Goal: Task Accomplishment & Management: Complete application form

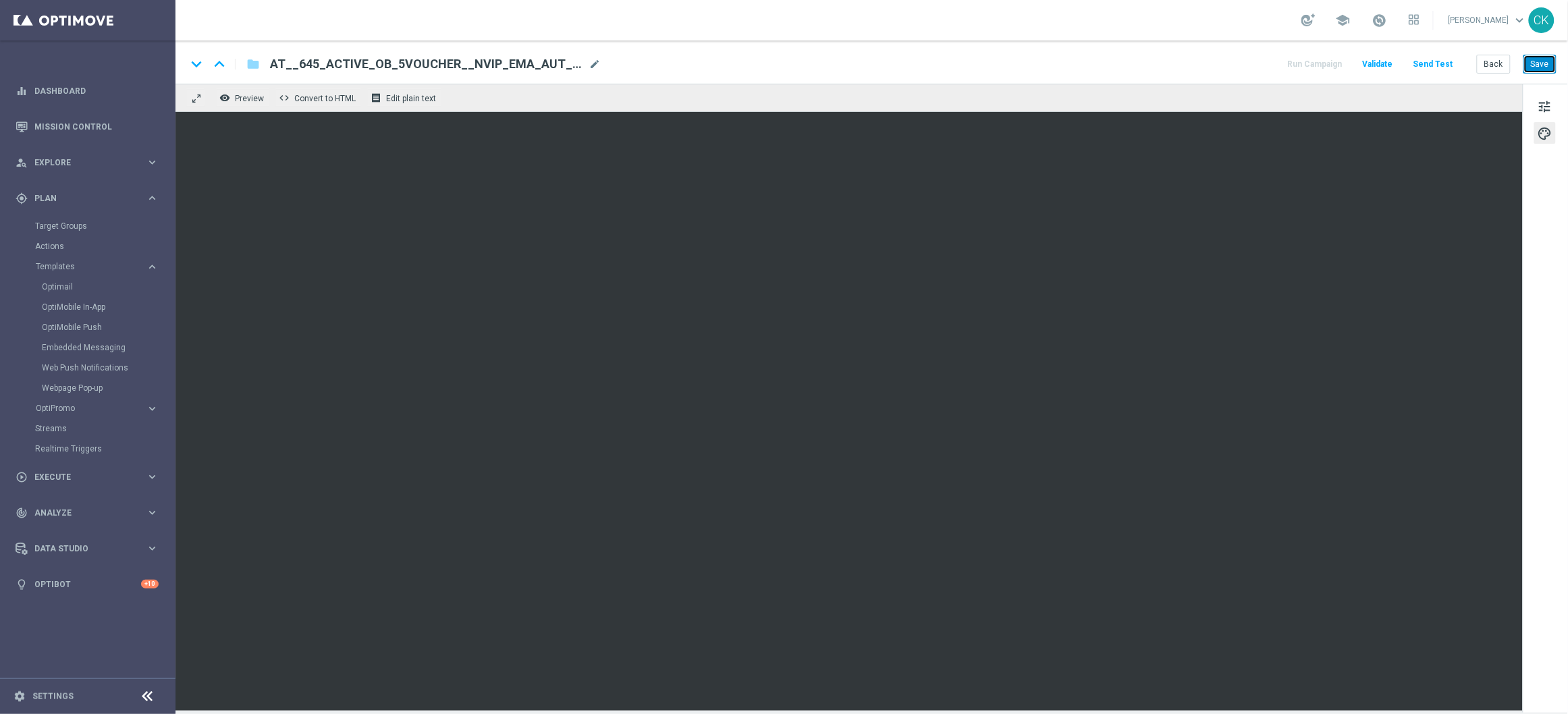
click at [1548, 60] on button "Save" at bounding box center [1540, 64] width 33 height 19
click at [1548, 102] on span "tune" at bounding box center [1545, 106] width 15 height 18
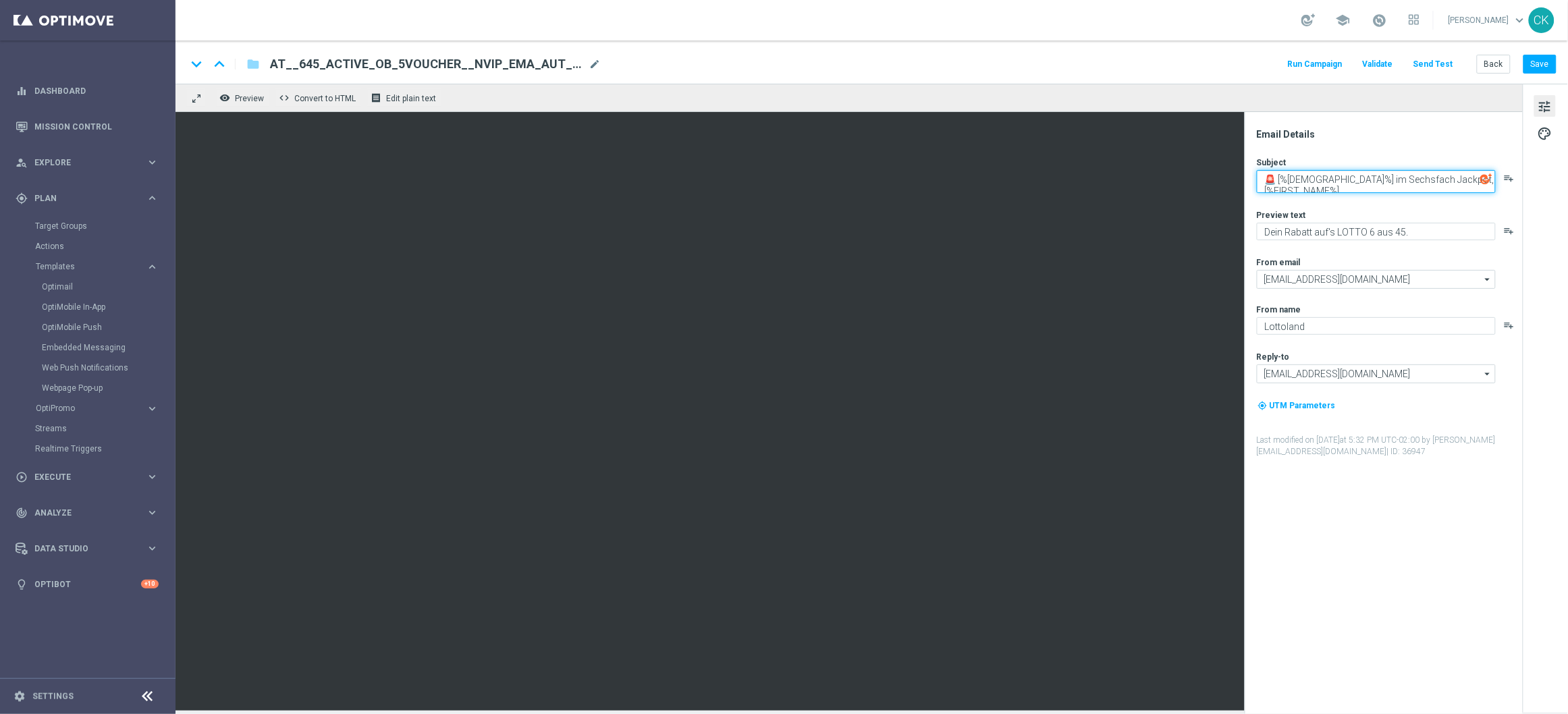
drag, startPoint x: 1469, startPoint y: 177, endPoint x: 1339, endPoint y: 173, distance: 130.1
click at [1339, 173] on textarea "🚨 [%[DEMOGRAPHIC_DATA]%] im Sechsfach Jackpot, [%FIRST_NAME%]" at bounding box center [1376, 181] width 239 height 23
drag, startPoint x: 1303, startPoint y: 177, endPoint x: 1258, endPoint y: 176, distance: 45.0
click at [1258, 176] on textarea "Jackpot, [%FIRST_NAME%]" at bounding box center [1376, 178] width 239 height 18
type textarea "Wir schenken dir 5 €, [%FIRST_NAME%]"
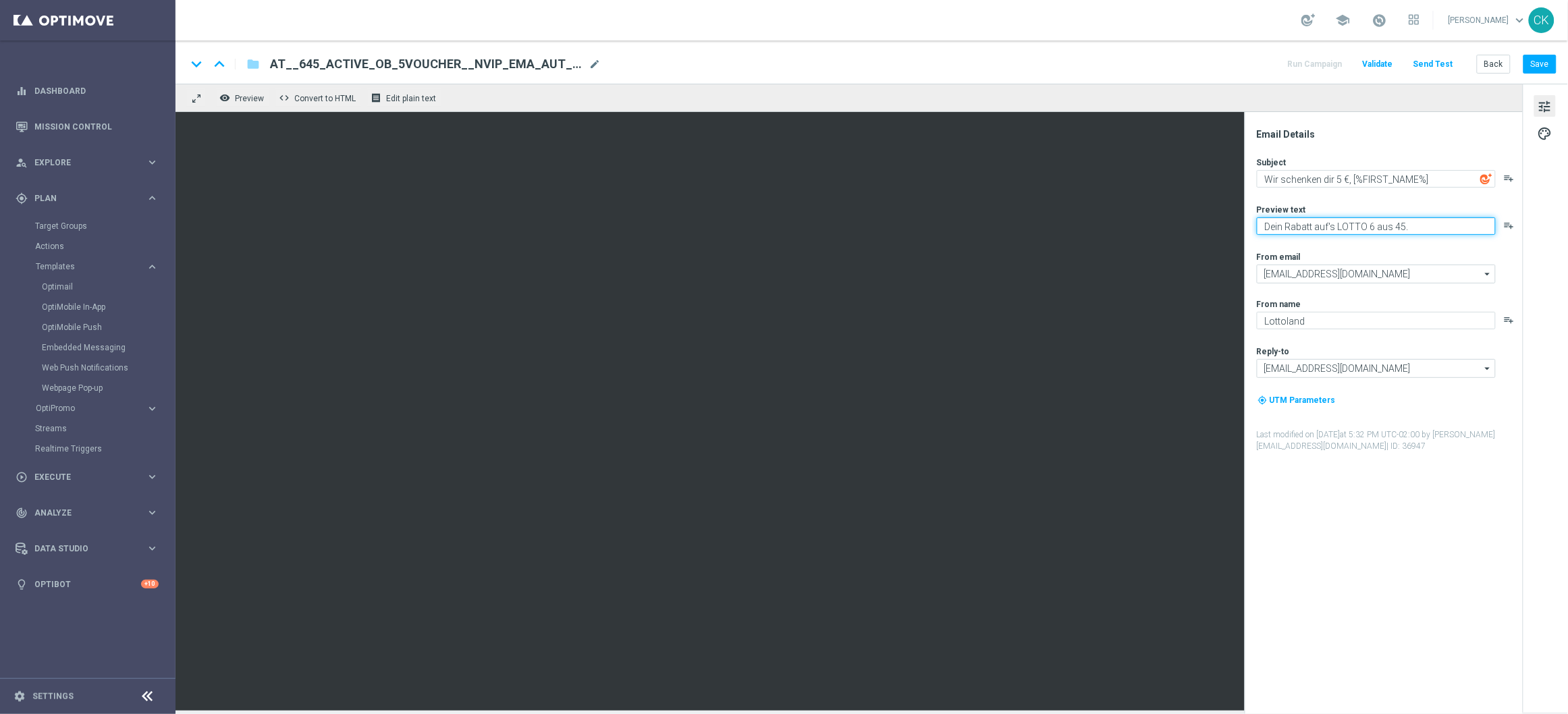
drag, startPoint x: 1337, startPoint y: 228, endPoint x: 1259, endPoint y: 225, distance: 78.1
click at [1259, 225] on textarea "Dein Rabatt auf's LOTTO 6 aus 45." at bounding box center [1376, 226] width 239 height 18
type textarea "[PERSON_NAME] für's LOTTO 6 aus 45."
click at [1544, 59] on button "Save" at bounding box center [1540, 64] width 33 height 19
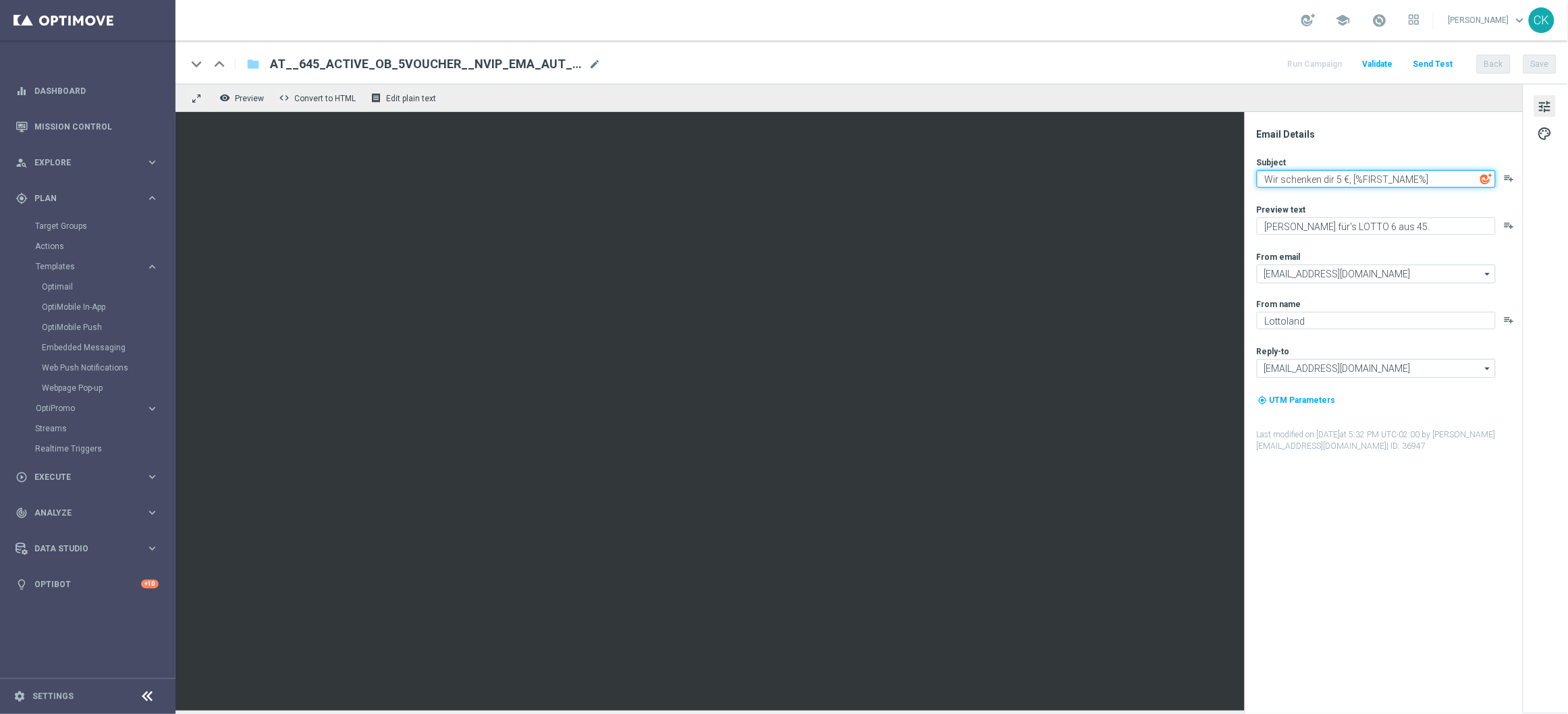
click at [1291, 177] on textarea "Wir schenken dir 5 €, [%FIRST_NAME%]" at bounding box center [1376, 178] width 239 height 18
click at [1540, 70] on button "Save" at bounding box center [1540, 64] width 33 height 19
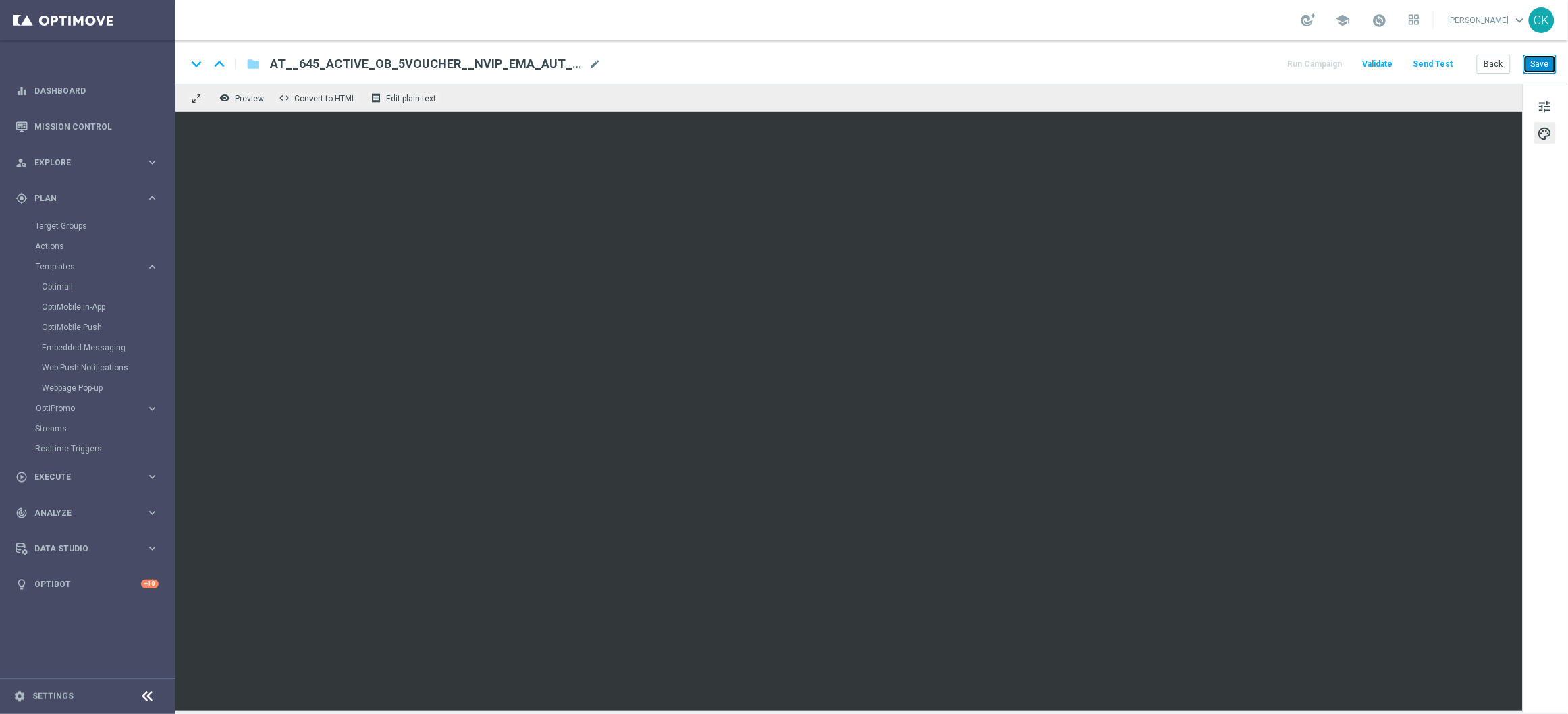
click at [1545, 66] on button "Save" at bounding box center [1540, 64] width 33 height 19
click at [1447, 60] on button "Send Test" at bounding box center [1433, 65] width 44 height 18
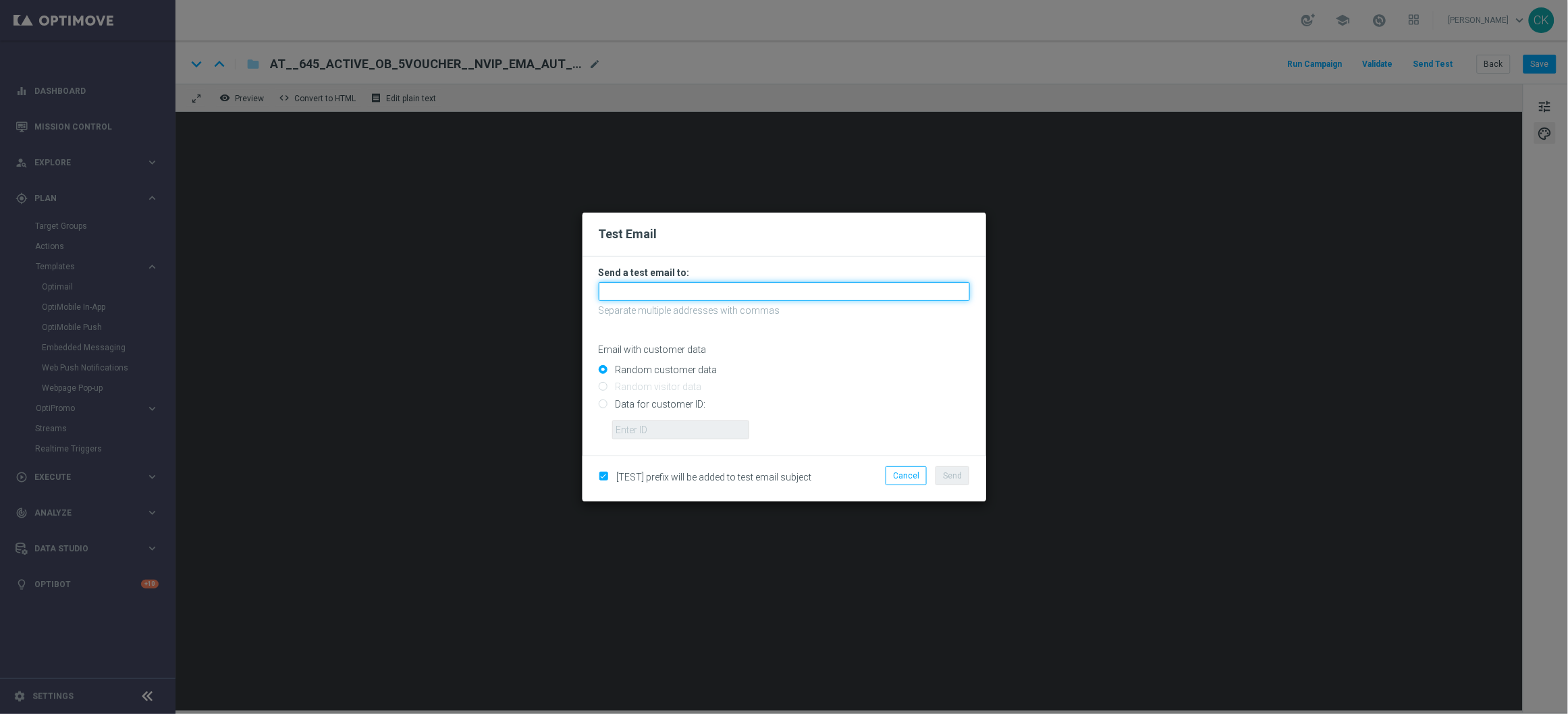
click at [755, 290] on input "text" at bounding box center [784, 292] width 371 height 19
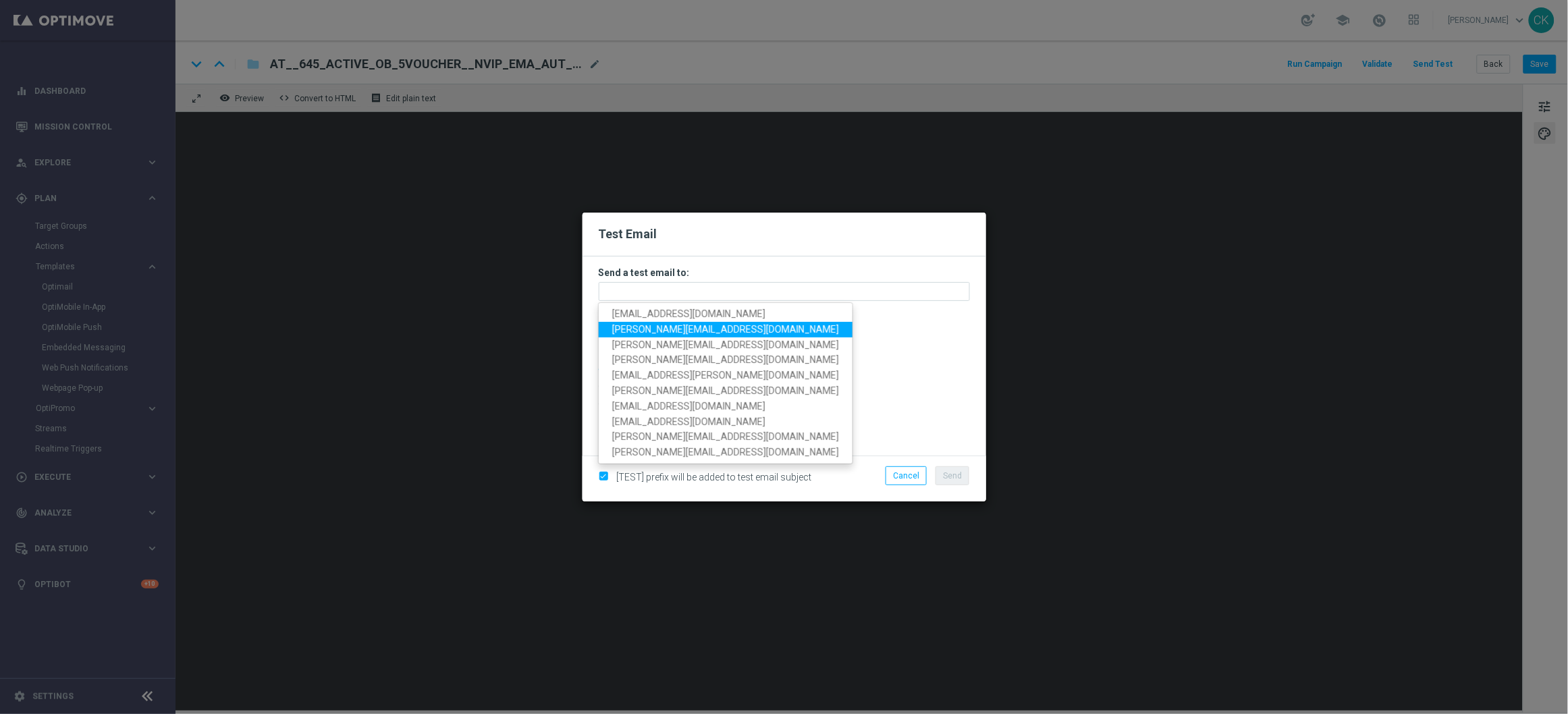
click at [706, 328] on span "[PERSON_NAME][EMAIL_ADDRESS][PERSON_NAME][DOMAIN_NAME]" at bounding box center [726, 329] width 227 height 11
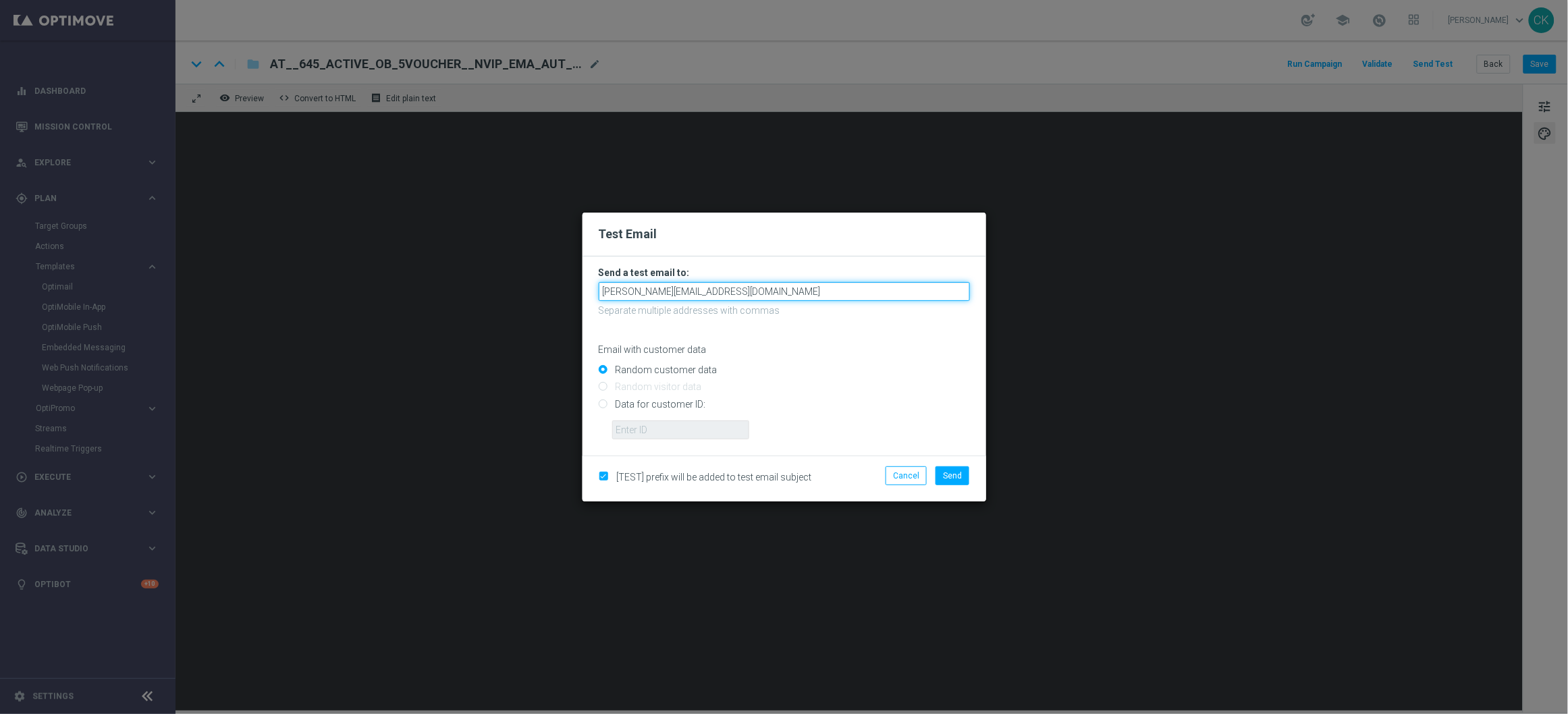
click at [788, 293] on input "[PERSON_NAME][EMAIL_ADDRESS][PERSON_NAME][DOMAIN_NAME]" at bounding box center [784, 292] width 371 height 19
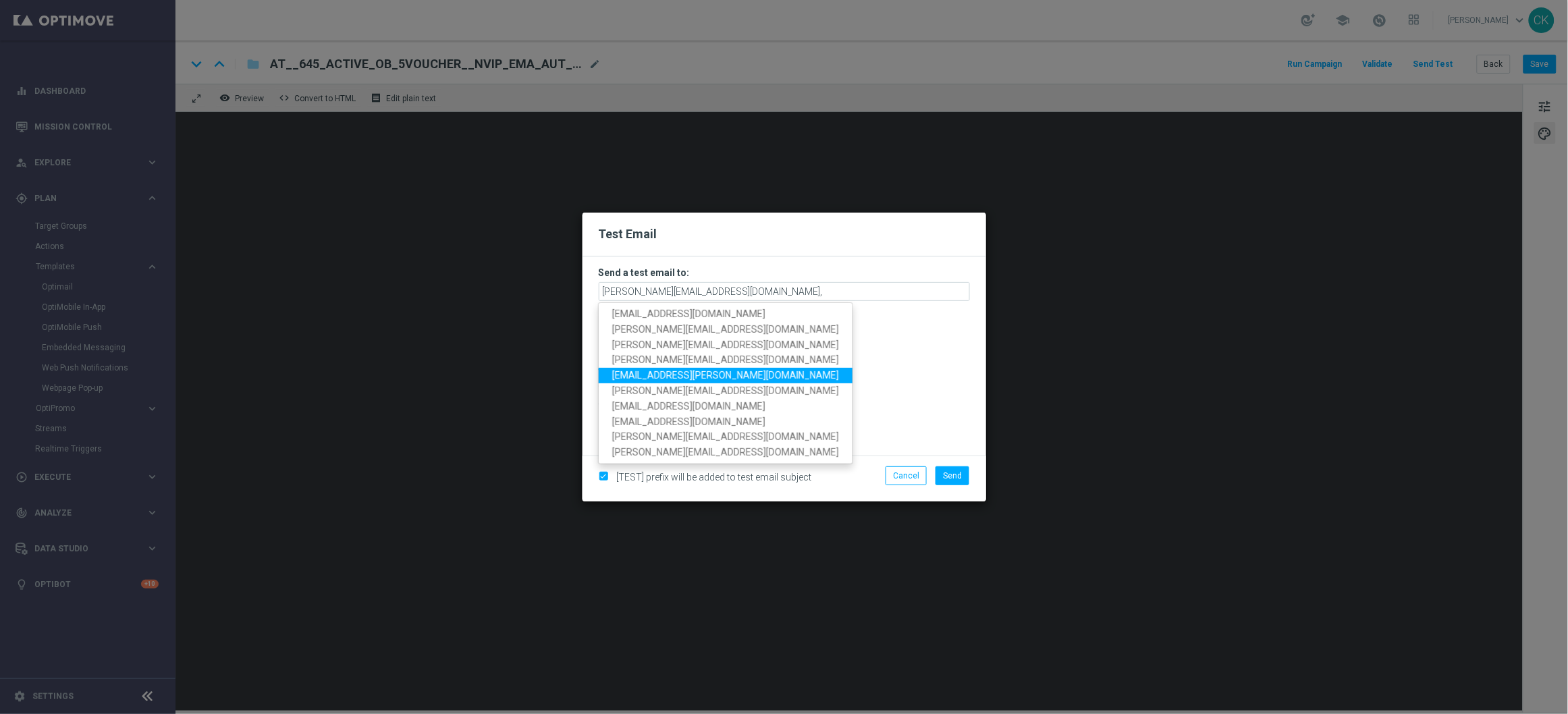
click at [676, 369] on link "[EMAIL_ADDRESS][PERSON_NAME][DOMAIN_NAME]" at bounding box center [726, 375] width 254 height 15
type input "[PERSON_NAME][EMAIL_ADDRESS][PERSON_NAME][DOMAIN_NAME],[DOMAIN_NAME][EMAIL_ADDR…"
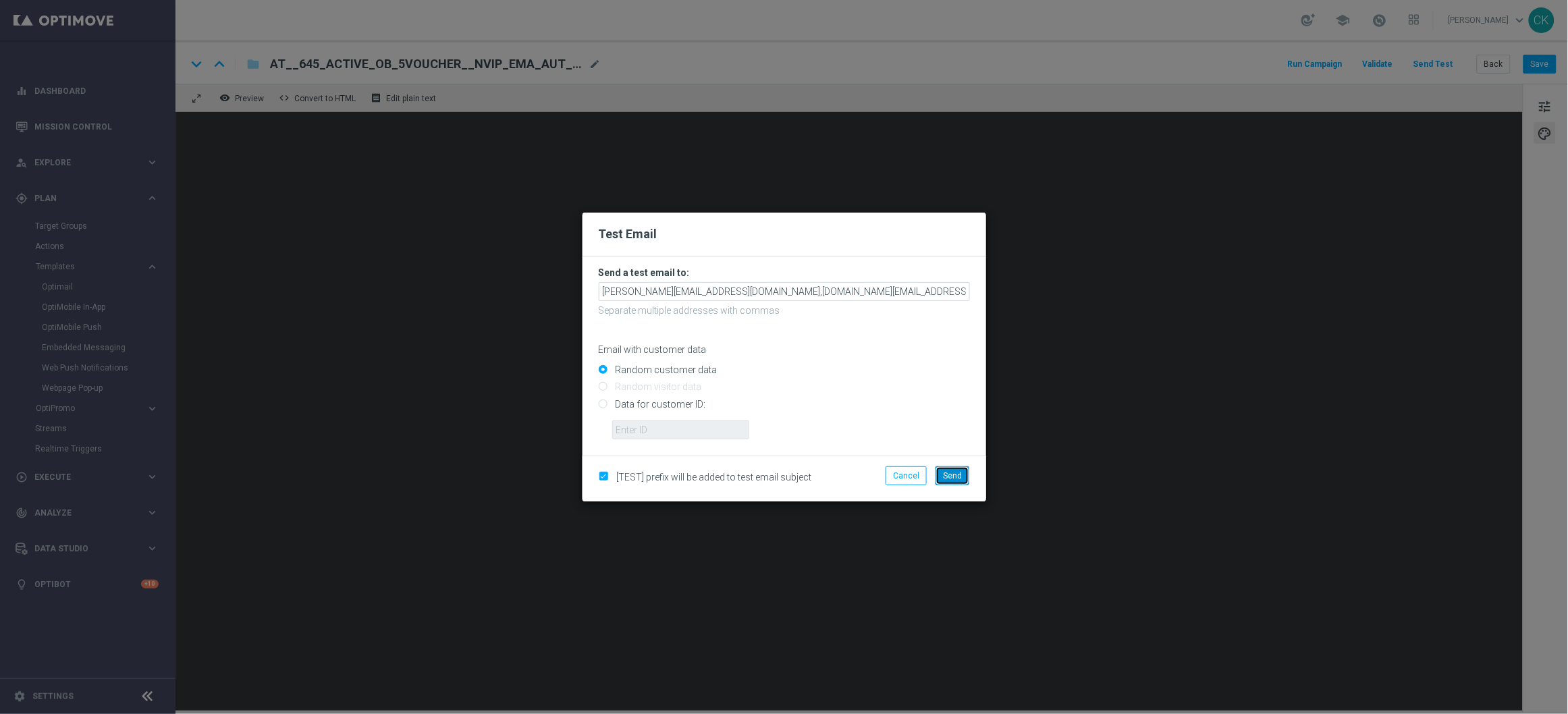
click at [954, 475] on span "Send" at bounding box center [952, 475] width 19 height 9
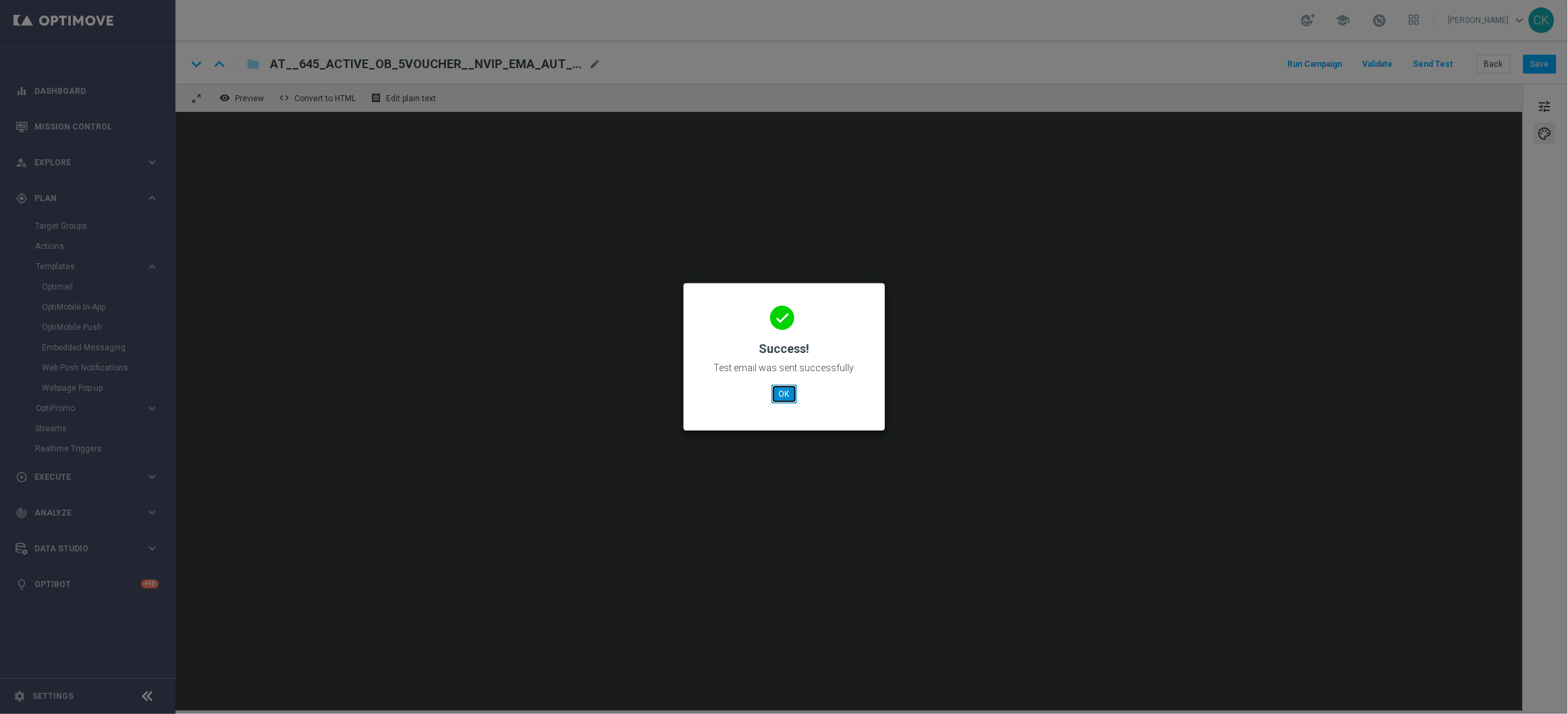
click at [790, 389] on button "OK" at bounding box center [784, 394] width 25 height 19
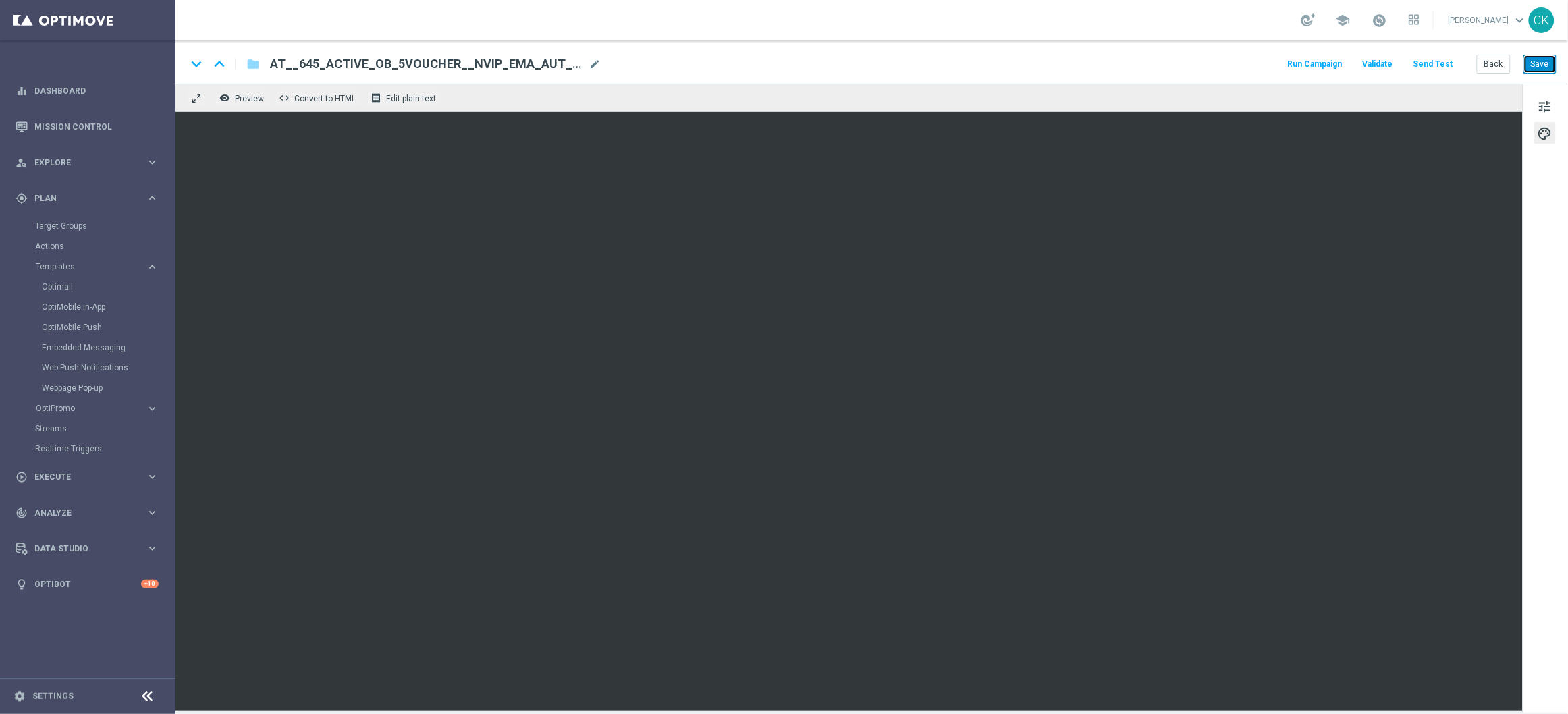
click at [1543, 69] on button "Save" at bounding box center [1540, 64] width 33 height 19
click at [1546, 64] on button "Save" at bounding box center [1540, 64] width 33 height 19
click at [1499, 61] on button "Back" at bounding box center [1493, 64] width 34 height 19
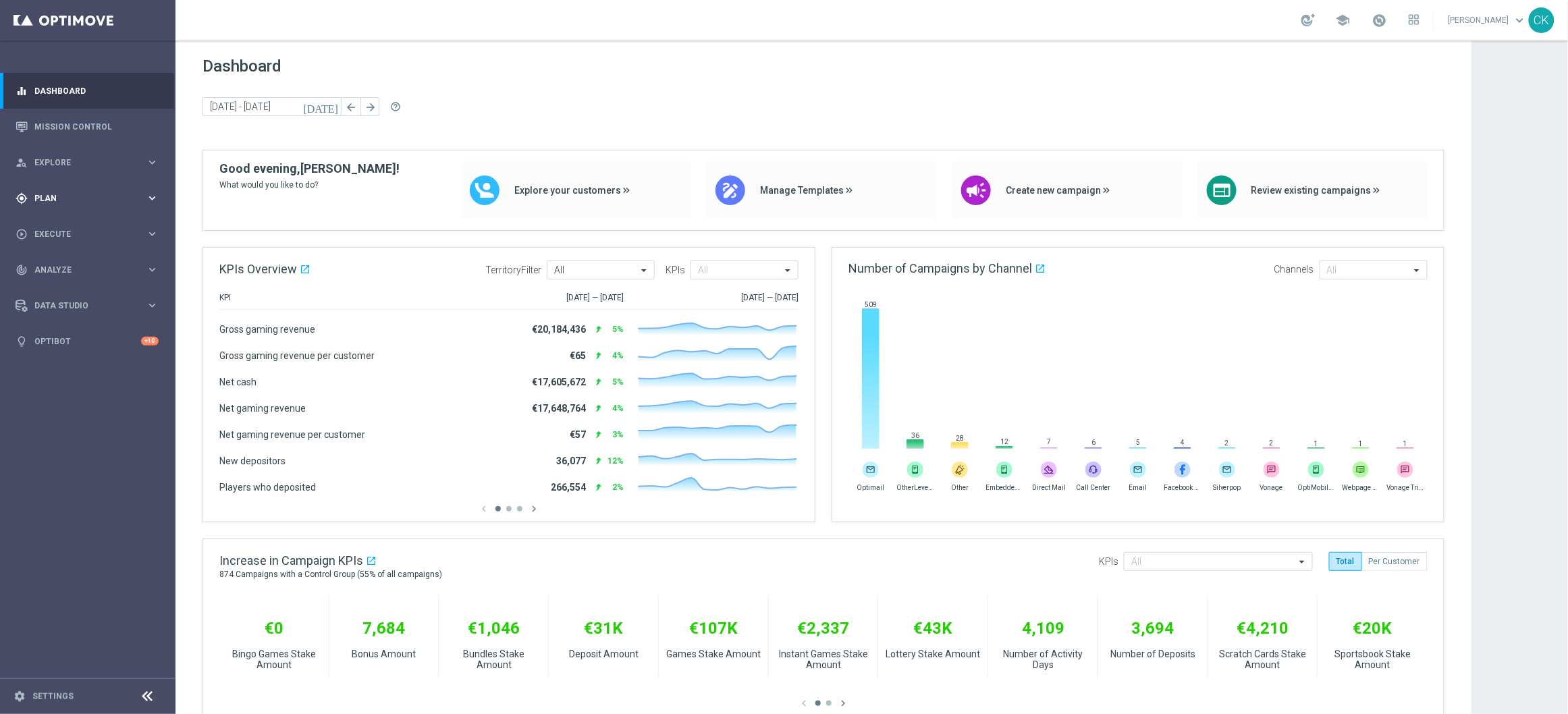
click at [40, 195] on span "Plan" at bounding box center [90, 198] width 111 height 8
click at [58, 258] on accordion "Templates keyboard_arrow_right Optimail OptiMobile In-App OptiMobile Push Embed…" at bounding box center [104, 266] width 139 height 20
click at [54, 271] on button "Templates keyboard_arrow_right" at bounding box center [97, 266] width 124 height 11
click at [55, 285] on link "Optimail" at bounding box center [91, 287] width 99 height 11
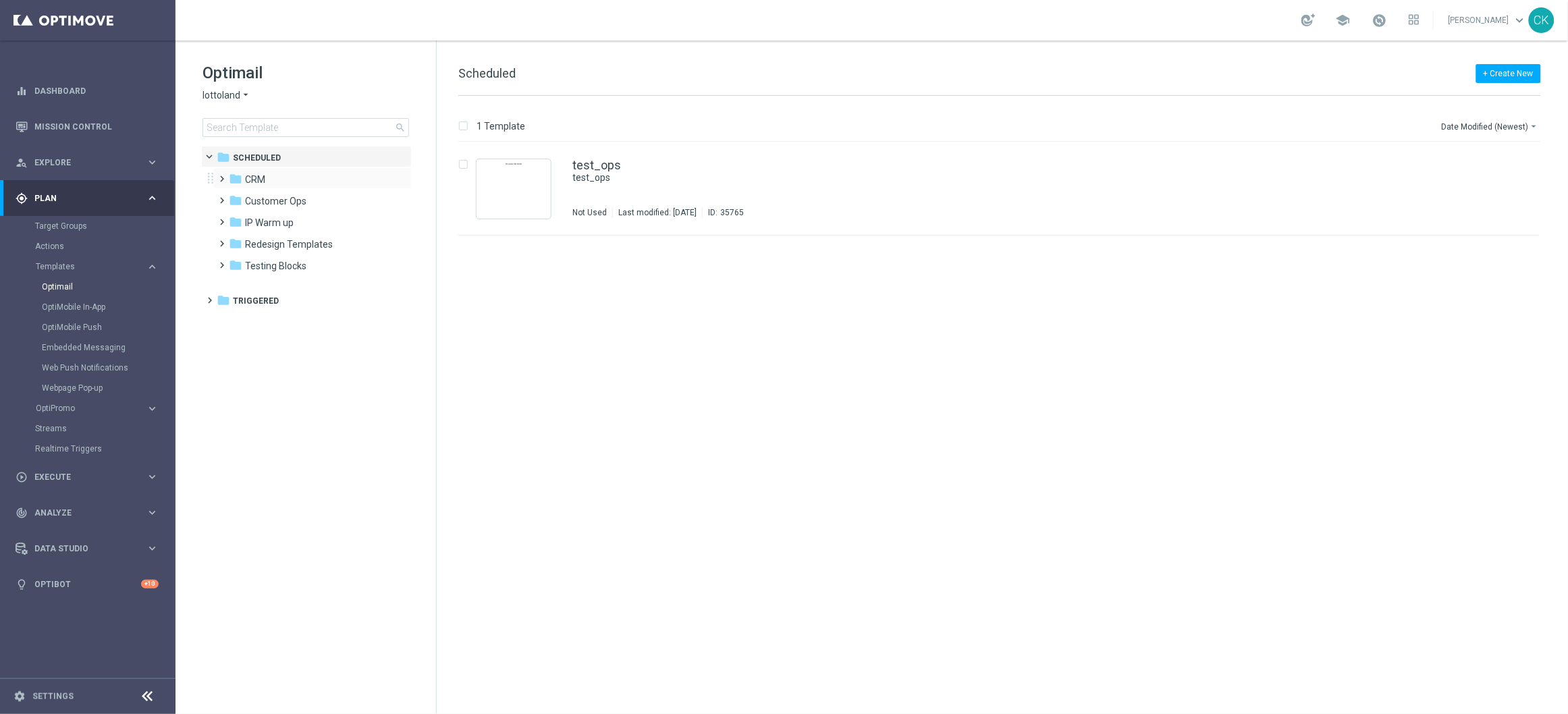
click at [223, 175] on span at bounding box center [220, 173] width 6 height 6
click at [234, 218] on span at bounding box center [233, 216] width 6 height 6
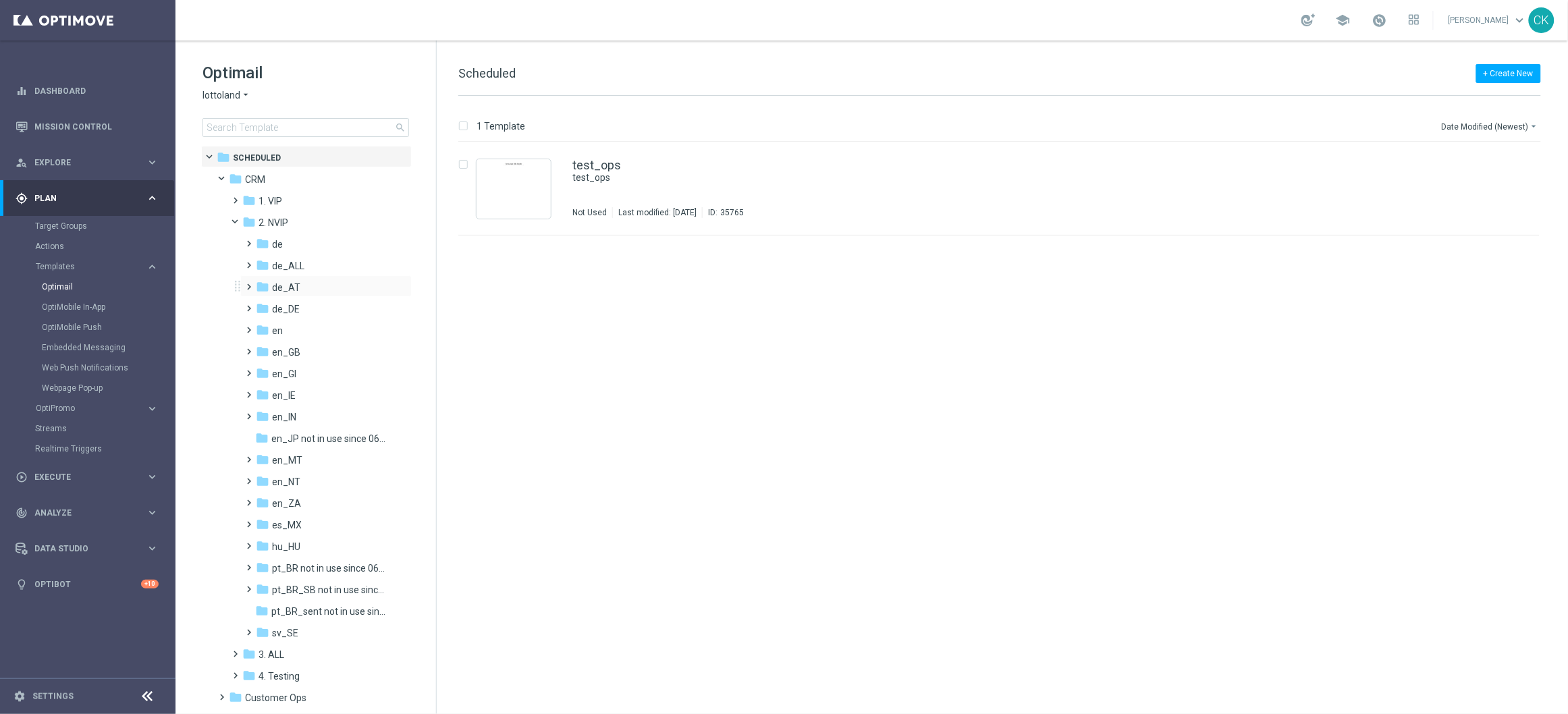
click at [250, 283] on span at bounding box center [247, 281] width 6 height 6
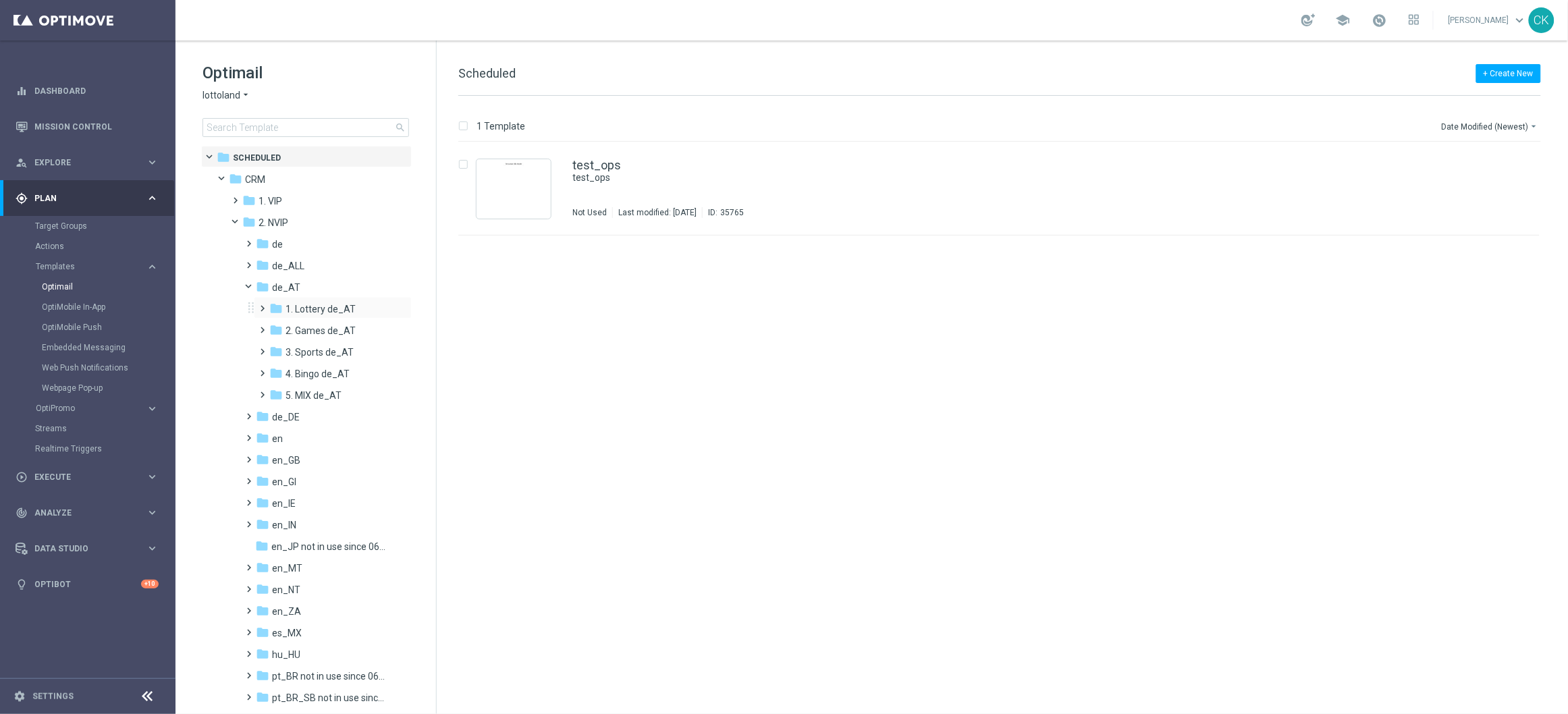
click at [261, 305] on span at bounding box center [260, 302] width 6 height 6
click at [277, 348] on span at bounding box center [273, 346] width 6 height 6
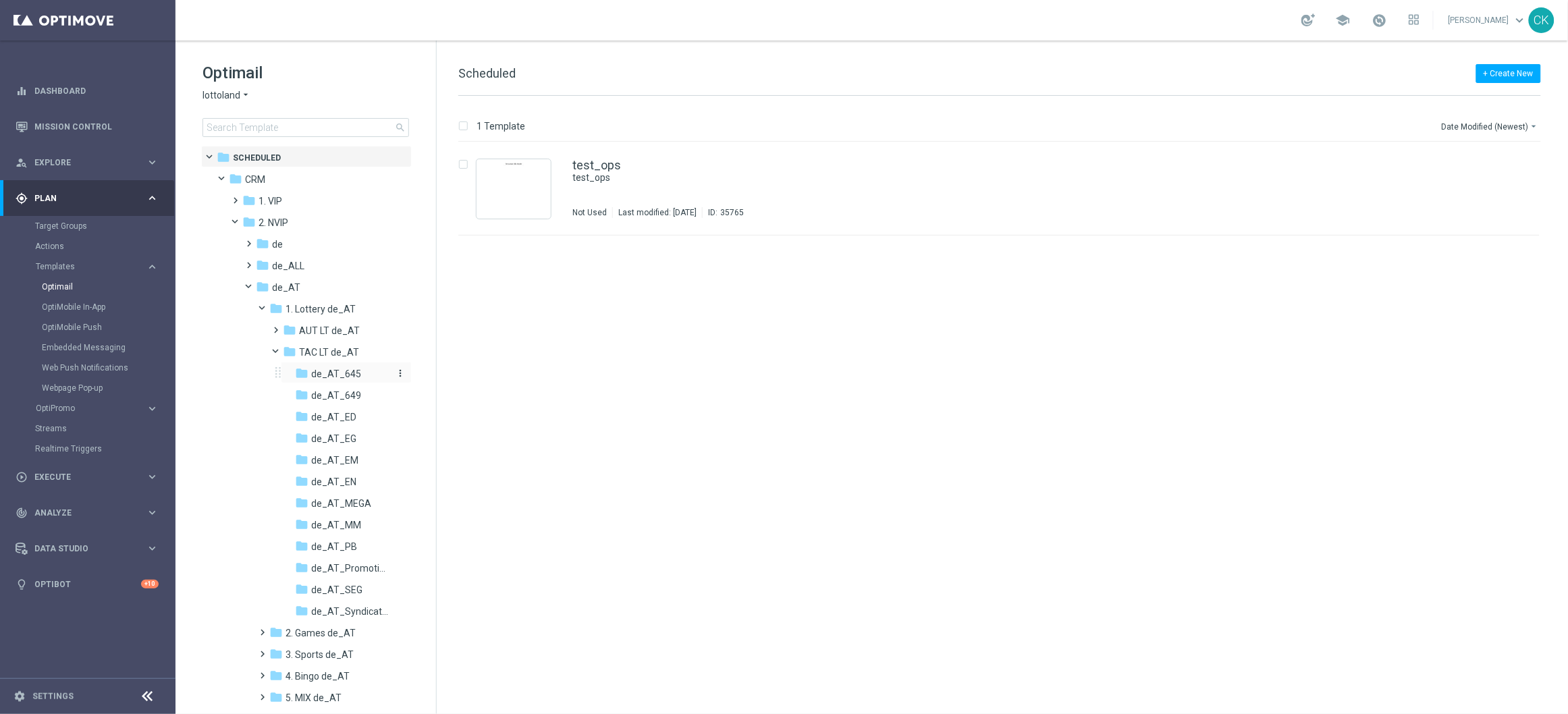
click at [328, 373] on span "de_AT_645" at bounding box center [336, 373] width 50 height 12
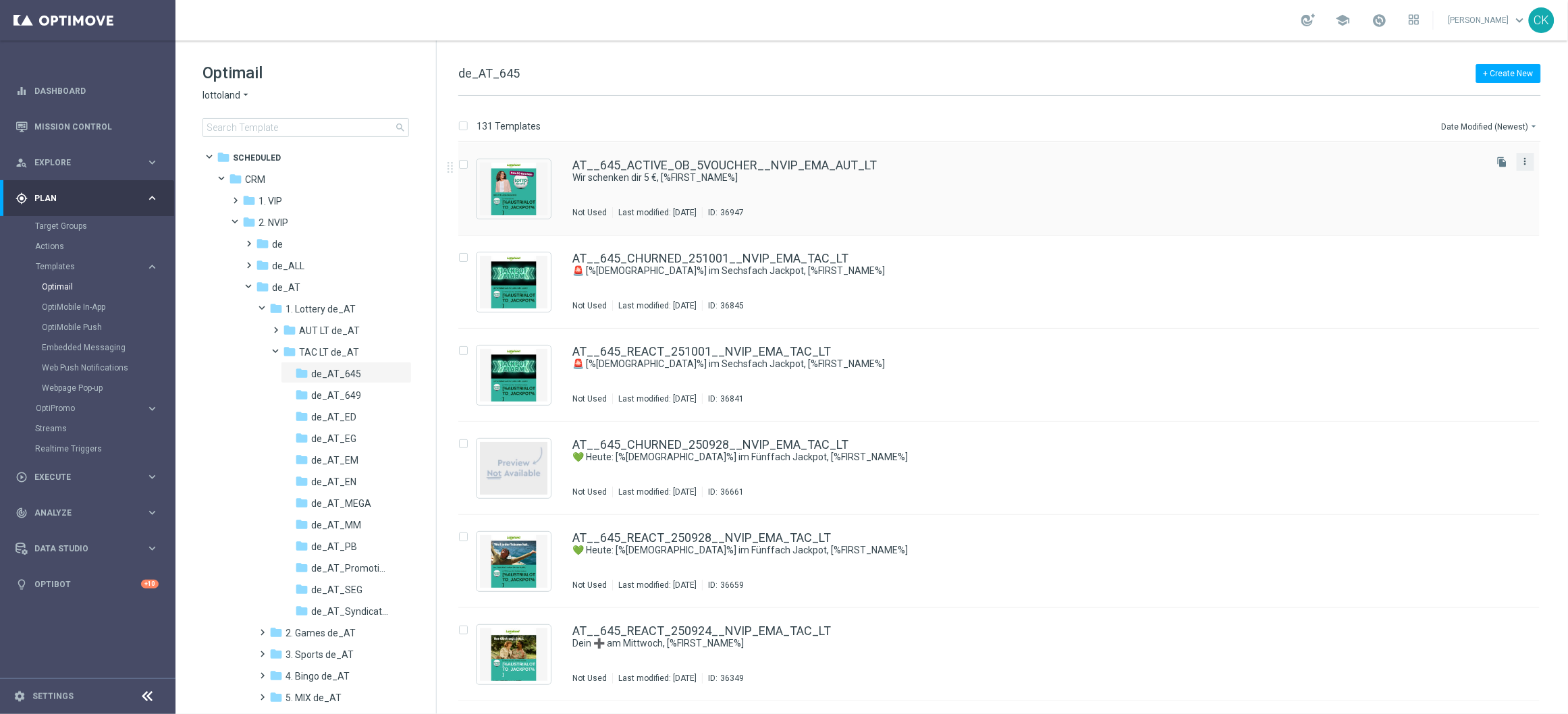
click at [1521, 163] on icon "more_vert" at bounding box center [1525, 161] width 11 height 11
click at [1450, 173] on div "Move" at bounding box center [1469, 175] width 82 height 9
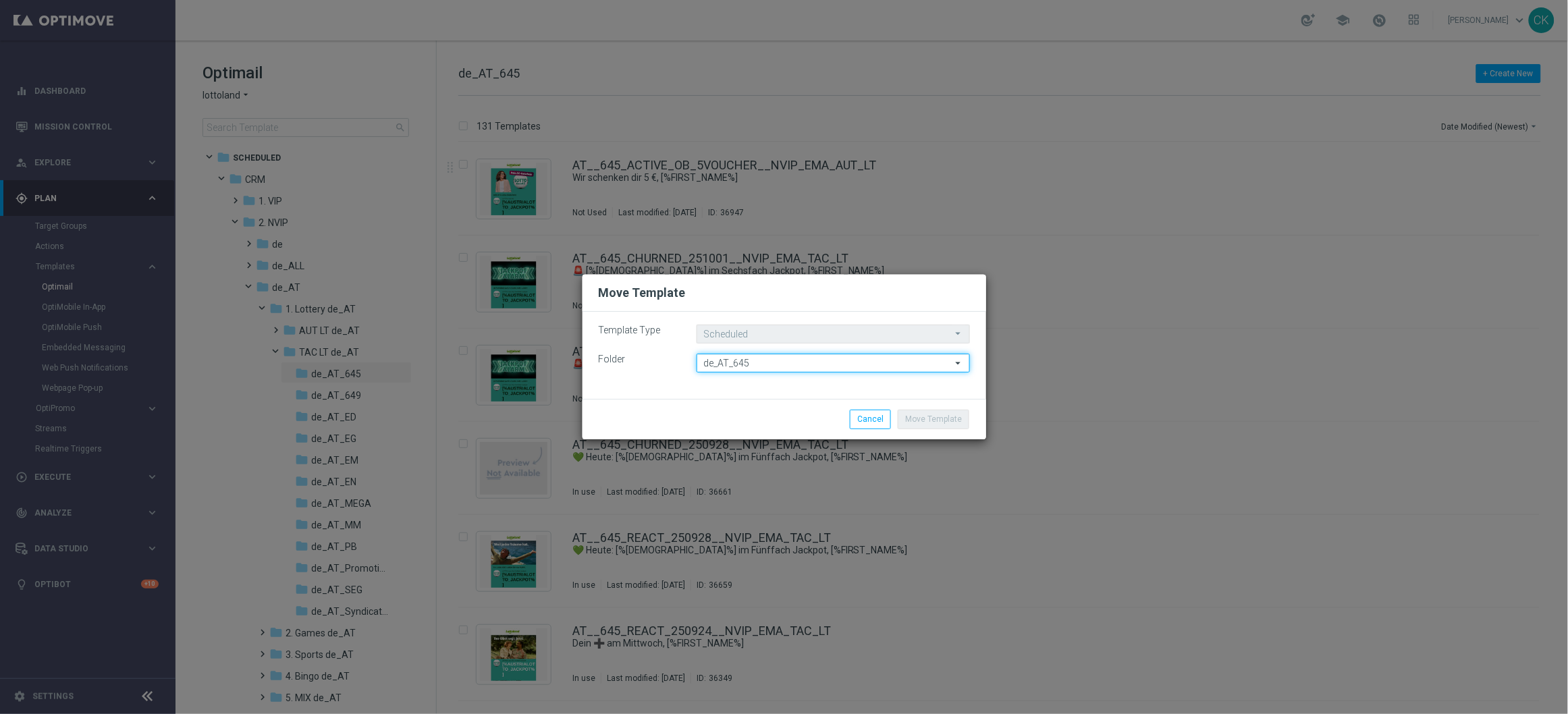
click at [760, 363] on input "de_AT_645" at bounding box center [833, 363] width 273 height 19
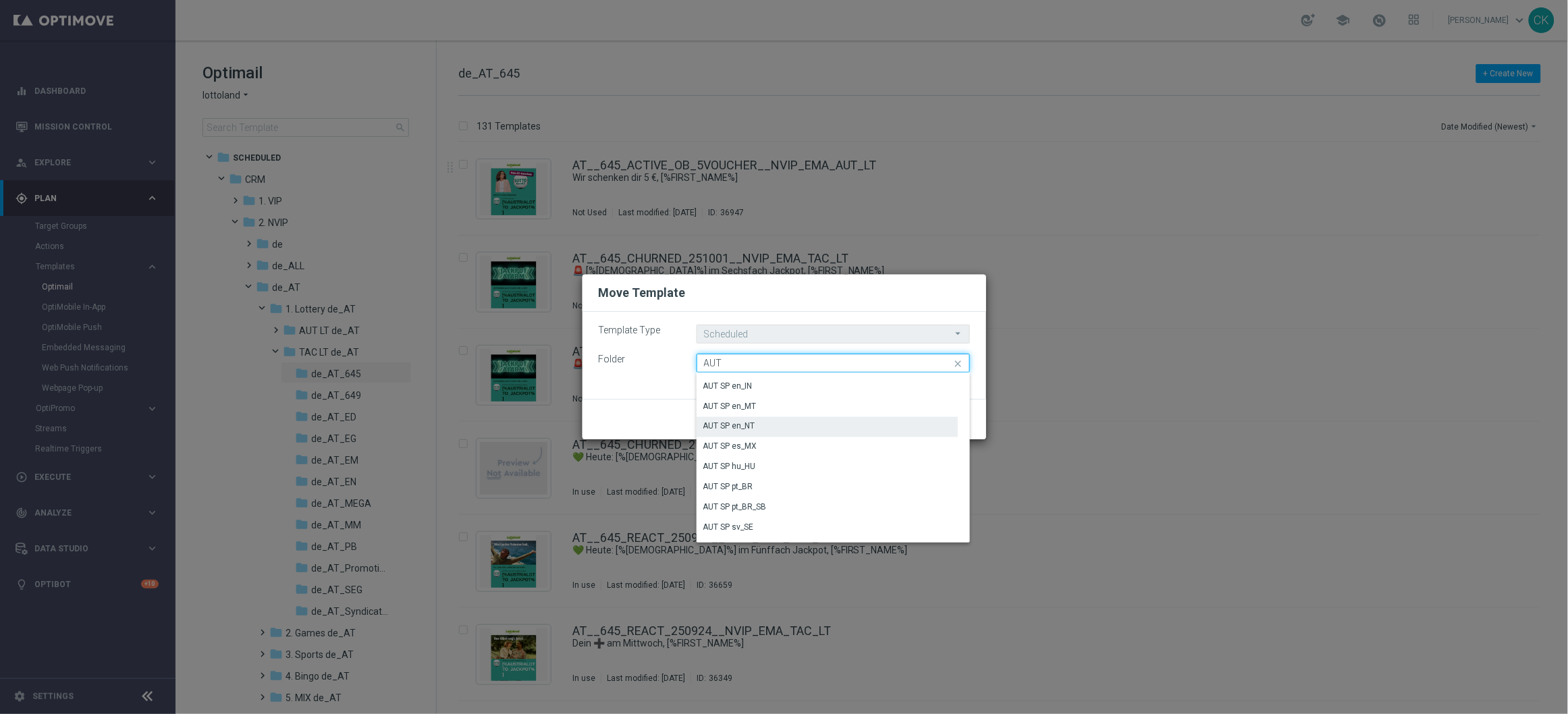
scroll to position [3291, 0]
click at [911, 292] on div "Move Template" at bounding box center [785, 292] width 392 height 16
type input "de_AT_645"
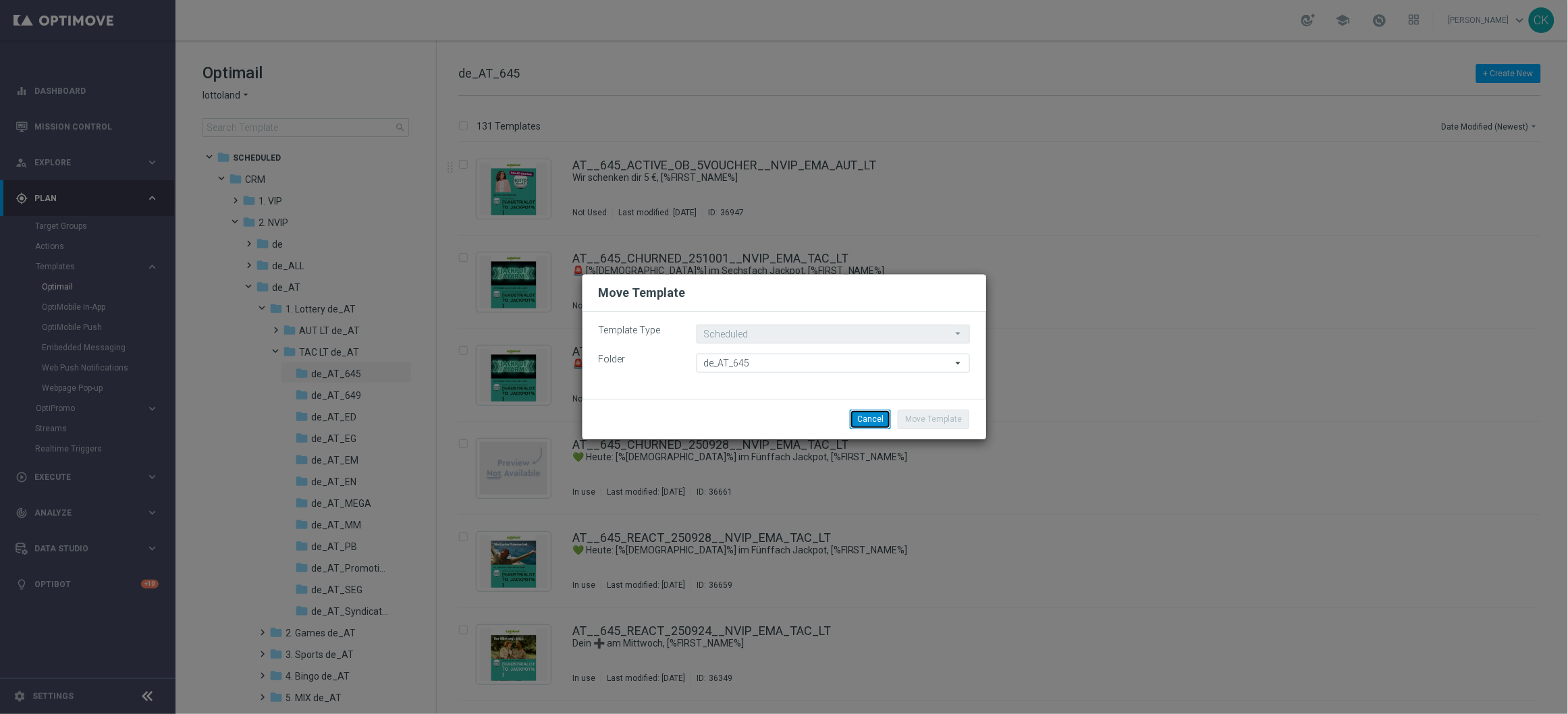
click at [875, 411] on button "Cancel" at bounding box center [870, 419] width 41 height 19
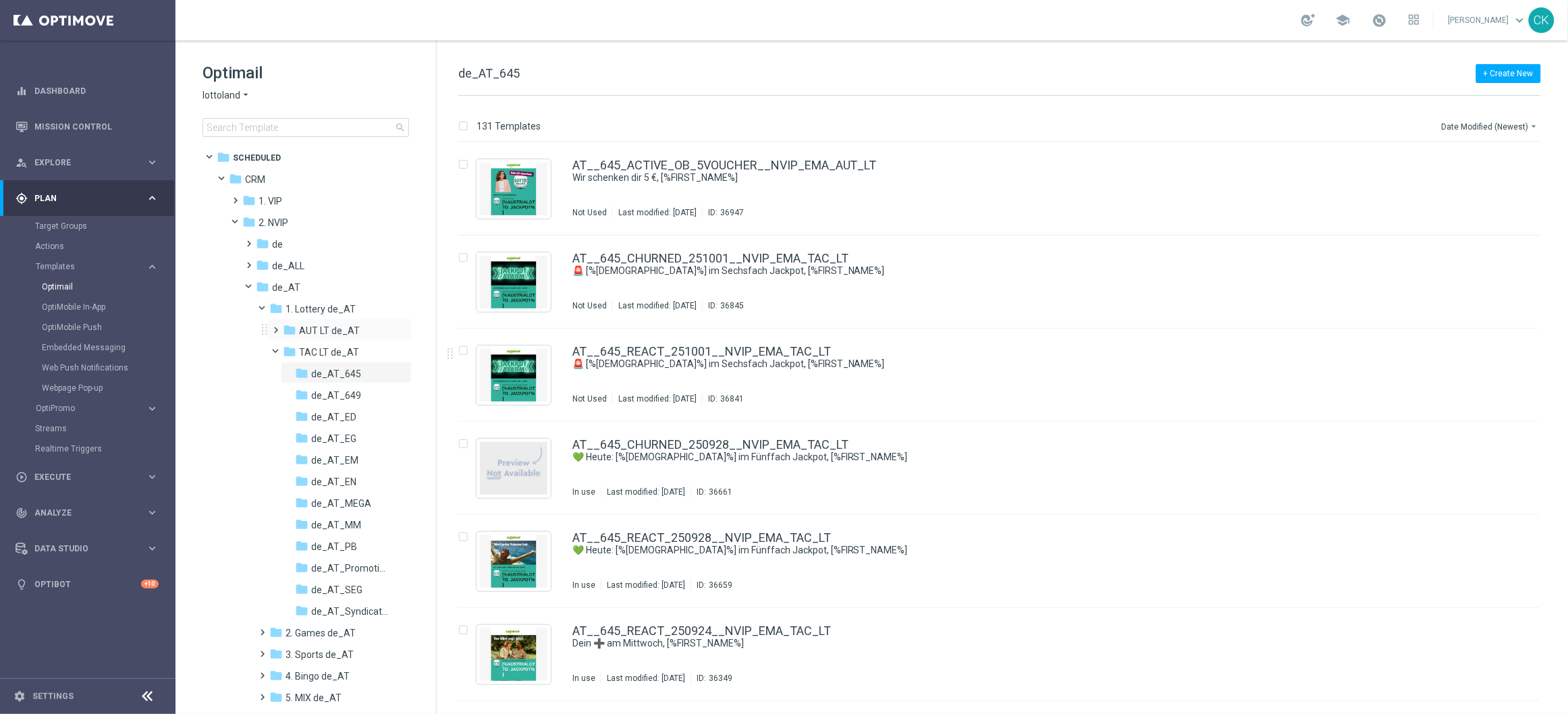
click at [277, 326] on span at bounding box center [273, 324] width 6 height 6
click at [334, 353] on span "645_SundayDraw_de_AT" at bounding box center [350, 352] width 78 height 12
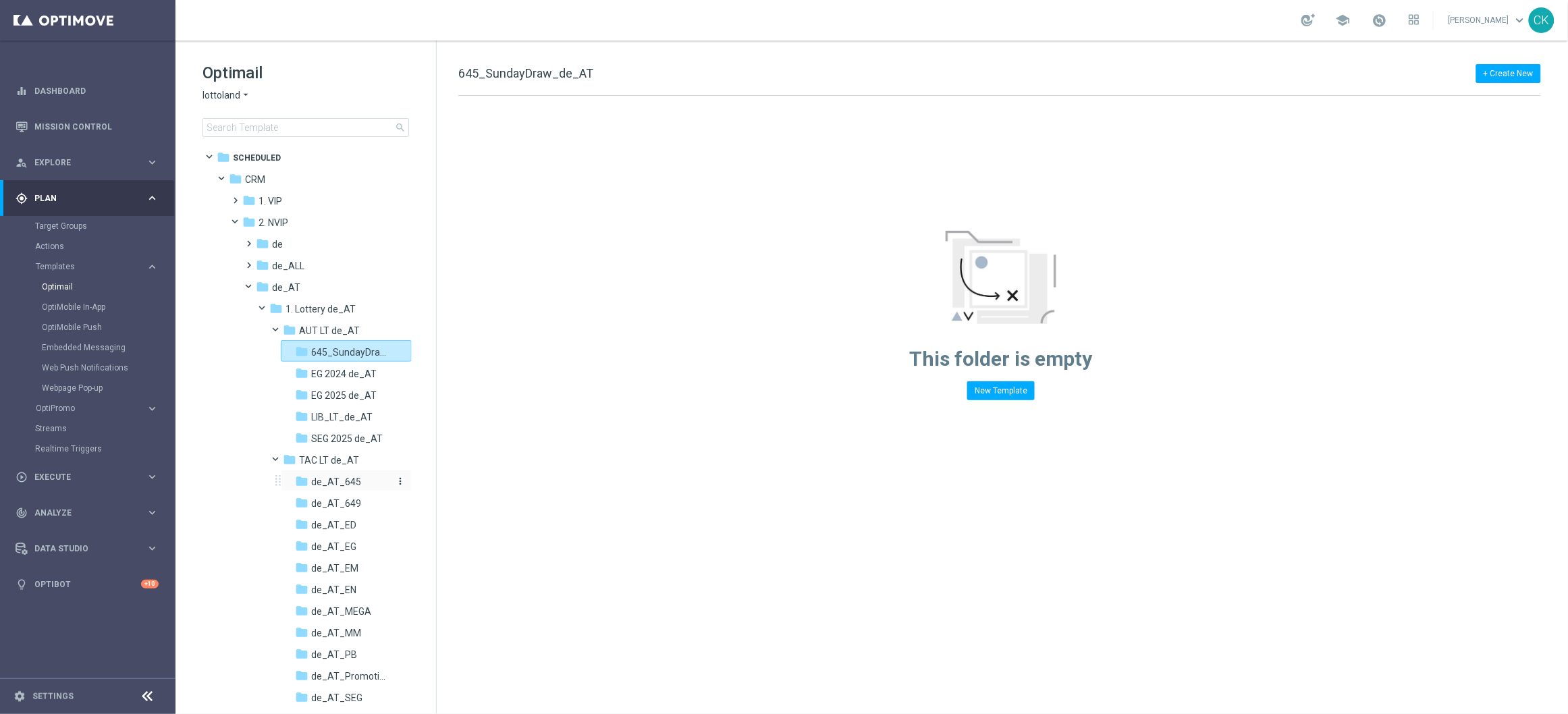
click at [348, 477] on span "de_AT_645" at bounding box center [336, 482] width 50 height 12
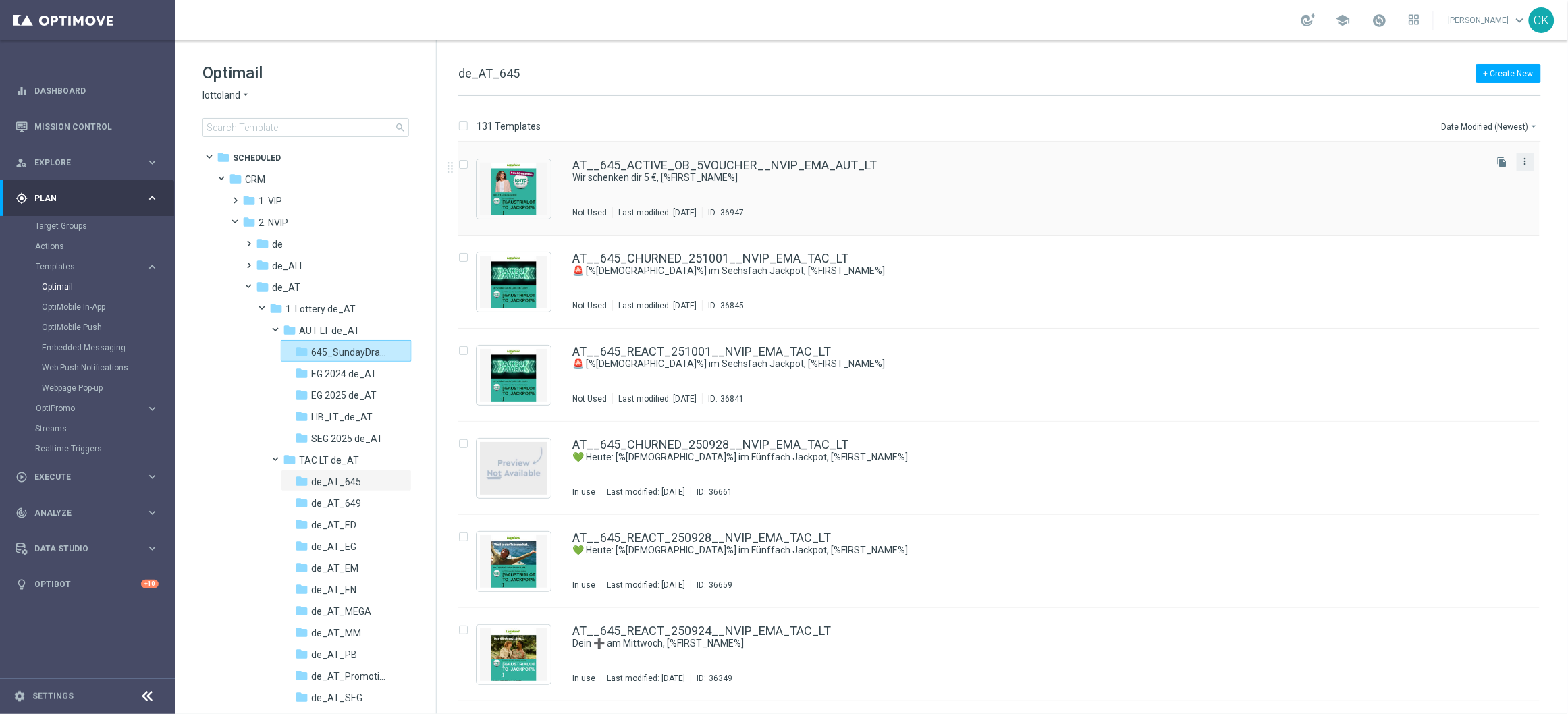
click at [1524, 164] on icon "more_vert" at bounding box center [1525, 161] width 11 height 11
click at [1465, 177] on div "Move" at bounding box center [1469, 175] width 82 height 9
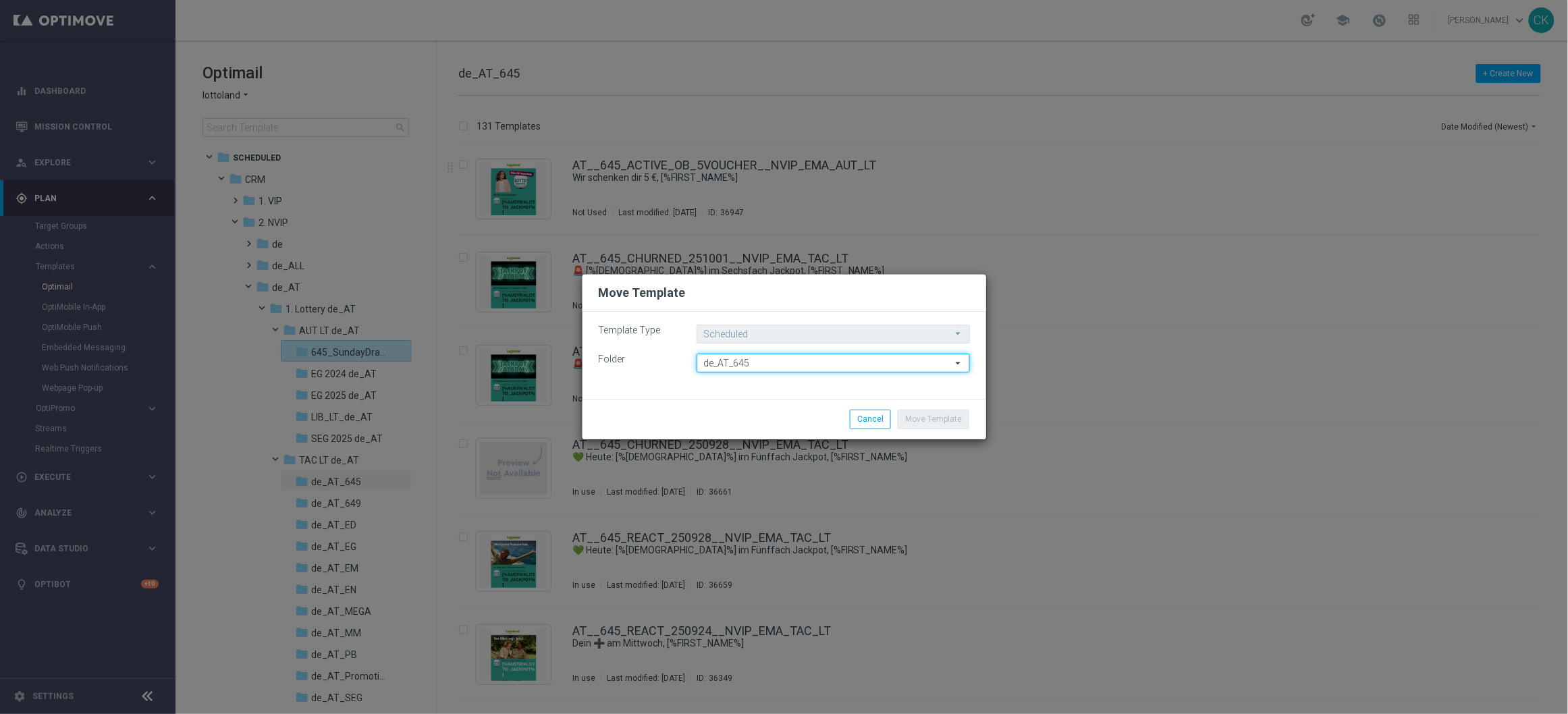
click at [759, 363] on input "de_AT_645" at bounding box center [833, 363] width 273 height 19
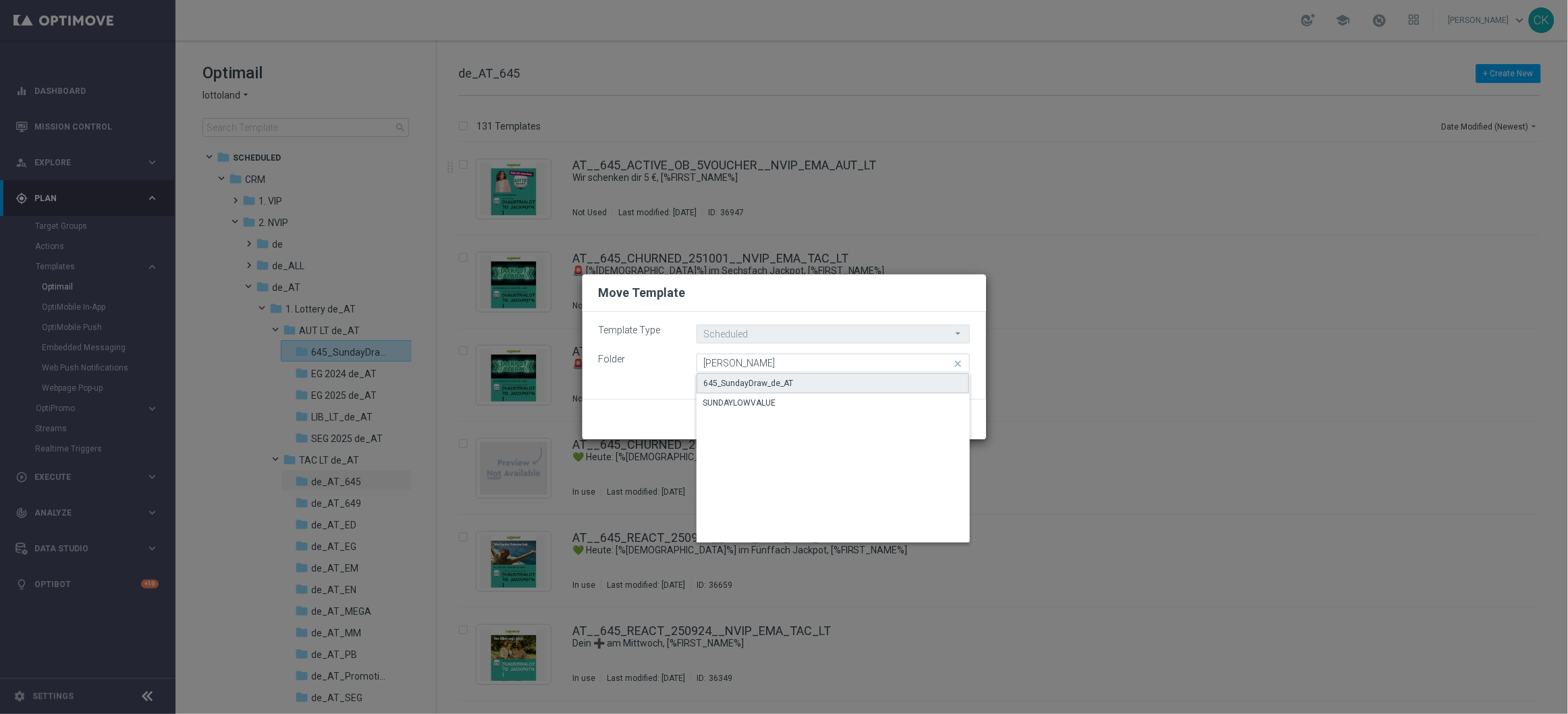
click at [750, 381] on div "645_SundayDraw_de_AT" at bounding box center [748, 383] width 89 height 12
type input "645_SundayDraw_de_AT"
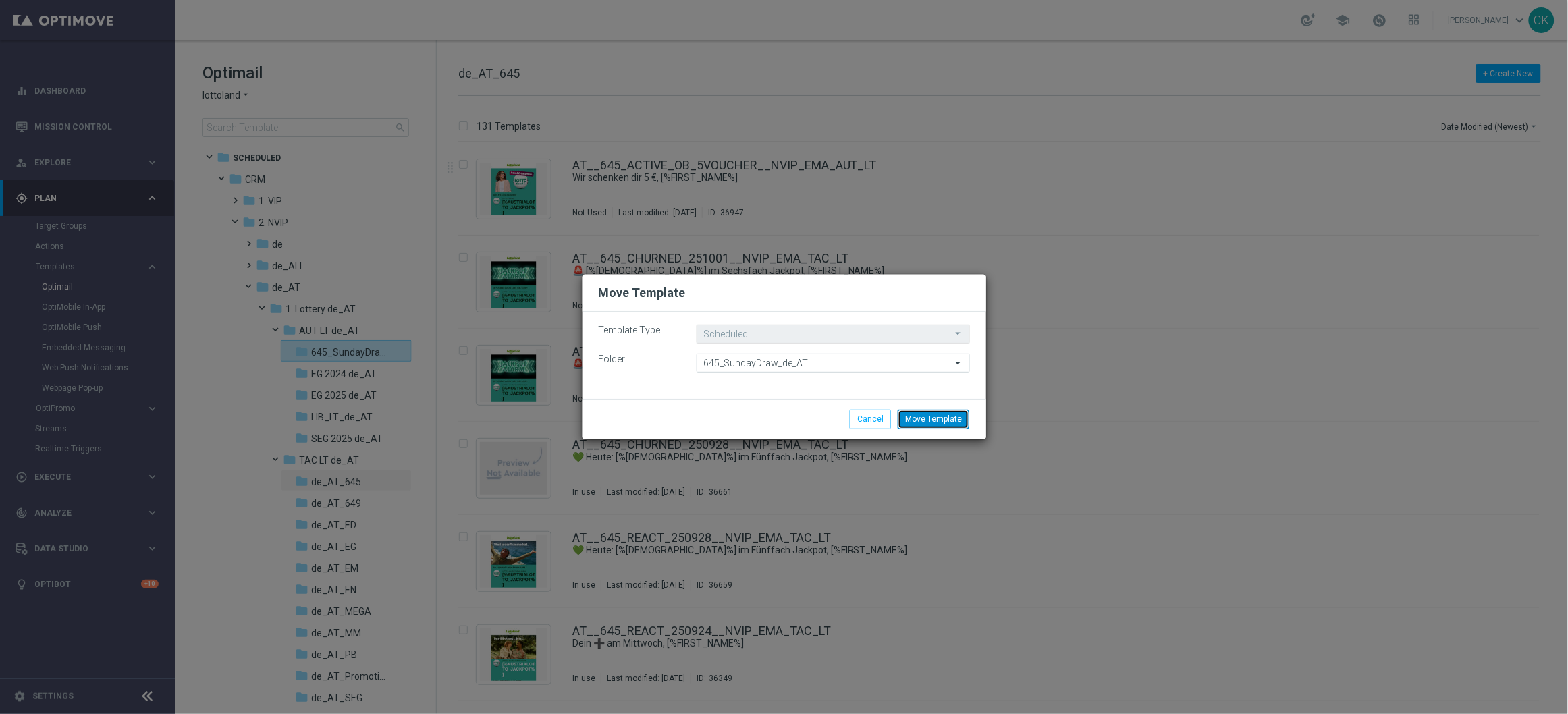
click at [944, 418] on button "Move Template" at bounding box center [933, 419] width 72 height 19
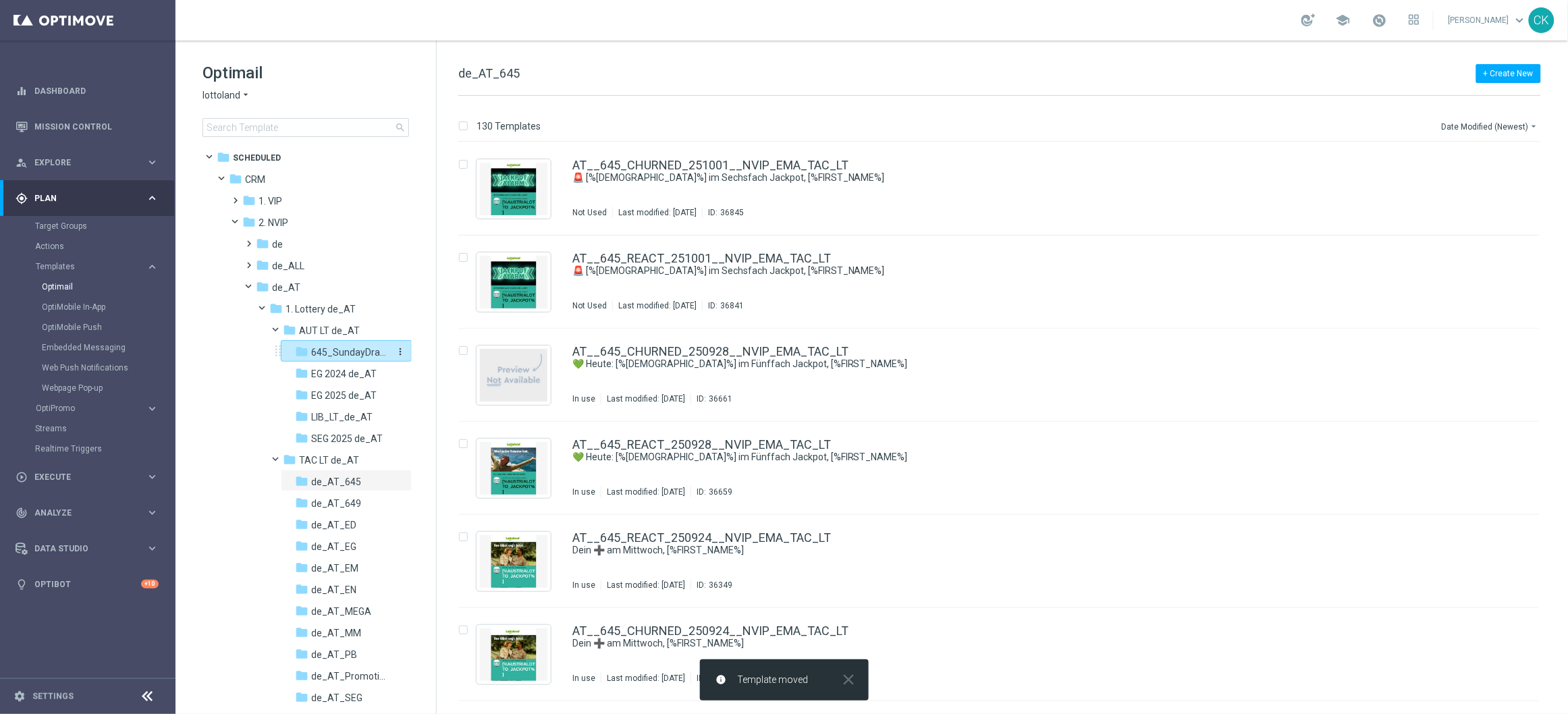
click at [350, 349] on span "645_SundayDraw_de_AT" at bounding box center [350, 352] width 78 height 12
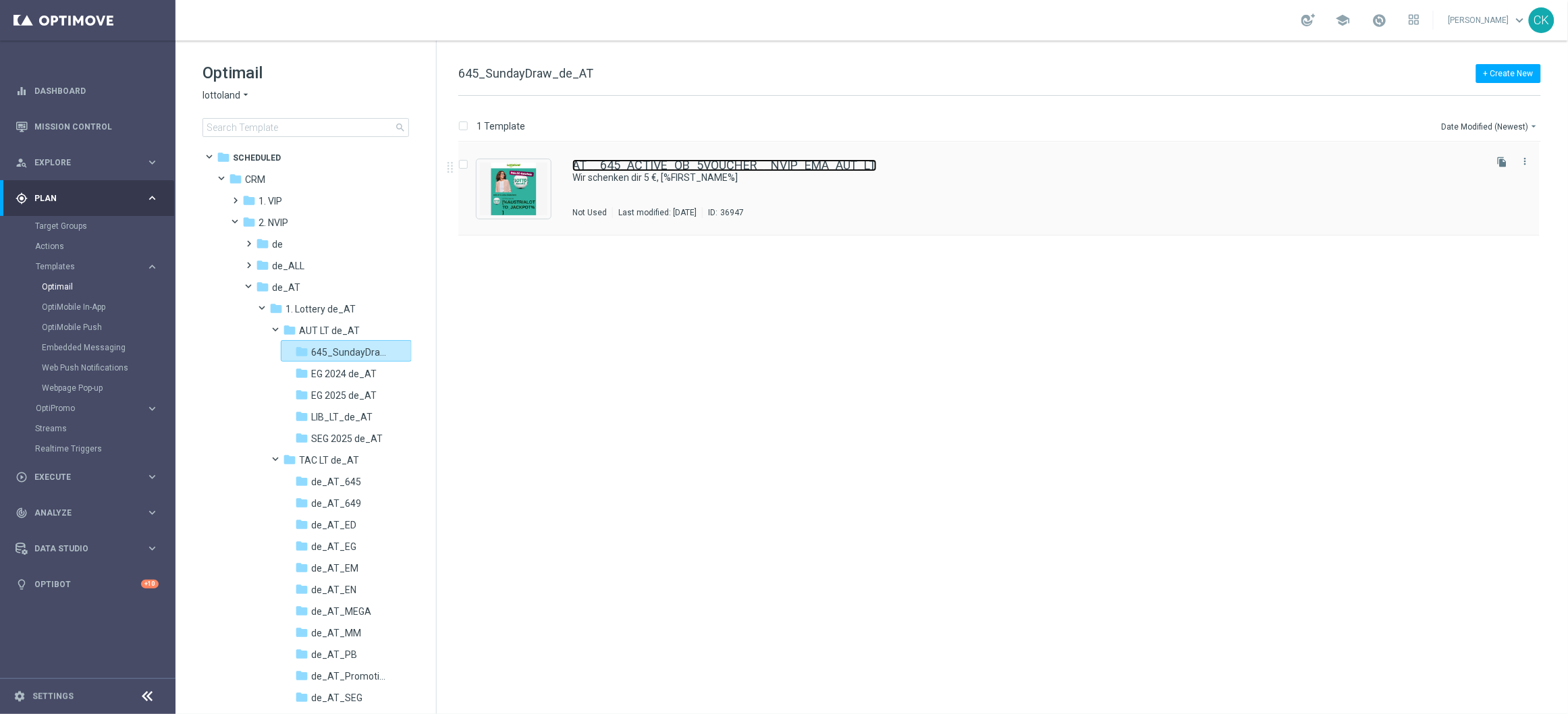
click at [693, 165] on link "AT__645_ACTIVE_OB_5VOUCHER__NVIP_EMA_AUT_LT" at bounding box center [725, 165] width 304 height 12
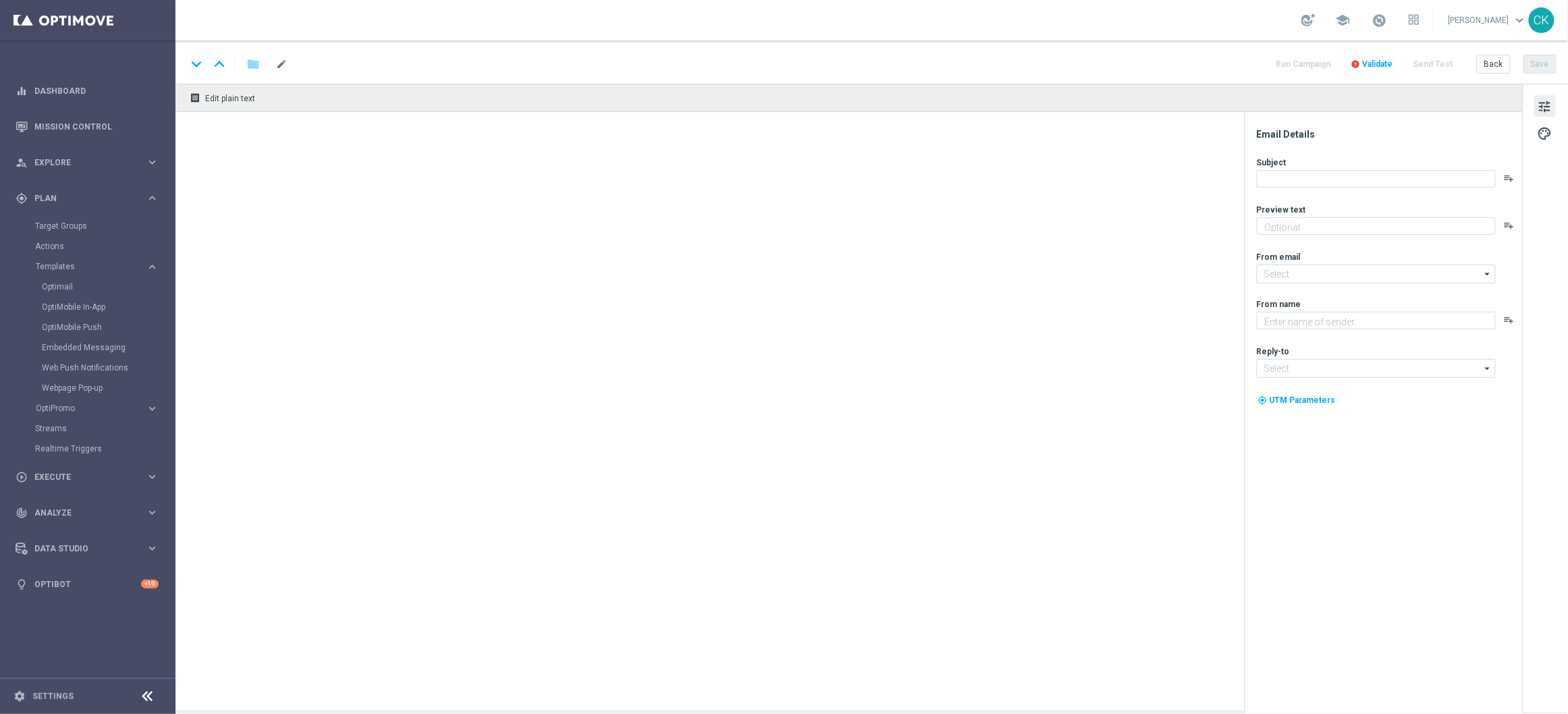
type textarea "[PERSON_NAME] für's LOTTO 6 aus 45."
type textarea "Lottoland"
type input "[EMAIL_ADDRESS][DOMAIN_NAME]"
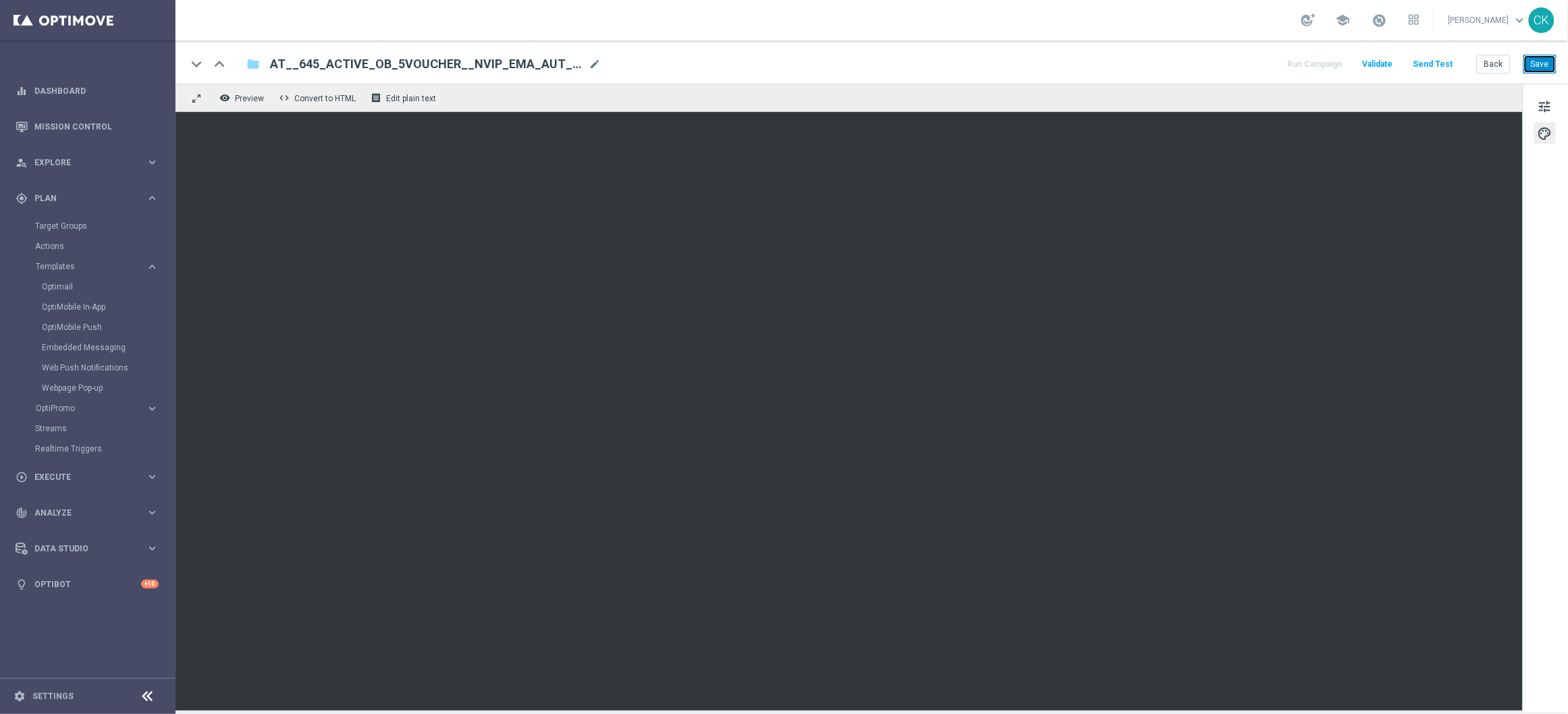
click at [1553, 61] on button "Save" at bounding box center [1540, 64] width 33 height 19
click at [1437, 65] on button "Send Test" at bounding box center [1433, 65] width 44 height 18
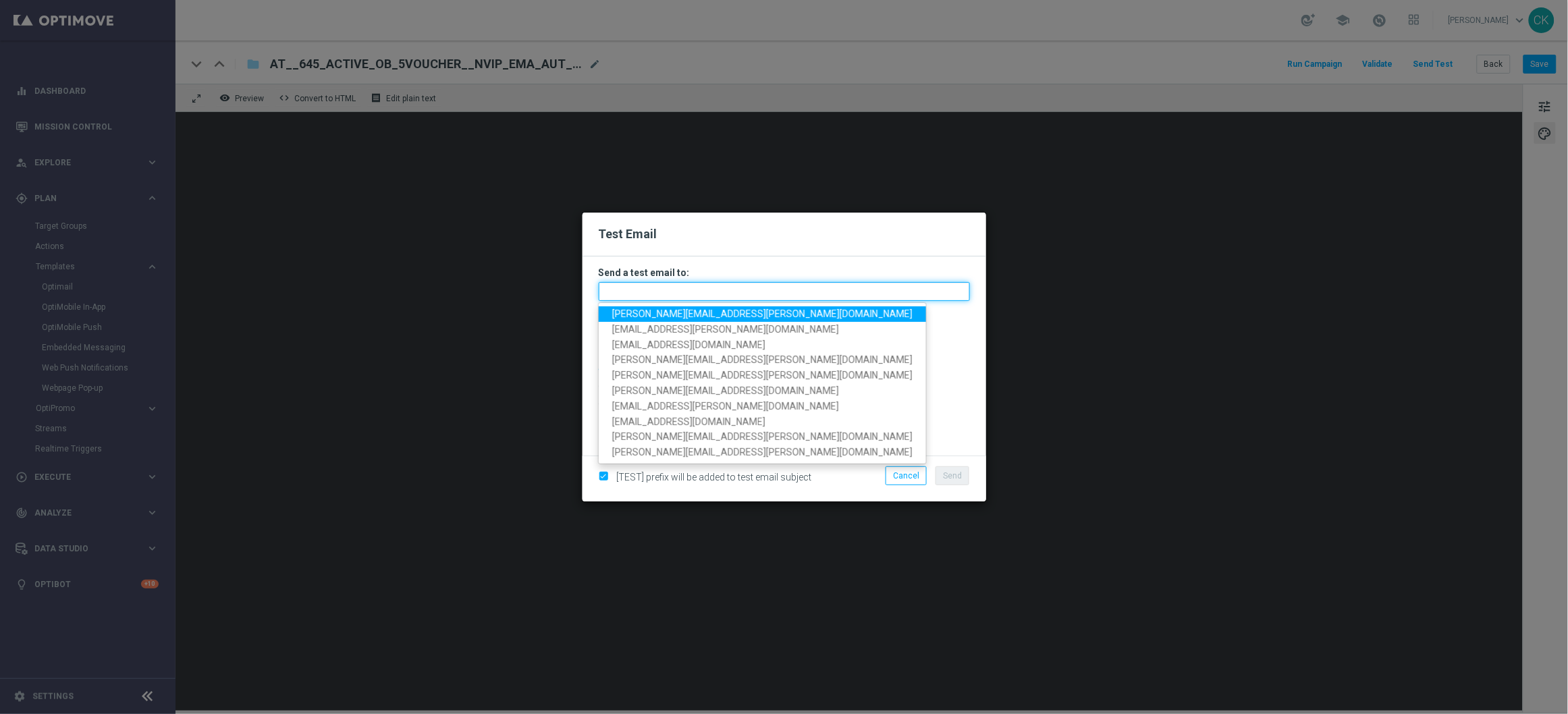
click at [742, 289] on input "text" at bounding box center [784, 292] width 371 height 19
click at [718, 310] on span "[PERSON_NAME][EMAIL_ADDRESS][PERSON_NAME][DOMAIN_NAME]" at bounding box center [762, 313] width 300 height 11
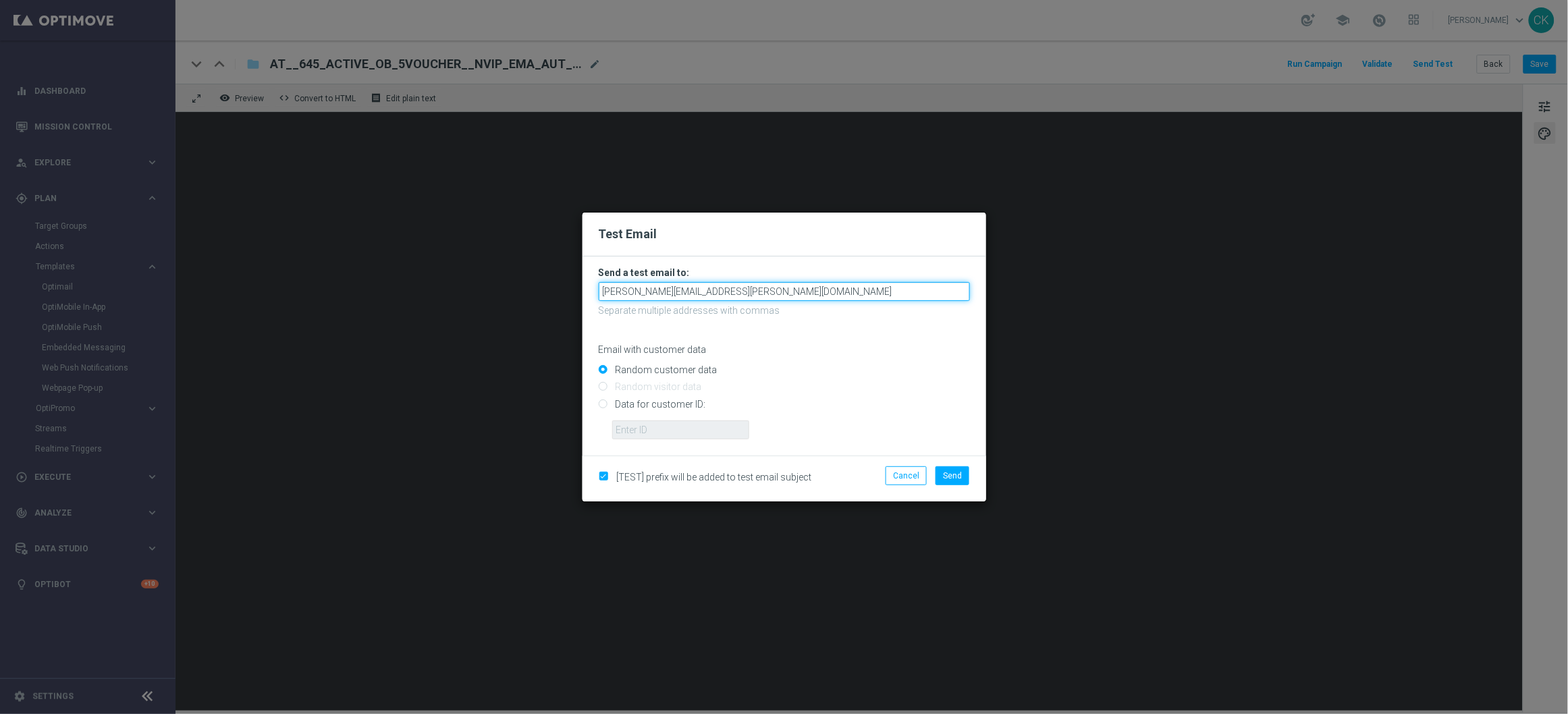
click at [813, 287] on input "[PERSON_NAME][EMAIL_ADDRESS][PERSON_NAME][DOMAIN_NAME]" at bounding box center [784, 292] width 371 height 19
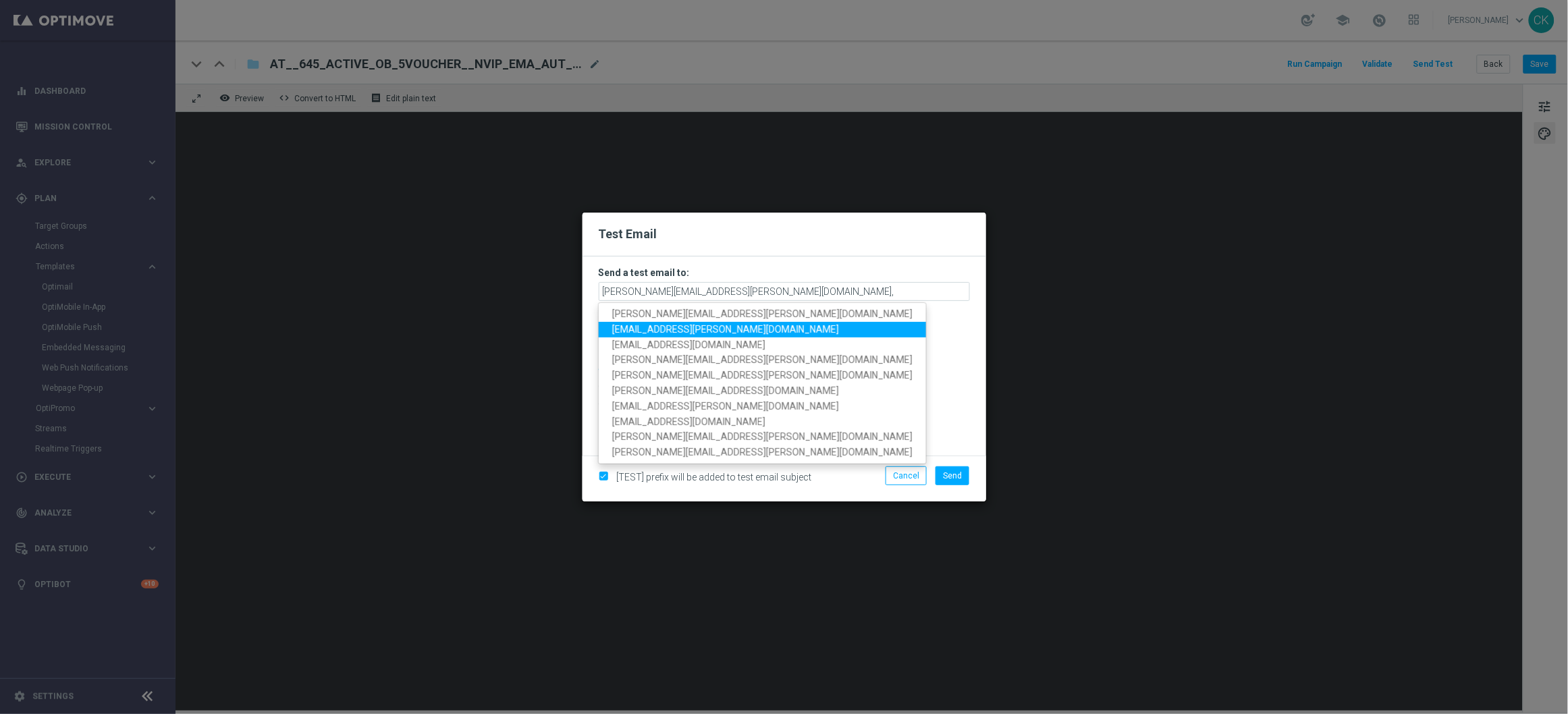
click at [693, 334] on span "[EMAIL_ADDRESS][PERSON_NAME][DOMAIN_NAME]" at bounding box center [726, 329] width 227 height 11
type input "[PERSON_NAME][EMAIL_ADDRESS][PERSON_NAME][DOMAIN_NAME],[DOMAIN_NAME][EMAIL_ADDR…"
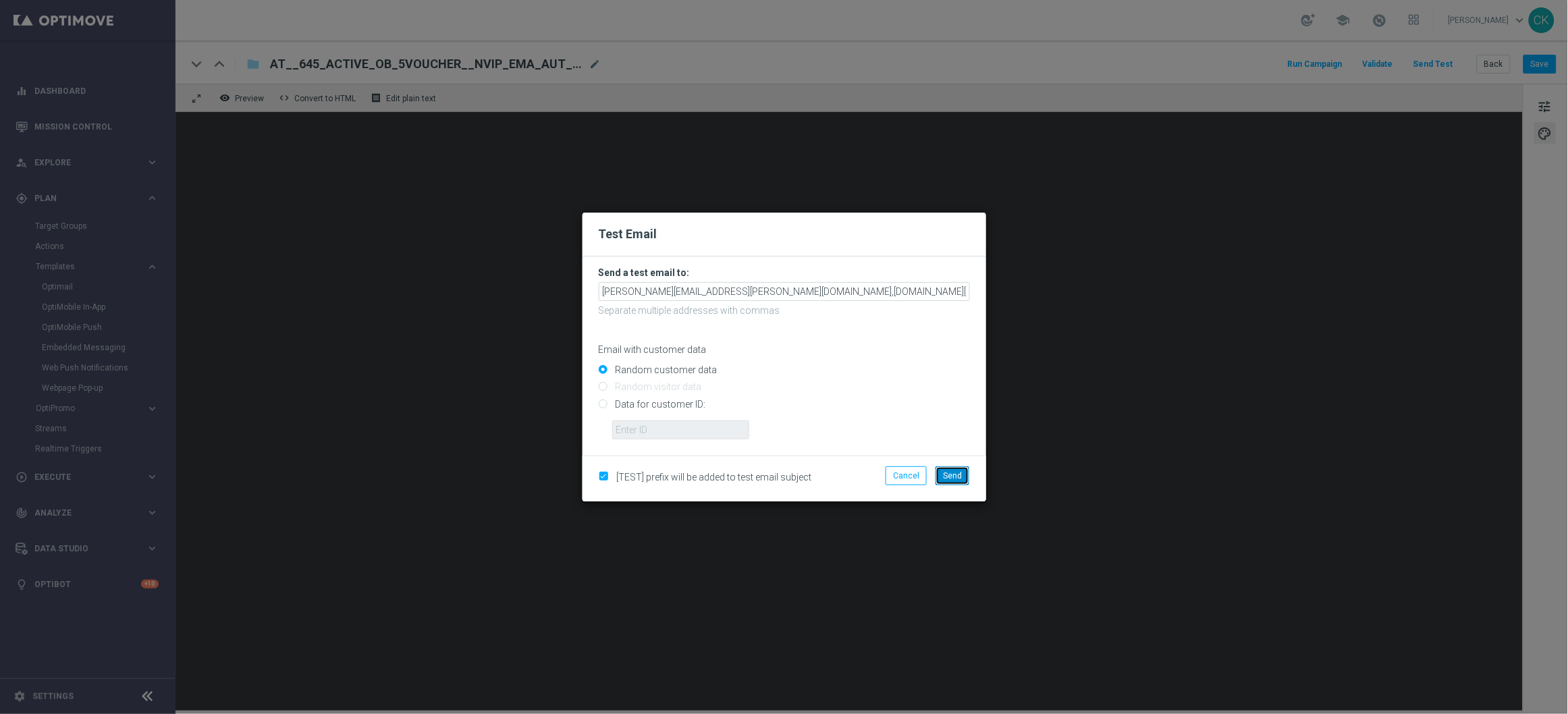
click at [957, 477] on span "Send" at bounding box center [952, 475] width 19 height 9
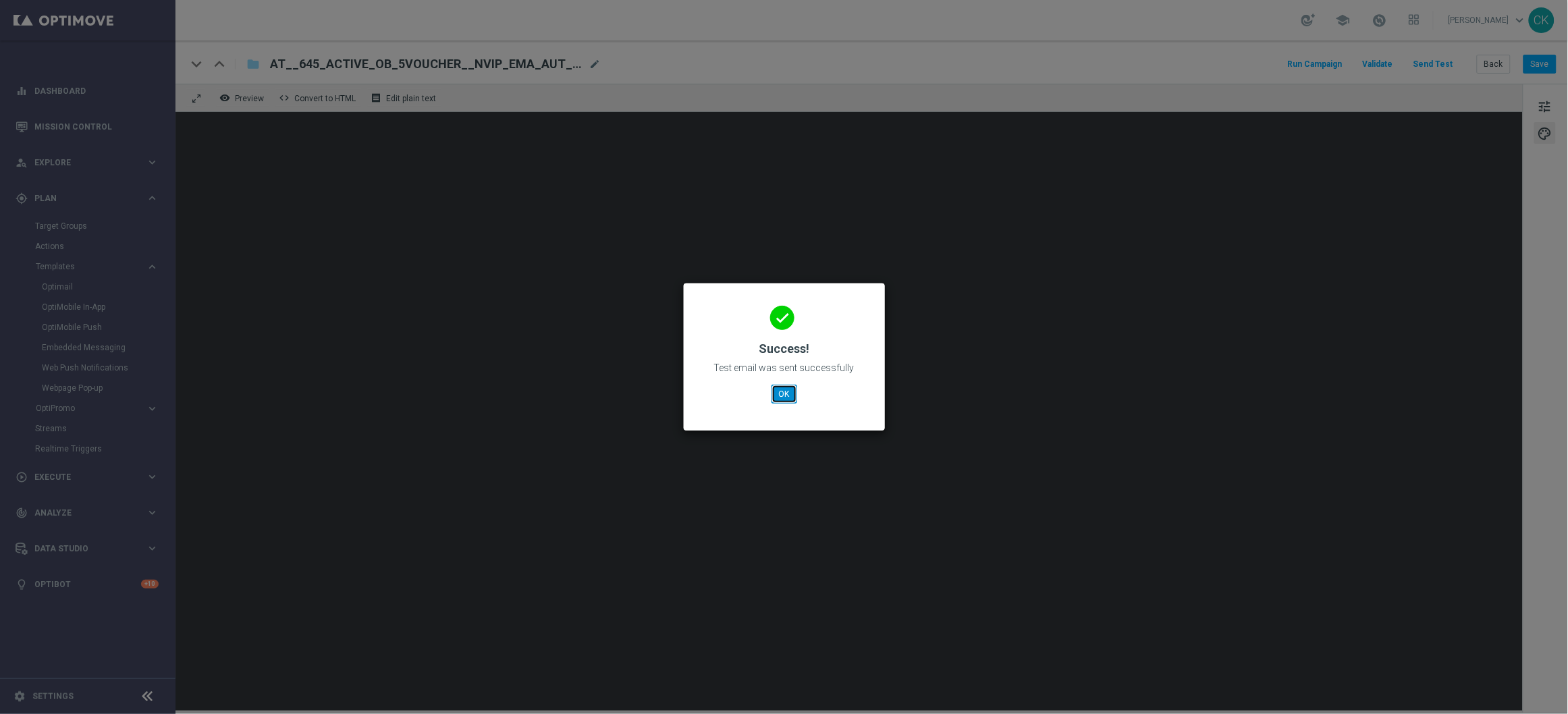
click at [783, 389] on button "OK" at bounding box center [784, 394] width 25 height 19
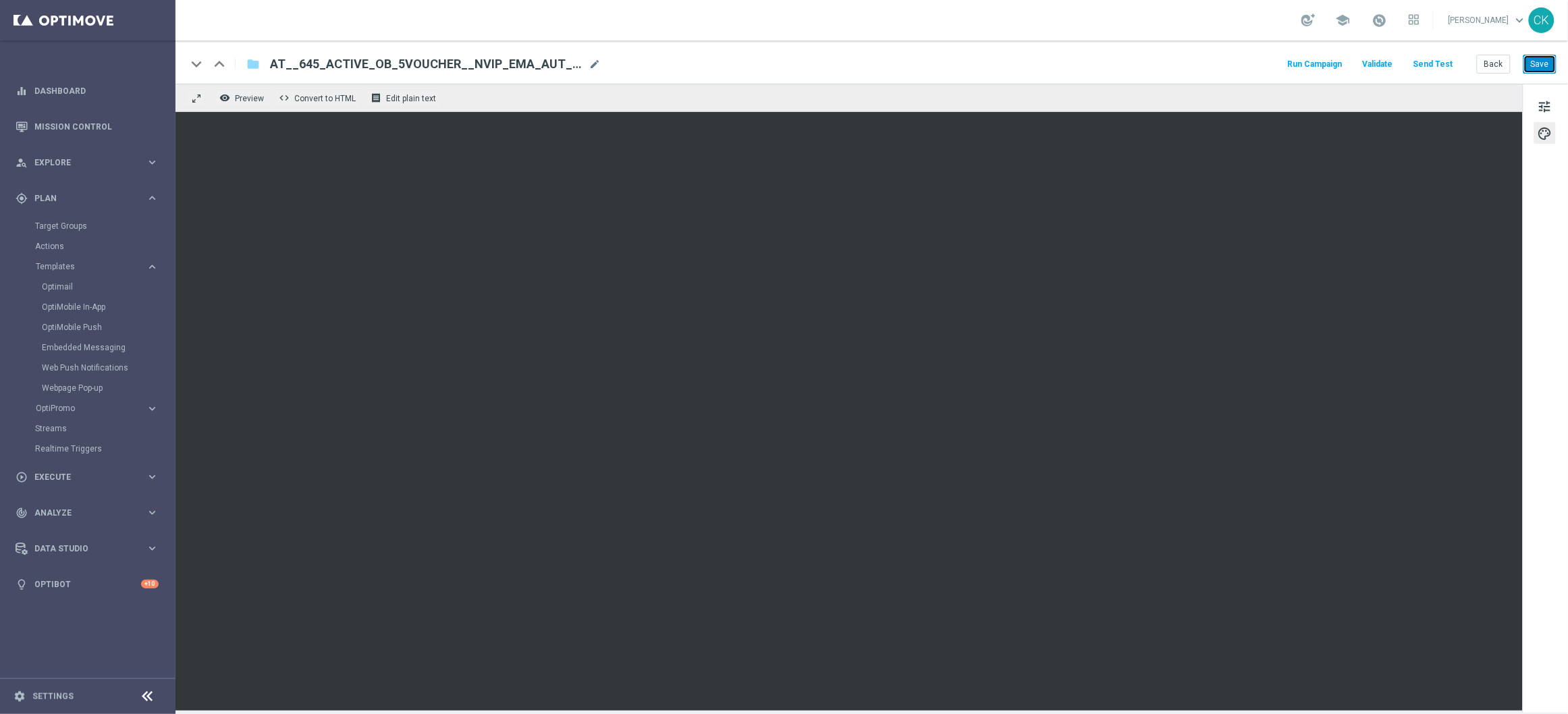
click at [1557, 61] on button "Save" at bounding box center [1540, 64] width 33 height 19
click at [1497, 68] on button "Back" at bounding box center [1493, 64] width 34 height 19
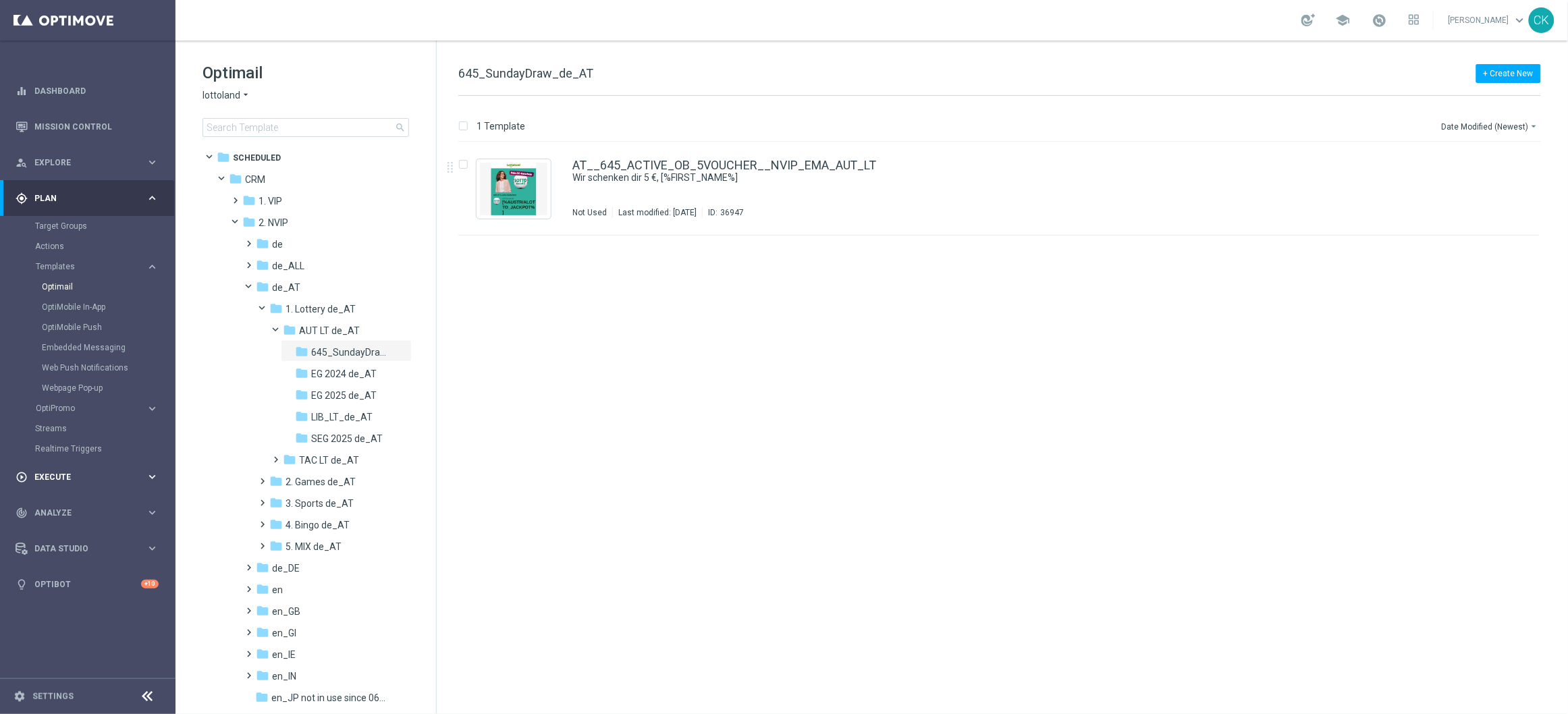
click at [43, 483] on div "play_circle_outline Execute keyboard_arrow_right" at bounding box center [87, 477] width 174 height 36
click at [62, 256] on link "Campaign Builder" at bounding box center [87, 261] width 105 height 11
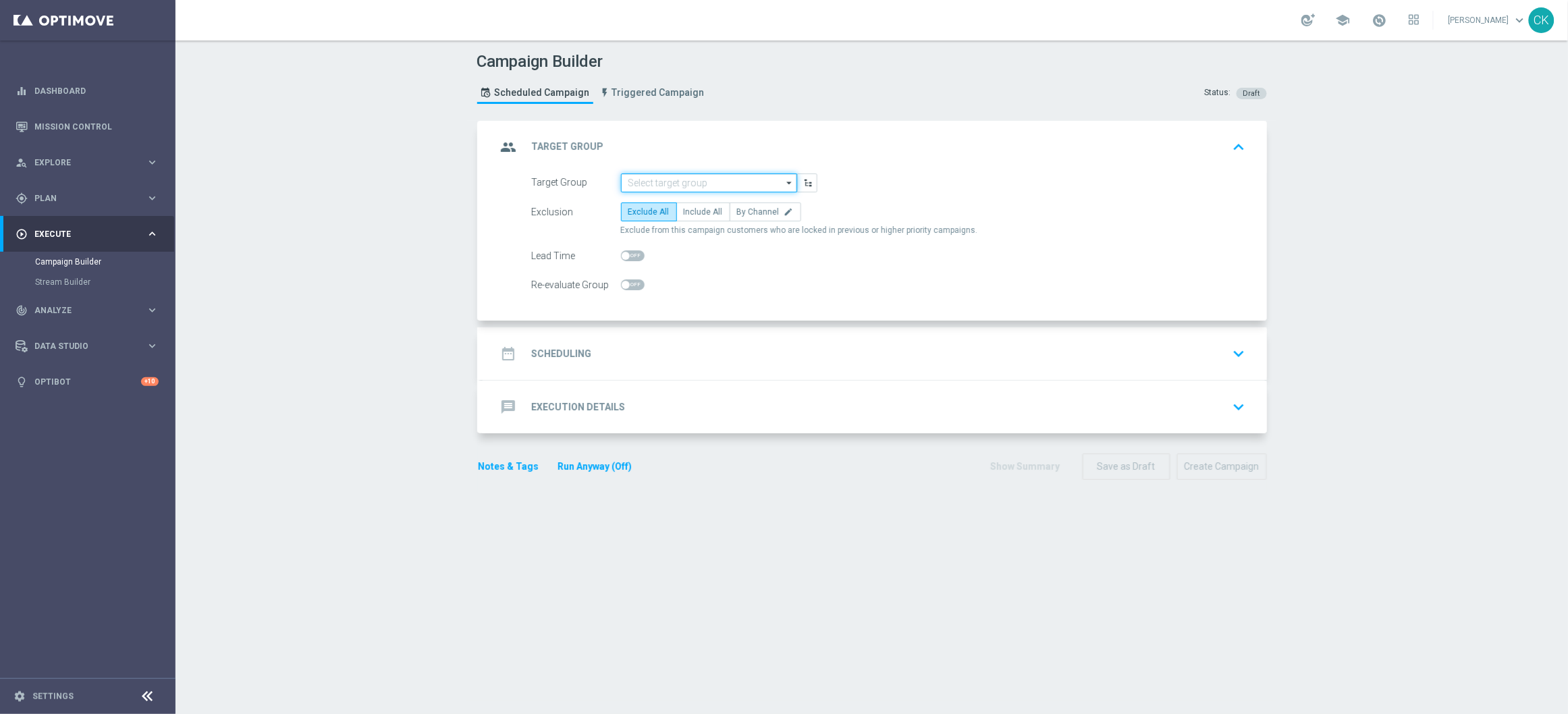
click at [683, 175] on input at bounding box center [709, 182] width 176 height 19
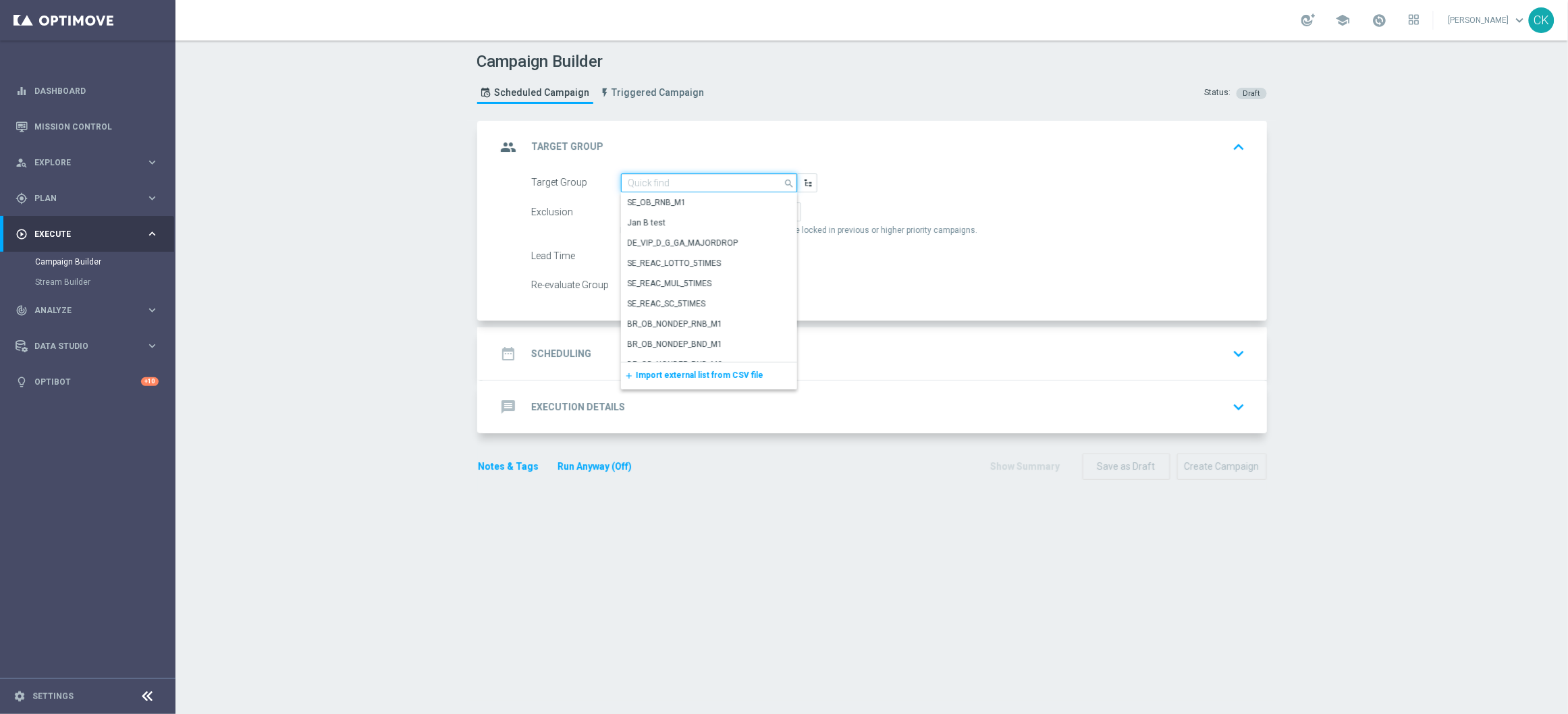
paste input "de_DE_TGT_NVIP_EM_TAC_MIX__ACTIVE_ALL_HIGHJACKPOT"
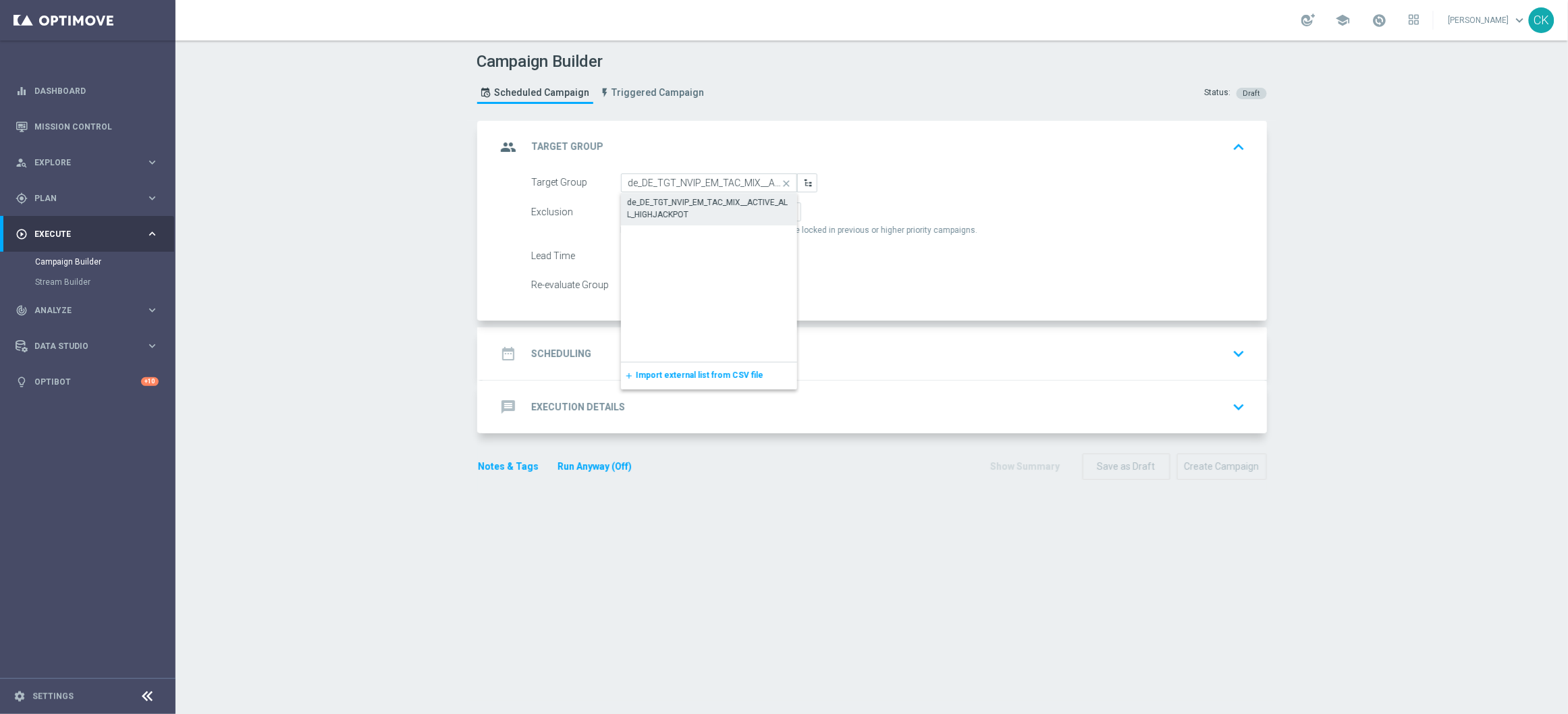
click at [682, 200] on div "de_DE_TGT_NVIP_EM_TAC_MIX__ACTIVE_ALL_HIGHJACKPOT" at bounding box center [709, 208] width 163 height 24
type input "de_DE_TGT_NVIP_EM_TAC_MIX__ACTIVE_ALL_HIGHJACKPOT"
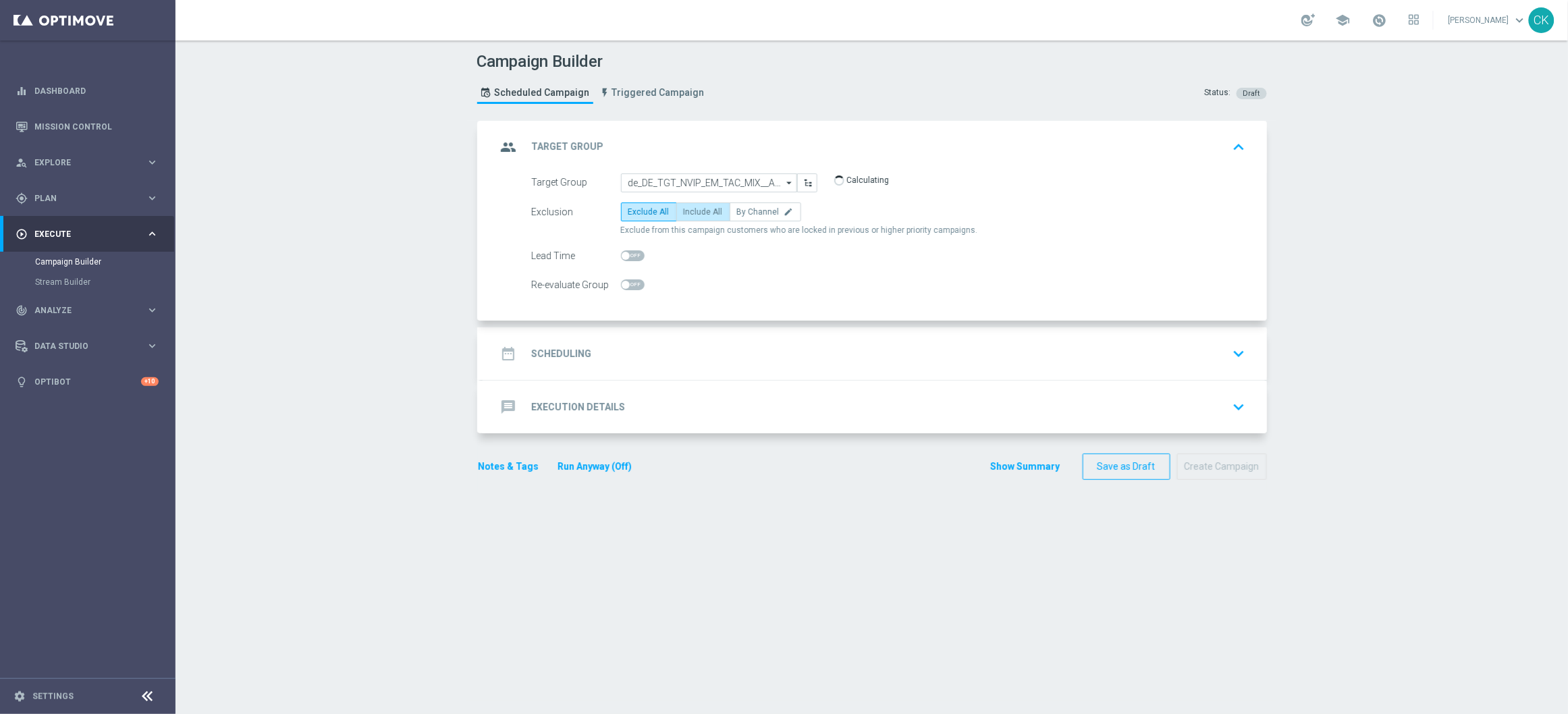
click at [697, 203] on label "Include All" at bounding box center [703, 211] width 54 height 19
click at [692, 210] on input "Include All" at bounding box center [688, 214] width 8 height 8
radio input "true"
click at [621, 251] on span at bounding box center [625, 255] width 8 height 8
click at [621, 251] on input "checkbox" at bounding box center [633, 255] width 24 height 11
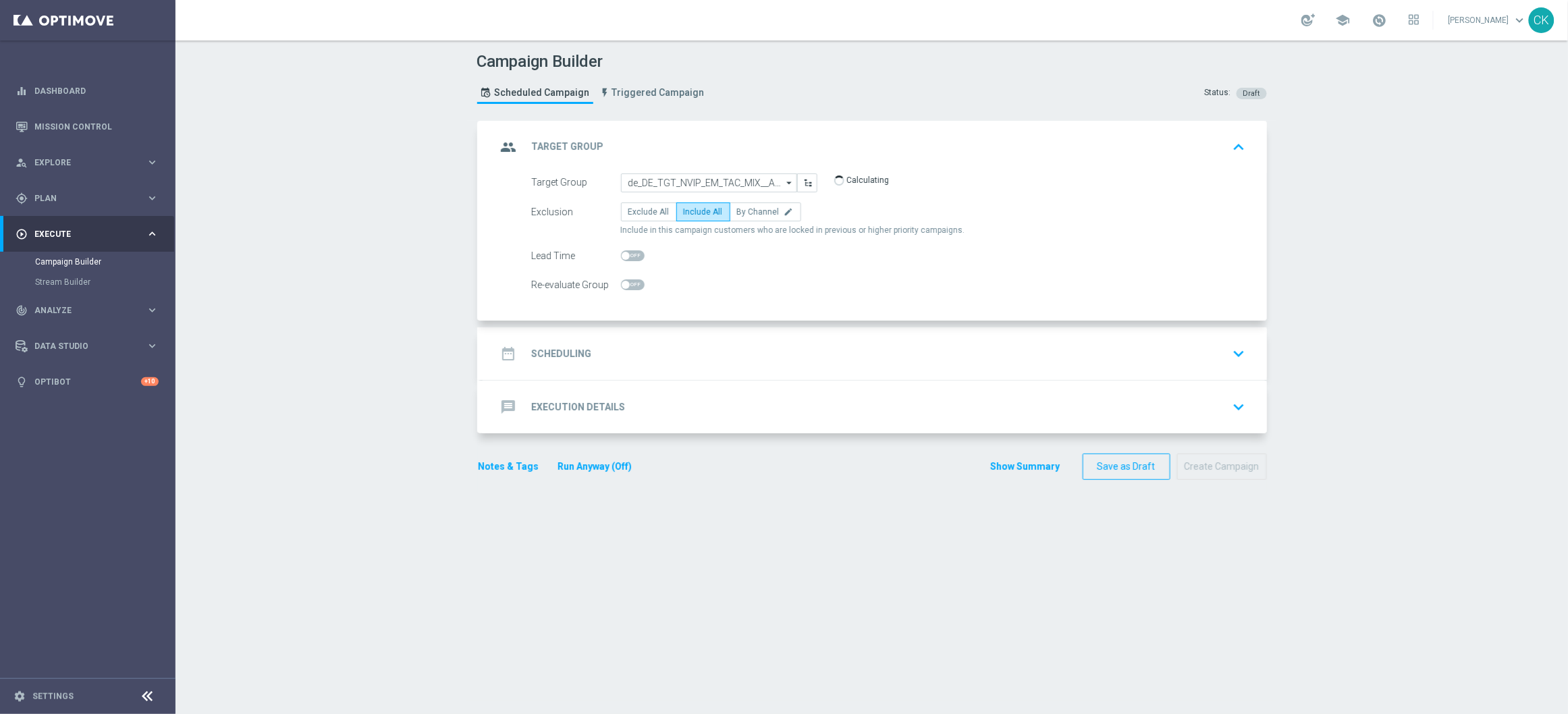
checkbox input "true"
click at [551, 351] on h2 "Scheduling" at bounding box center [561, 353] width 60 height 13
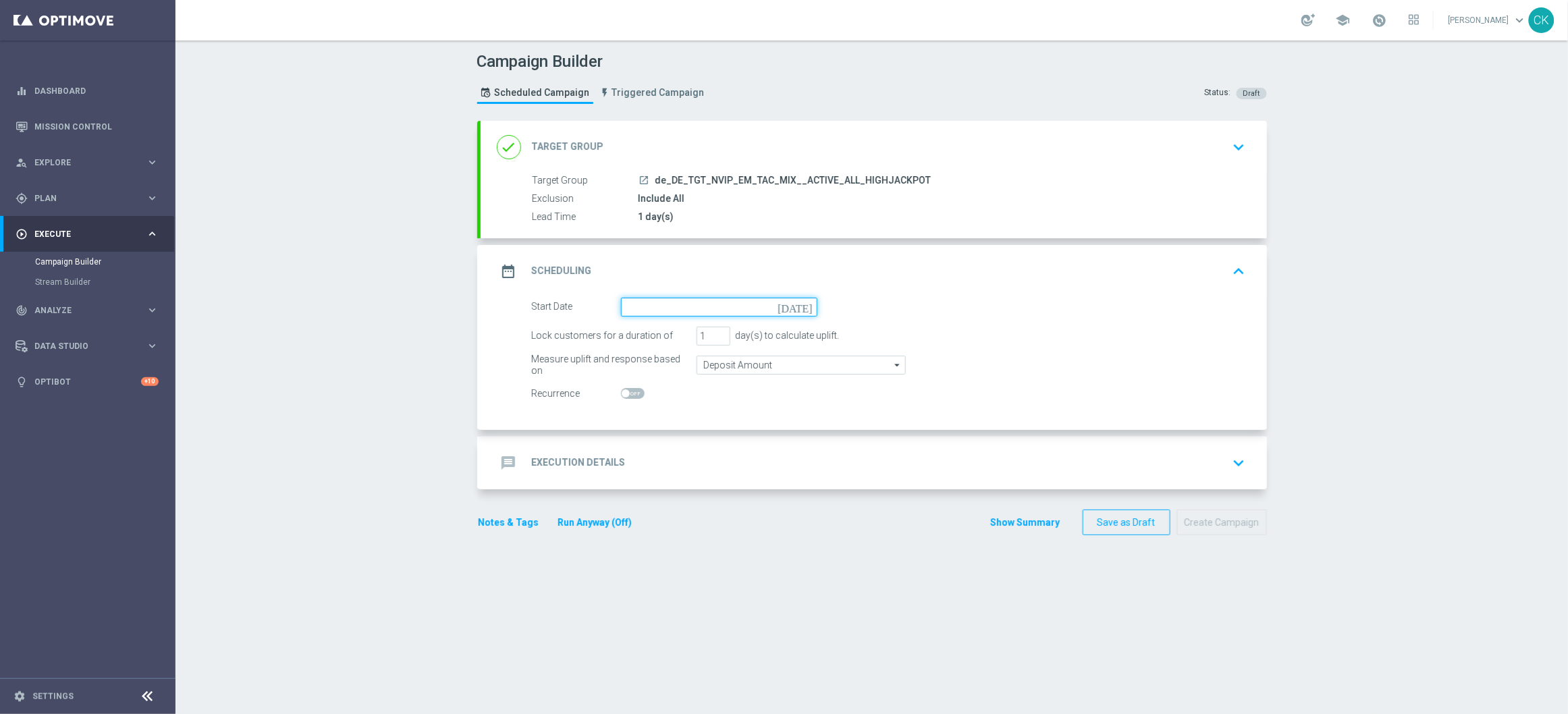
click at [693, 303] on input at bounding box center [719, 307] width 197 height 19
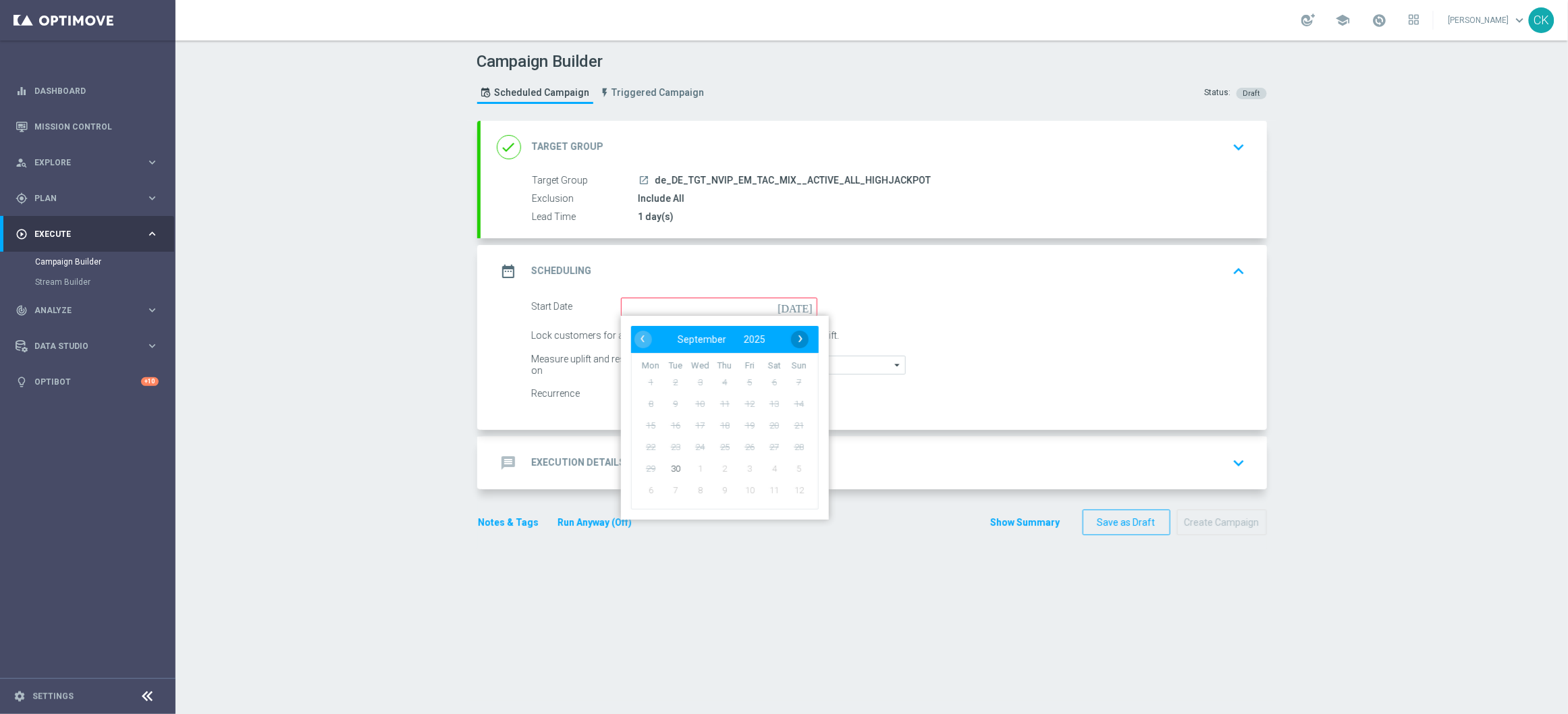
click at [796, 336] on span "›" at bounding box center [800, 339] width 18 height 18
click at [695, 377] on span "1" at bounding box center [699, 382] width 22 height 22
type input "[DATE]"
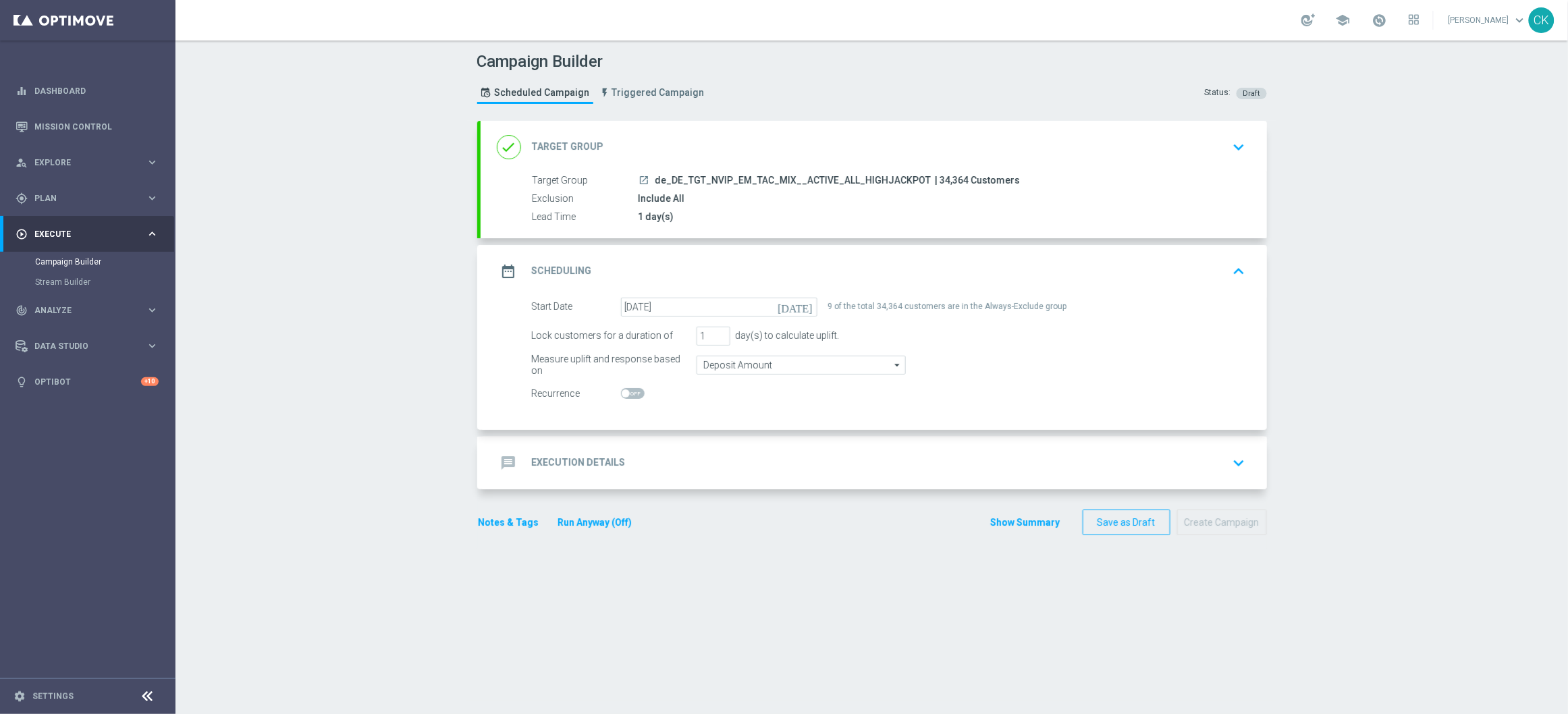
click at [557, 451] on div "message Execution Details" at bounding box center [561, 463] width 129 height 24
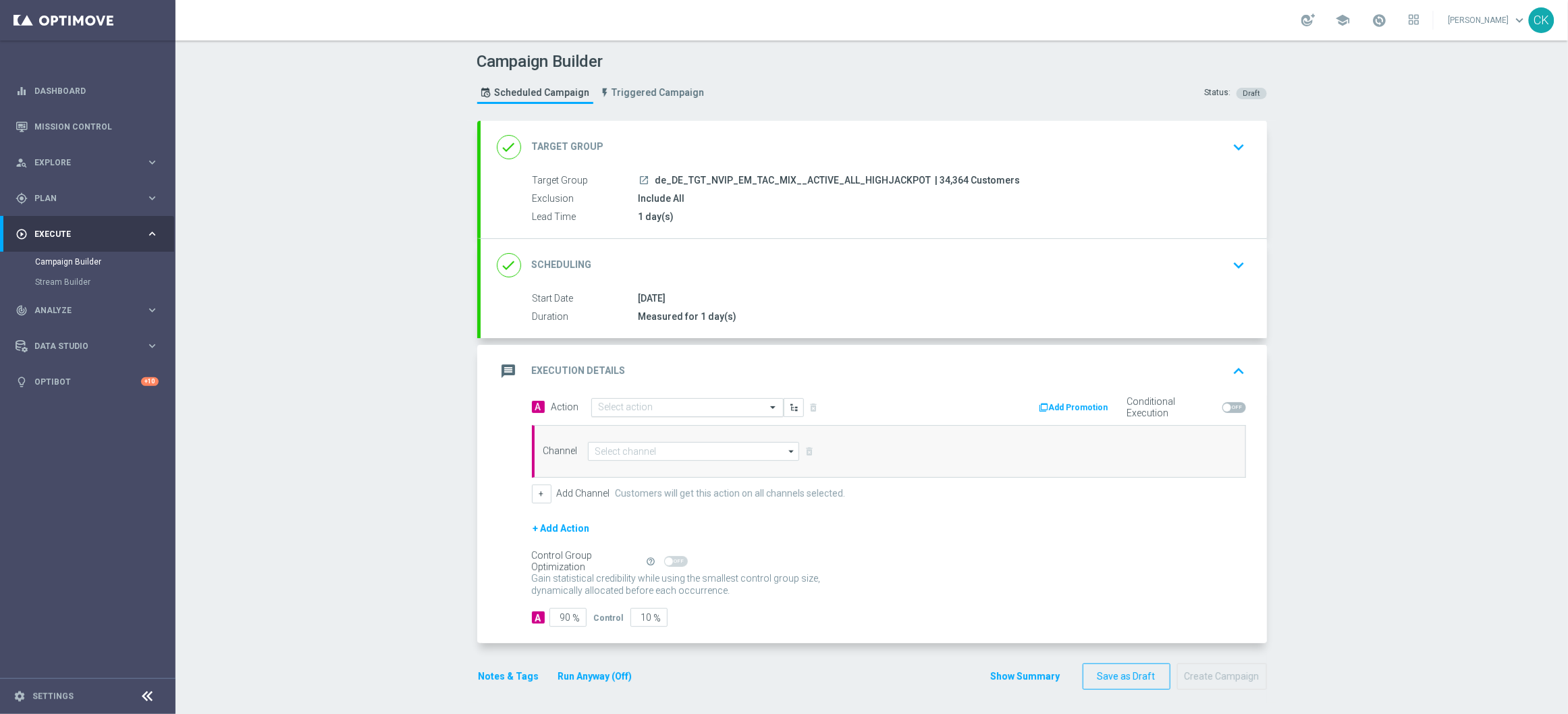
click at [670, 408] on input "text" at bounding box center [674, 408] width 151 height 11
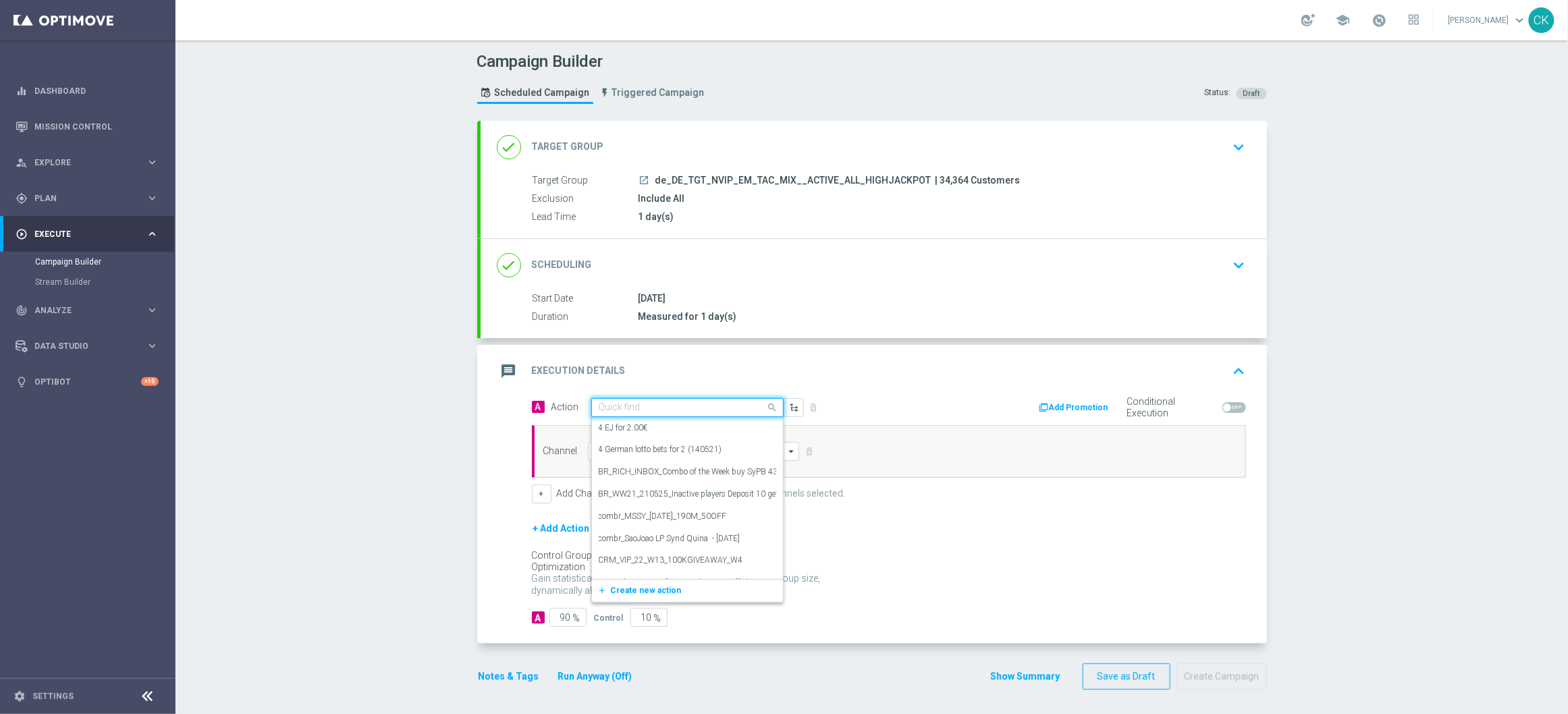
paste input "Oktoberfest Promotion - 649-Themed"
type input "Oktoberfest Promotion - 649-Themed"
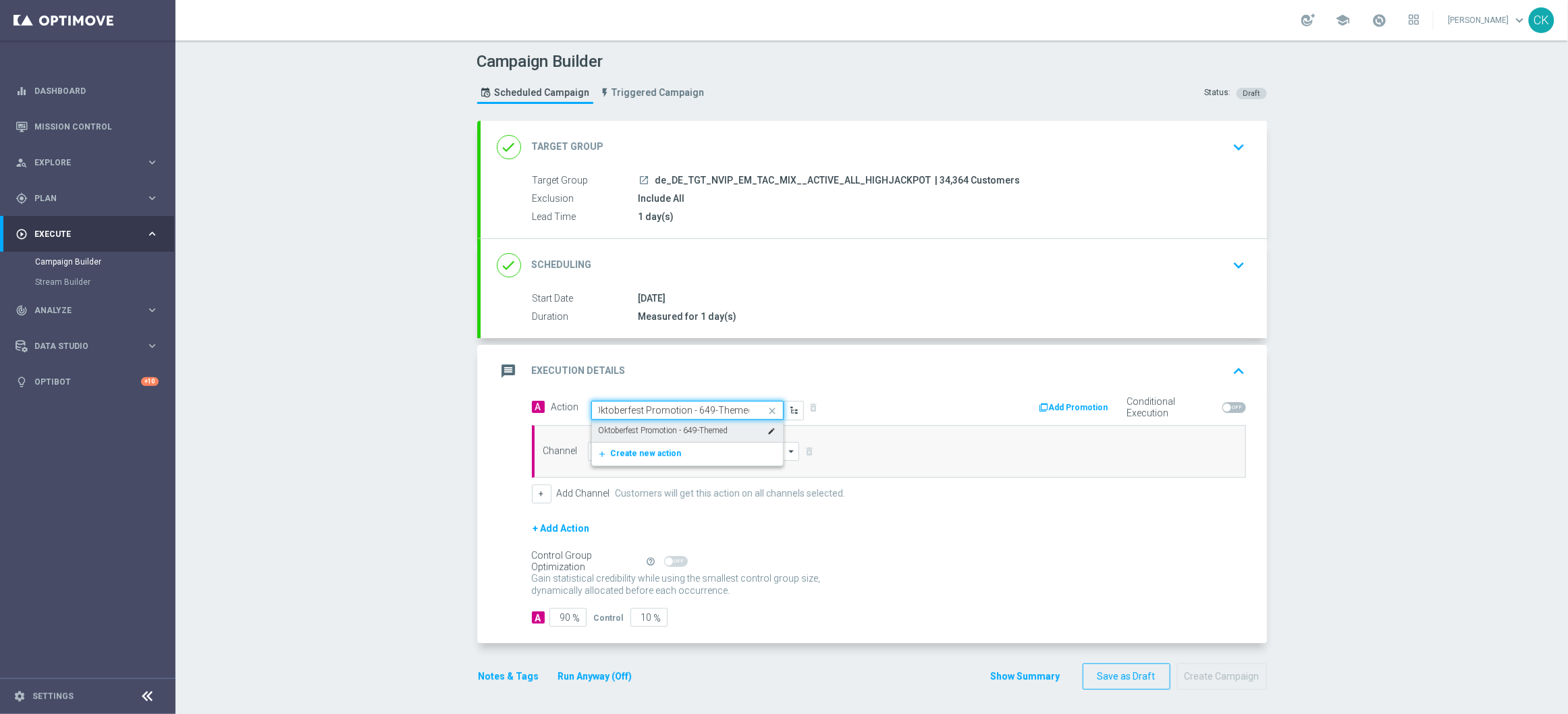
click at [673, 429] on label "Oktoberfest Promotion - 649-Themed" at bounding box center [664, 431] width 130 height 11
click at [659, 458] on input at bounding box center [694, 451] width 212 height 19
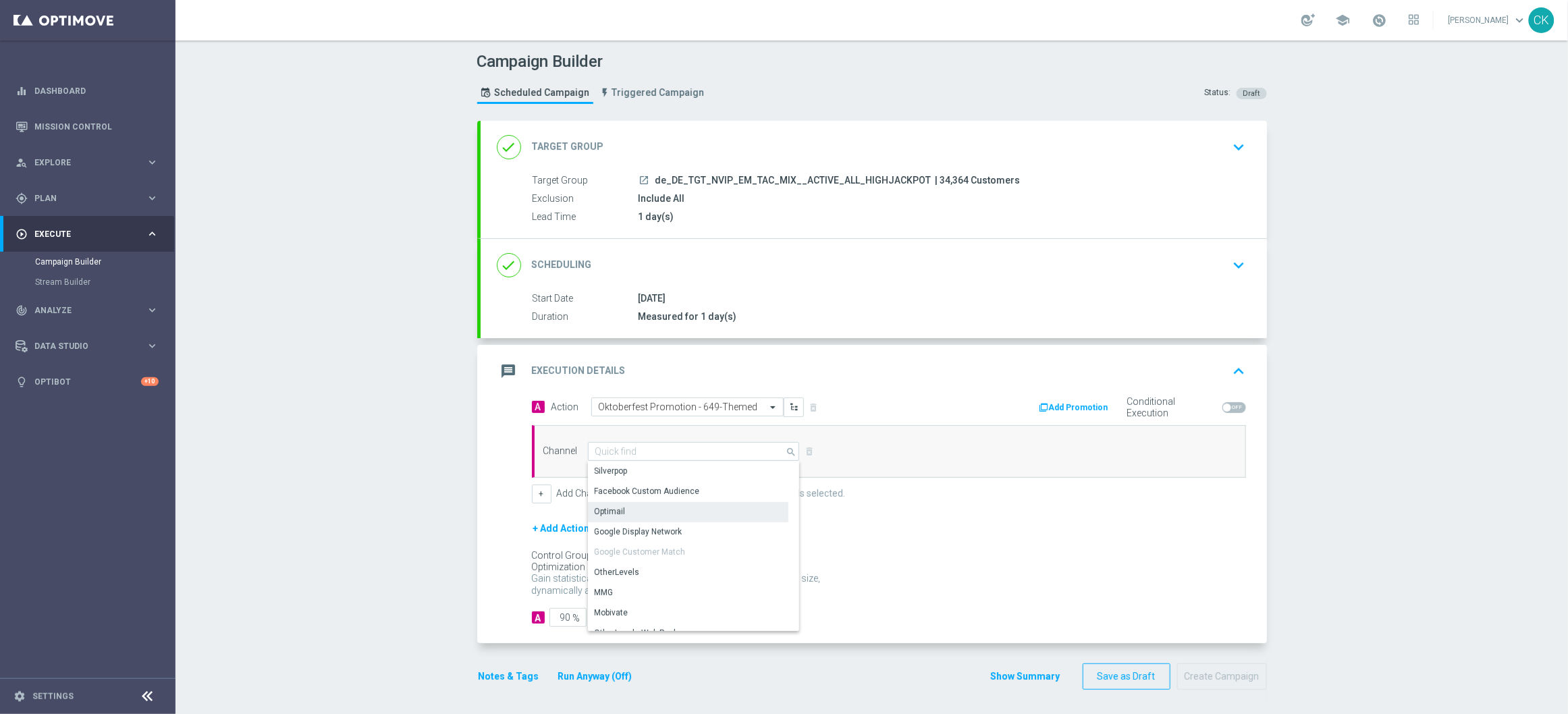
click at [638, 514] on div "Optimail" at bounding box center [688, 511] width 201 height 19
type input "Optimail"
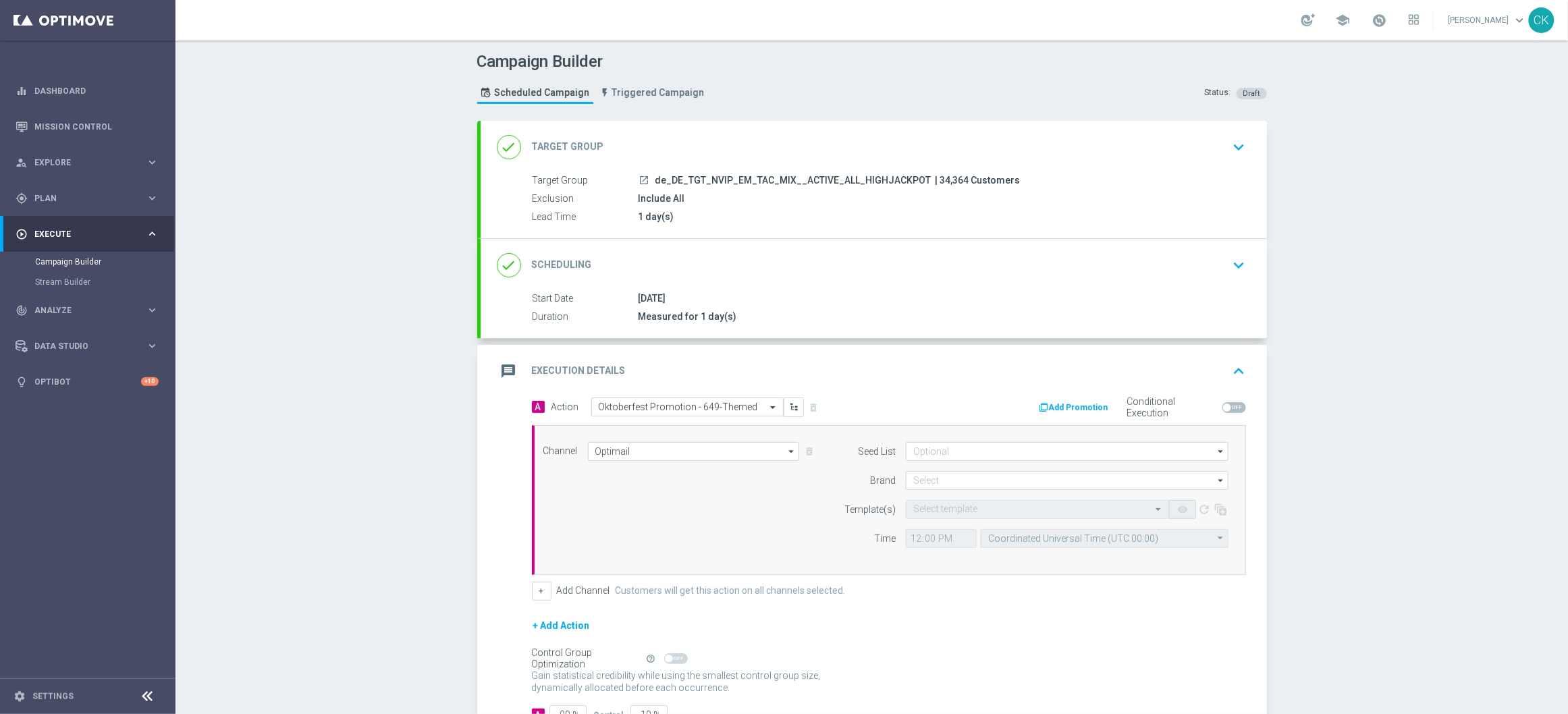
scroll to position [101, 0]
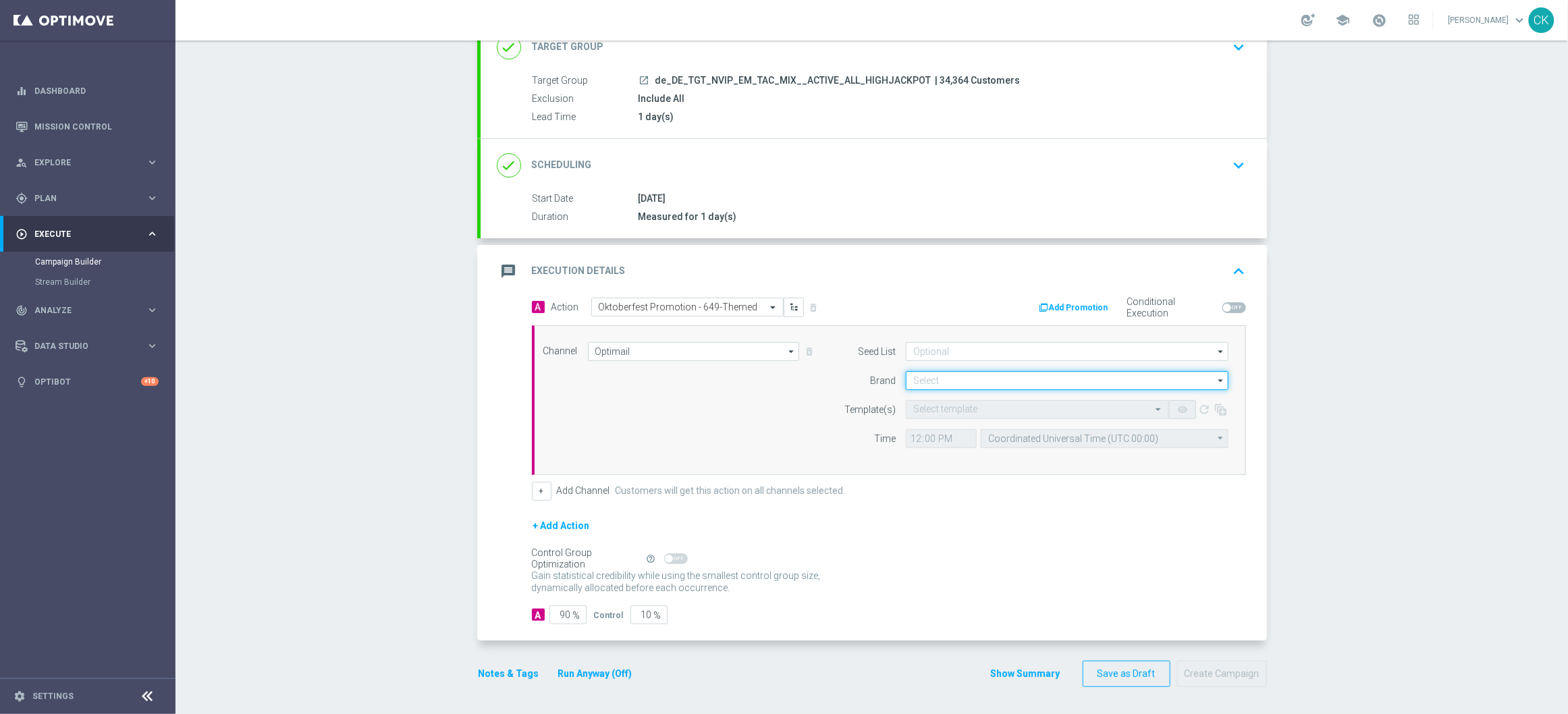
click at [950, 380] on input at bounding box center [1067, 380] width 323 height 19
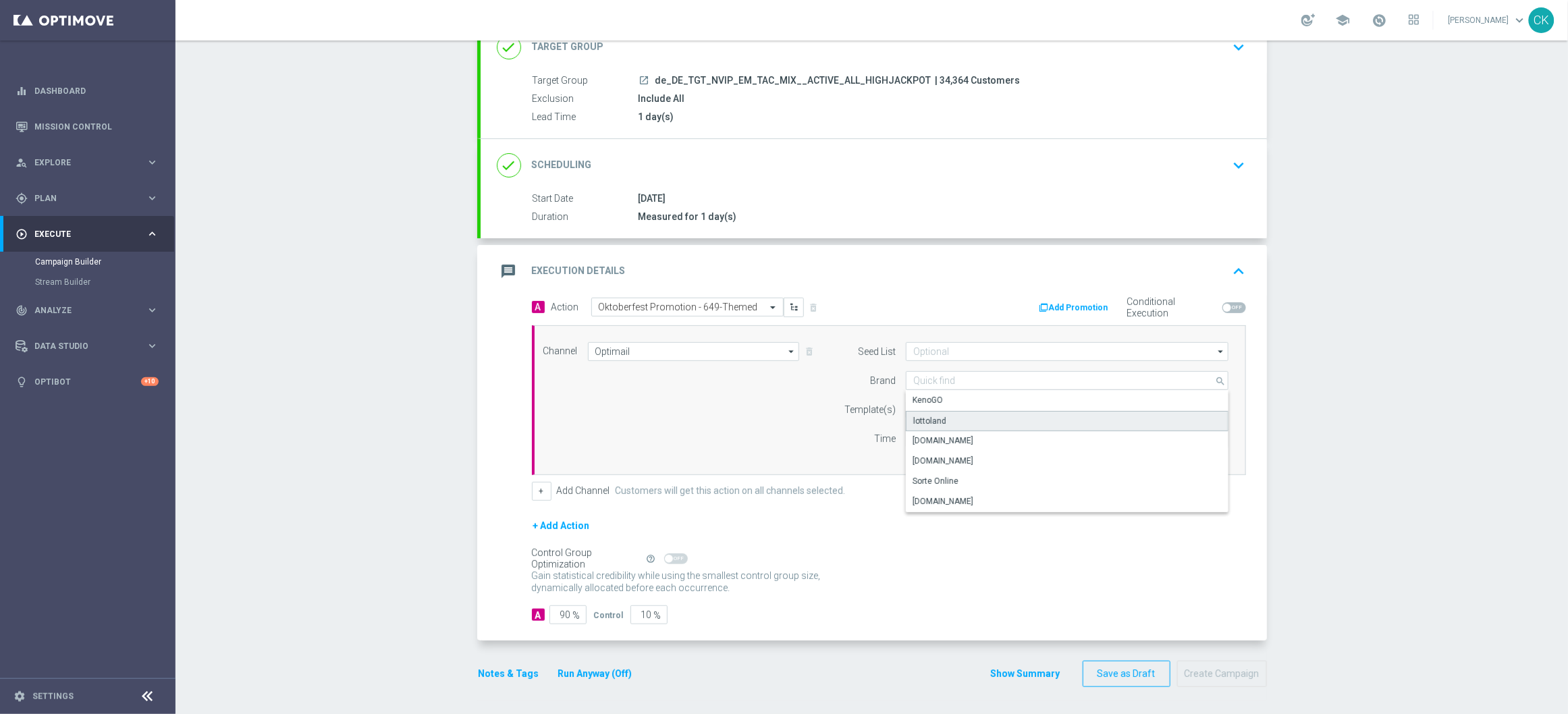
click at [940, 415] on div "lottoland" at bounding box center [1067, 421] width 323 height 20
type input "lottoland"
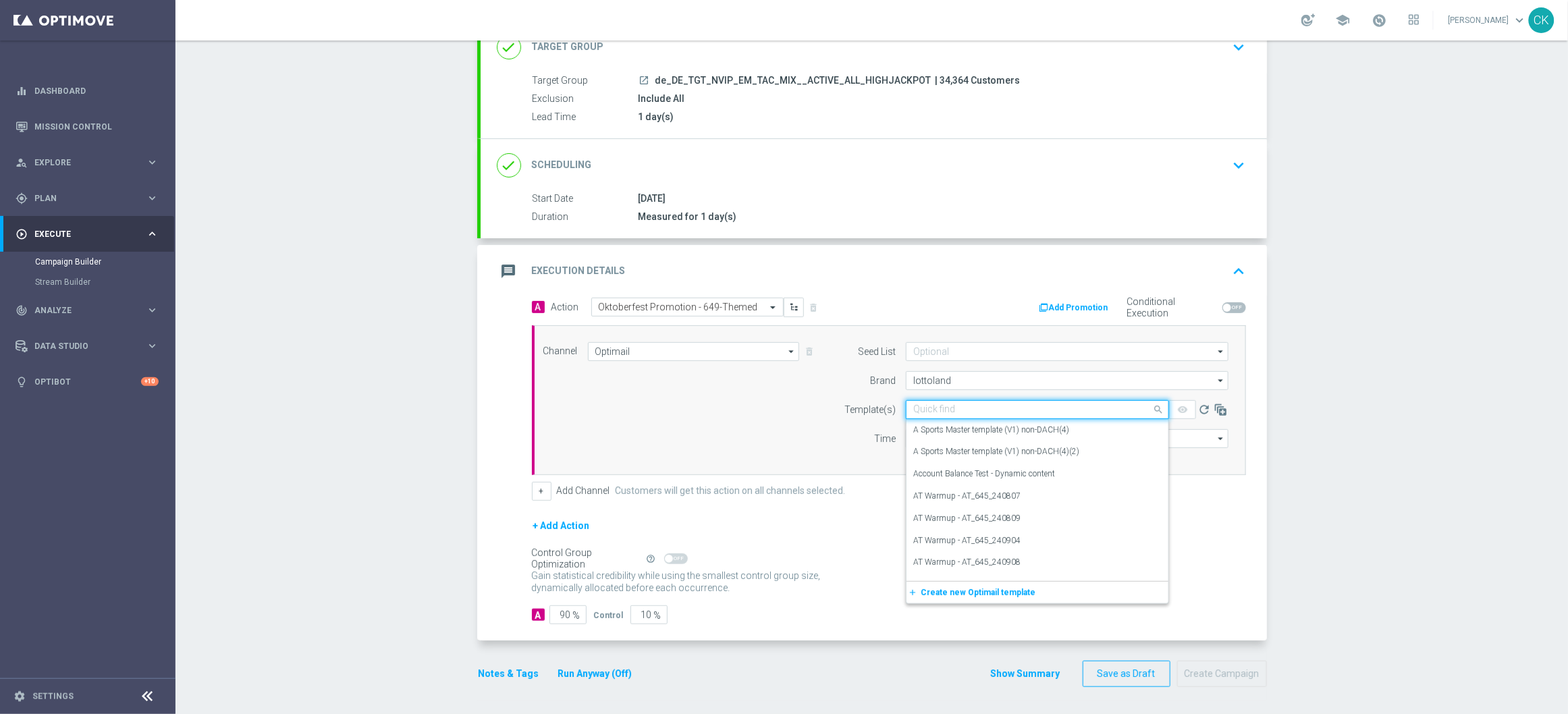
click at [927, 409] on input "text" at bounding box center [1023, 410] width 221 height 11
paste input "DE_REG__OKT_649_251001__NVIP_EMA_TAC_MIX"
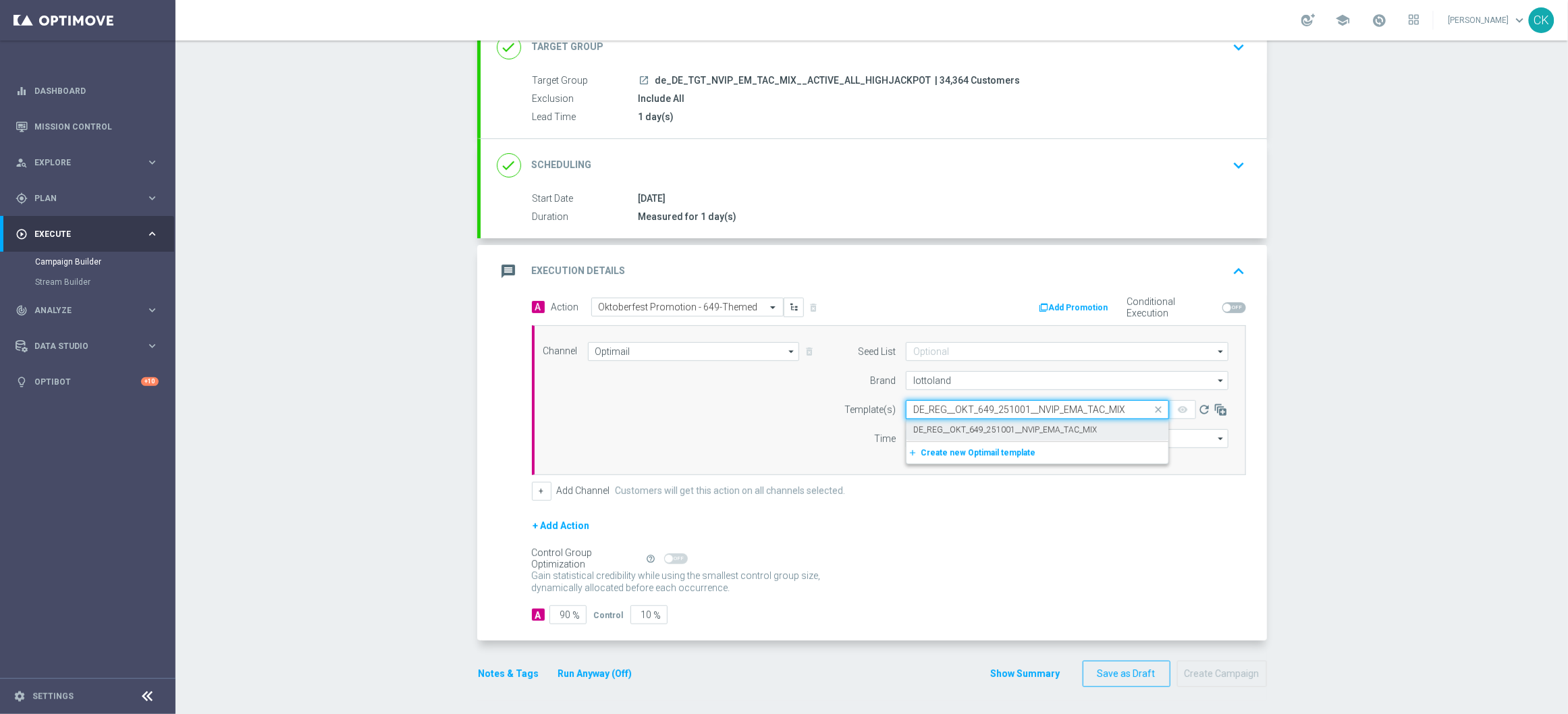
click at [922, 427] on label "DE_REG__OKT_649_251001__NVIP_EMA_TAC_MIX" at bounding box center [1004, 430] width 184 height 11
type input "DE_REG__OKT_649_251001__NVIP_EMA_TAC_MIX"
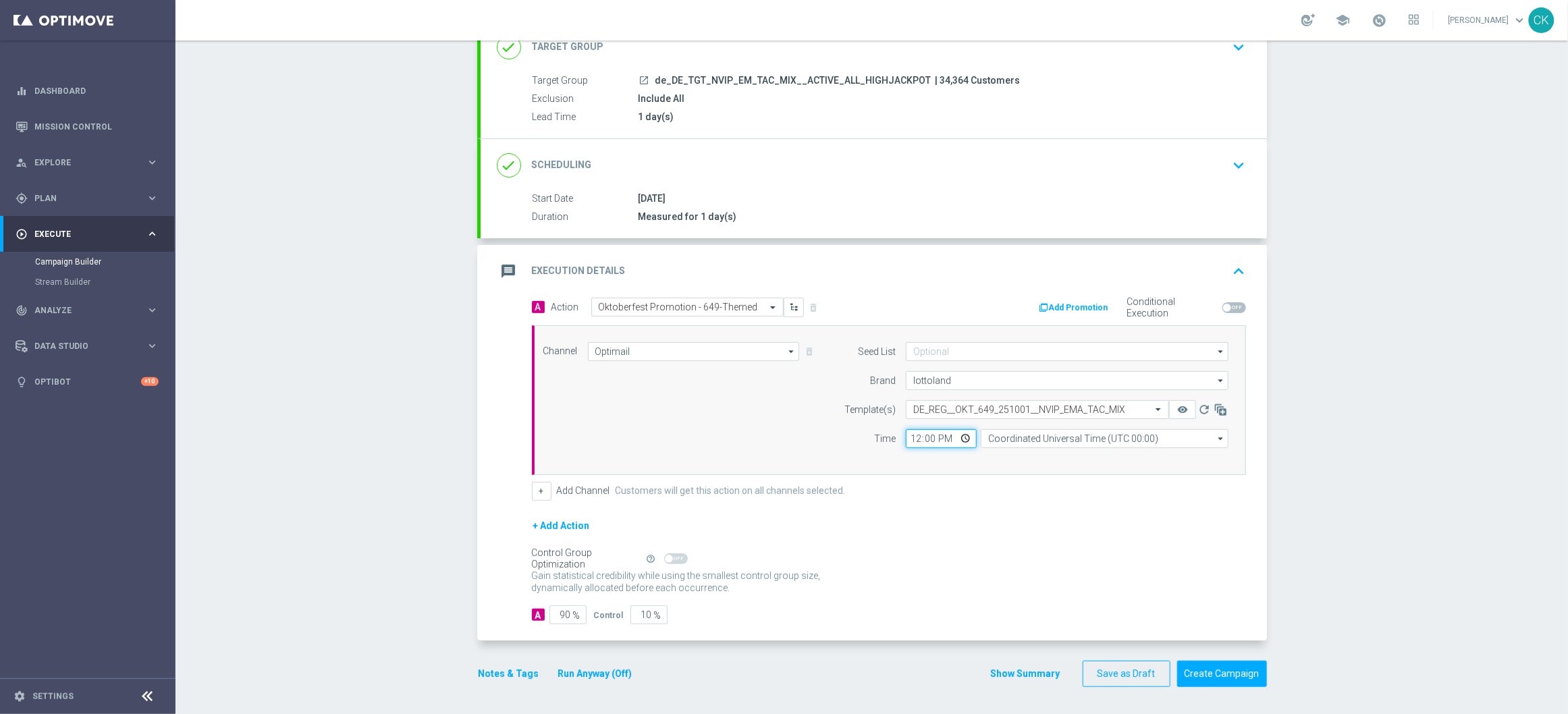
click at [907, 432] on input "12:00" at bounding box center [941, 438] width 71 height 19
type input "06:00"
click at [991, 437] on input "Coordinated Universal Time (UTC 00:00)" at bounding box center [1105, 438] width 248 height 19
click at [996, 460] on div "Central European Time ([GEOGRAPHIC_DATA]) (UTC +02:00)" at bounding box center [1097, 458] width 220 height 12
type input "Central European Time ([GEOGRAPHIC_DATA]) (UTC +02:00)"
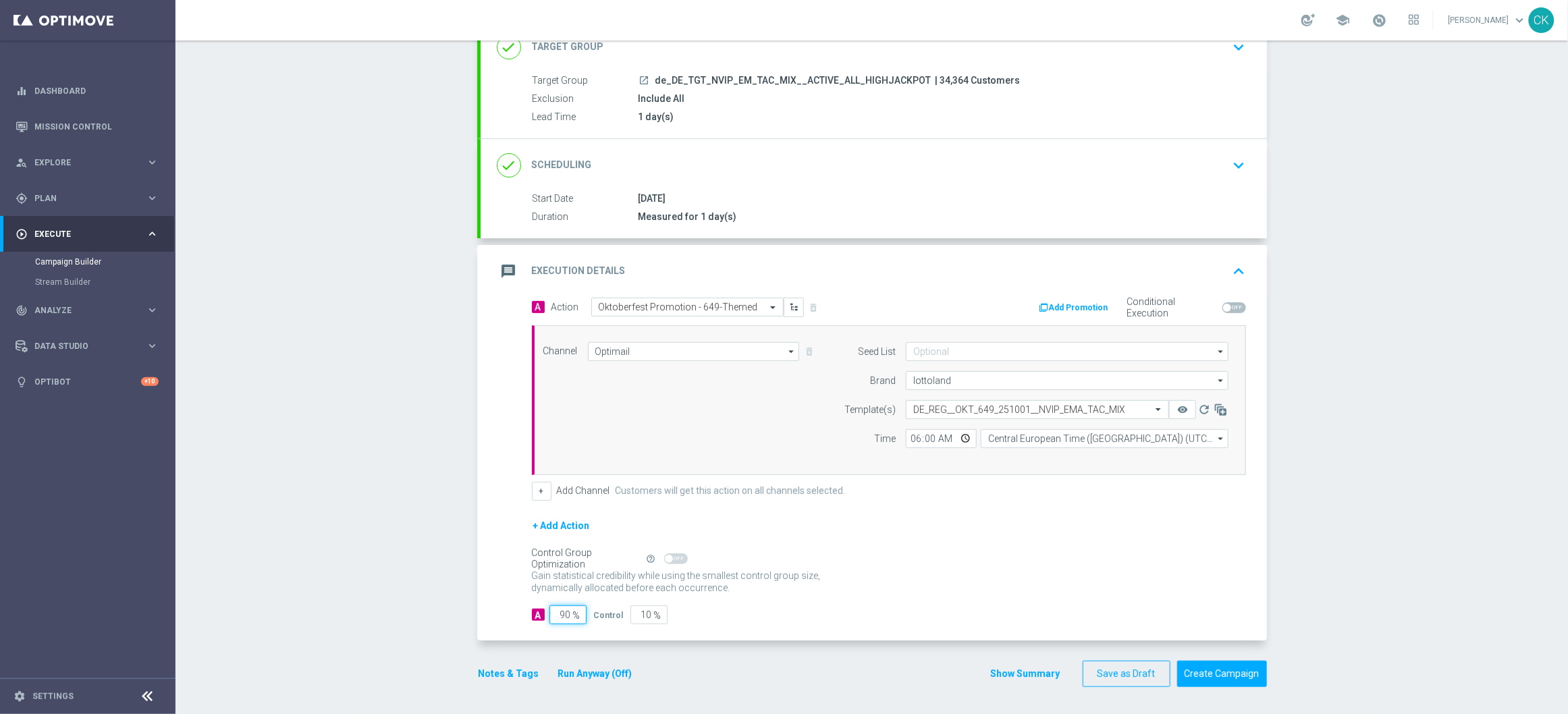
click at [566, 618] on input "90" at bounding box center [568, 614] width 37 height 19
type input "9"
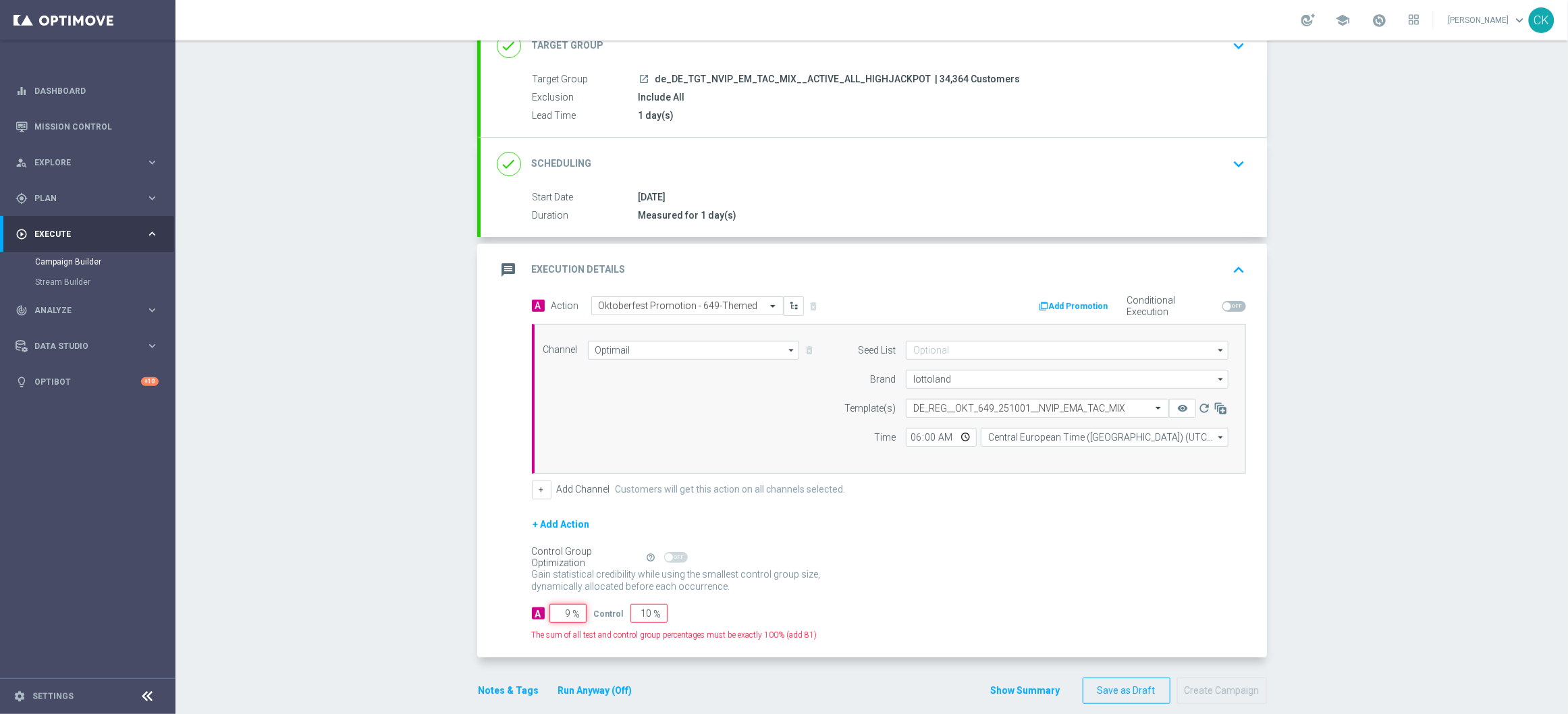
type input "91"
type input "98"
type input "2"
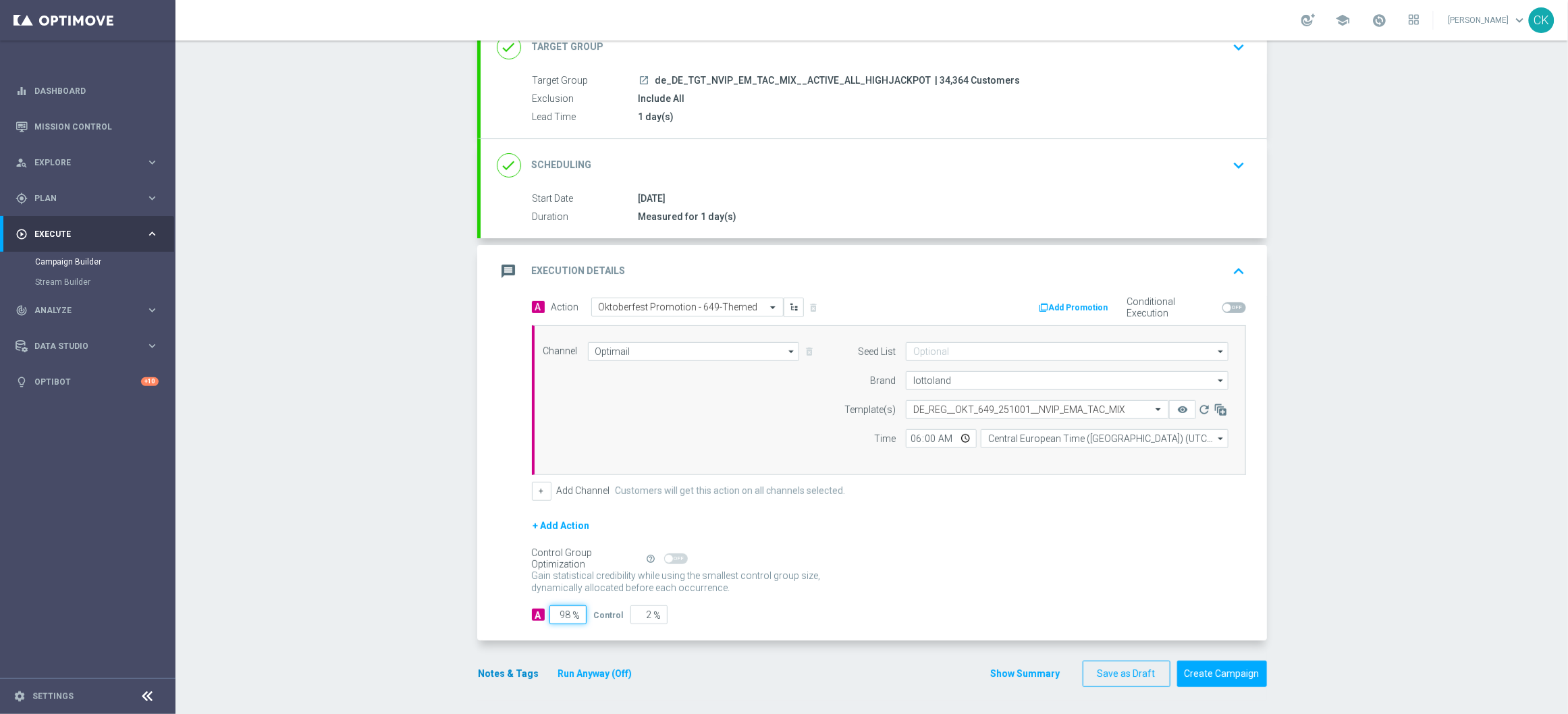
type input "98"
click at [488, 671] on button "Notes & Tags" at bounding box center [509, 674] width 63 height 17
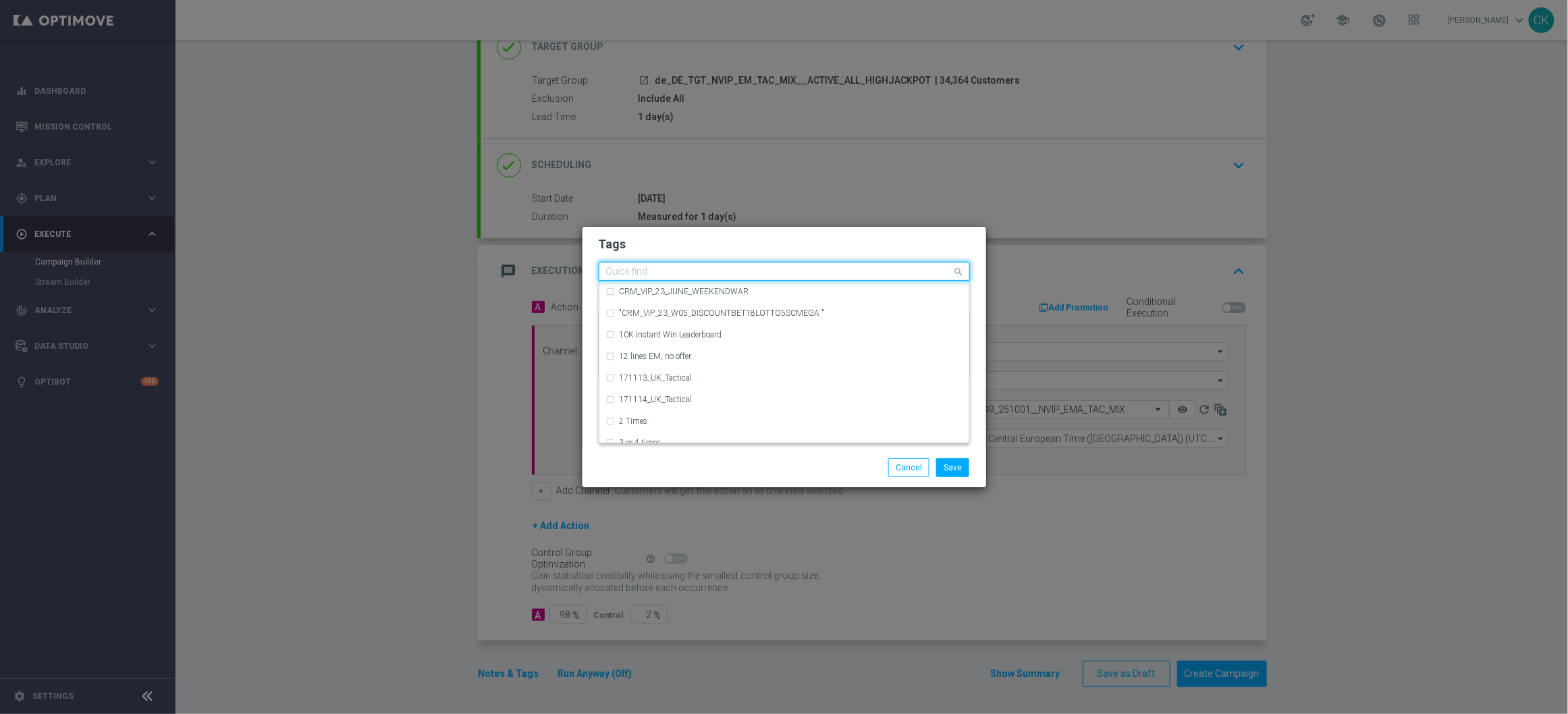
click at [726, 266] on input "text" at bounding box center [779, 272] width 347 height 11
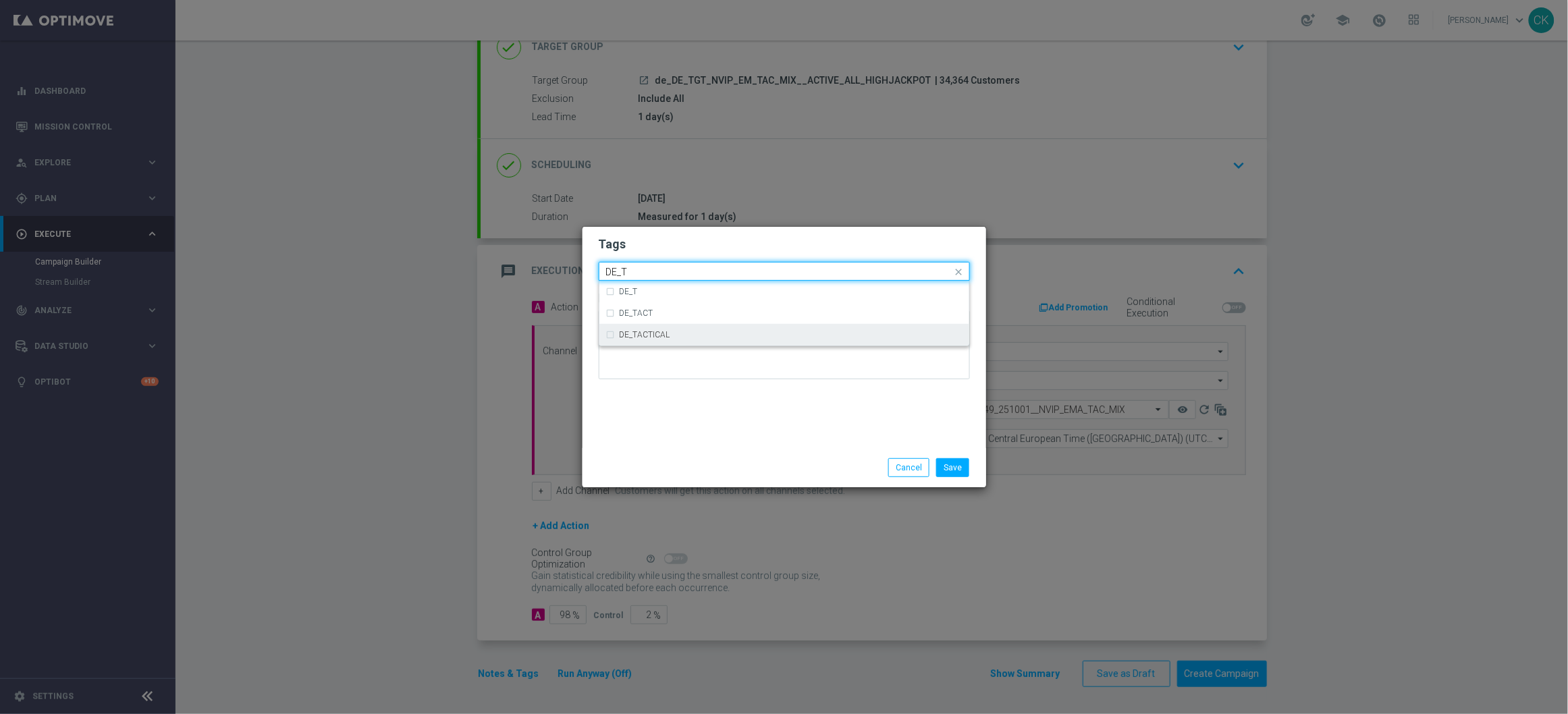
click at [748, 344] on div "DE_TACTICAL" at bounding box center [784, 334] width 356 height 22
type input "DE_T"
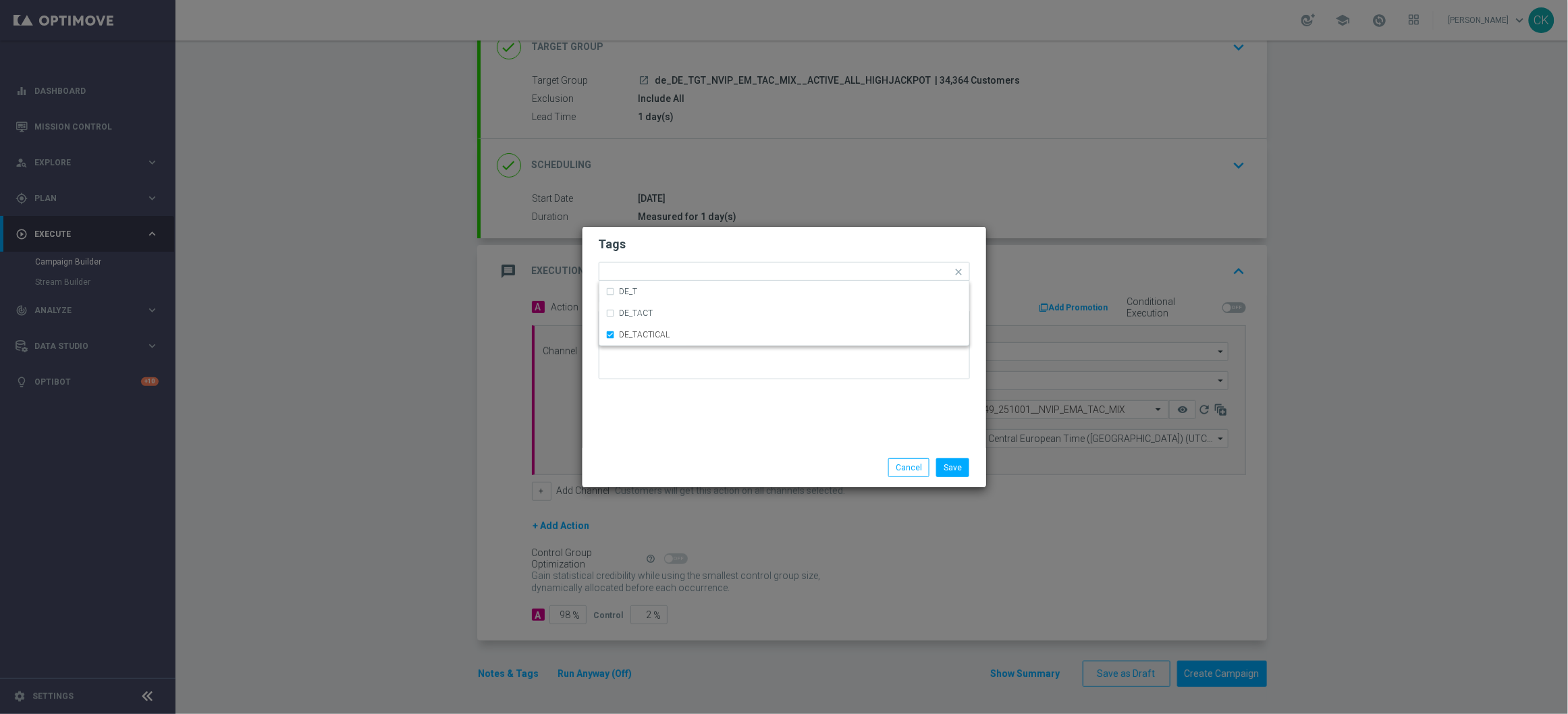
click at [742, 437] on div "Tags Quick find × DE_TACTICAL DE_T DE_TACT DE_TACTICAL Notes" at bounding box center [784, 337] width 404 height 221
click at [955, 468] on button "Save" at bounding box center [952, 468] width 33 height 19
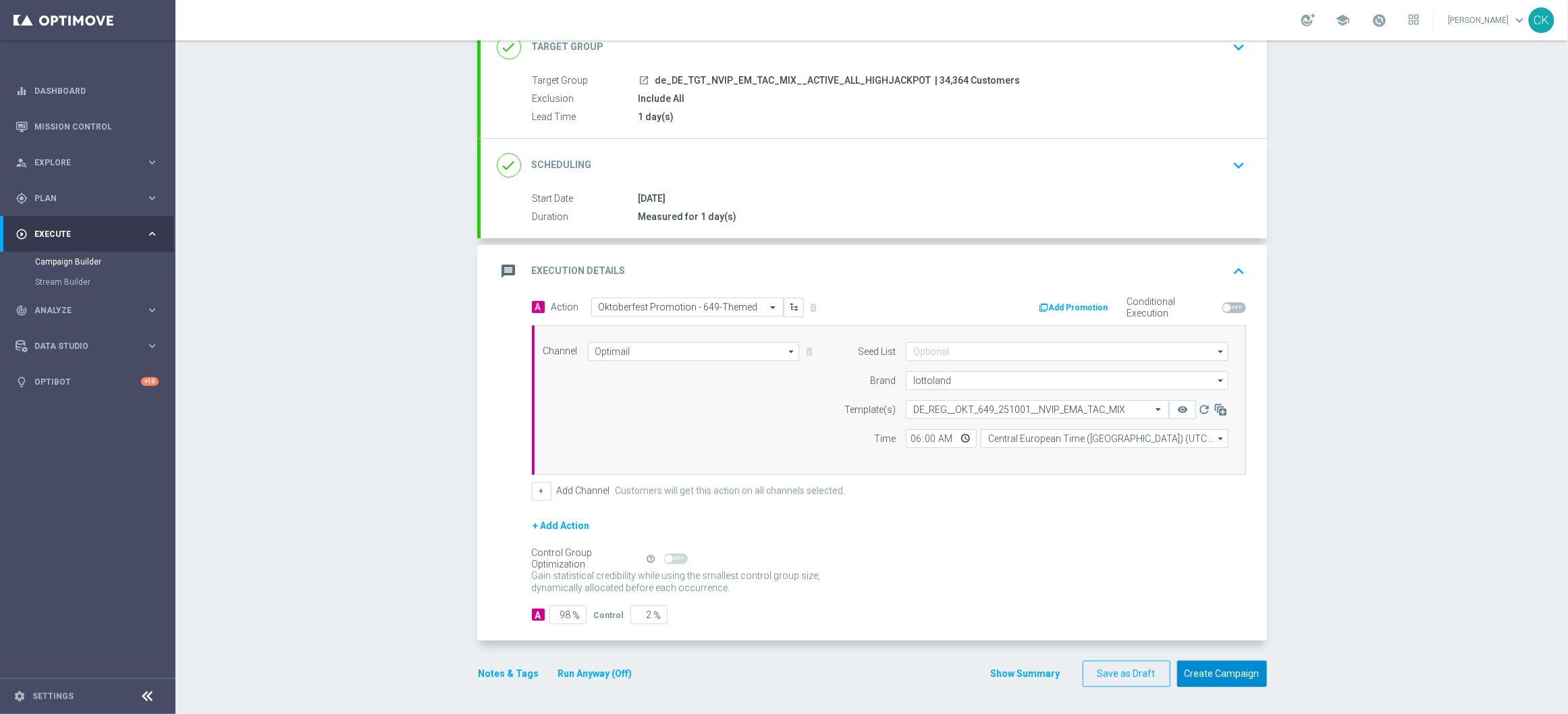
click at [1199, 683] on button "Create Campaign" at bounding box center [1221, 673] width 89 height 26
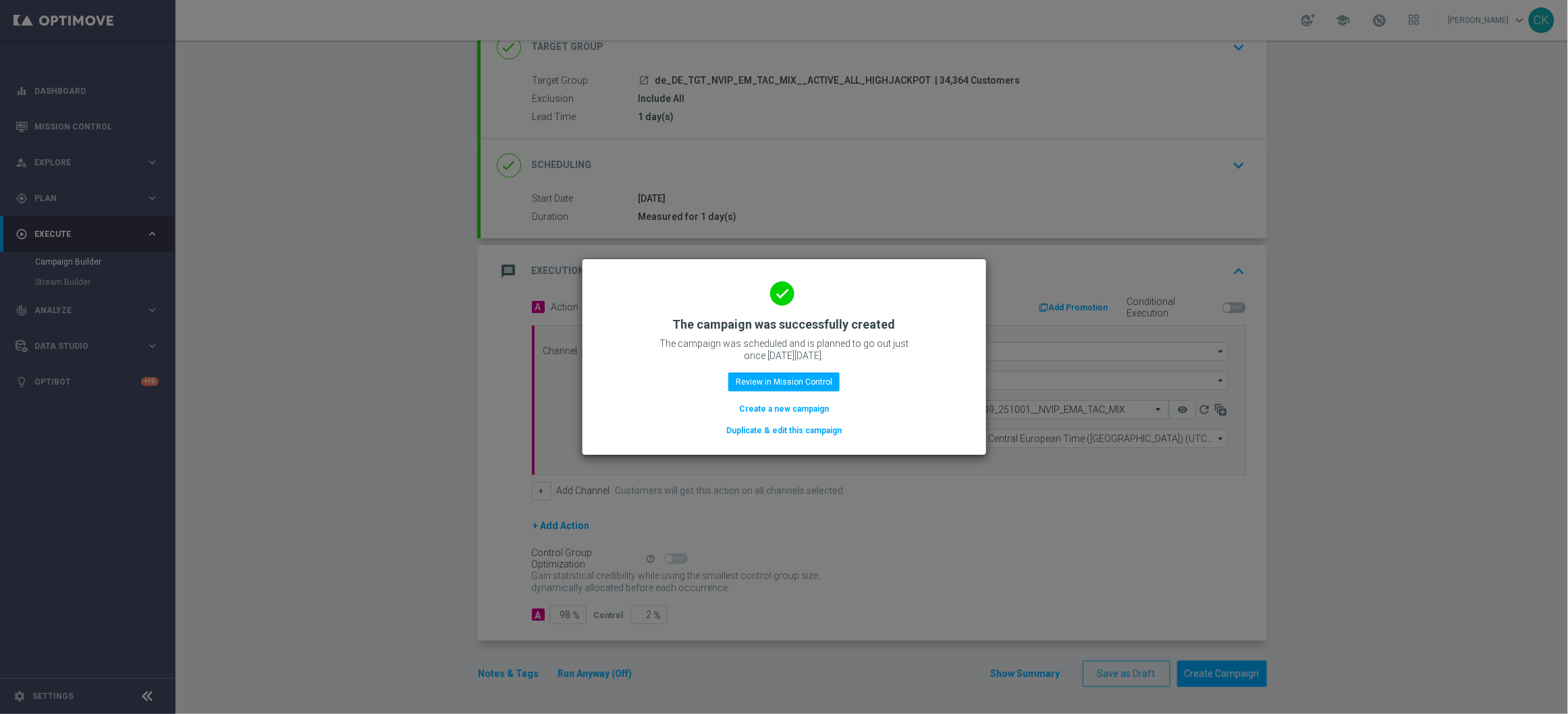
click at [777, 403] on button "Create a new campaign" at bounding box center [783, 408] width 92 height 15
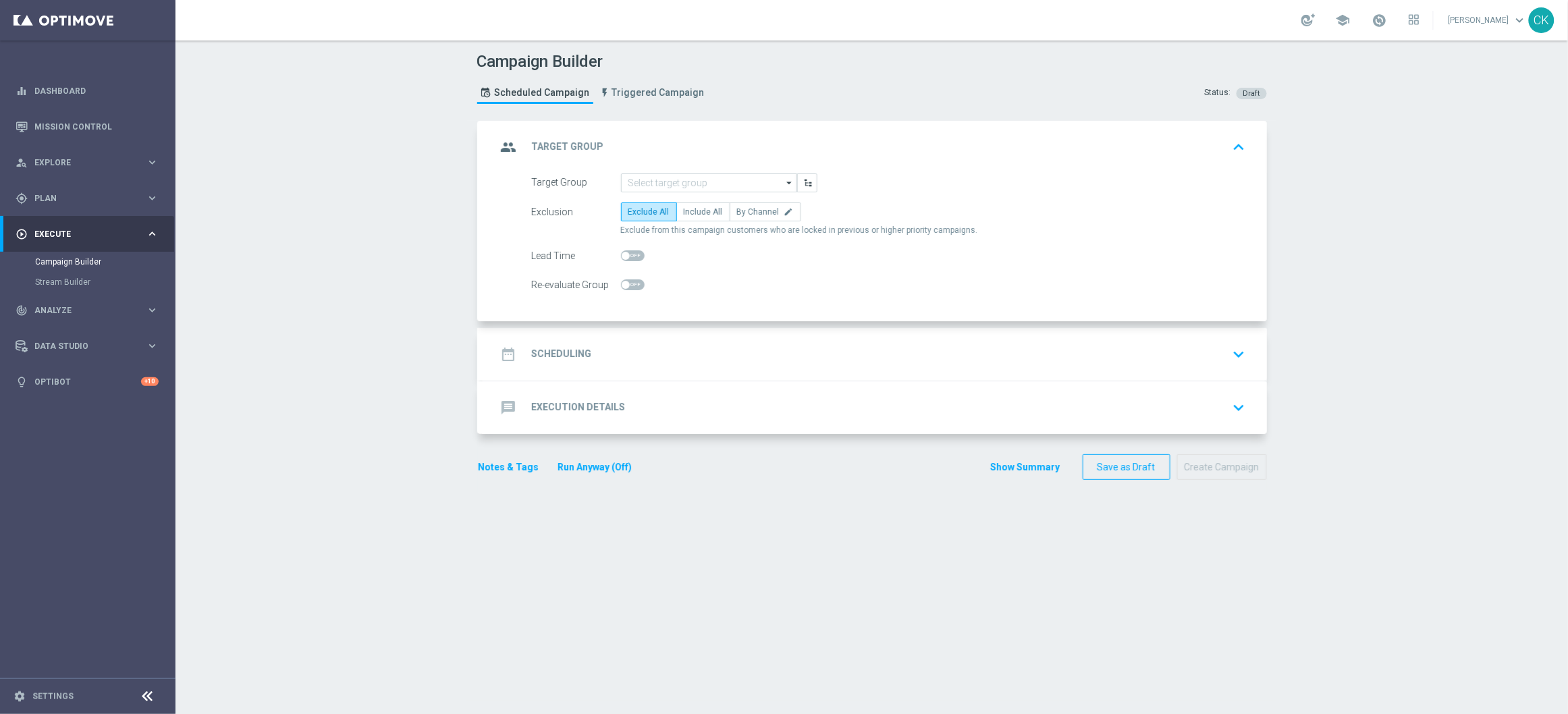
scroll to position [0, 0]
click at [635, 189] on input at bounding box center [709, 182] width 176 height 19
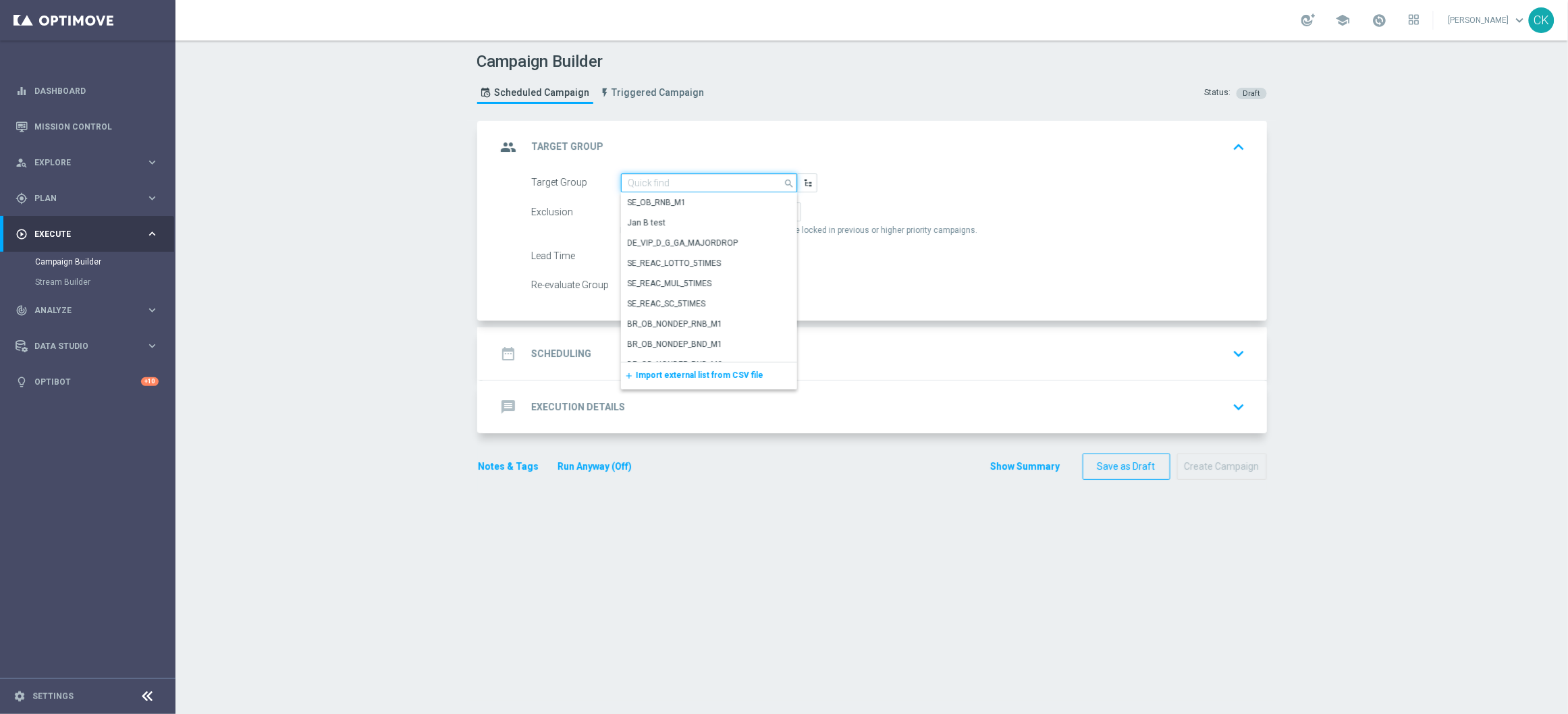
paste input "de_DE_TGT_NVIP_EM_TAC_MIX__REACTIVATED_HIGHJACKPOT"
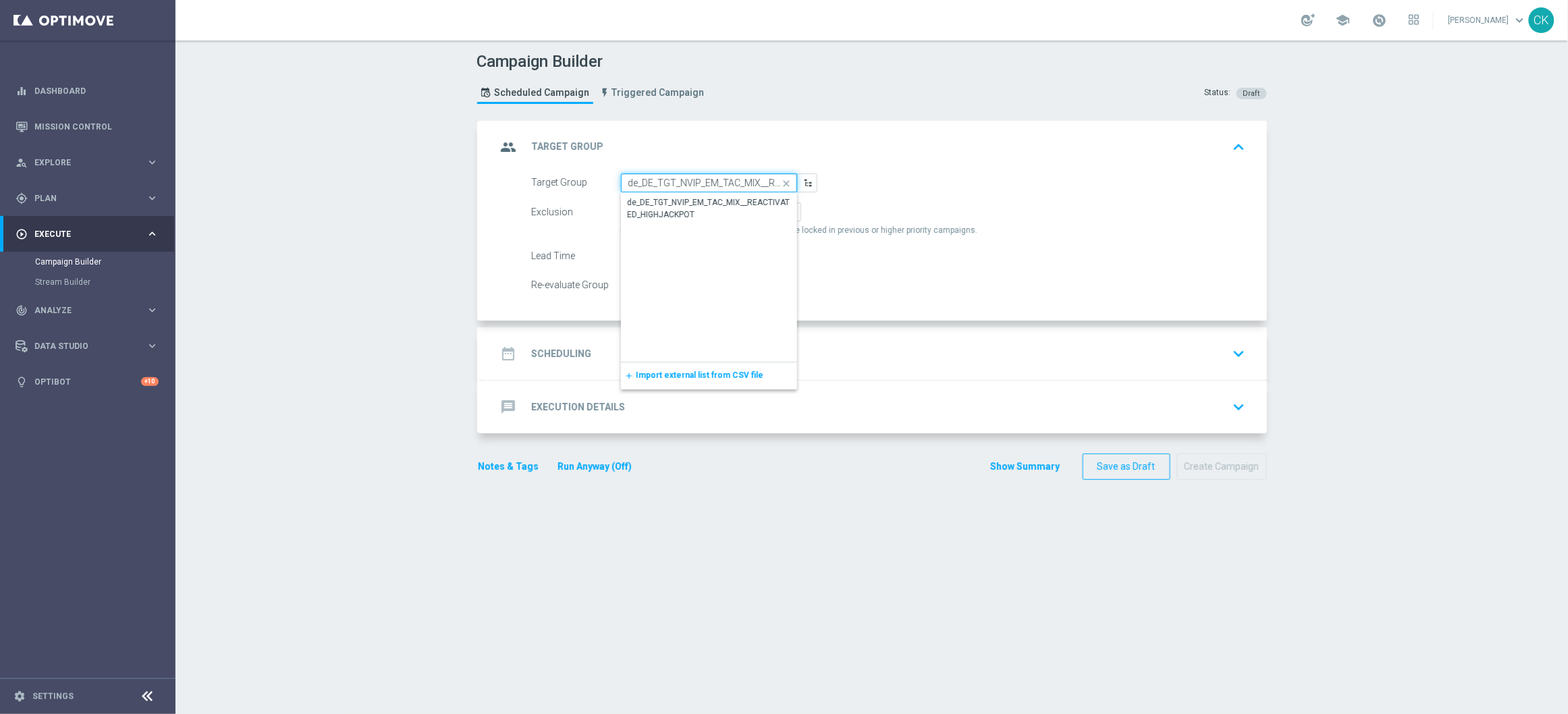
scroll to position [0, 112]
click at [704, 206] on div "de_DE_TGT_NVIP_EM_TAC_MIX__REACTIVATED_HIGHJACKPOT" at bounding box center [709, 208] width 163 height 24
type input "de_DE_TGT_NVIP_EM_TAC_MIX__REACTIVATED_HIGHJACKPOT"
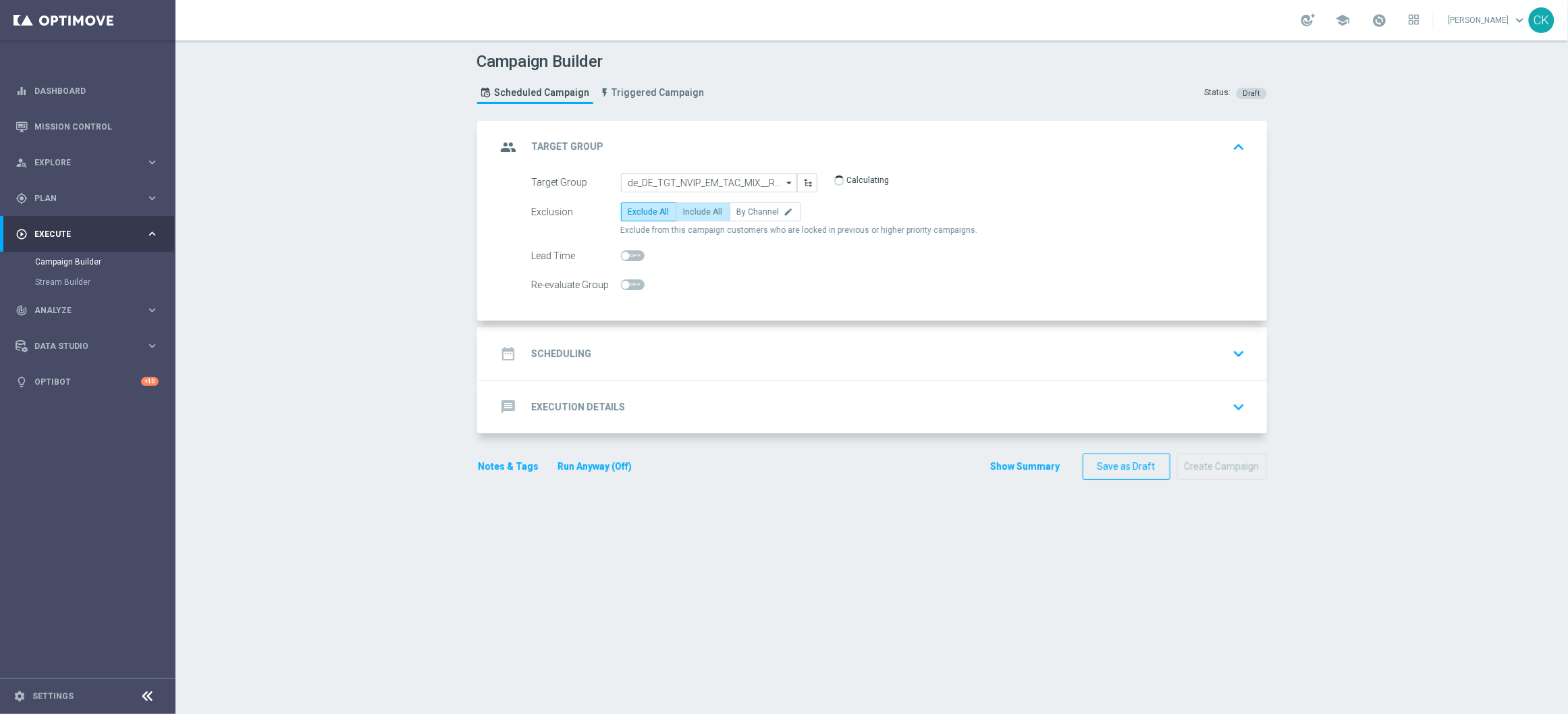
click at [697, 212] on span "Include All" at bounding box center [704, 211] width 39 height 9
click at [692, 212] on input "Include All" at bounding box center [688, 214] width 8 height 8
radio input "true"
click at [626, 256] on span at bounding box center [633, 255] width 24 height 11
click at [626, 256] on input "checkbox" at bounding box center [633, 255] width 24 height 11
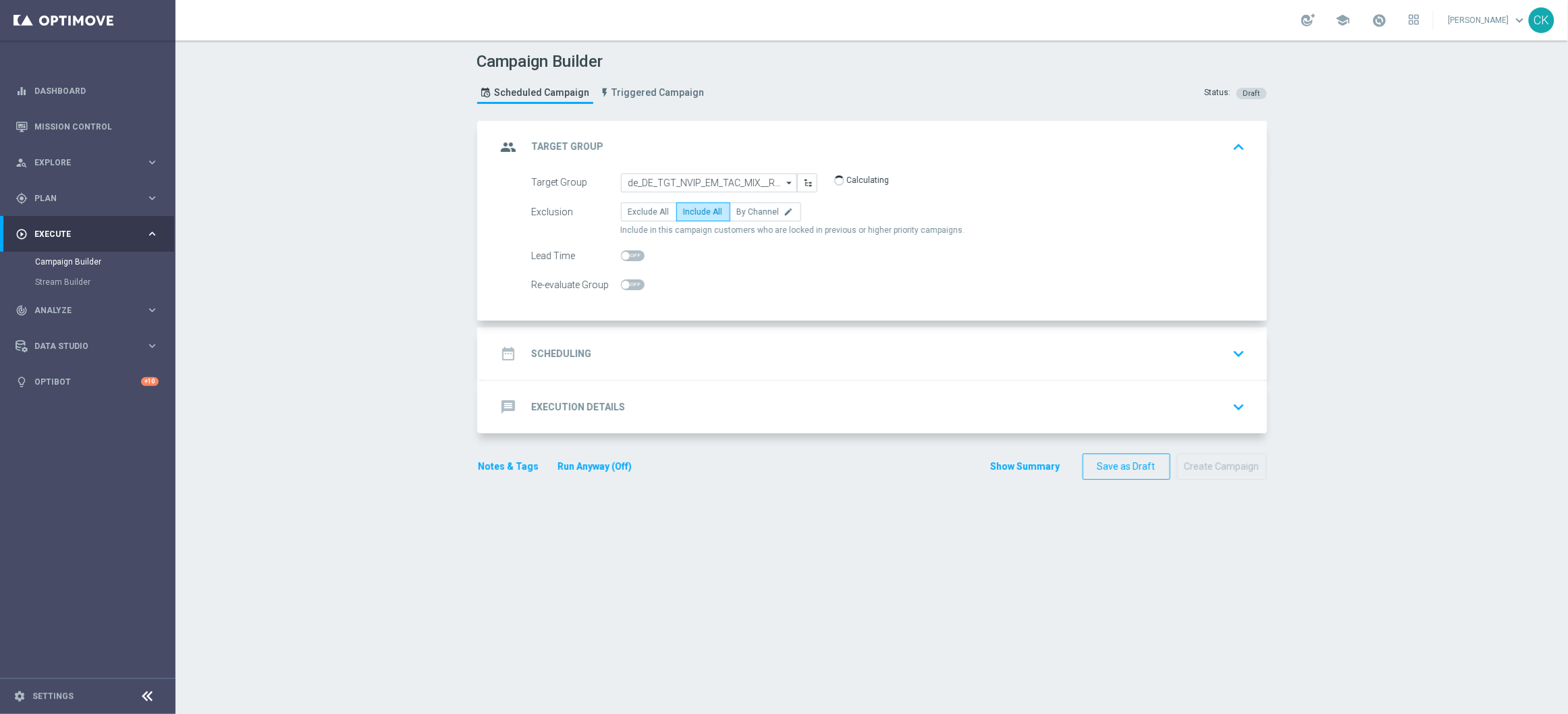
checkbox input "true"
click at [563, 347] on h2 "Scheduling" at bounding box center [561, 353] width 60 height 13
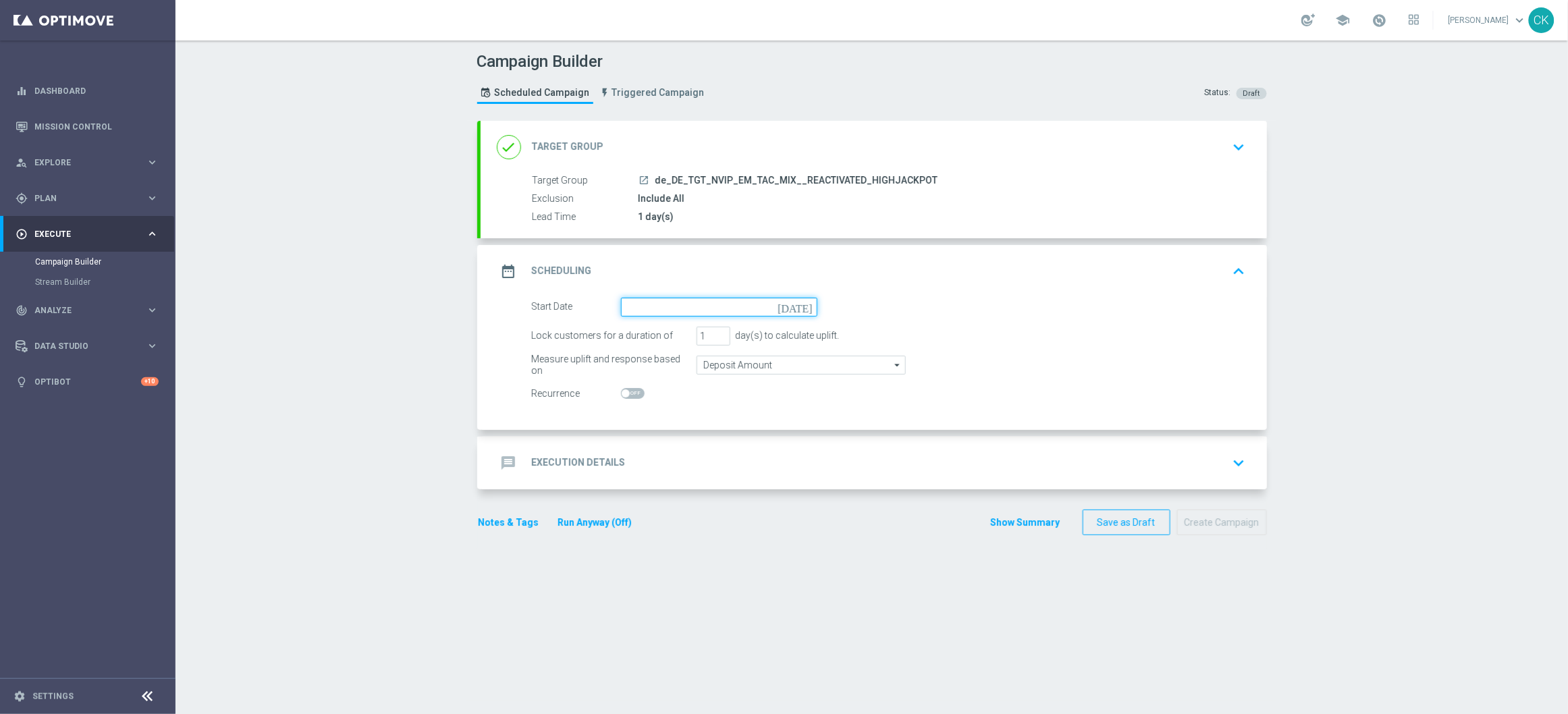
click at [656, 306] on input at bounding box center [719, 307] width 197 height 19
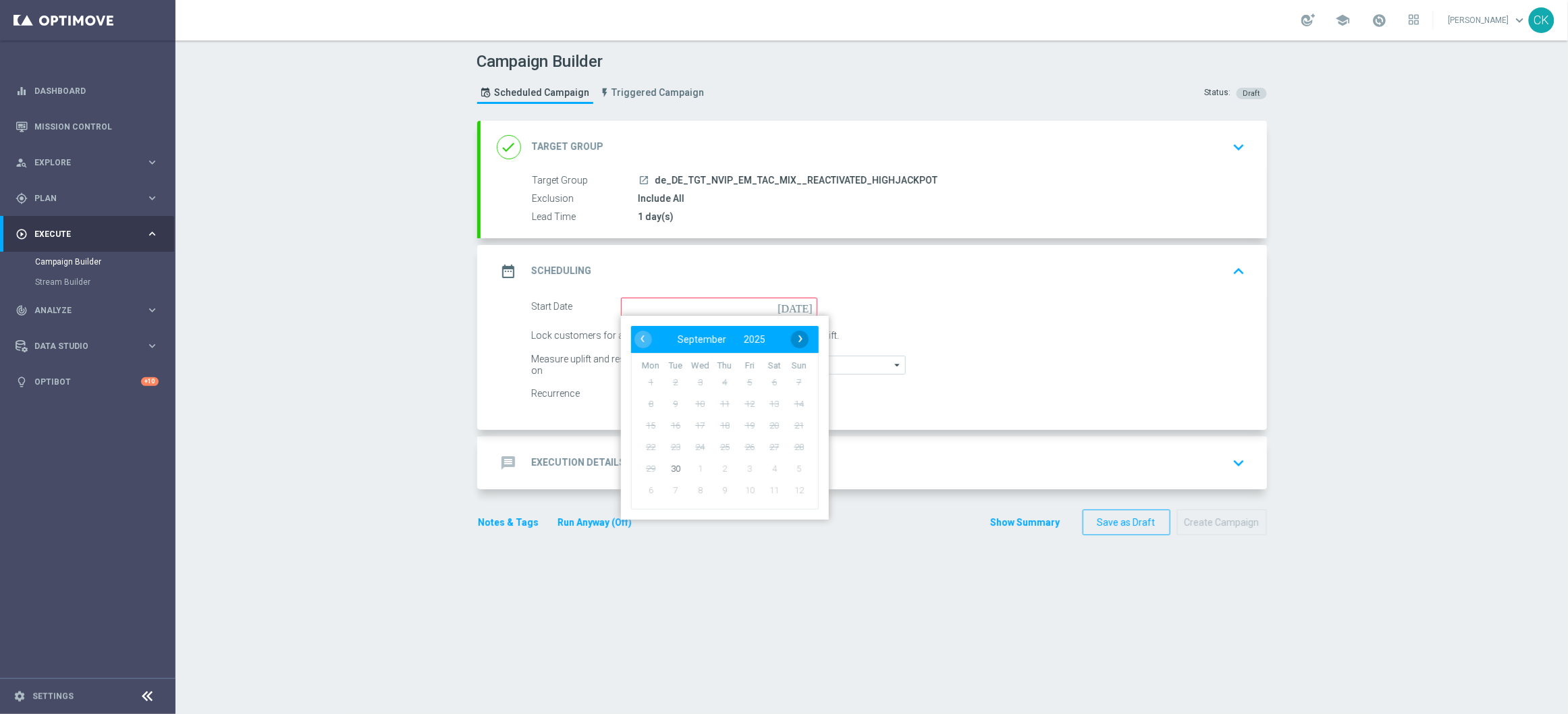
click at [795, 334] on span "›" at bounding box center [800, 339] width 18 height 18
click at [702, 372] on td "1" at bounding box center [699, 382] width 25 height 22
click at [698, 375] on span "1" at bounding box center [699, 382] width 22 height 22
type input "[DATE]"
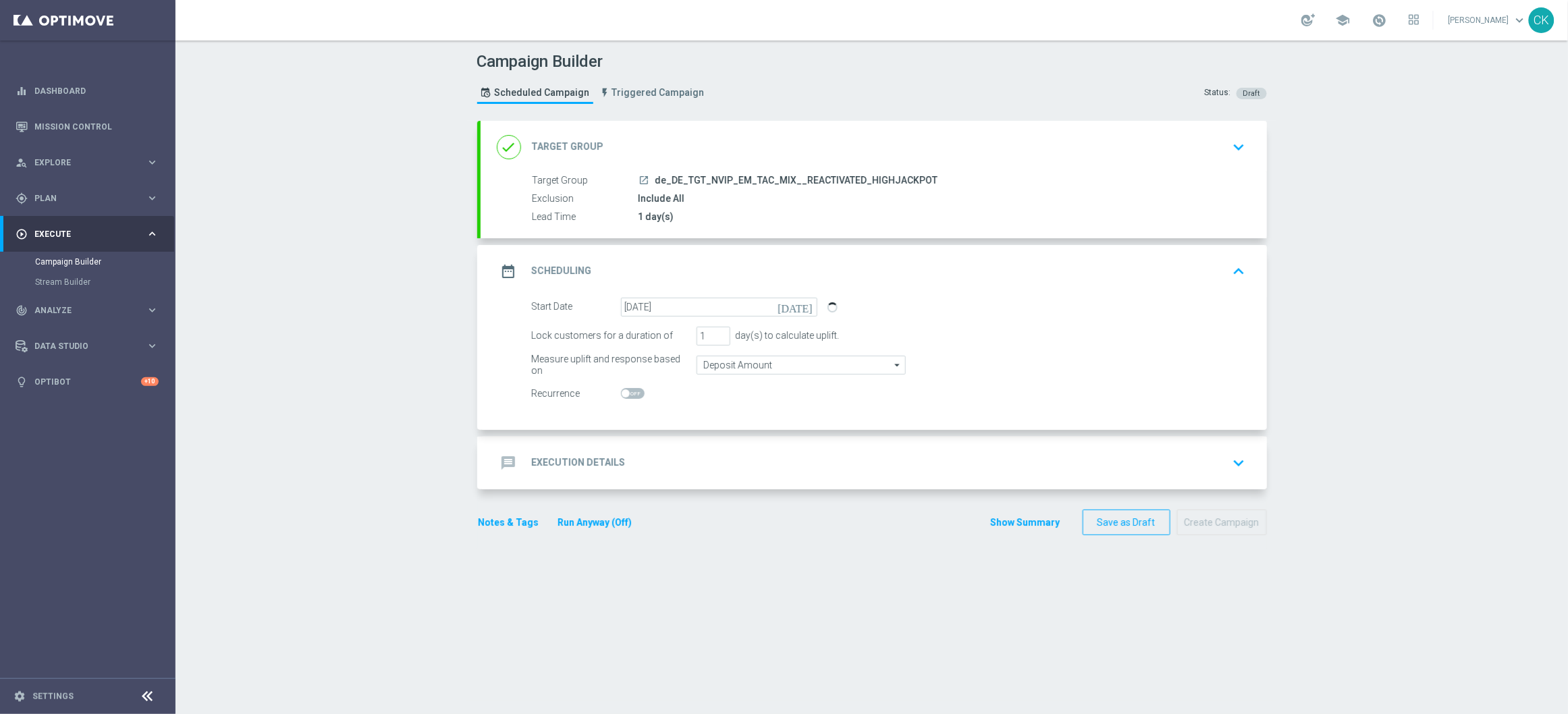
click at [589, 456] on h2 "Execution Details" at bounding box center [578, 463] width 94 height 13
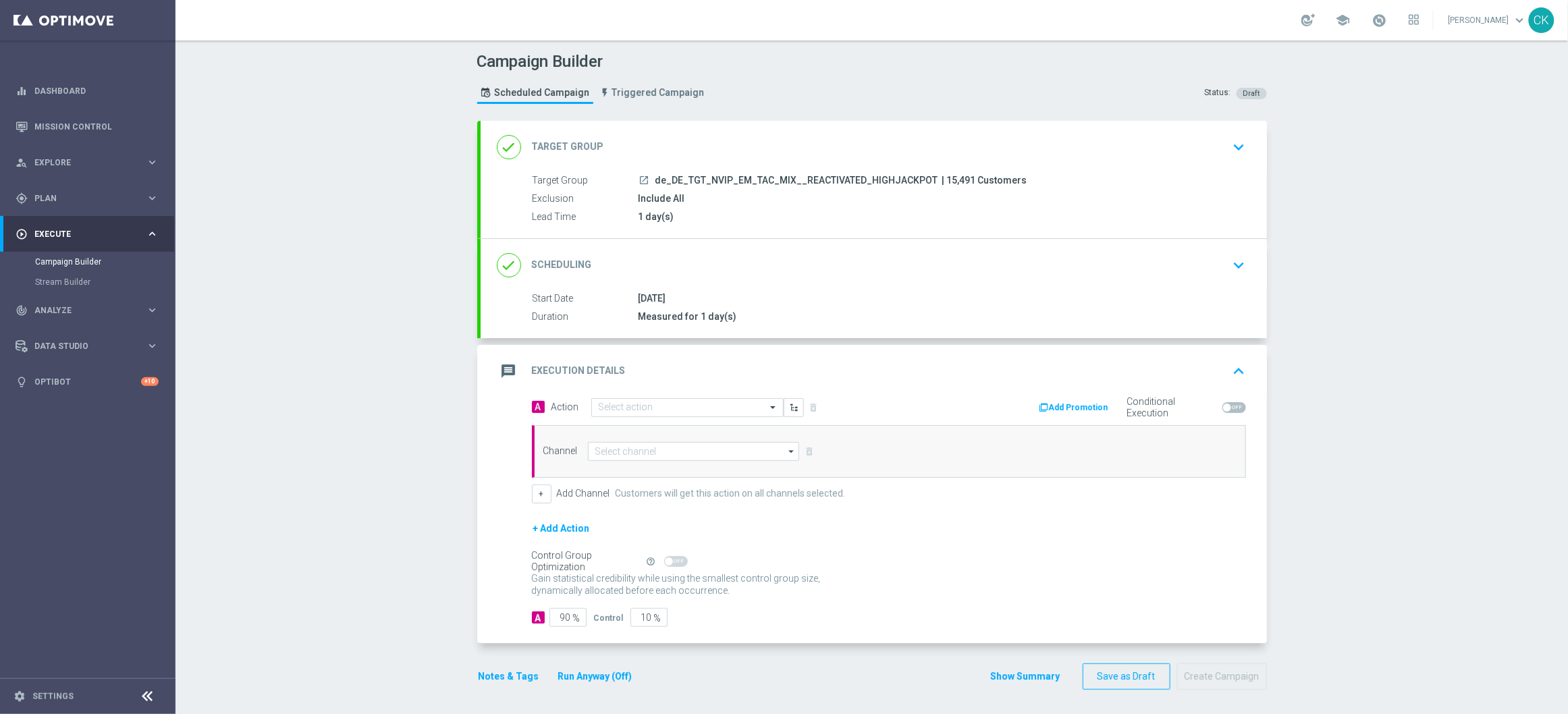
click at [675, 263] on div "done Scheduling keyboard_arrow_down" at bounding box center [873, 265] width 754 height 25
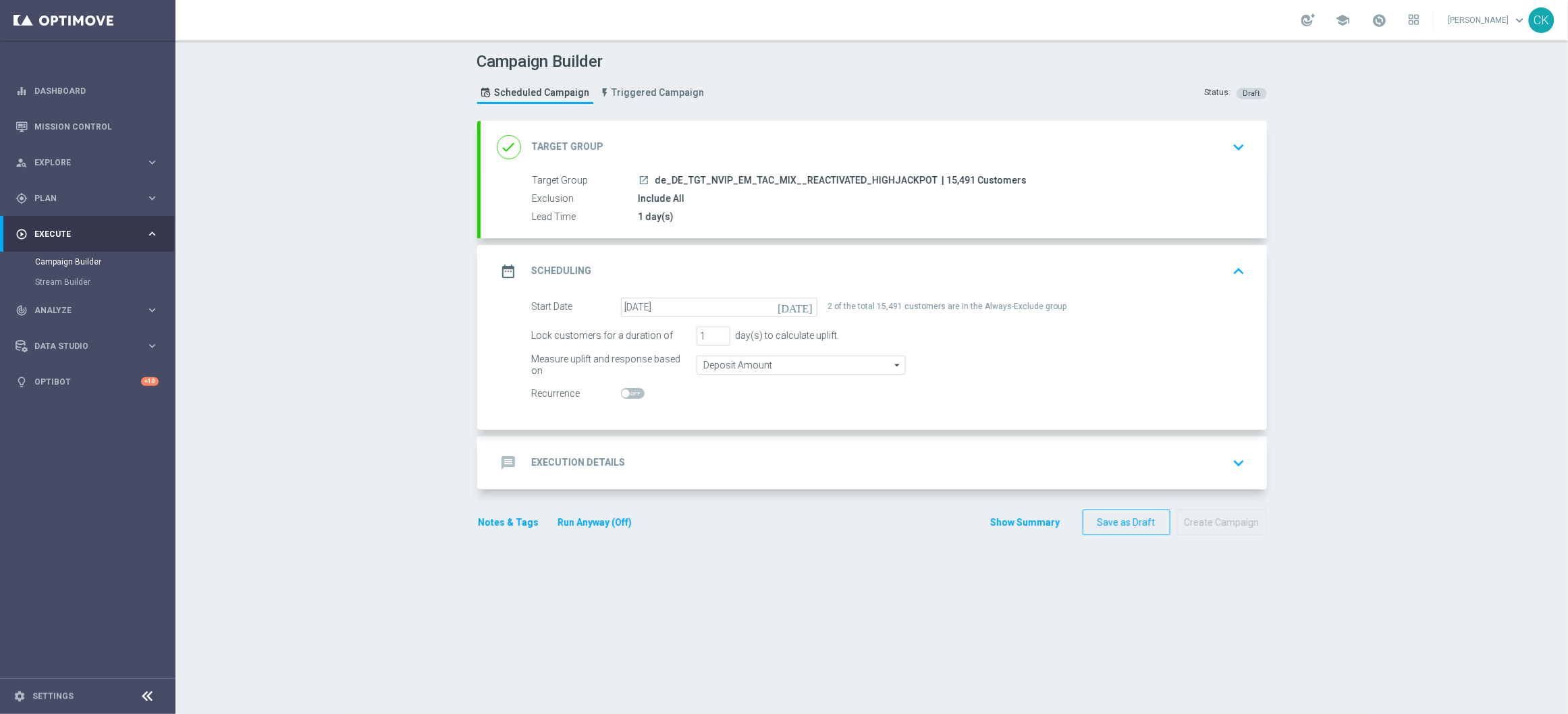
click at [548, 465] on h2 "Execution Details" at bounding box center [578, 463] width 94 height 13
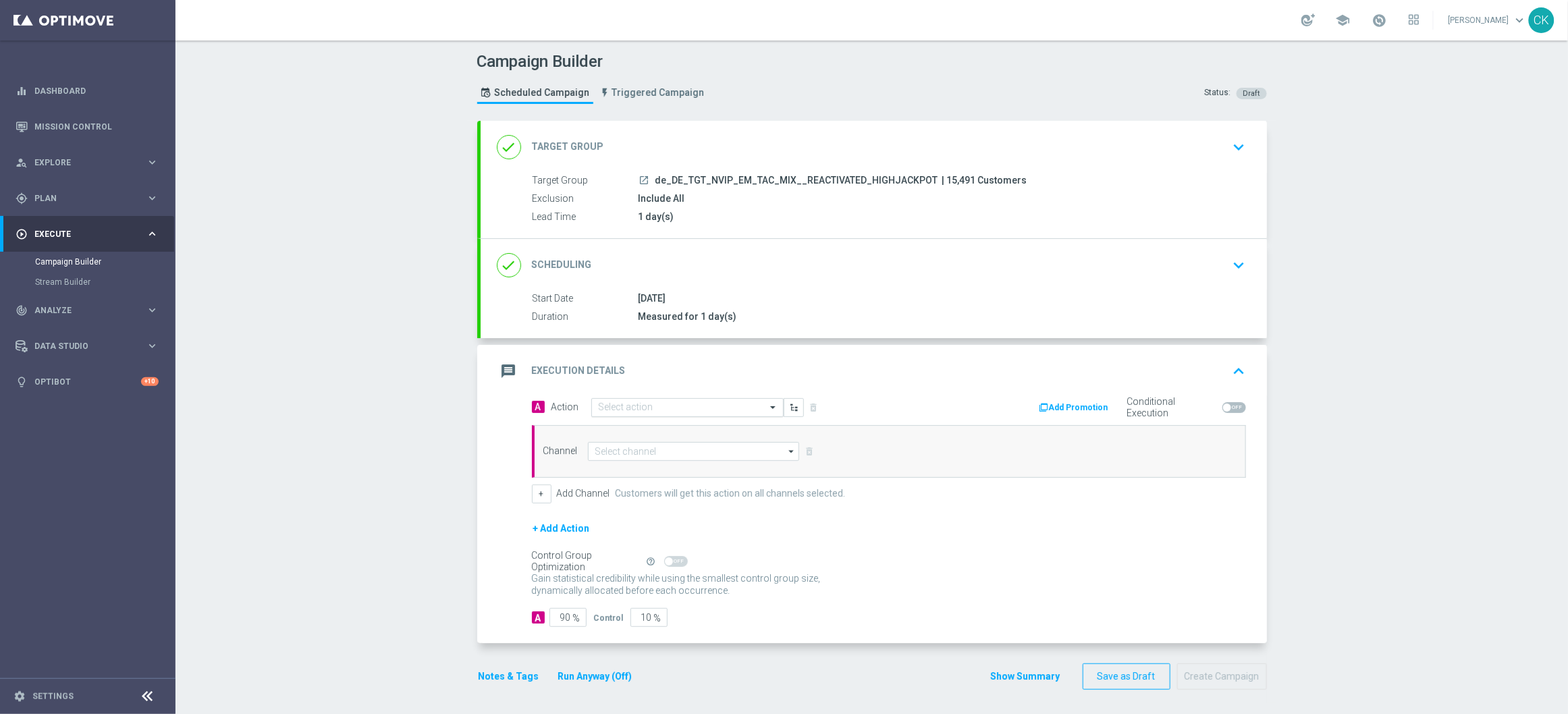
click at [667, 417] on div "Select action" at bounding box center [687, 407] width 192 height 19
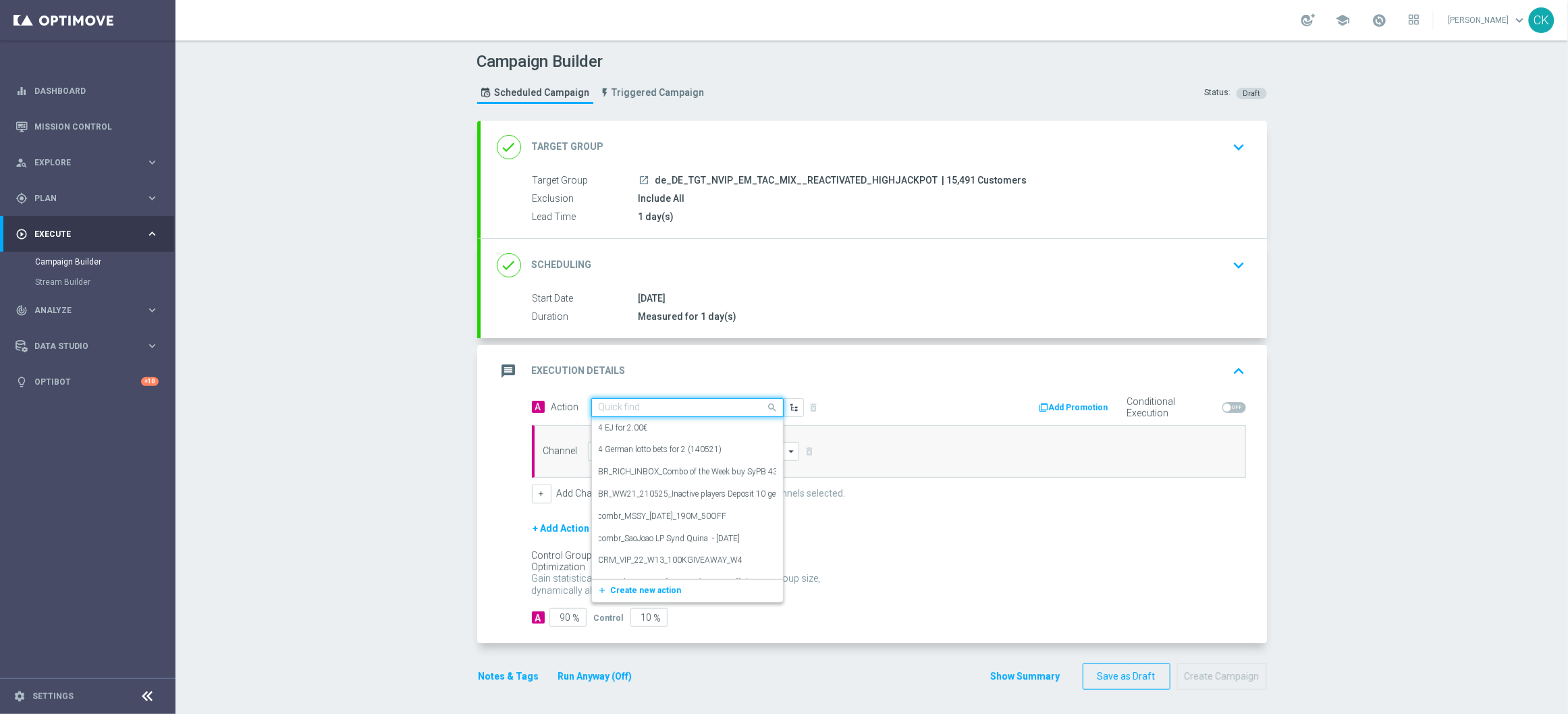
paste input "6 lines 649 inkl. S77 & S6 + 1 free Syndicate LOTTO-Spezial"
type input "6 lines 649 inkl. S77 & S6 + 1 free Syndicate LOTTO-Spezial"
click at [598, 449] on icon "add_new" at bounding box center [604, 449] width 13 height 9
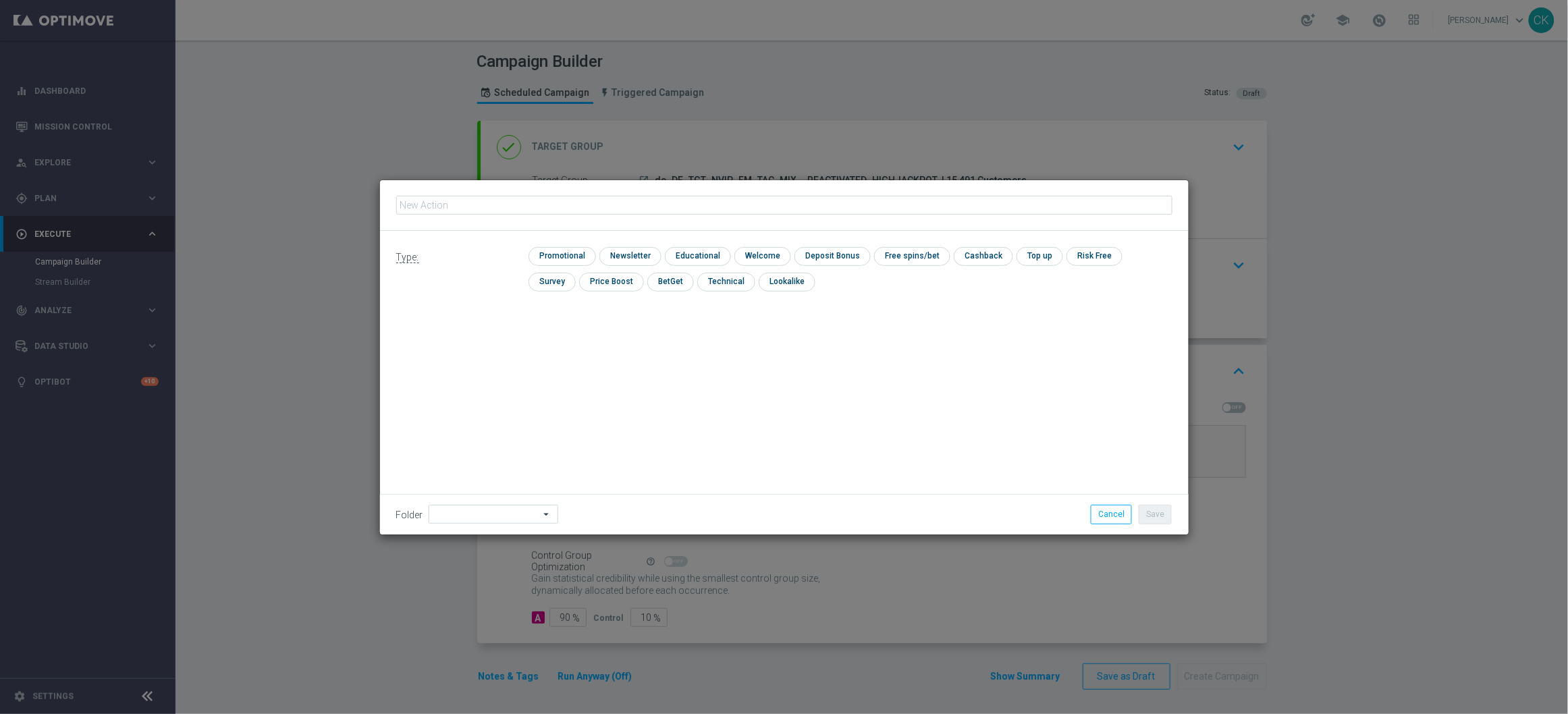
type input "6 lines 649 inkl. S77 & S6 + 1 free Syndicate LOTTO-Spezial"
click at [569, 248] on input "checkbox" at bounding box center [560, 256] width 64 height 18
checkbox input "true"
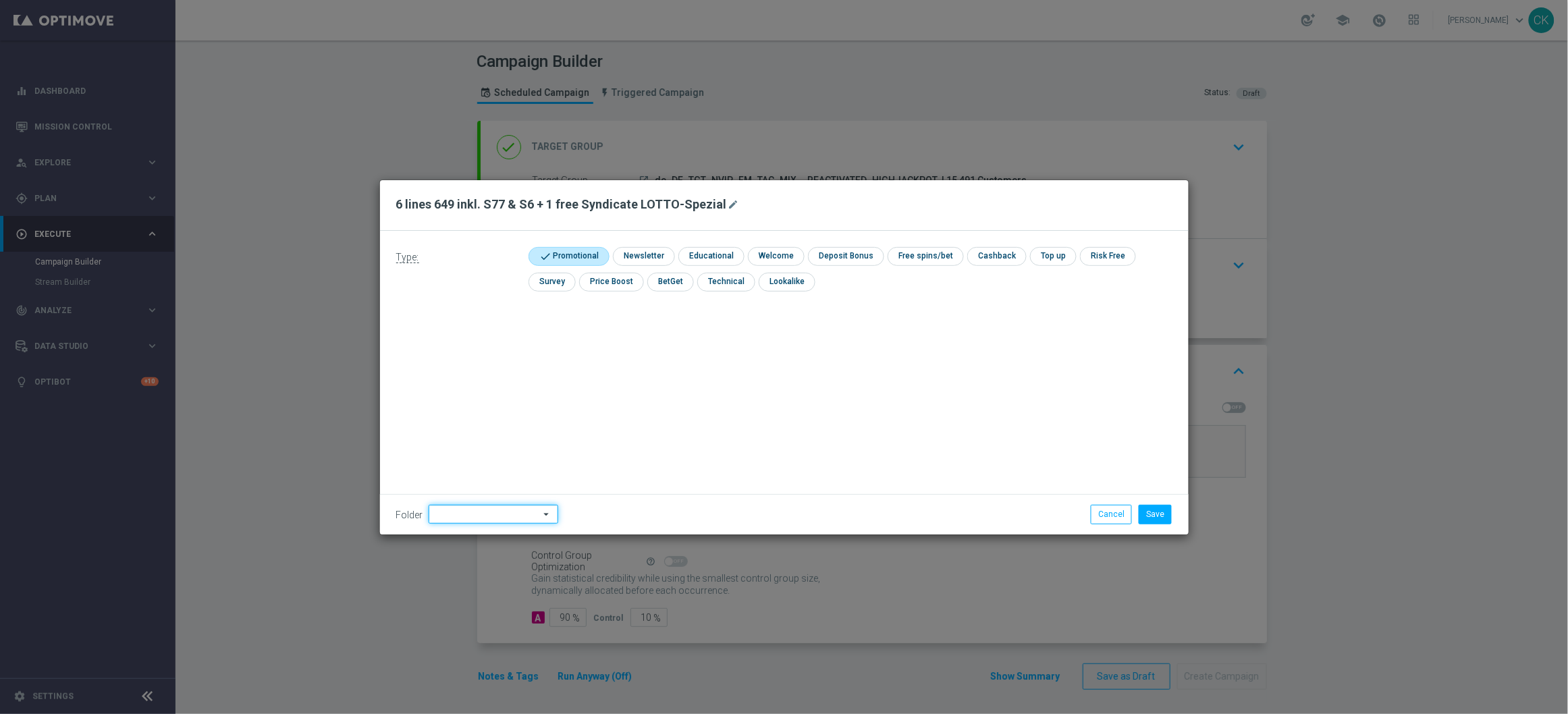
click at [482, 513] on input at bounding box center [493, 514] width 130 height 19
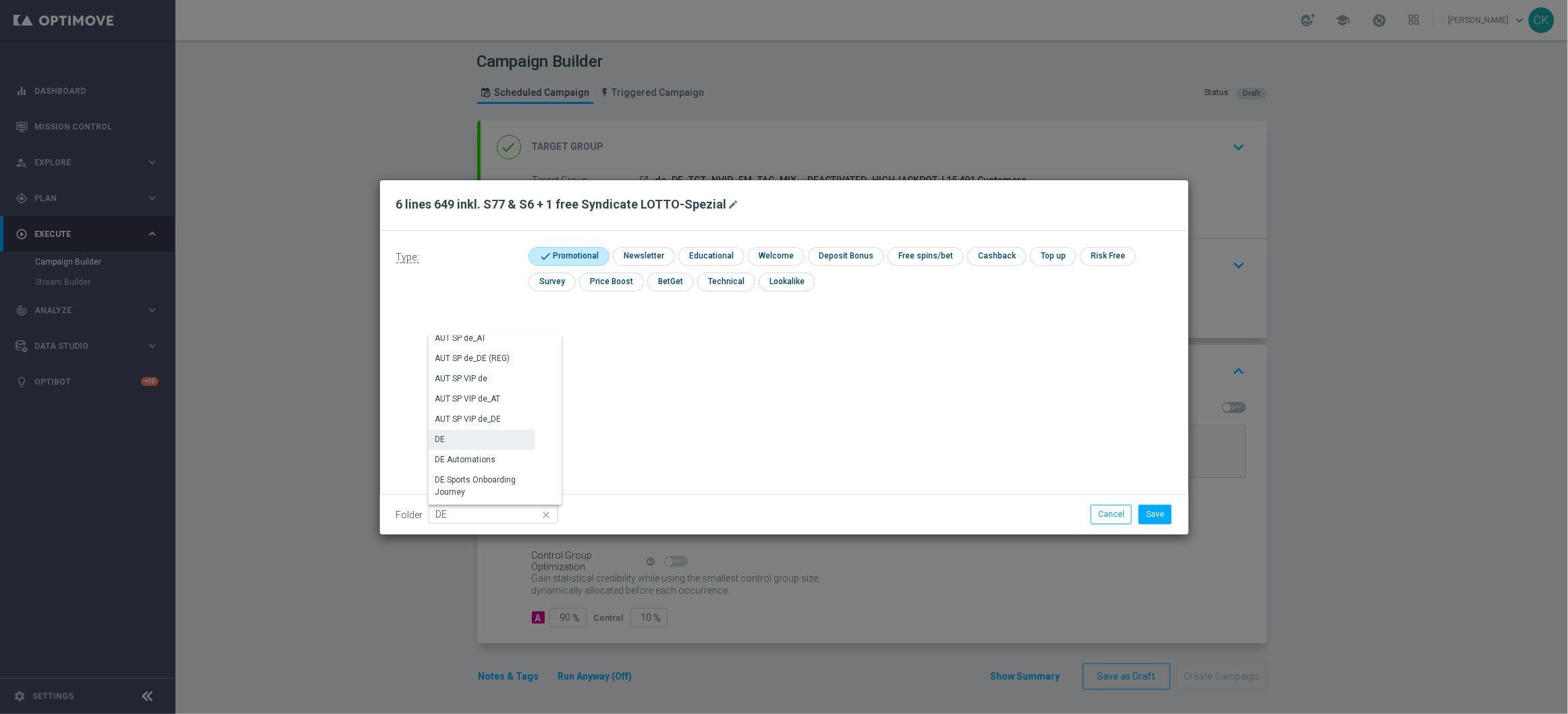
click at [488, 439] on div "DE" at bounding box center [481, 439] width 106 height 19
type input "DE"
click at [488, 439] on div "Type: check Promotional check Newsletter check Educational check Welcome check …" at bounding box center [784, 382] width 809 height 303
click at [964, 407] on div "Type: check Promotional check Newsletter check Educational check Welcome check …" at bounding box center [784, 382] width 809 height 303
click at [1145, 522] on button "Save" at bounding box center [1155, 514] width 33 height 19
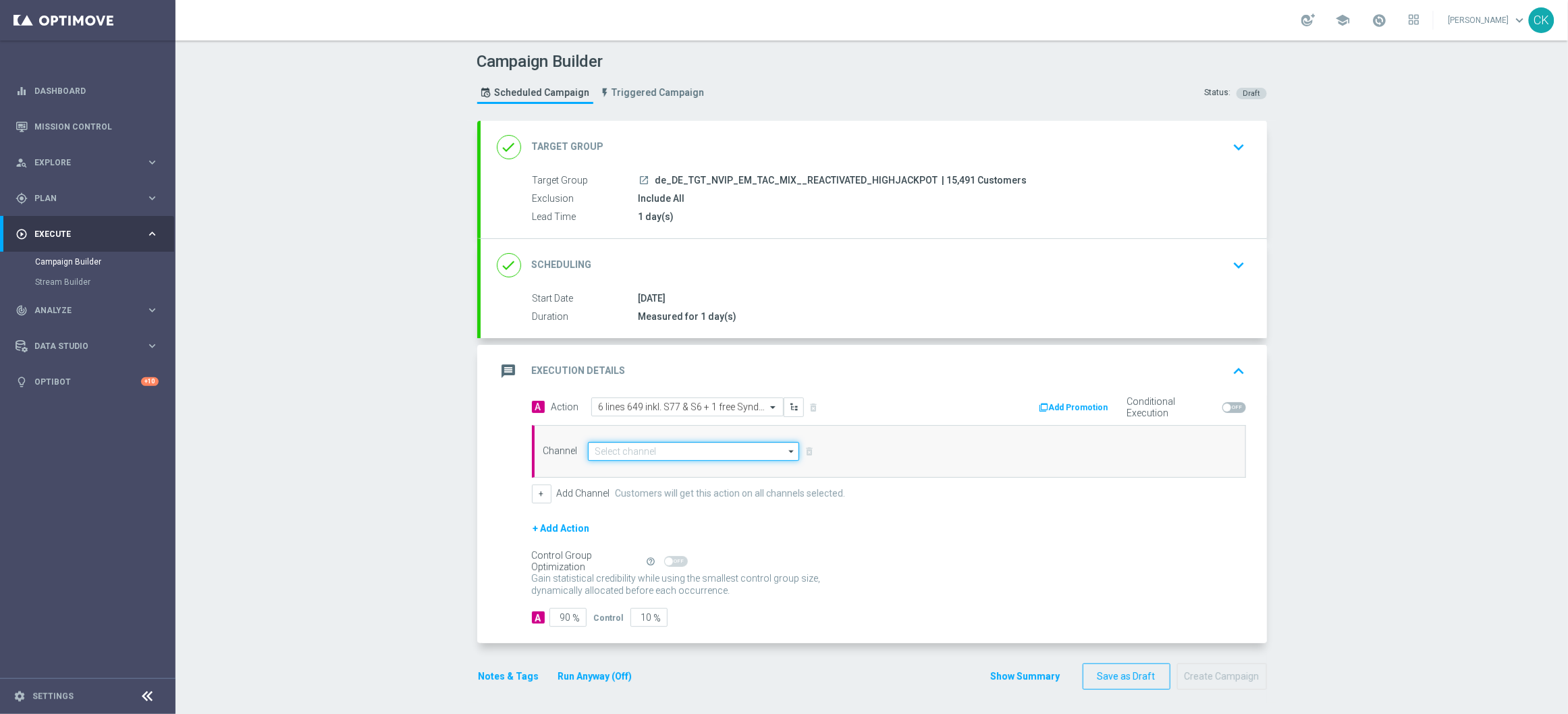
click at [659, 456] on input at bounding box center [694, 451] width 212 height 19
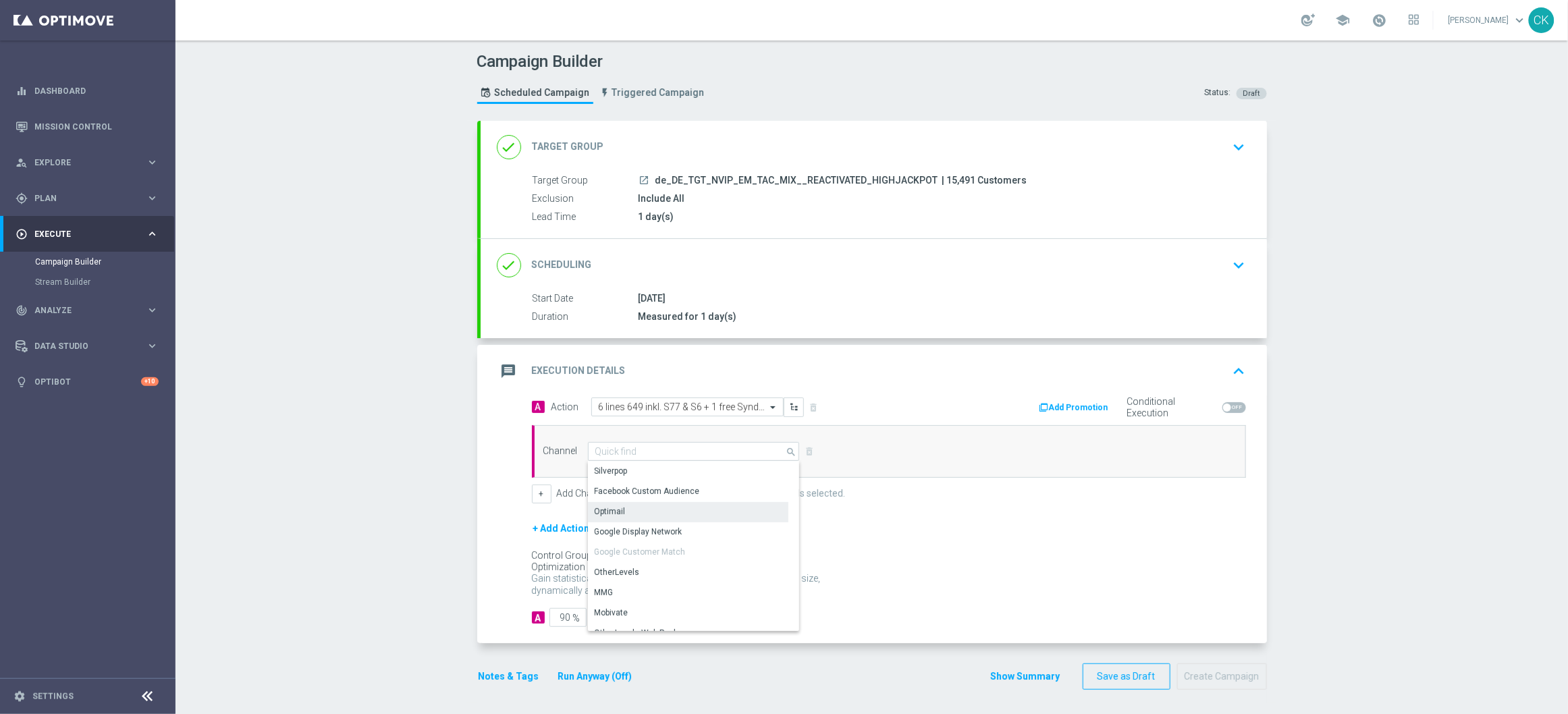
click at [635, 513] on div "Optimail" at bounding box center [688, 511] width 201 height 19
type input "Optimail"
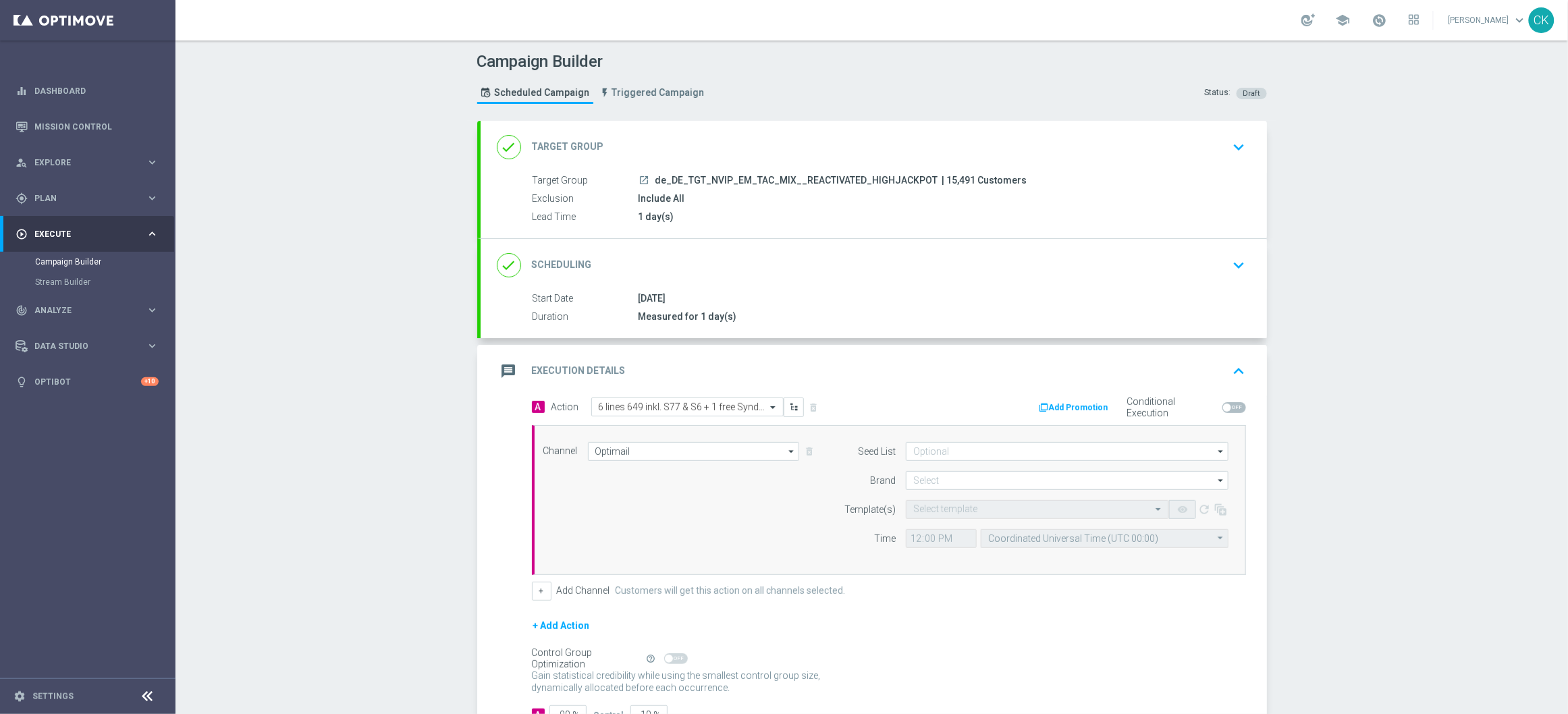
scroll to position [101, 0]
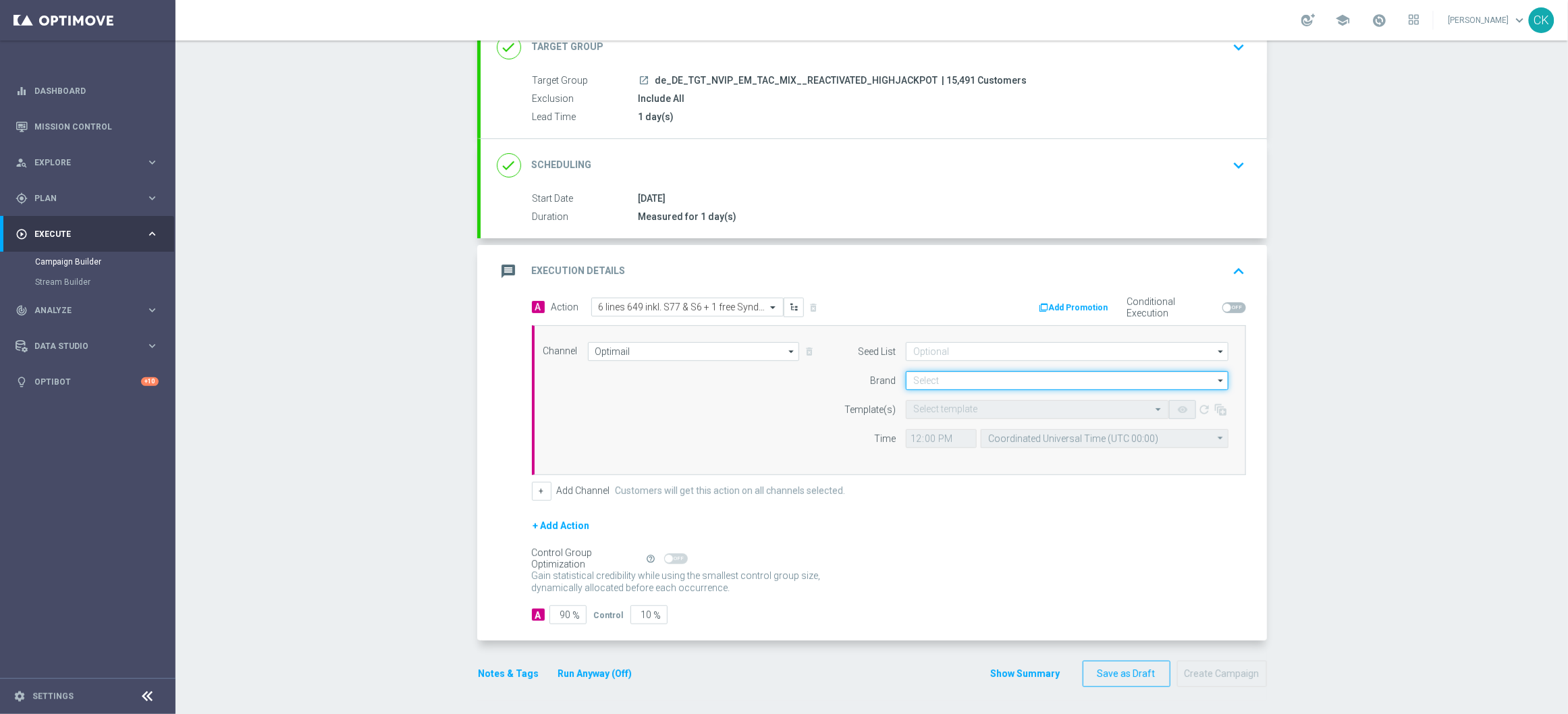
click at [997, 378] on input at bounding box center [1067, 380] width 323 height 19
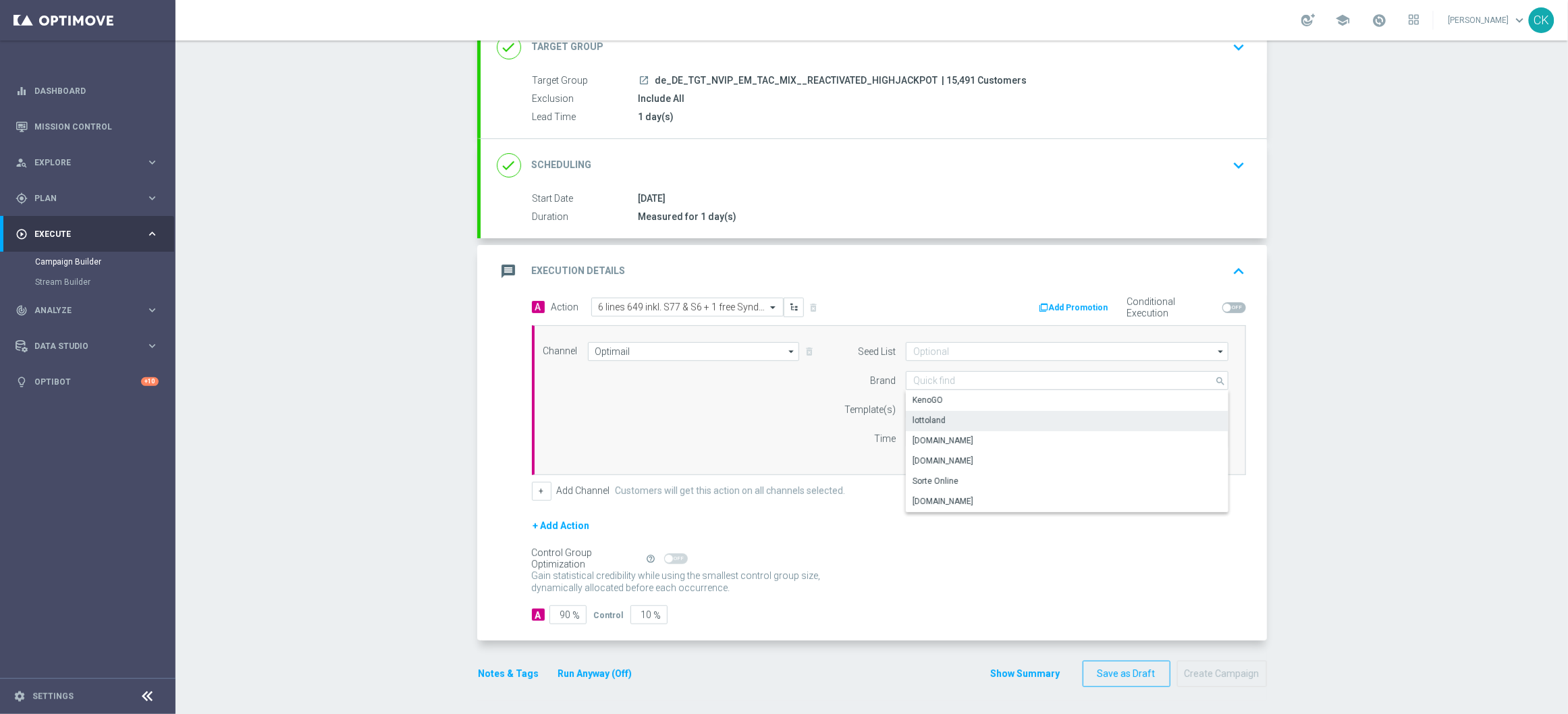
click at [928, 417] on div "lottoland" at bounding box center [928, 420] width 33 height 12
type input "lottoland"
click at [926, 417] on div "Select template" at bounding box center [1038, 409] width 263 height 19
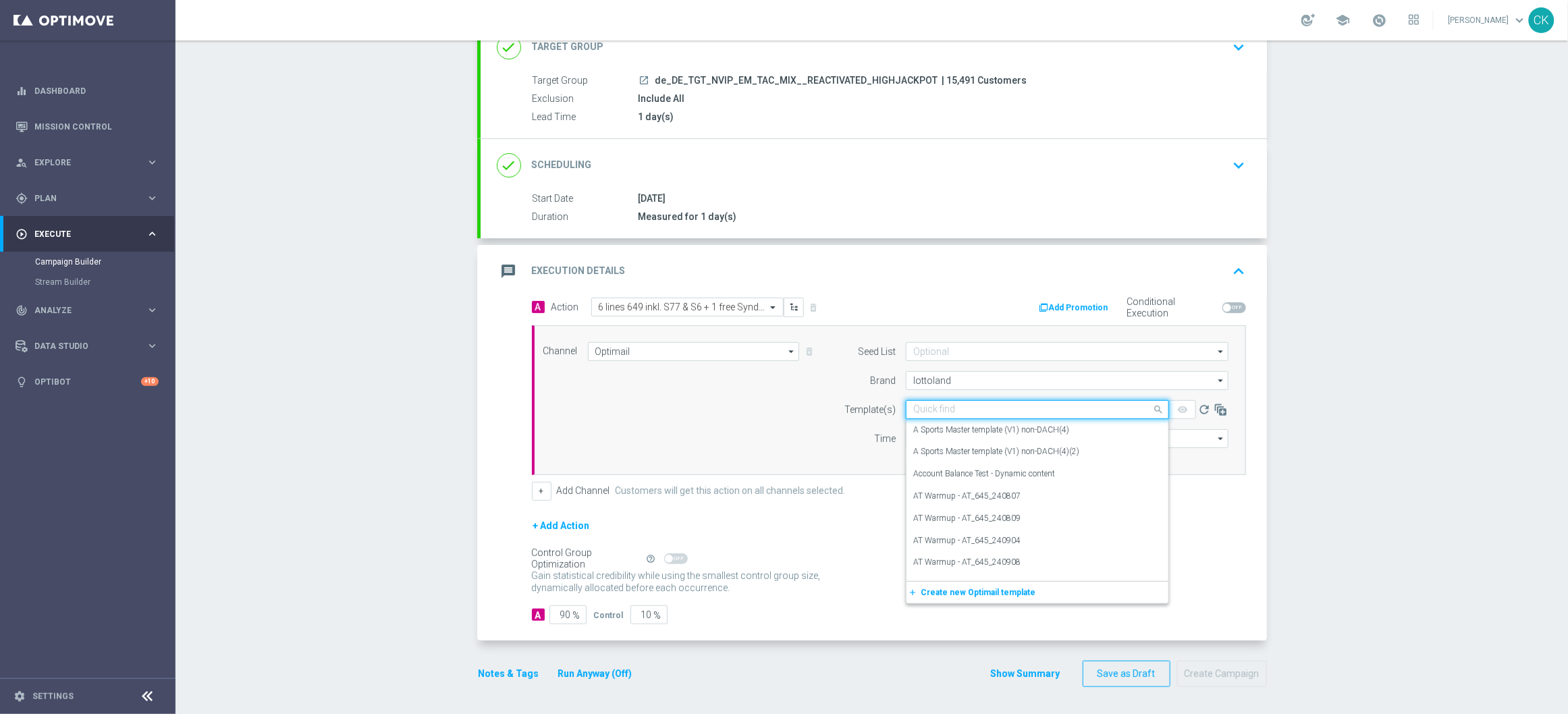
paste input "DE_REG__649_REACT_251001__NVIP_EMA_TAC_LT"
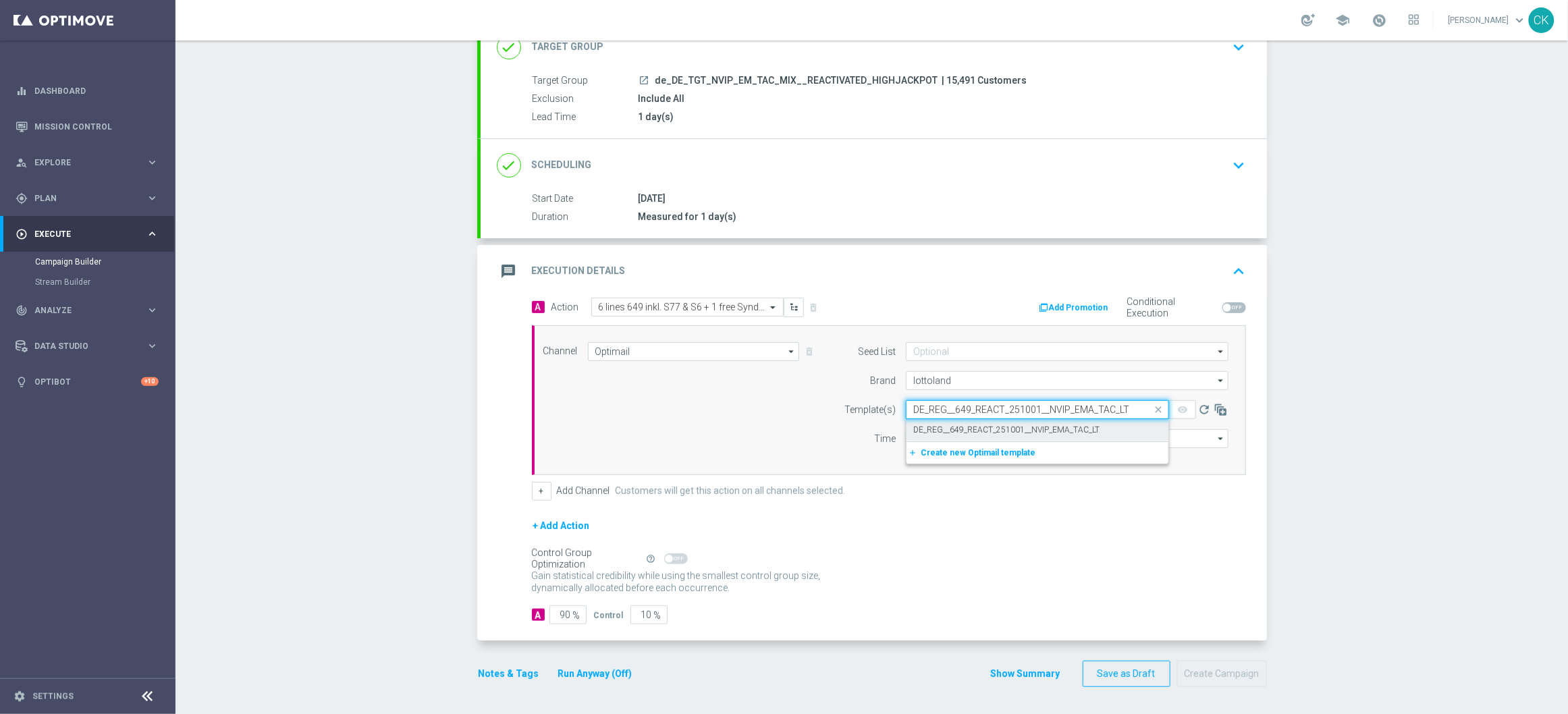
click at [927, 429] on label "DE_REG__649_REACT_251001__NVIP_EMA_TAC_LT" at bounding box center [1006, 430] width 186 height 11
type input "DE_REG__649_REACT_251001__NVIP_EMA_TAC_LT"
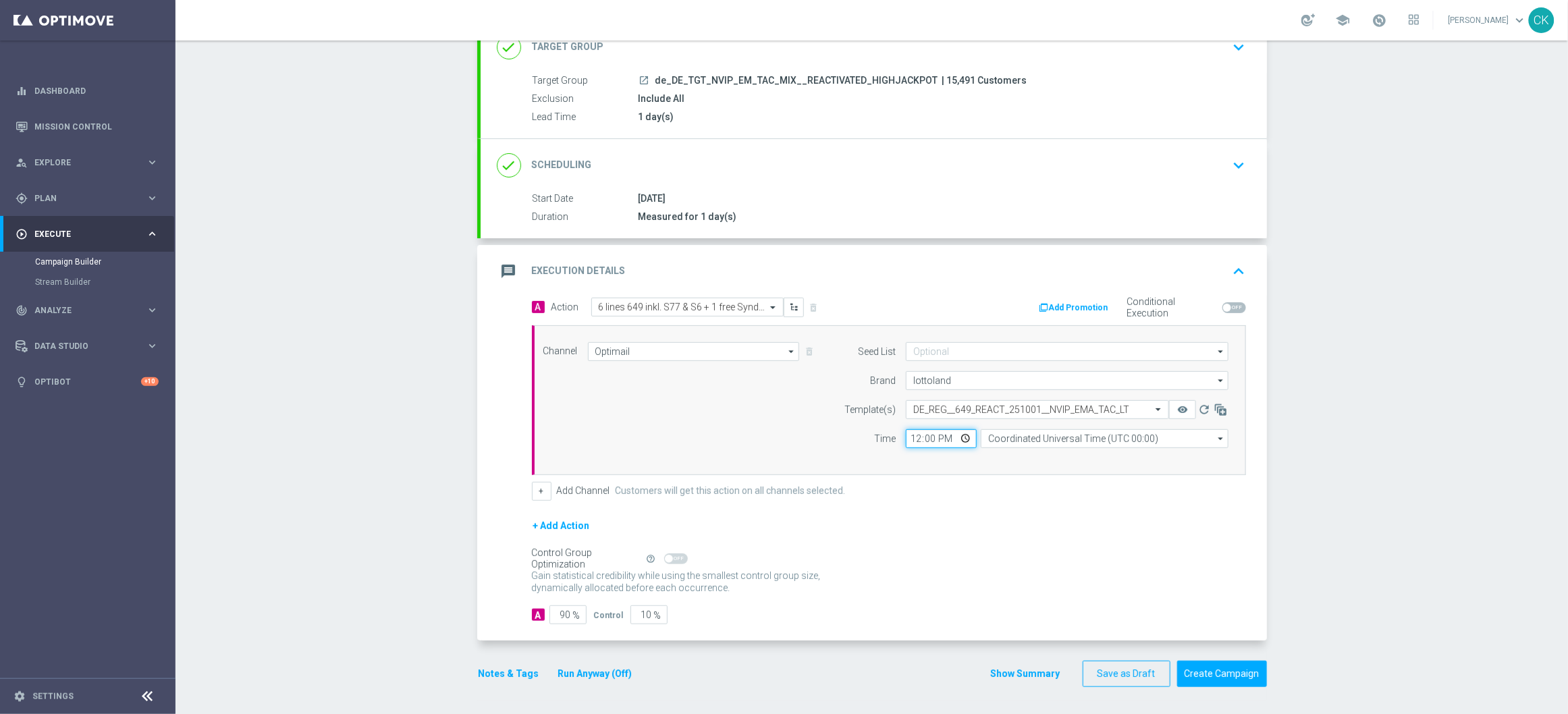
click at [907, 441] on input "12:00" at bounding box center [941, 438] width 71 height 19
type input "06:00"
click at [1009, 439] on input "Coordinated Universal Time (UTC 00:00)" at bounding box center [1105, 438] width 248 height 19
click at [1019, 452] on div "Central European Time ([GEOGRAPHIC_DATA]) (UTC +02:00)" at bounding box center [1097, 458] width 220 height 12
type input "Central European Time ([GEOGRAPHIC_DATA]) (UTC +02:00)"
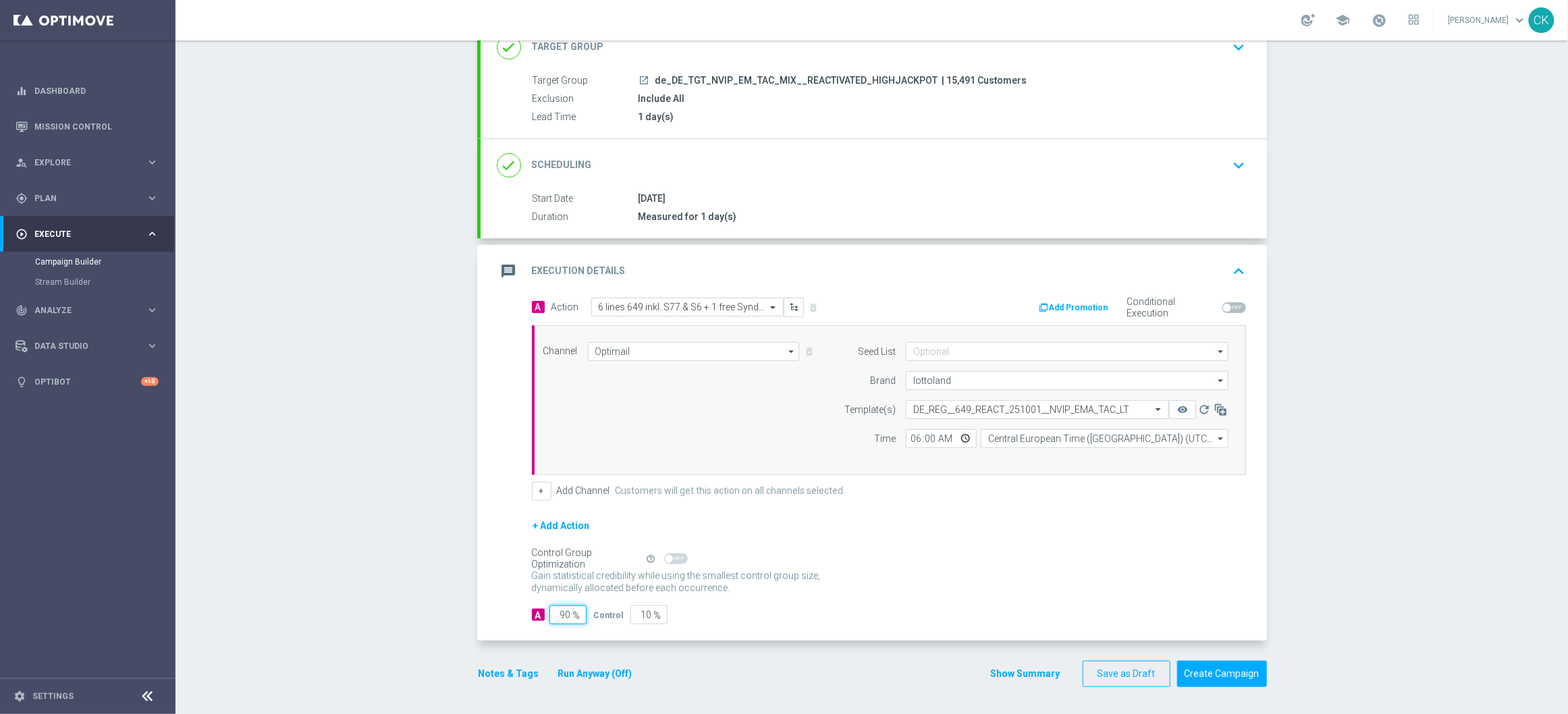
click at [565, 615] on input "90" at bounding box center [568, 614] width 37 height 19
type input "9"
type input "91"
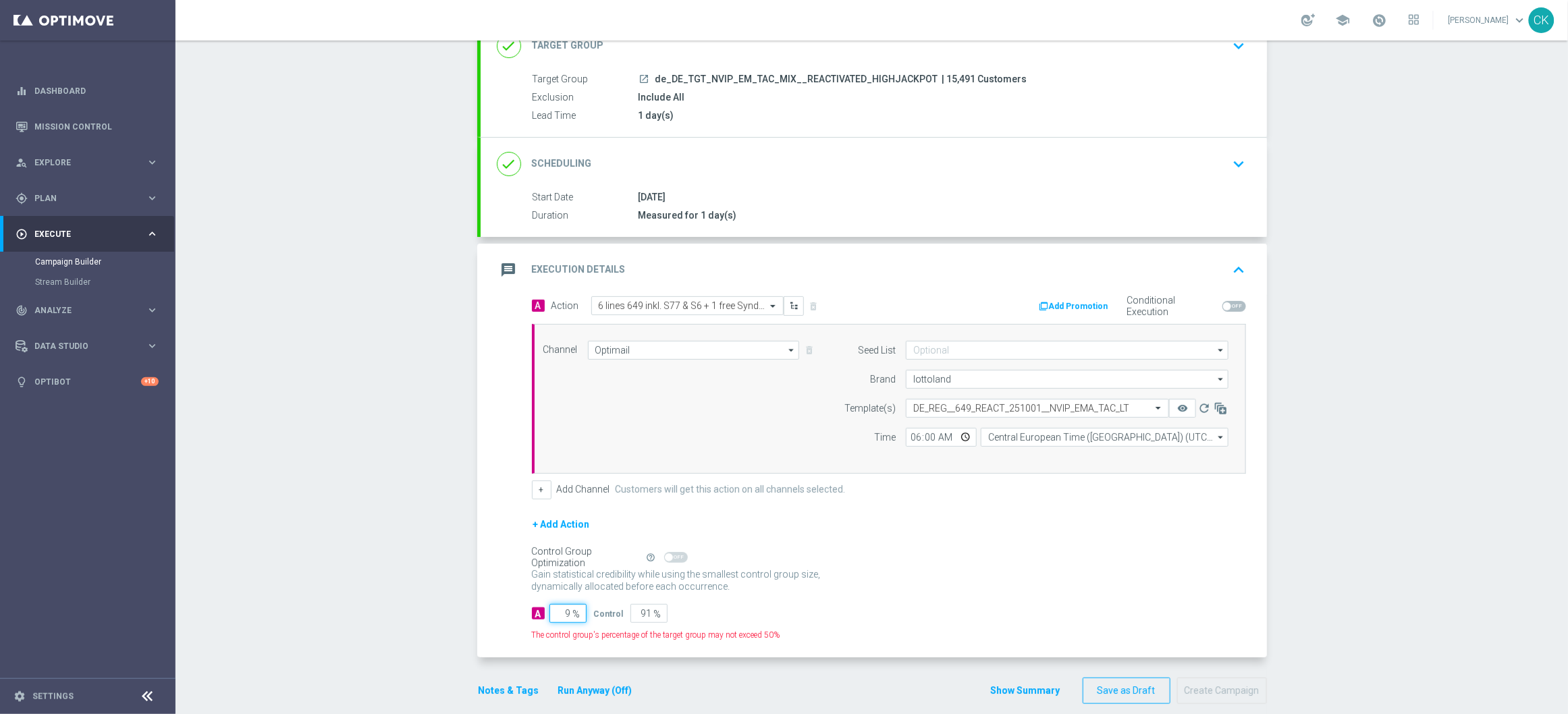
type input "98"
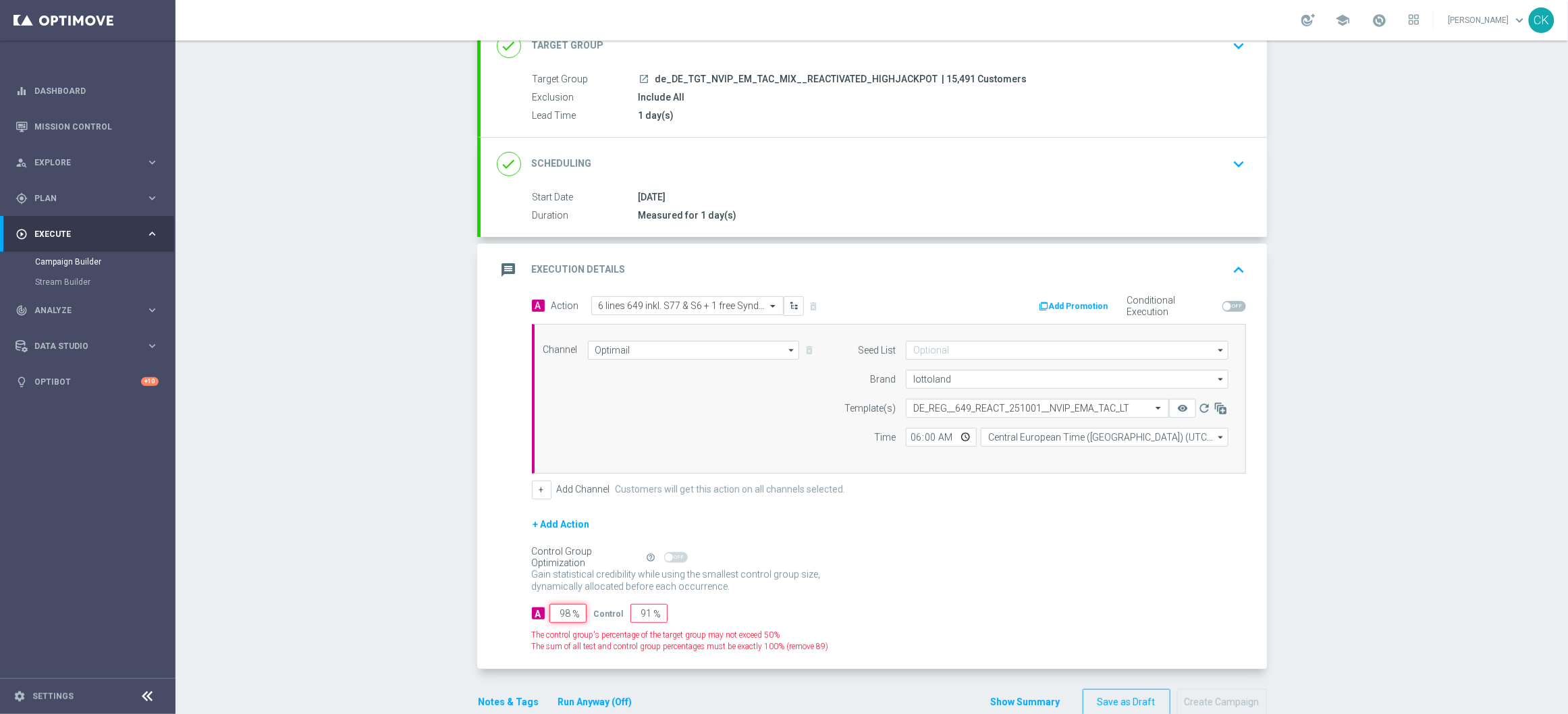
type input "2"
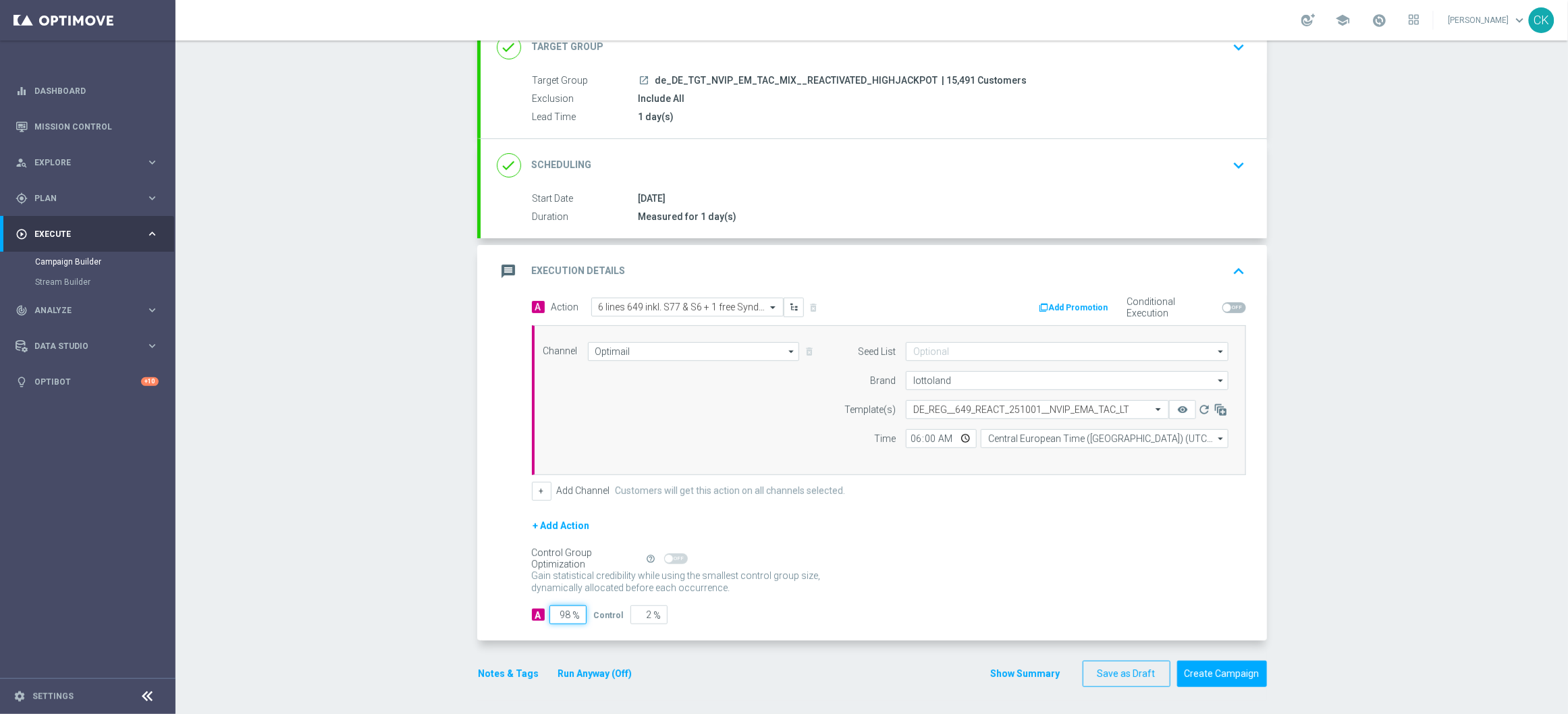
type input "98"
click at [501, 663] on div "Notes & Tags Run Anyway (Off)" at bounding box center [563, 673] width 173 height 26
click at [492, 678] on button "Notes & Tags" at bounding box center [509, 674] width 63 height 17
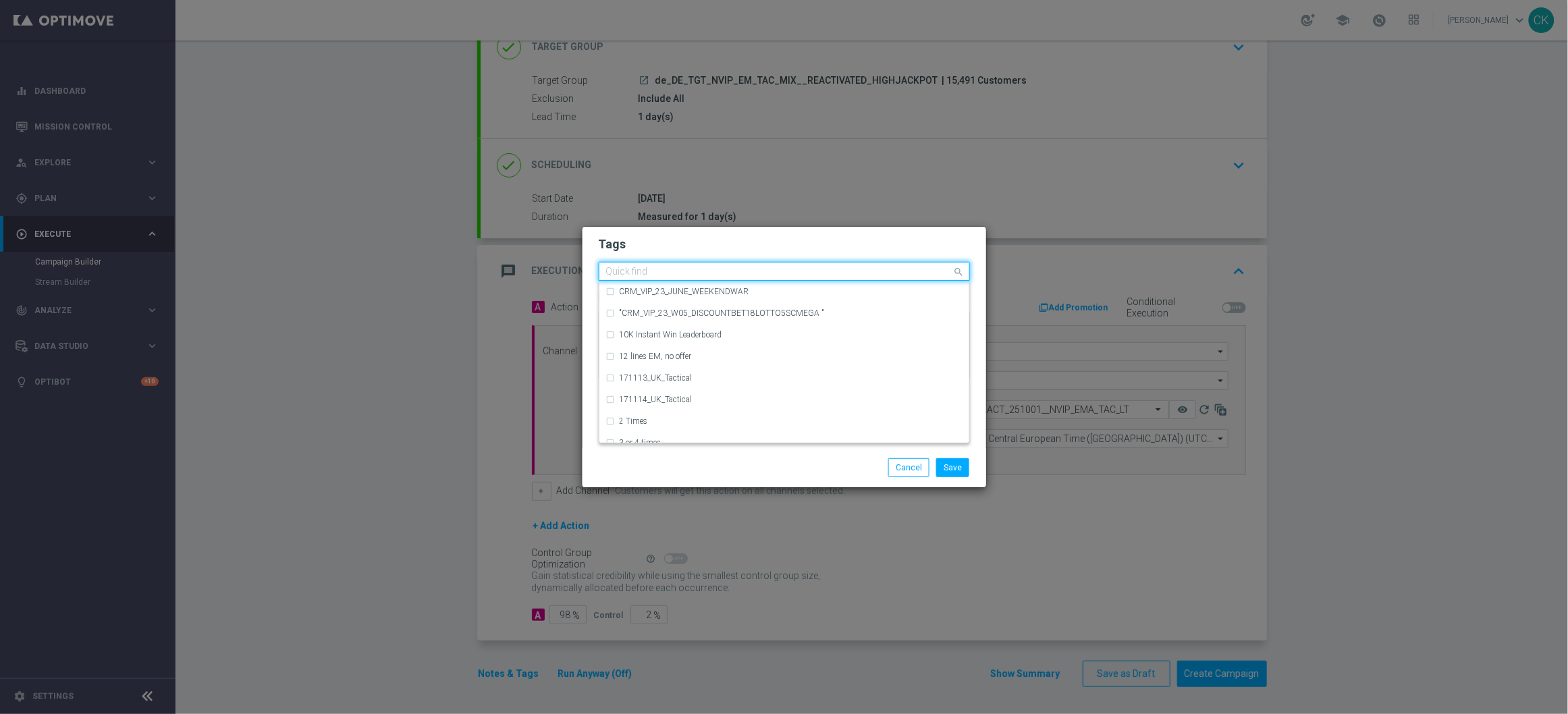
click at [640, 268] on input "text" at bounding box center [779, 272] width 347 height 11
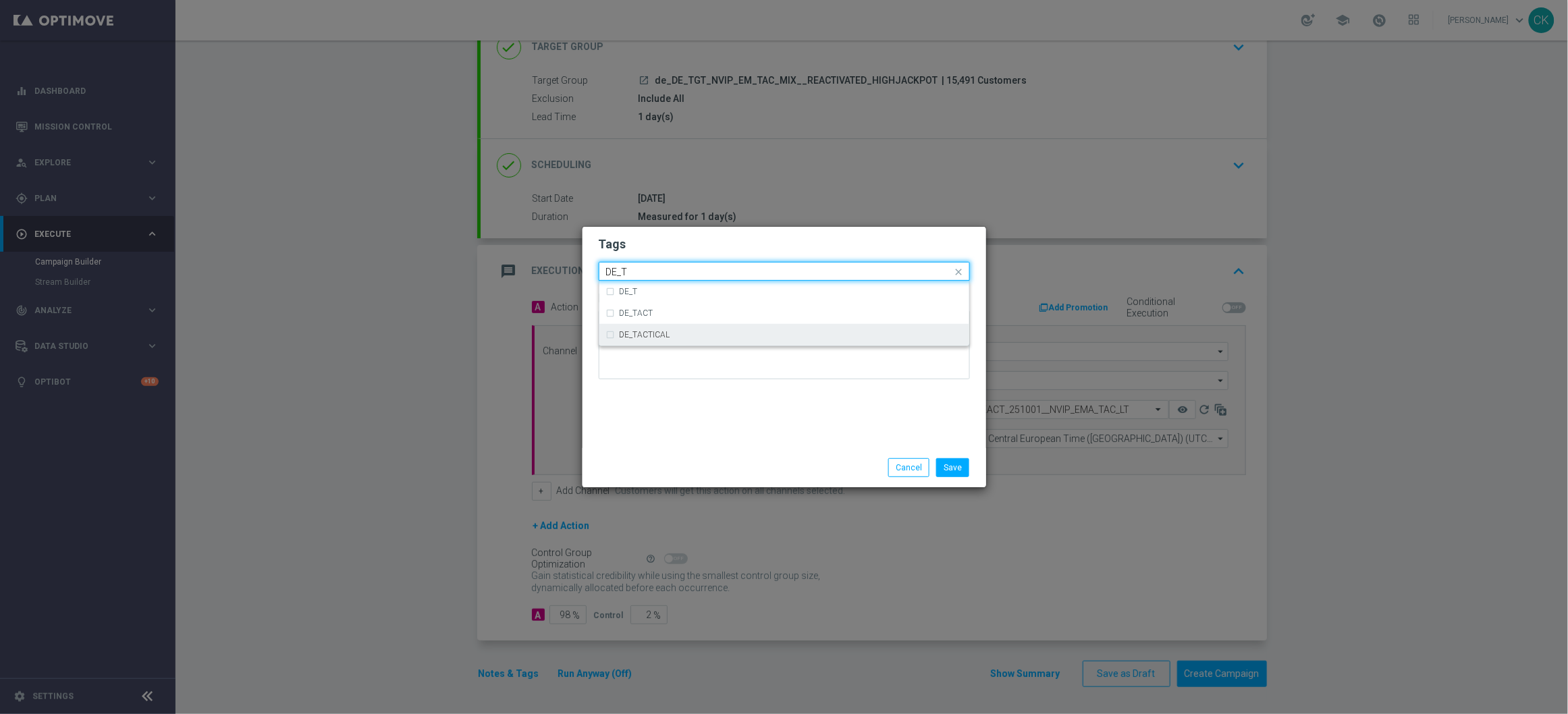
click at [654, 330] on label "DE_TACTICAL" at bounding box center [645, 334] width 51 height 8
type input "DE_T"
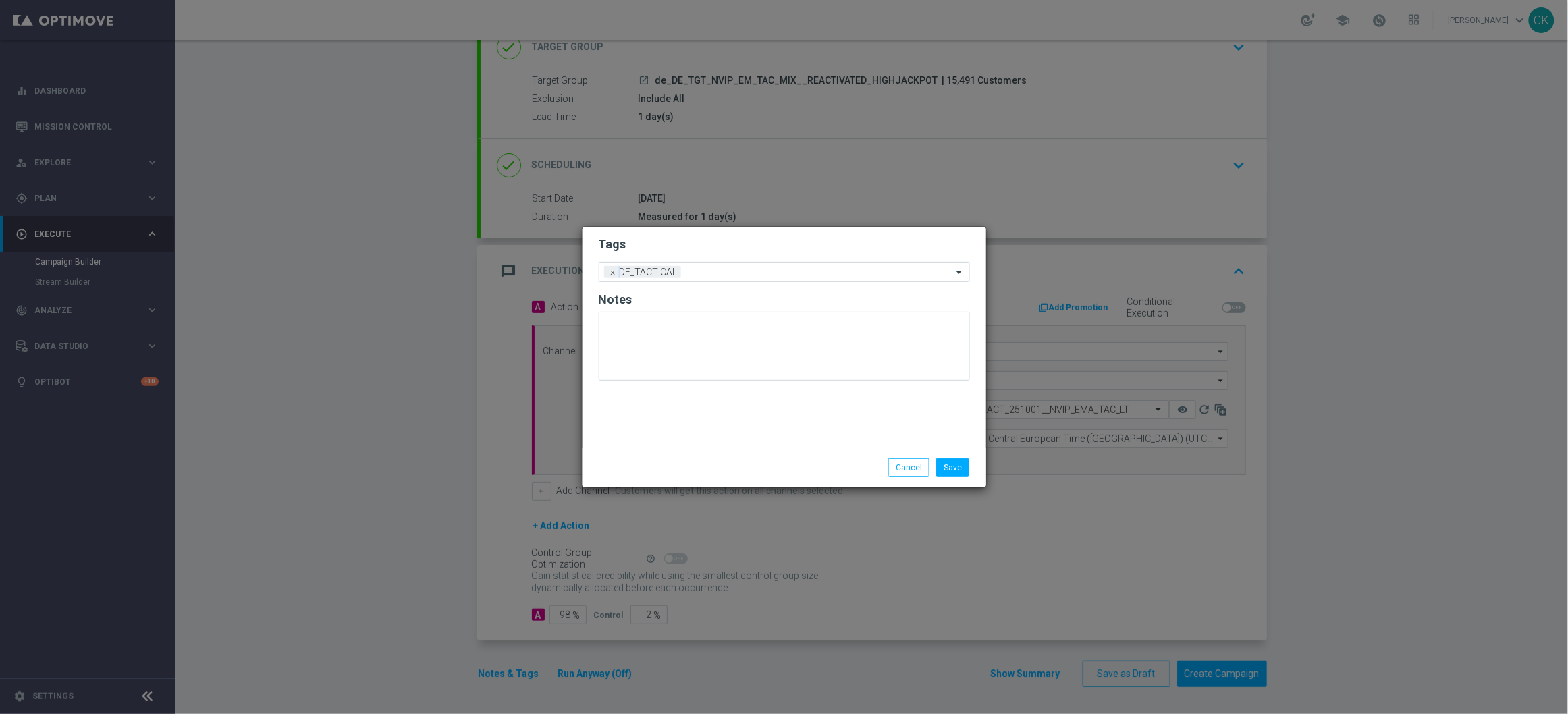
click at [654, 439] on div "Tags Add a new tag × DE_TACTICAL Notes" at bounding box center [784, 337] width 404 height 221
click at [959, 463] on button "Save" at bounding box center [952, 468] width 33 height 19
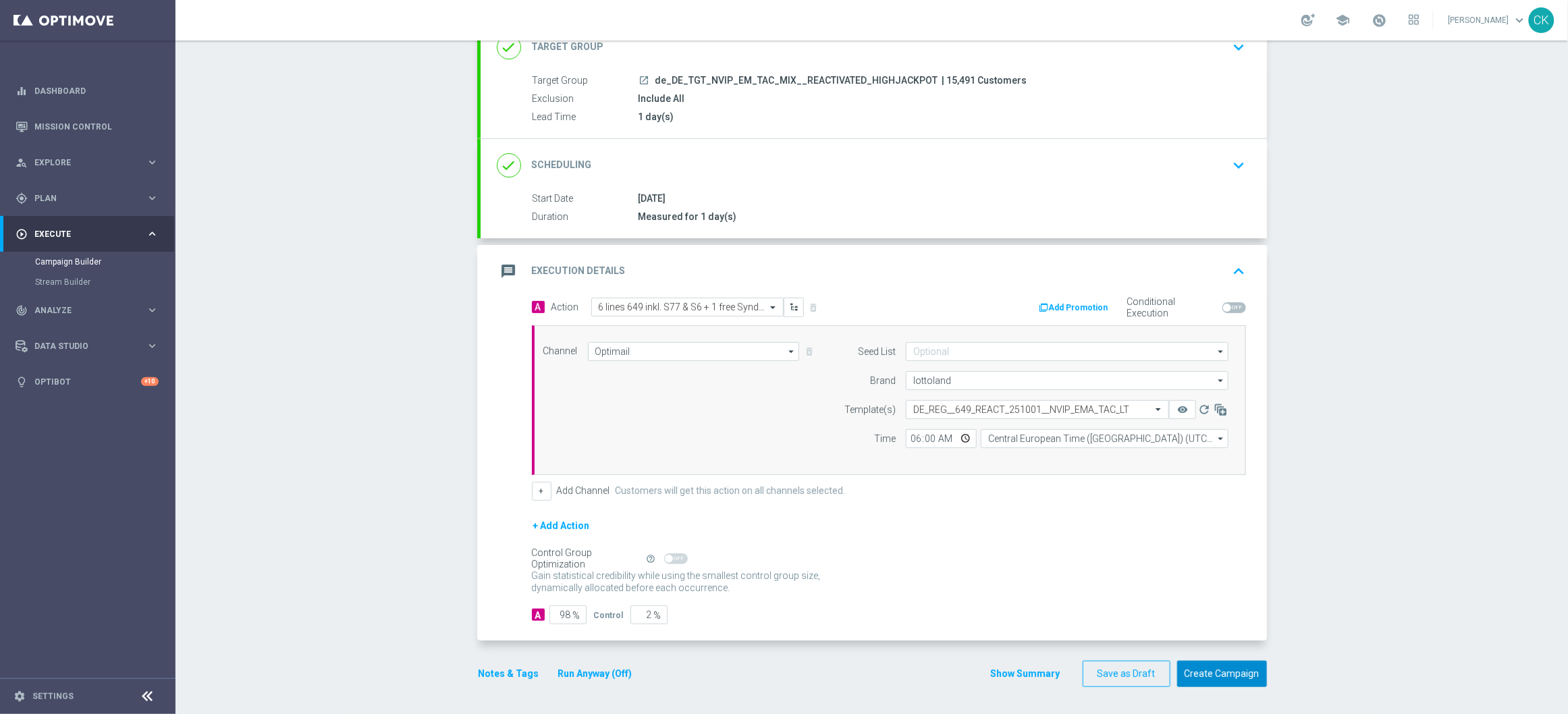
click at [1199, 669] on button "Create Campaign" at bounding box center [1221, 673] width 89 height 26
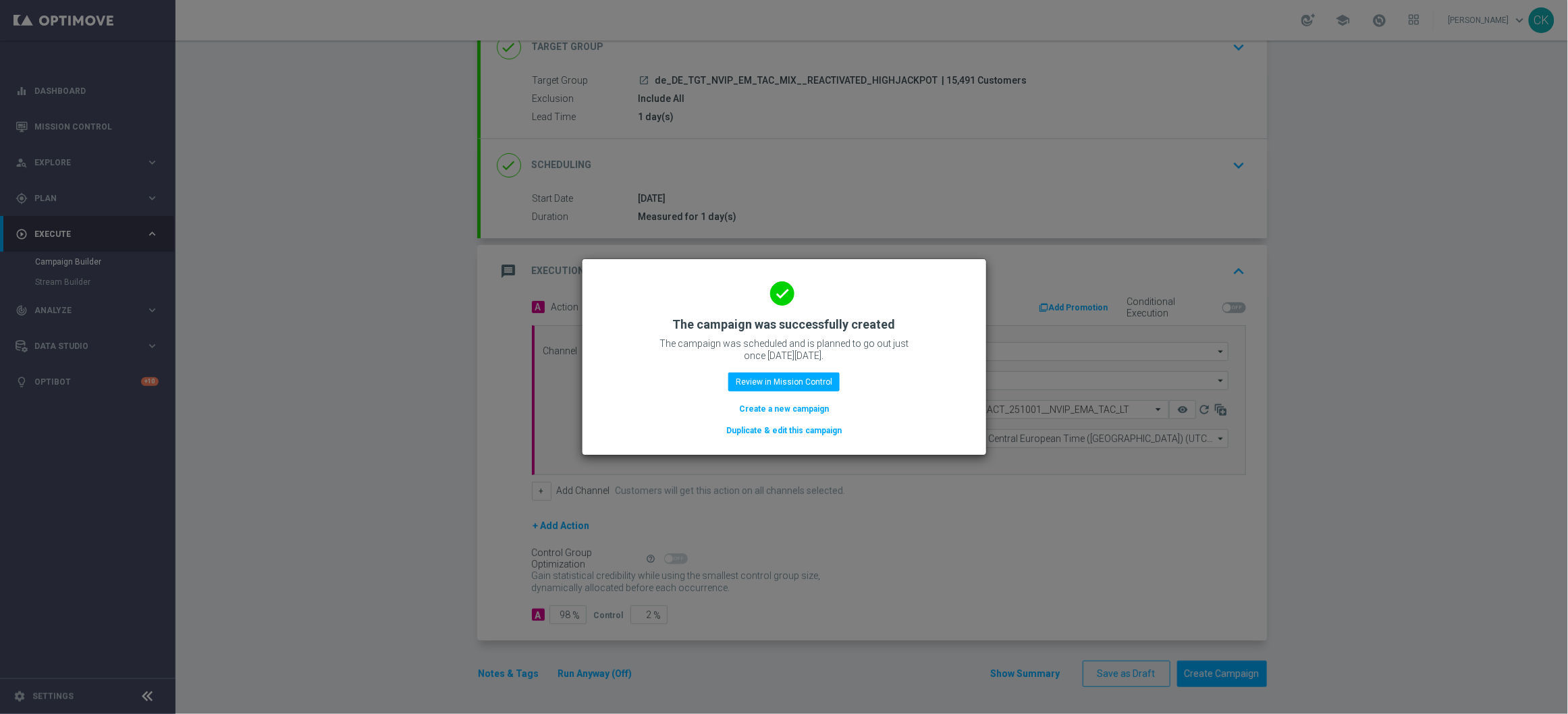
click at [769, 405] on button "Create a new campaign" at bounding box center [783, 408] width 92 height 15
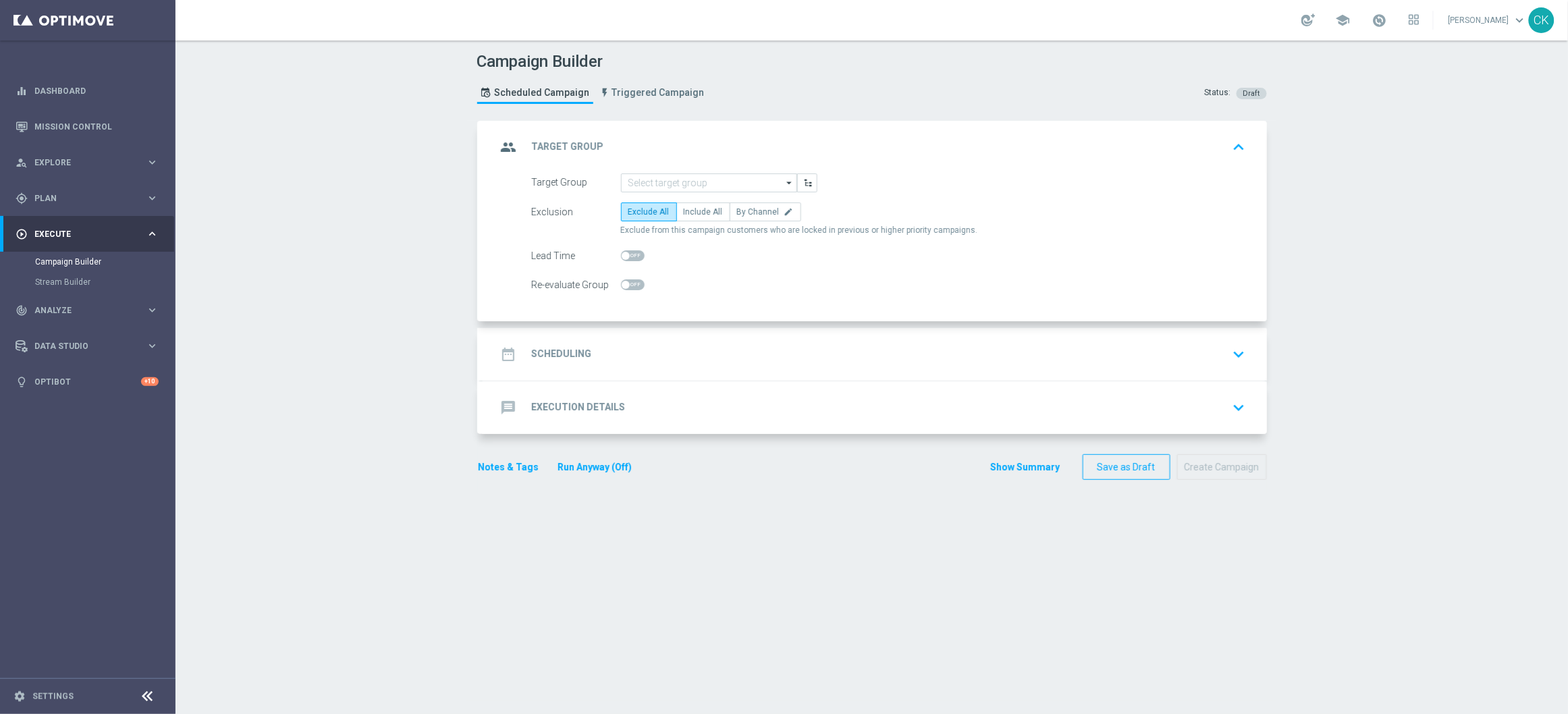
scroll to position [0, 0]
click at [711, 175] on input at bounding box center [709, 182] width 176 height 19
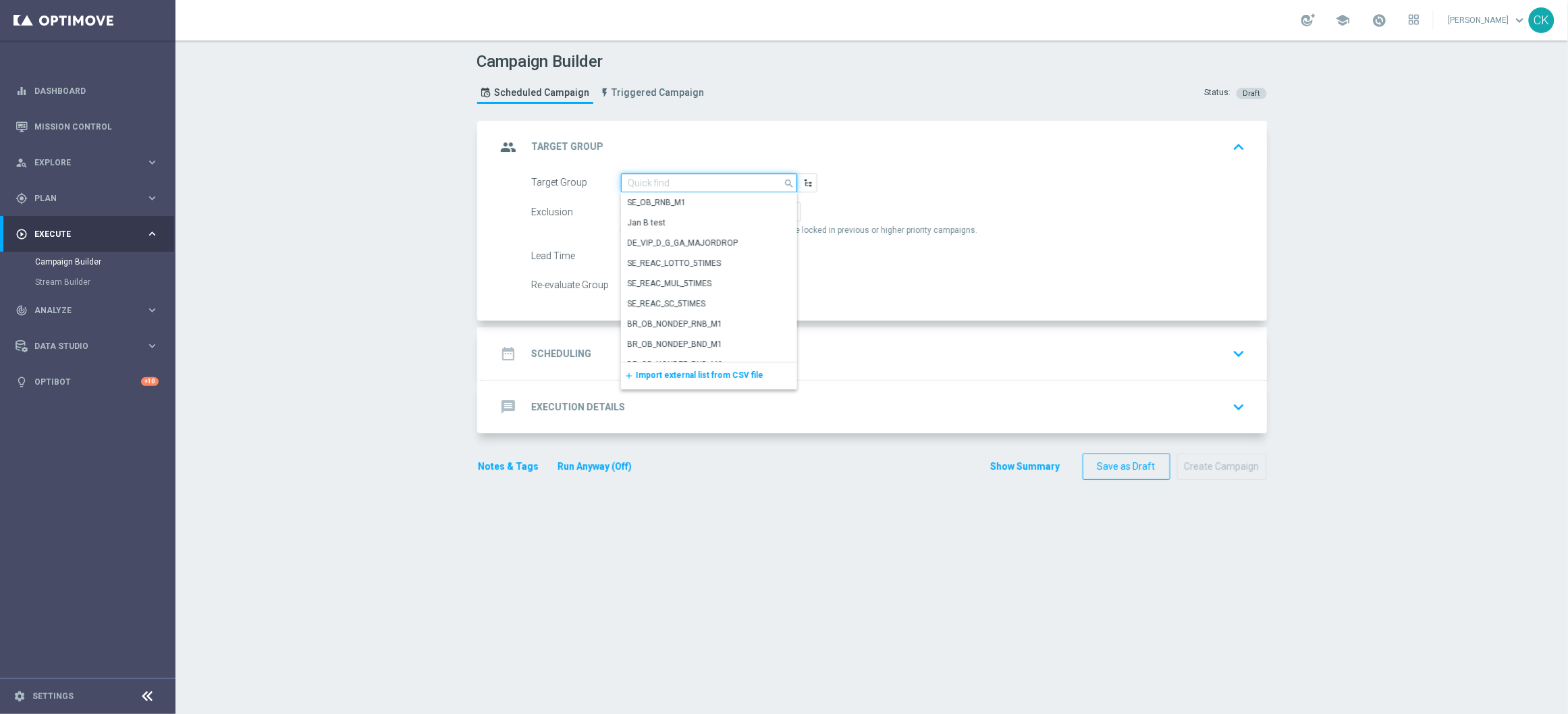
paste input "de_DE_TGT_NVIP_EM_TAC_MIX__CHURNED_HIGHJACKPOT"
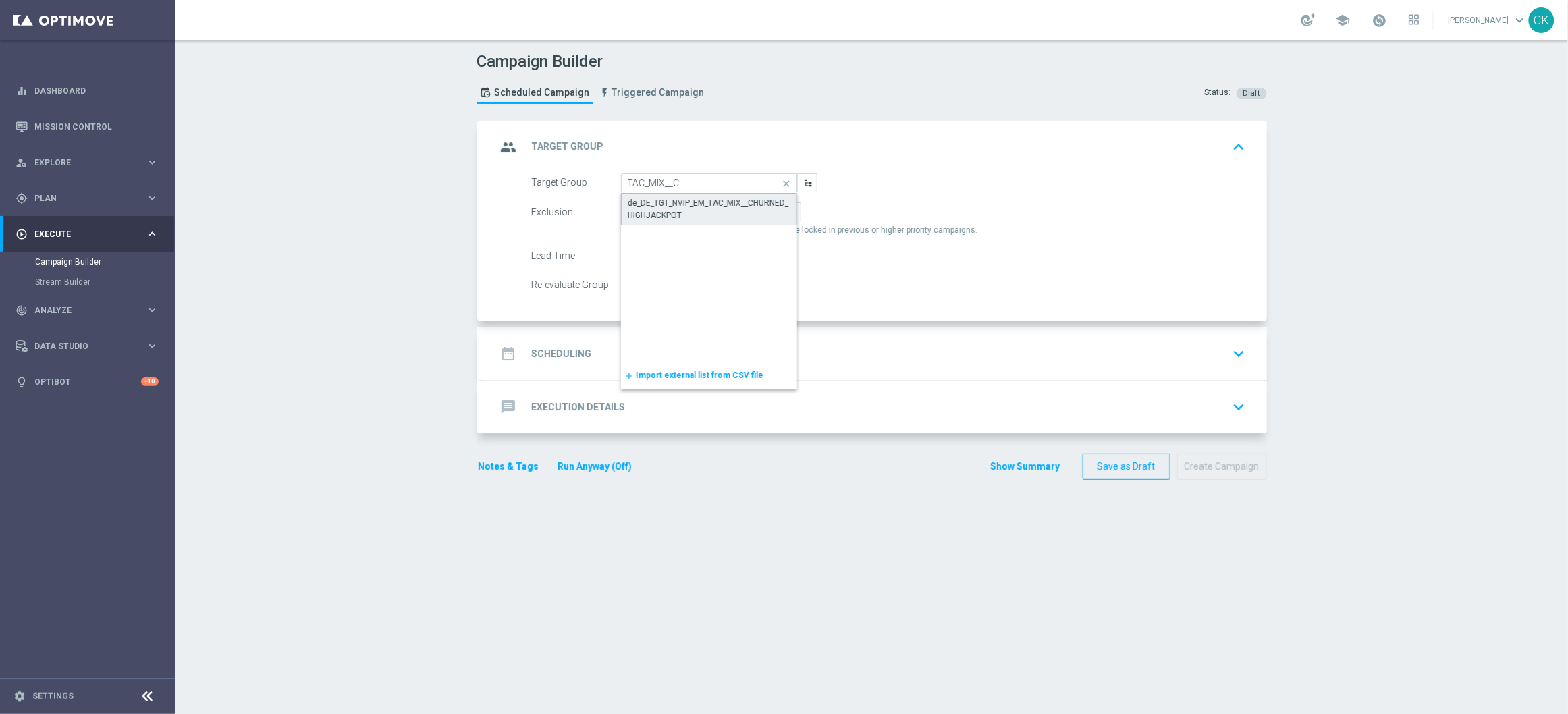
click at [698, 197] on div "de_DE_TGT_NVIP_EM_TAC_MIX__CHURNED_HIGHJACKPOT" at bounding box center [709, 209] width 161 height 24
type input "de_DE_TGT_NVIP_EM_TAC_MIX__CHURNED_HIGHJACKPOT"
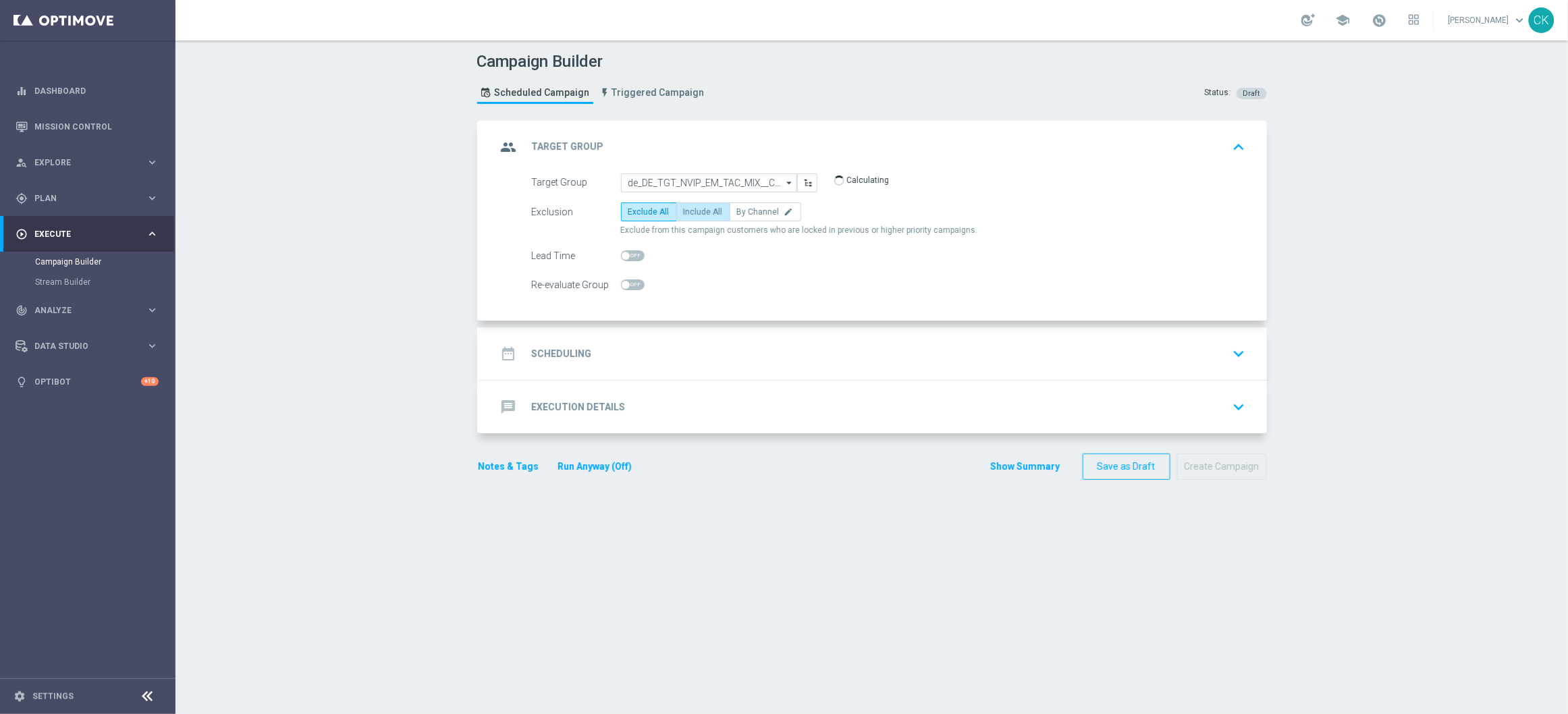
click at [697, 204] on label "Include All" at bounding box center [703, 211] width 54 height 19
click at [692, 210] on input "Include All" at bounding box center [688, 214] width 8 height 8
radio input "true"
click at [623, 250] on span at bounding box center [633, 255] width 24 height 11
click at [623, 250] on input "checkbox" at bounding box center [633, 255] width 24 height 11
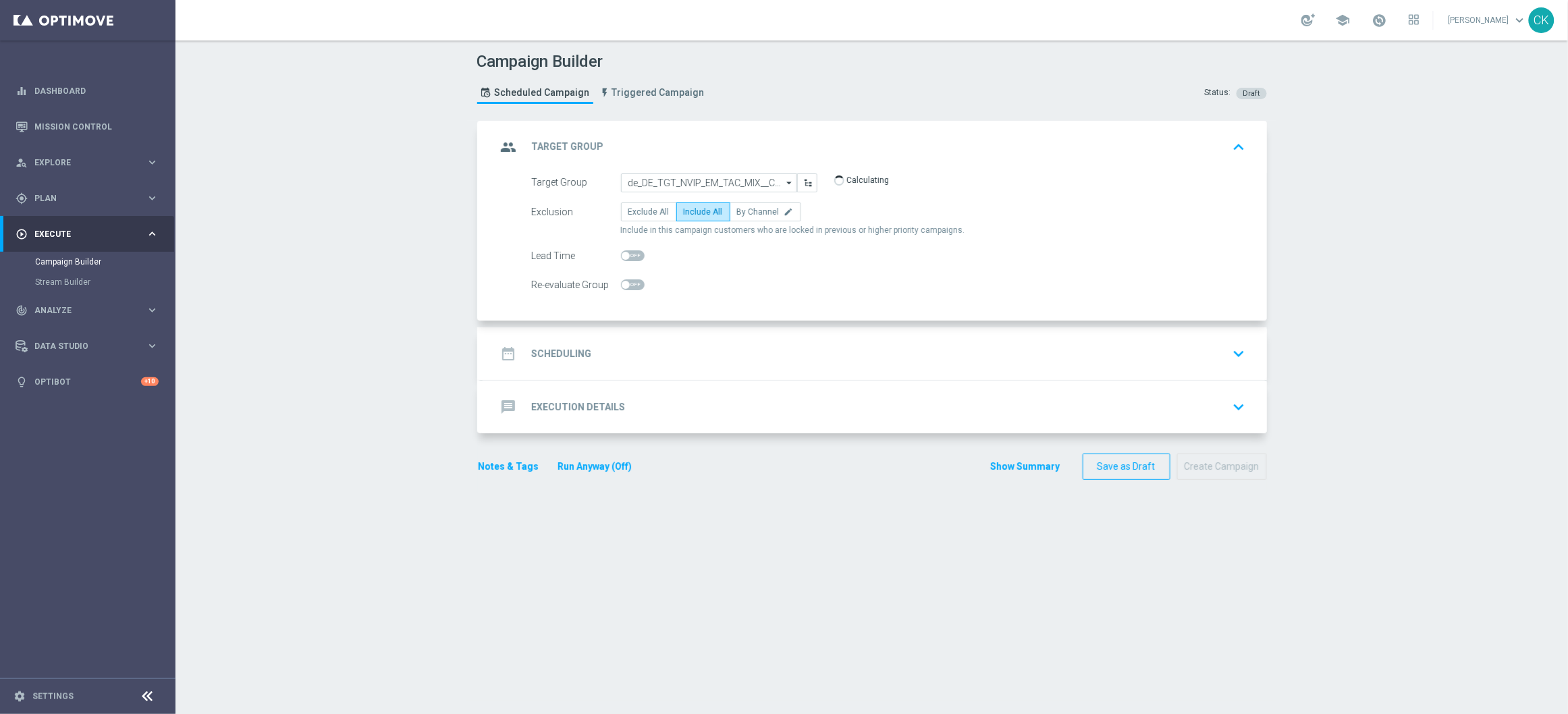
checkbox input "true"
click at [552, 358] on h2 "Scheduling" at bounding box center [561, 353] width 60 height 13
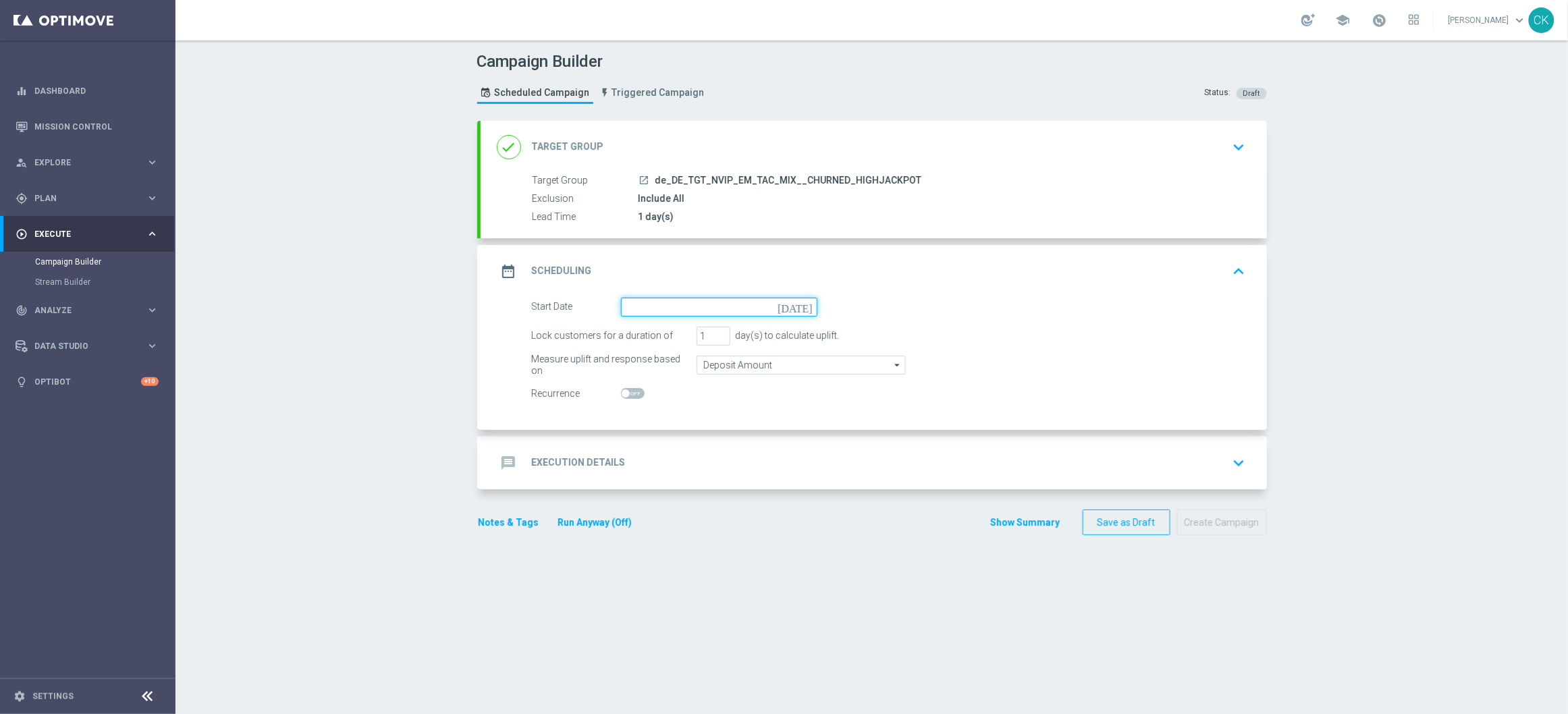
click at [657, 308] on input at bounding box center [719, 307] width 197 height 19
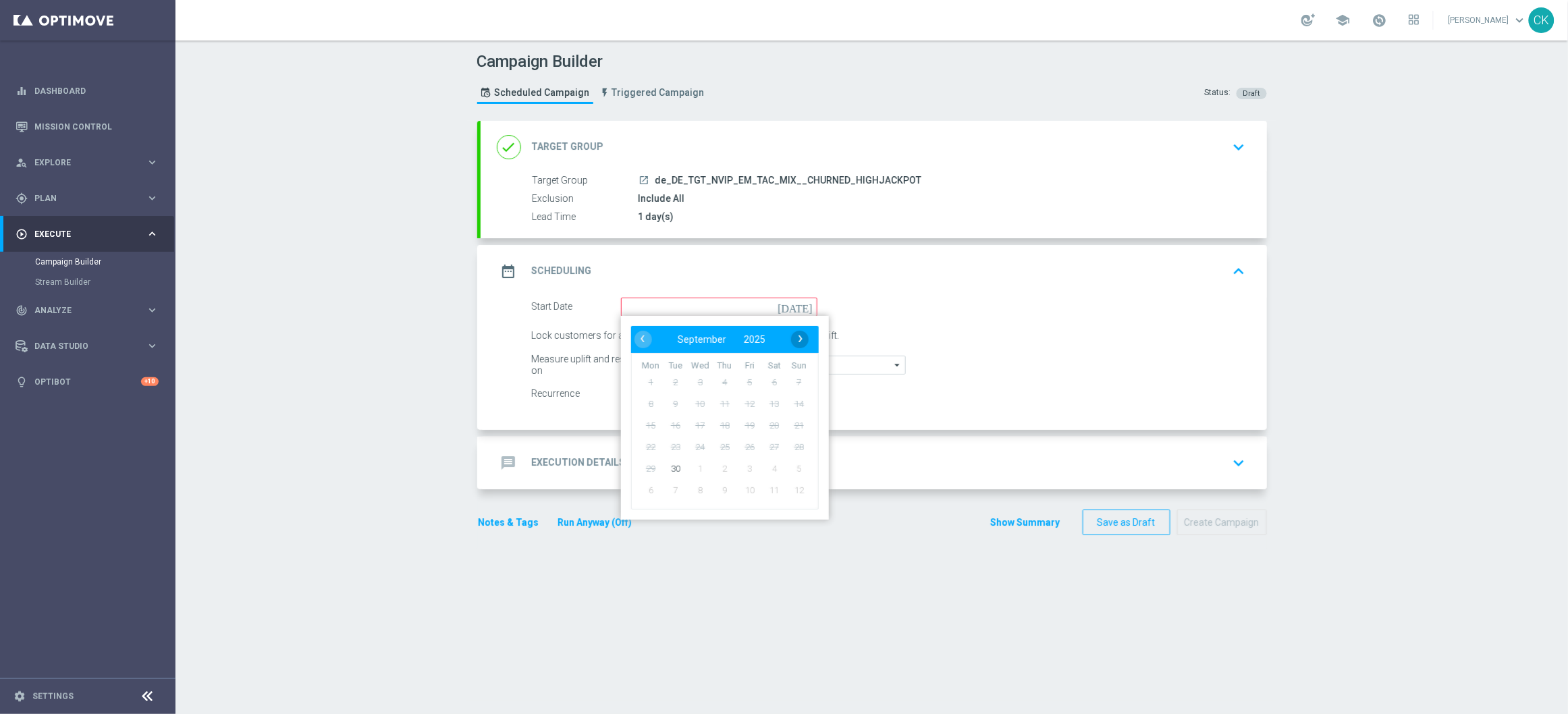
click at [799, 331] on span "›" at bounding box center [800, 339] width 18 height 18
click at [693, 375] on span "1" at bounding box center [699, 382] width 22 height 22
type input "[DATE]"
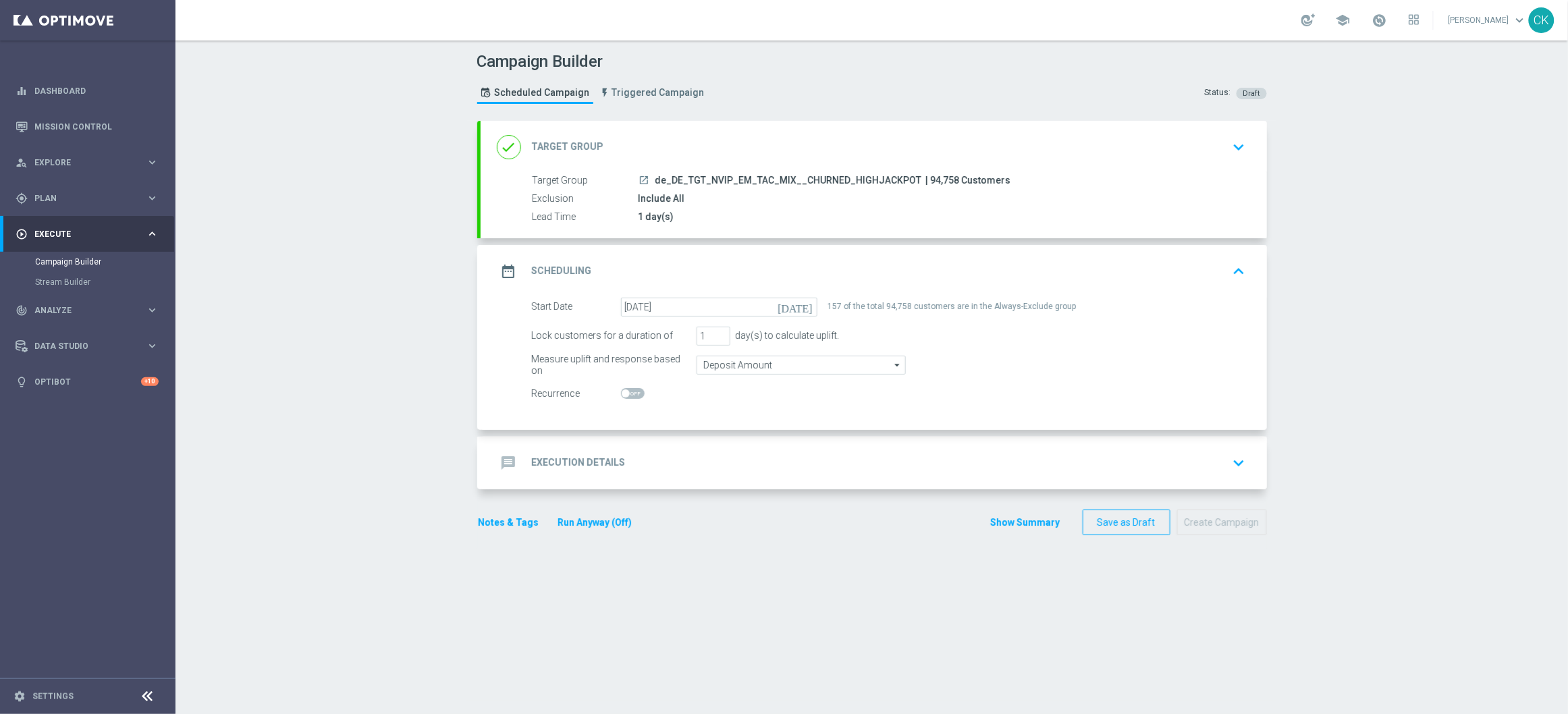
click at [547, 458] on h2 "Execution Details" at bounding box center [578, 463] width 94 height 13
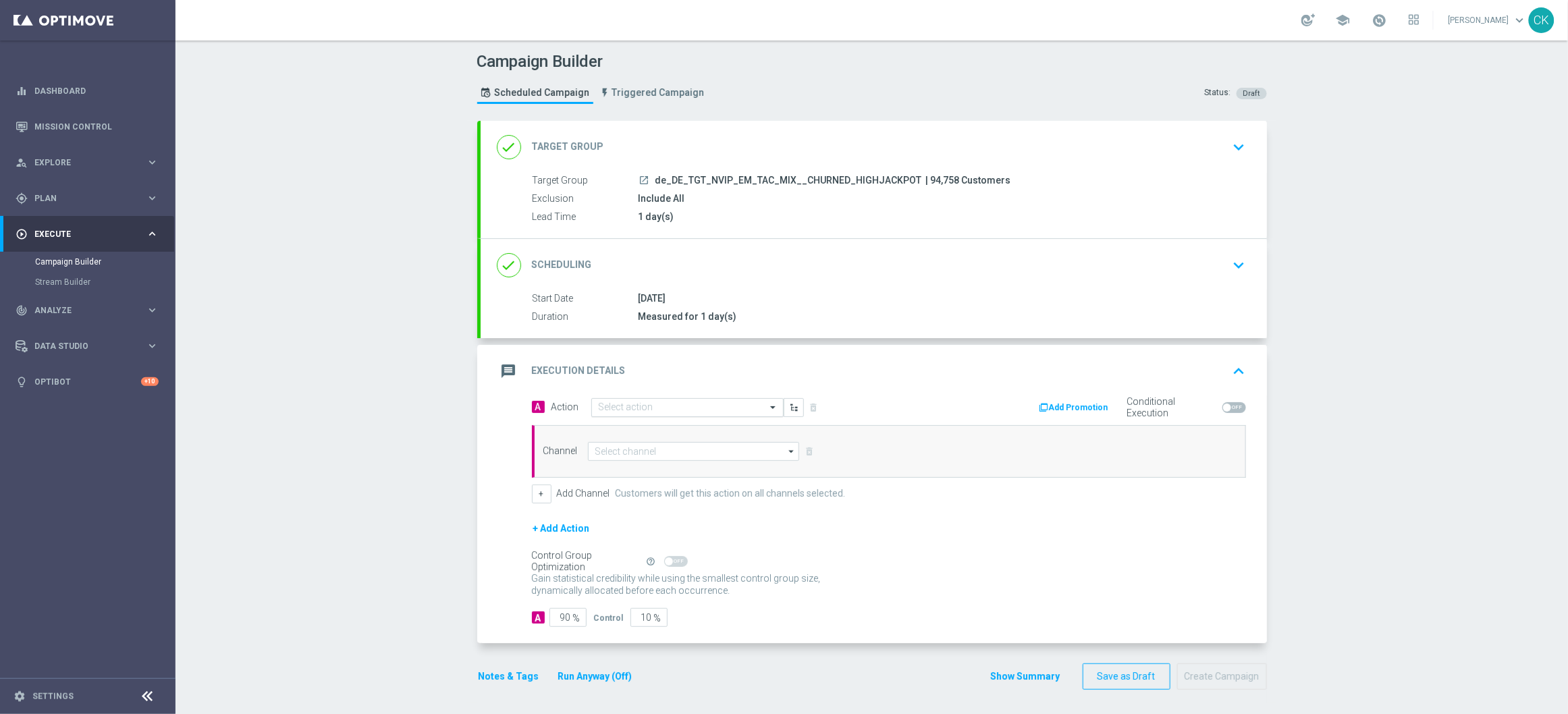
click at [649, 402] on input "text" at bounding box center [674, 408] width 151 height 11
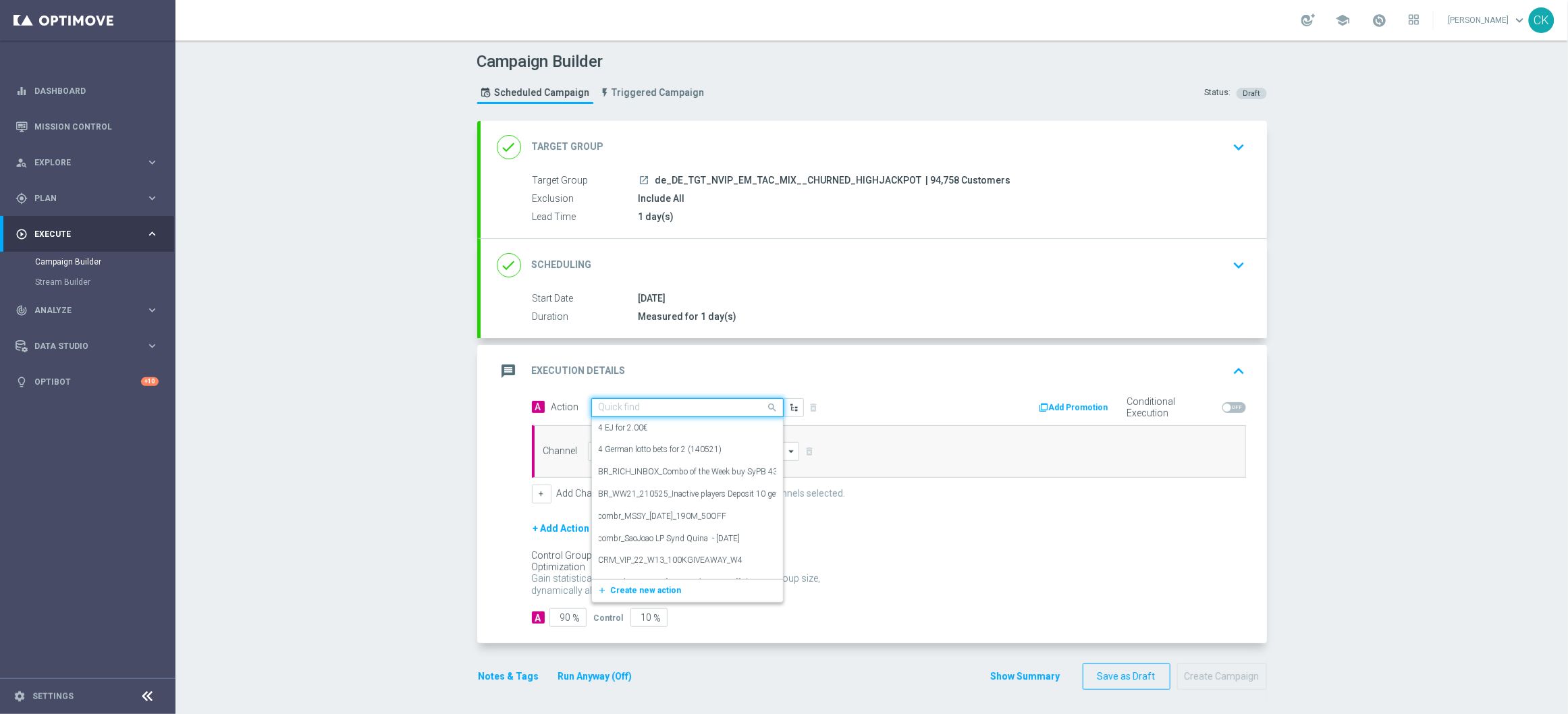
paste input "3 lines 649 inkl. S77 & S6 + 1 free Syndicate LOTTO-Spezial"
type input "3 lines 649 inkl. S77 & S6 + 1 free Syndicate LOTTO-Spezial"
click at [598, 447] on icon "add_new" at bounding box center [604, 449] width 13 height 9
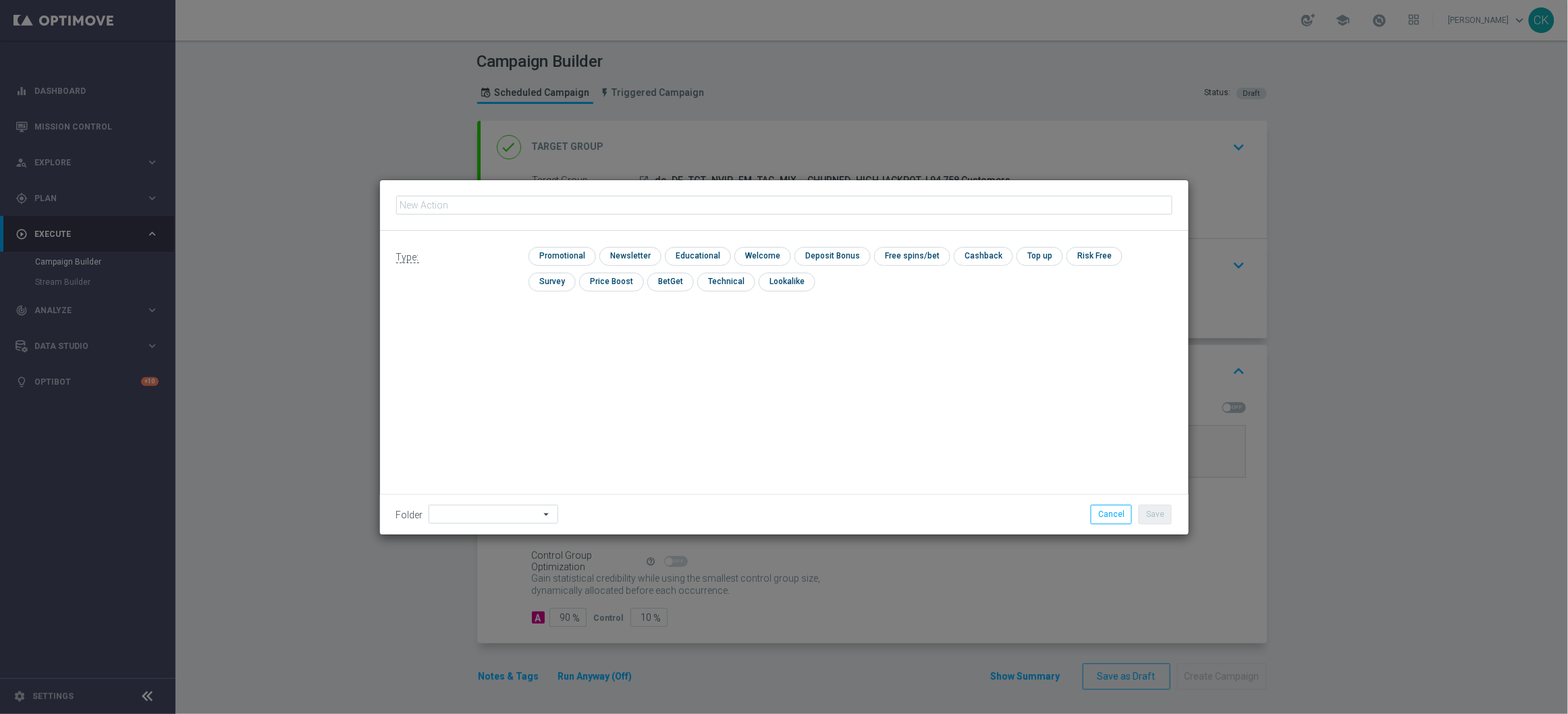
type input "3 lines 649 inkl. S77 & S6 + 1 free Syndicate LOTTO-Spezial"
click at [547, 252] on input "checkbox" at bounding box center [560, 256] width 64 height 18
checkbox input "true"
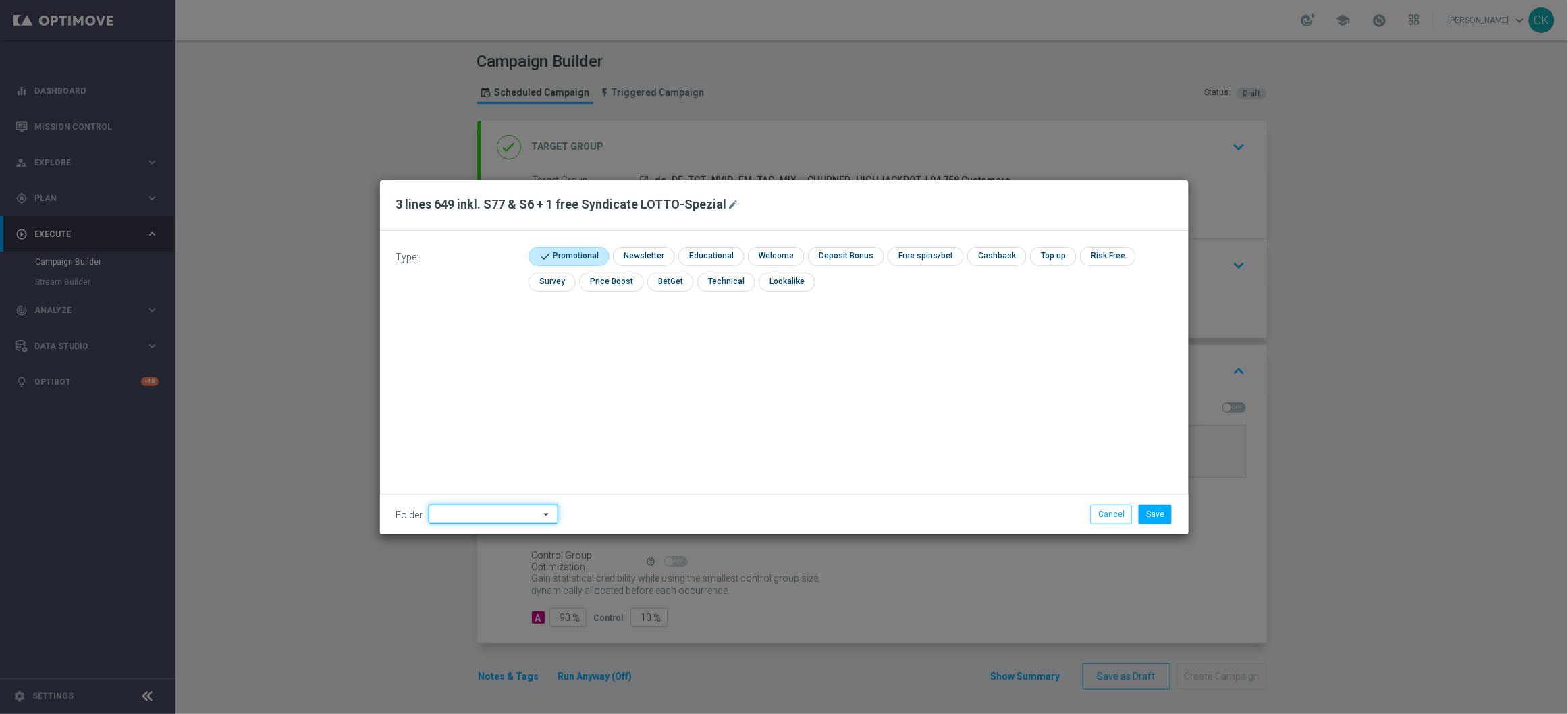
click at [456, 512] on input at bounding box center [493, 514] width 130 height 19
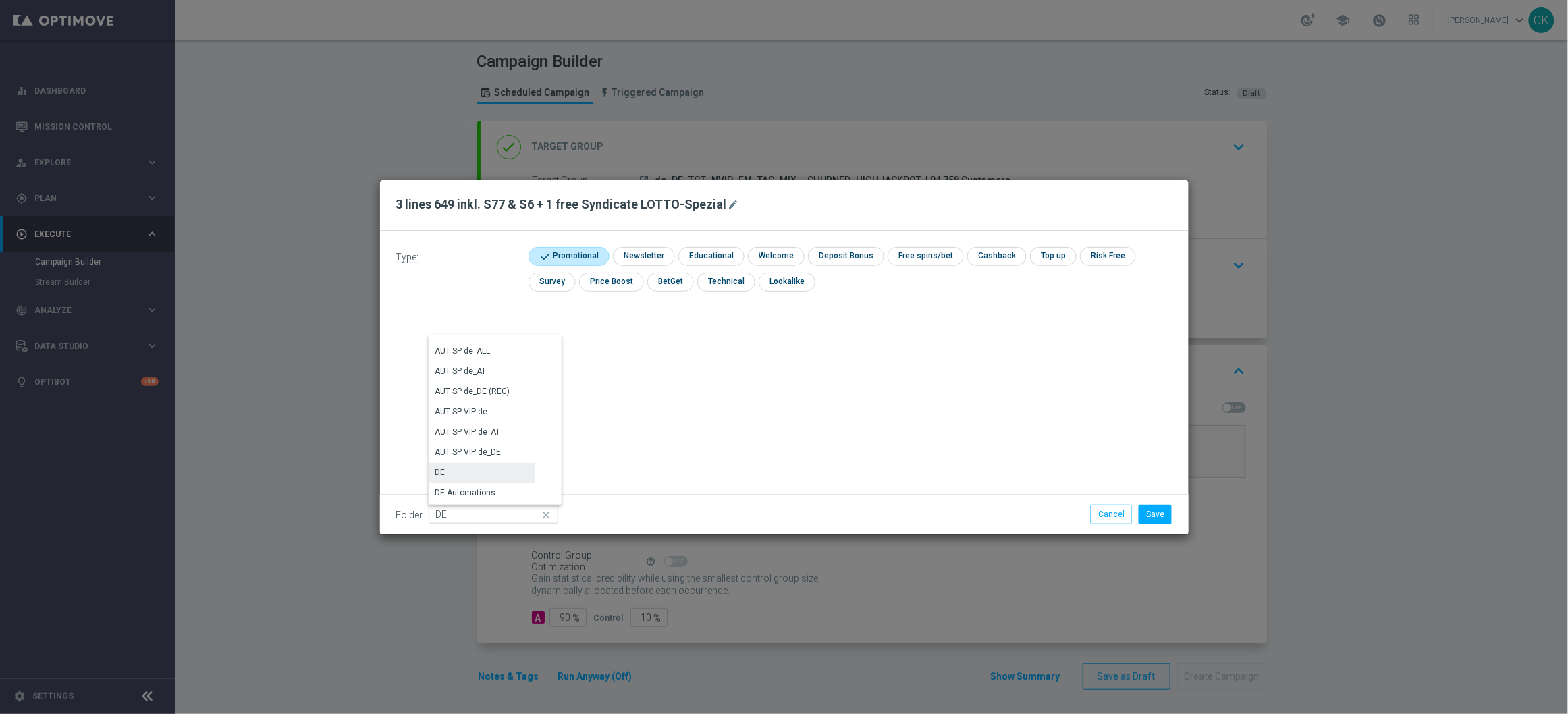
click at [459, 474] on div "DE" at bounding box center [481, 472] width 106 height 19
type input "DE"
click at [681, 392] on div "Type: check Promotional check Newsletter check Educational check Welcome check …" at bounding box center [784, 382] width 809 height 303
click at [1157, 518] on button "Save" at bounding box center [1155, 514] width 33 height 19
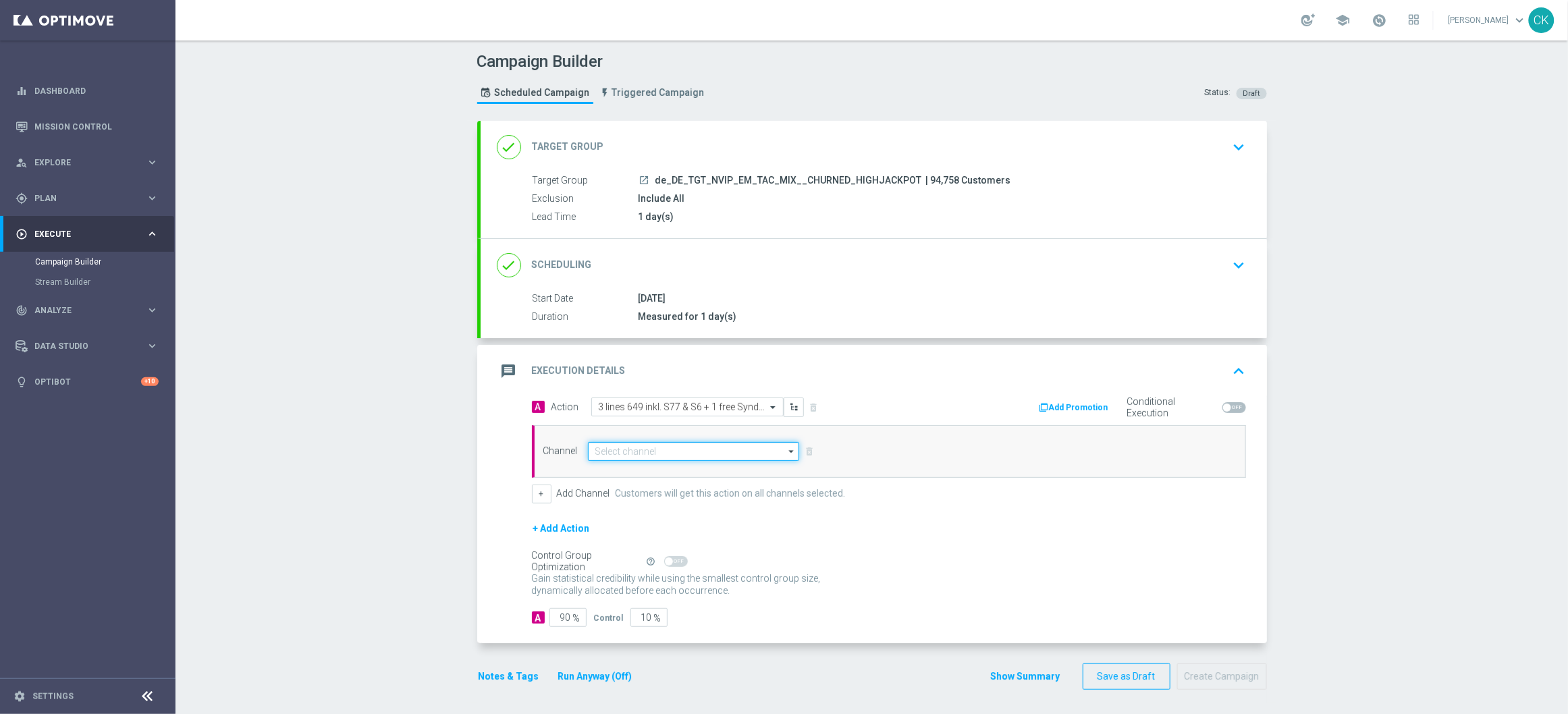
click at [655, 451] on input at bounding box center [694, 451] width 212 height 19
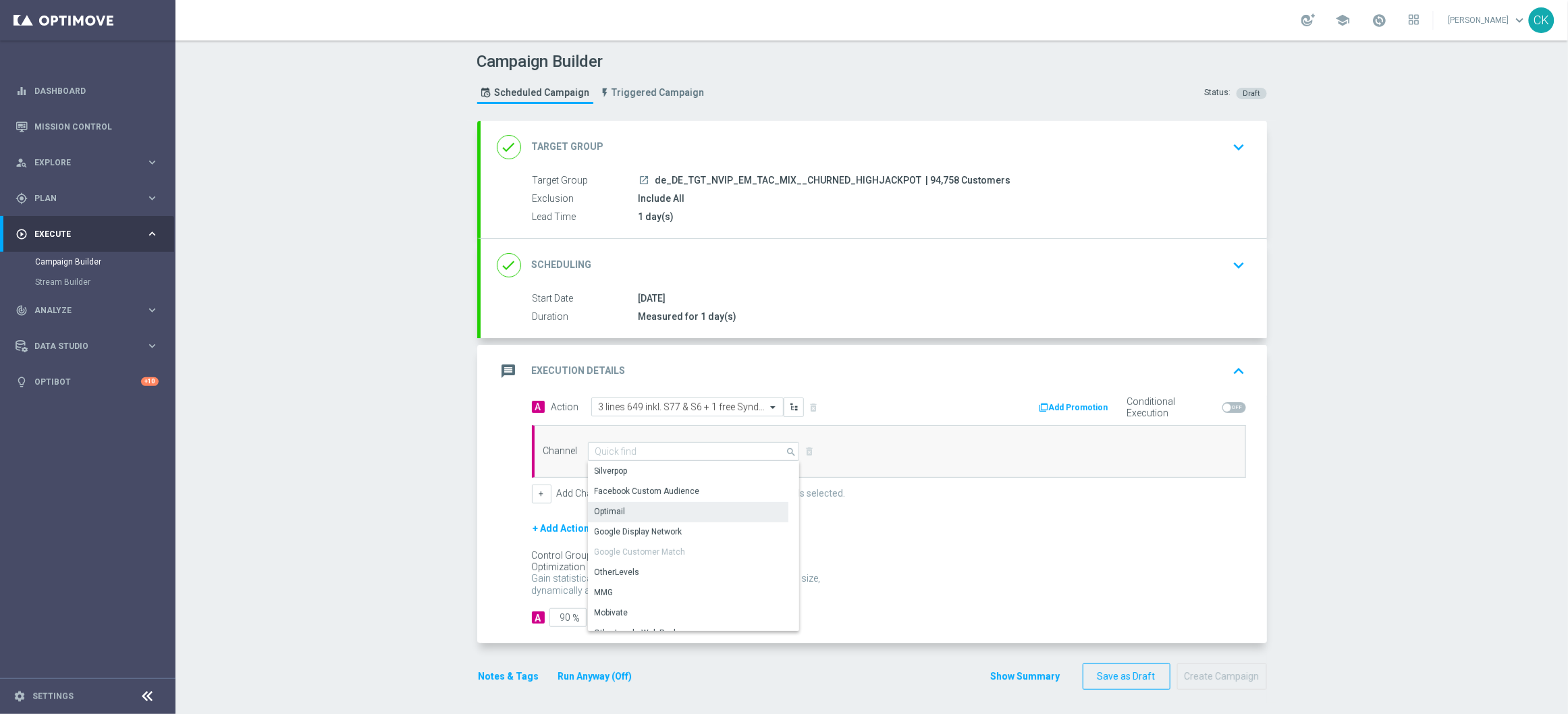
click at [646, 507] on div "Optimail" at bounding box center [688, 511] width 201 height 19
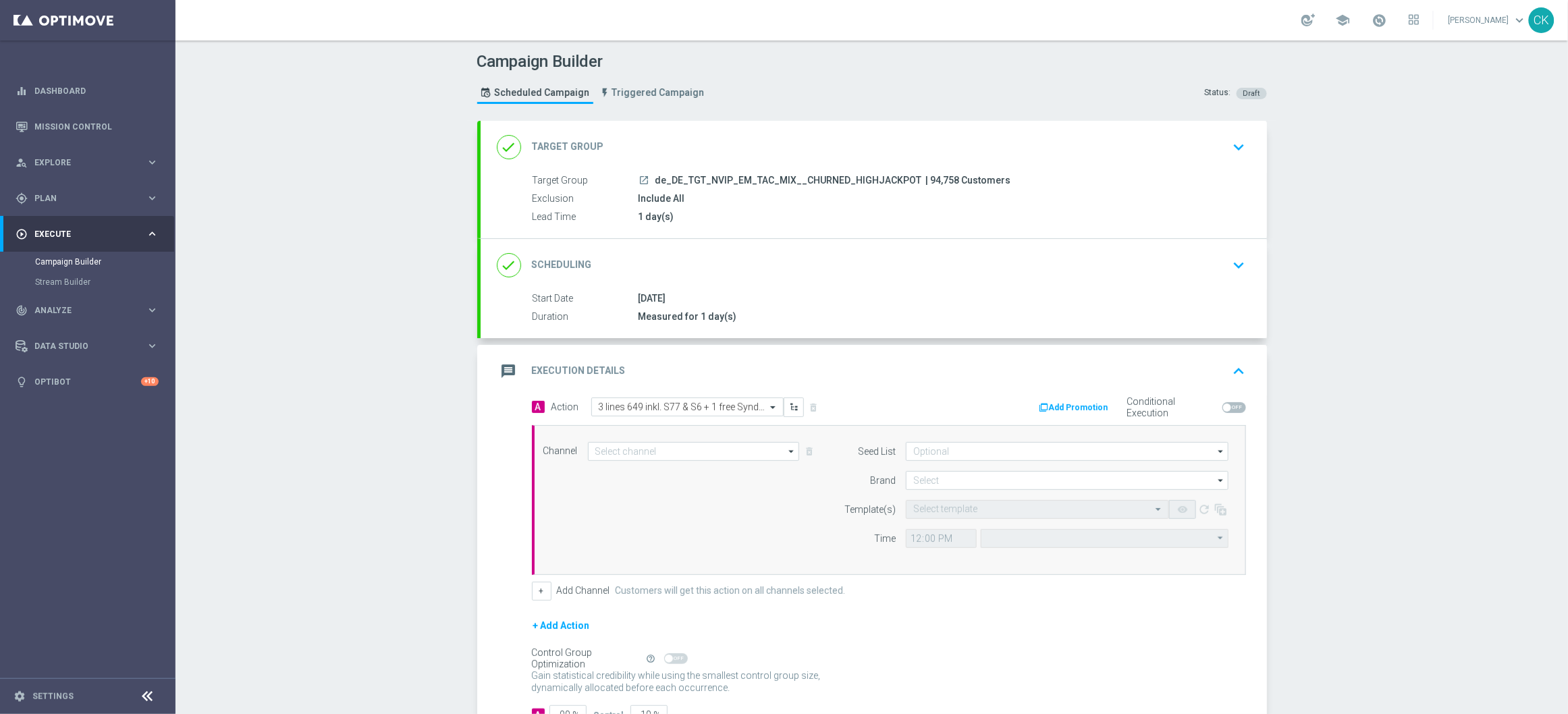
type input "Optimail"
type input "Coordinated Universal Time (UTC 00:00)"
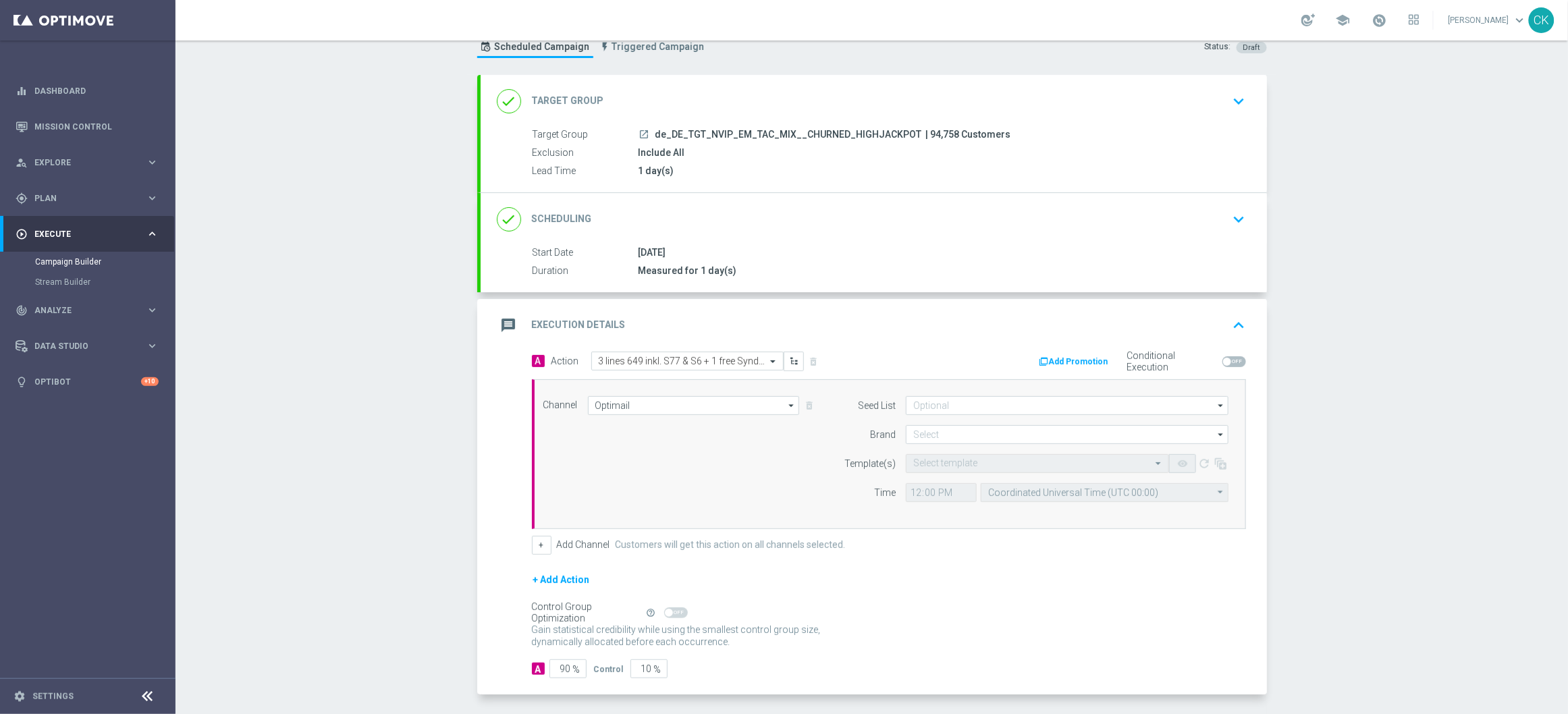
scroll to position [101, 0]
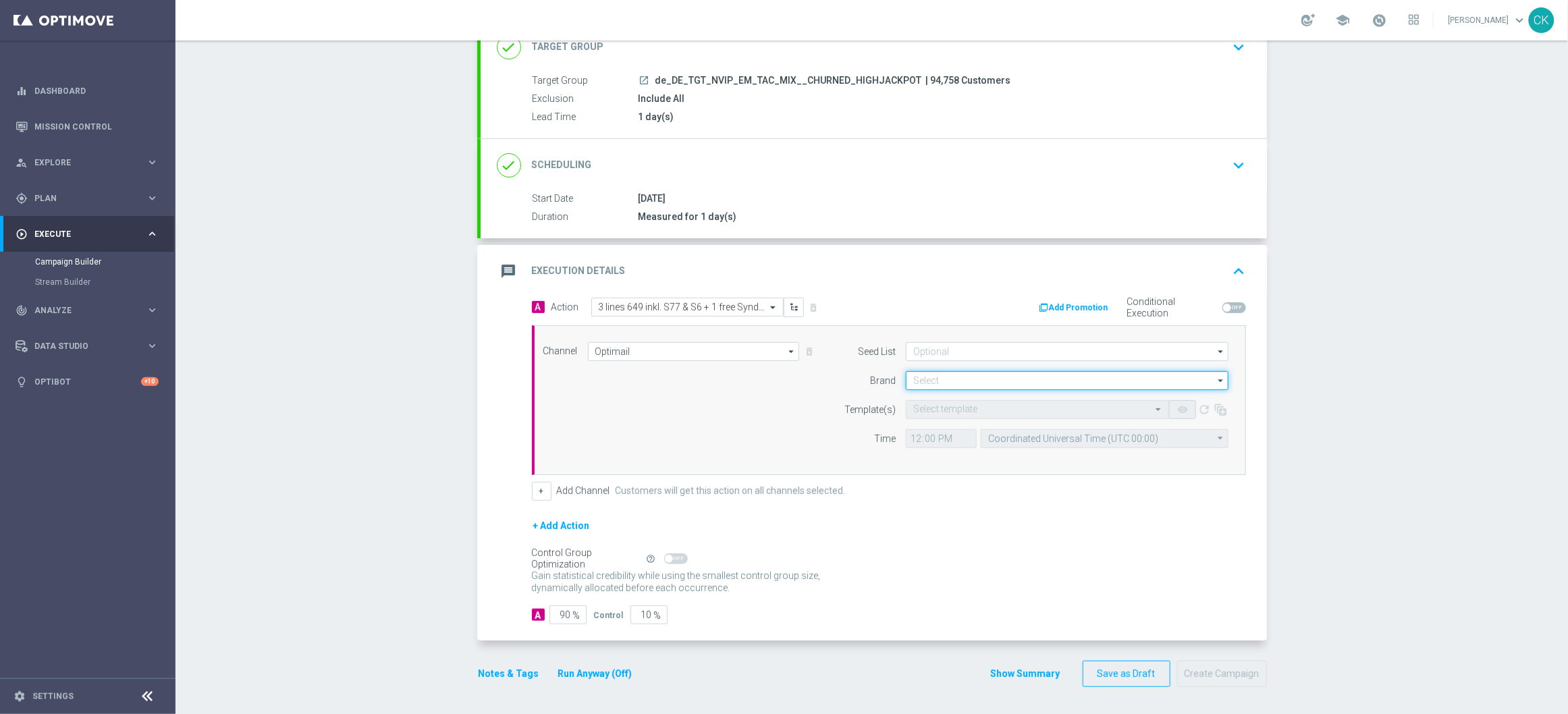
click at [971, 382] on input at bounding box center [1067, 380] width 323 height 19
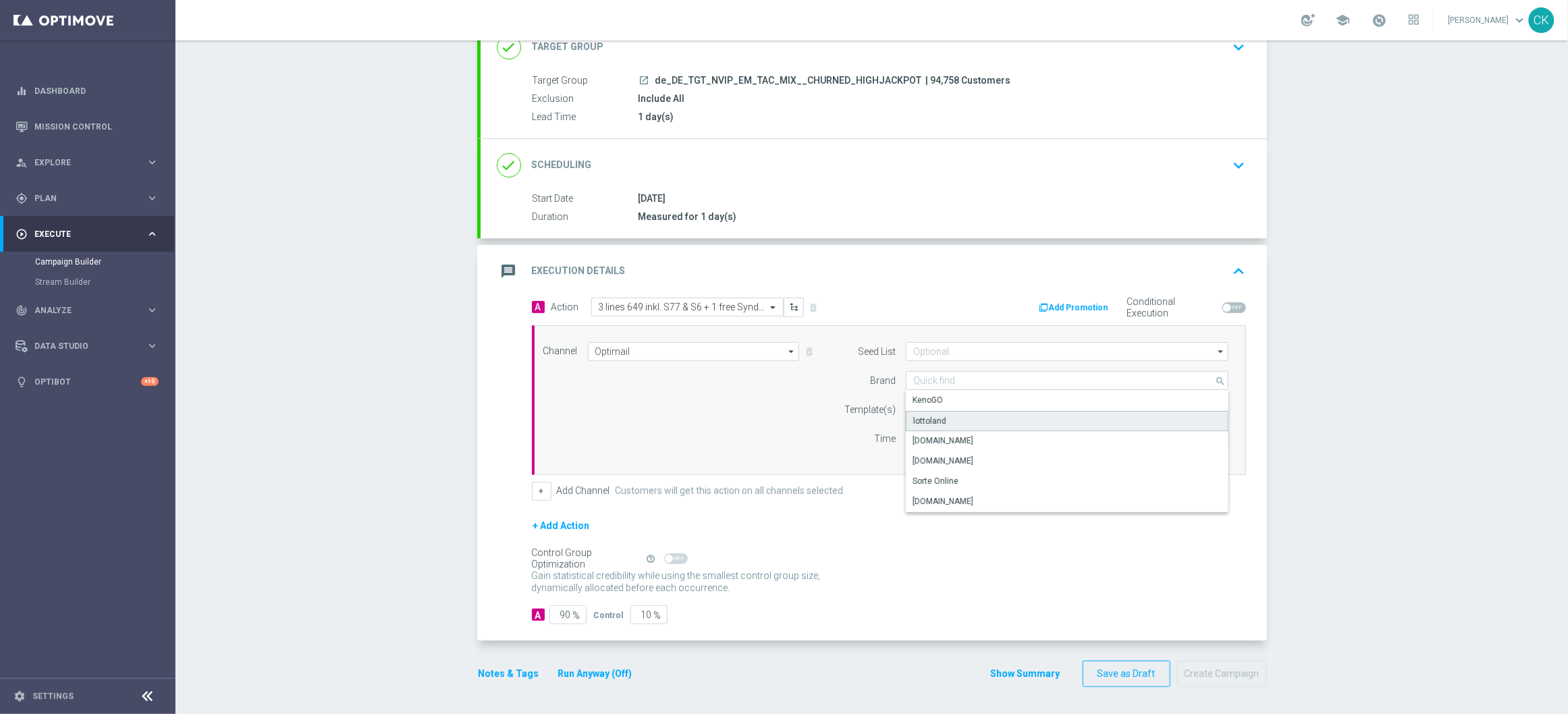
click at [950, 420] on div "lottoland" at bounding box center [1067, 421] width 323 height 20
type input "lottoland"
click at [948, 408] on input "text" at bounding box center [1023, 410] width 221 height 11
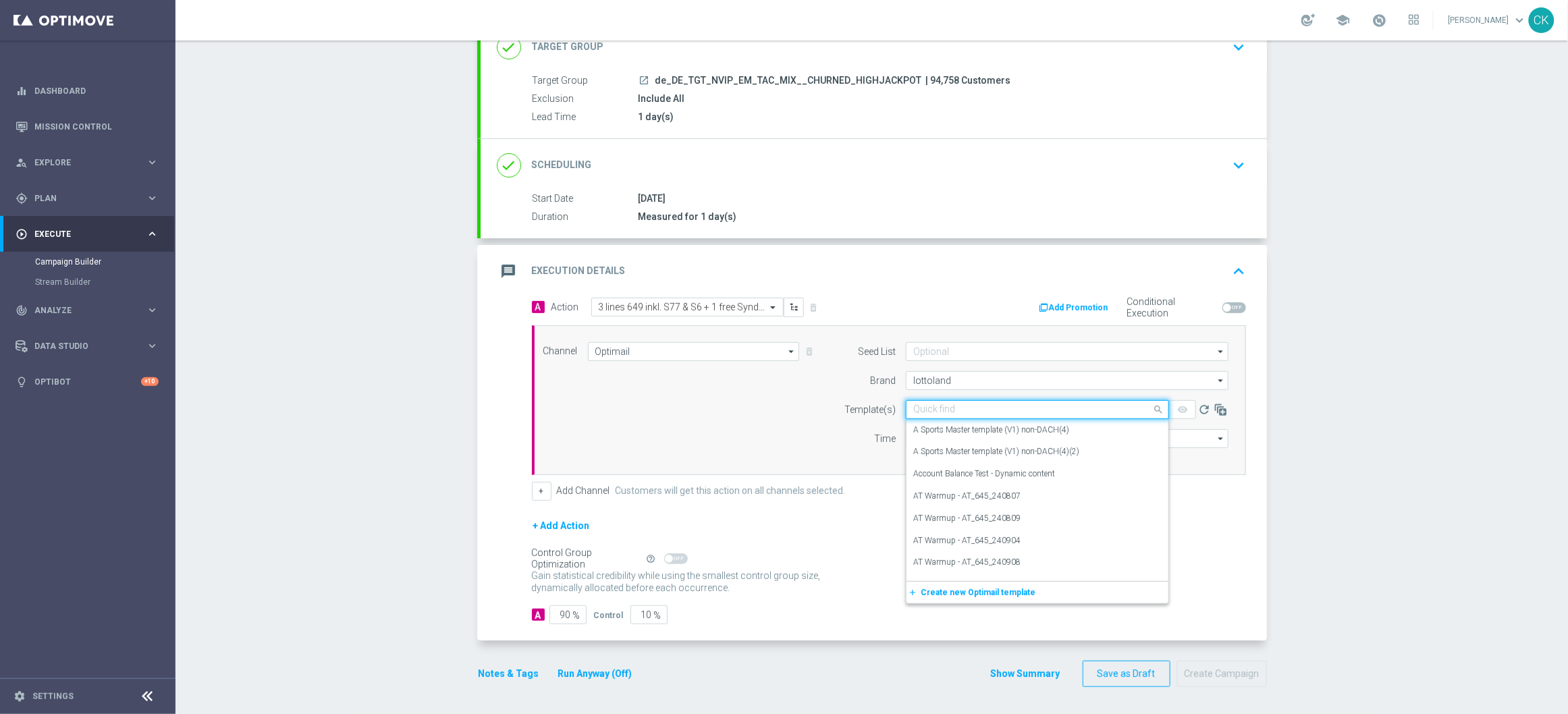
paste input "DE_REG__649_CHURNED_251001__NVIP_EMA_TAC_LT"
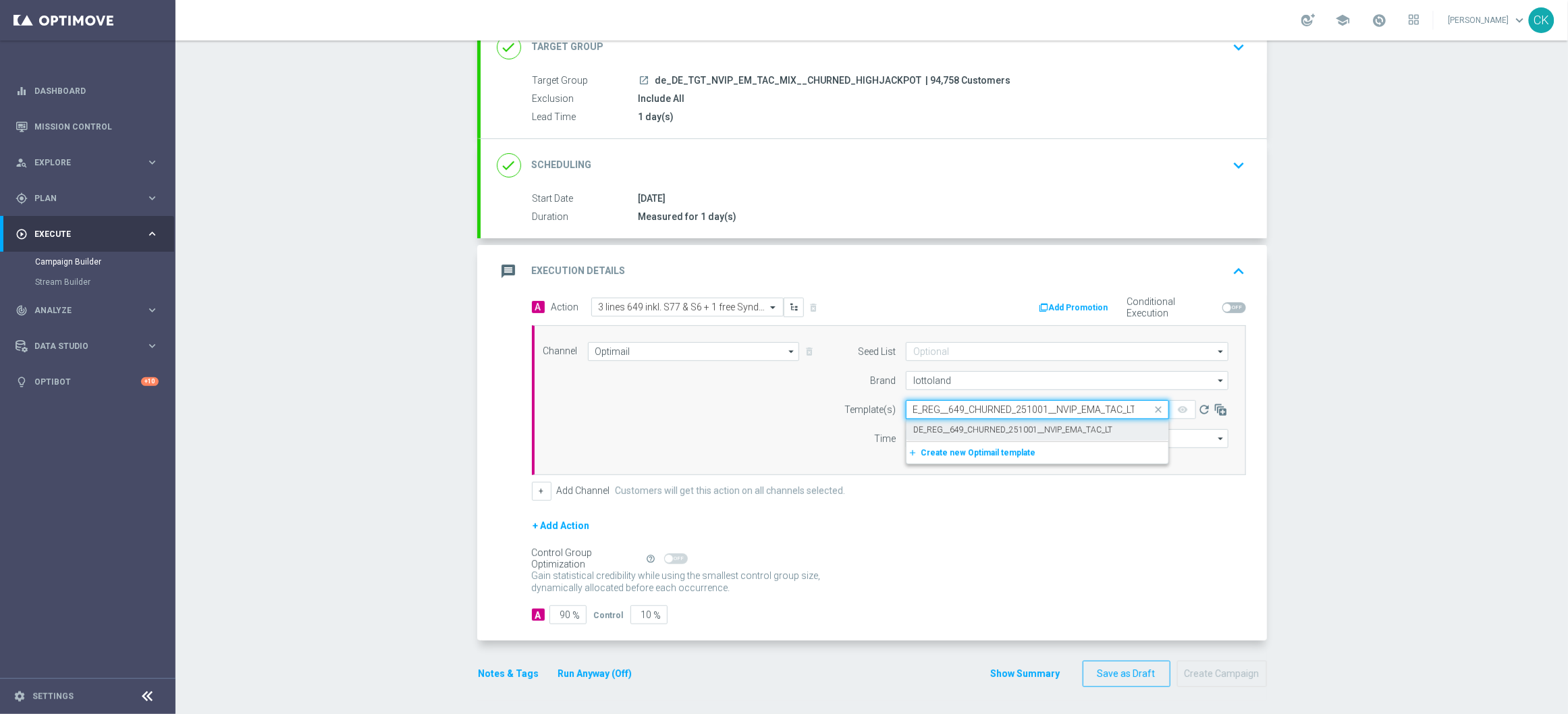
click at [928, 429] on label "DE_REG__649_CHURNED_251001__NVIP_EMA_TAC_LT" at bounding box center [1012, 430] width 199 height 11
type input "DE_REG__649_CHURNED_251001__NVIP_EMA_TAC_LT"
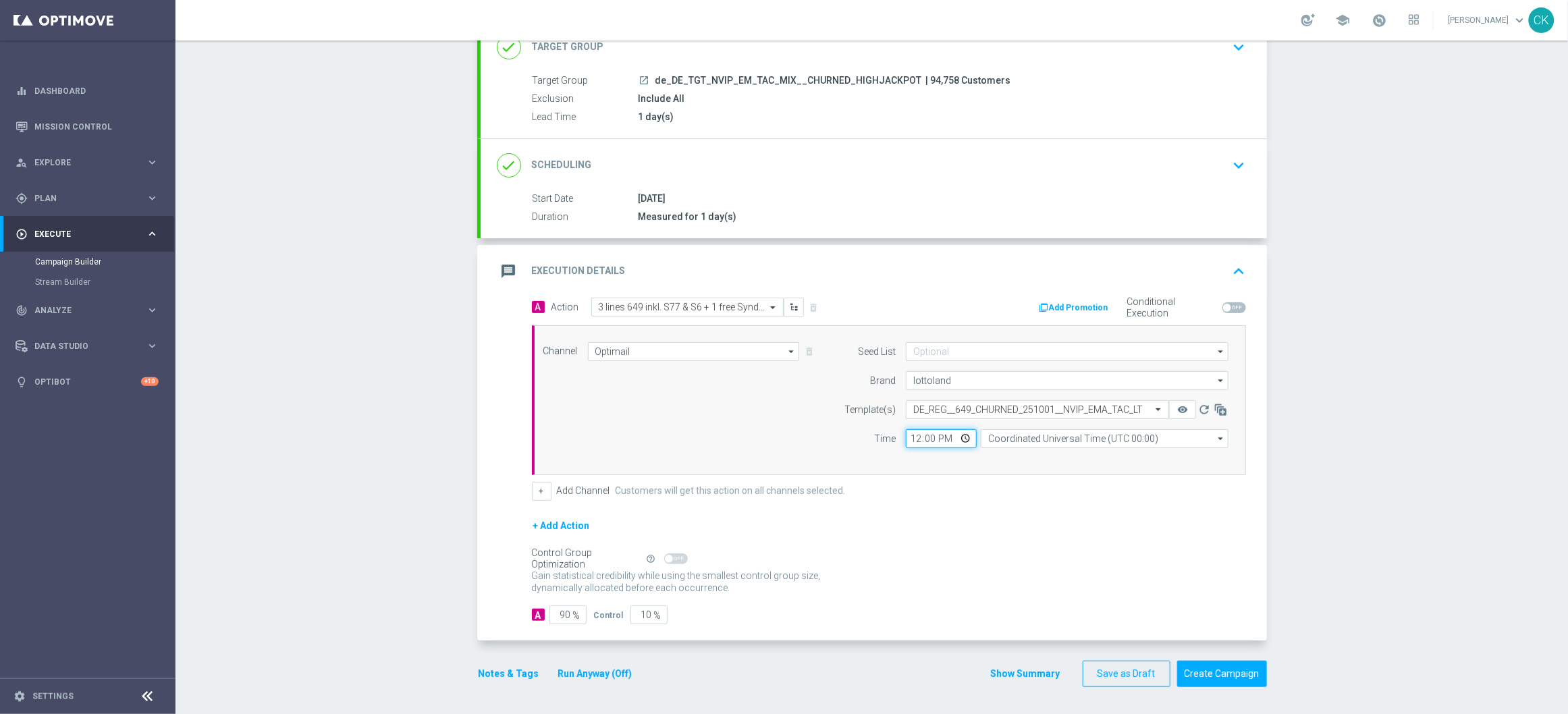
click at [911, 440] on input "12:00" at bounding box center [941, 438] width 71 height 19
type input "06:00"
click at [1020, 433] on input "Coordinated Universal Time (UTC 00:00)" at bounding box center [1105, 438] width 248 height 19
click at [1019, 457] on div "Central European Time ([GEOGRAPHIC_DATA]) (UTC +02:00)" at bounding box center [1097, 458] width 220 height 12
type input "Central European Time ([GEOGRAPHIC_DATA]) (UTC +02:00)"
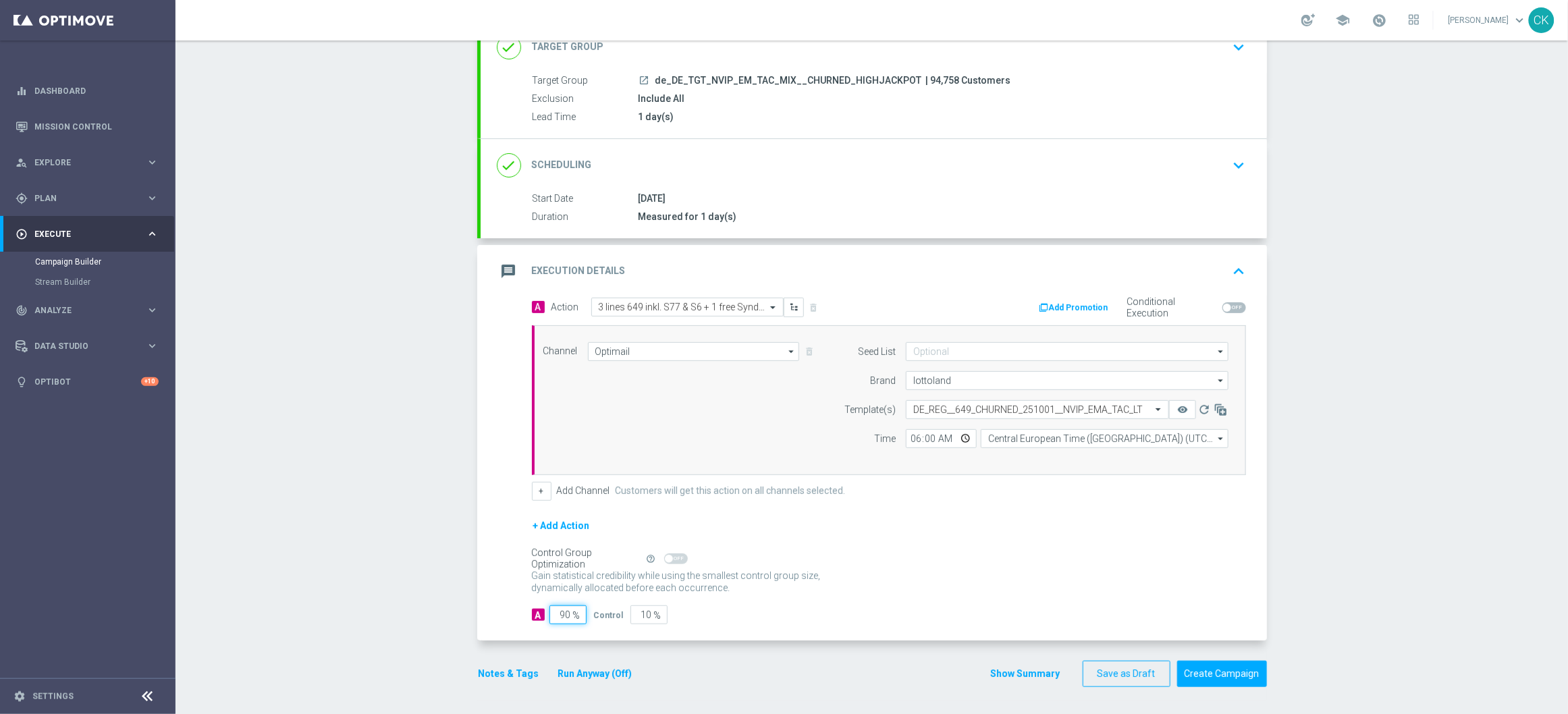
click at [566, 614] on input "90" at bounding box center [568, 614] width 37 height 19
type input "9"
type input "91"
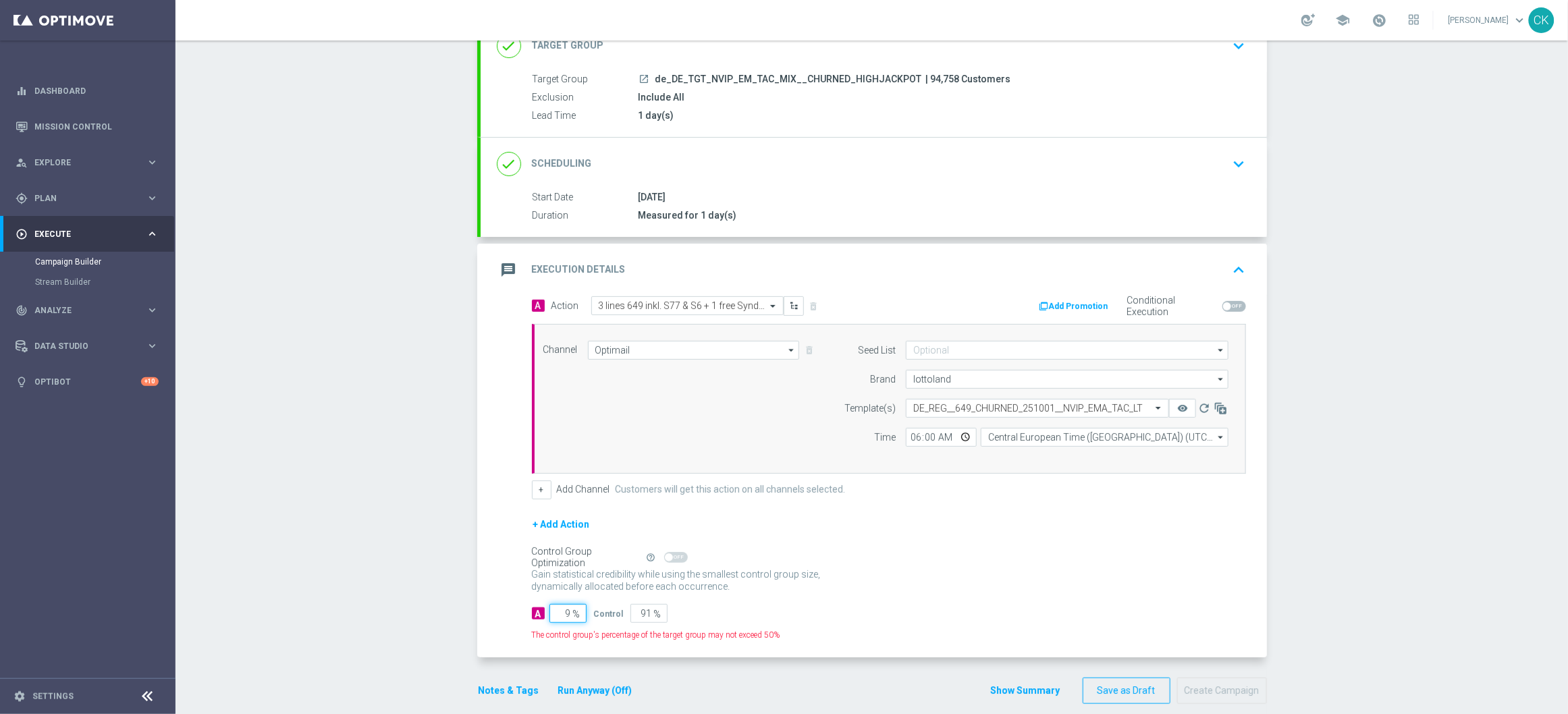
type input "98"
type input "2"
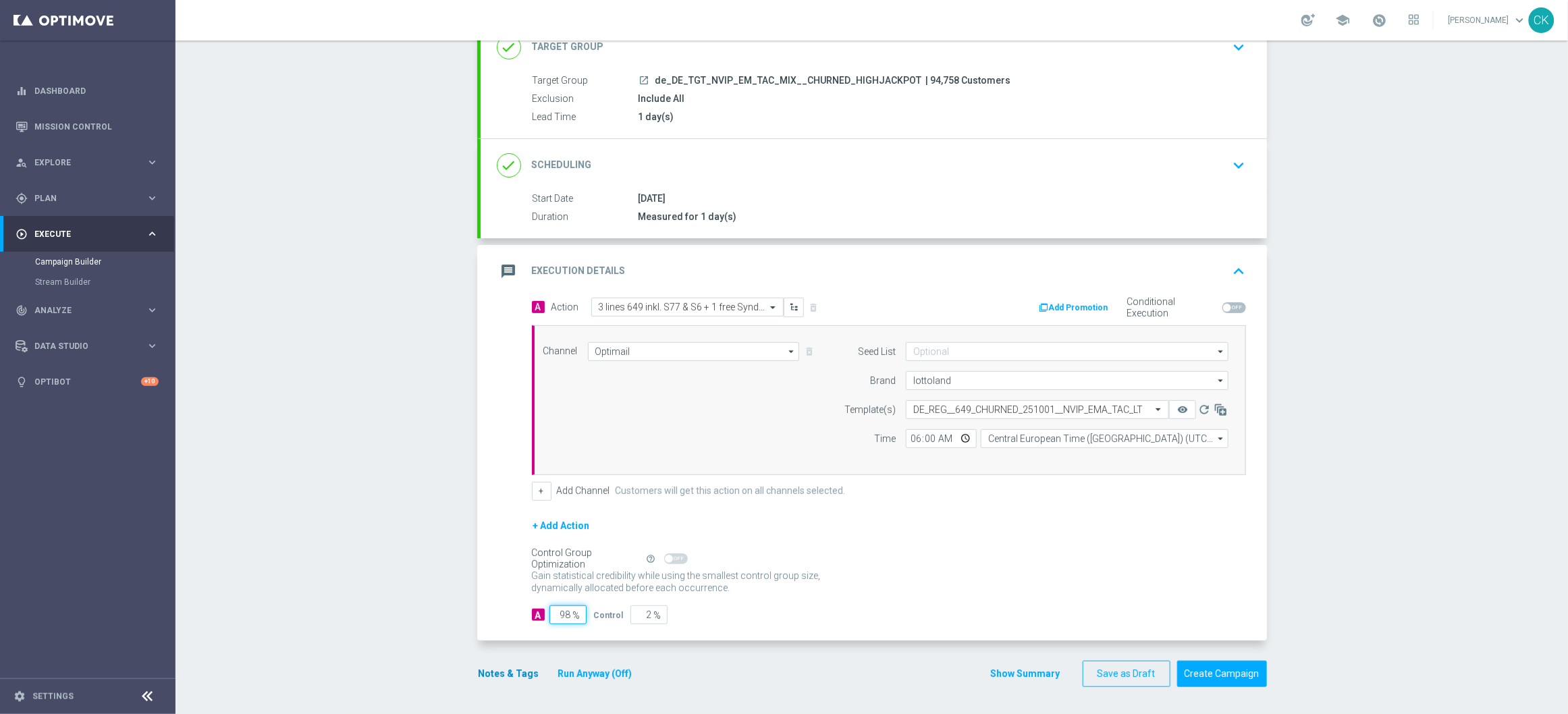
type input "98"
click at [493, 674] on button "Notes & Tags" at bounding box center [509, 674] width 63 height 17
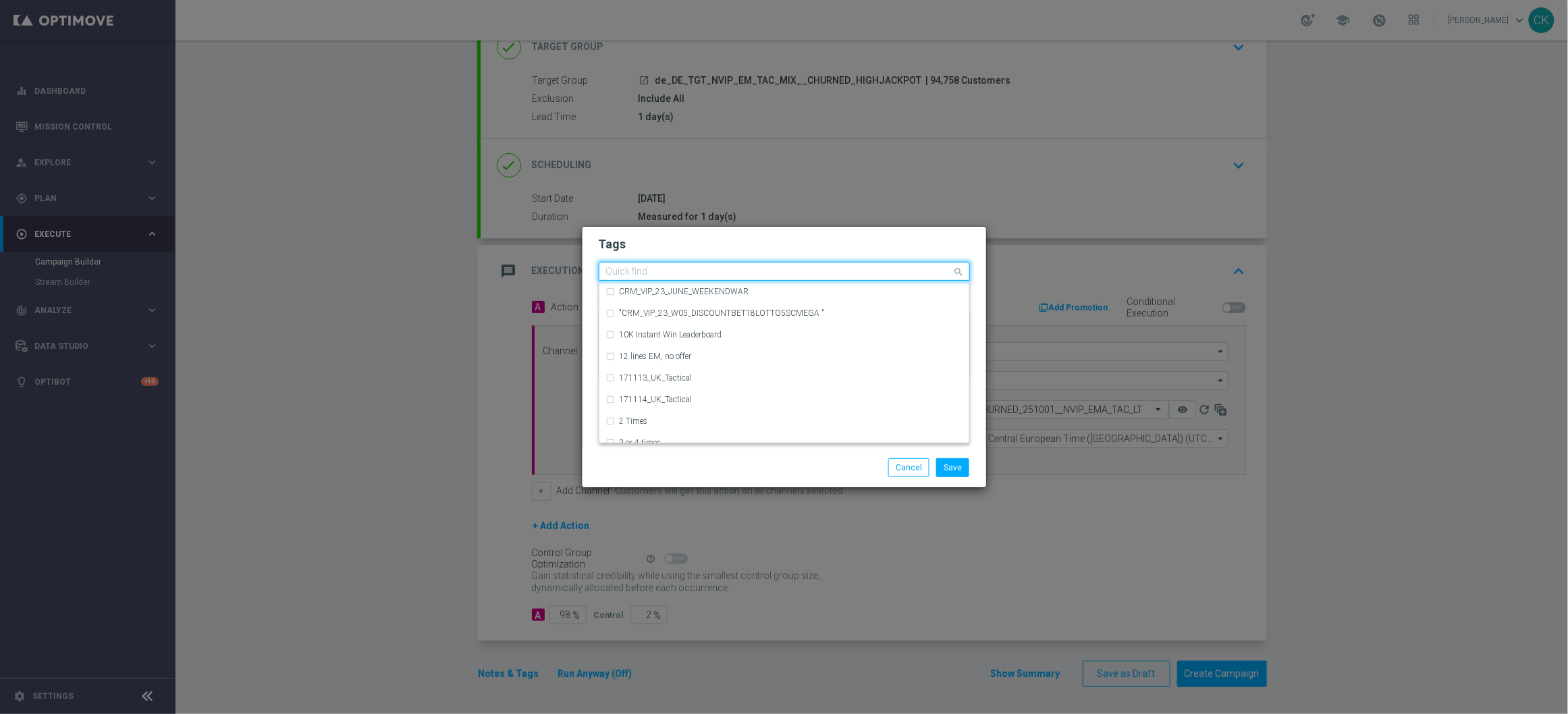
click at [680, 270] on input "text" at bounding box center [779, 272] width 347 height 11
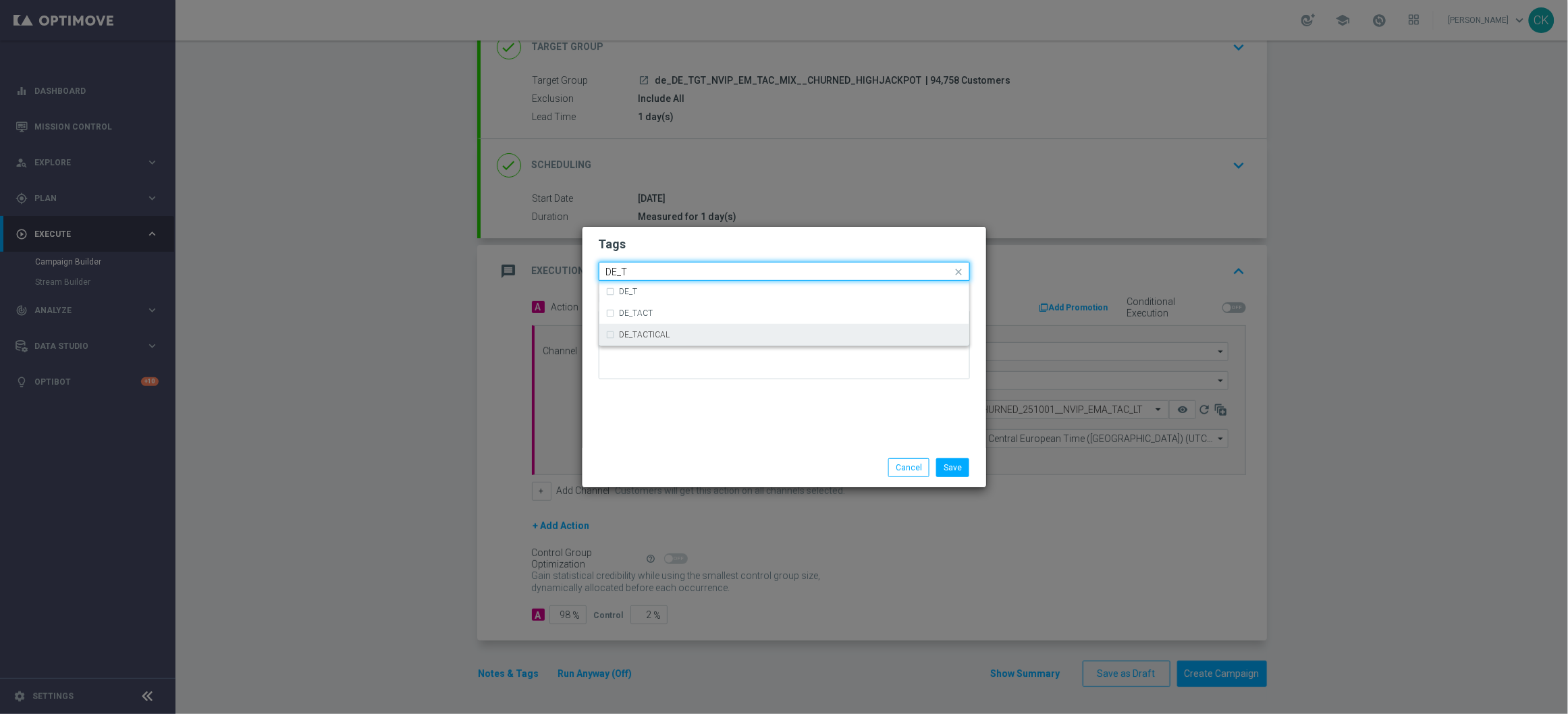
click at [671, 337] on div "DE_TACTICAL" at bounding box center [791, 334] width 343 height 8
type input "DE_T"
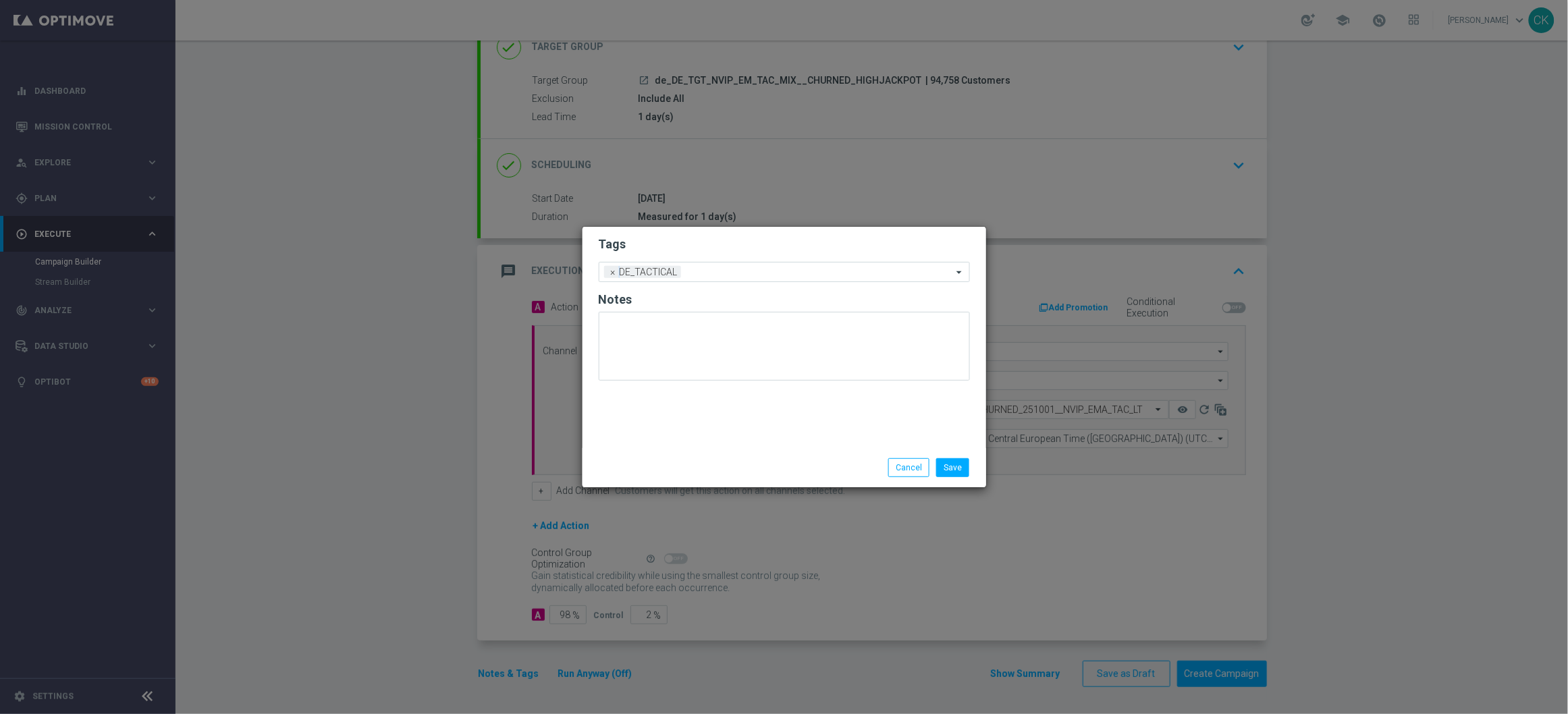
click at [668, 480] on div "Save Cancel" at bounding box center [784, 468] width 404 height 39
click at [960, 470] on button "Save" at bounding box center [952, 468] width 33 height 19
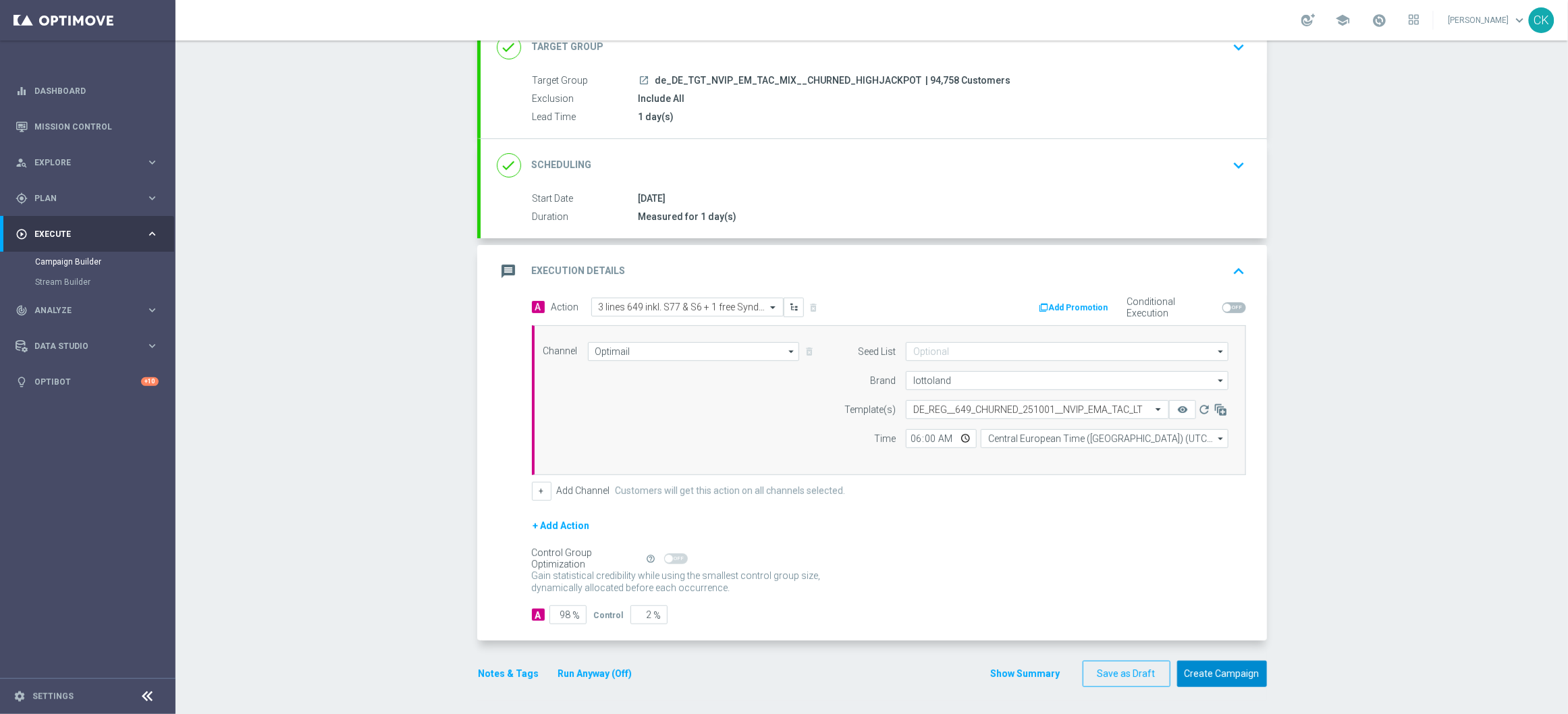
click at [1224, 669] on button "Create Campaign" at bounding box center [1221, 673] width 89 height 26
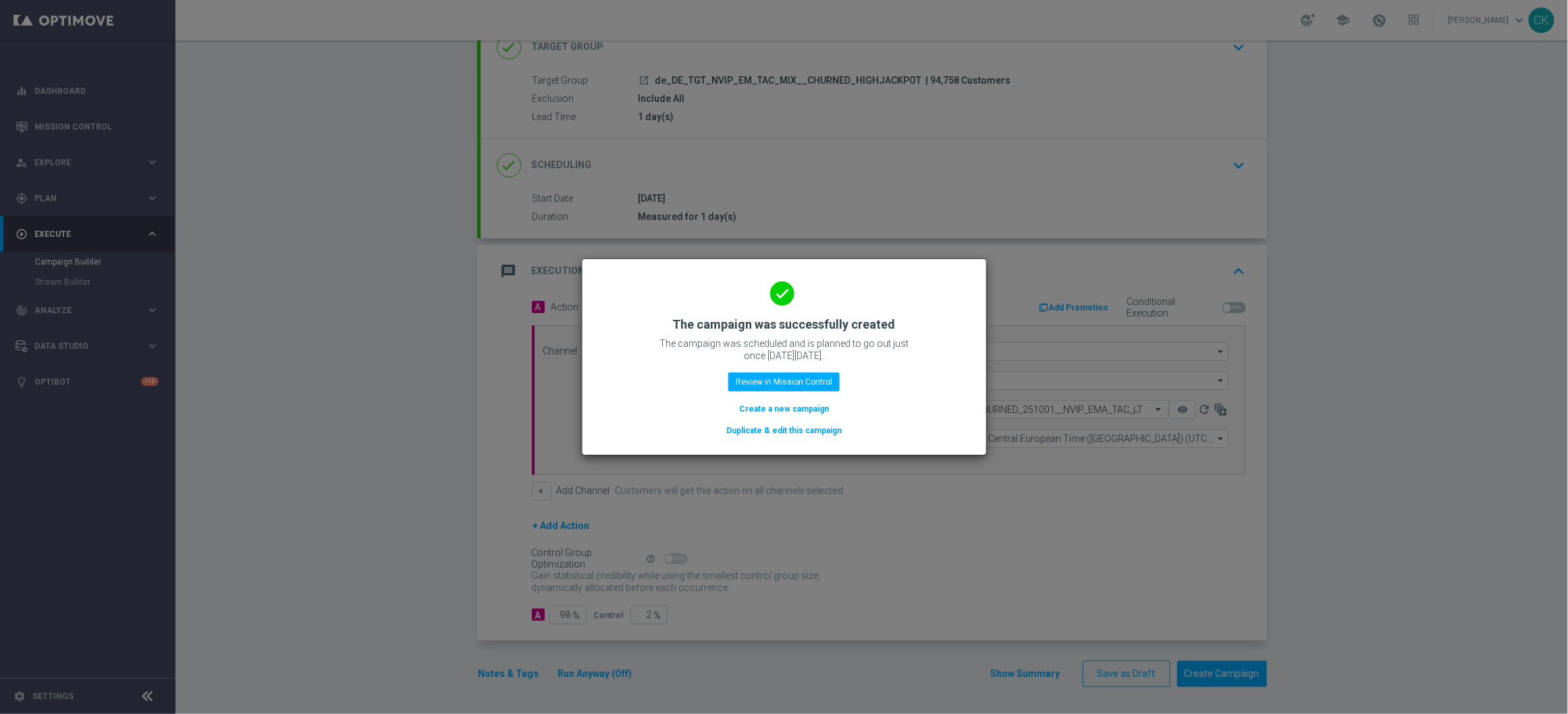
click at [751, 433] on button "Duplicate & edit this campaign" at bounding box center [784, 430] width 118 height 15
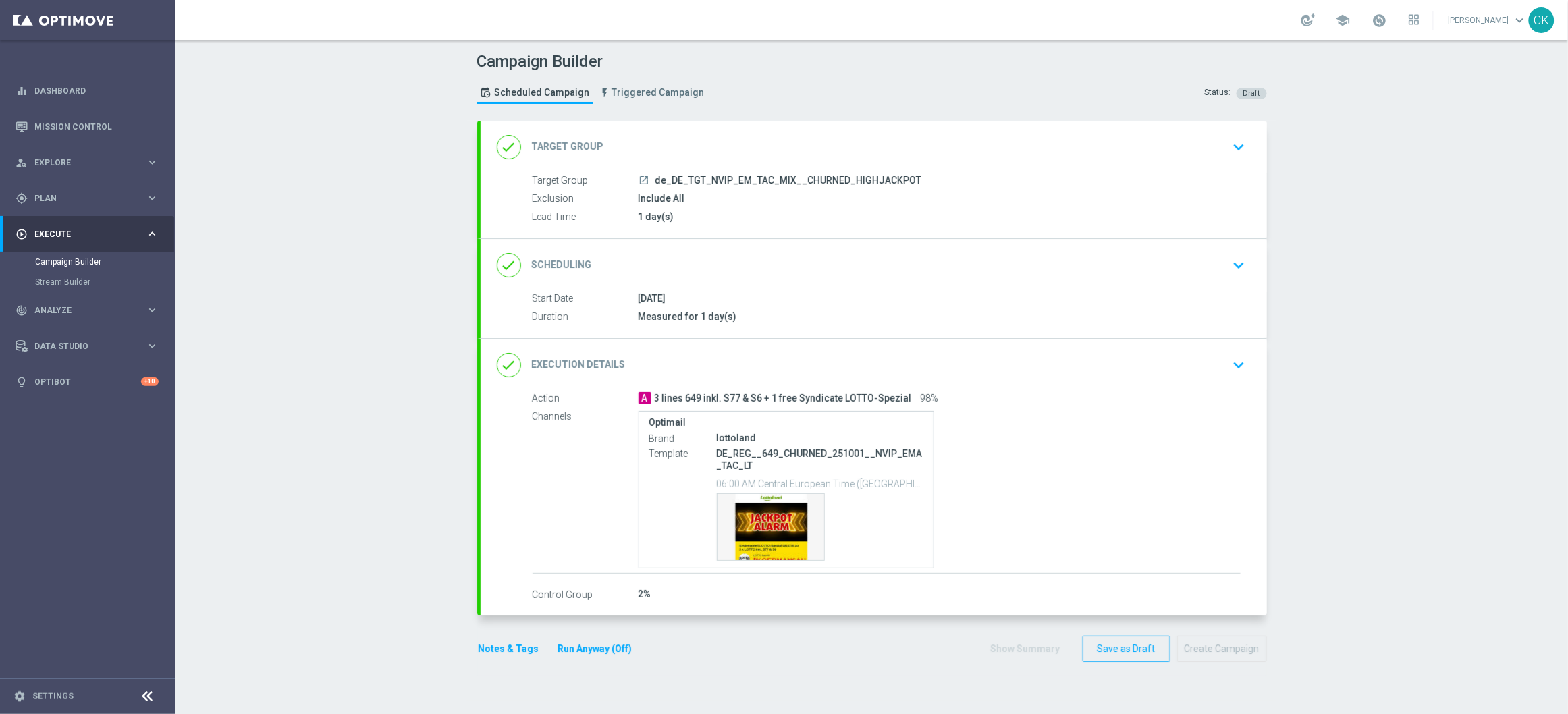
click at [700, 175] on span "de_DE_TGT_NVIP_EM_TAC_MIX__CHURNED_HIGHJACKPOT" at bounding box center [788, 180] width 266 height 12
click at [659, 169] on div "done Target Group keyboard_arrow_down" at bounding box center [873, 147] width 786 height 53
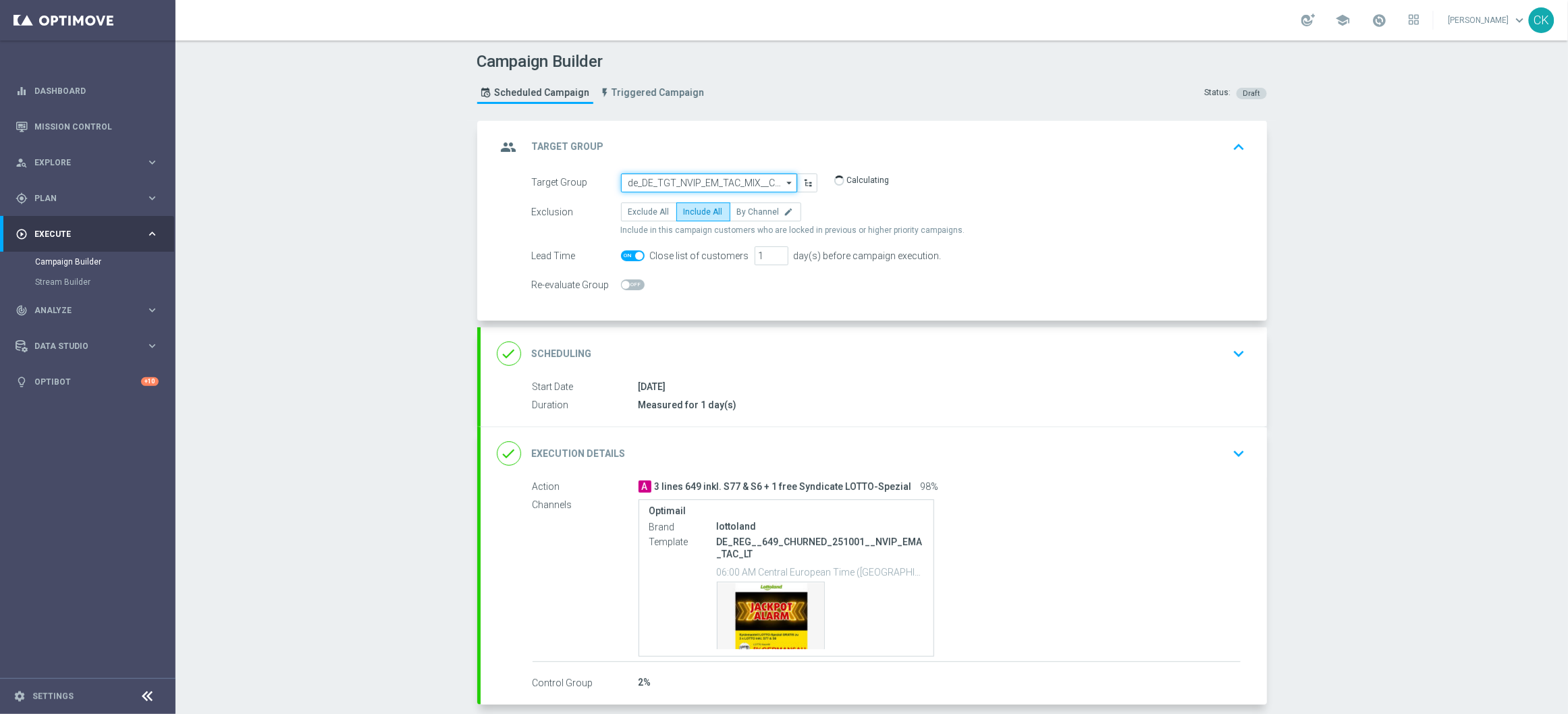
click at [691, 184] on input "de_DE_TGT_NVIP_EM_TAC_MIX__CHURNED_HIGHJACKPOT" at bounding box center [709, 182] width 176 height 19
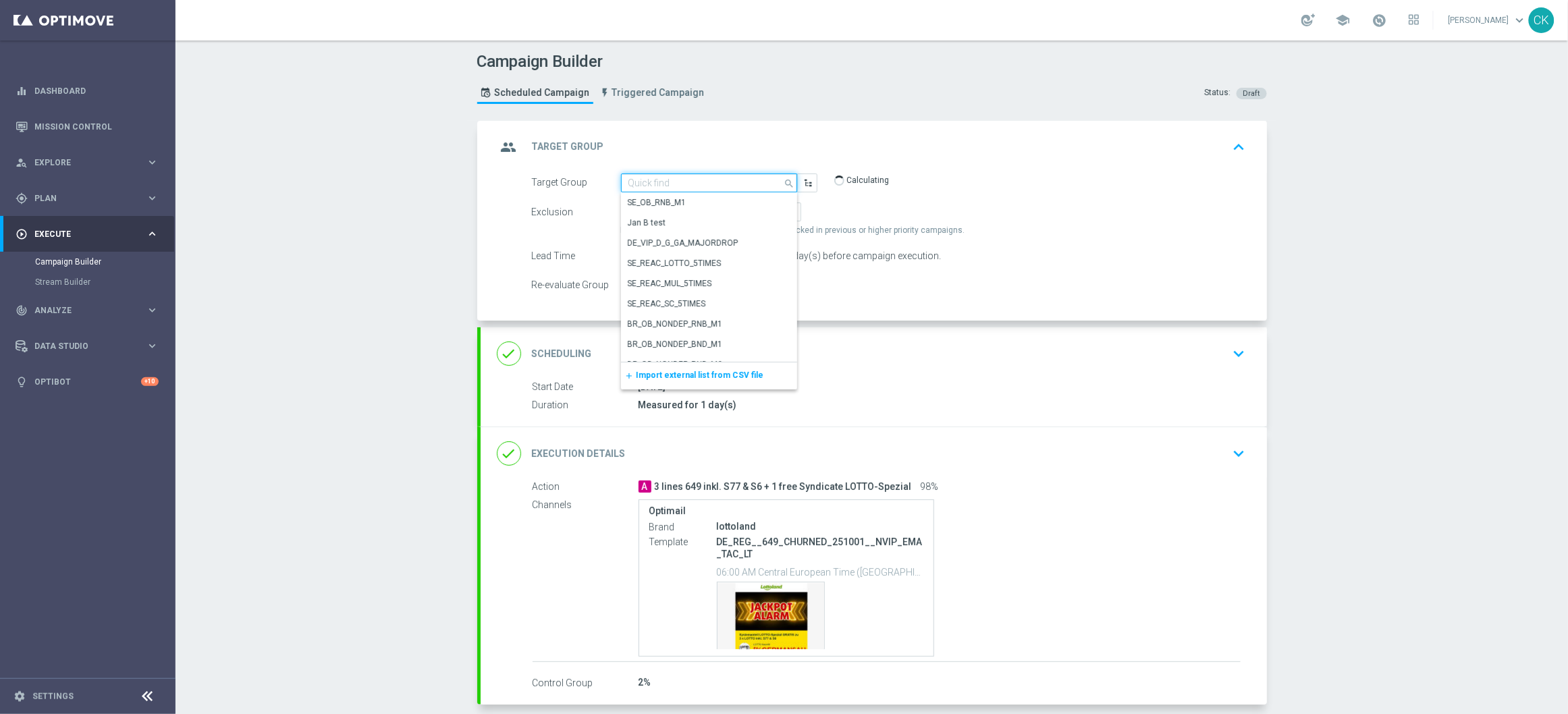
click at [691, 184] on input at bounding box center [709, 182] width 176 height 19
paste input "DE_REG__LASTYEAR_LOTTO__NVIP_EMA_TAC_MIX"
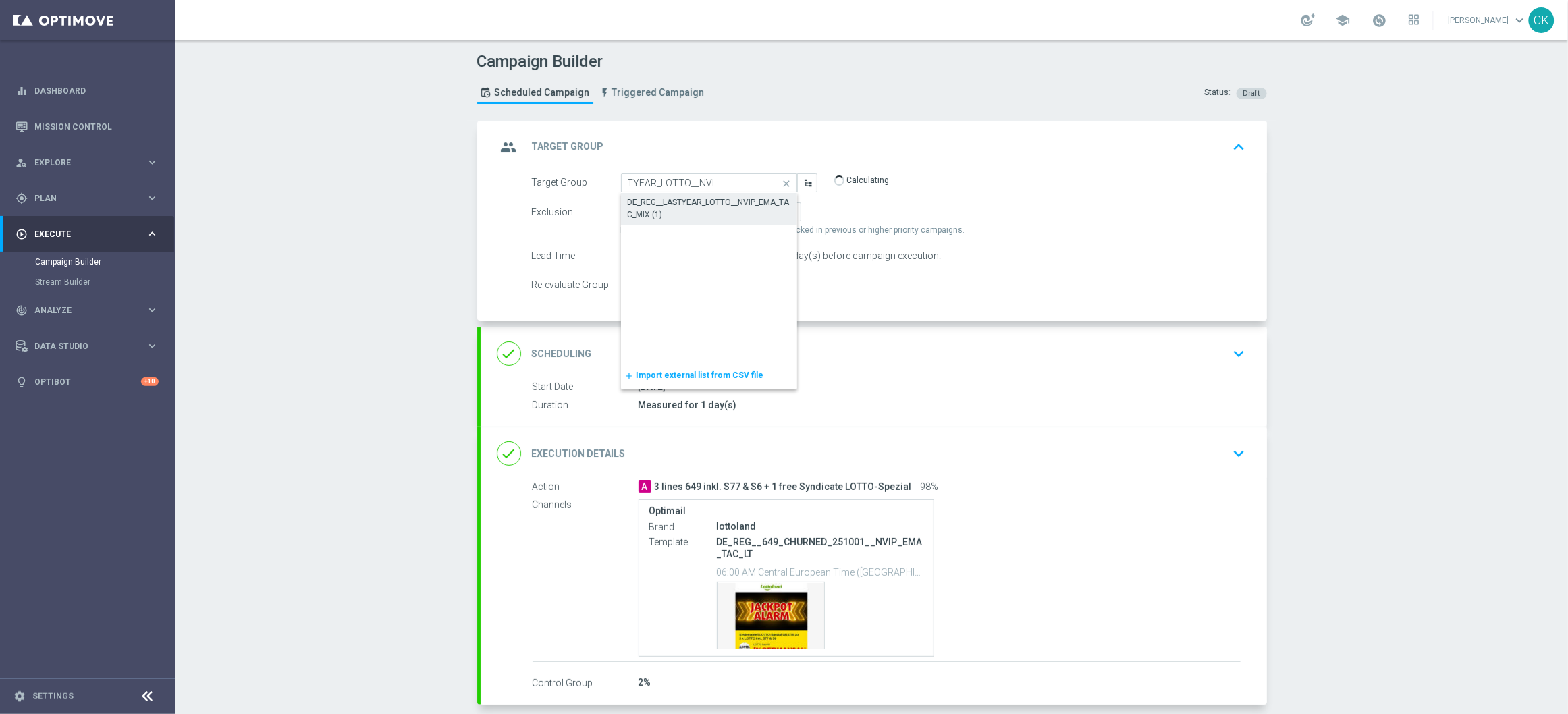
click at [691, 197] on div "DE_REG__LASTYEAR_LOTTO__NVIP_EMA_TAC_MIX (1)" at bounding box center [709, 208] width 163 height 24
type input "DE_REG__LASTYEAR_LOTTO__NVIP_EMA_TAC_MIX (1)"
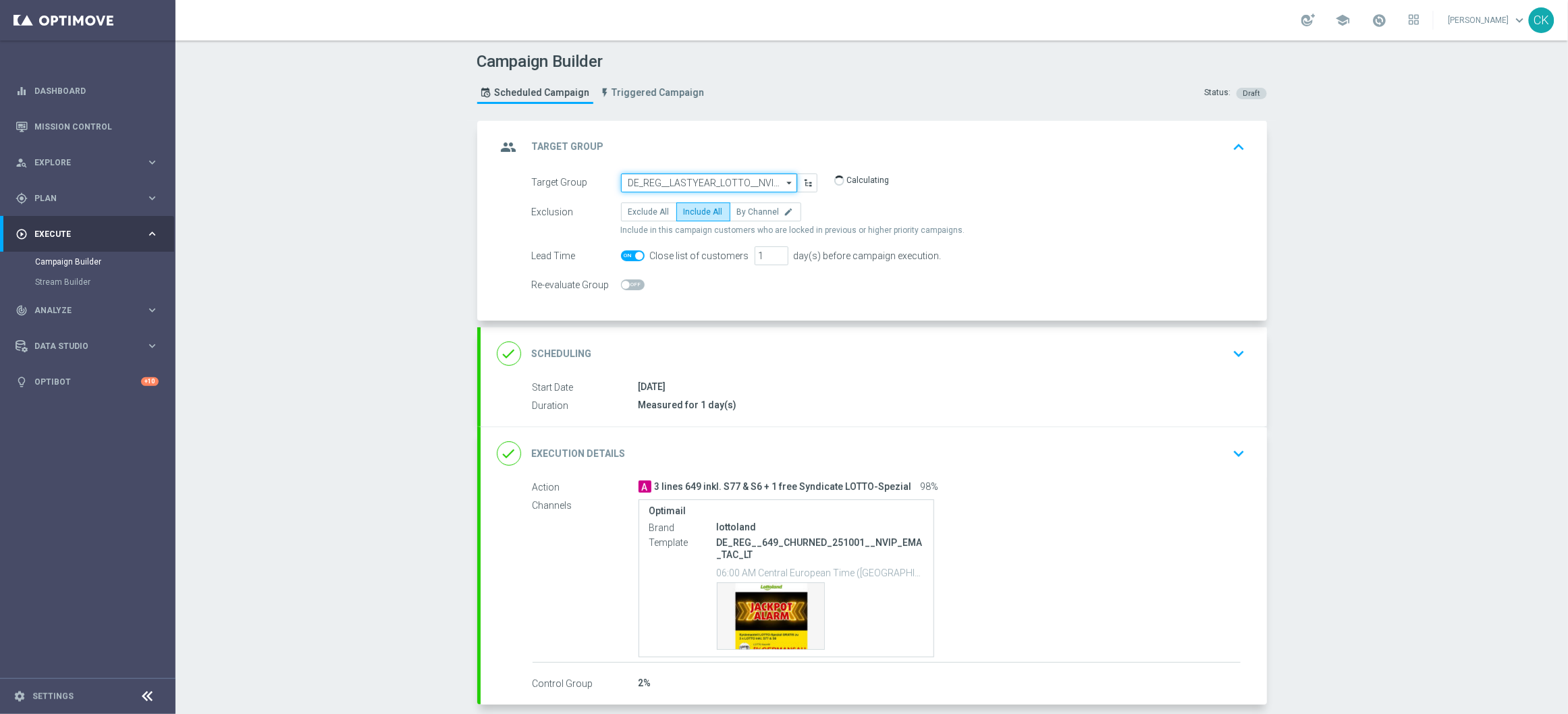
click at [697, 177] on input "DE_REG__LASTYEAR_LOTTO__NVIP_EMA_TAC_MIX (1)" at bounding box center [709, 182] width 176 height 19
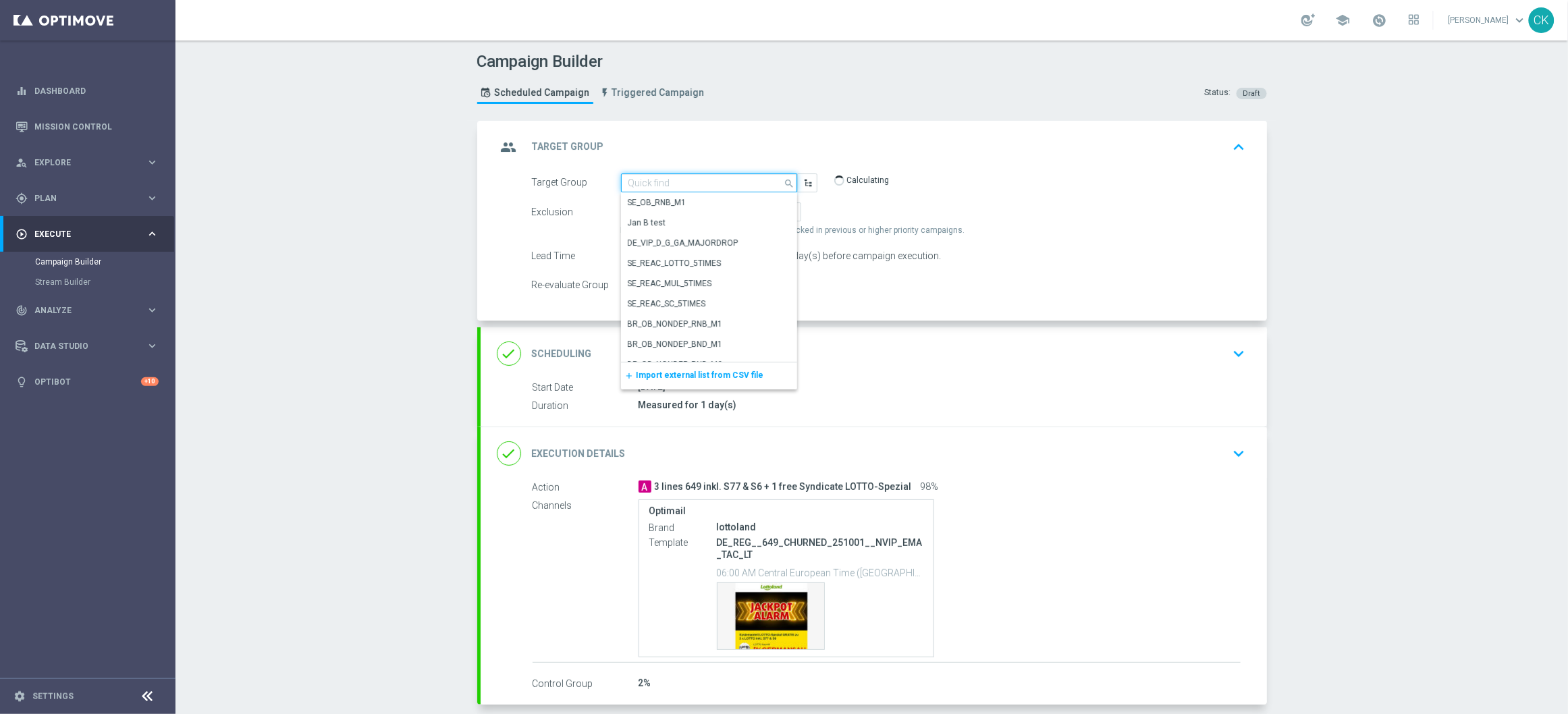
paste input "DE_REG__LASTYEAR_LOTTO__NVIP_EMA_TAC_MIX"
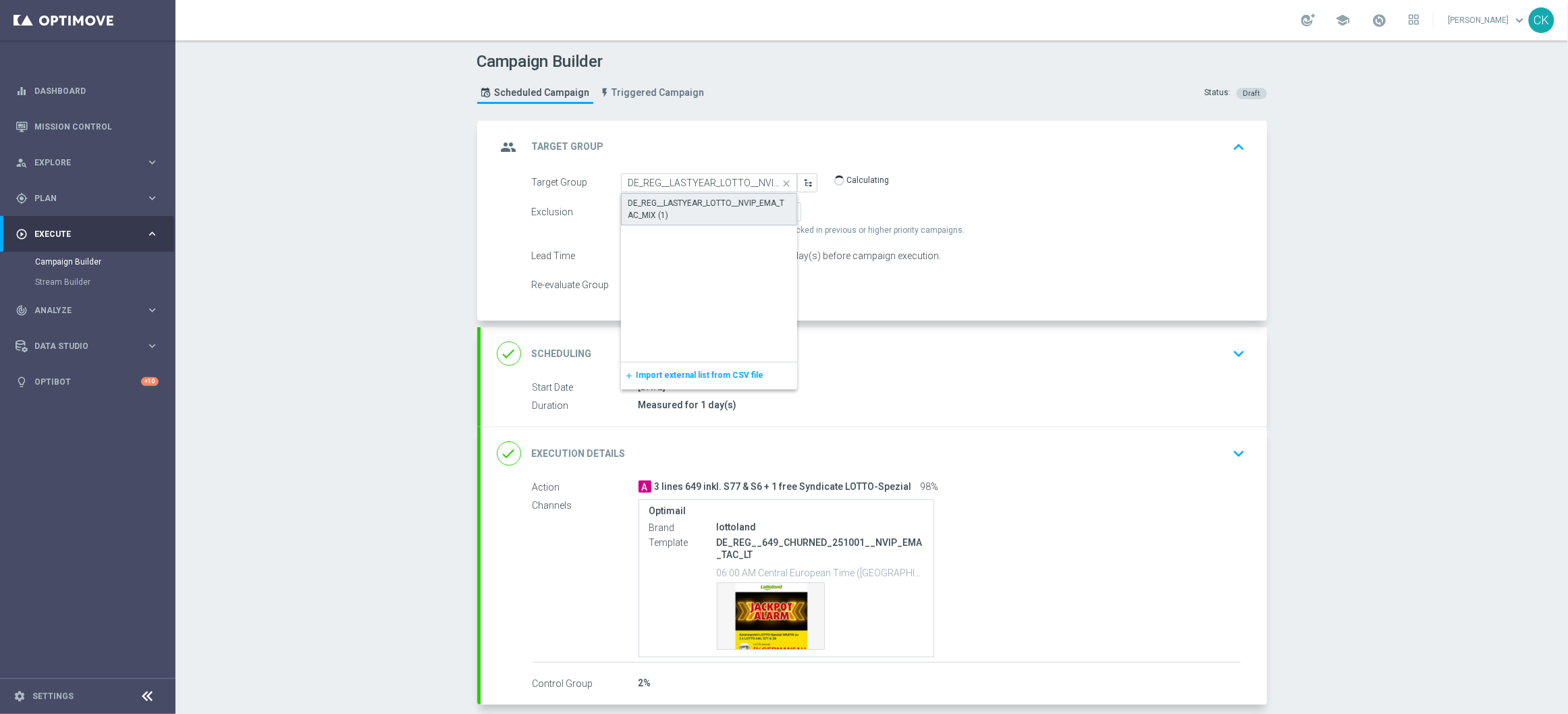
click at [664, 202] on div "DE_REG__LASTYEAR_LOTTO__NVIP_EMA_TAC_MIX (1)" at bounding box center [709, 209] width 161 height 24
type input "DE_REG__LASTYEAR_LOTTO__NVIP_EMA_TAC_MIX (1)"
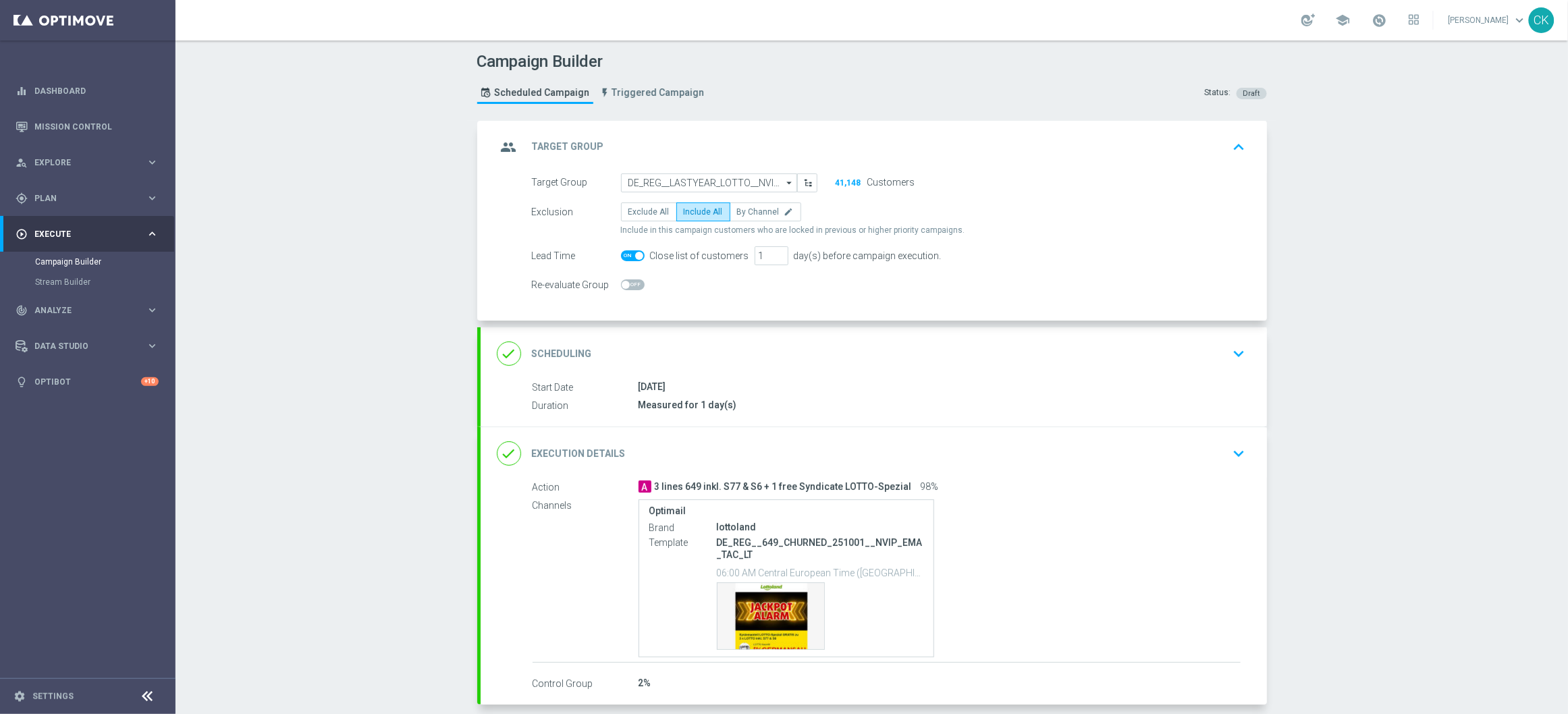
click at [697, 353] on div "done Scheduling keyboard_arrow_down" at bounding box center [873, 353] width 754 height 25
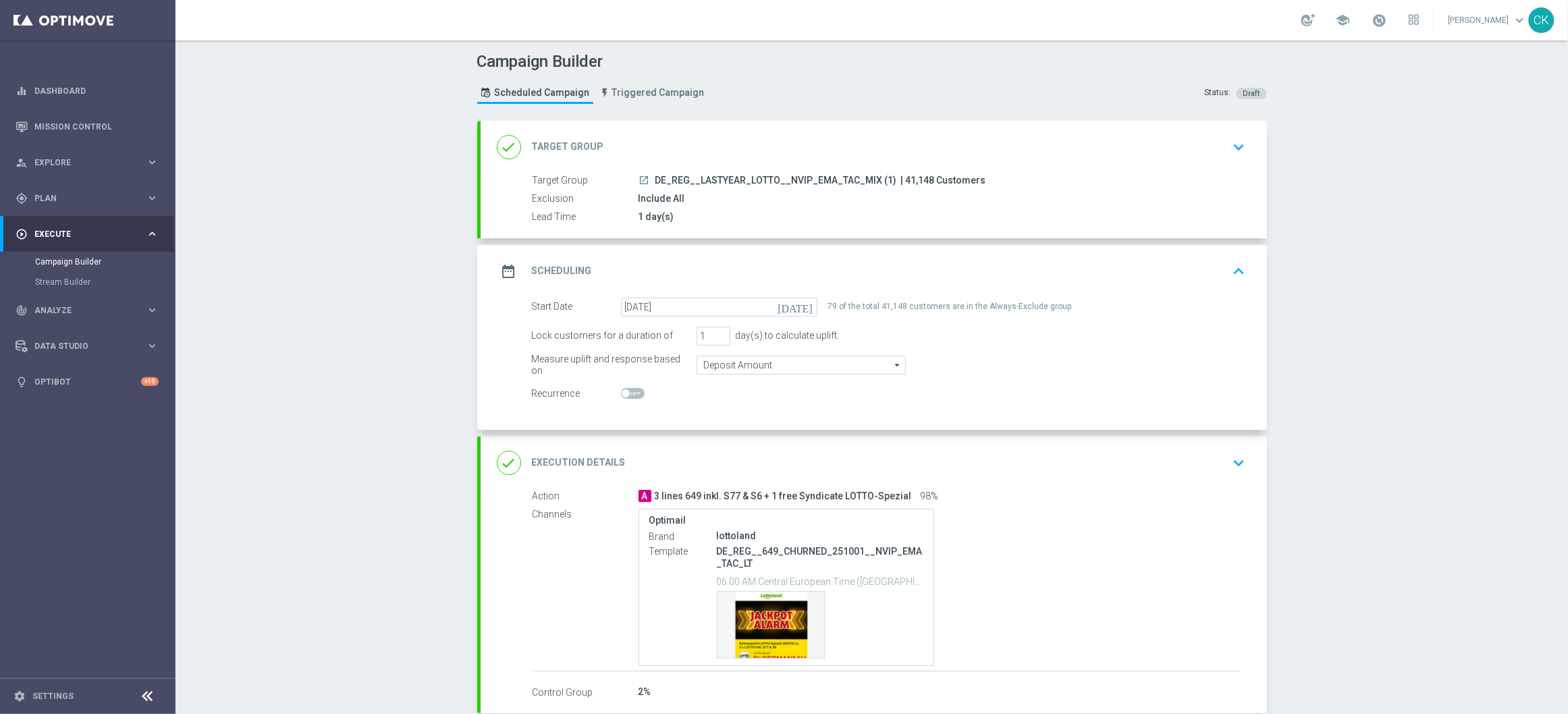
scroll to position [73, 0]
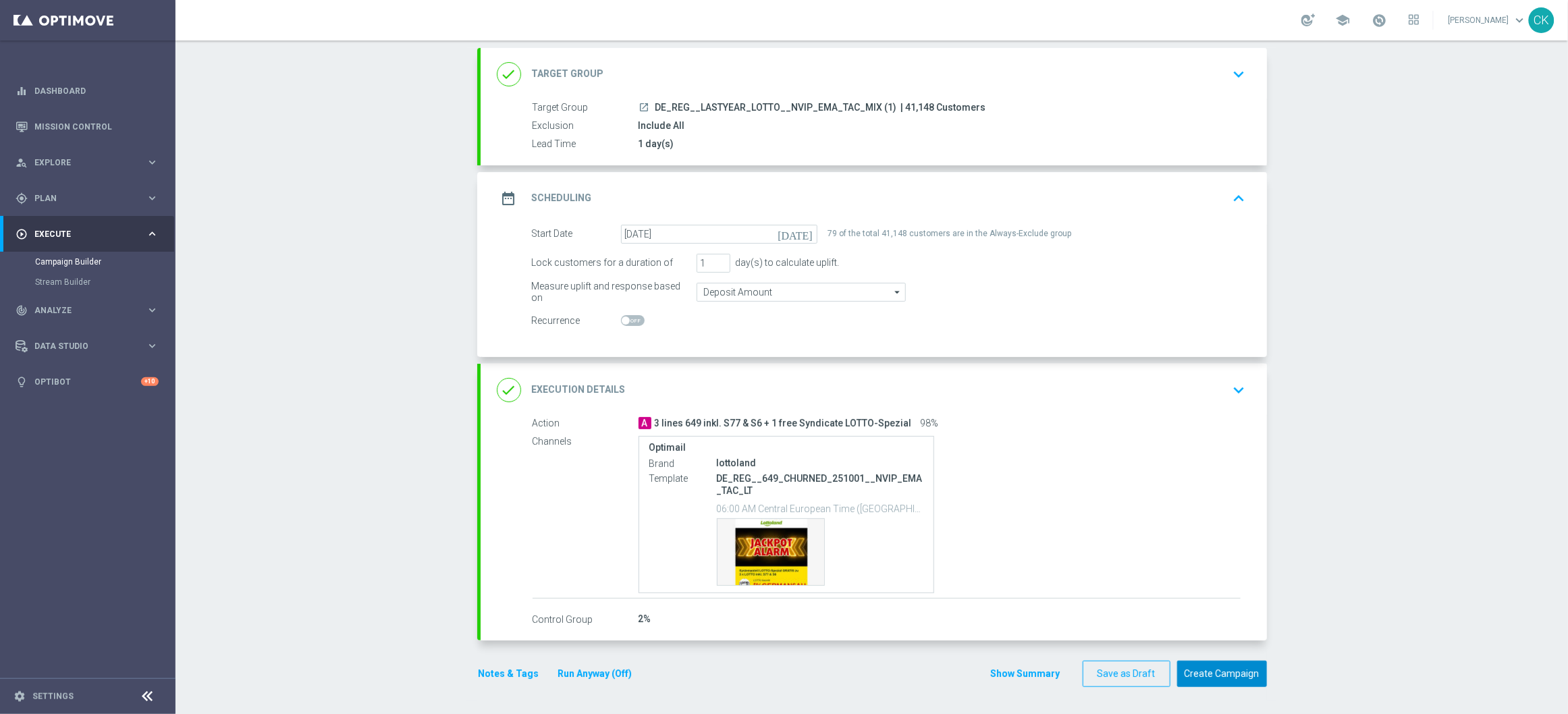
click at [1220, 671] on button "Create Campaign" at bounding box center [1221, 673] width 89 height 26
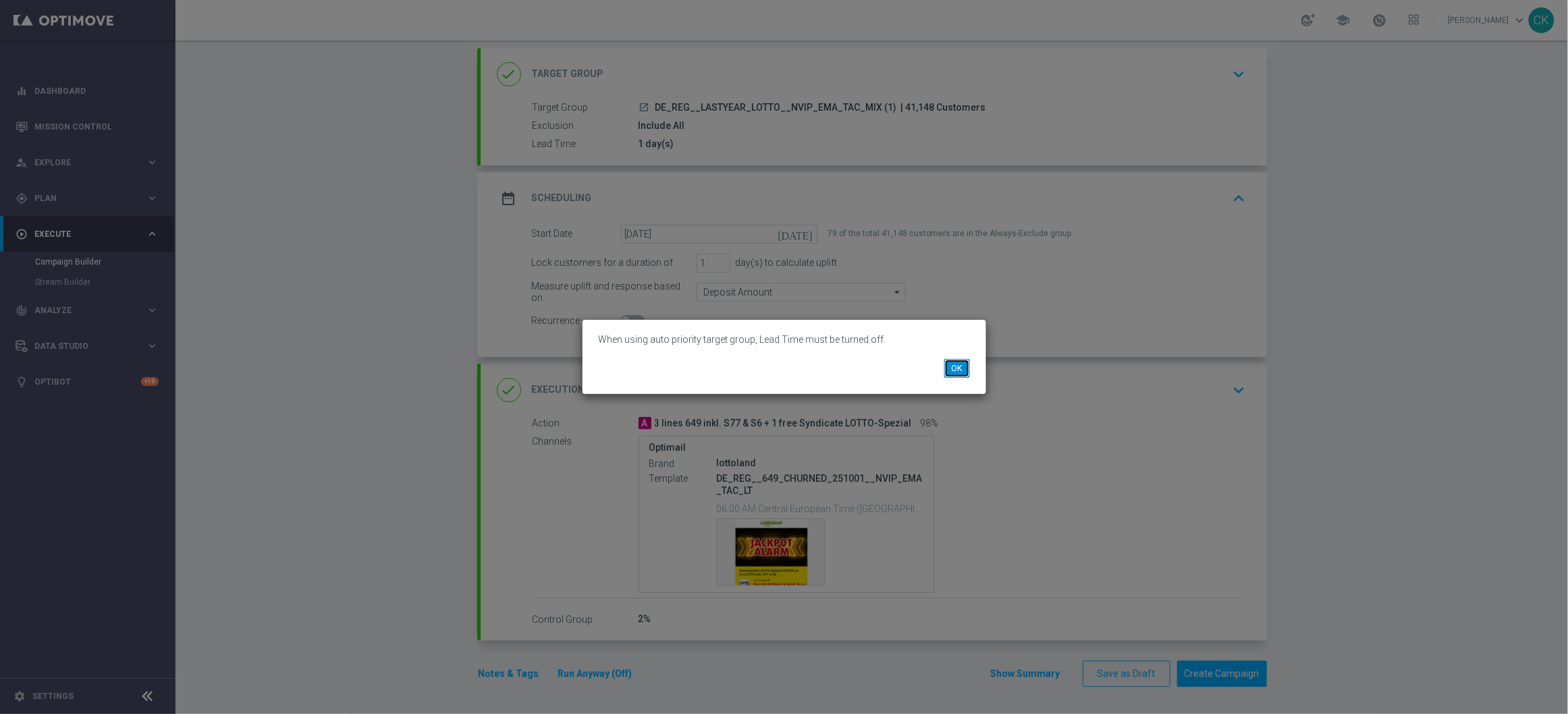
click at [965, 370] on button "OK" at bounding box center [957, 368] width 25 height 19
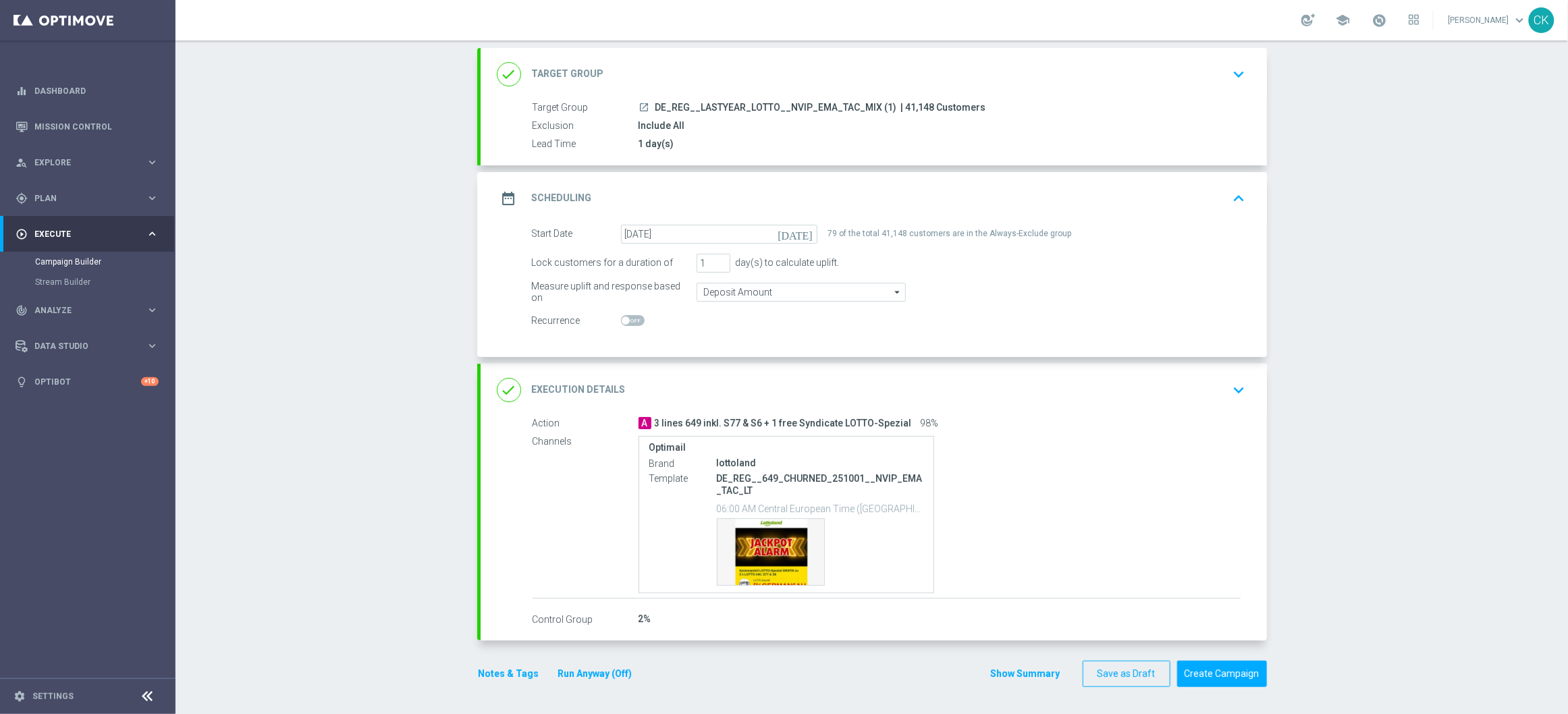
click at [689, 86] on div "done Target Group keyboard_arrow_down" at bounding box center [873, 74] width 786 height 53
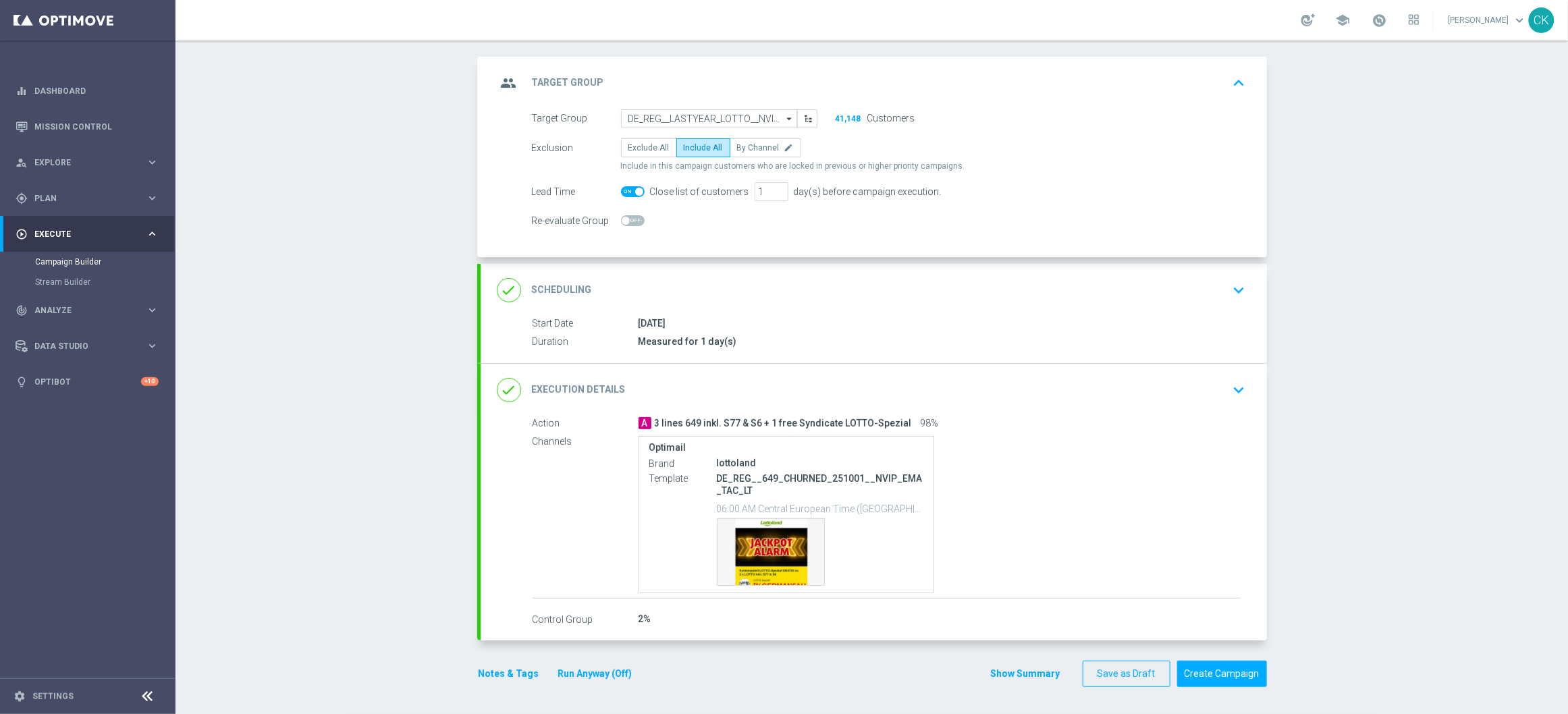
scroll to position [65, 0]
click at [625, 190] on span at bounding box center [633, 191] width 24 height 11
click at [625, 190] on input "checkbox" at bounding box center [633, 191] width 24 height 11
checkbox input "false"
click at [577, 678] on button "Run Anyway (Off)" at bounding box center [595, 674] width 77 height 17
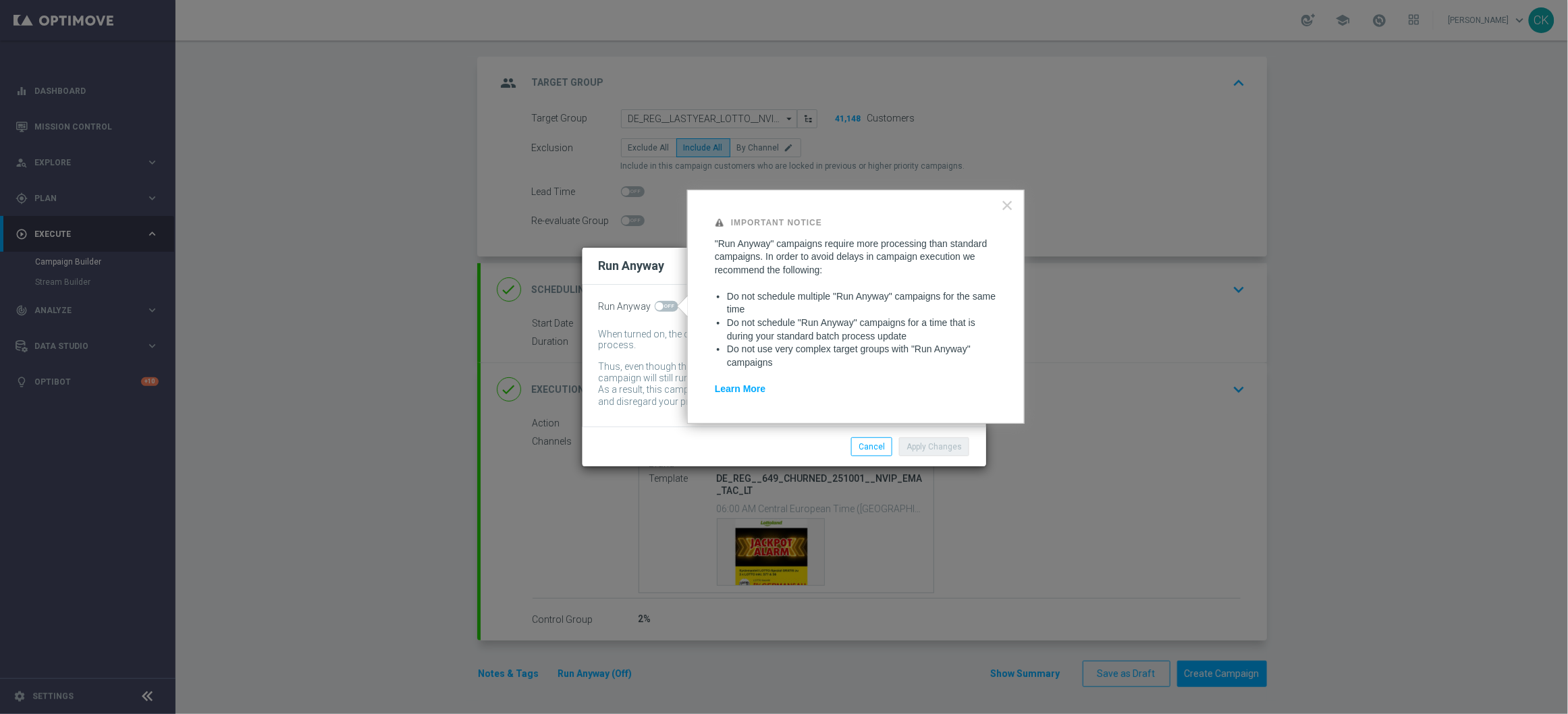
click at [660, 306] on span at bounding box center [659, 306] width 8 height 8
click at [660, 306] on input "checkbox" at bounding box center [666, 306] width 24 height 11
checkbox input "true"
click at [925, 448] on button "Apply Changes" at bounding box center [934, 446] width 70 height 19
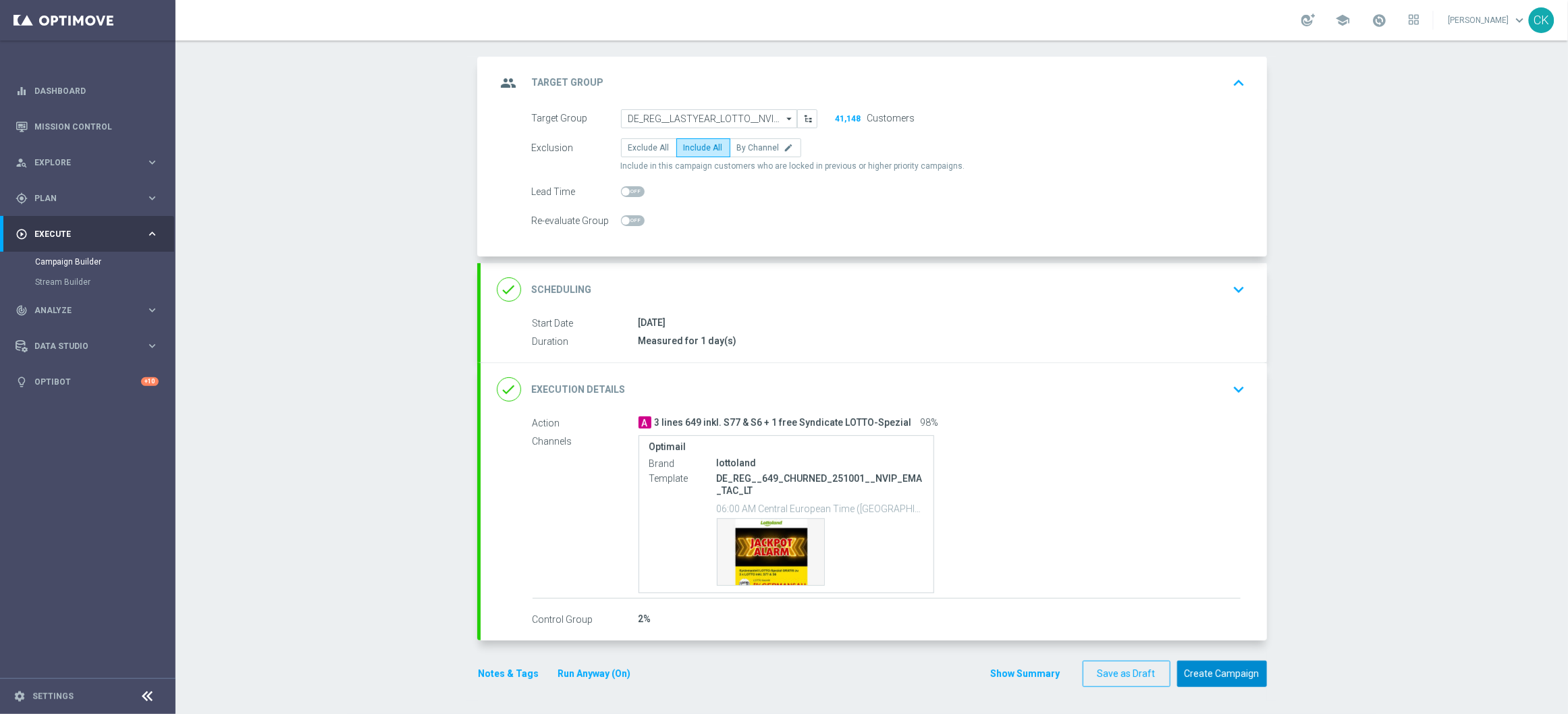
click at [1205, 667] on button "Create Campaign" at bounding box center [1221, 673] width 89 height 26
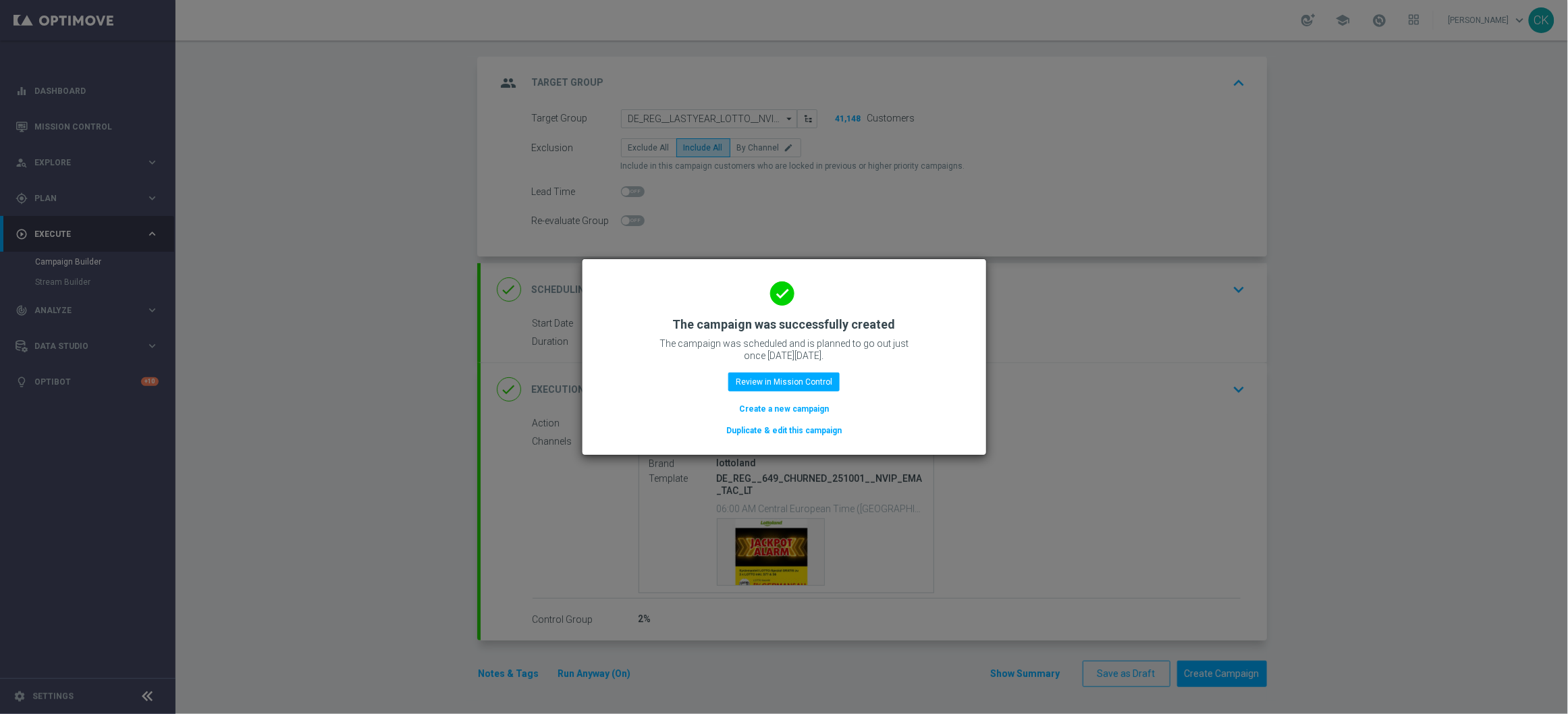
click at [752, 406] on button "Create a new campaign" at bounding box center [783, 408] width 92 height 15
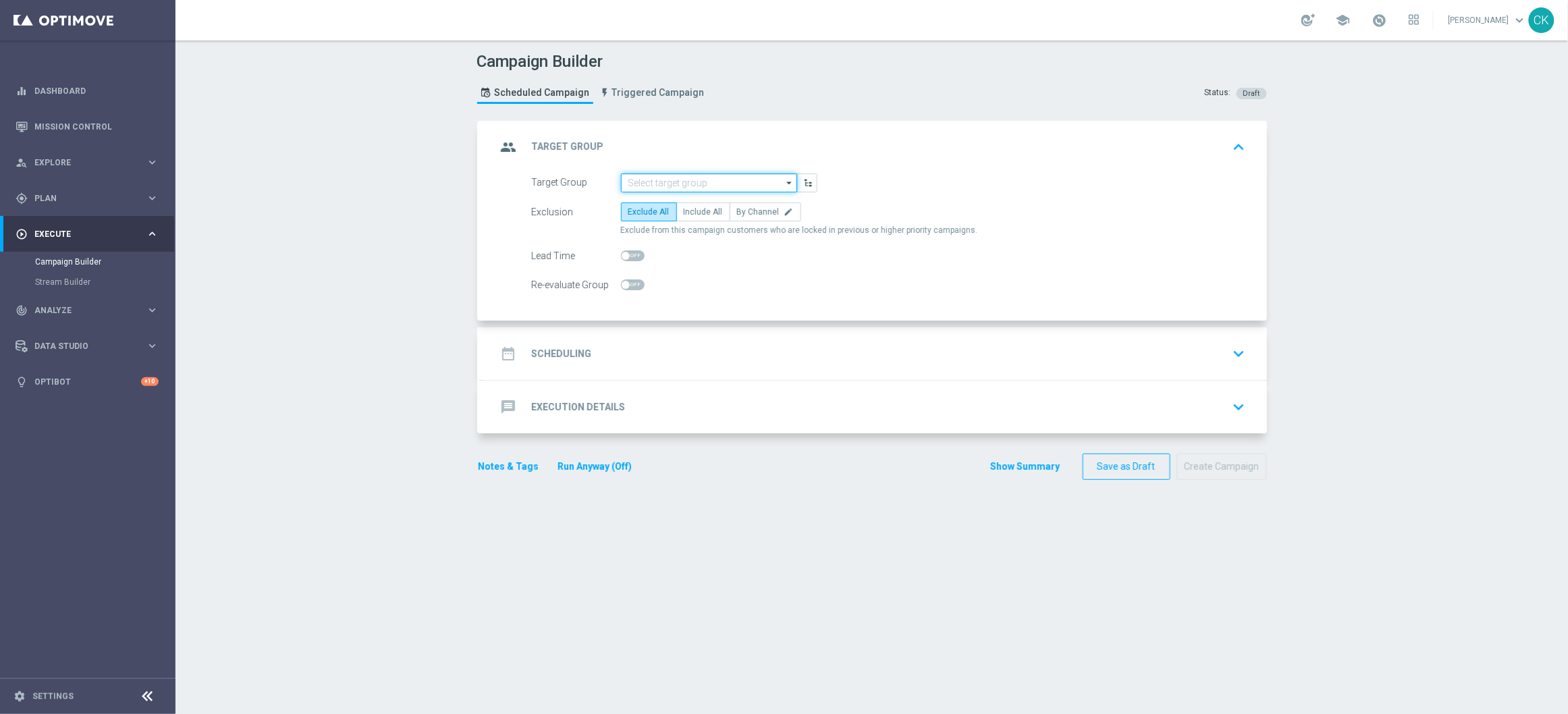
click at [699, 174] on input at bounding box center [709, 182] width 176 height 19
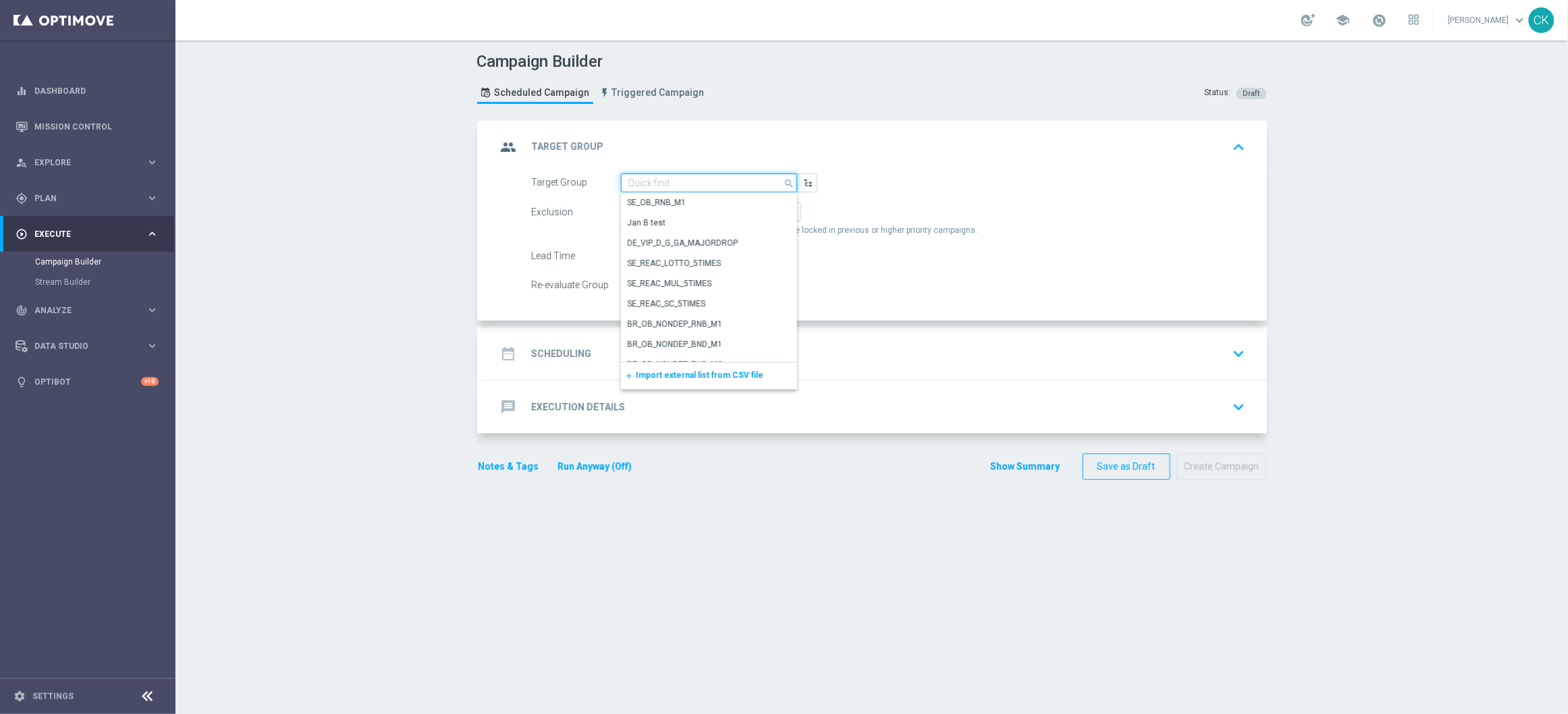
paste input "de_TGT_NVIP_EM_TAC_MIX__ACTIVE_ALL_HIGHJACKPOT"
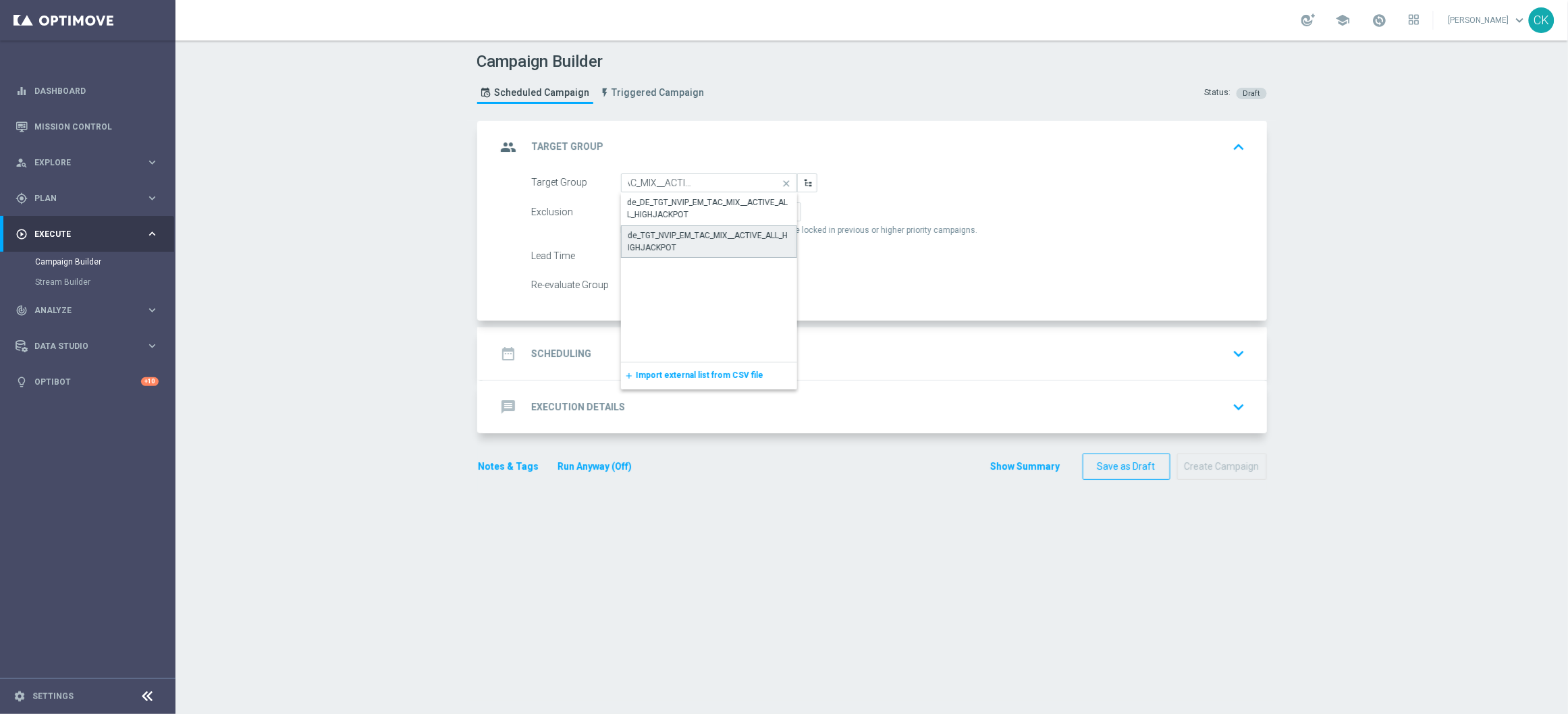
click at [694, 242] on div "de_TGT_NVIP_EM_TAC_MIX__ACTIVE_ALL_HIGHJACKPOT" at bounding box center [709, 242] width 161 height 24
type input "de_TGT_NVIP_EM_TAC_MIX__ACTIVE_ALL_HIGHJACKPOT"
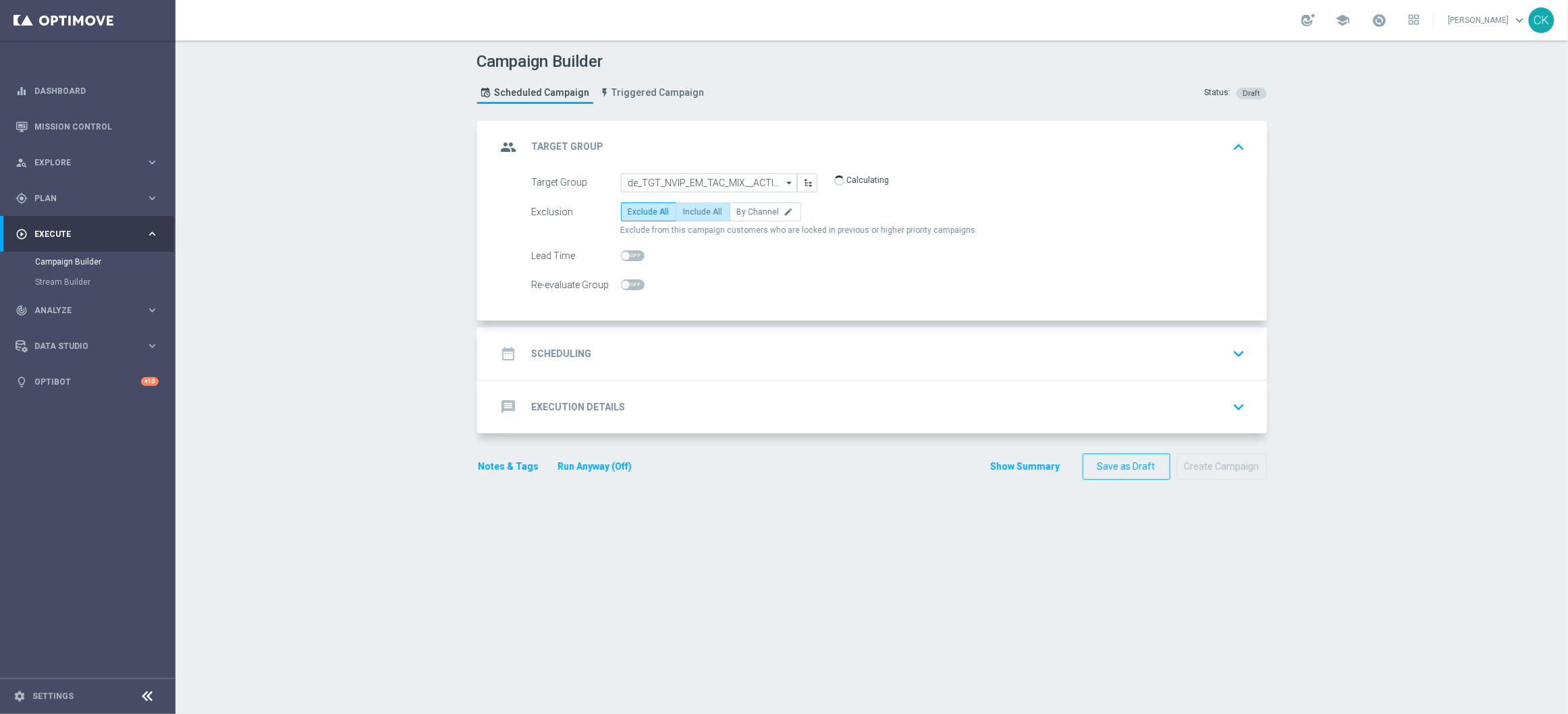
click at [702, 207] on span "Include All" at bounding box center [704, 211] width 39 height 9
click at [692, 210] on input "Include All" at bounding box center [688, 214] width 8 height 8
radio input "true"
click at [628, 255] on span at bounding box center [633, 255] width 24 height 11
click at [628, 255] on input "checkbox" at bounding box center [633, 255] width 24 height 11
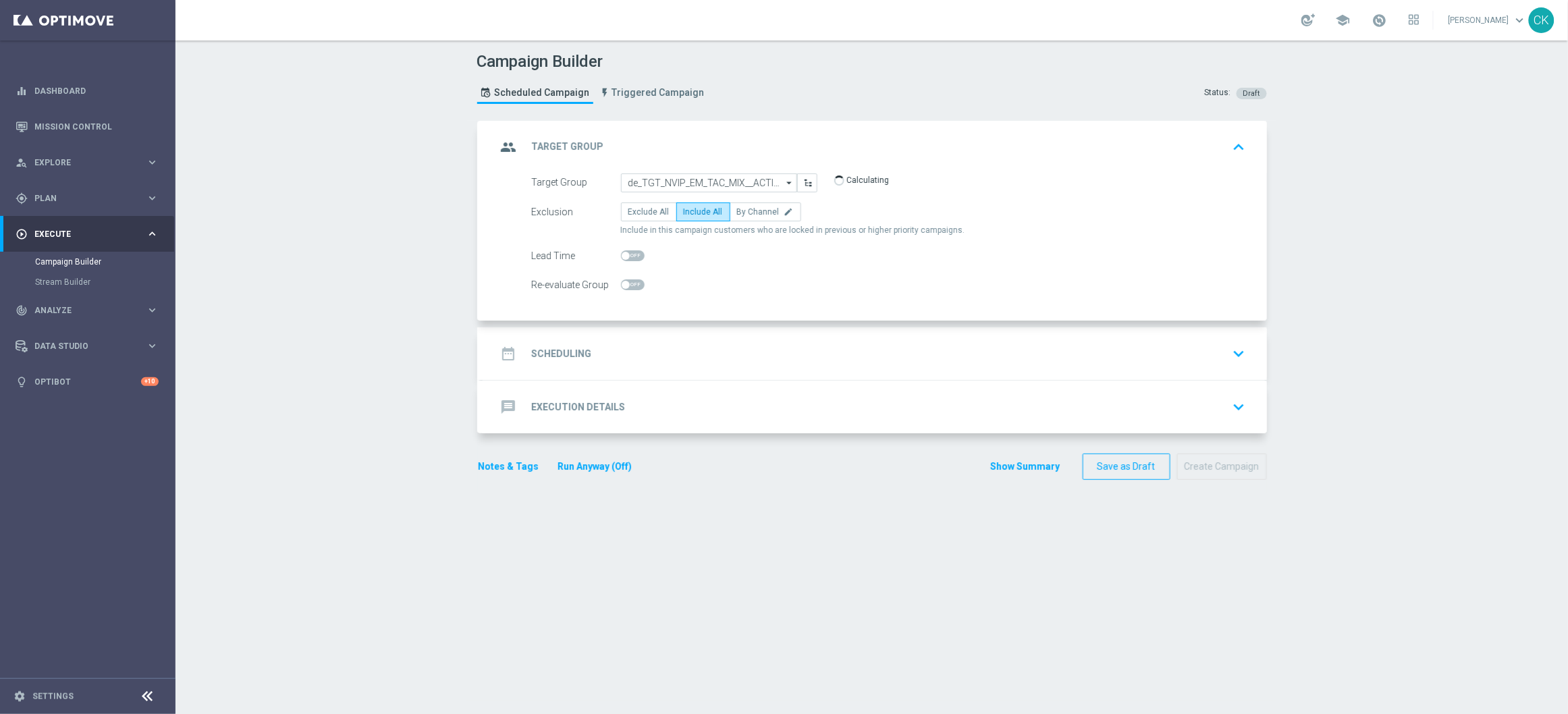
checkbox input "true"
click at [567, 346] on div "date_range Scheduling" at bounding box center [544, 353] width 95 height 24
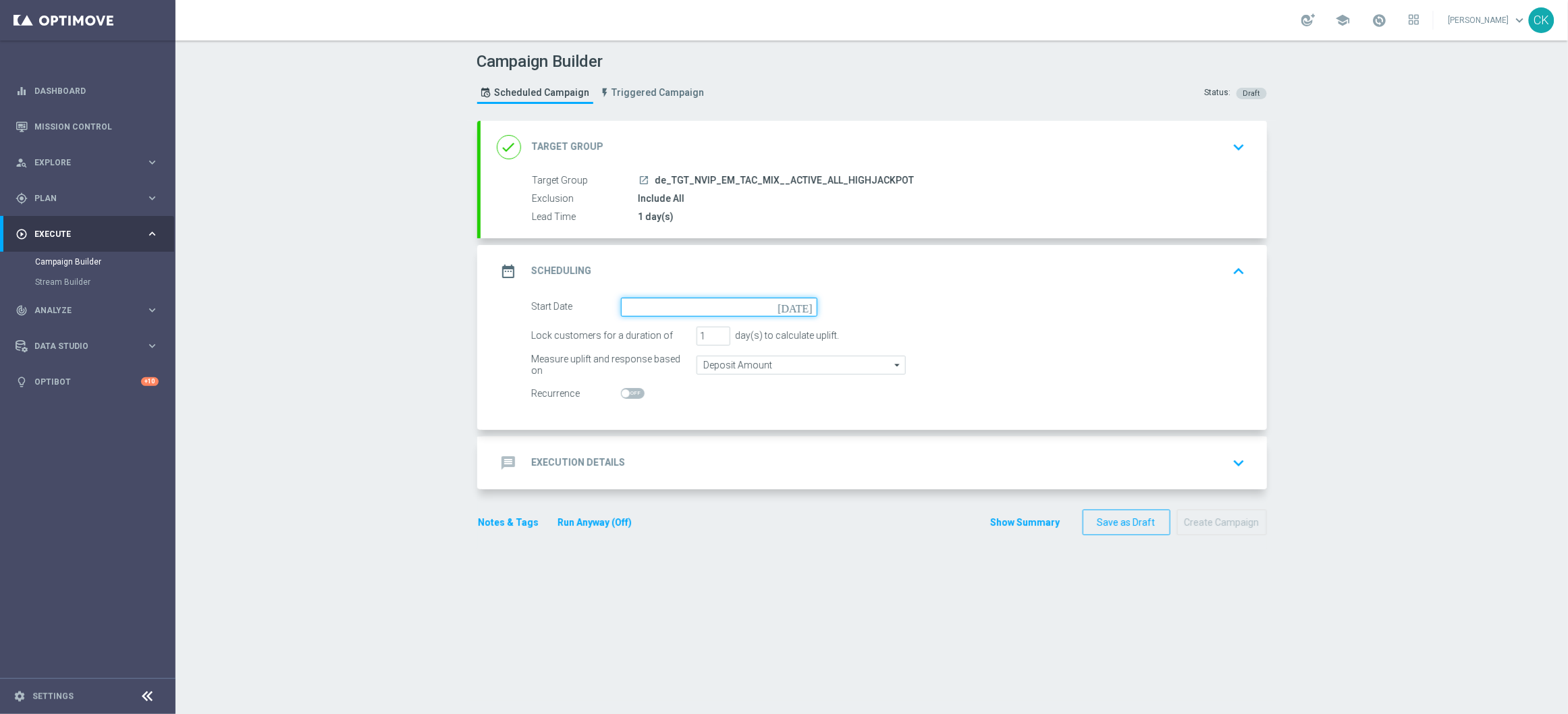
click at [647, 310] on input at bounding box center [719, 307] width 197 height 19
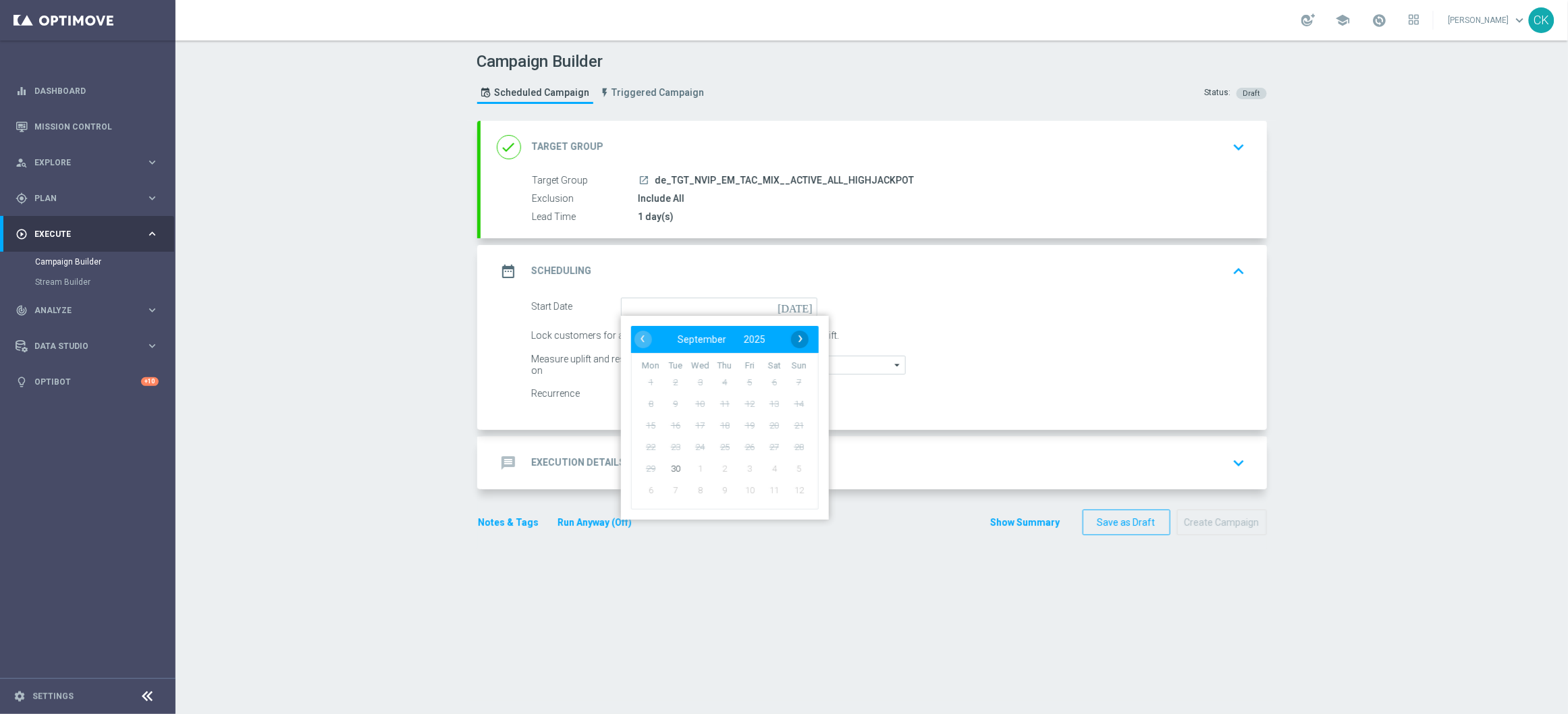
click at [794, 340] on span "›" at bounding box center [800, 339] width 18 height 18
click at [696, 375] on span "1" at bounding box center [699, 382] width 22 height 22
type input "[DATE]"
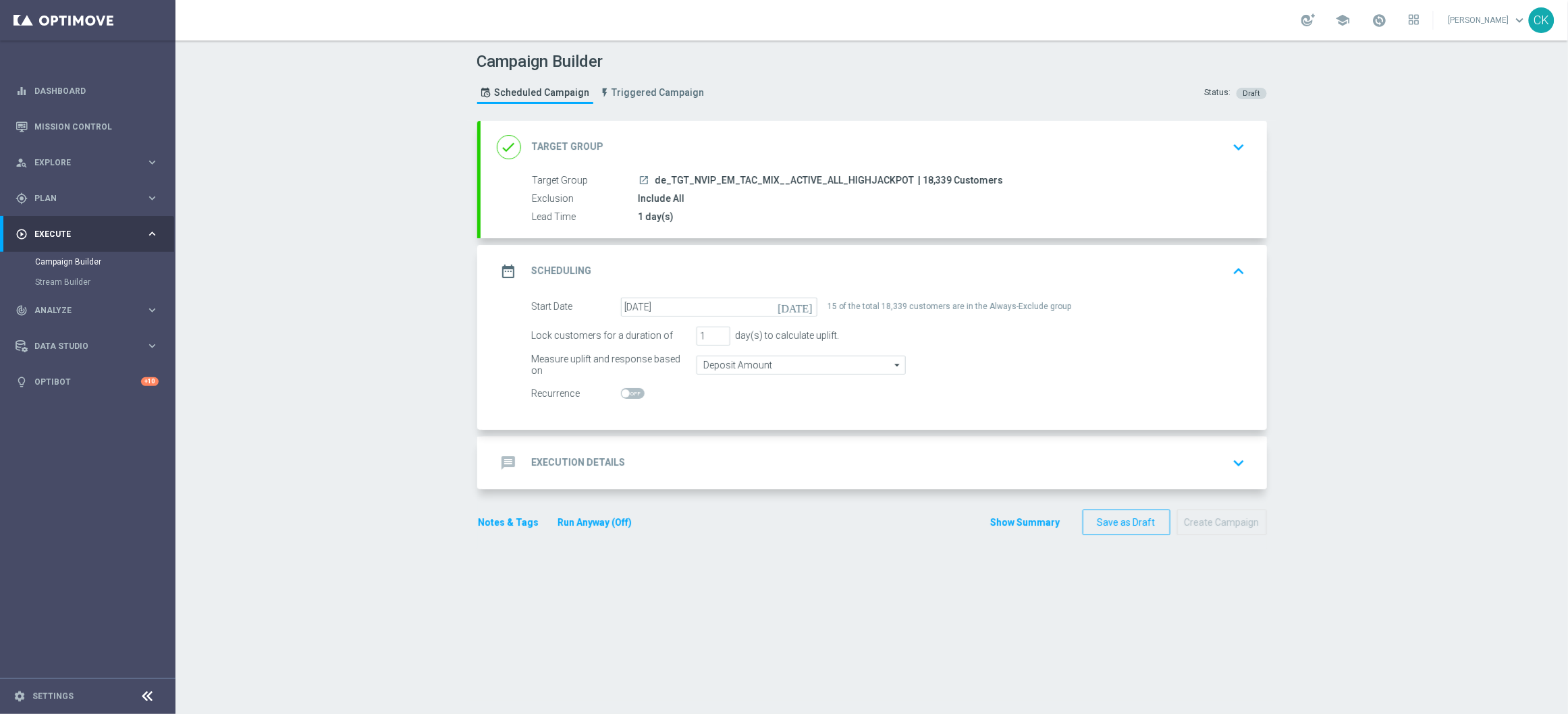
click at [556, 462] on h2 "Execution Details" at bounding box center [578, 463] width 94 height 13
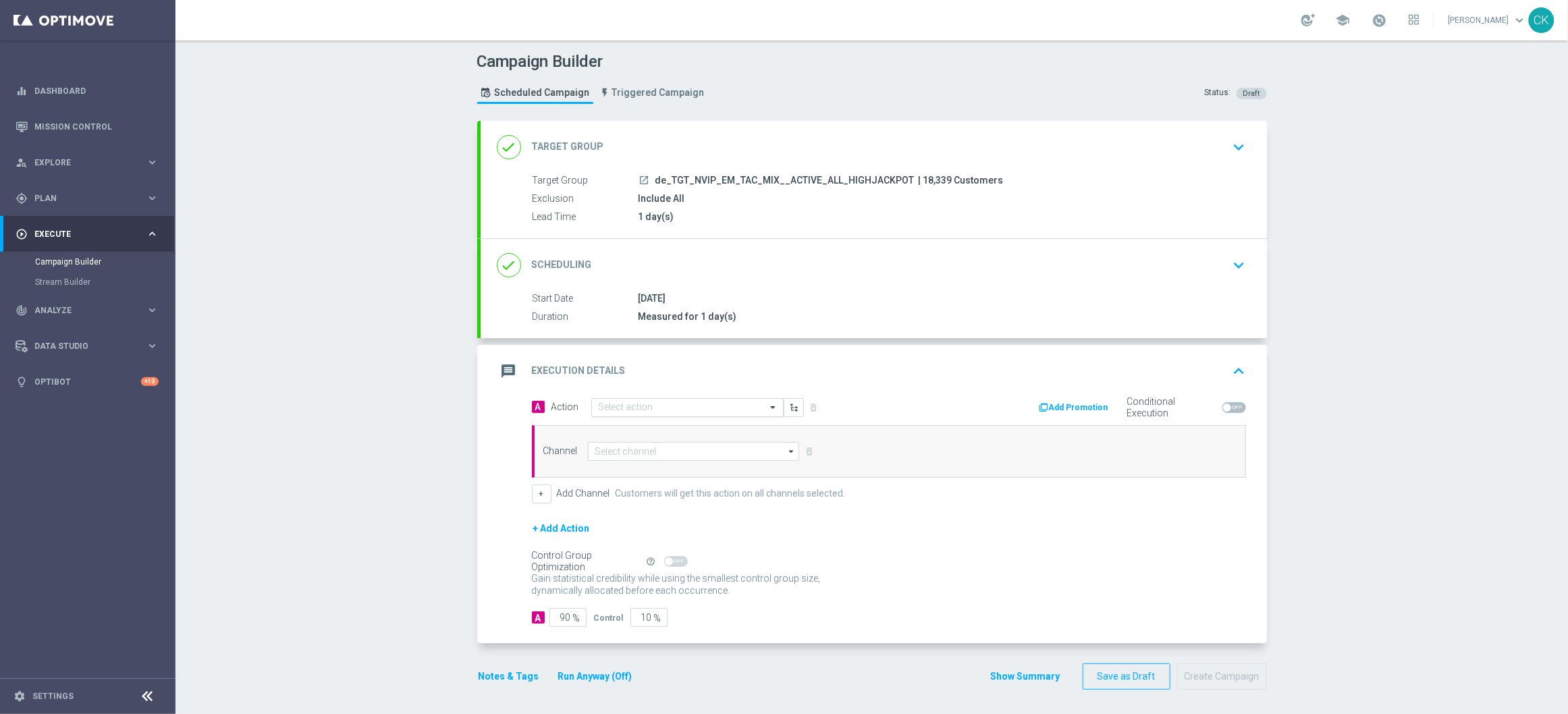
click at [643, 410] on input "text" at bounding box center [674, 408] width 151 height 11
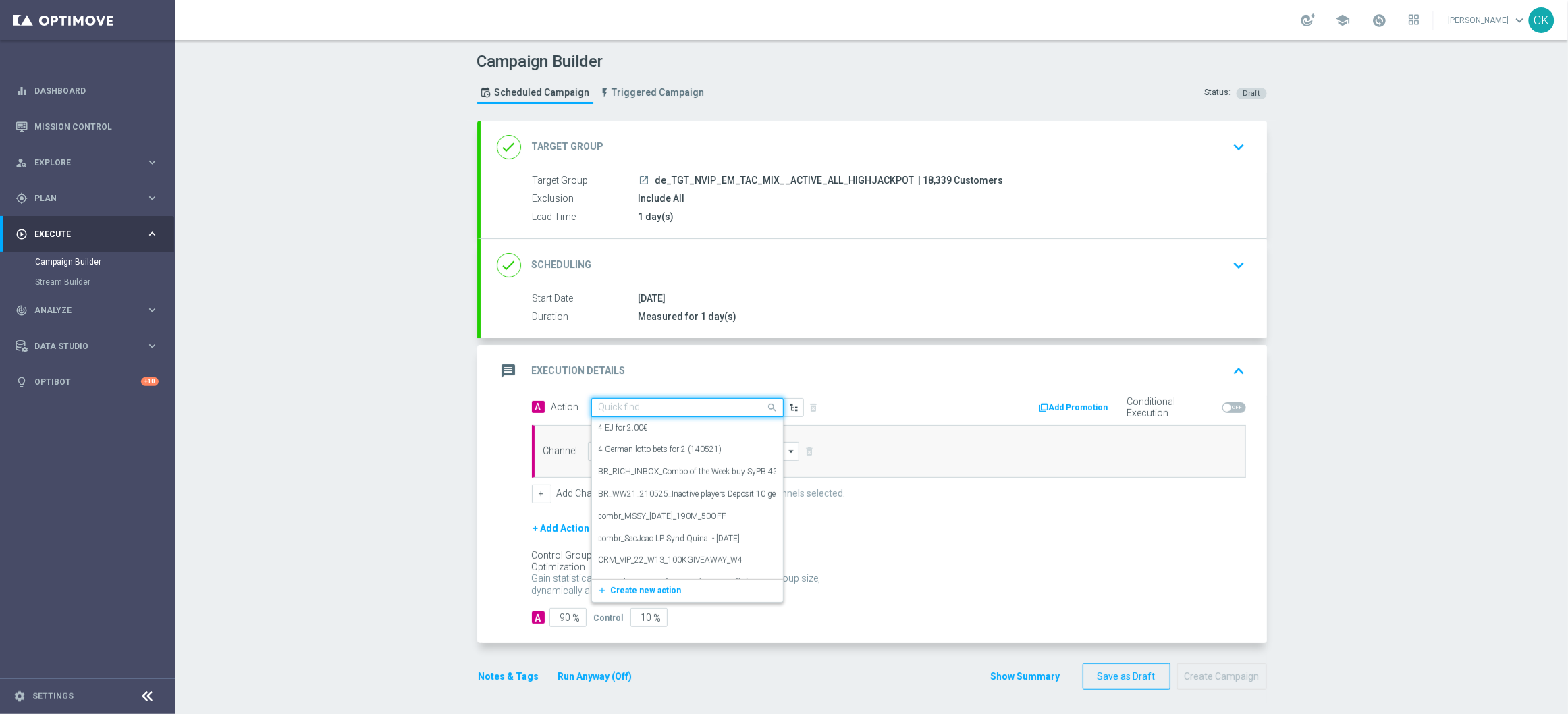
paste input "Oktoberfest Promotion - 649-Themed"
type input "Oktoberfest Promotion - 649-Themed"
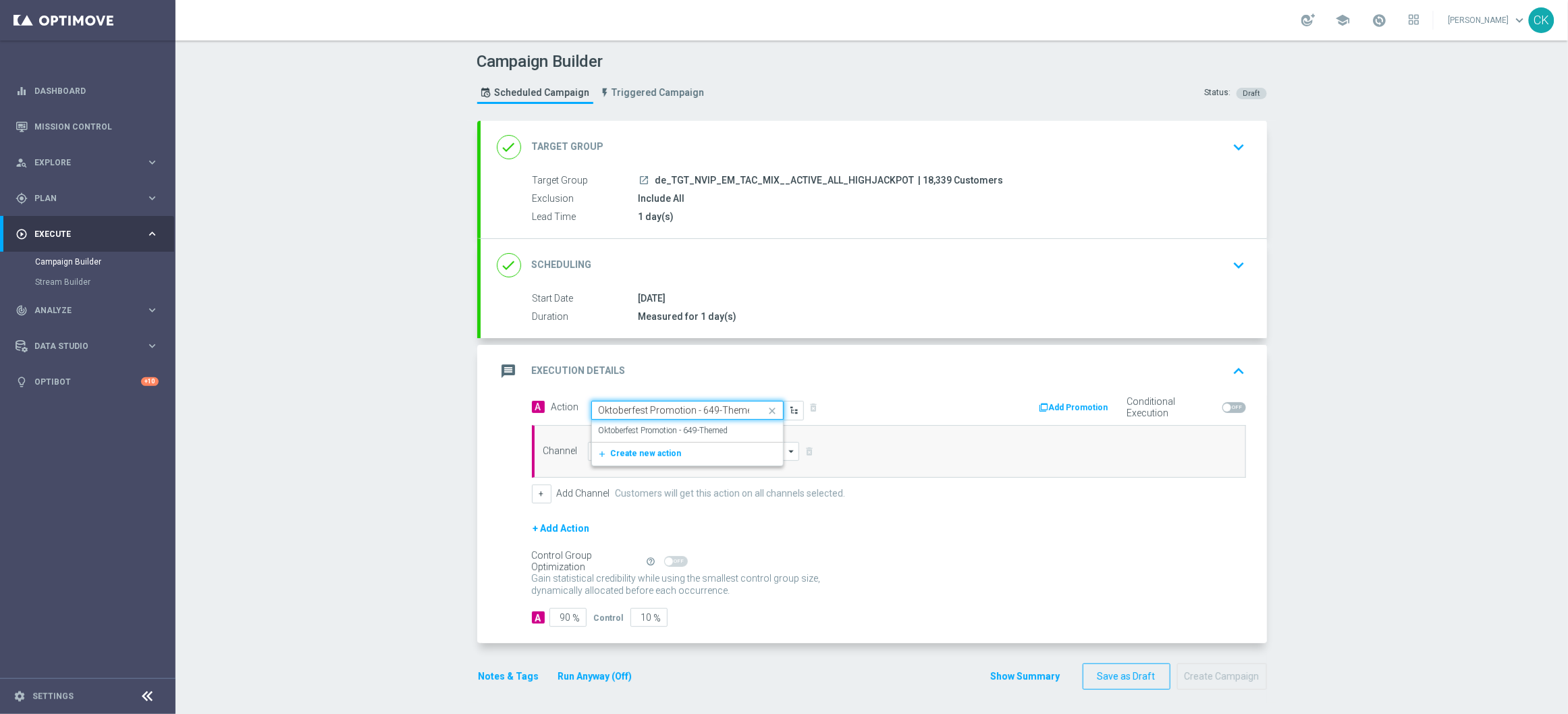
scroll to position [0, 4]
click at [647, 431] on label "Oktoberfest Promotion - 649-Themed" at bounding box center [664, 431] width 130 height 11
click at [640, 450] on input at bounding box center [694, 451] width 212 height 19
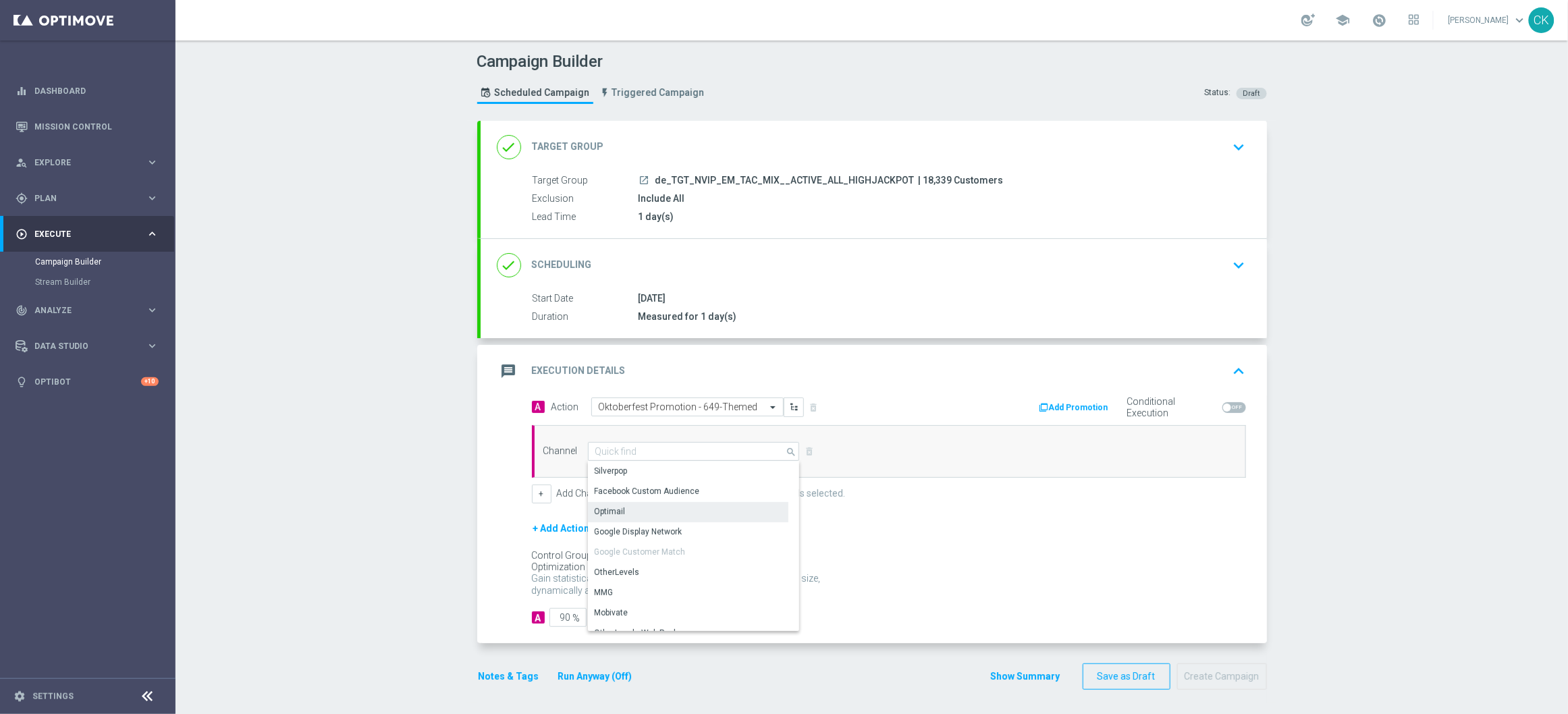
click at [637, 508] on div "Optimail" at bounding box center [688, 511] width 201 height 19
type input "Optimail"
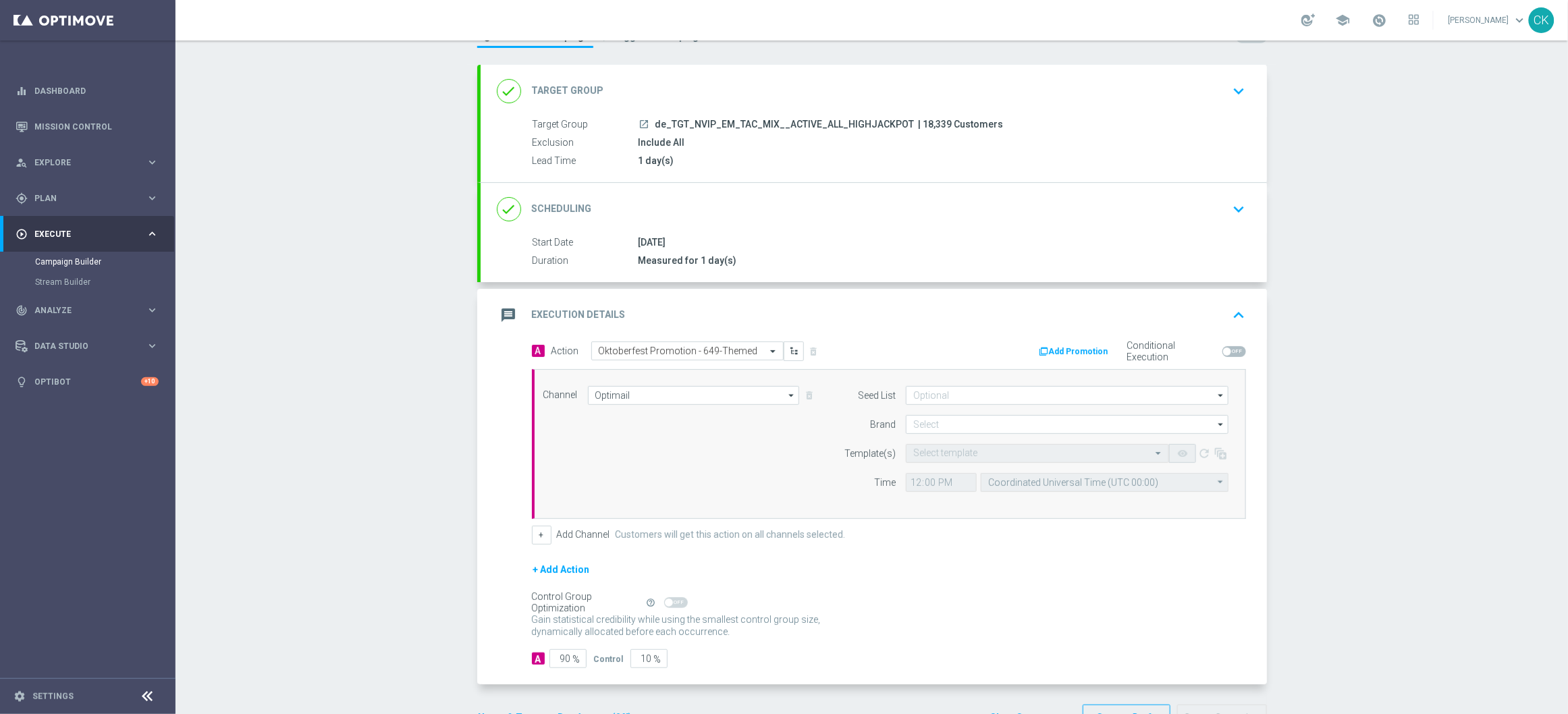
scroll to position [101, 0]
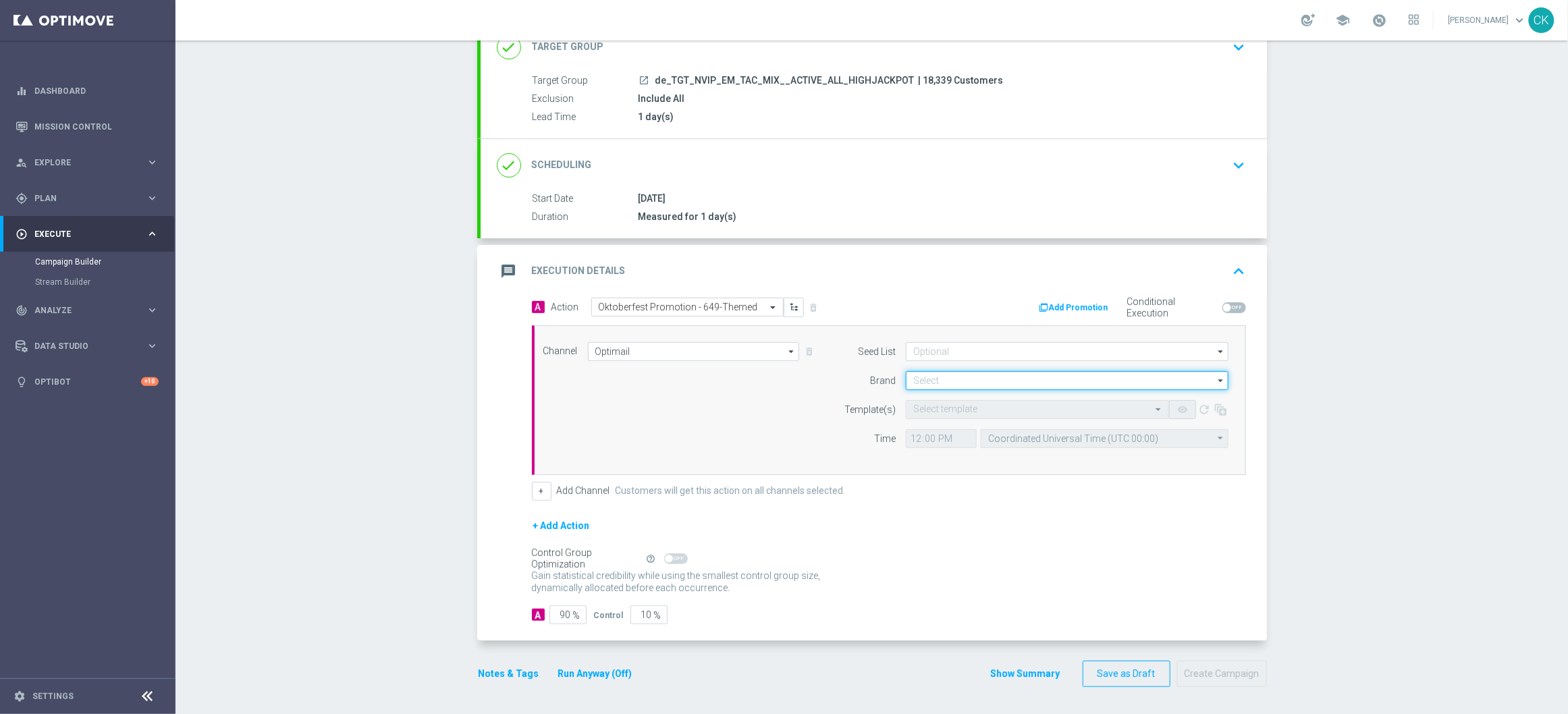
click at [957, 374] on input at bounding box center [1067, 380] width 323 height 19
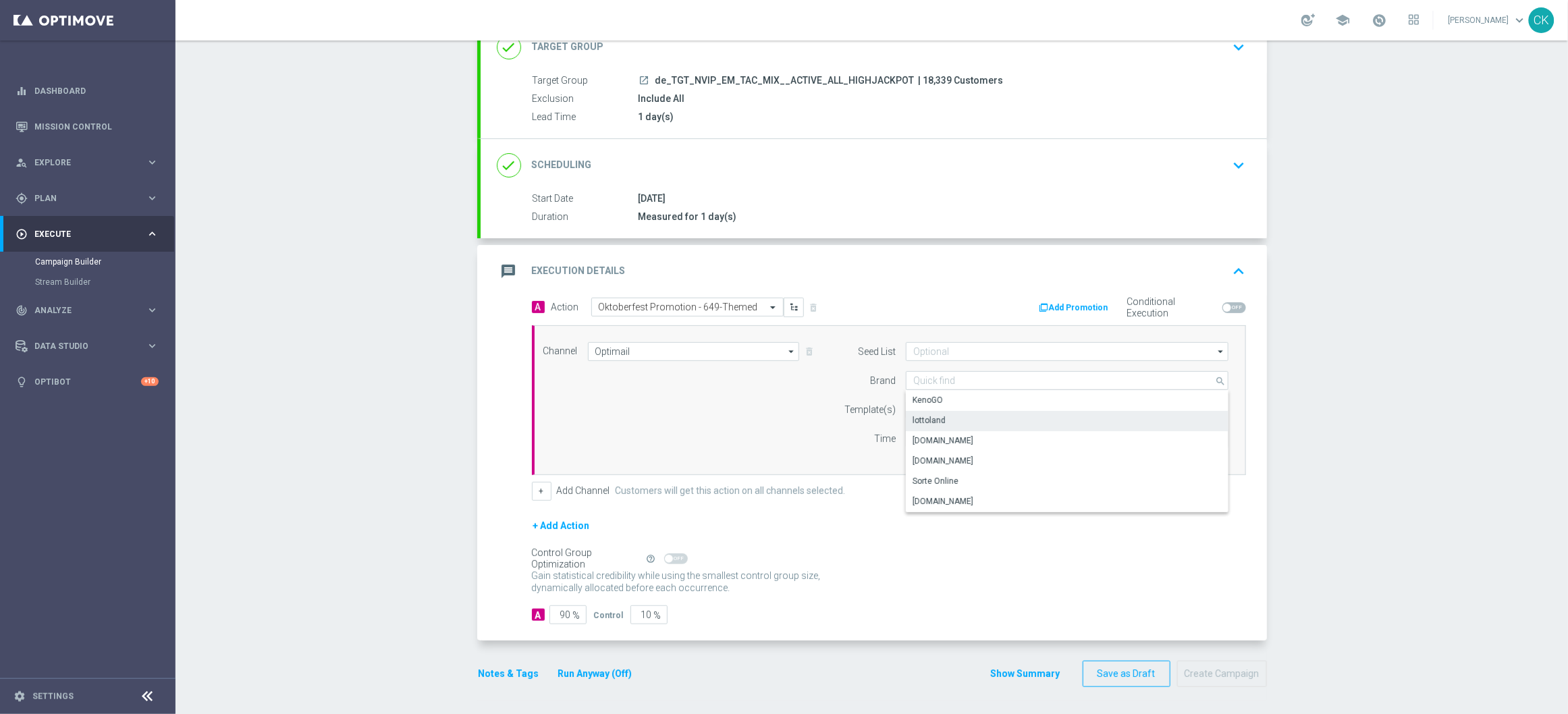
click at [951, 413] on div "lottoland" at bounding box center [1067, 420] width 323 height 19
type input "lottoland"
click at [941, 408] on input "text" at bounding box center [1023, 410] width 221 height 11
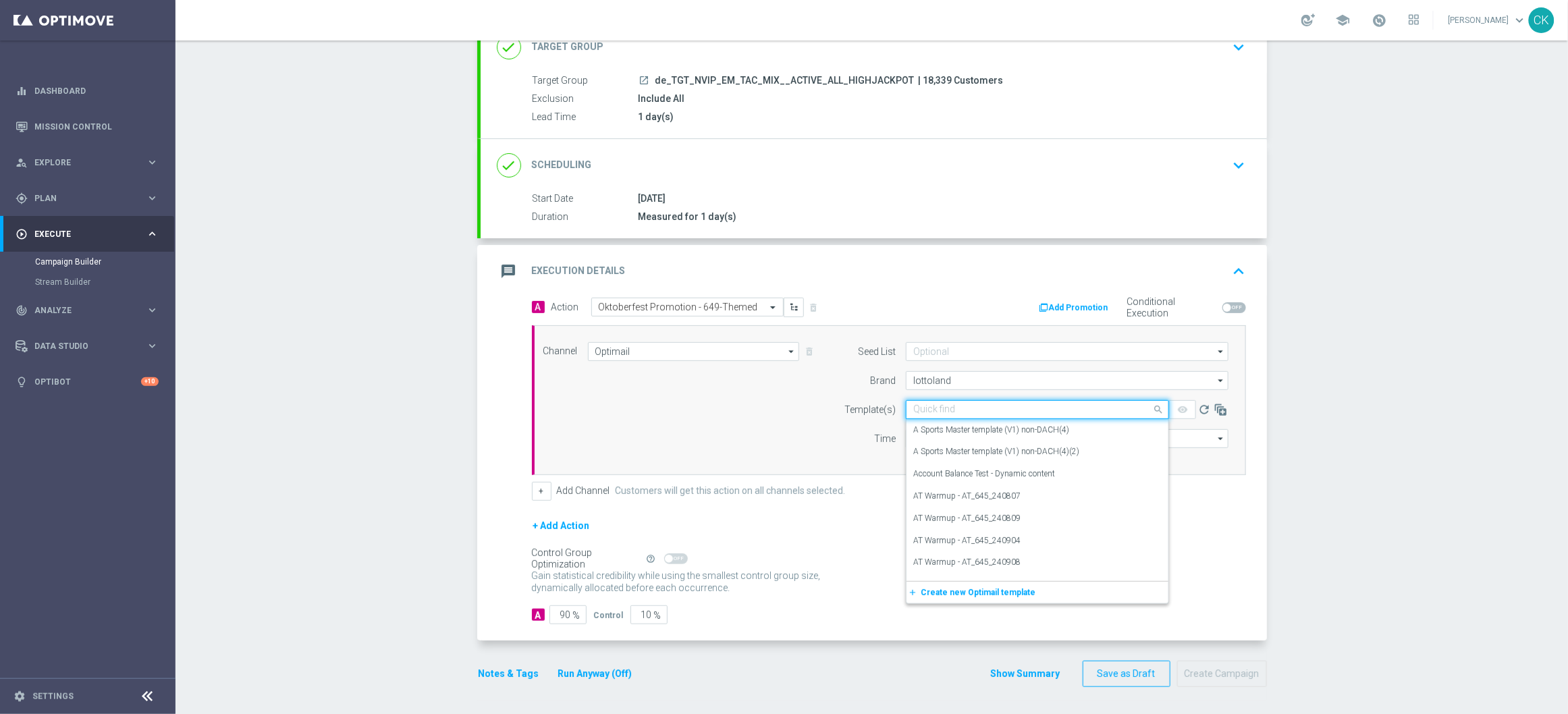
paste input "DE_INT__OKT_649_251001__NVIP_EMA_TAC_MIX"
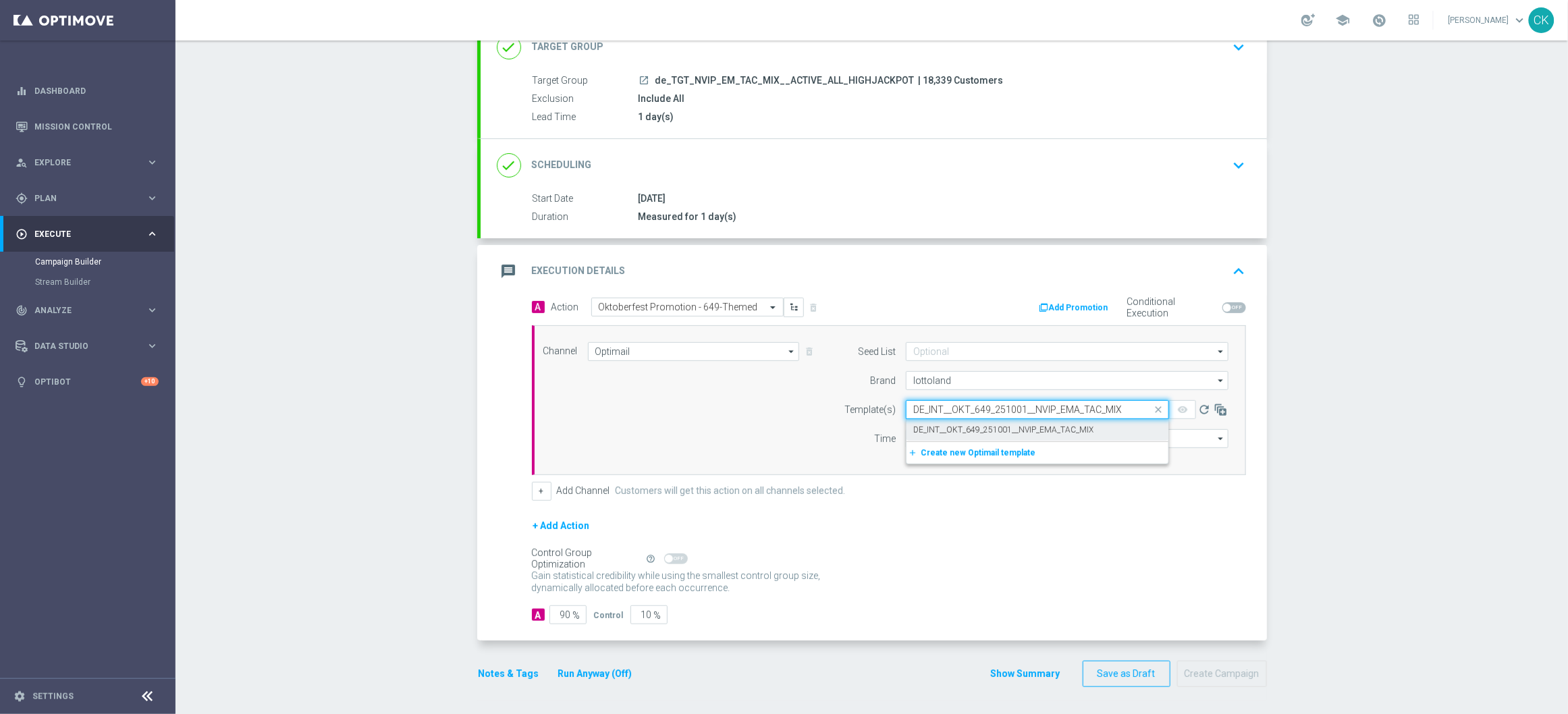
click at [942, 425] on label "DE_INT__OKT_649_251001__NVIP_EMA_TAC_MIX" at bounding box center [1003, 430] width 180 height 11
type input "DE_INT__OKT_649_251001__NVIP_EMA_TAC_MIX"
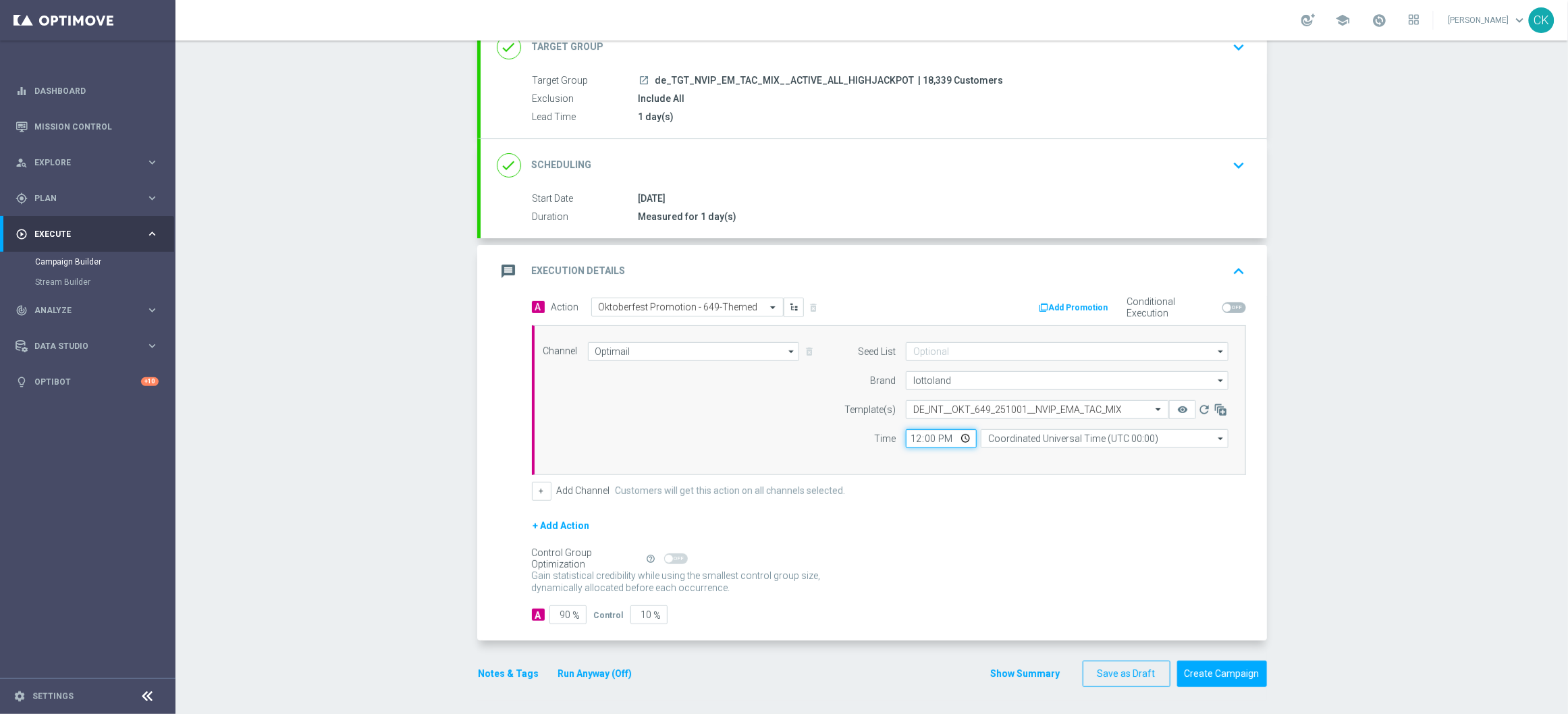
click at [906, 440] on input "12:00" at bounding box center [941, 438] width 71 height 19
type input "06:00"
click at [1104, 439] on input "Coordinated Universal Time (UTC 00:00)" at bounding box center [1105, 438] width 248 height 19
click at [1092, 464] on div "Central European Time ([GEOGRAPHIC_DATA]) (UTC +02:00)" at bounding box center [1105, 458] width 248 height 19
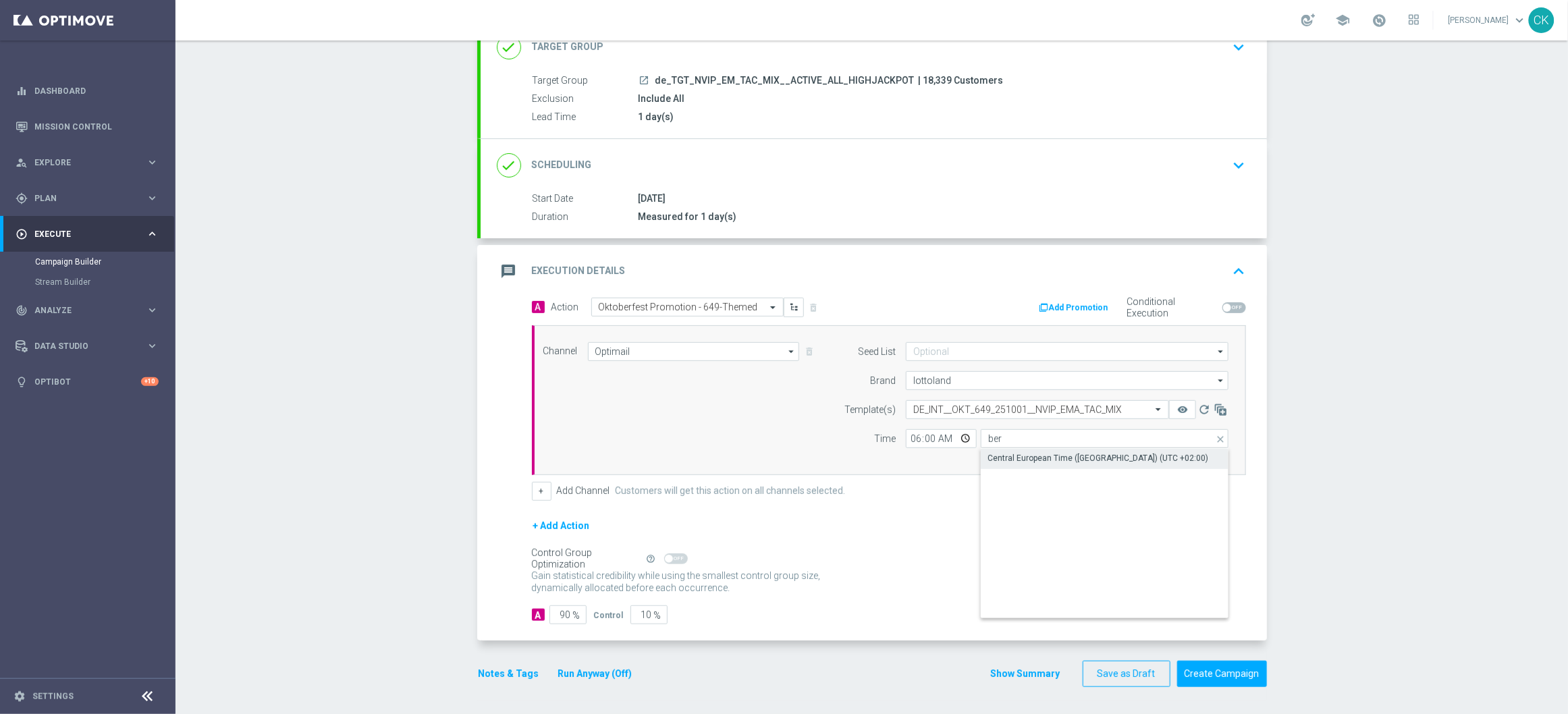
type input "Central European Time ([GEOGRAPHIC_DATA]) (UTC +02:00)"
click at [565, 613] on input "90" at bounding box center [568, 614] width 37 height 19
type input "9"
type input "91"
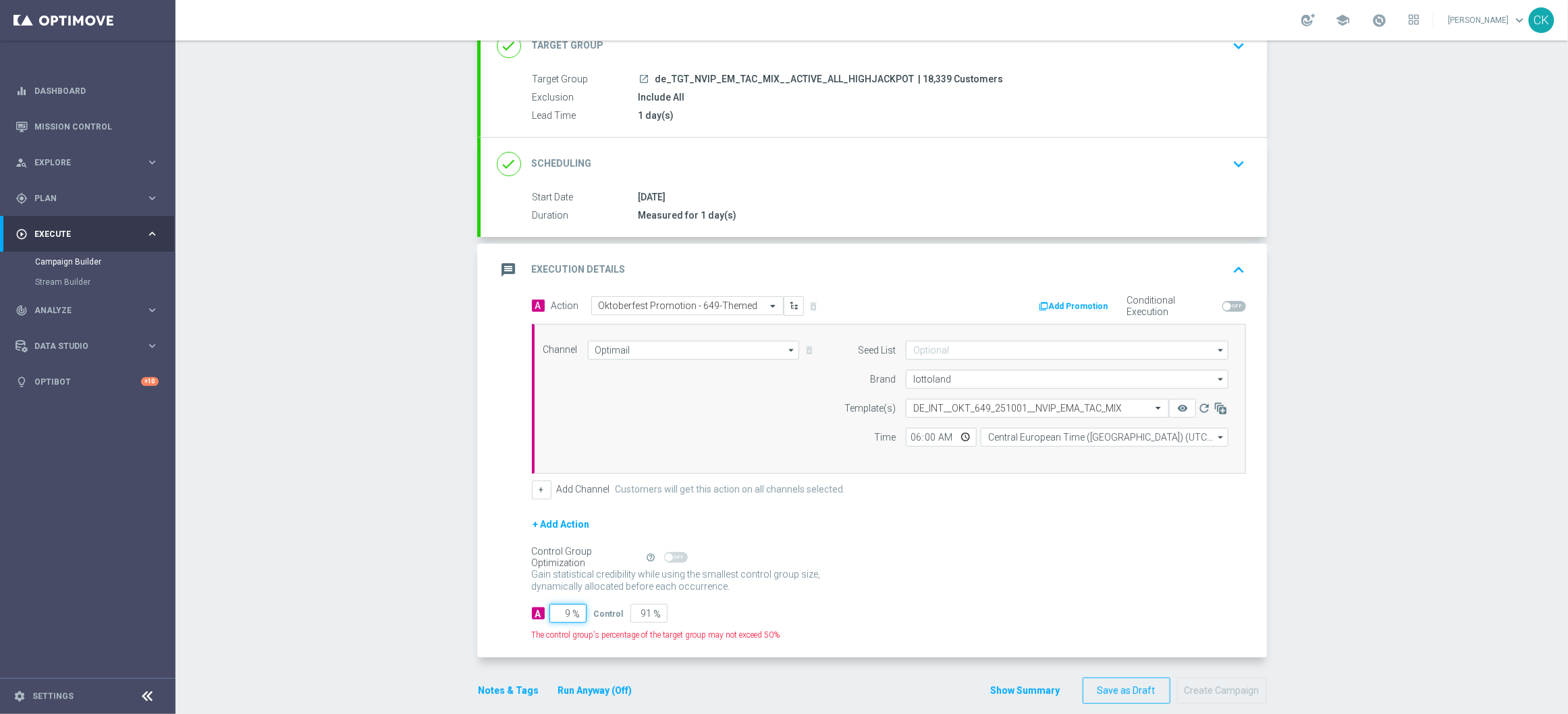
type input "98"
type input "2"
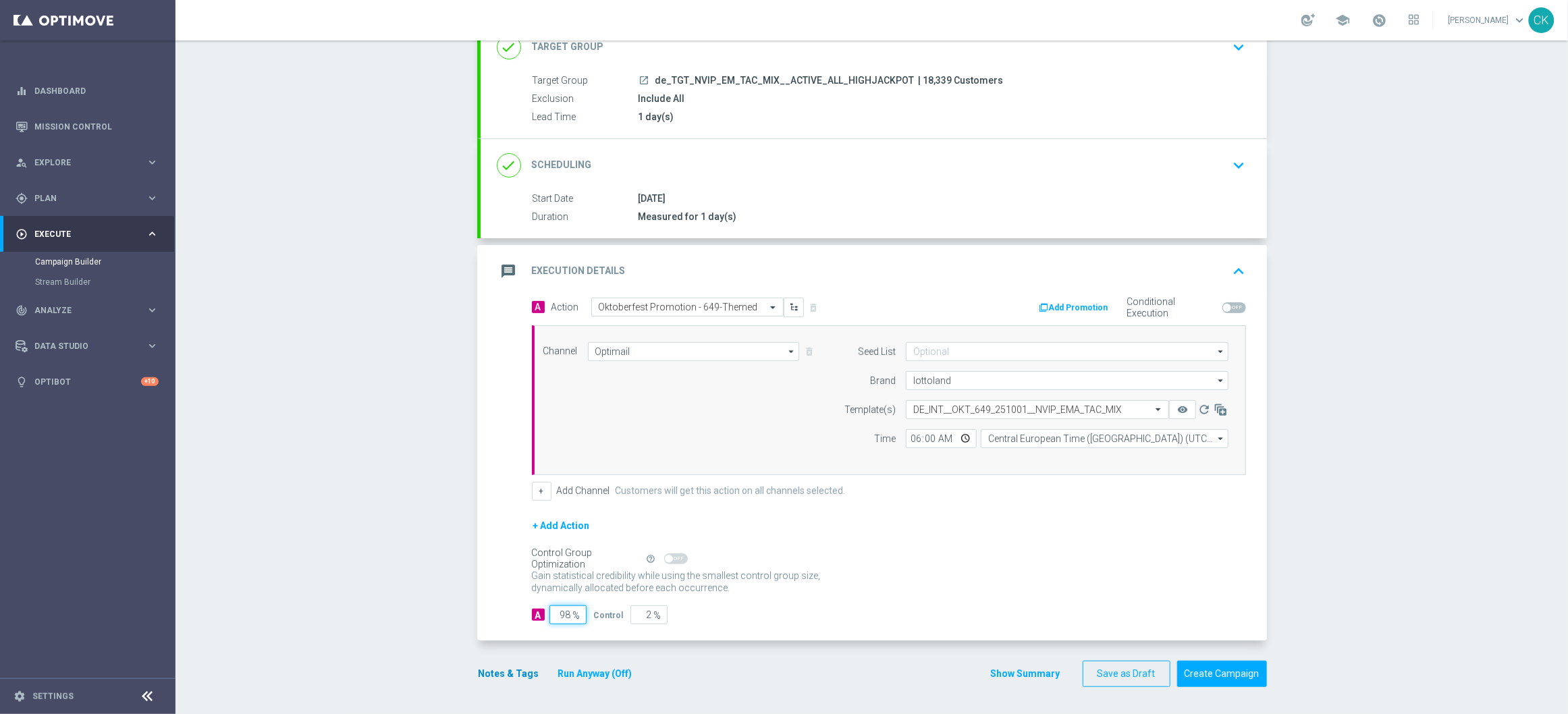
type input "98"
click at [495, 668] on button "Notes & Tags" at bounding box center [509, 674] width 63 height 17
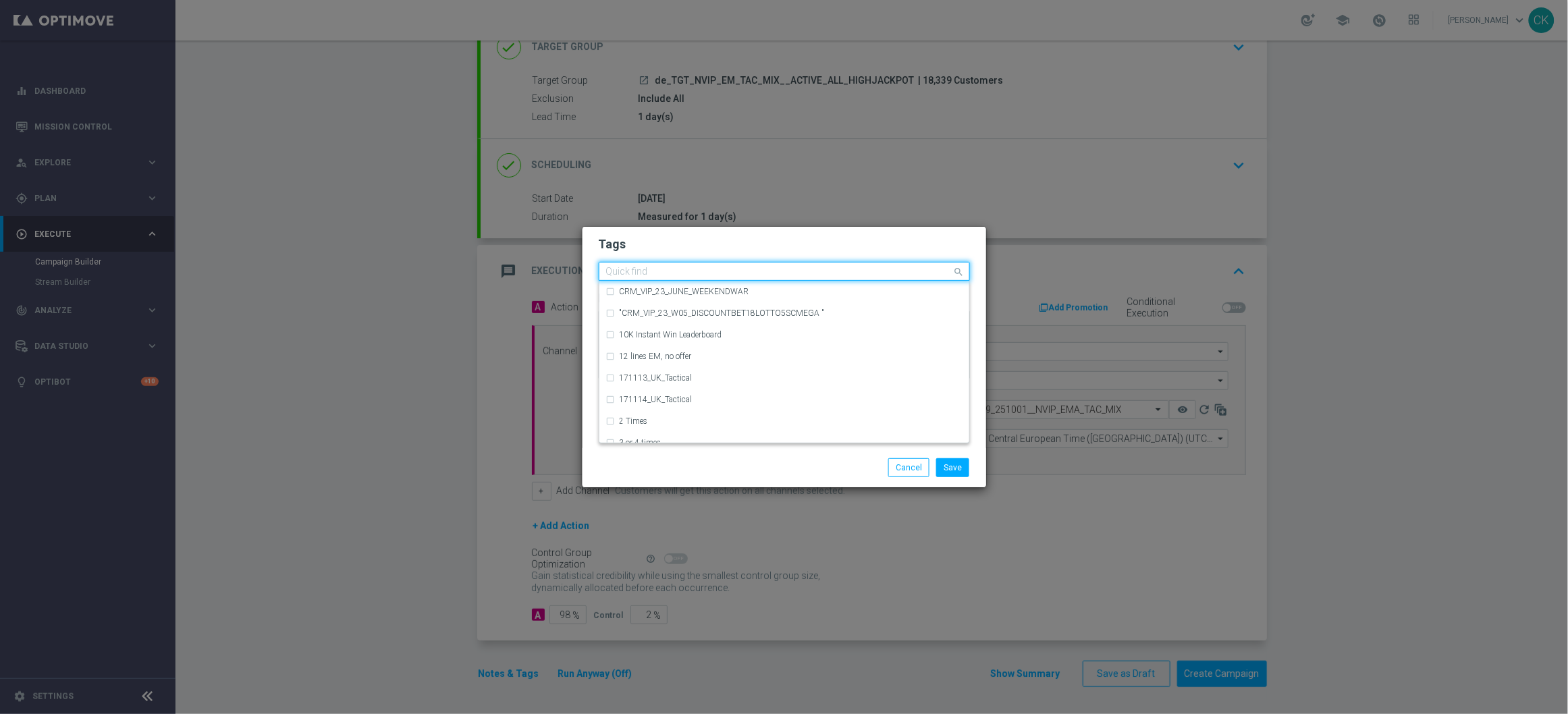
click at [680, 265] on div "Quick find" at bounding box center [776, 272] width 353 height 17
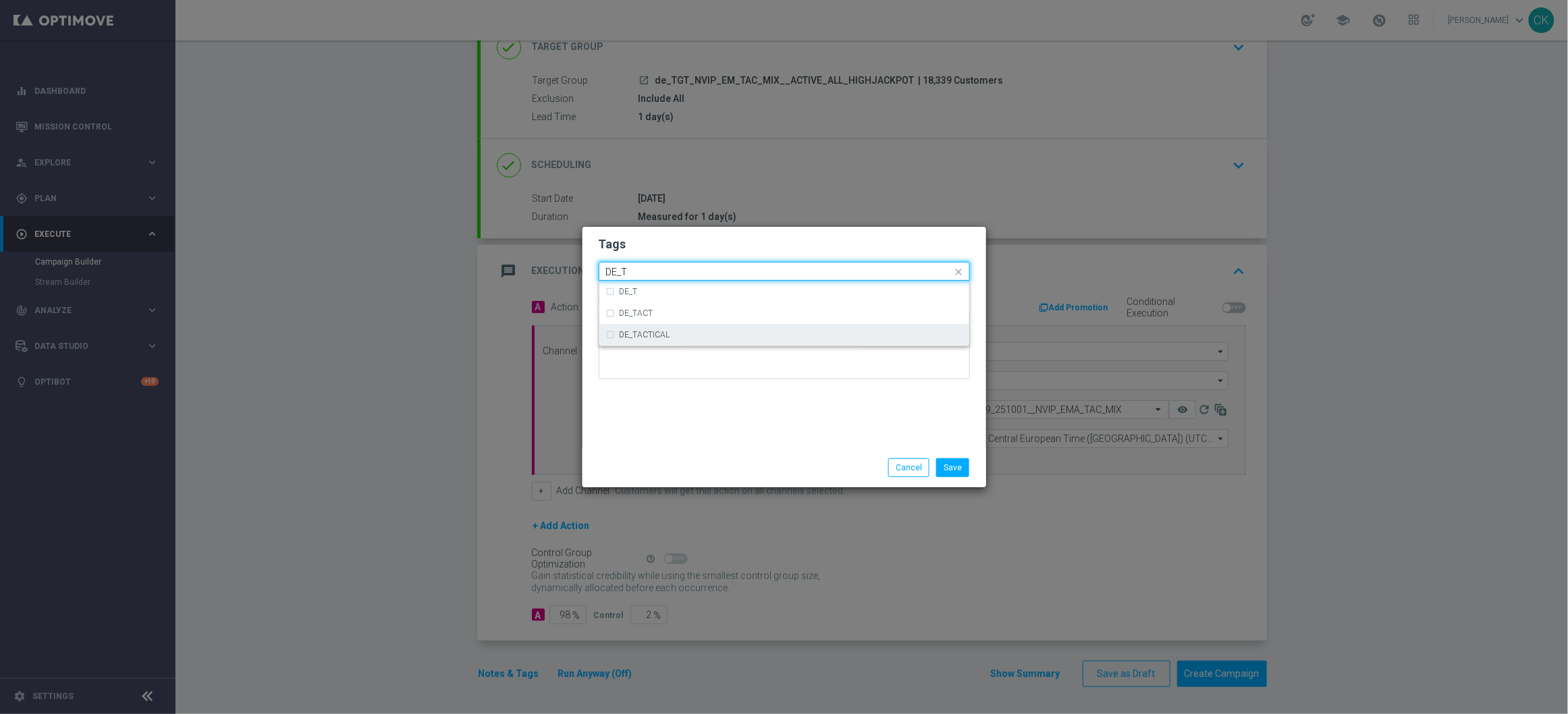
click at [685, 336] on div "DE_TACTICAL" at bounding box center [791, 334] width 343 height 8
type input "DE_T"
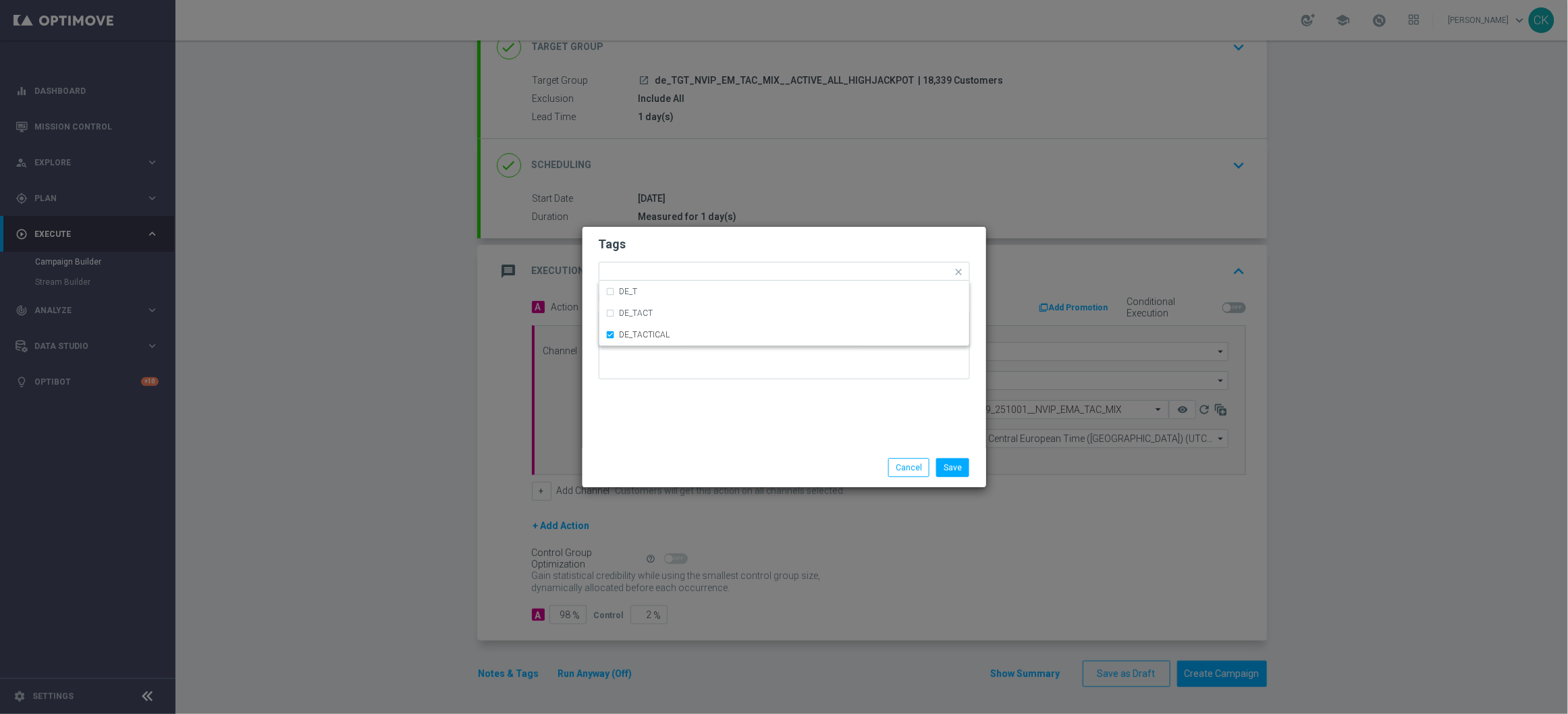
click at [684, 403] on div "Tags Quick find × DE_TACTICAL DE_T DE_TACT DE_TACTICAL Notes" at bounding box center [784, 337] width 404 height 221
click at [952, 461] on button "Save" at bounding box center [952, 468] width 33 height 19
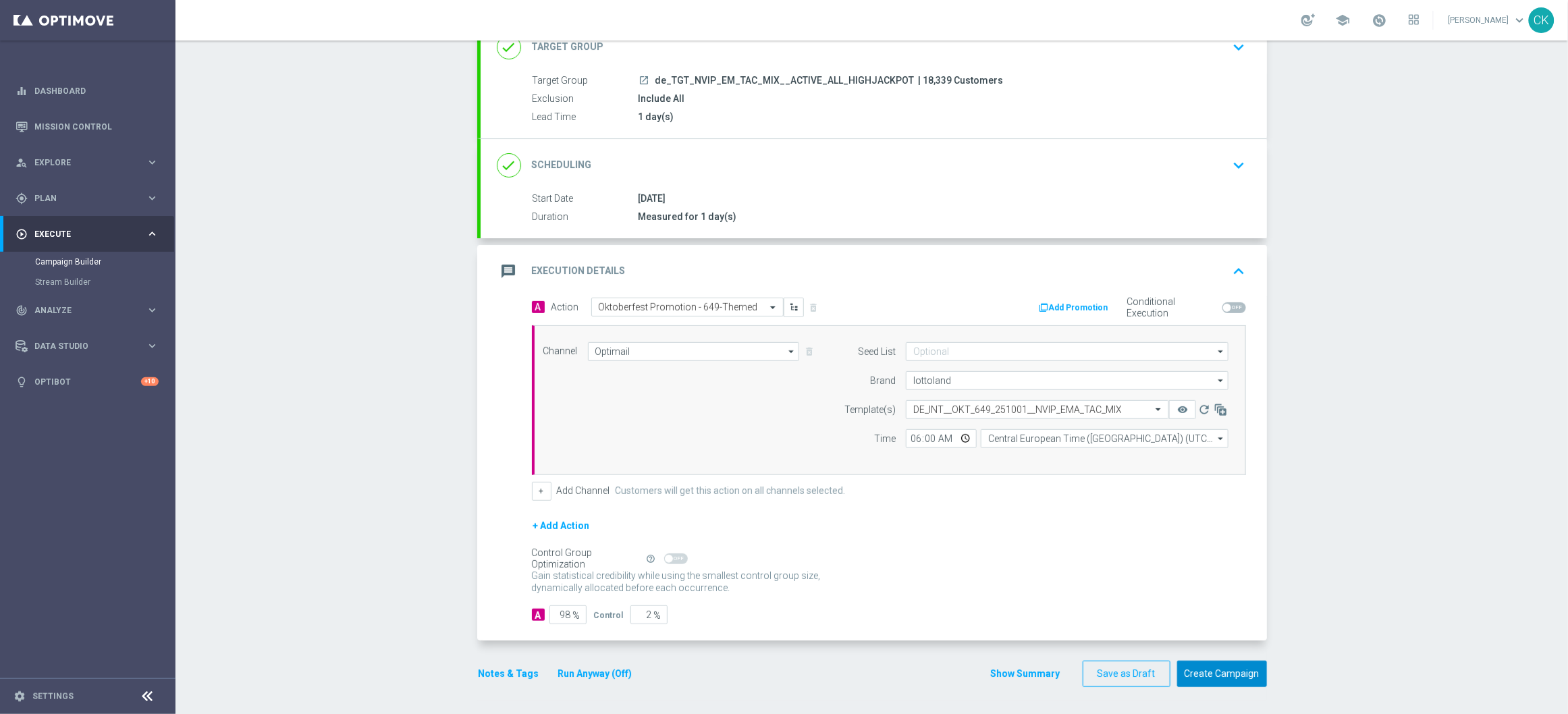
click at [1226, 677] on button "Create Campaign" at bounding box center [1221, 673] width 89 height 26
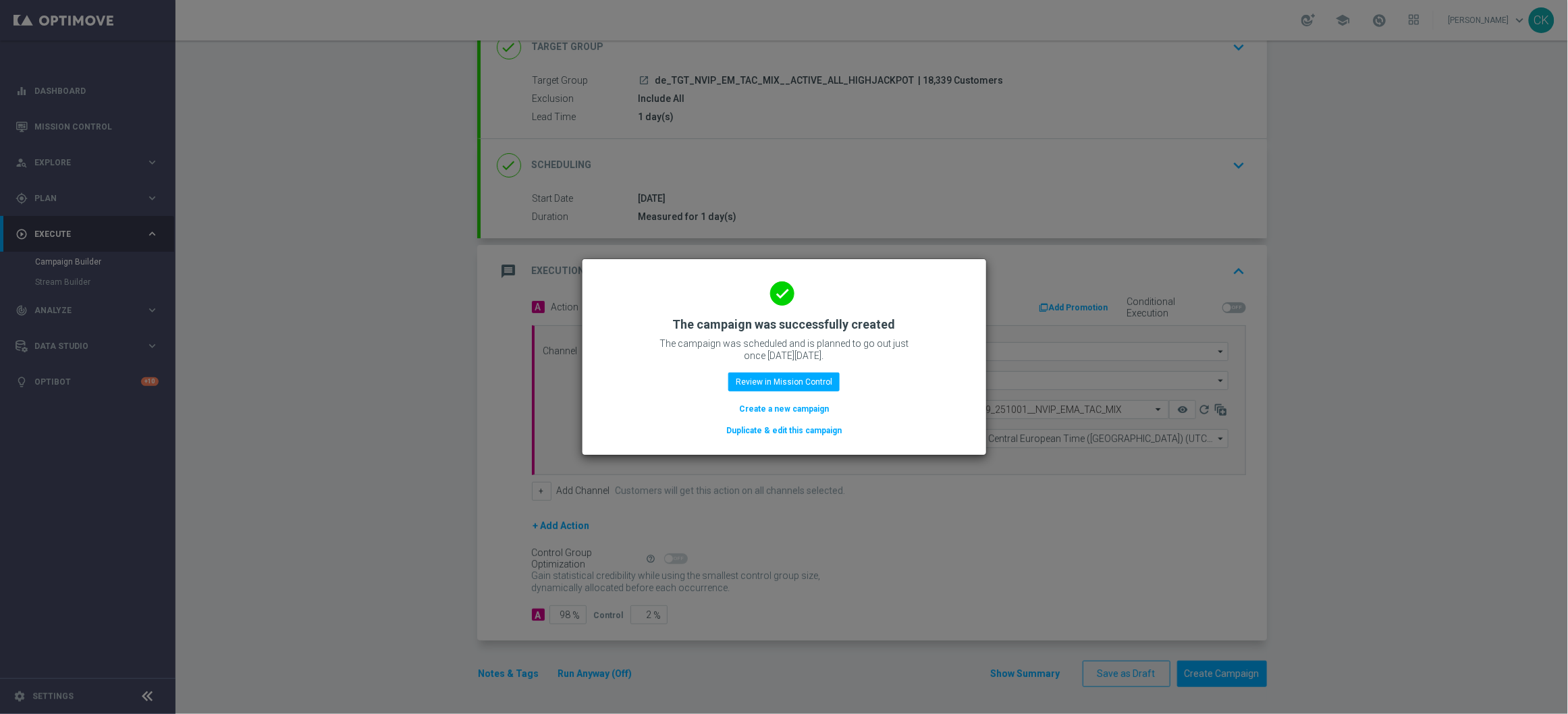
click at [799, 406] on button "Create a new campaign" at bounding box center [783, 408] width 92 height 15
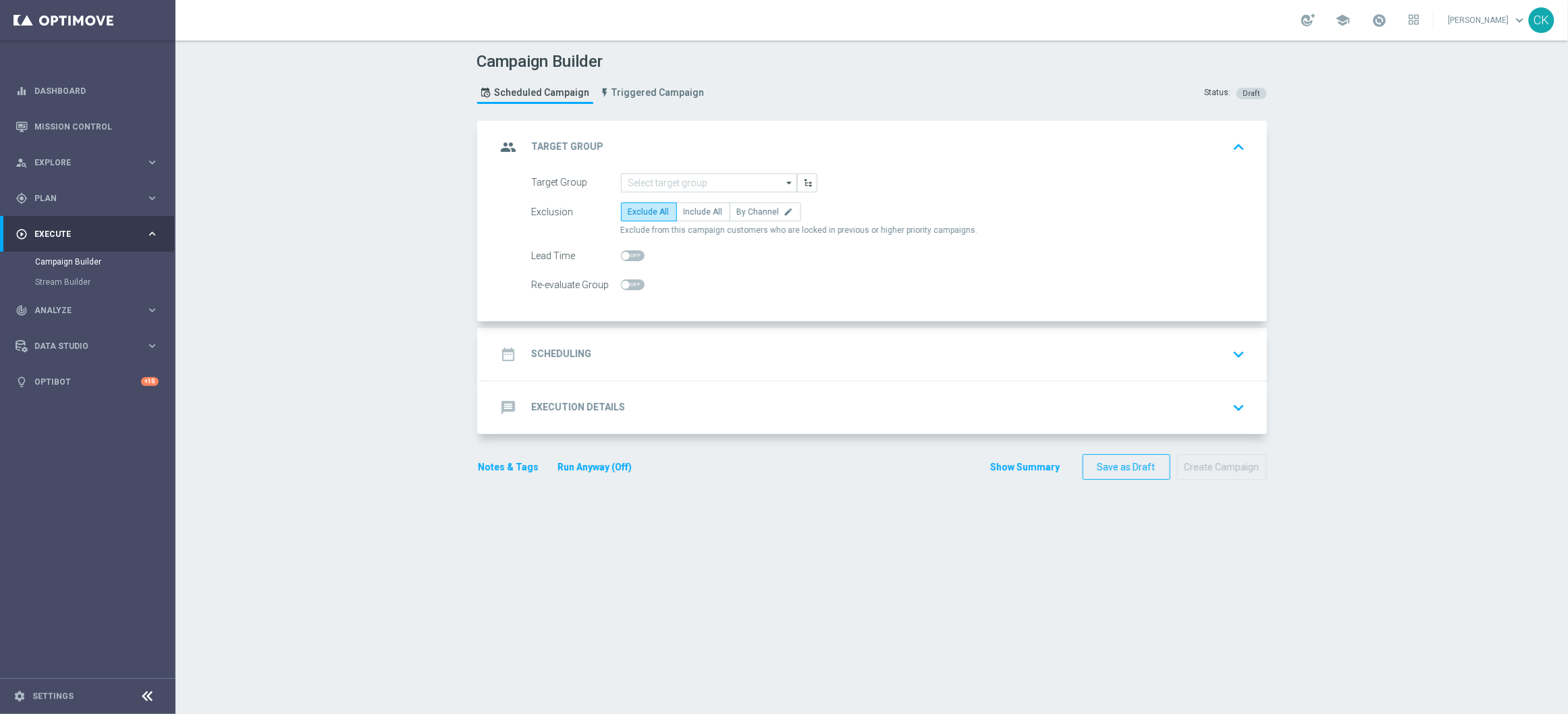
scroll to position [0, 0]
click at [711, 179] on input at bounding box center [709, 182] width 176 height 19
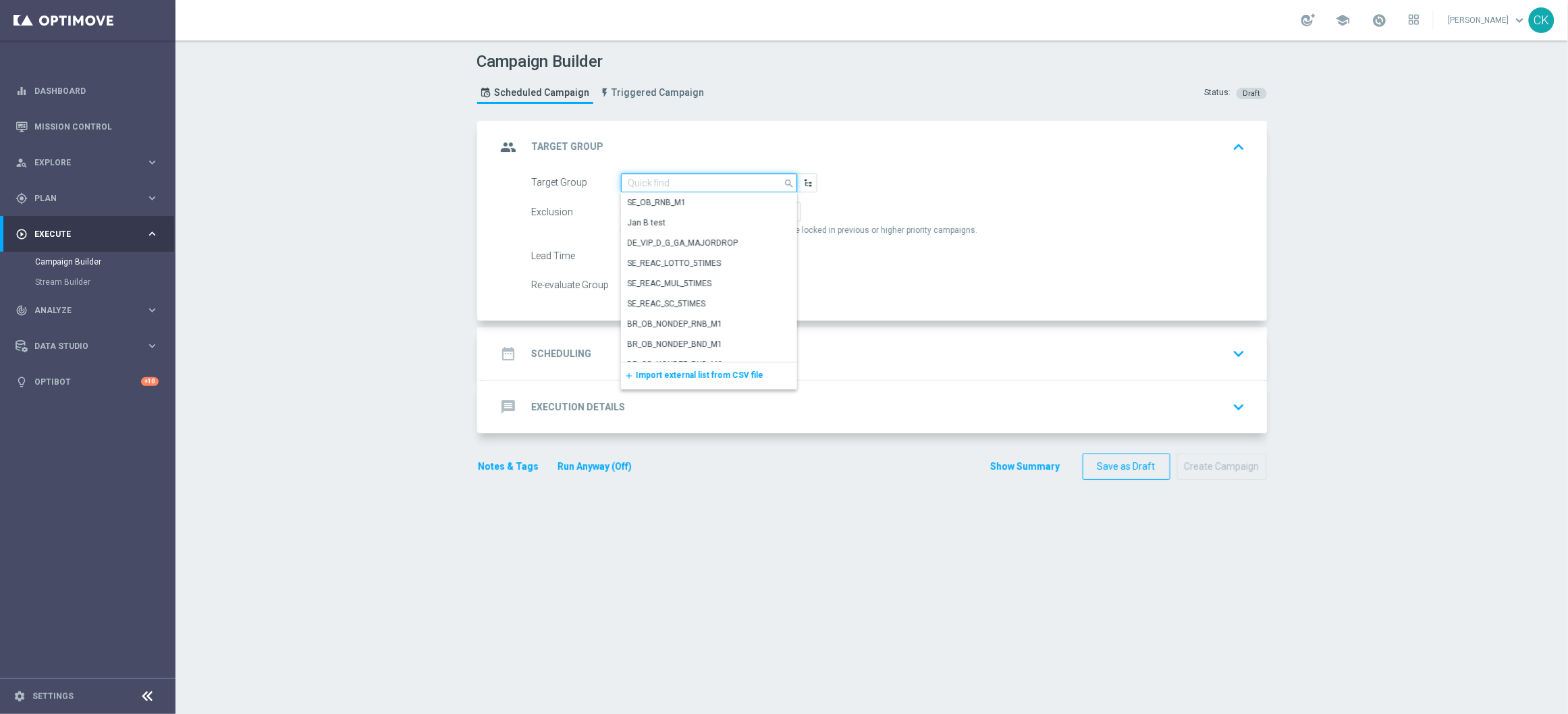
paste input "de_TGT_NVIP_EM_TAC_MIX__REACTIVATED_HIGHJACKPOT"
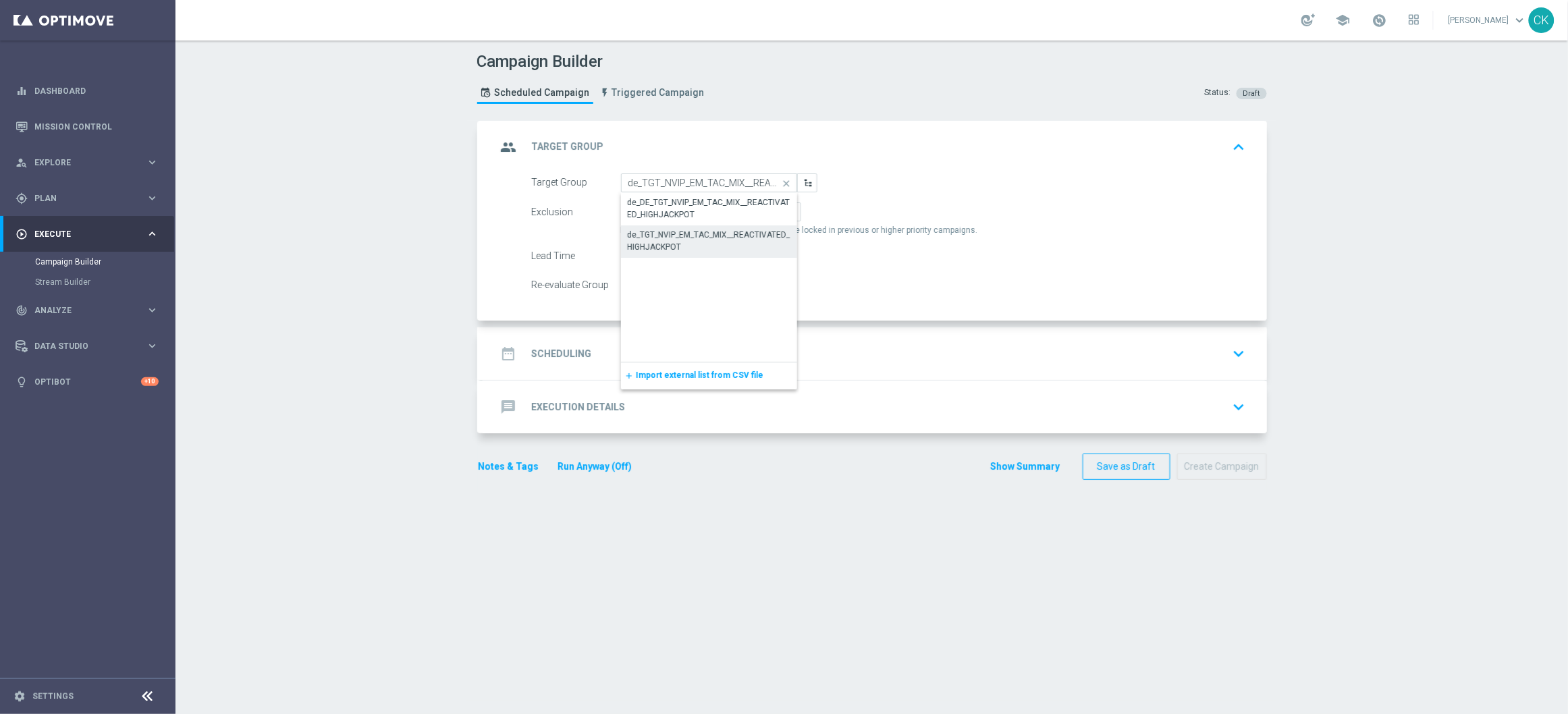
click at [682, 242] on div "de_TGT_NVIP_EM_TAC_MIX__REACTIVATED_HIGHJACKPOT" at bounding box center [709, 241] width 163 height 24
type input "de_TGT_NVIP_EM_TAC_MIX__REACTIVATED_HIGHJACKPOT"
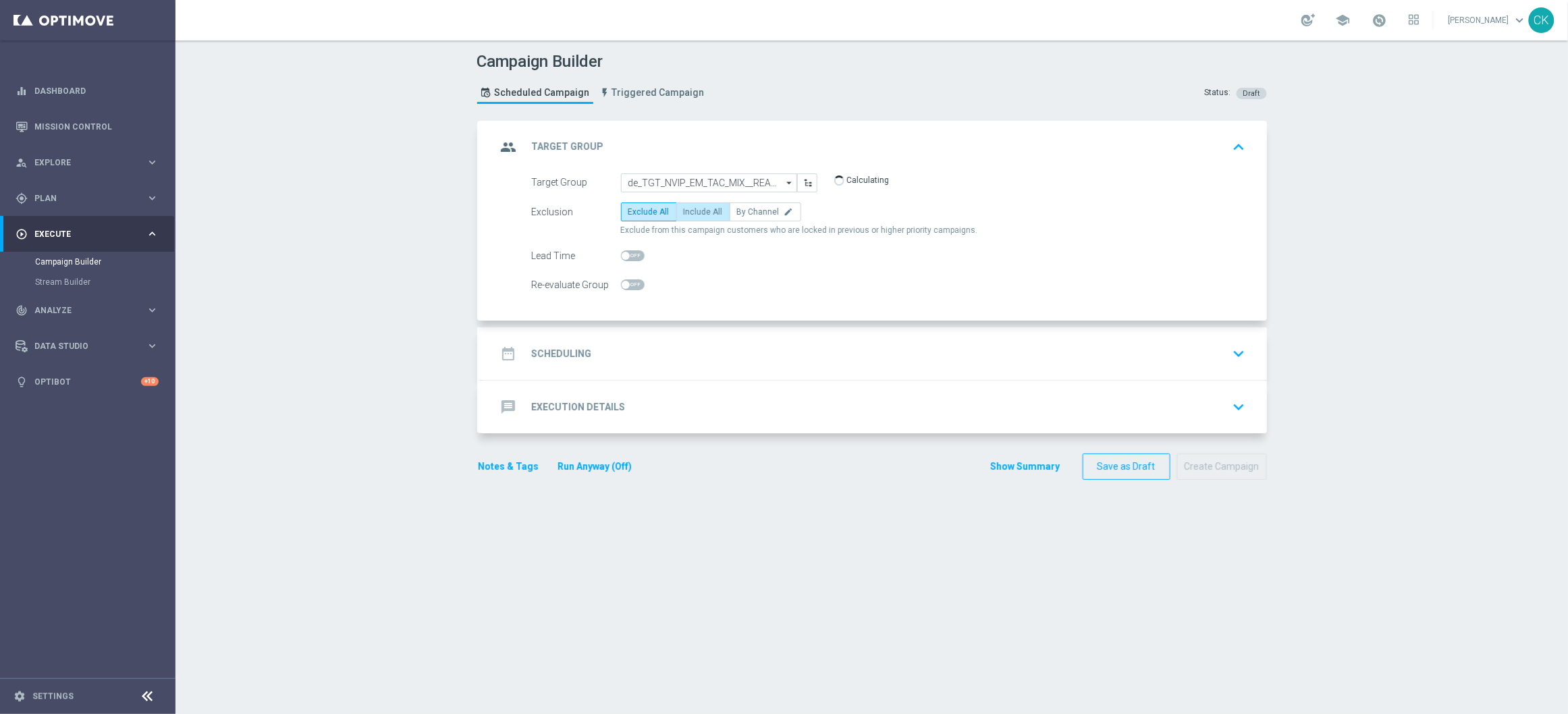
click at [710, 217] on label "Include All" at bounding box center [703, 211] width 54 height 19
click at [692, 217] on input "Include All" at bounding box center [688, 214] width 8 height 8
radio input "true"
click at [622, 251] on span at bounding box center [633, 255] width 24 height 11
click at [622, 251] on input "checkbox" at bounding box center [633, 255] width 24 height 11
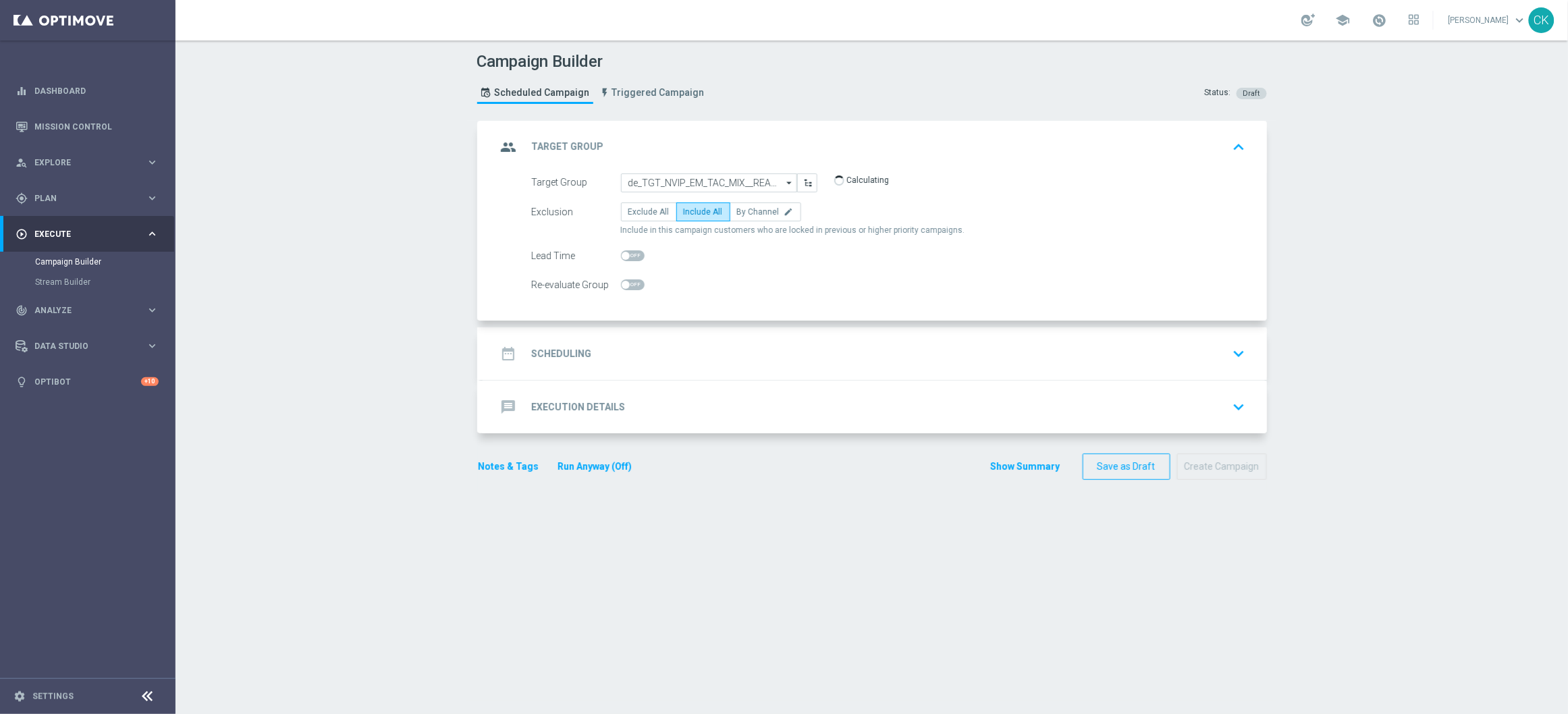
checkbox input "true"
click at [566, 349] on h2 "Scheduling" at bounding box center [561, 353] width 60 height 13
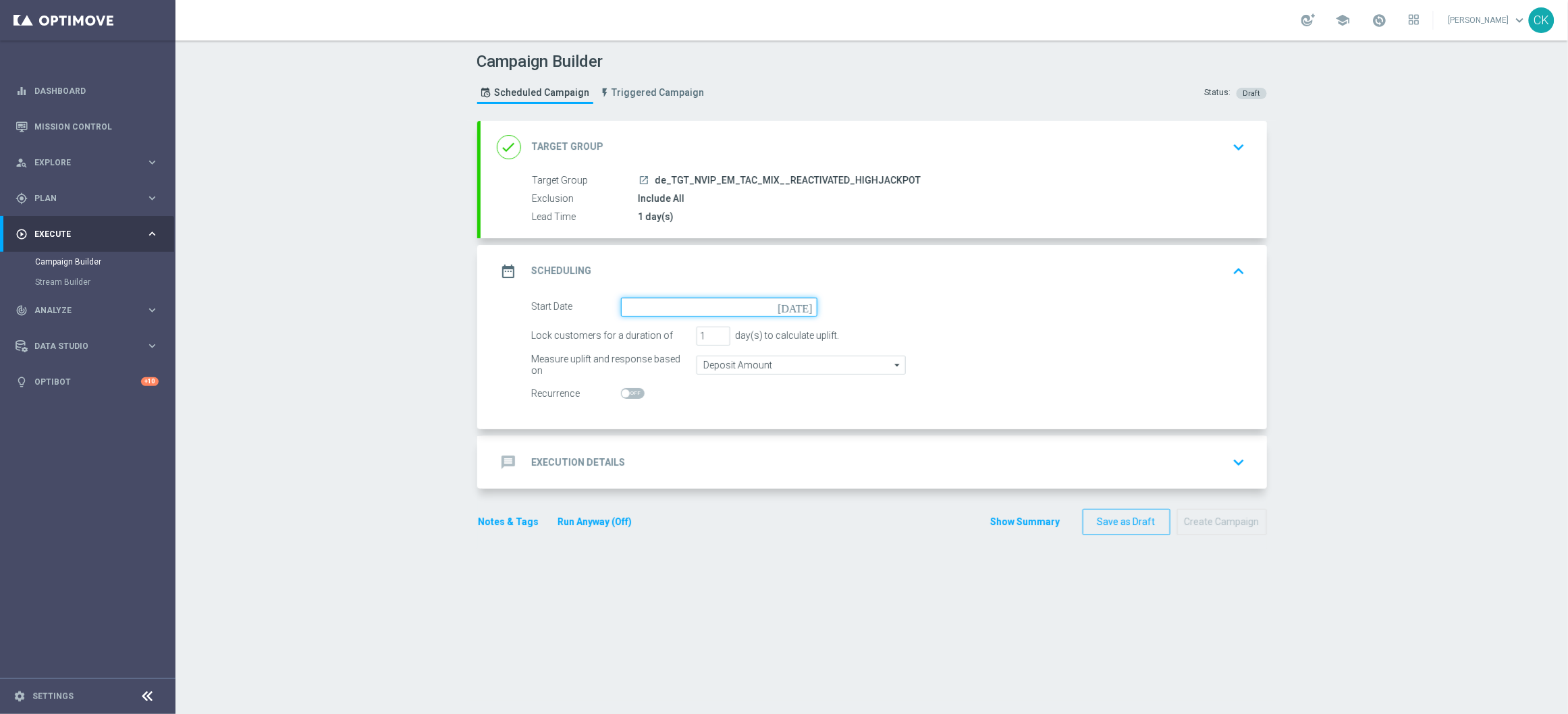
click at [654, 309] on input at bounding box center [719, 307] width 197 height 19
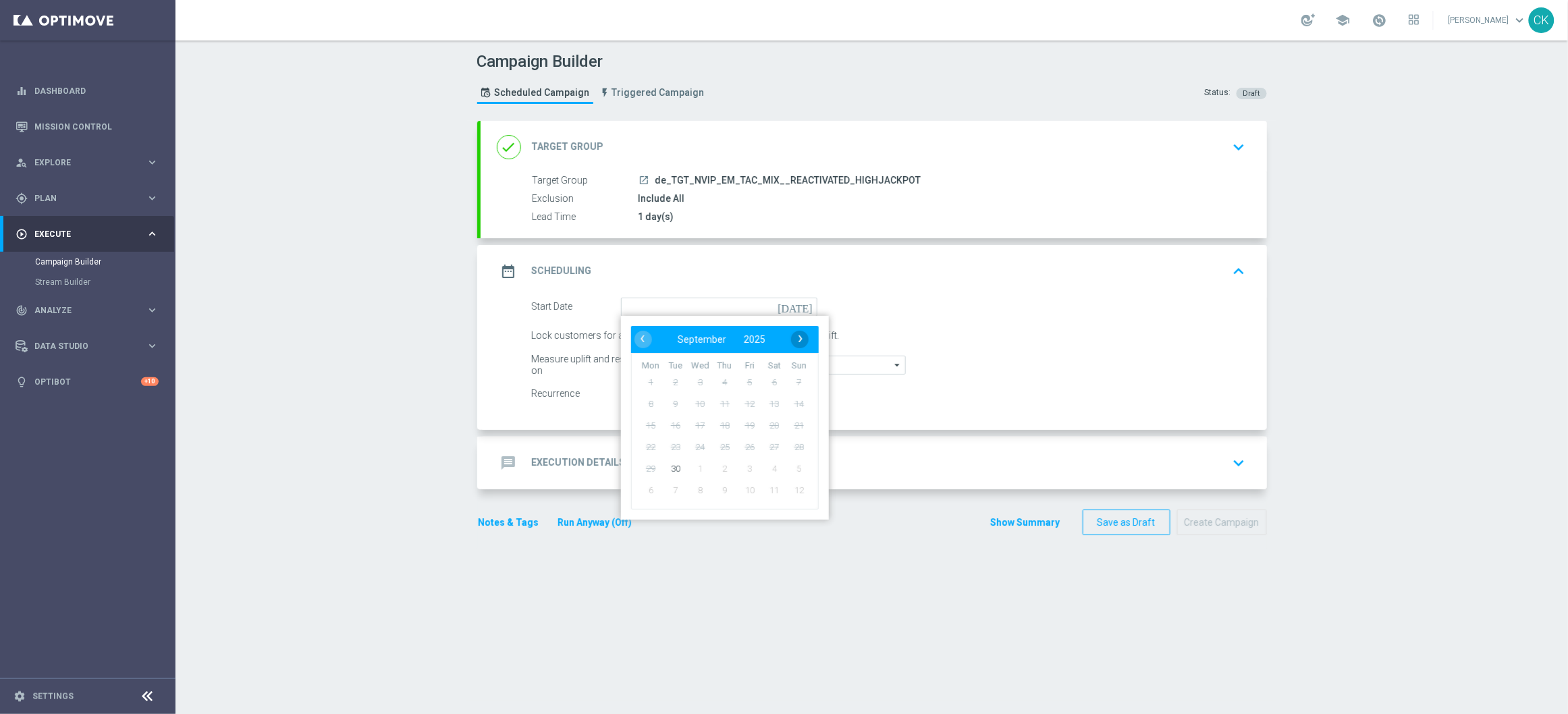
click at [797, 337] on span "›" at bounding box center [800, 339] width 18 height 18
click at [701, 379] on span "1" at bounding box center [699, 382] width 22 height 22
type input "[DATE]"
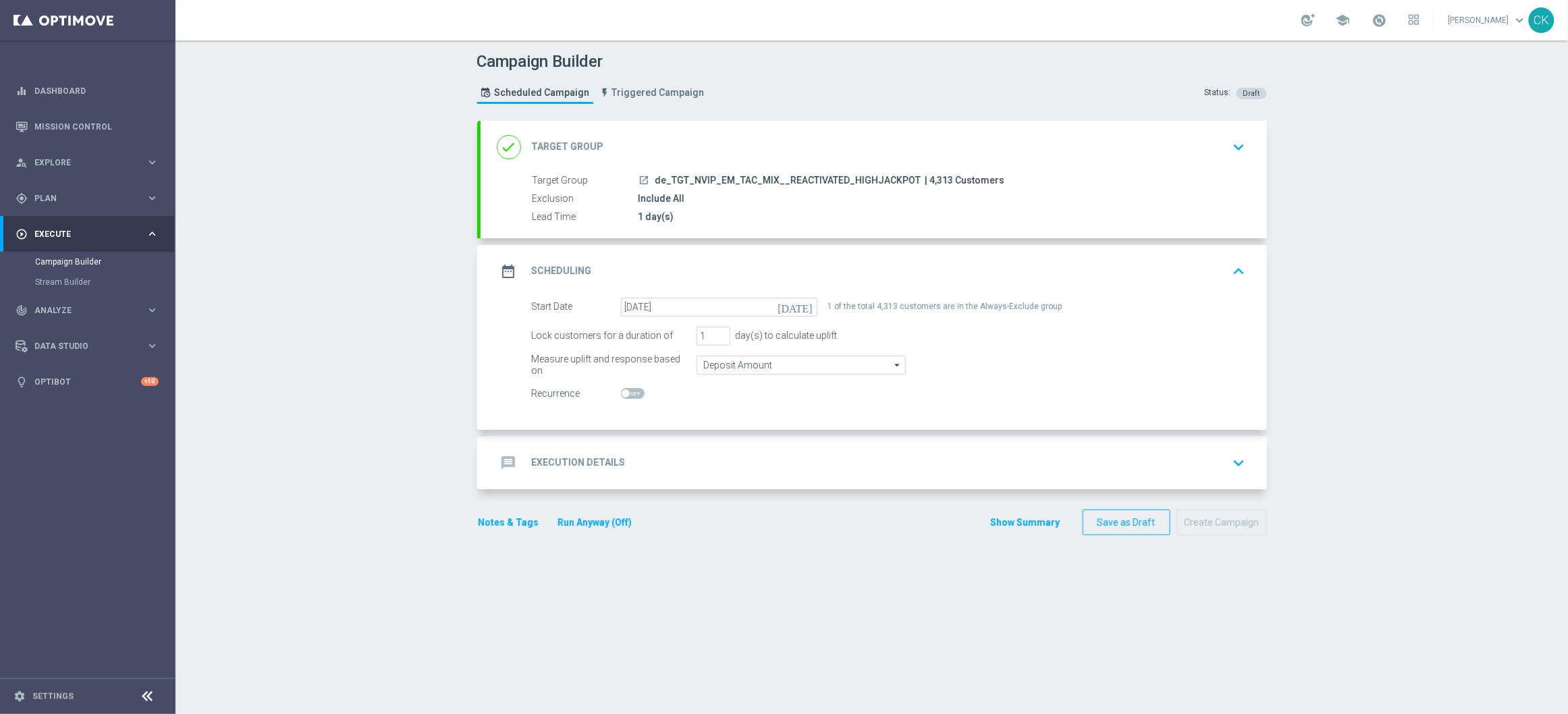
click at [571, 465] on h2 "Execution Details" at bounding box center [578, 463] width 94 height 13
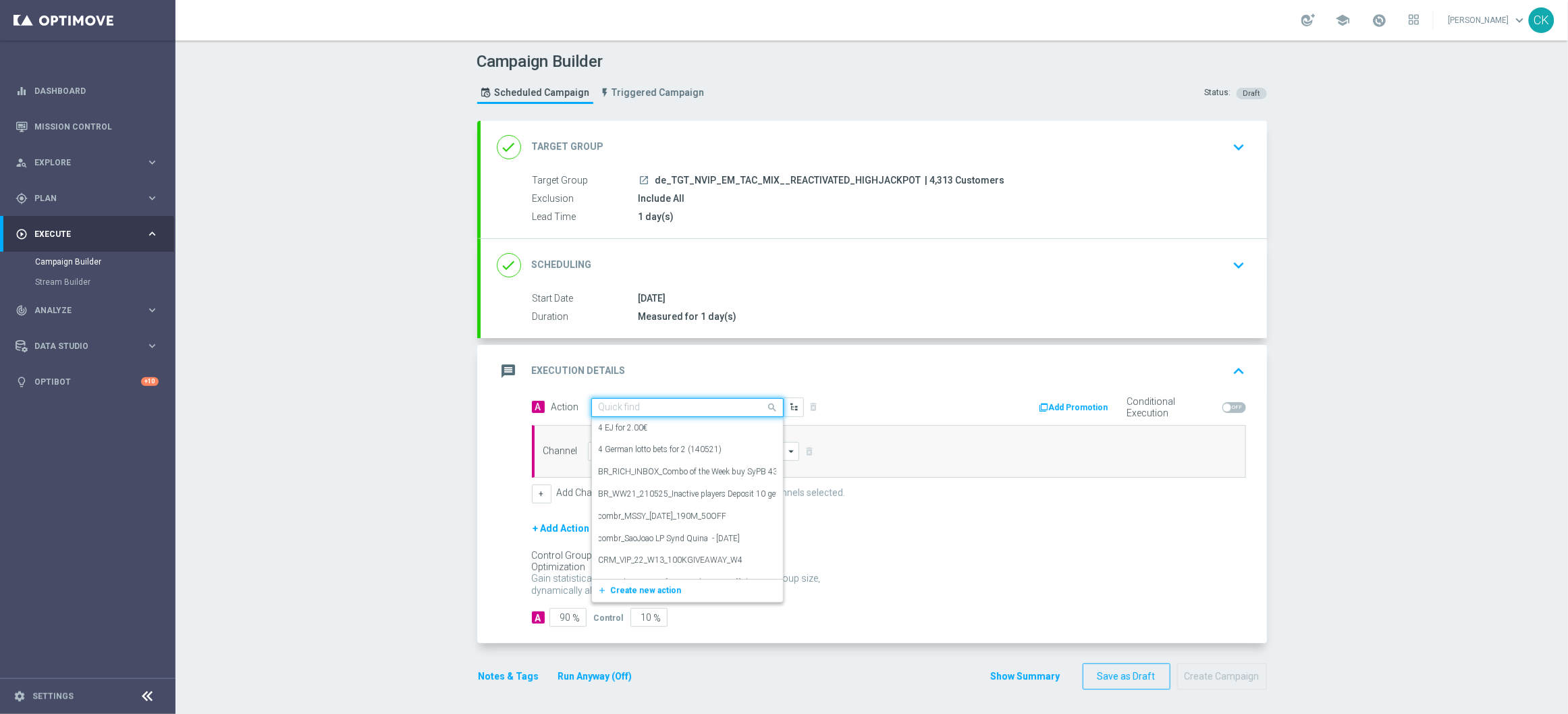
click at [676, 410] on input "text" at bounding box center [674, 408] width 151 height 11
paste input "6 lines 649 inkl. S77 & S6 + 1 free Syndicate LOTTO-Spezial"
type input "6 lines 649 inkl. S77 & S6 + 1 free Syndicate LOTTO-Spezial"
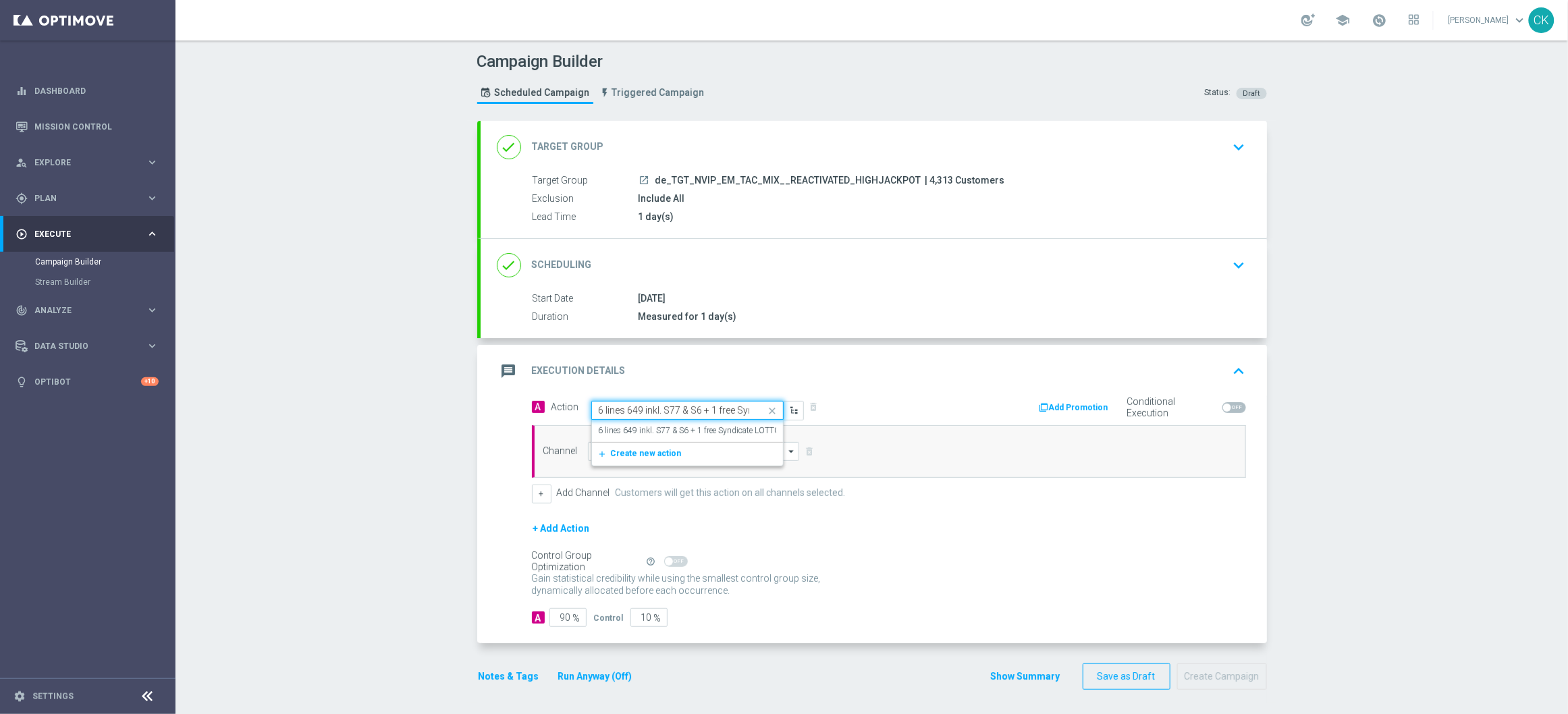
scroll to position [0, 94]
click at [671, 431] on label "6 lines 649 inkl. S77 & S6 + 1 free Syndicate LOTTO-Spezial" at bounding box center [703, 431] width 209 height 11
click at [661, 453] on input at bounding box center [694, 451] width 212 height 19
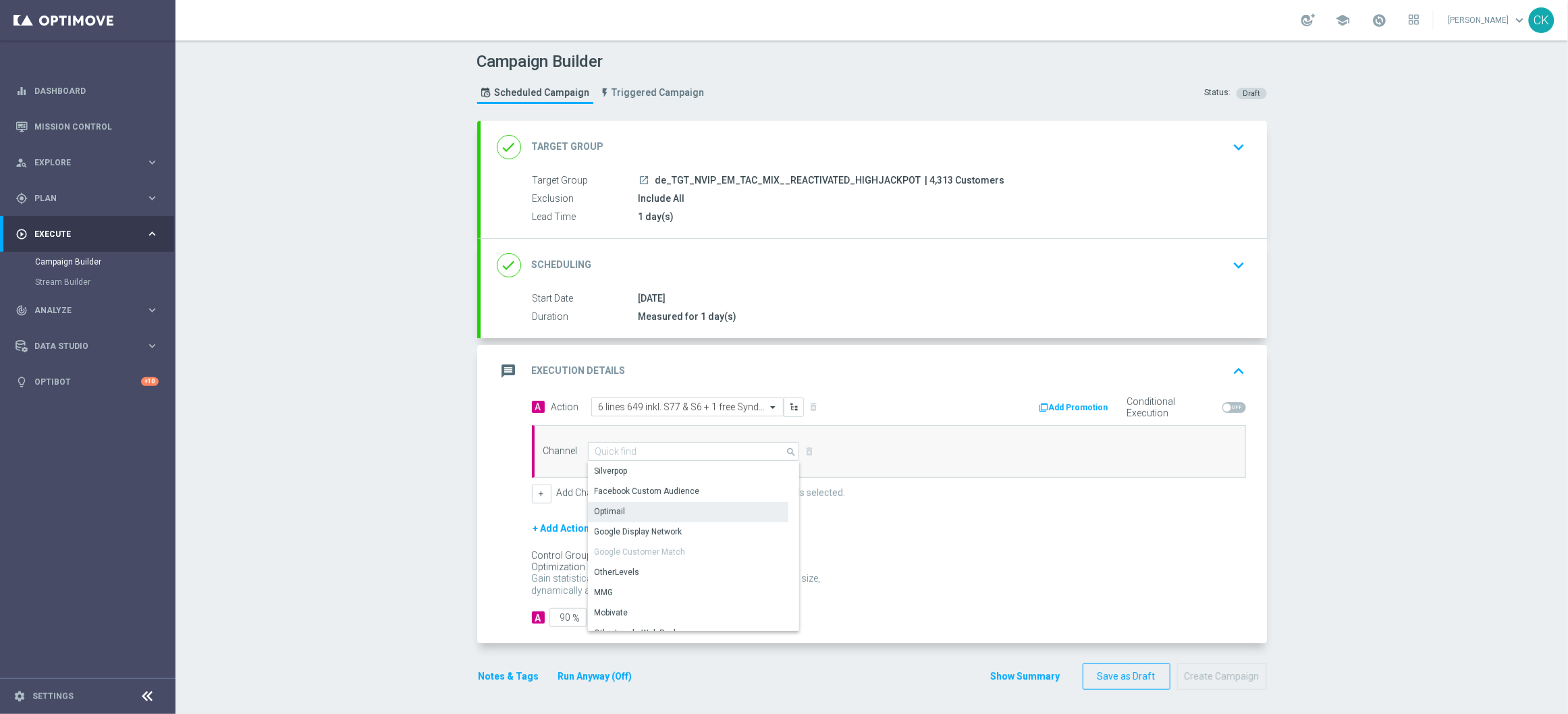
click at [654, 510] on div "Optimail" at bounding box center [688, 511] width 201 height 19
type input "Optimail"
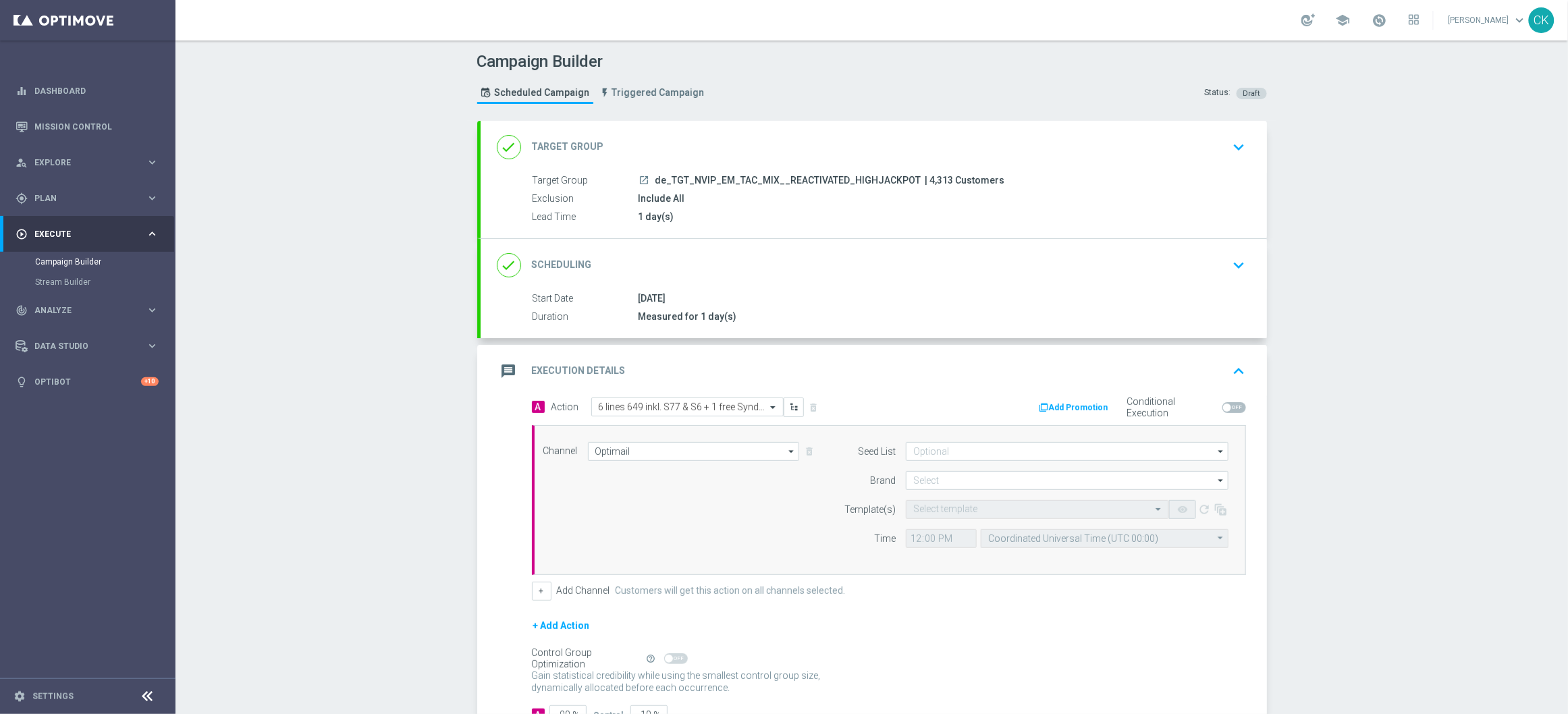
scroll to position [101, 0]
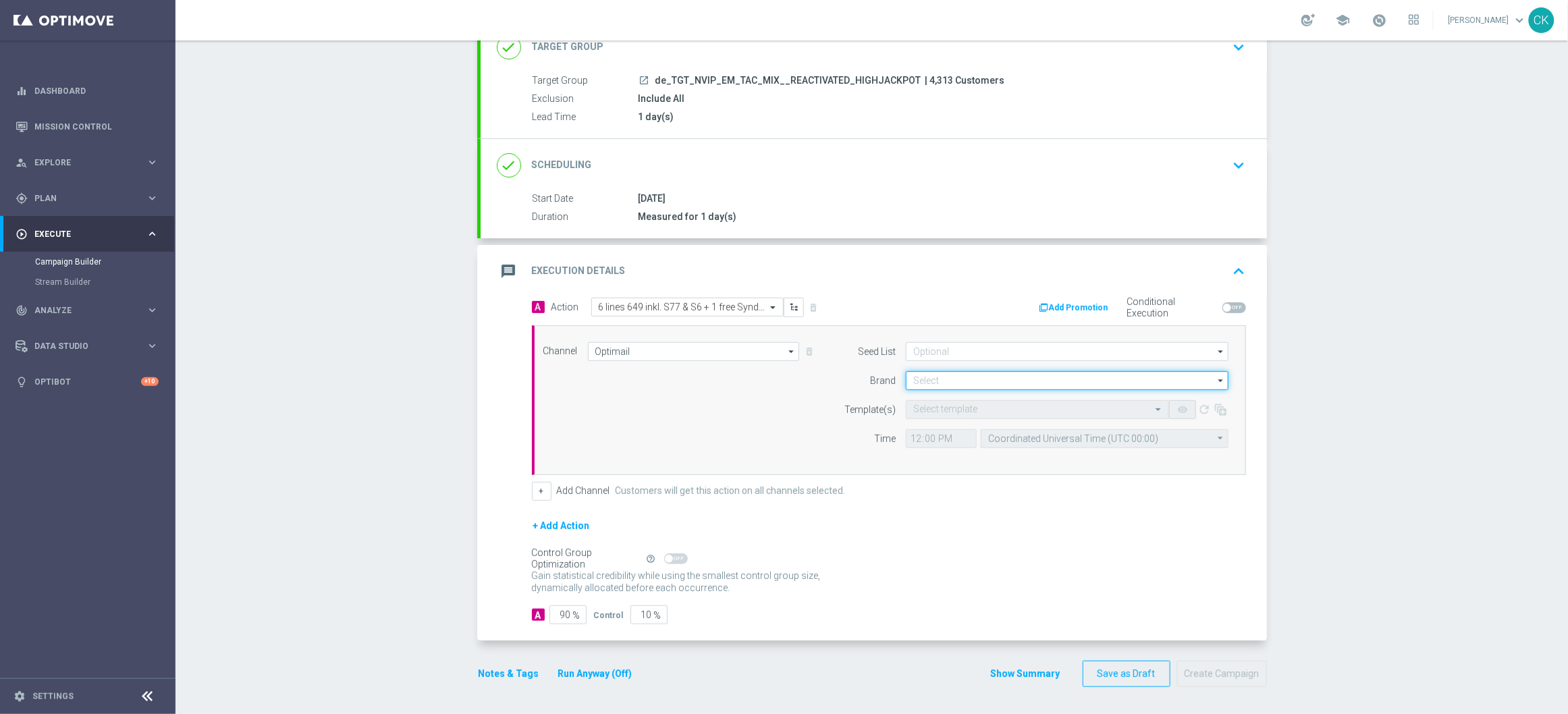
click at [973, 378] on input at bounding box center [1067, 380] width 323 height 19
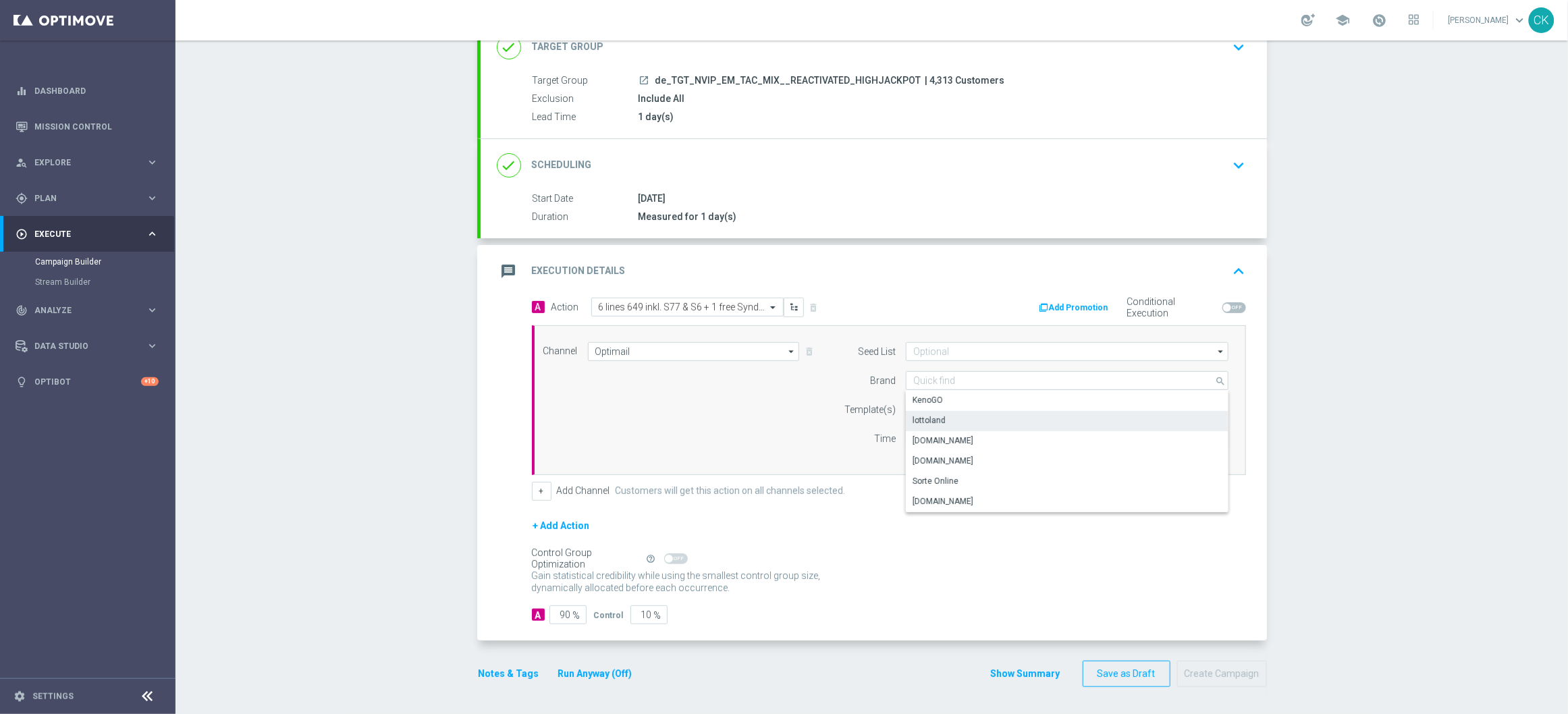
click at [959, 418] on div "lottoland" at bounding box center [1067, 420] width 323 height 19
type input "lottoland"
click at [942, 406] on input "text" at bounding box center [1023, 410] width 221 height 11
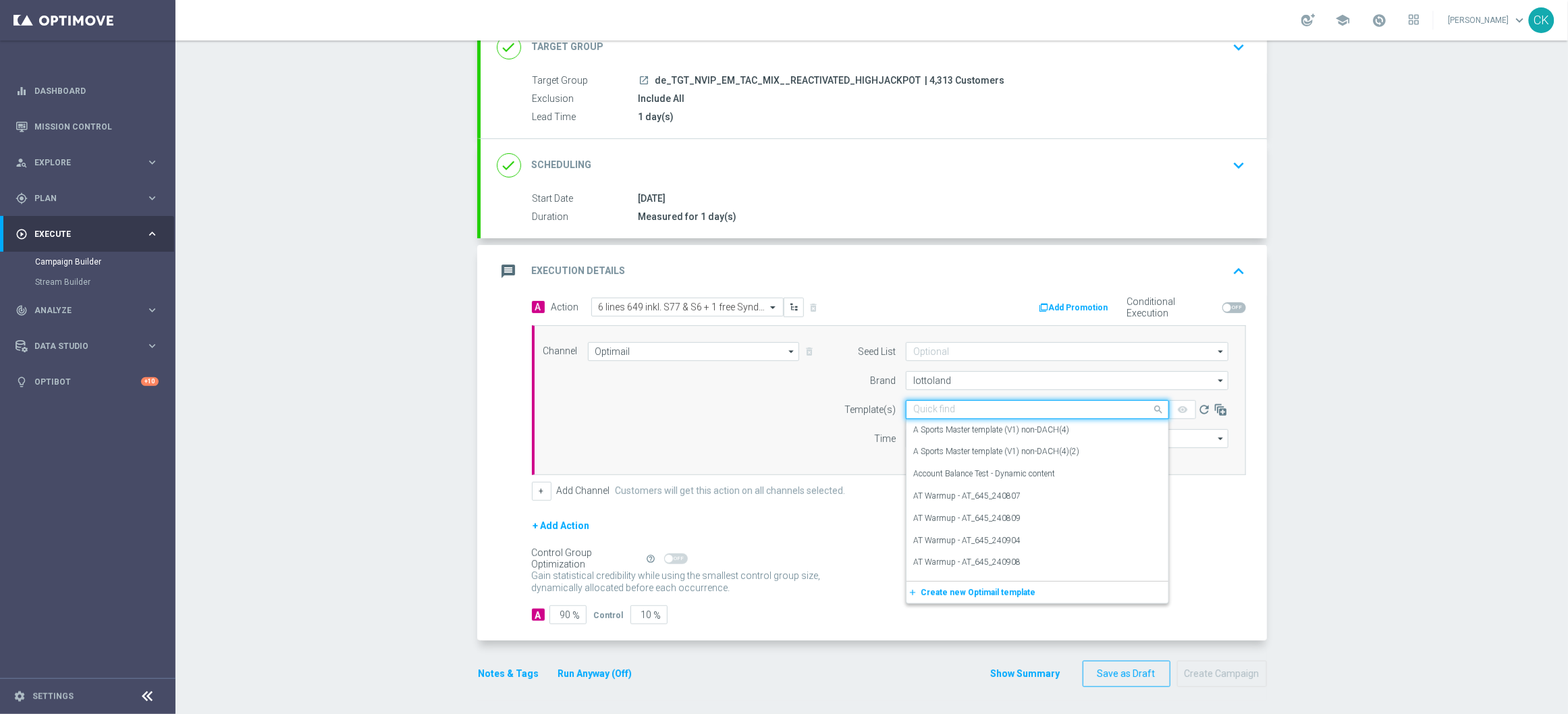
paste input "DE_INT__649_REACT_251001__NVIP_EMA_TAC_LT"
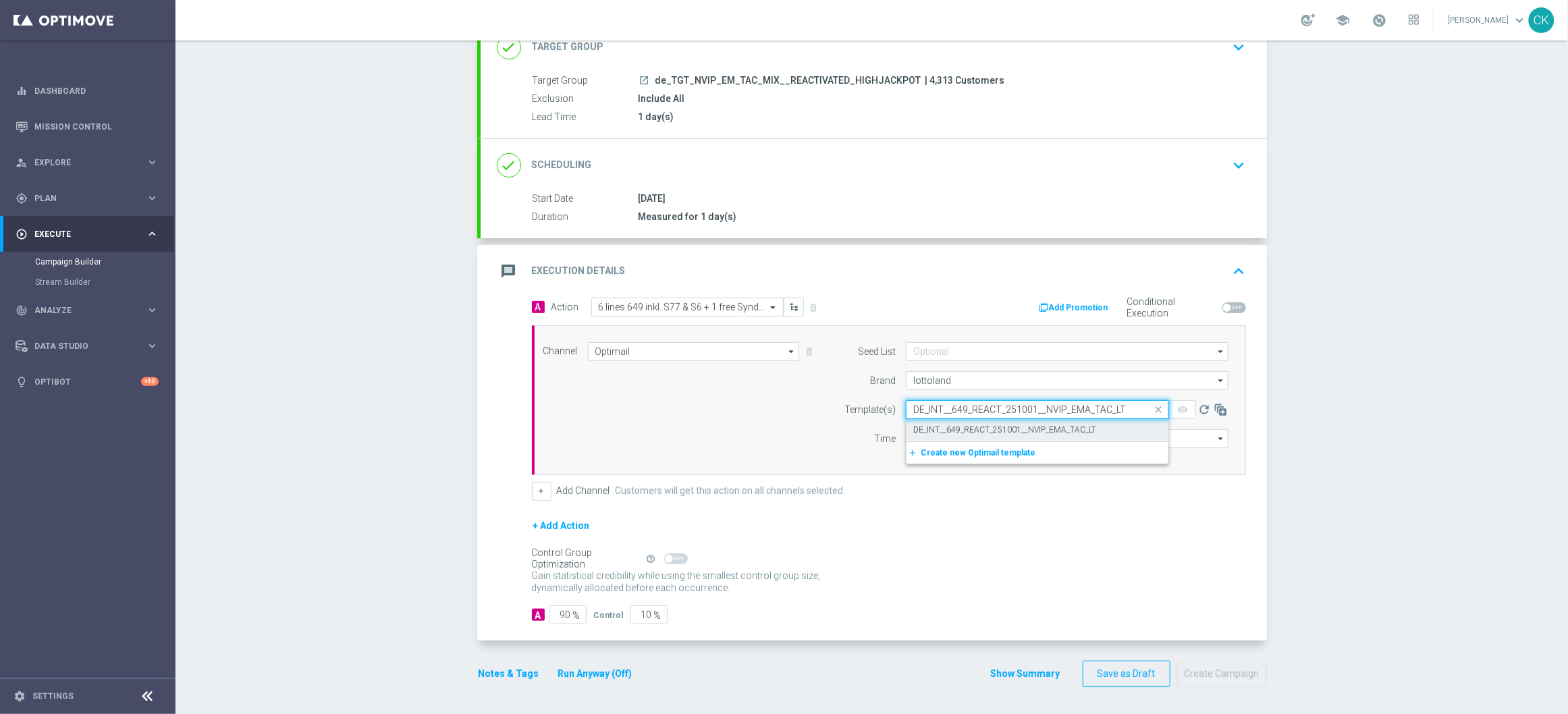
click at [937, 425] on label "DE_INT__649_REACT_251001__NVIP_EMA_TAC_LT" at bounding box center [1004, 430] width 183 height 11
type input "DE_INT__649_REACT_251001__NVIP_EMA_TAC_LT"
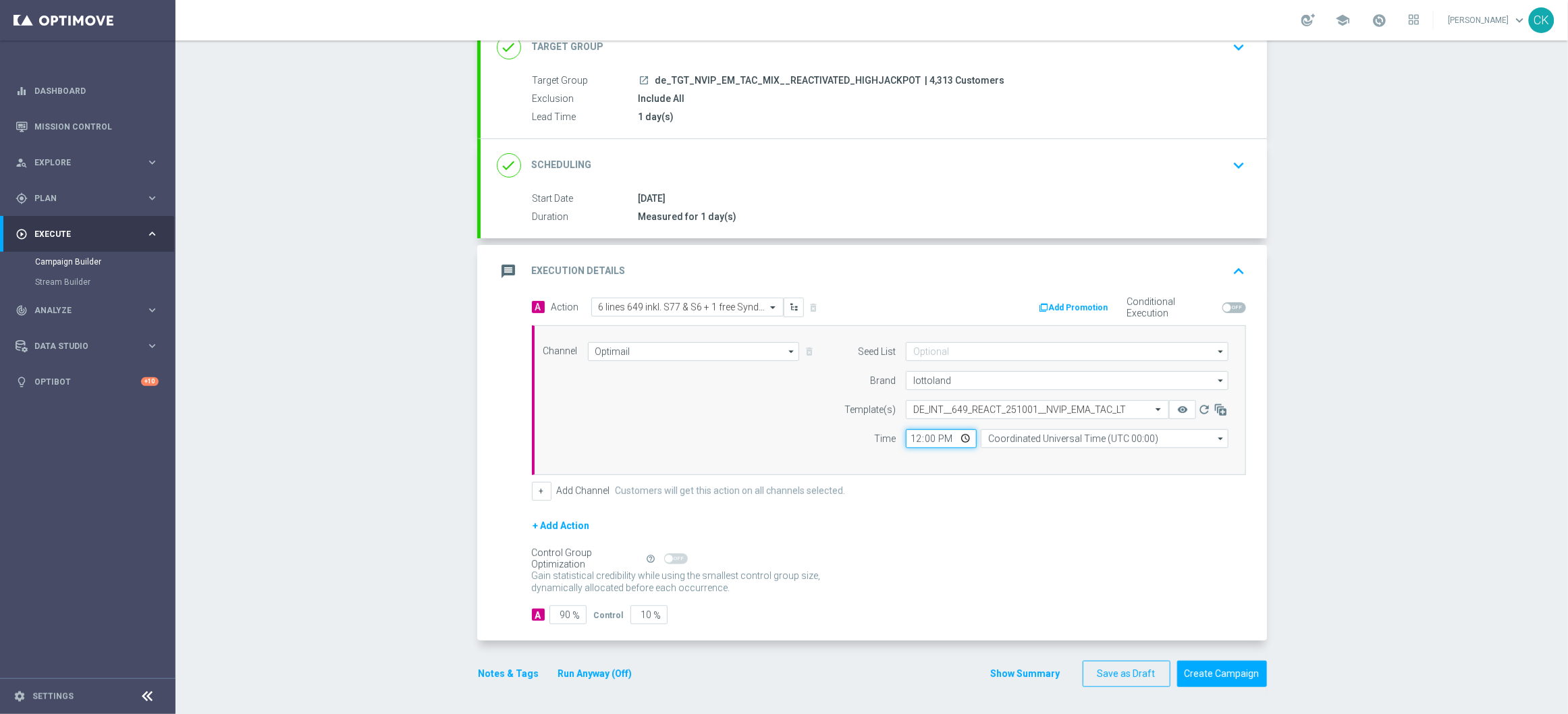
click at [908, 437] on input "12:00" at bounding box center [941, 438] width 71 height 19
type input "06:00"
click at [1064, 441] on input "Coordinated Universal Time (UTC 00:00)" at bounding box center [1105, 438] width 248 height 19
click at [1052, 460] on div "Central European Time ([GEOGRAPHIC_DATA]) (UTC +02:00)" at bounding box center [1098, 458] width 220 height 12
type input "Central European Time ([GEOGRAPHIC_DATA]) (UTC +02:00)"
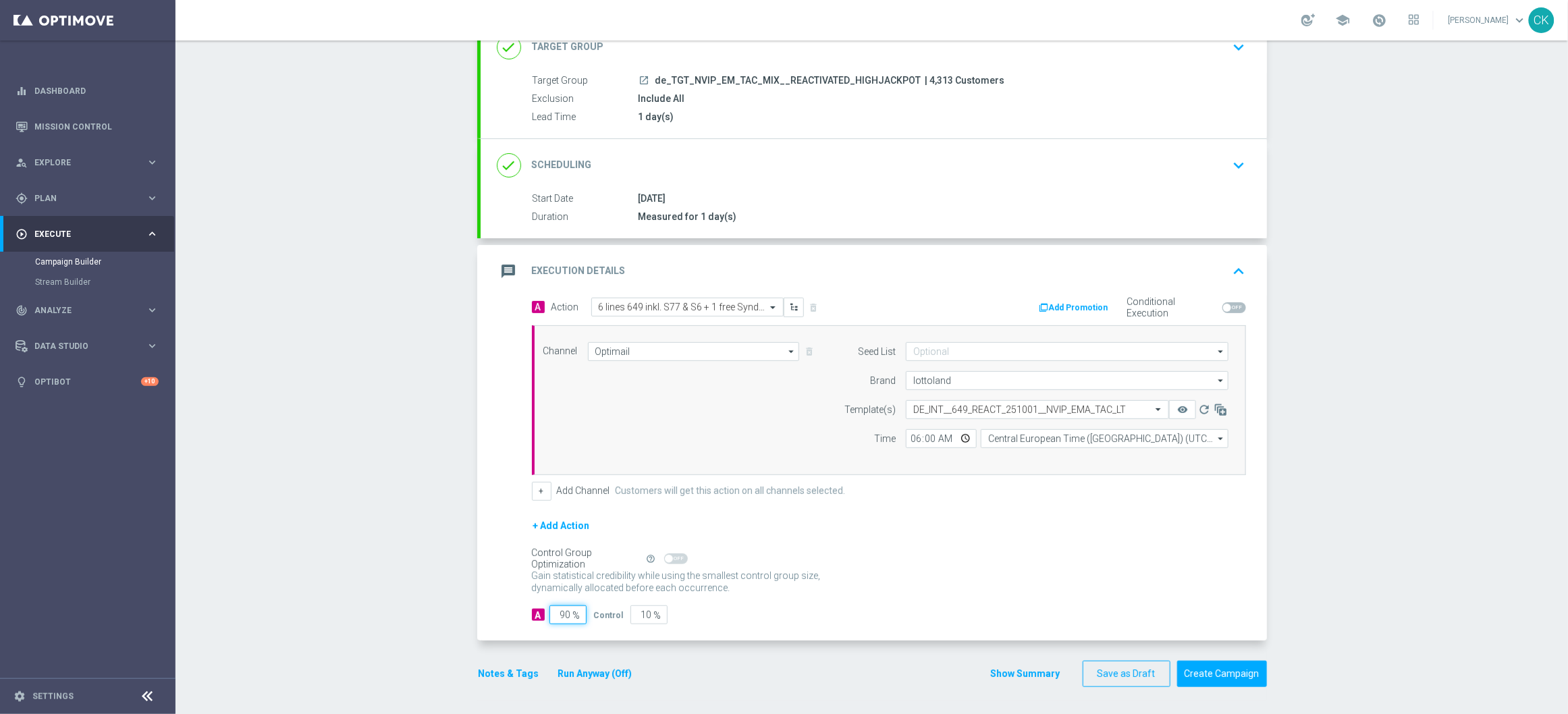
click at [566, 614] on input "90" at bounding box center [568, 614] width 37 height 19
type input "9"
type input "91"
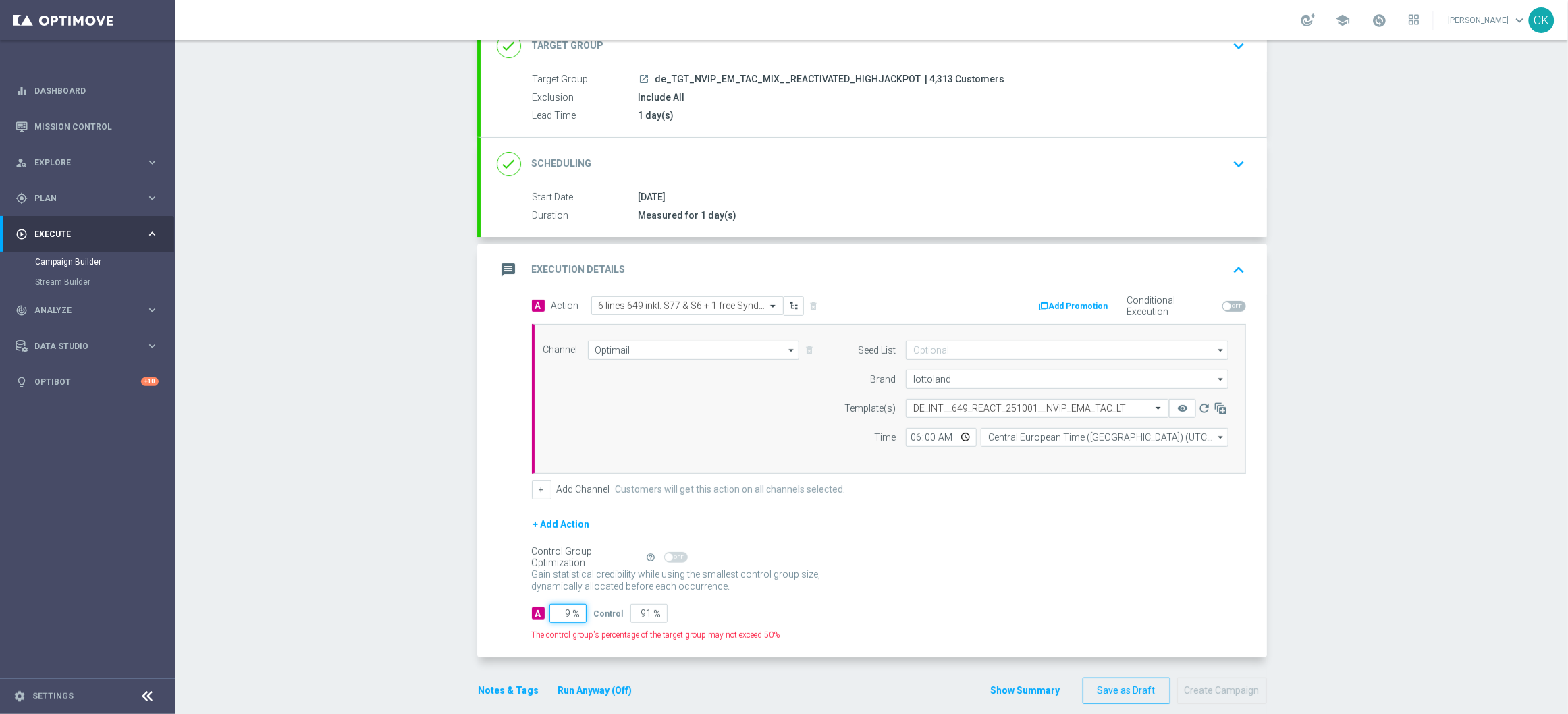
type input "98"
type input "2"
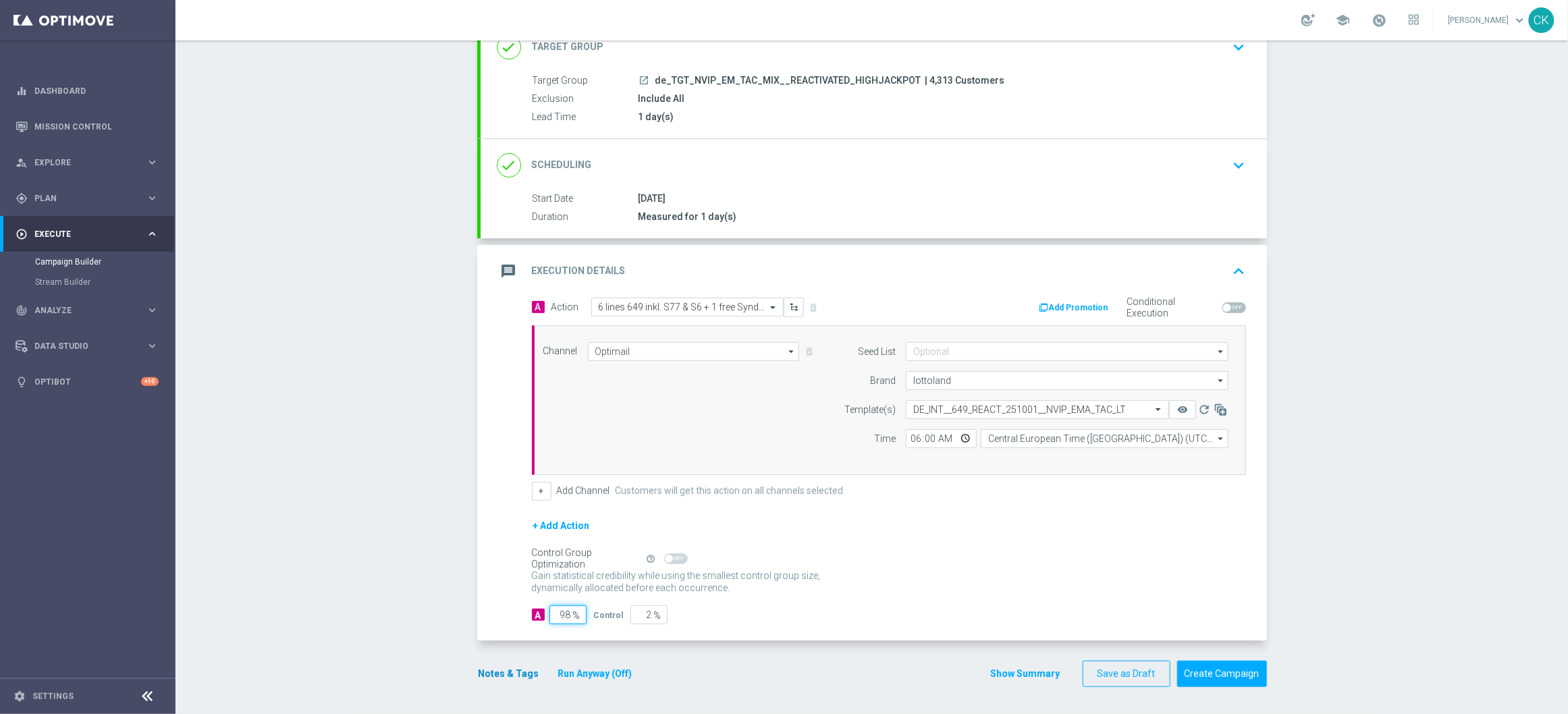
type input "98"
click at [490, 672] on button "Notes & Tags" at bounding box center [509, 674] width 63 height 17
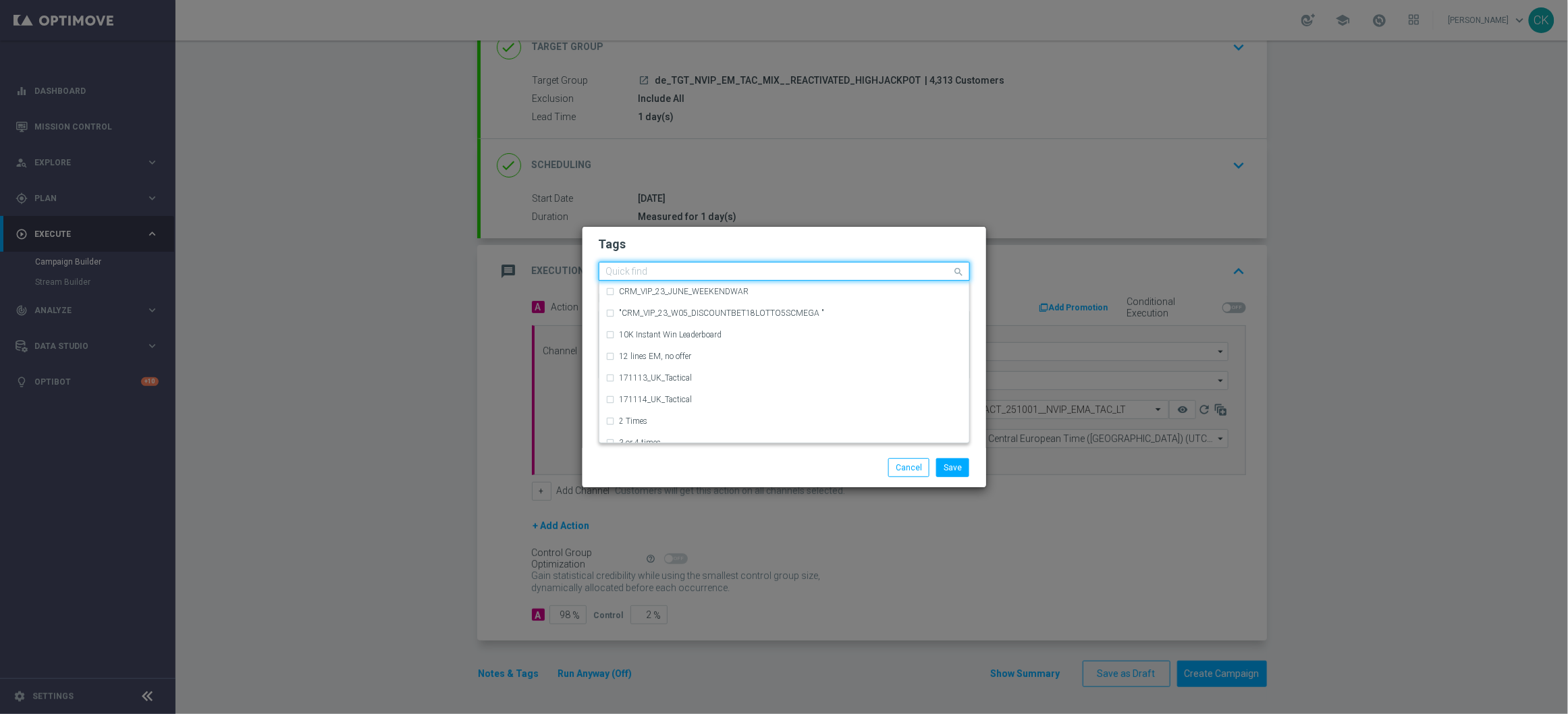
click at [650, 271] on input "text" at bounding box center [779, 272] width 347 height 11
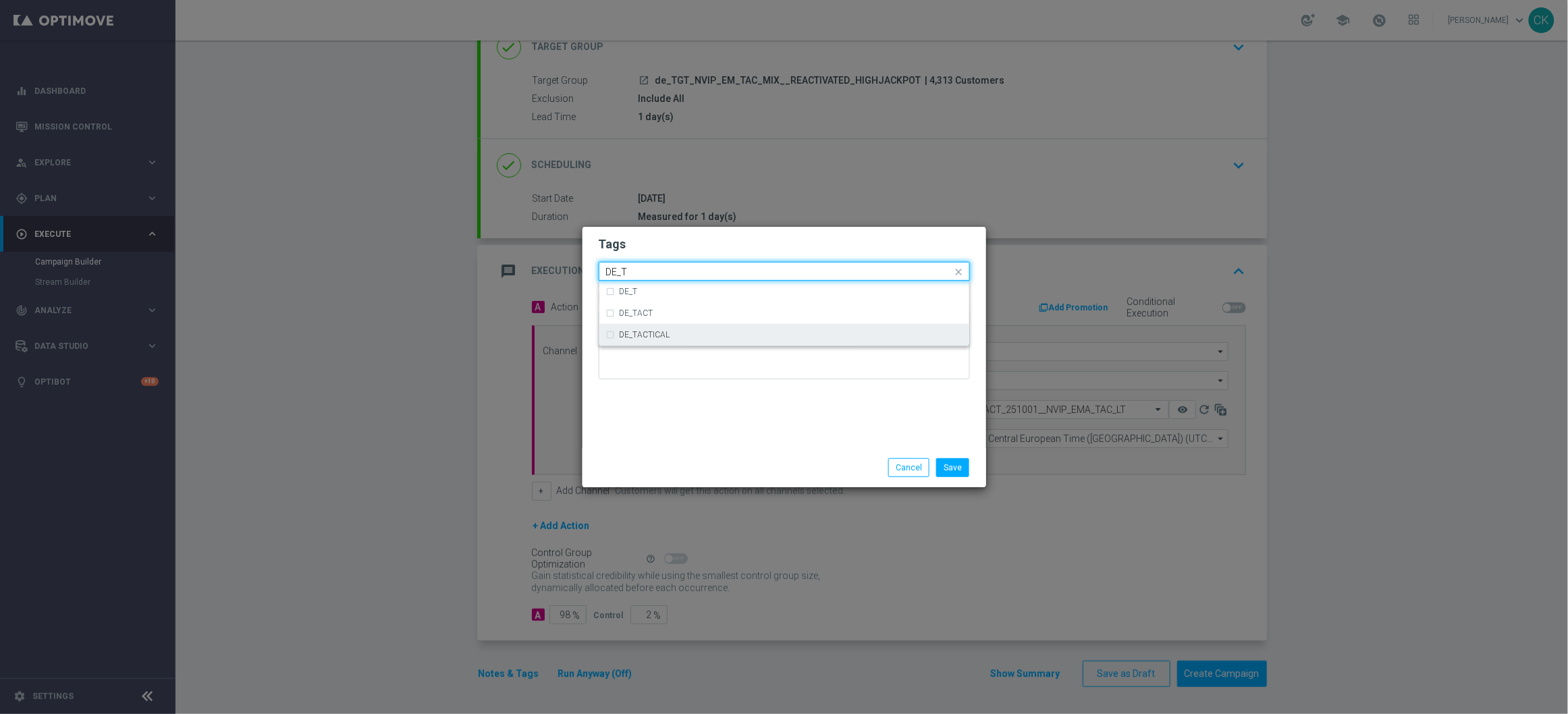
click at [662, 337] on label "DE_TACTICAL" at bounding box center [645, 334] width 51 height 8
type input "DE_T"
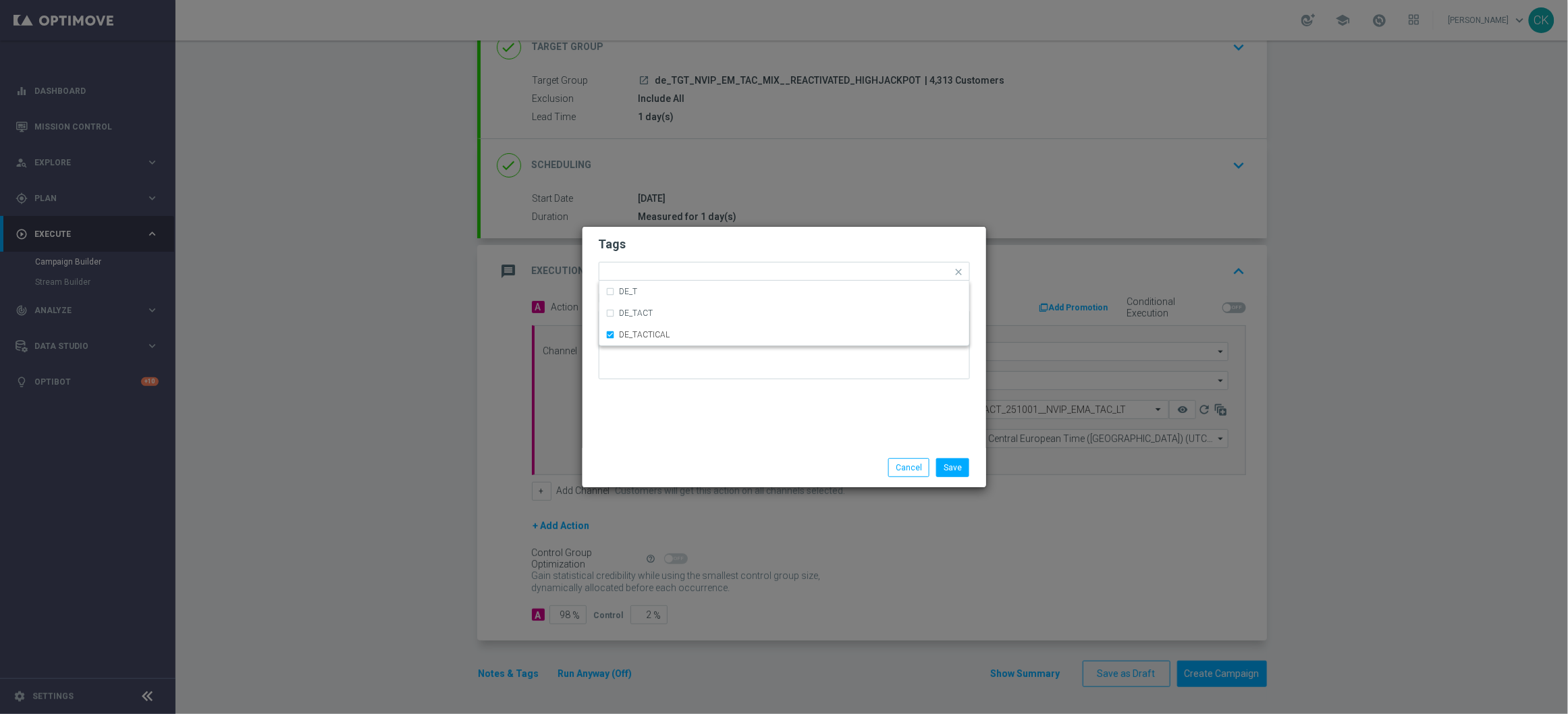
click at [668, 445] on div "Tags Quick find × DE_TACTICAL DE_T DE_TACT DE_TACTICAL Notes" at bounding box center [784, 337] width 404 height 221
click at [959, 464] on button "Save" at bounding box center [952, 468] width 33 height 19
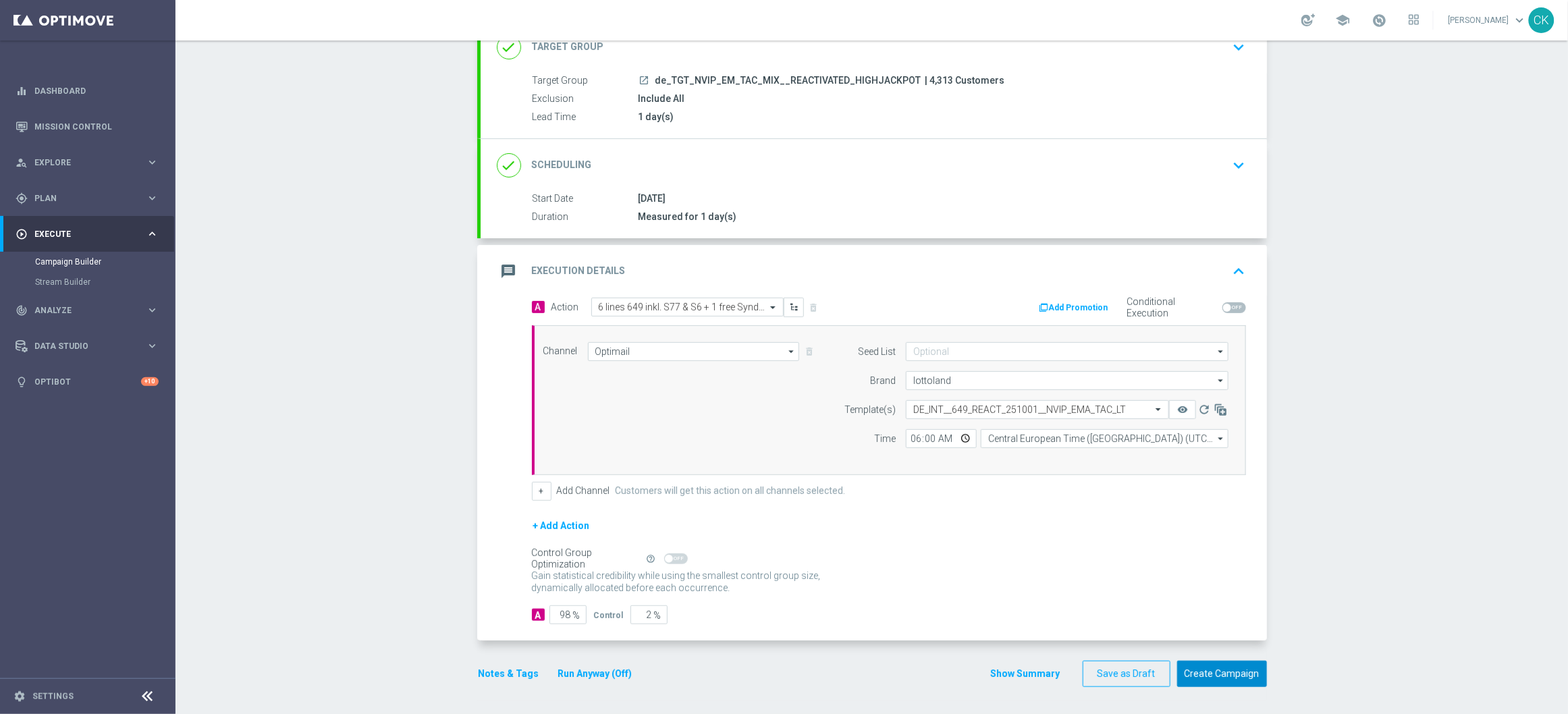
click at [1218, 679] on button "Create Campaign" at bounding box center [1221, 673] width 89 height 26
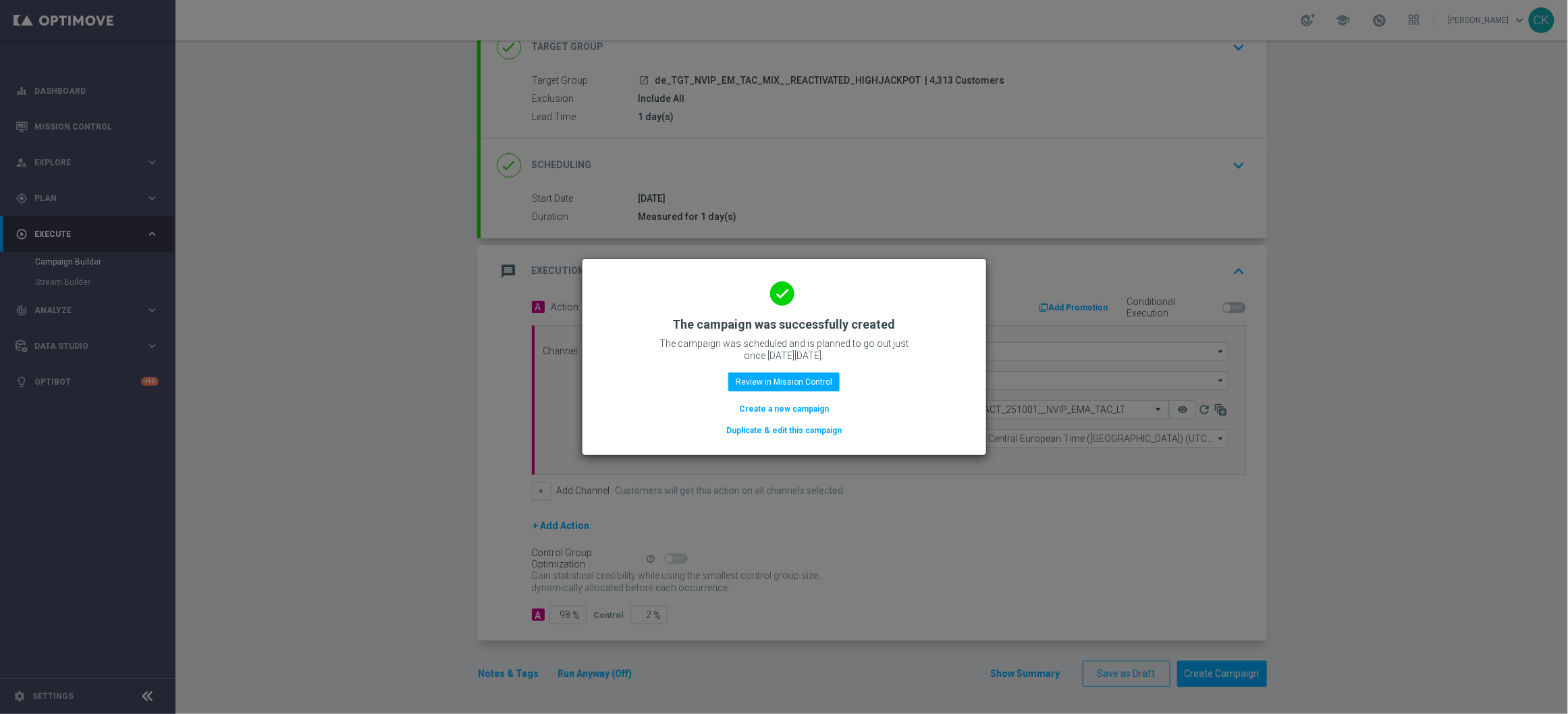
click at [762, 406] on button "Create a new campaign" at bounding box center [783, 408] width 92 height 15
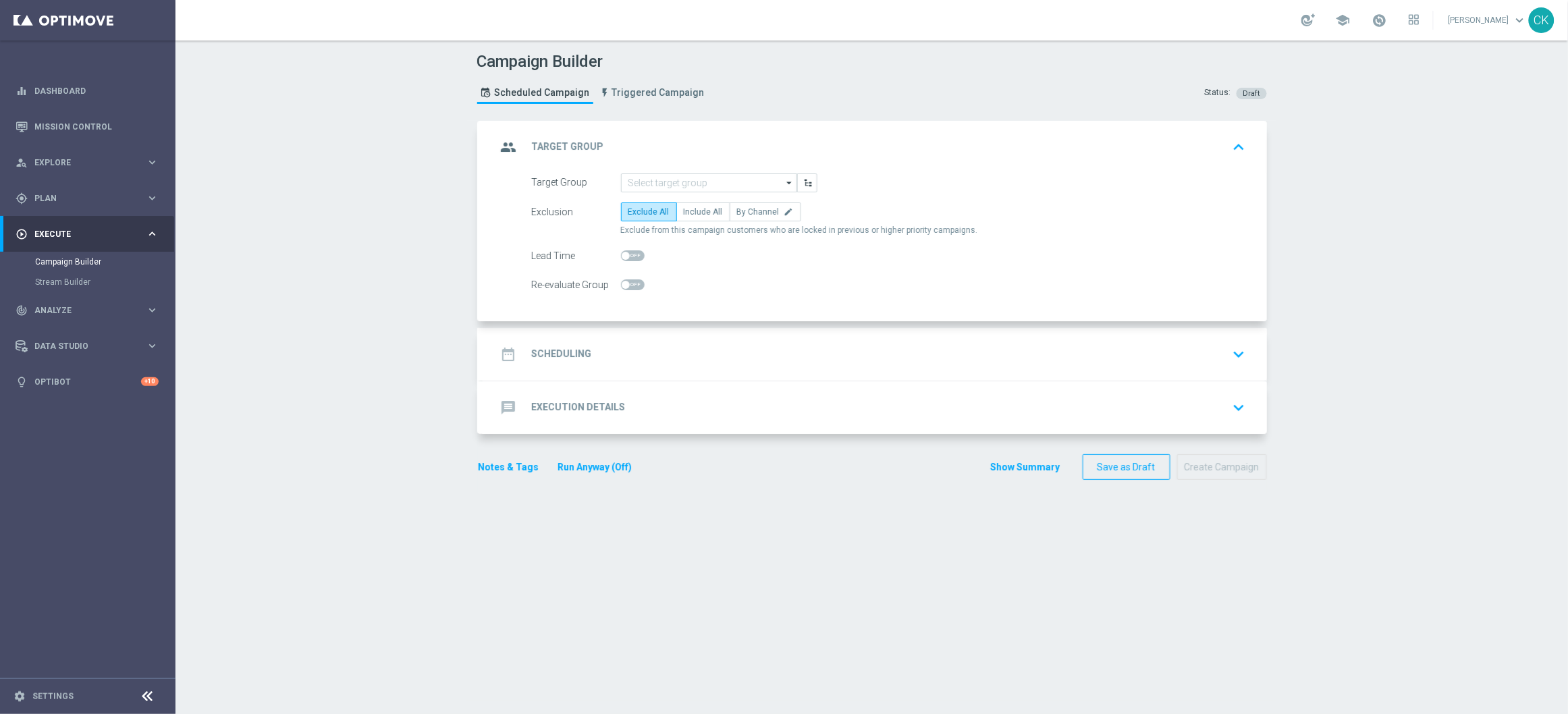
scroll to position [0, 0]
click at [702, 170] on div "group Target Group keyboard_arrow_up" at bounding box center [873, 147] width 786 height 53
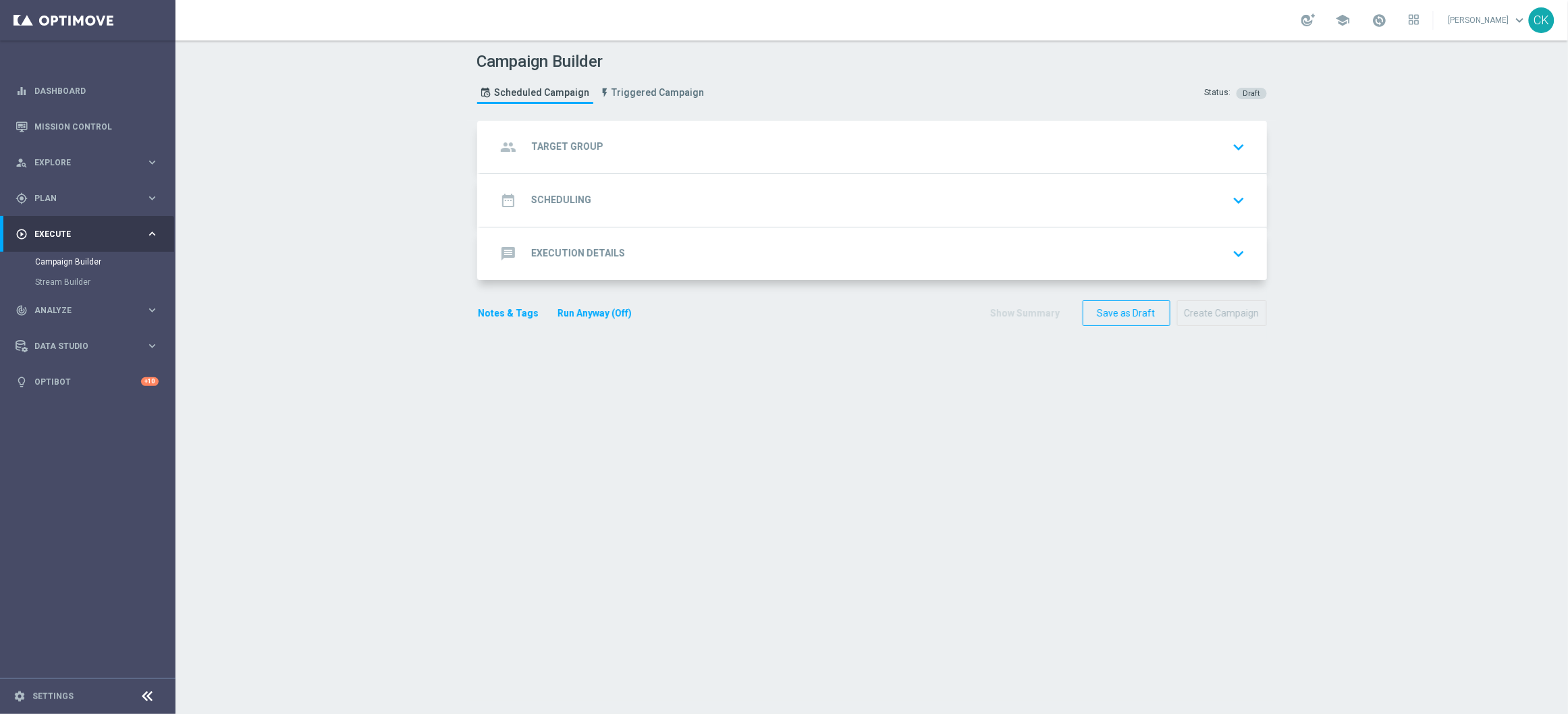
click at [685, 139] on div "group Target Group keyboard_arrow_down" at bounding box center [873, 147] width 754 height 25
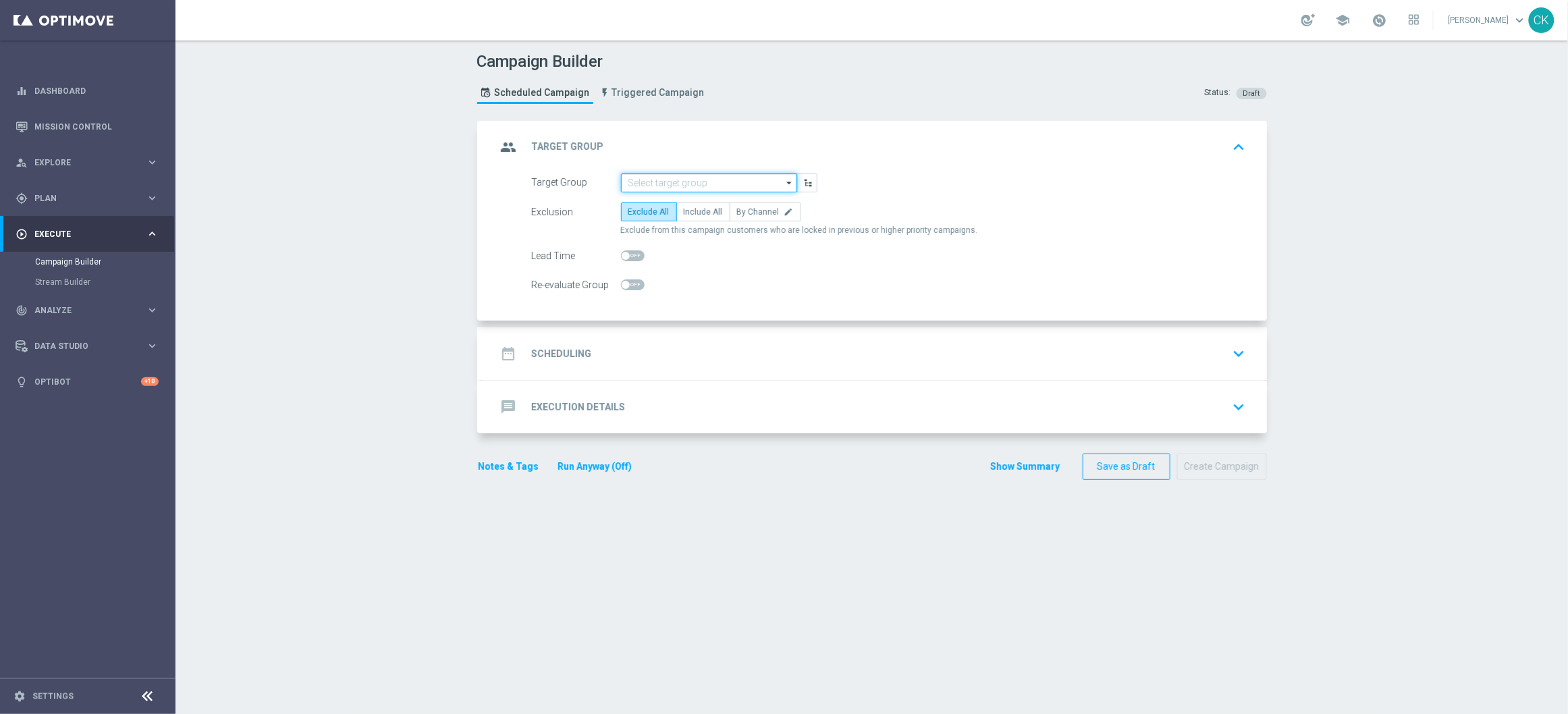
click at [692, 183] on input at bounding box center [709, 182] width 176 height 19
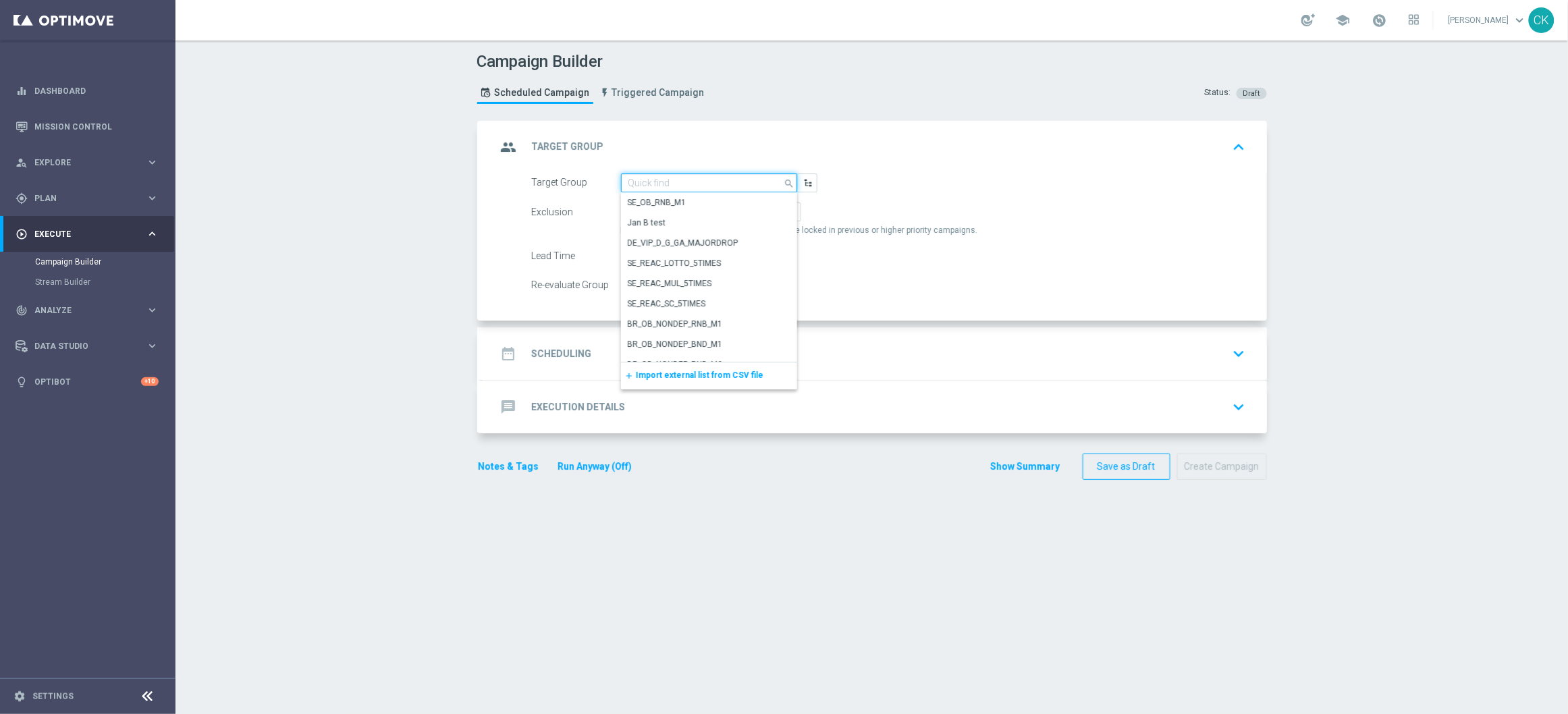
paste input "de_TGT_NVIP_EM_TAC_MIX__CHURNED_HIGHJACKPOT"
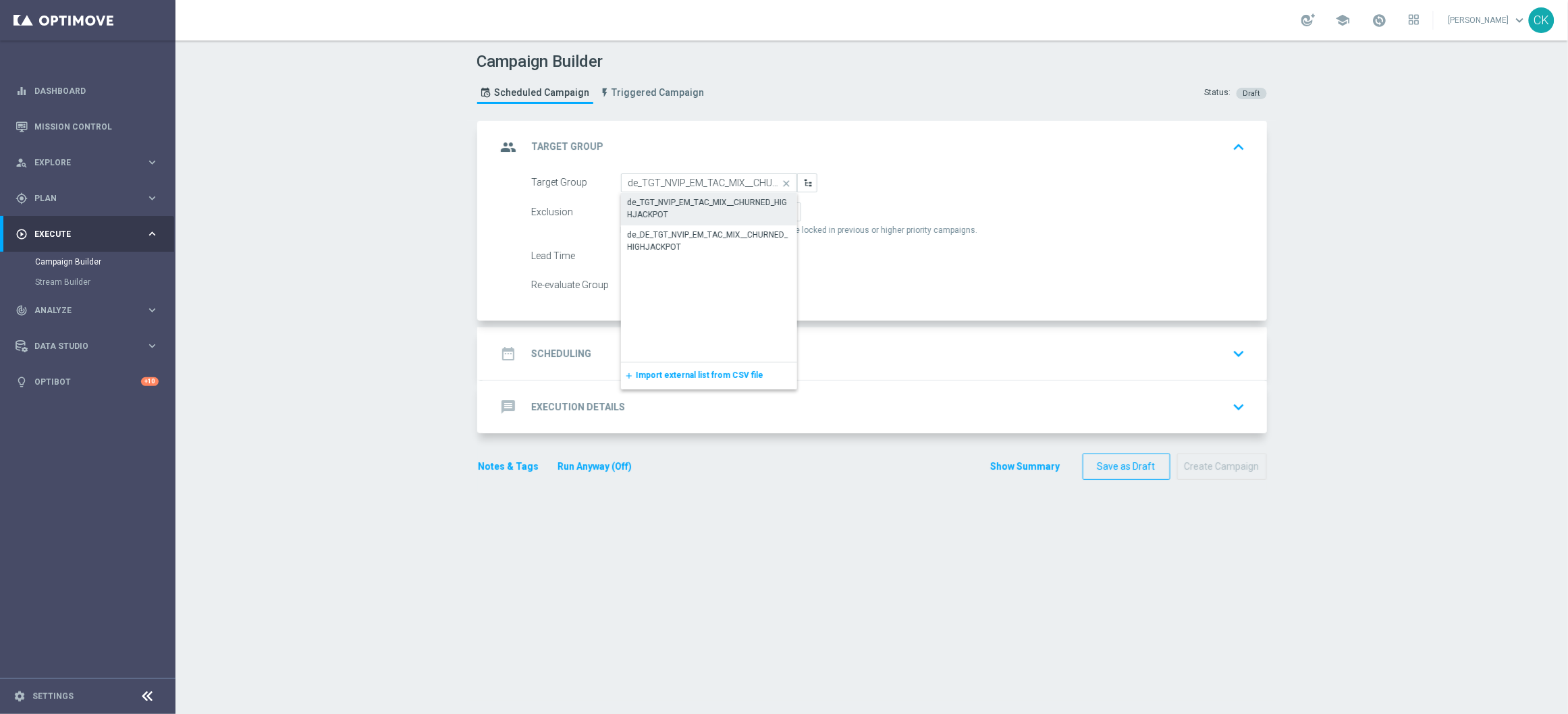
click at [676, 199] on div "de_TGT_NVIP_EM_TAC_MIX__CHURNED_HIGHJACKPOT" at bounding box center [709, 208] width 163 height 24
type input "de_TGT_NVIP_EM_TAC_MIX__CHURNED_HIGHJACKPOT"
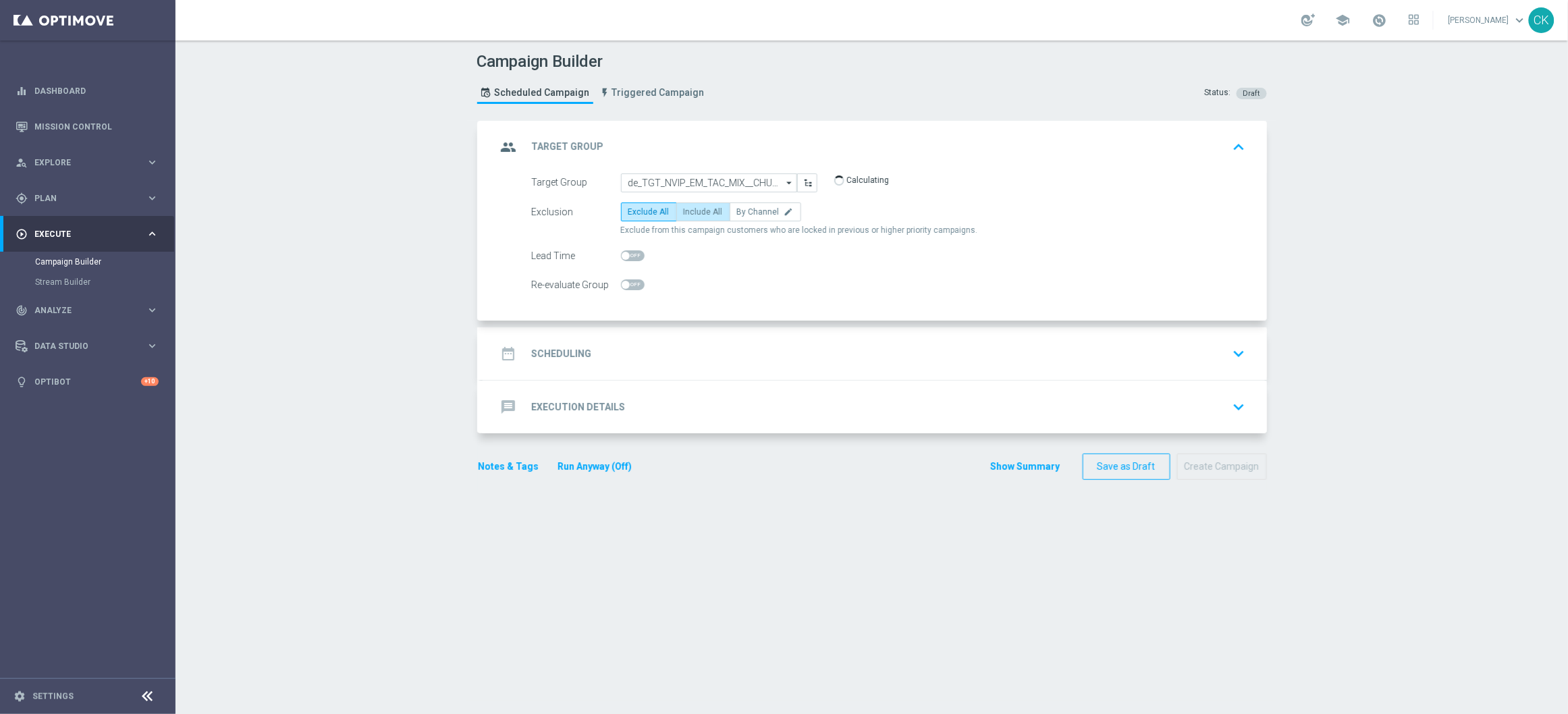
click at [698, 213] on span "Include All" at bounding box center [704, 211] width 39 height 9
click at [692, 213] on input "Include All" at bounding box center [688, 214] width 8 height 8
radio input "true"
click at [621, 255] on span at bounding box center [625, 255] width 8 height 8
click at [621, 255] on input "checkbox" at bounding box center [633, 255] width 24 height 11
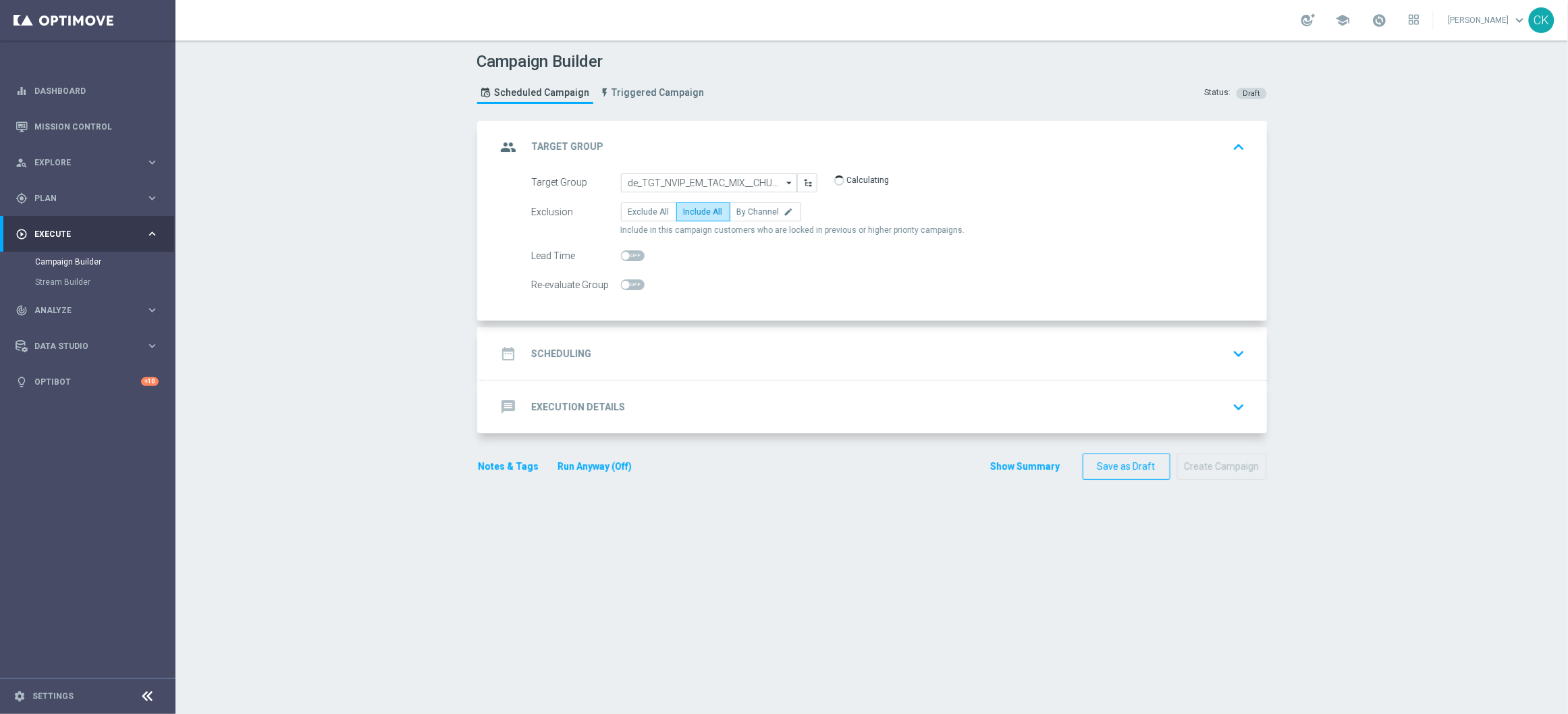
checkbox input "true"
click at [556, 351] on h2 "Scheduling" at bounding box center [561, 353] width 60 height 13
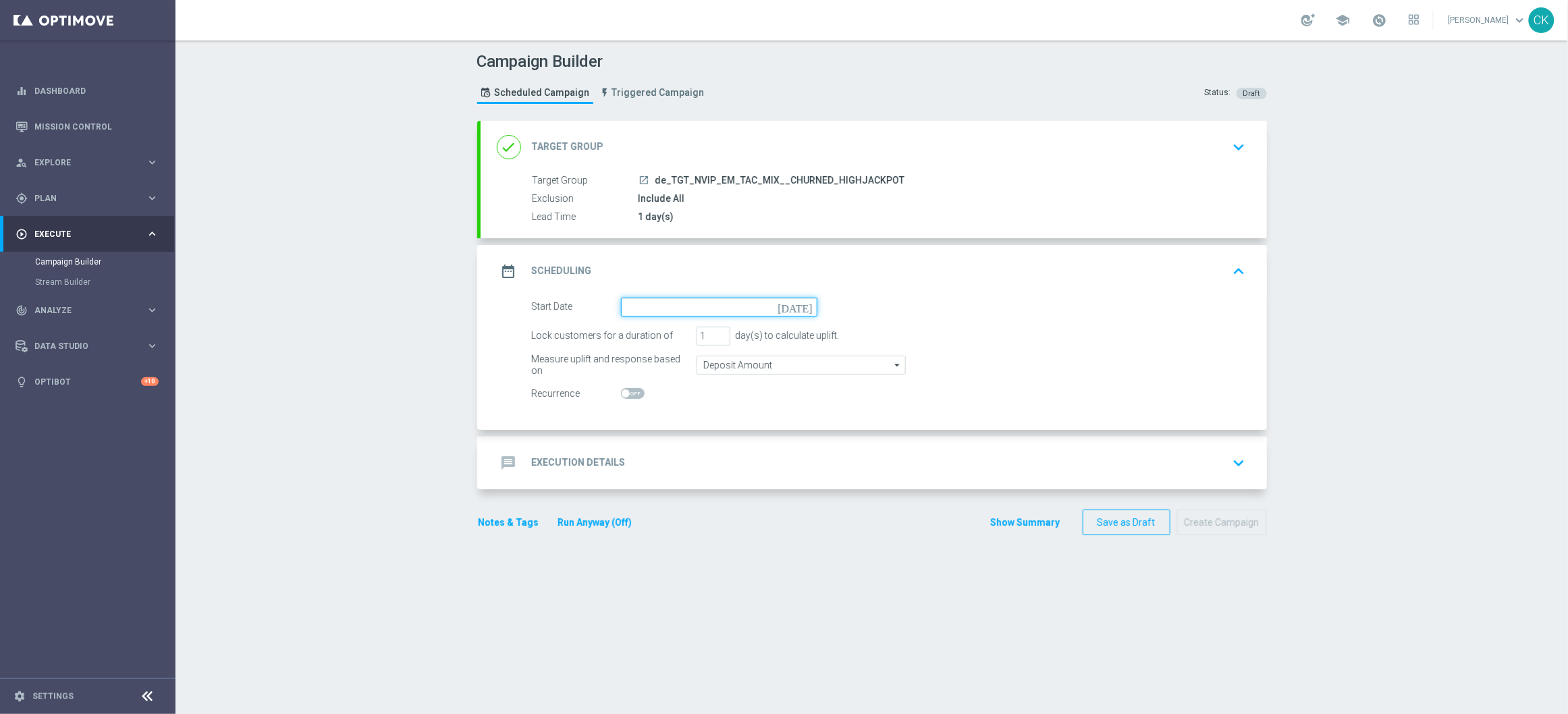
click at [679, 306] on input at bounding box center [719, 307] width 197 height 19
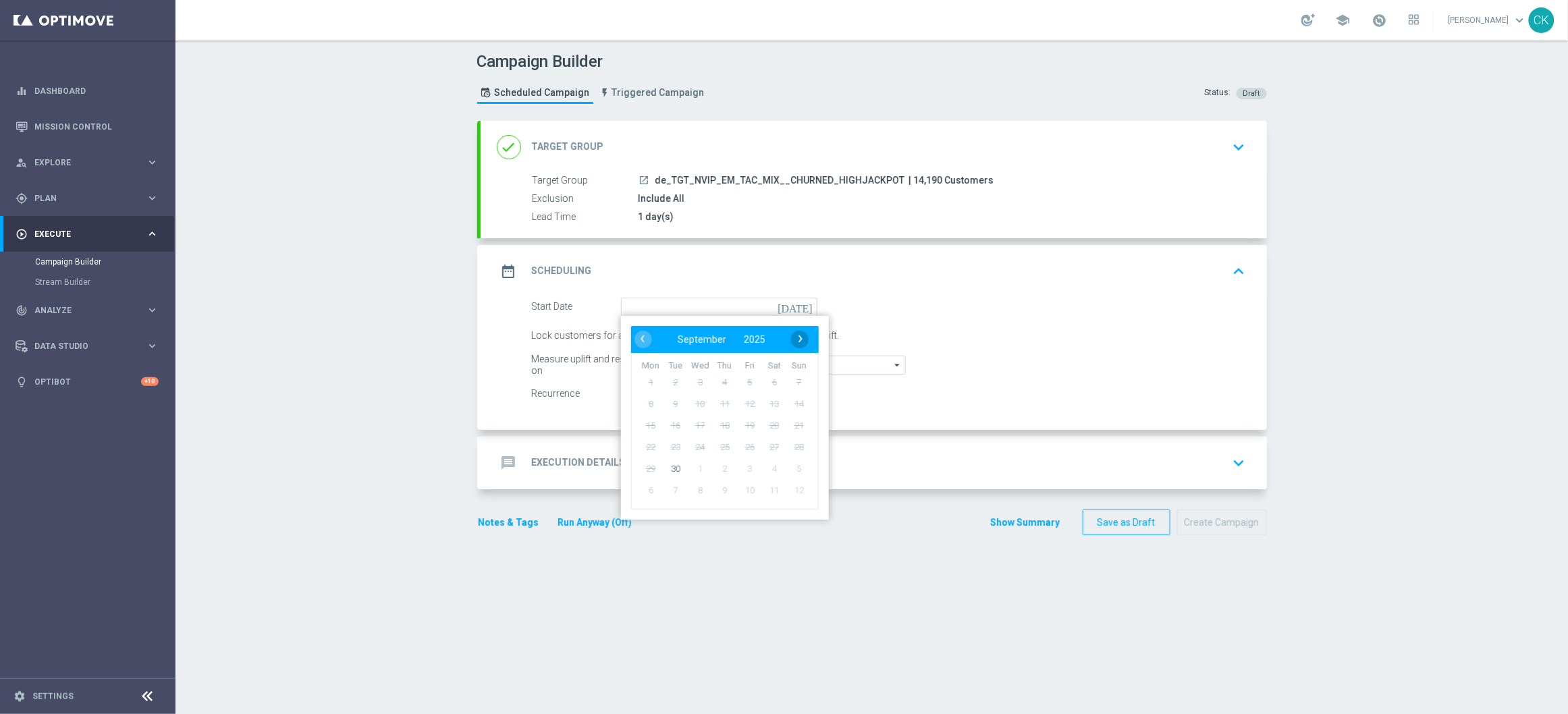
click at [795, 330] on span "›" at bounding box center [800, 339] width 18 height 18
click at [691, 375] on span "1" at bounding box center [699, 382] width 22 height 22
type input "[DATE]"
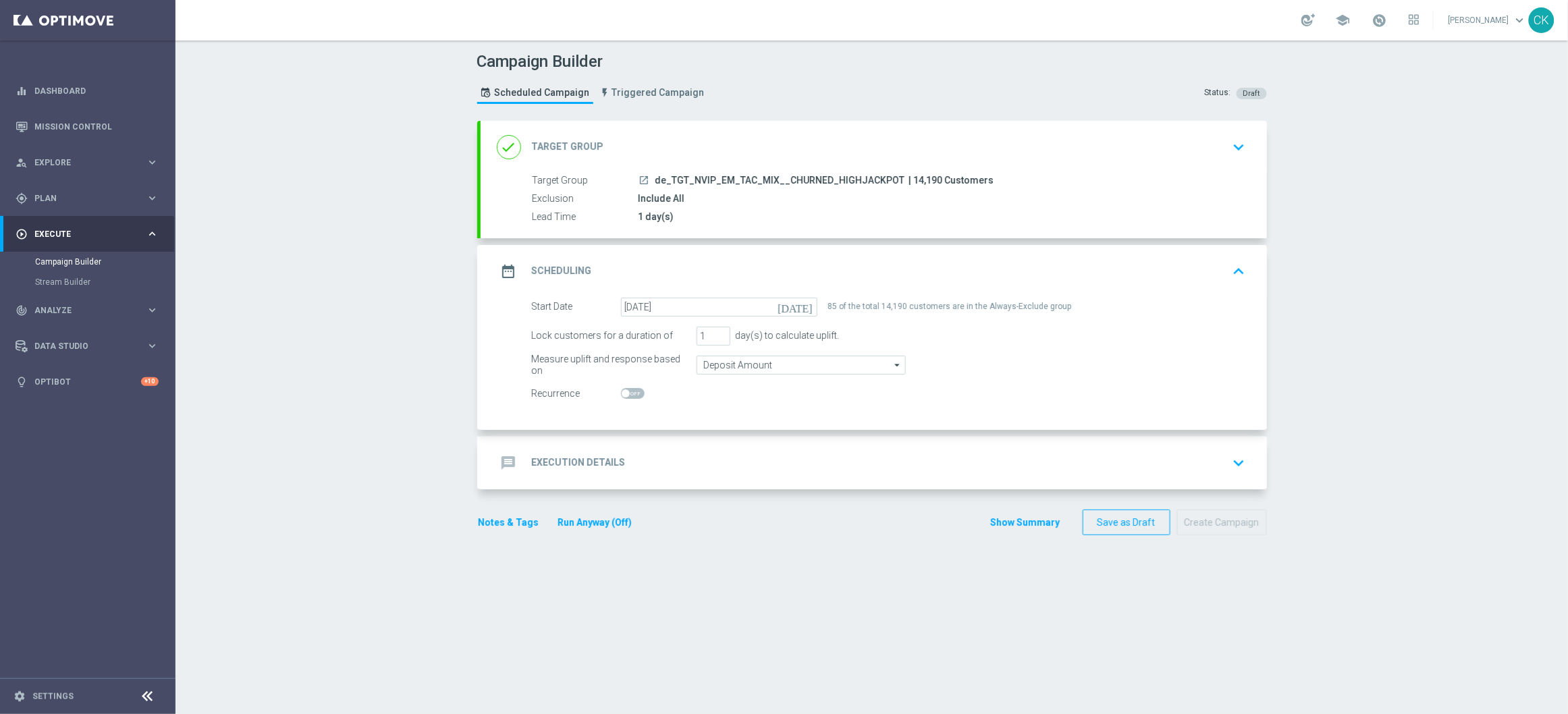
click at [549, 456] on h2 "Execution Details" at bounding box center [578, 463] width 94 height 13
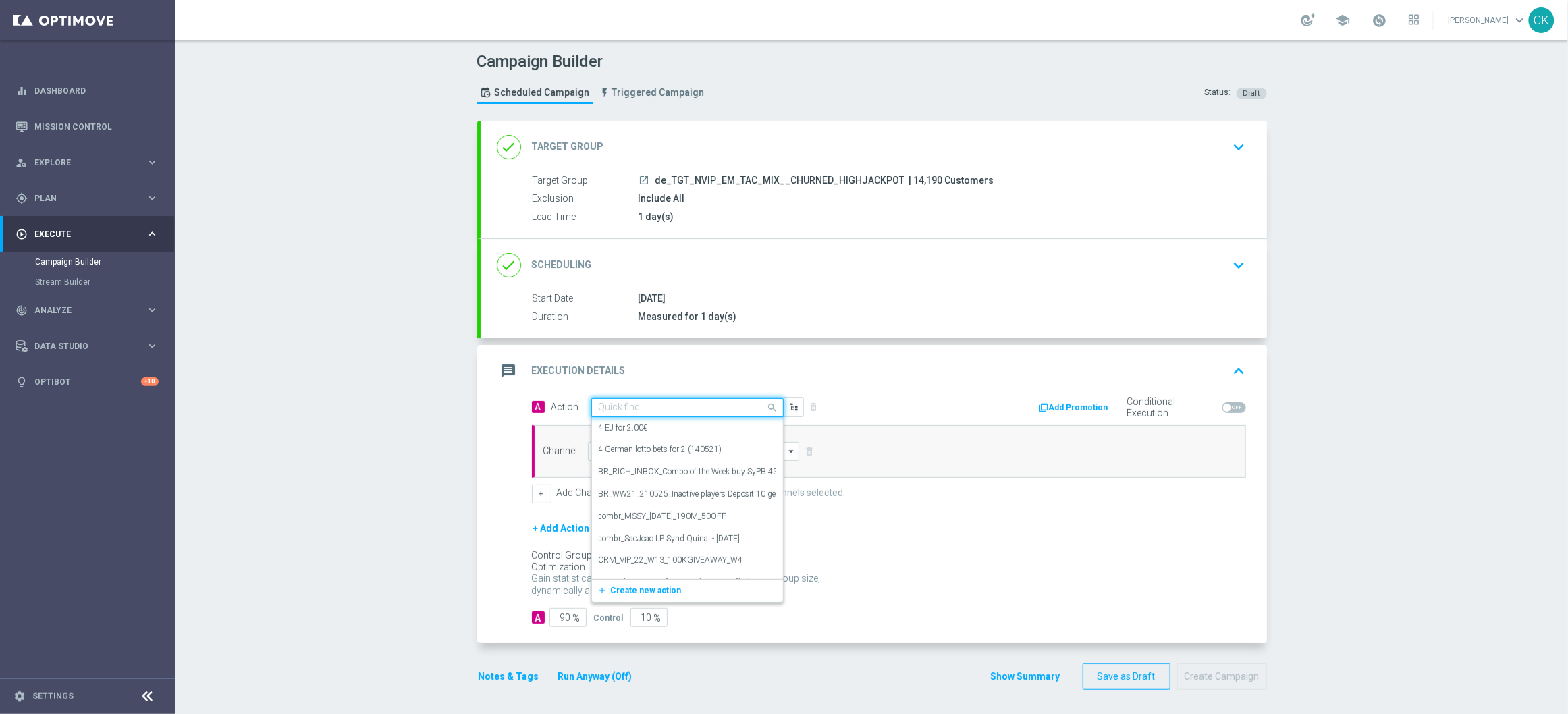
click at [654, 406] on input "text" at bounding box center [674, 408] width 151 height 11
paste input "3 lines 649 inkl. S77 & S6 + 1 free Syndicate LOTTO-Spezial"
type input "3 lines 649 inkl. S77 & S6 + 1 free Syndicate LOTTO-Spezial"
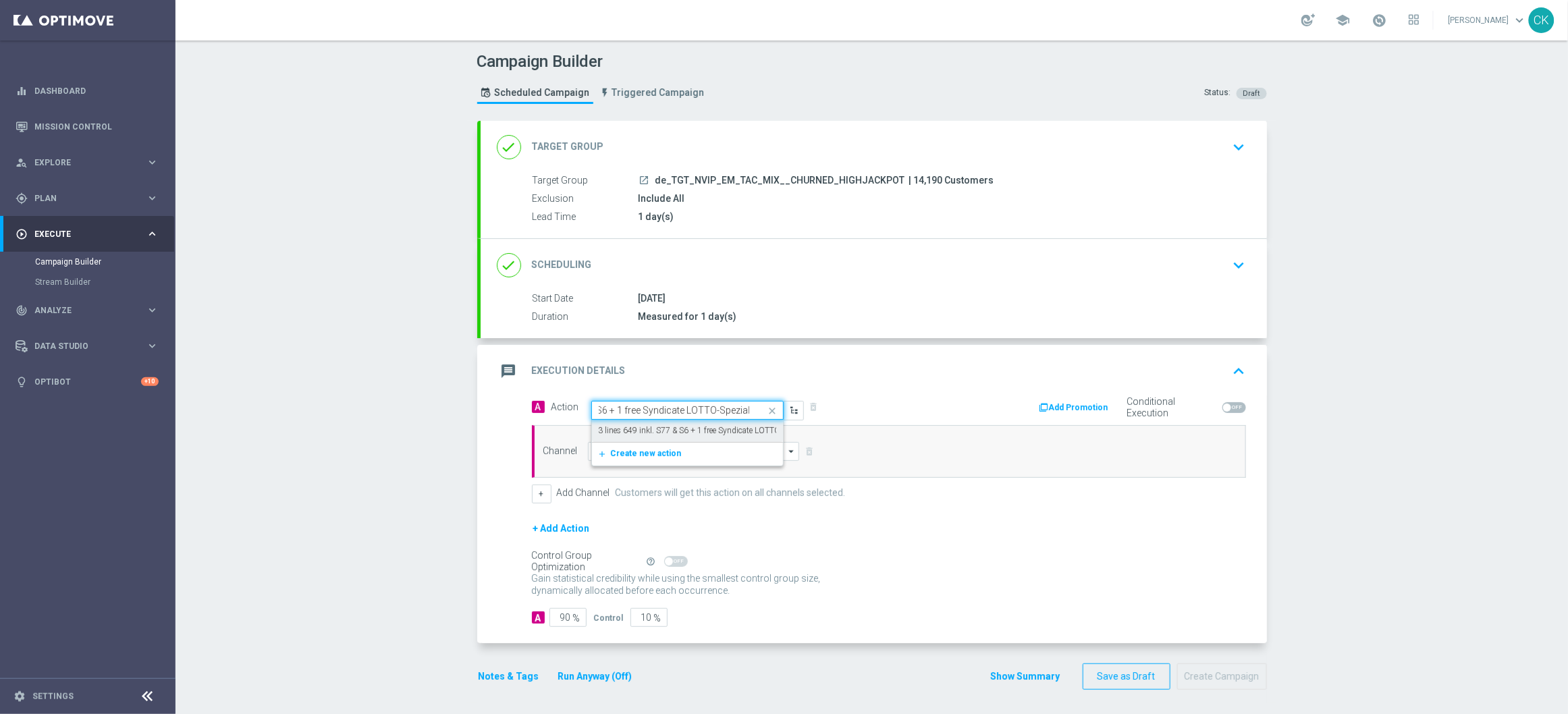
click at [662, 430] on label "3 lines 649 inkl. S77 & S6 + 1 free Syndicate LOTTO-Spezial" at bounding box center [703, 431] width 209 height 11
click at [651, 451] on input at bounding box center [694, 451] width 212 height 19
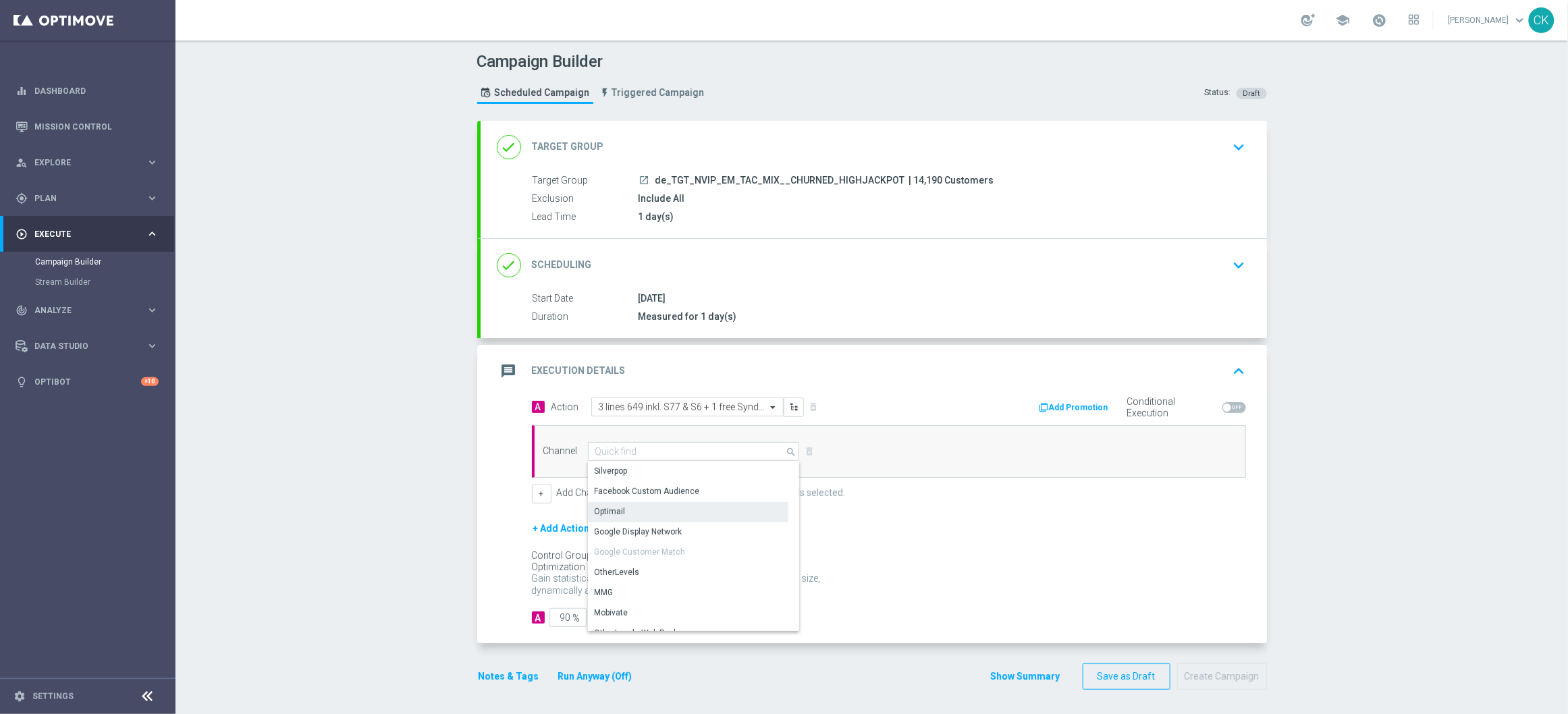
click at [647, 508] on div "Optimail" at bounding box center [688, 511] width 201 height 19
type input "Optimail"
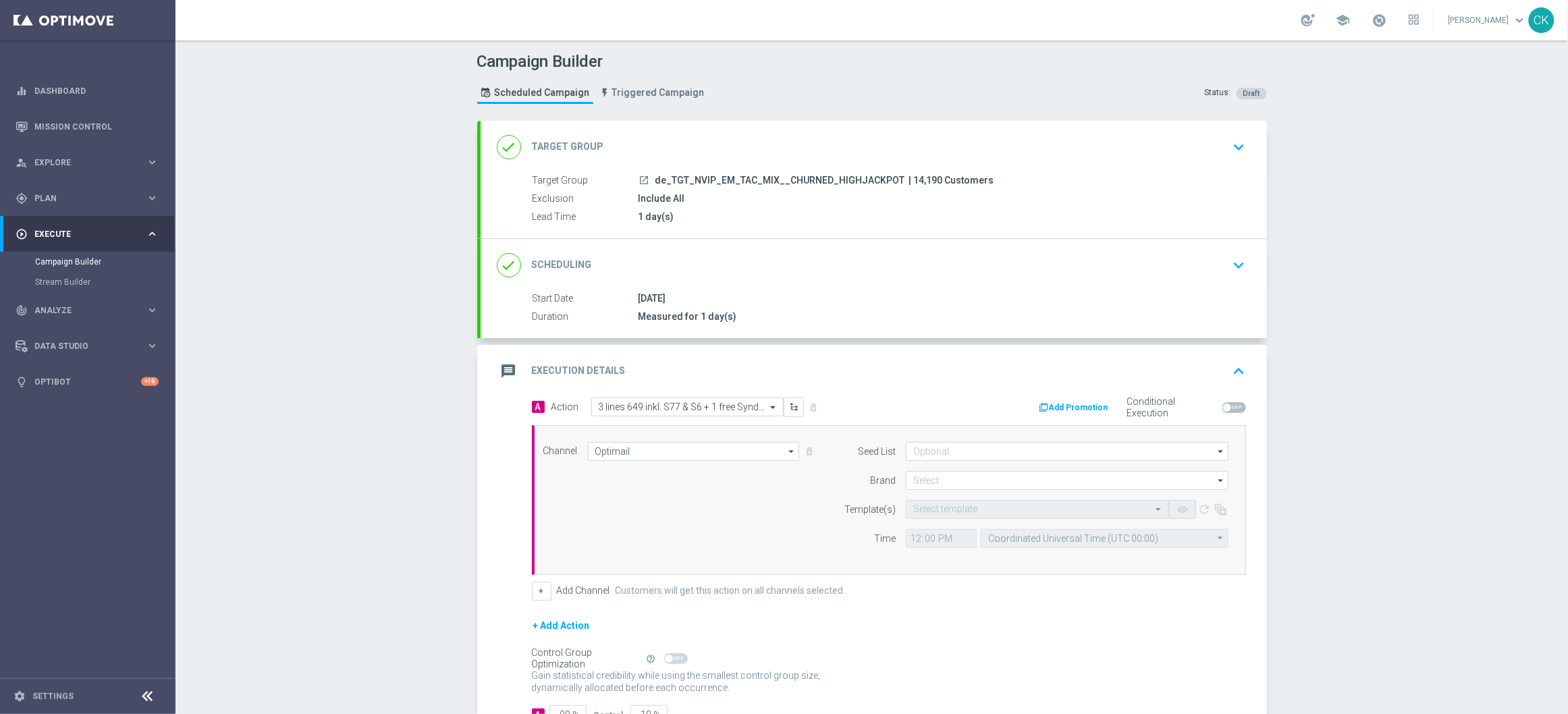
scroll to position [101, 0]
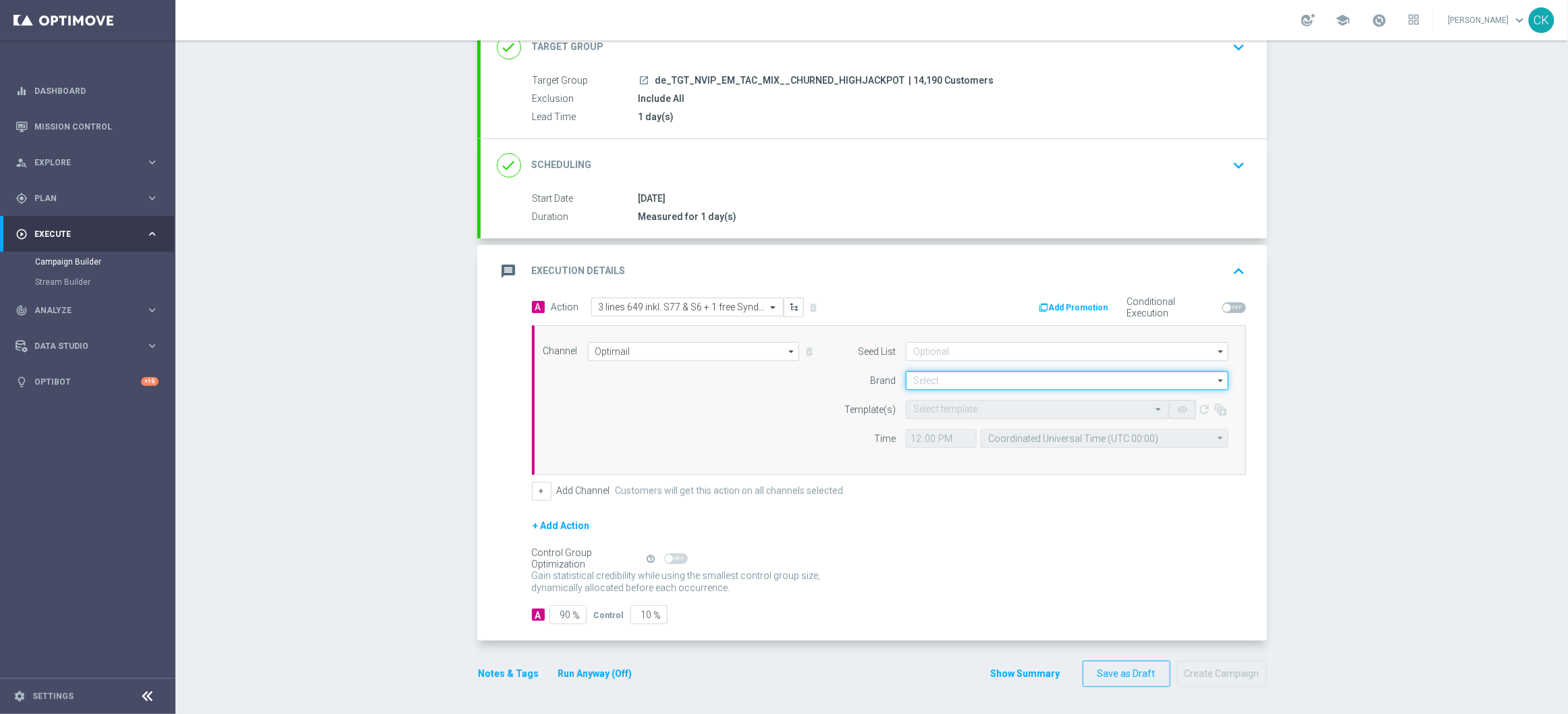
click at [933, 372] on input at bounding box center [1067, 380] width 323 height 19
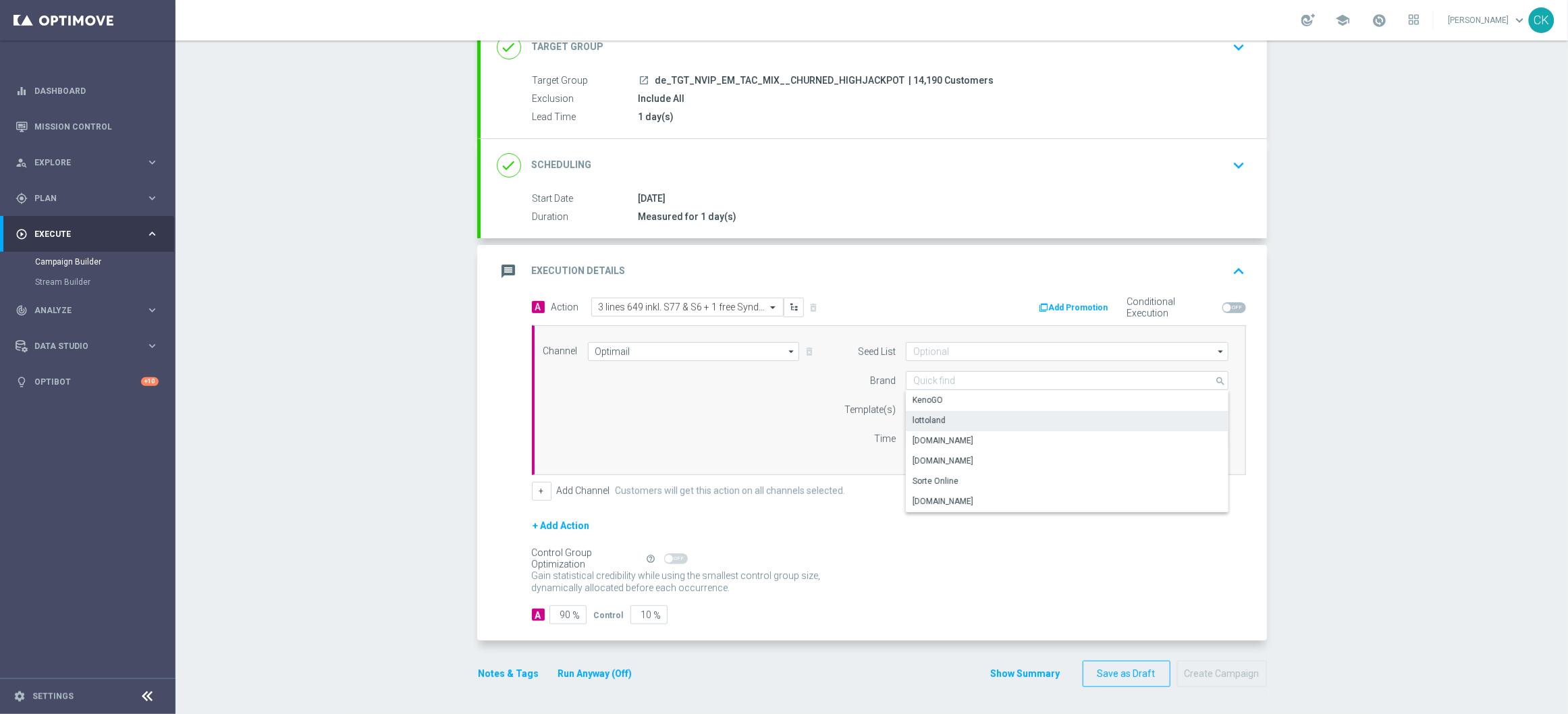
click at [938, 414] on div "lottoland" at bounding box center [928, 420] width 33 height 12
type input "lottoland"
click at [935, 407] on input "text" at bounding box center [1023, 410] width 221 height 11
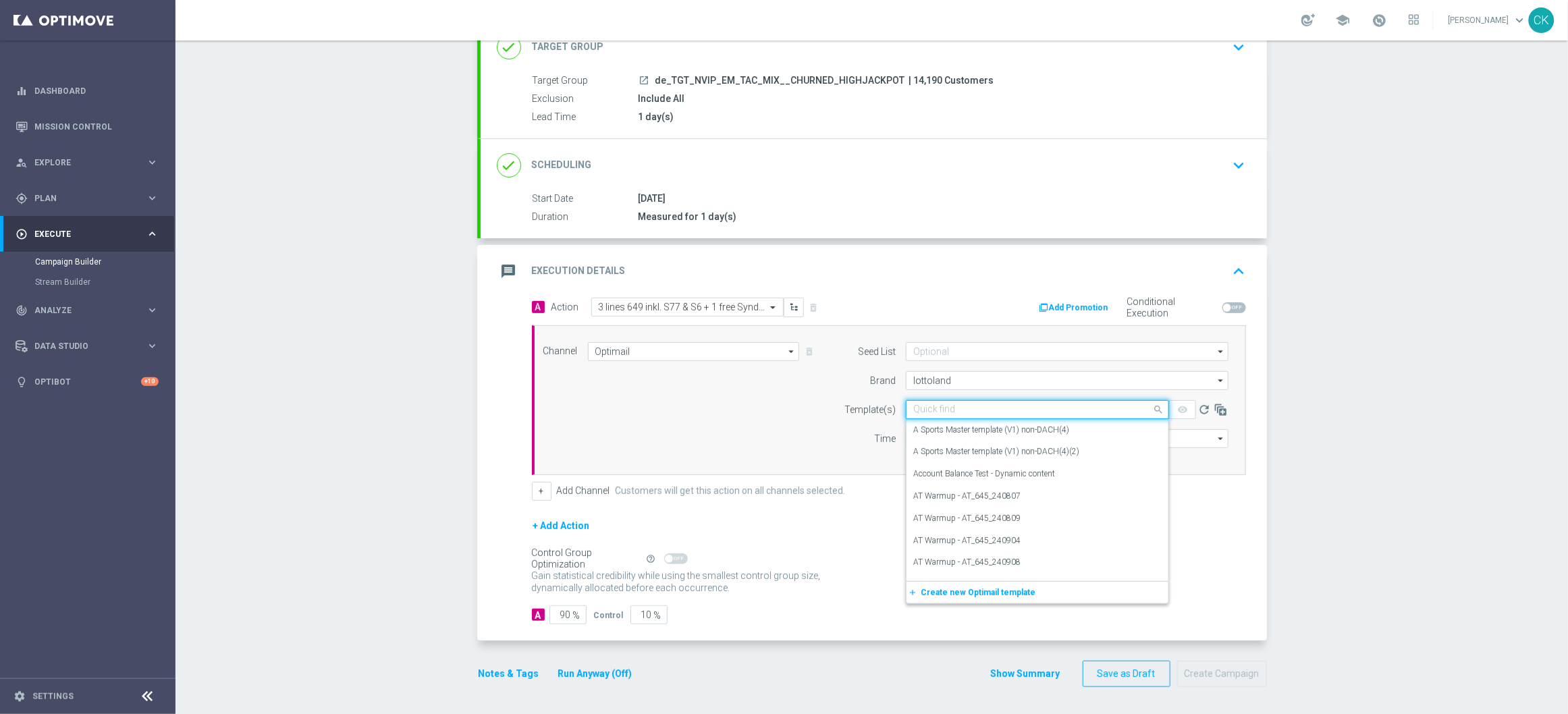
paste input "DE_INT__649_CHURNED_251001__NVIP_EMA_TAC_LT"
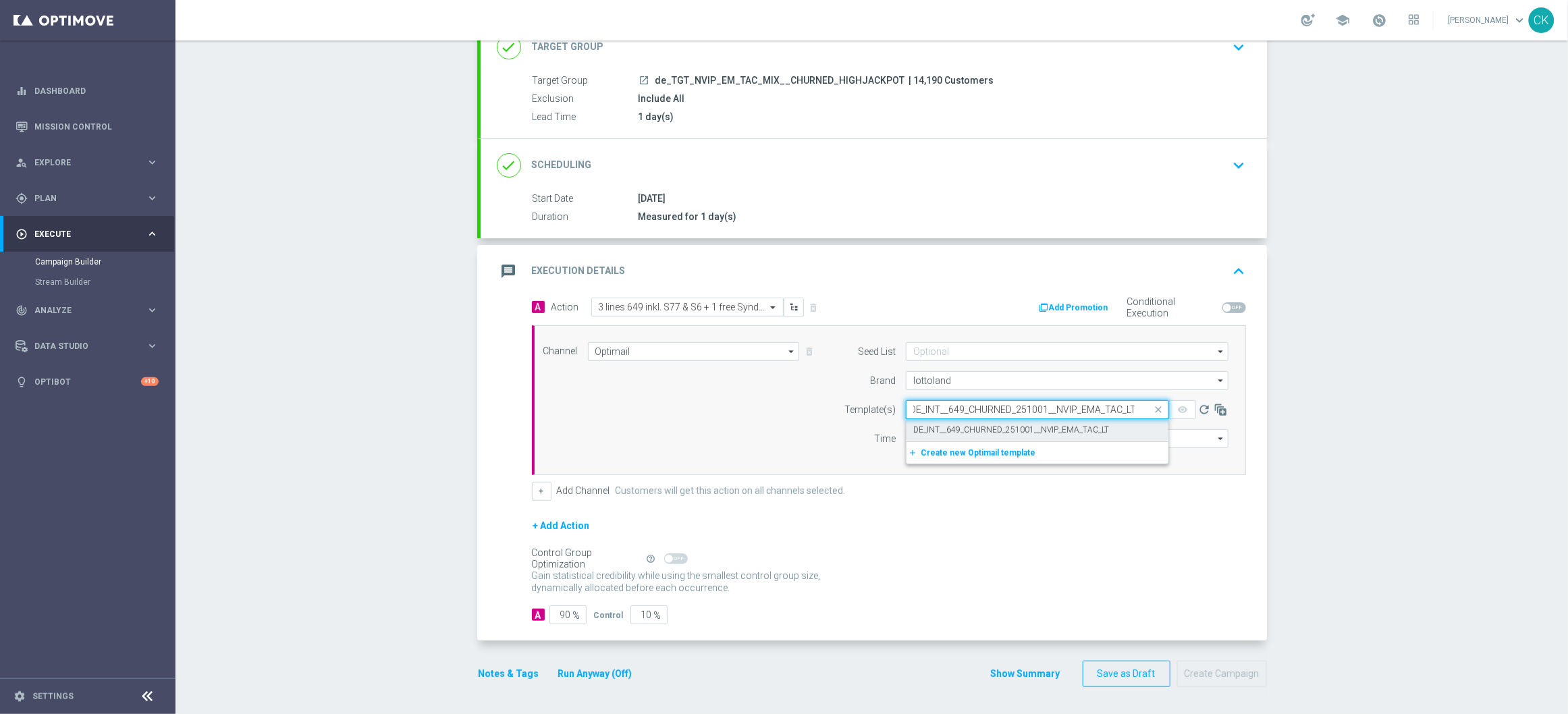
click at [933, 425] on label "DE_INT__649_CHURNED_251001__NVIP_EMA_TAC_LT" at bounding box center [1011, 430] width 196 height 11
type input "DE_INT__649_CHURNED_251001__NVIP_EMA_TAC_LT"
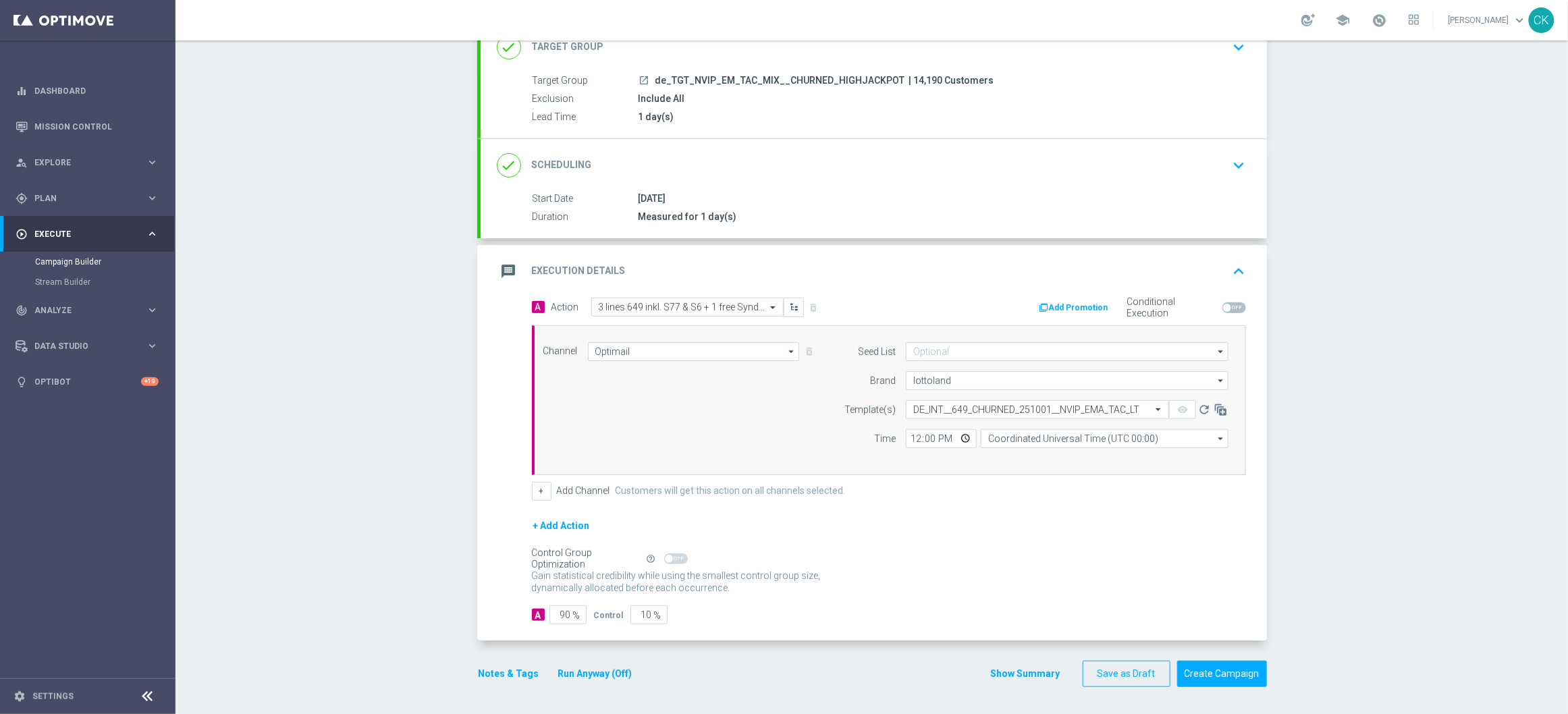
scroll to position [0, 0]
click at [906, 442] on input "12:00" at bounding box center [941, 438] width 71 height 19
type input "06:00"
click at [1045, 439] on input "Coordinated Universal Time (UTC 00:00)" at bounding box center [1105, 438] width 248 height 19
click at [1042, 451] on div "Central European Time ([GEOGRAPHIC_DATA]) (UTC +02:00)" at bounding box center [1105, 458] width 248 height 19
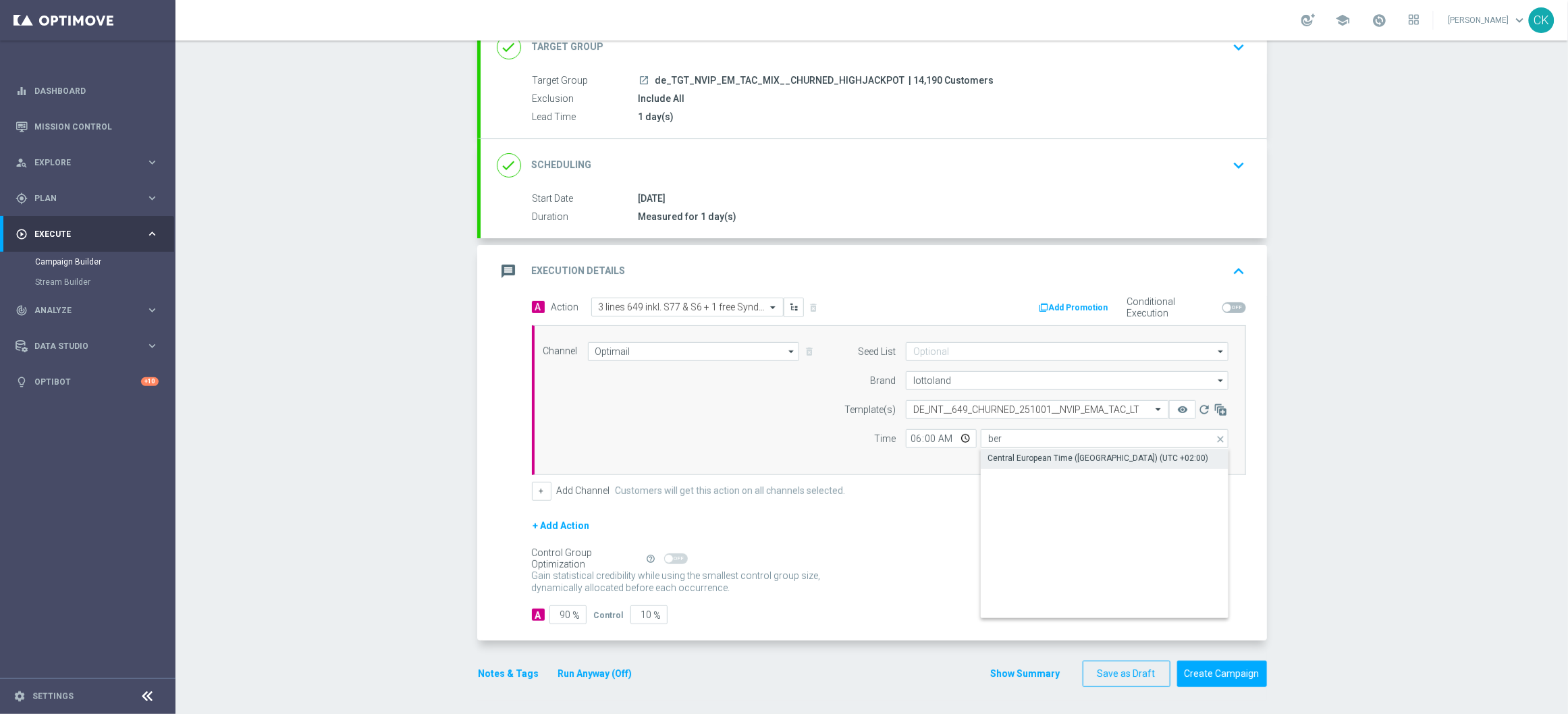
type input "Central European Time ([GEOGRAPHIC_DATA]) (UTC +02:00)"
click at [565, 613] on input "90" at bounding box center [568, 614] width 37 height 19
type input "9"
type input "91"
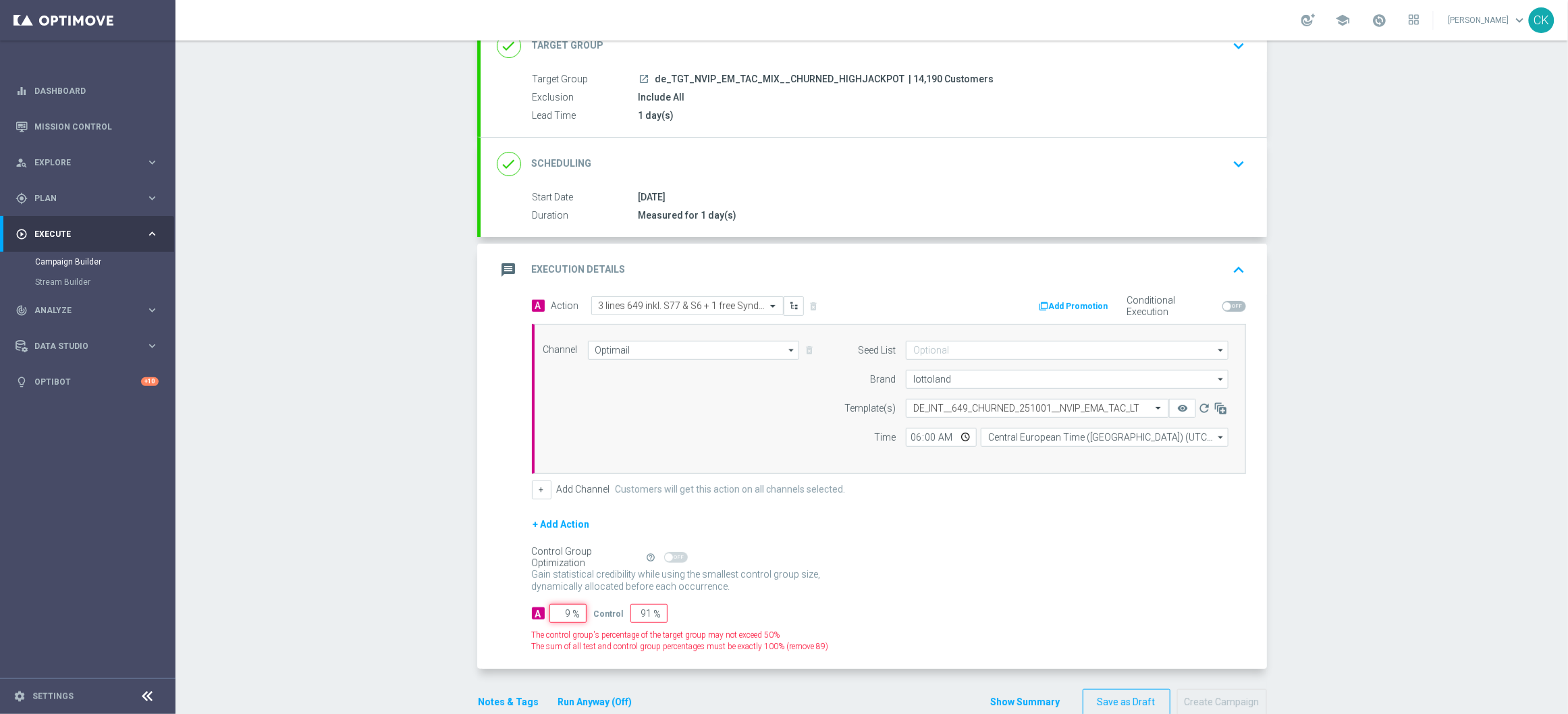
type input "98"
type input "2"
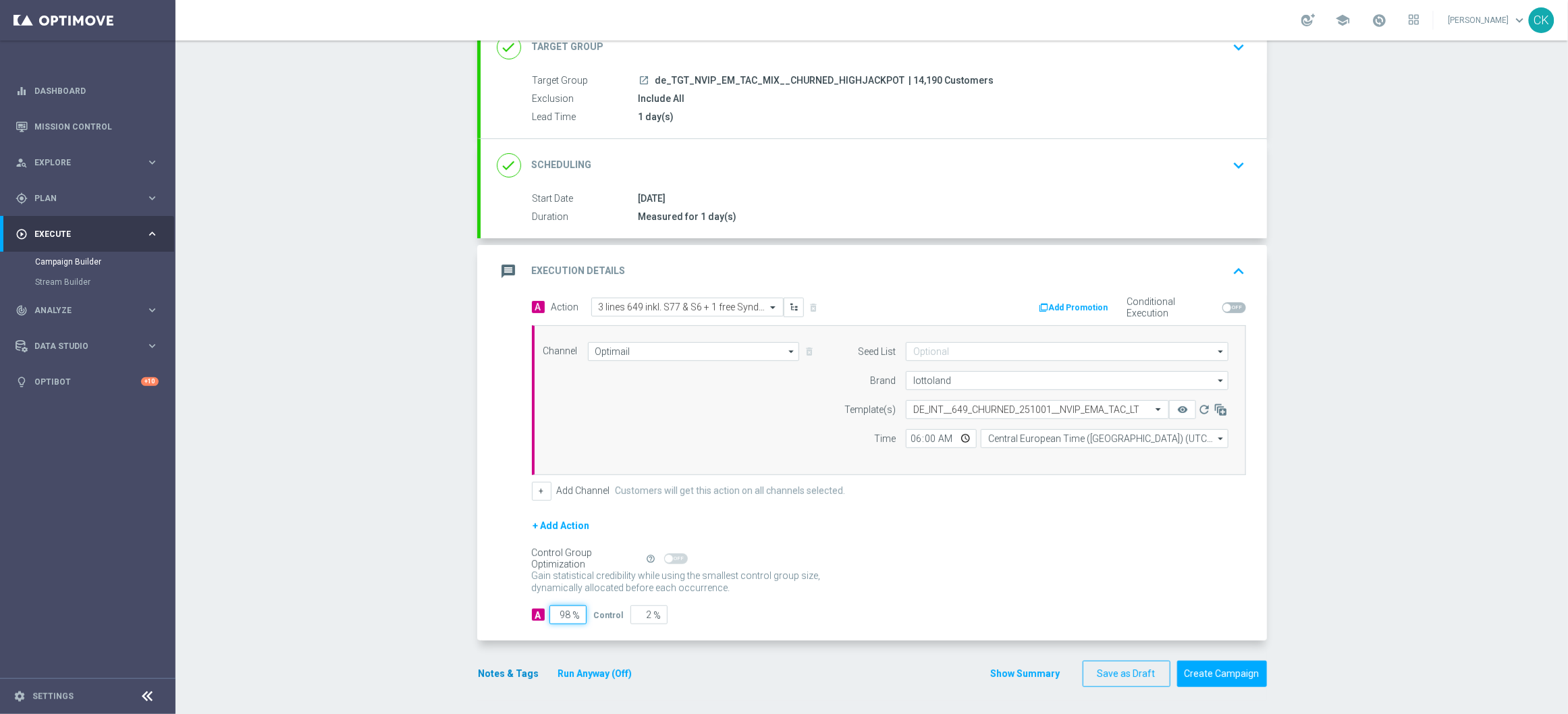
type input "98"
click at [500, 674] on button "Notes & Tags" at bounding box center [509, 674] width 63 height 17
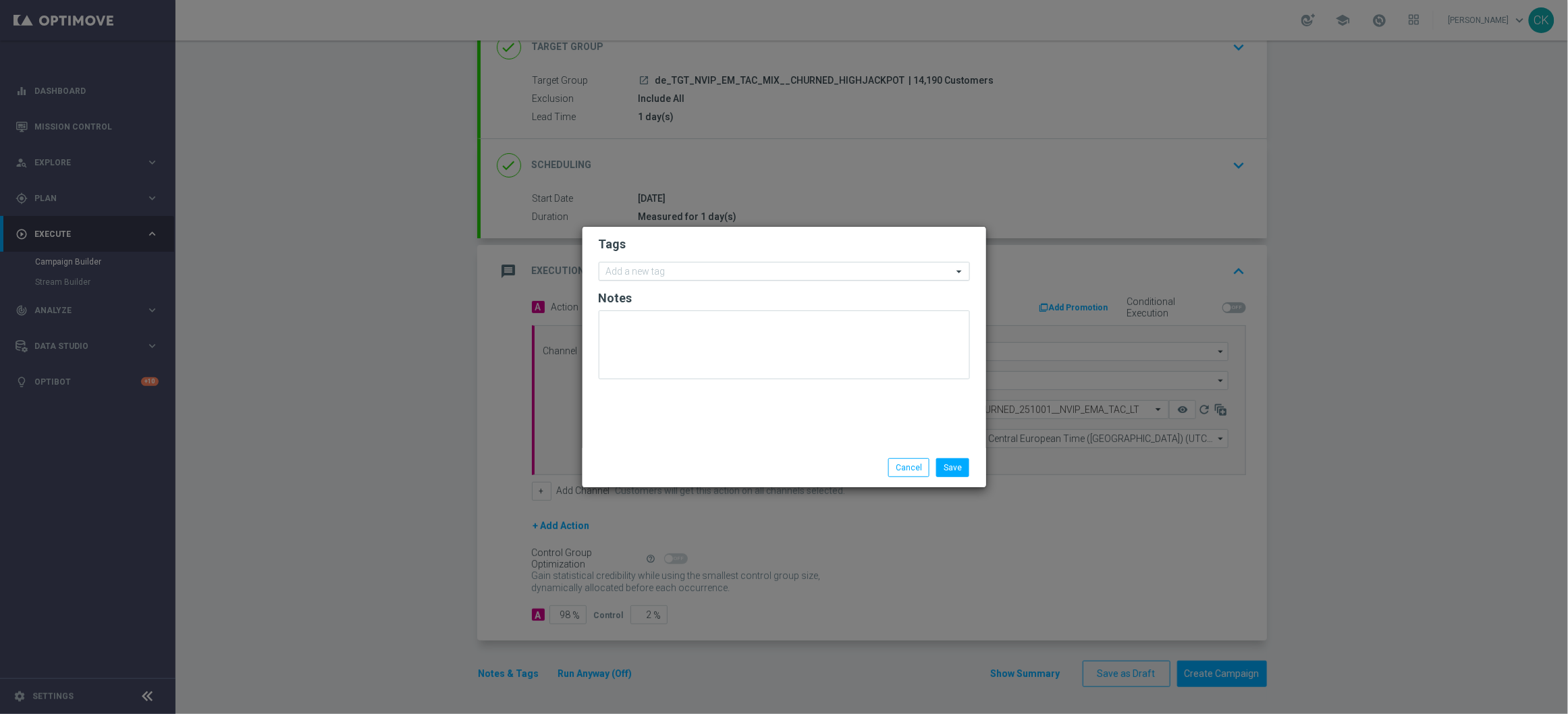
click at [659, 266] on input "text" at bounding box center [779, 272] width 347 height 11
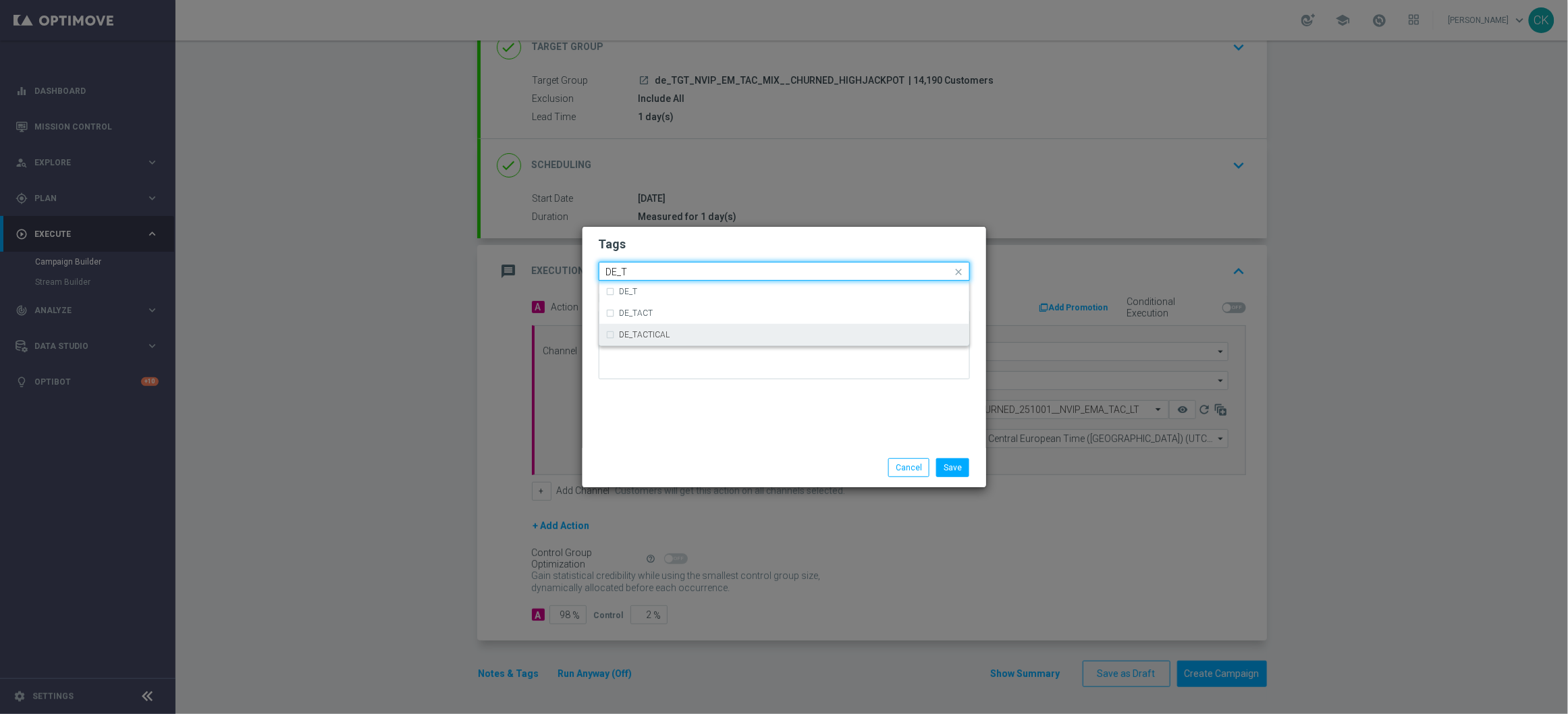
click at [680, 335] on div "DE_TACTICAL" at bounding box center [791, 334] width 343 height 8
type input "DE_T"
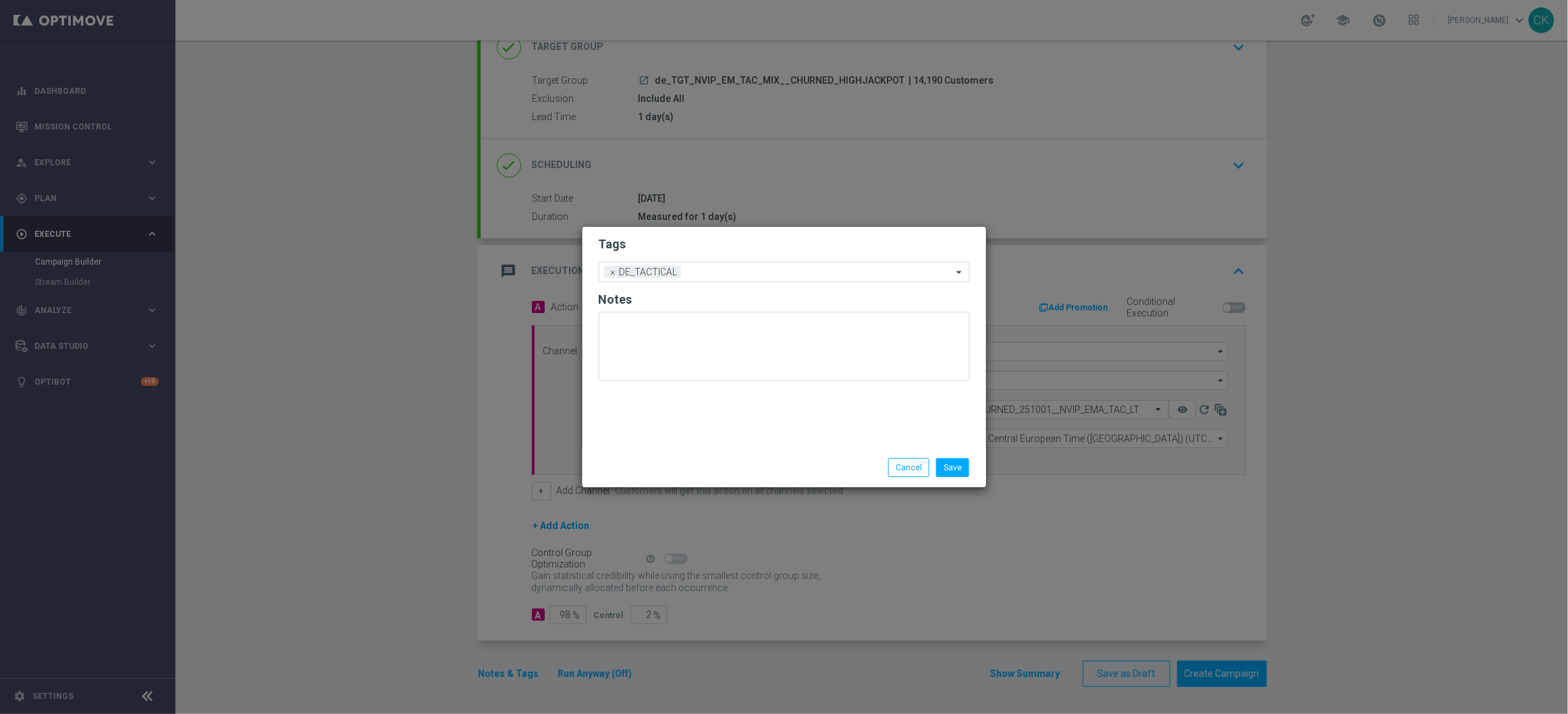
click at [669, 476] on div "Save Cancel" at bounding box center [785, 468] width 392 height 19
click at [950, 466] on button "Save" at bounding box center [952, 468] width 33 height 19
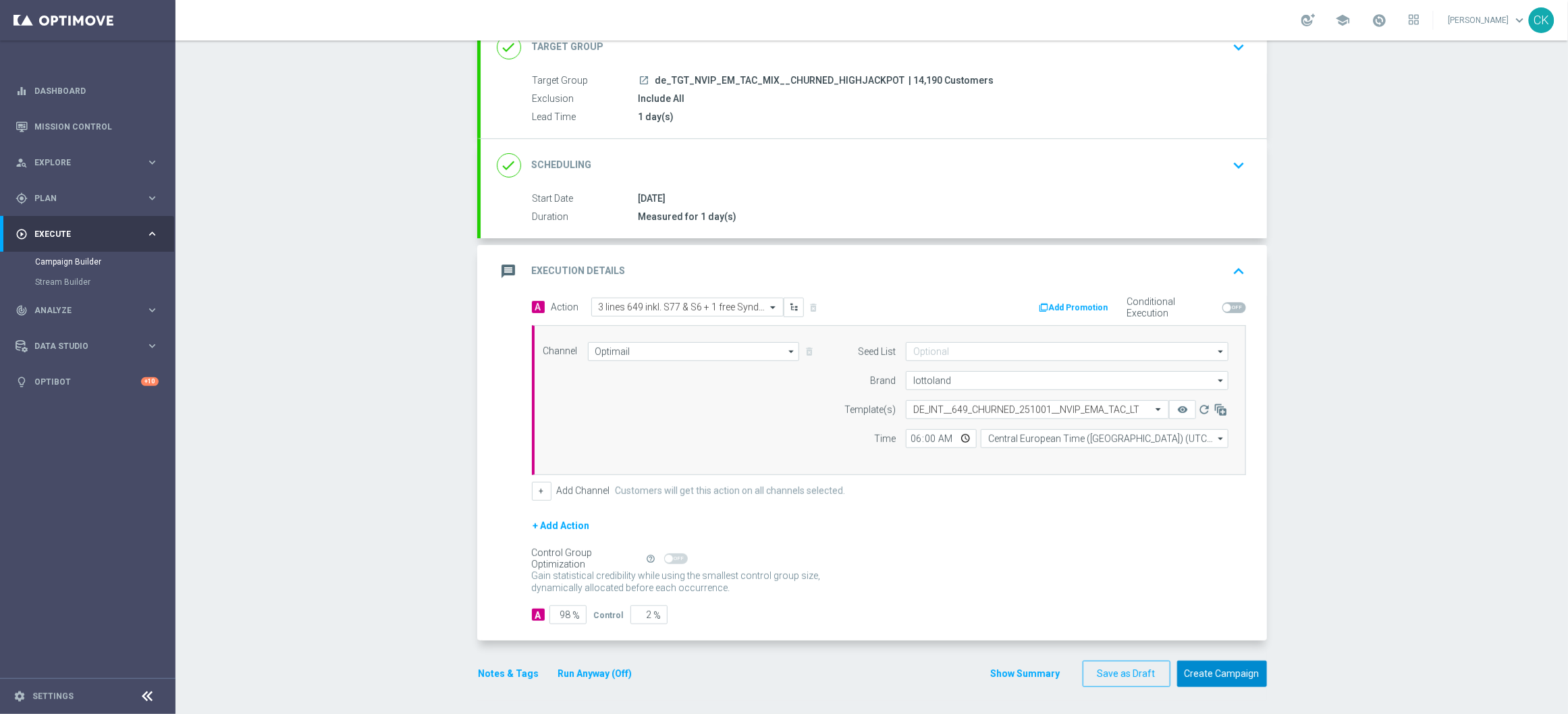
click at [1206, 675] on button "Create Campaign" at bounding box center [1221, 673] width 89 height 26
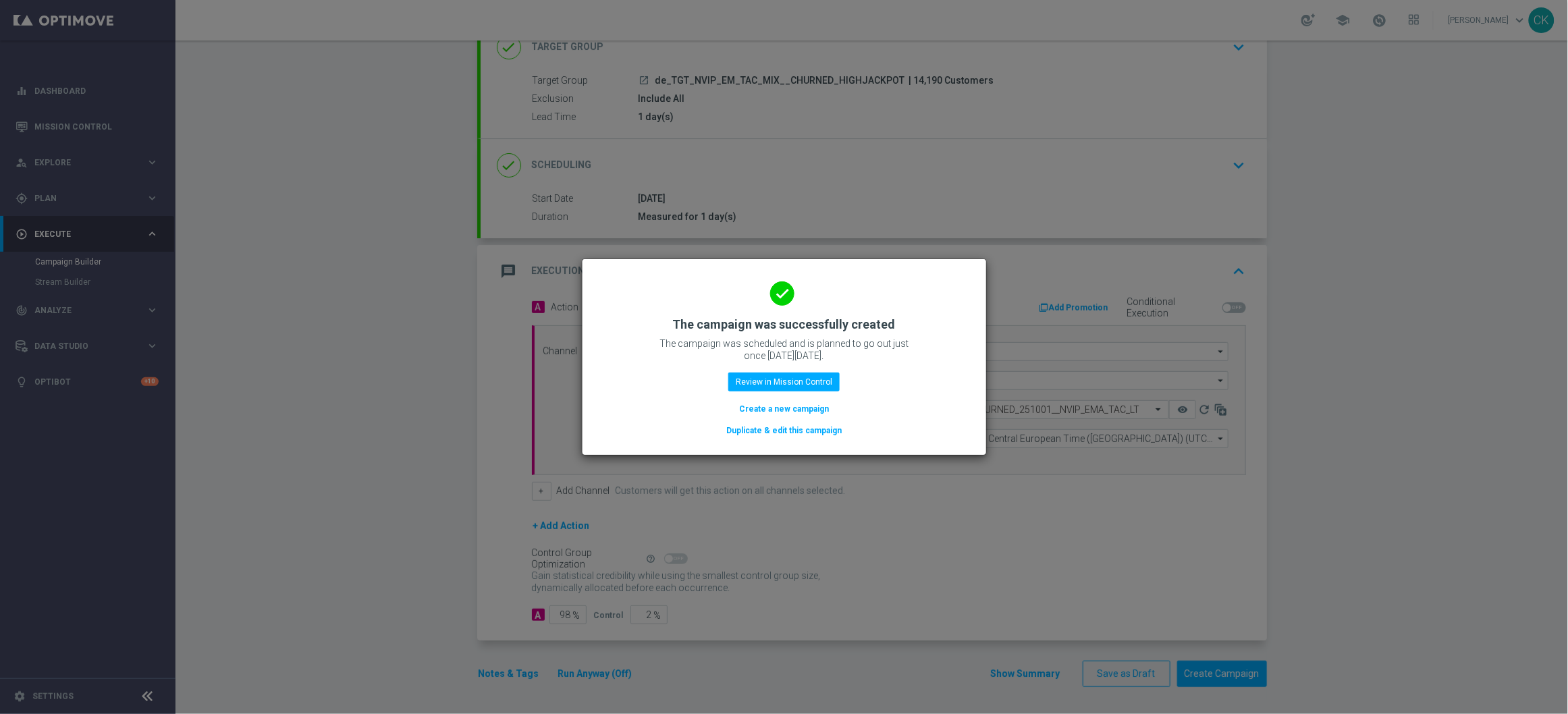
click at [788, 426] on button "Duplicate & edit this campaign" at bounding box center [784, 430] width 118 height 15
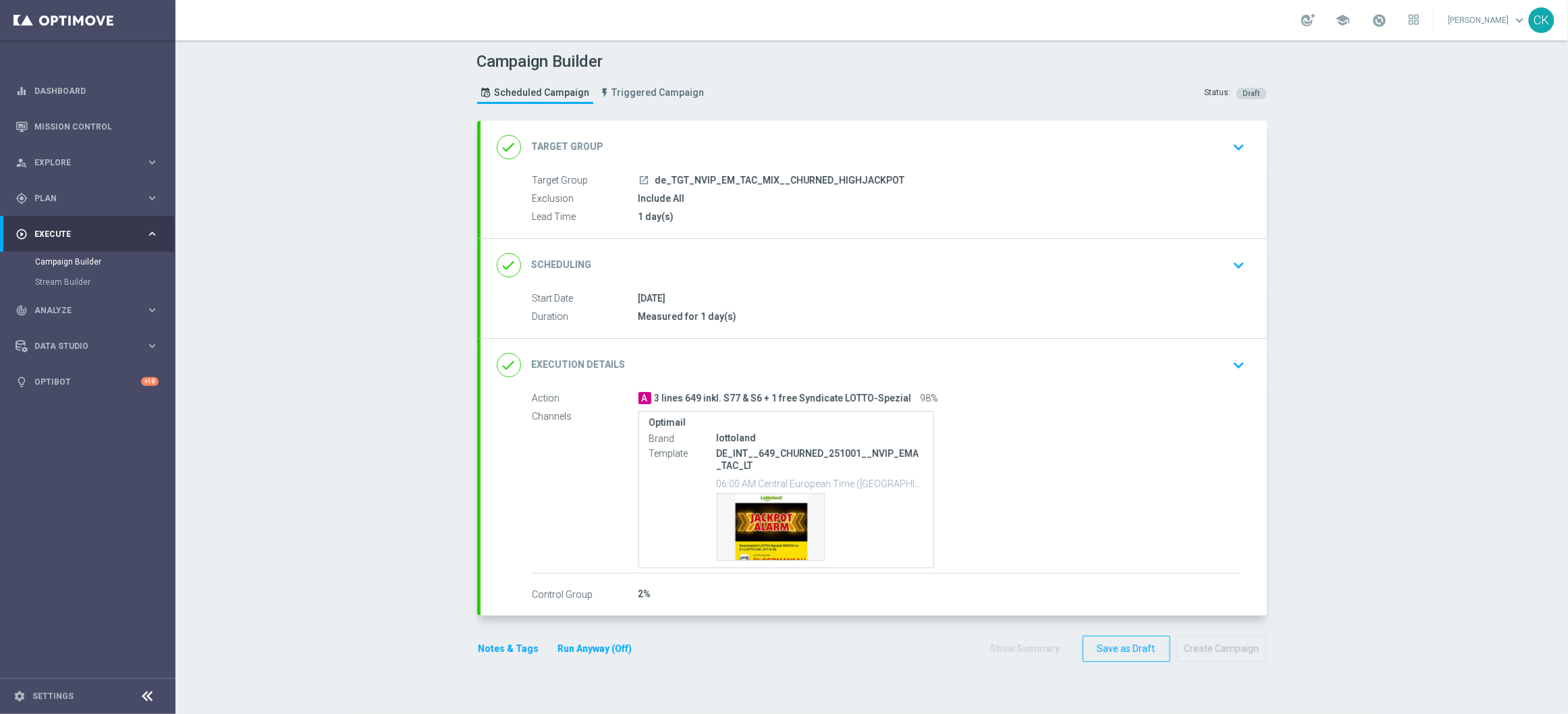
click at [728, 179] on span "de_TGT_NVIP_EM_TAC_MIX__CHURNED_HIGHJACKPOT" at bounding box center [780, 180] width 250 height 12
click at [706, 135] on div "done Target Group keyboard_arrow_down" at bounding box center [873, 147] width 754 height 25
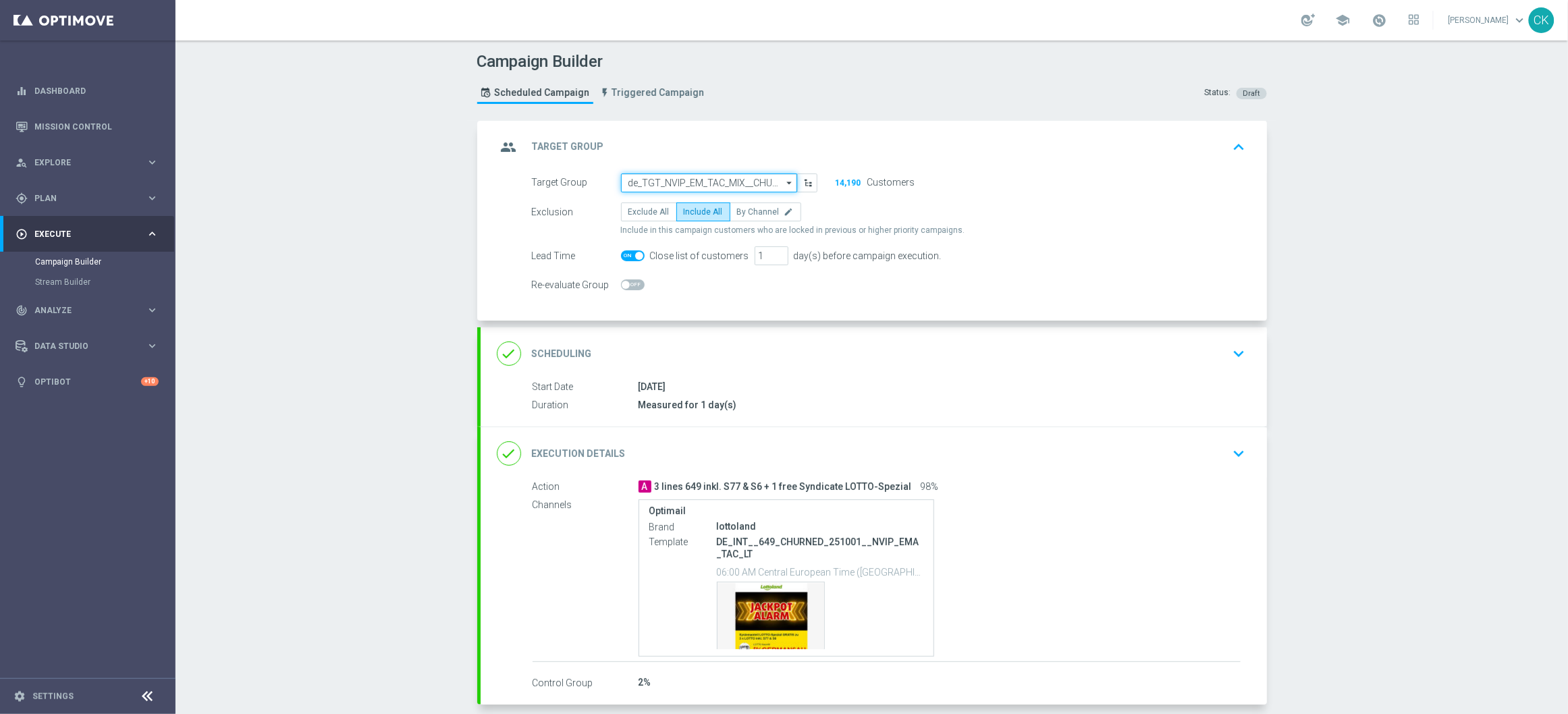
click at [687, 179] on input "de_TGT_NVIP_EM_TAC_MIX__CHURNED_HIGHJACKPOT" at bounding box center [709, 182] width 176 height 19
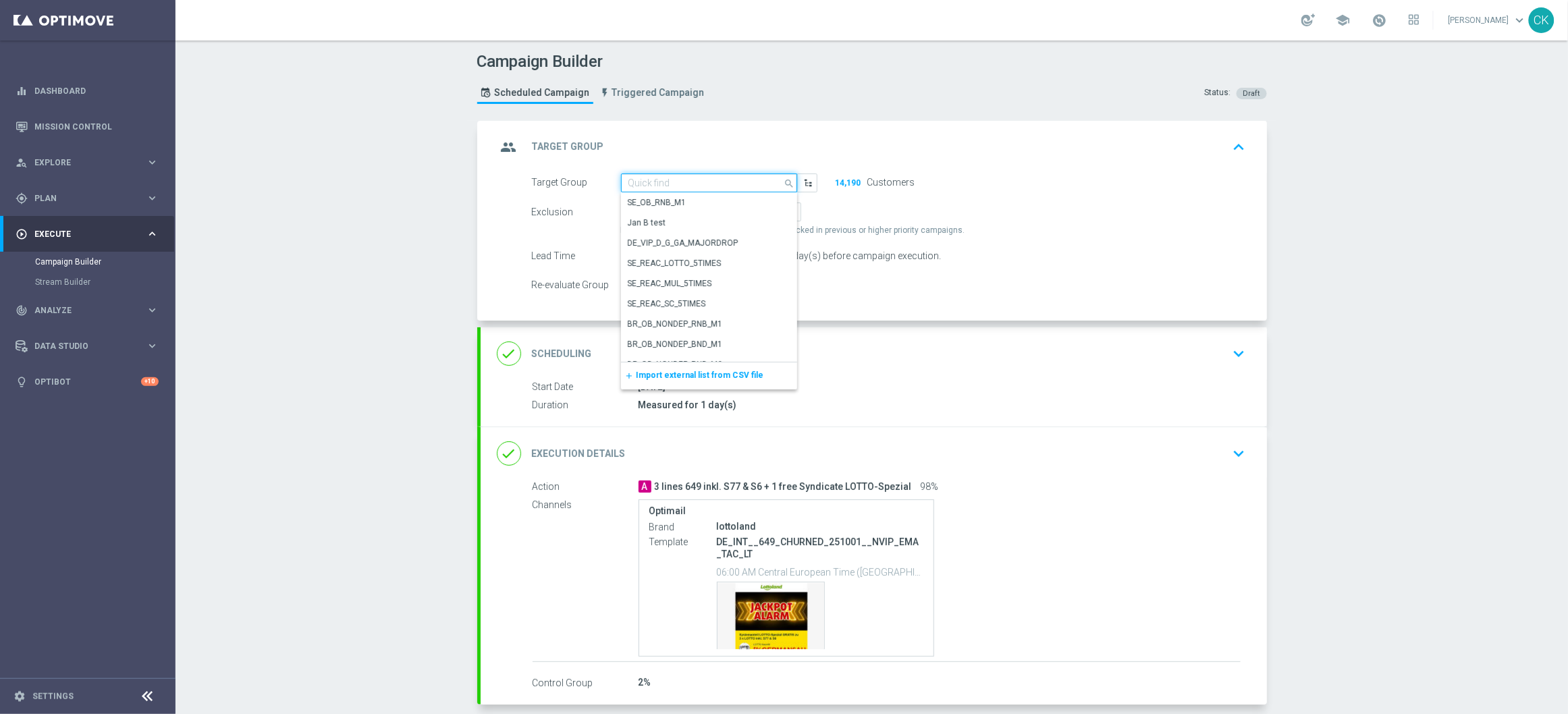
paste input "DE_INT__LASTYEAR_LOTTO__NVIP_EMA_TAC_MIX"
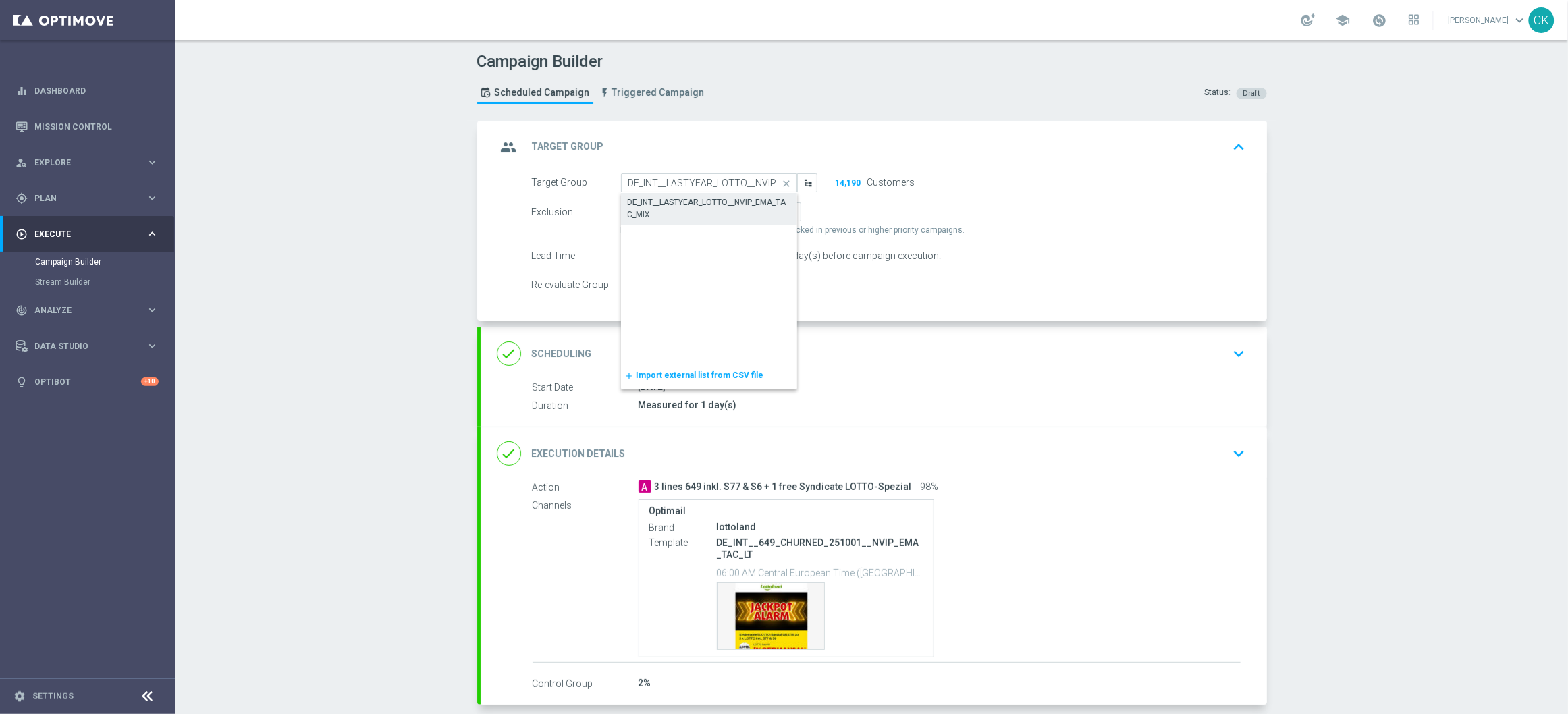
click at [680, 201] on div "DE_INT__LASTYEAR_LOTTO__NVIP_EMA_TAC_MIX" at bounding box center [709, 208] width 163 height 24
type input "DE_INT__LASTYEAR_LOTTO__NVIP_EMA_TAC_MIX"
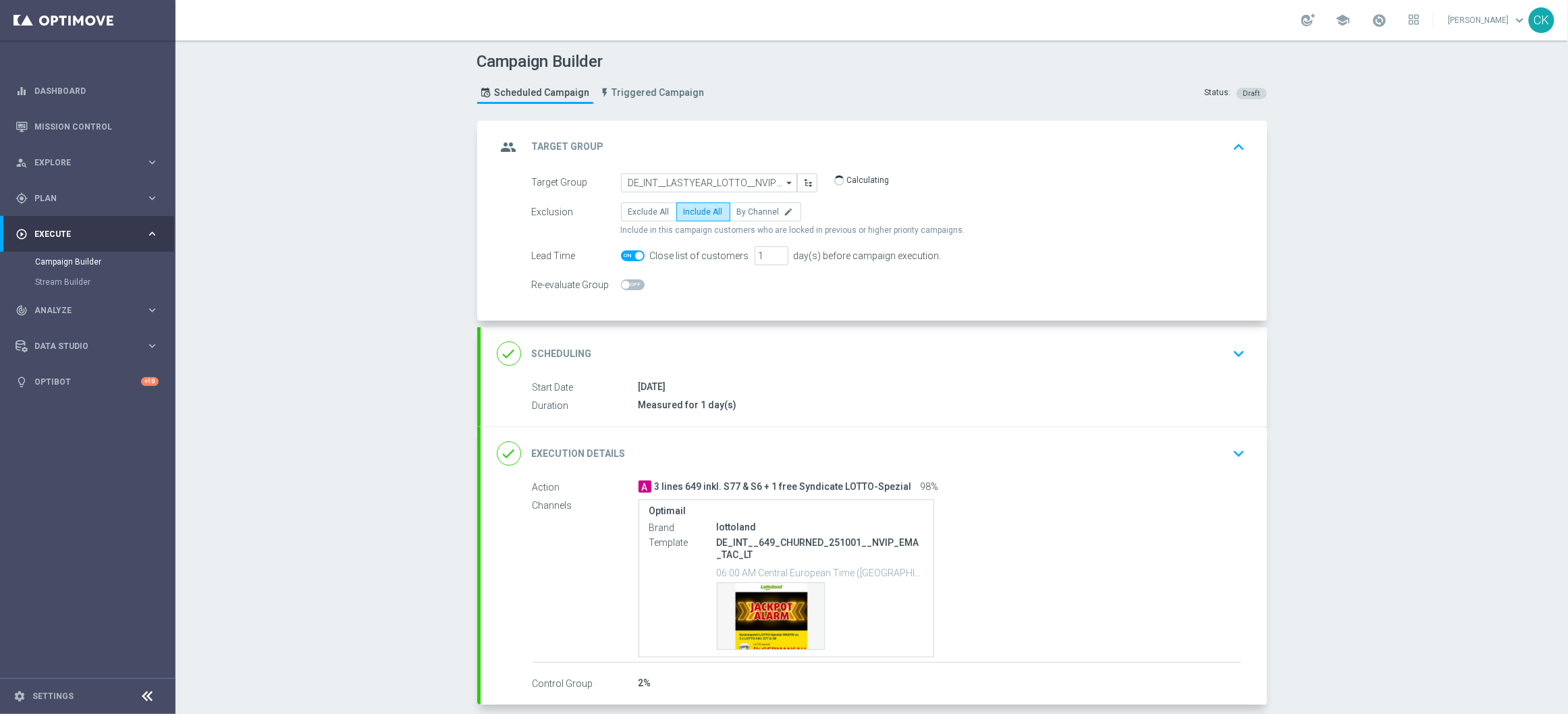
click at [635, 253] on span at bounding box center [639, 255] width 8 height 8
click at [629, 253] on input "checkbox" at bounding box center [633, 255] width 24 height 11
checkbox input "false"
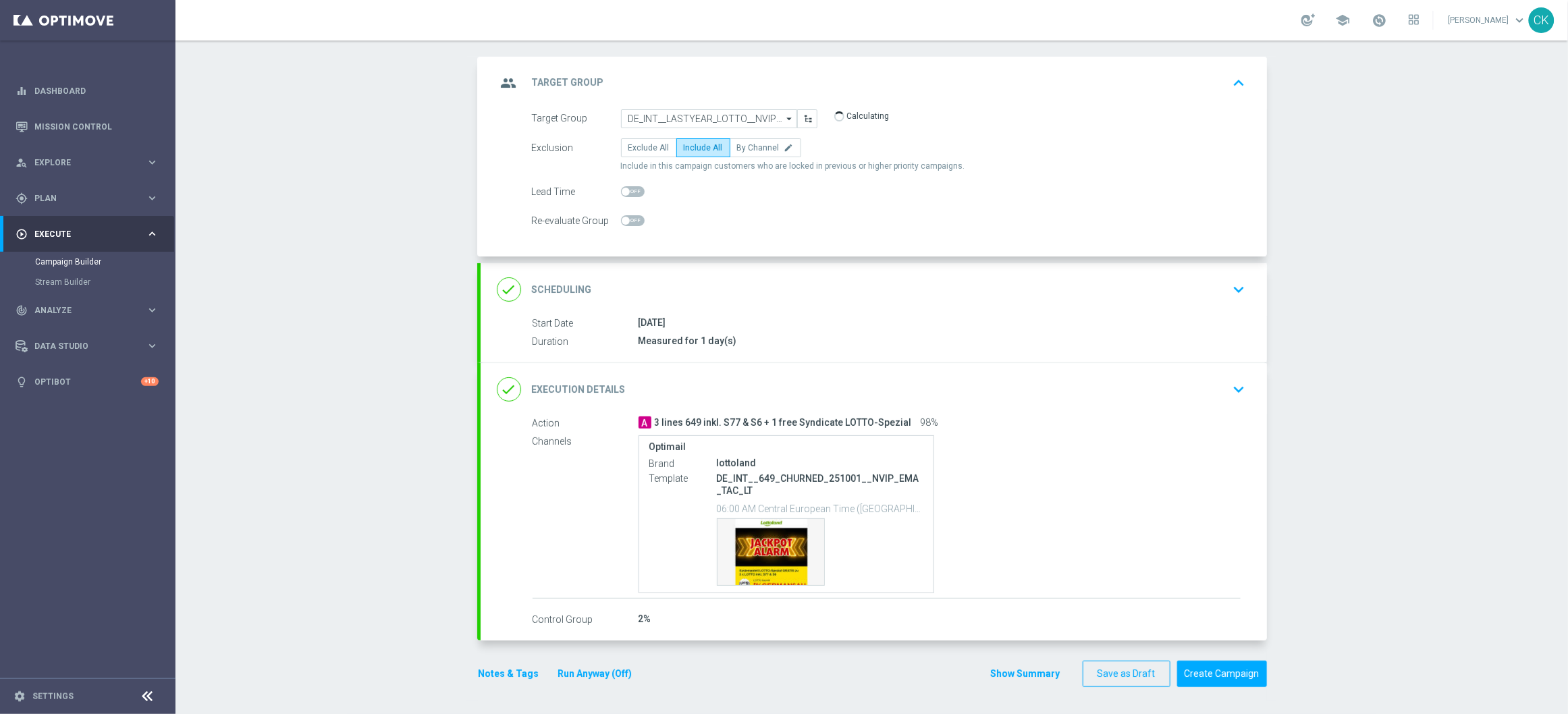
click at [589, 672] on button "Run Anyway (Off)" at bounding box center [595, 674] width 77 height 17
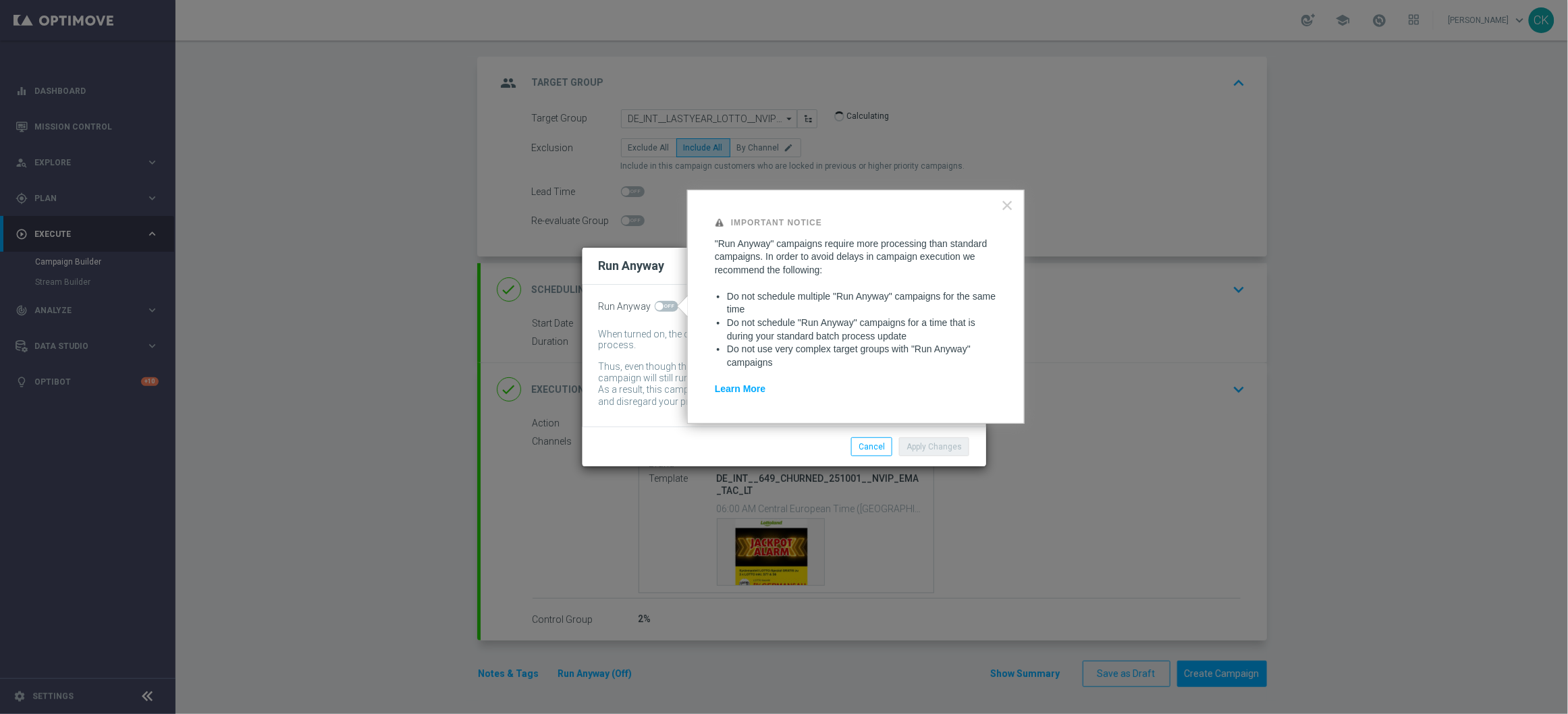
click at [669, 306] on span at bounding box center [666, 306] width 24 height 11
click at [669, 306] on input "checkbox" at bounding box center [666, 306] width 24 height 11
checkbox input "true"
click at [946, 446] on button "Apply Changes" at bounding box center [934, 446] width 70 height 19
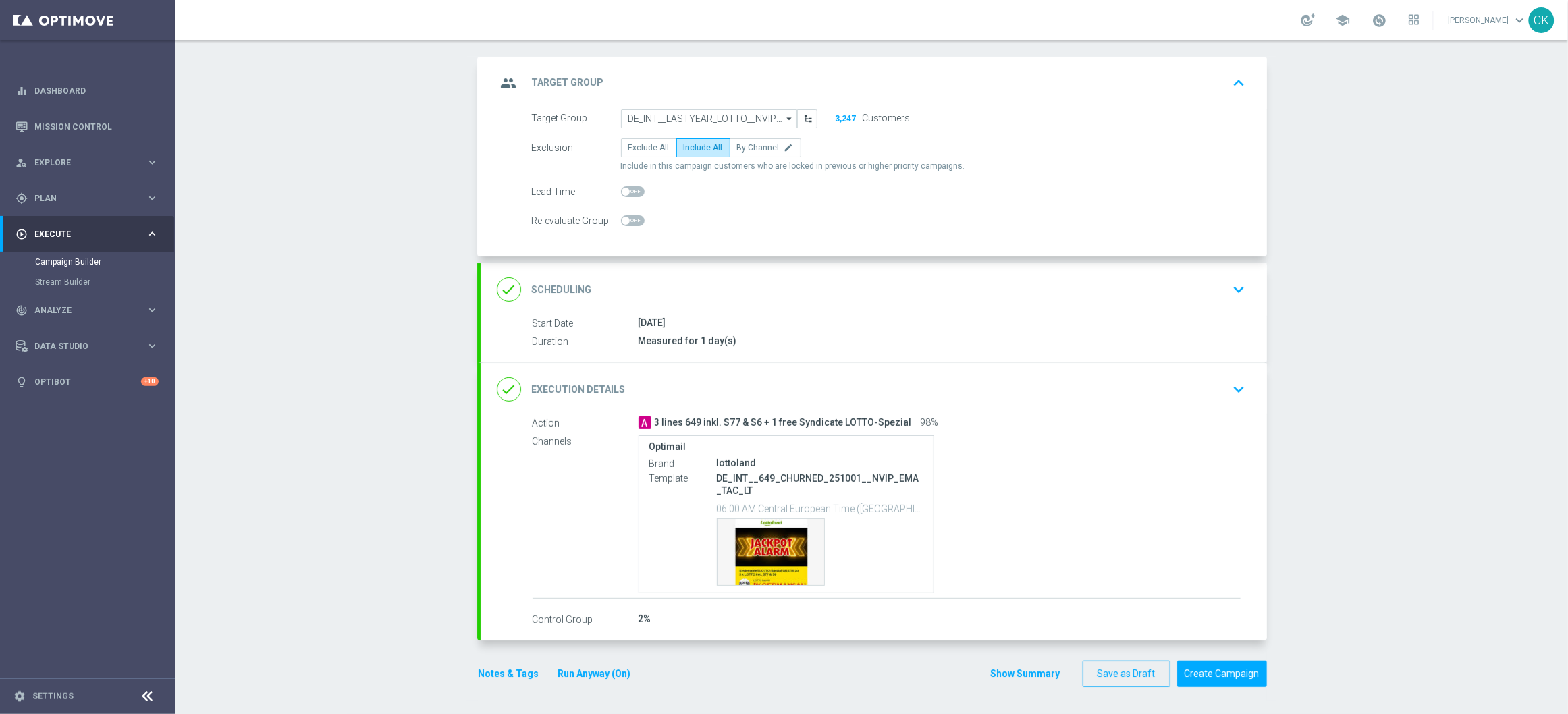
click at [779, 282] on div "done Scheduling keyboard_arrow_down" at bounding box center [873, 289] width 754 height 25
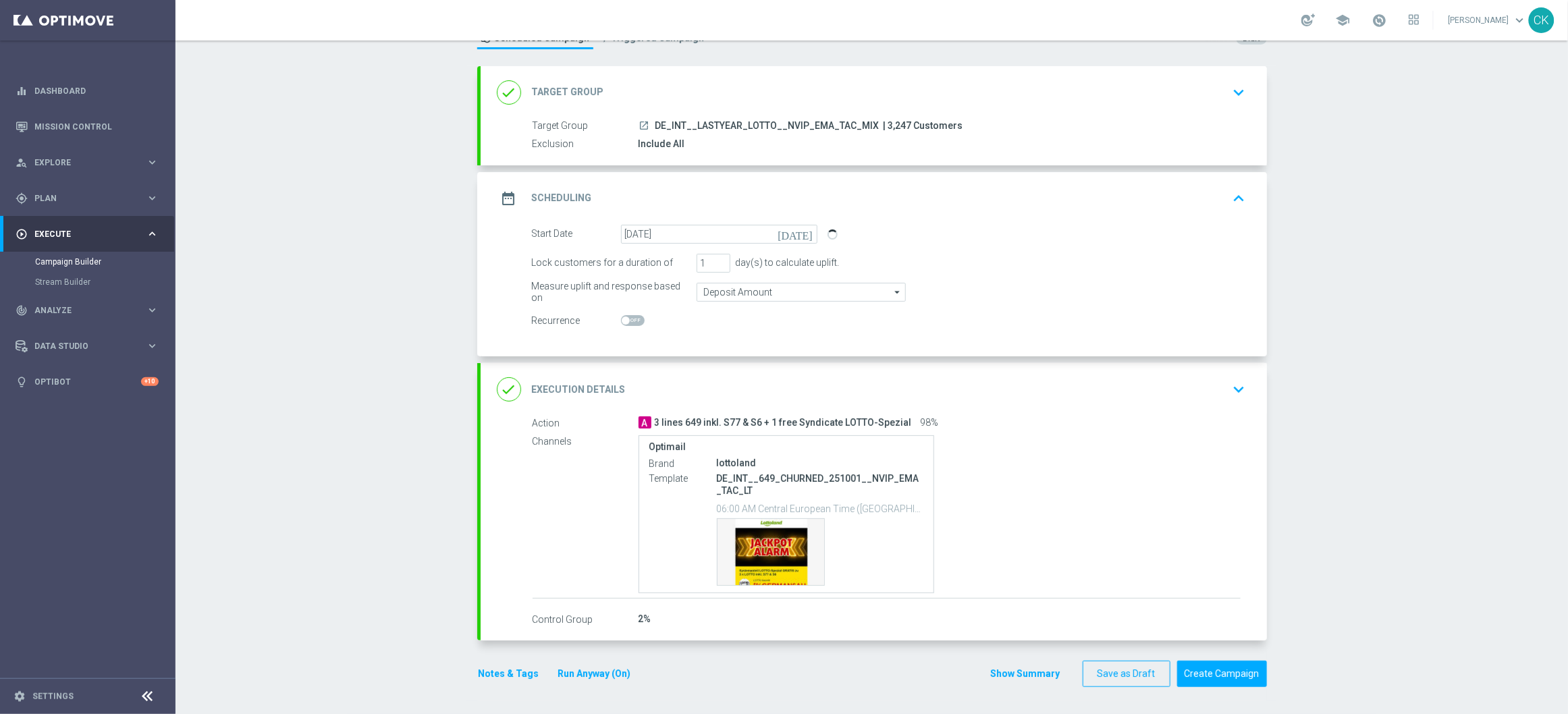
scroll to position [55, 0]
click at [1213, 679] on button "Create Campaign" at bounding box center [1221, 673] width 89 height 26
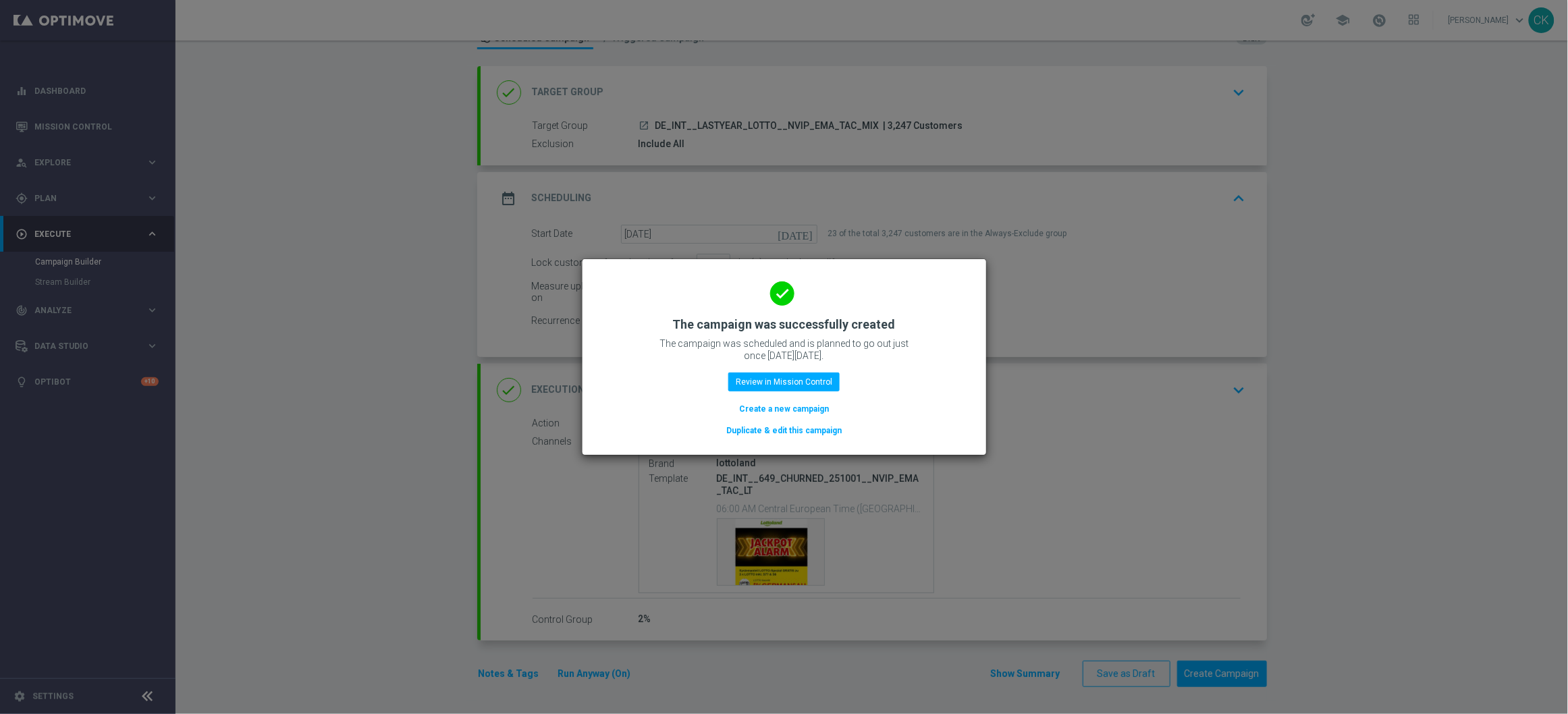
click at [783, 411] on button "Create a new campaign" at bounding box center [783, 408] width 92 height 15
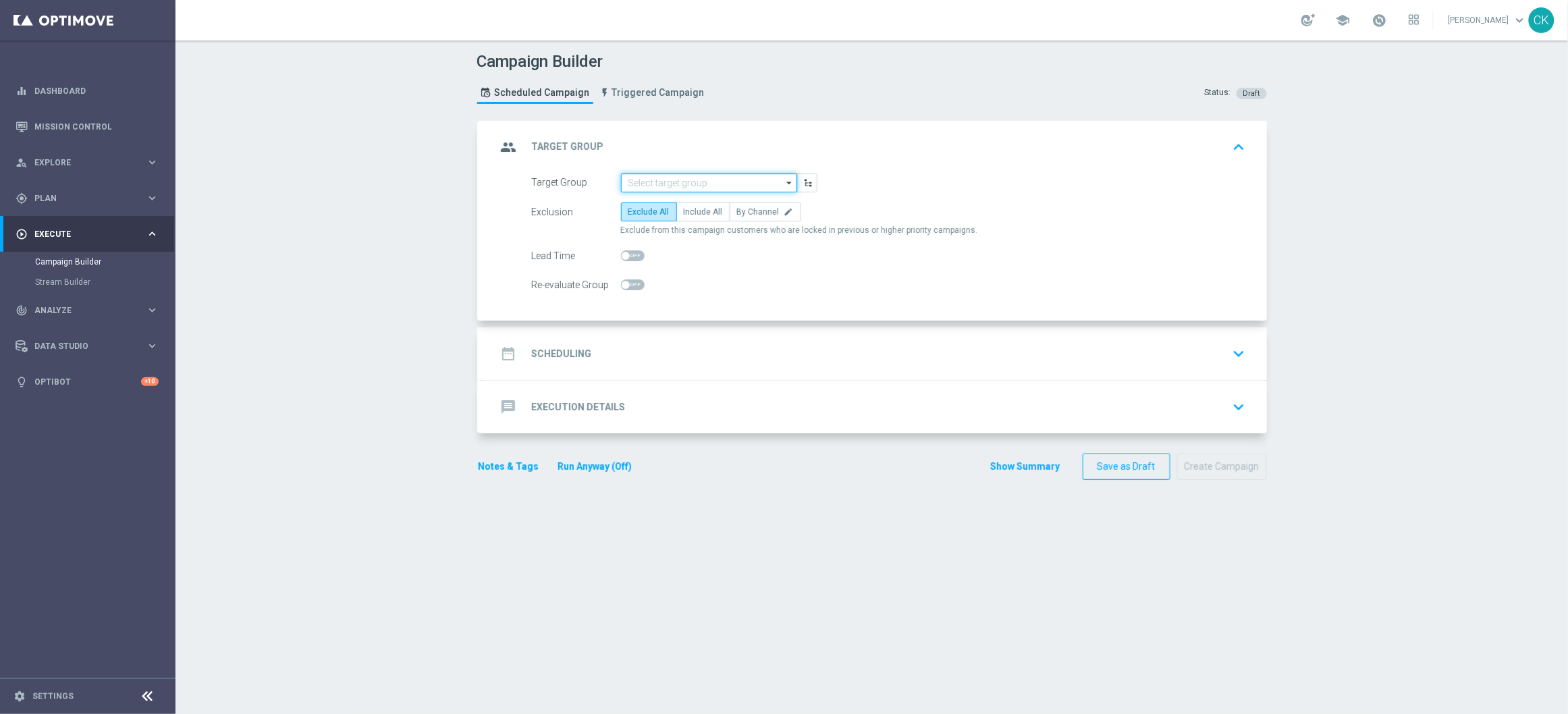
click at [640, 185] on input at bounding box center [709, 182] width 176 height 19
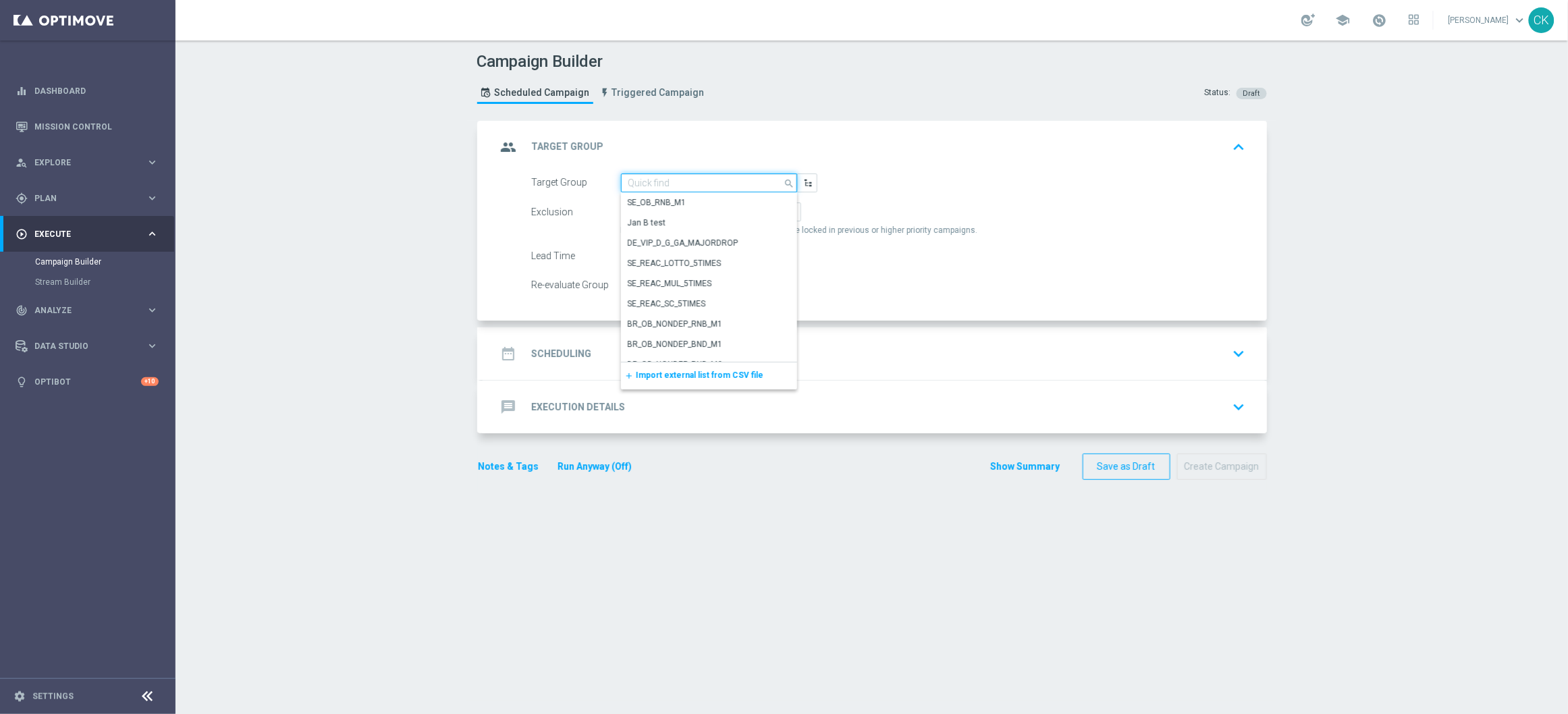
paste input "de_AT_TGT_NVIP_EM_TAC_MIX__ACTIVE_ALL_HIGHJACKPOT"
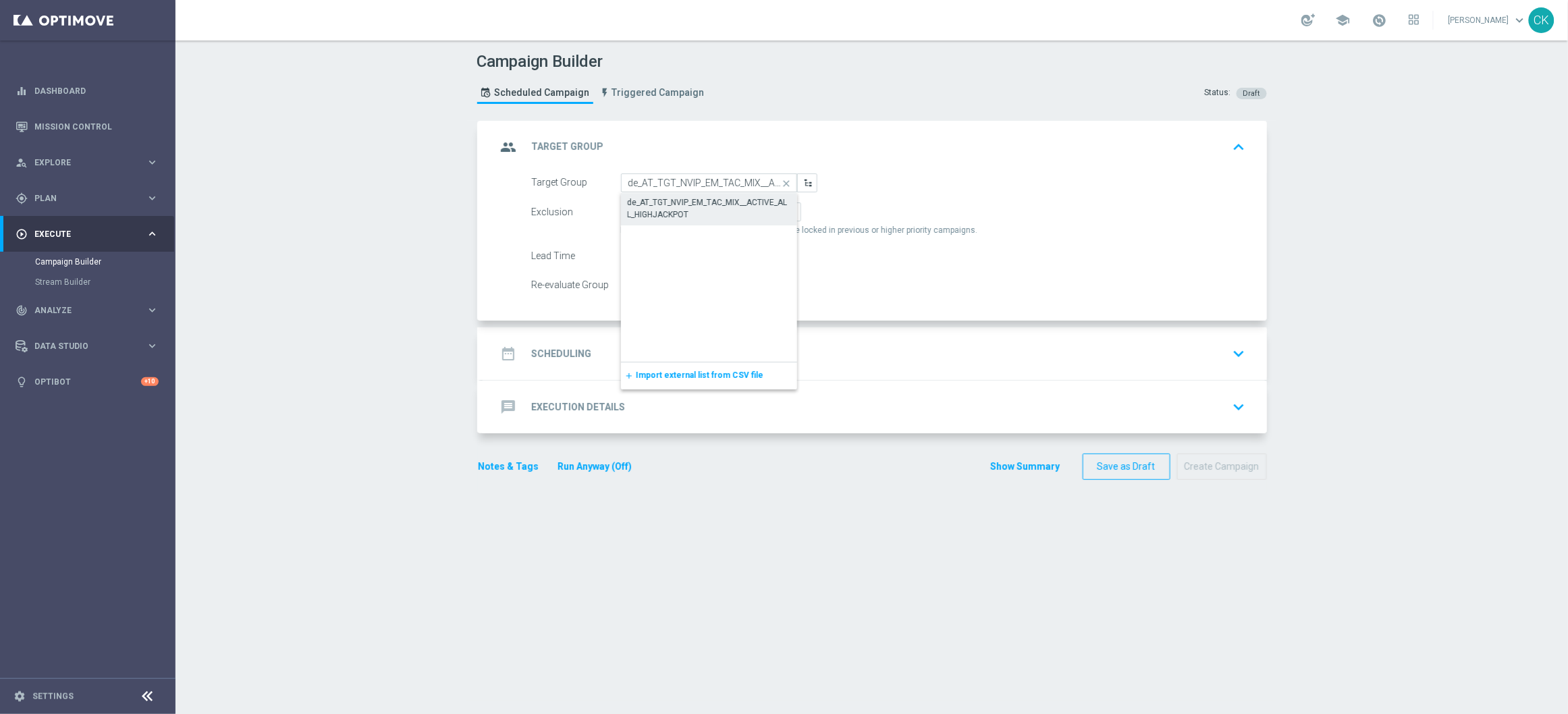
click at [666, 210] on div "de_AT_TGT_NVIP_EM_TAC_MIX__ACTIVE_ALL_HIGHJACKPOT" at bounding box center [709, 208] width 163 height 24
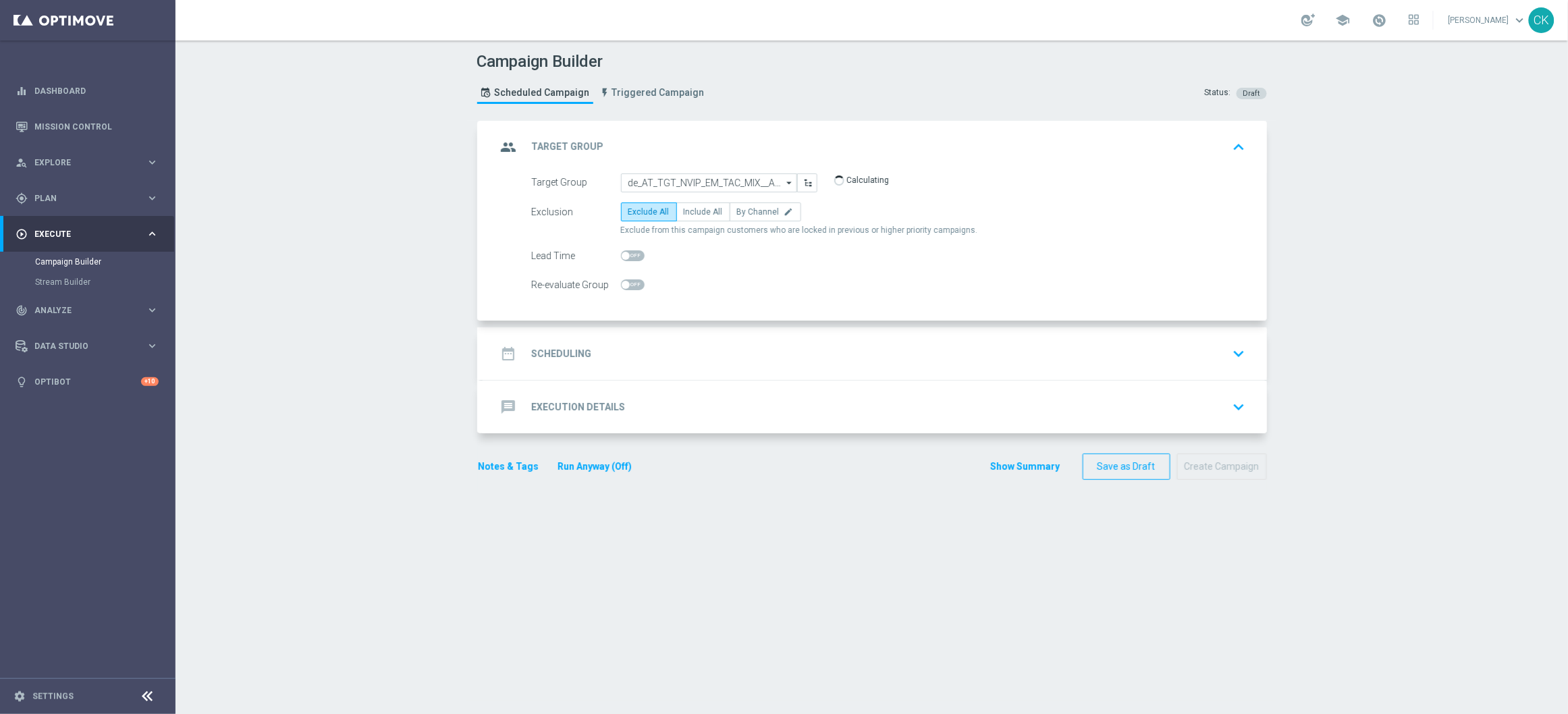
type input "de_AT_TGT_NVIP_EM_TAC_MIX__ACTIVE_ALL_HIGHJACKPOT"
click at [688, 210] on span "Include All" at bounding box center [704, 211] width 39 height 9
click at [688, 210] on input "Include All" at bounding box center [688, 214] width 8 height 8
radio input "true"
click at [623, 255] on span at bounding box center [625, 255] width 8 height 8
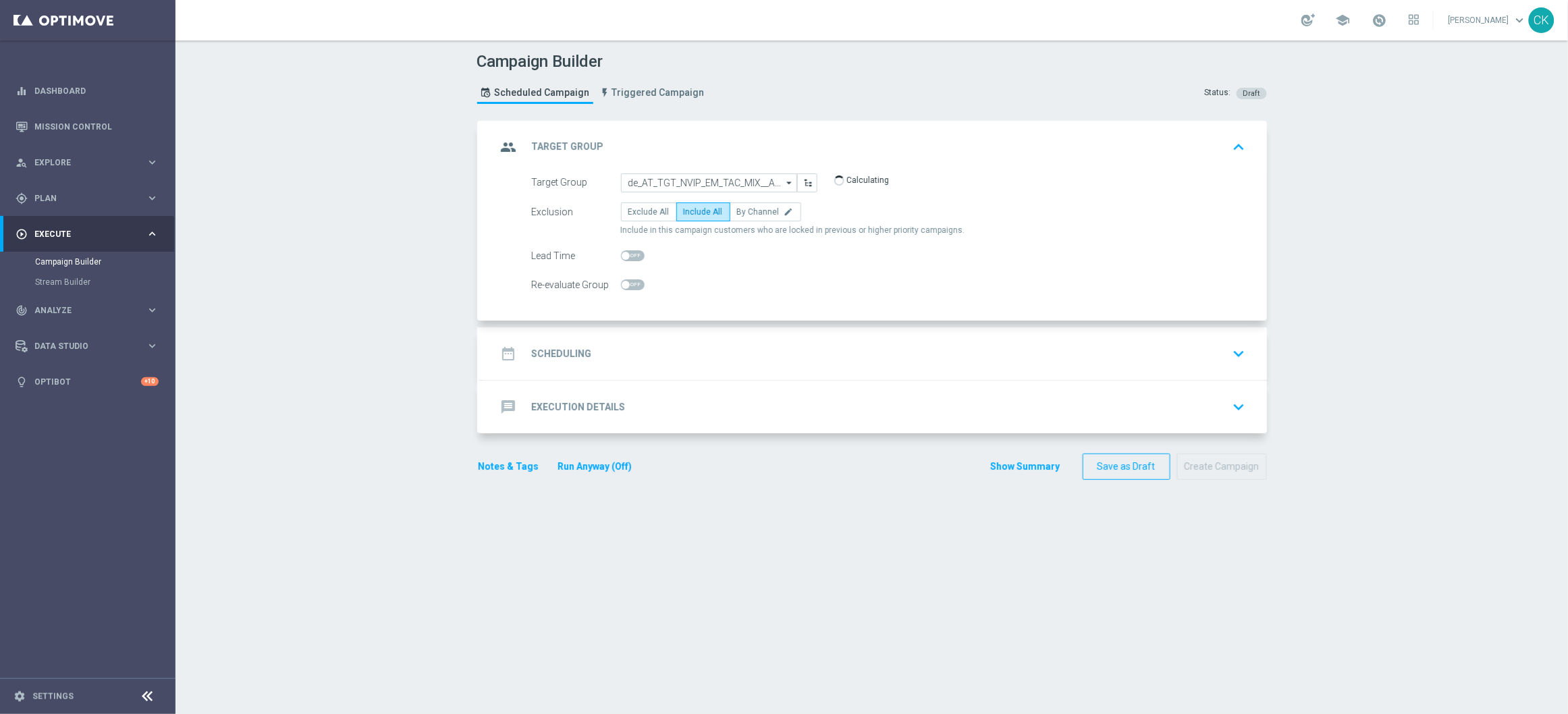
click at [623, 255] on input "checkbox" at bounding box center [633, 255] width 24 height 11
checkbox input "true"
click at [547, 357] on h2 "Scheduling" at bounding box center [561, 353] width 60 height 13
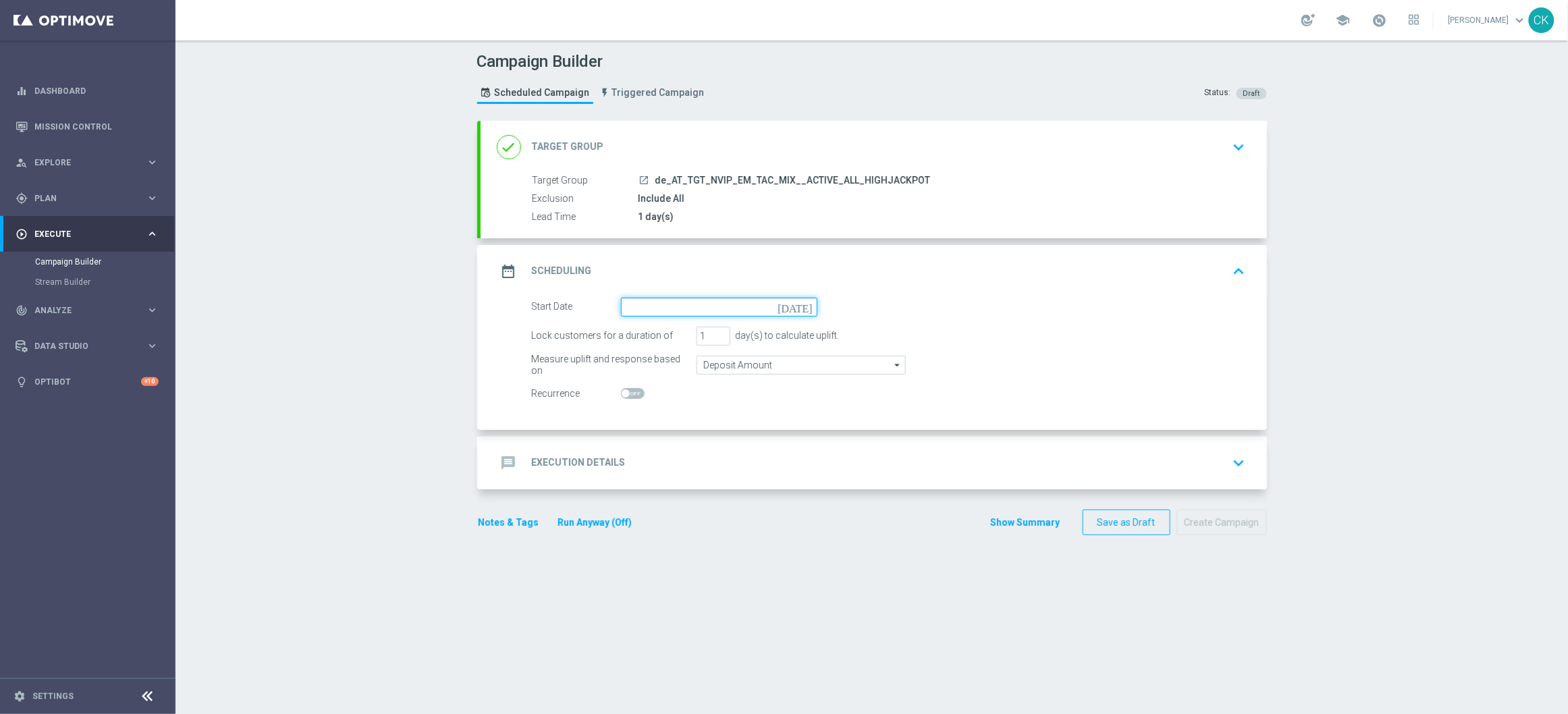
click at [654, 305] on input at bounding box center [719, 307] width 197 height 19
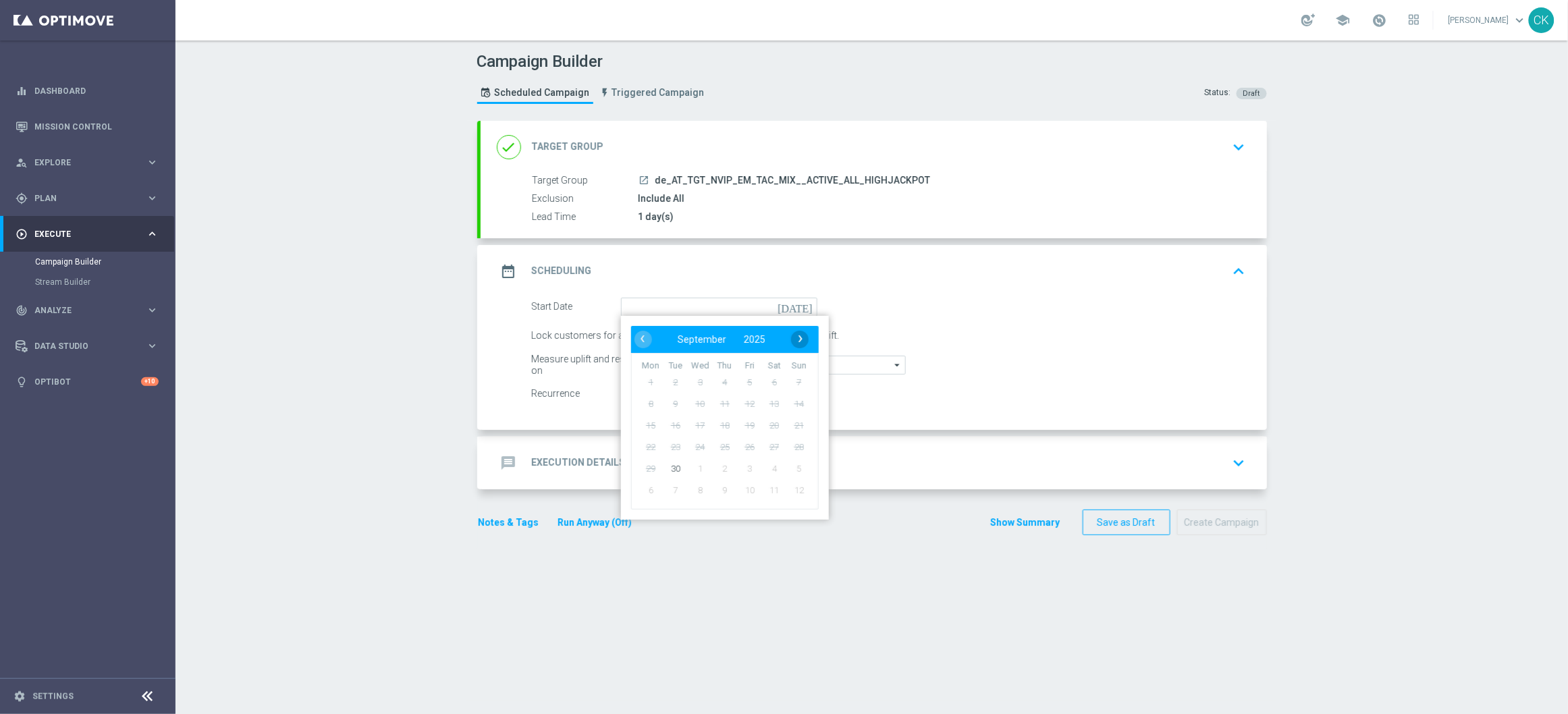
click at [795, 342] on span "›" at bounding box center [800, 339] width 18 height 18
click at [695, 382] on span "1" at bounding box center [699, 382] width 22 height 22
type input "[DATE]"
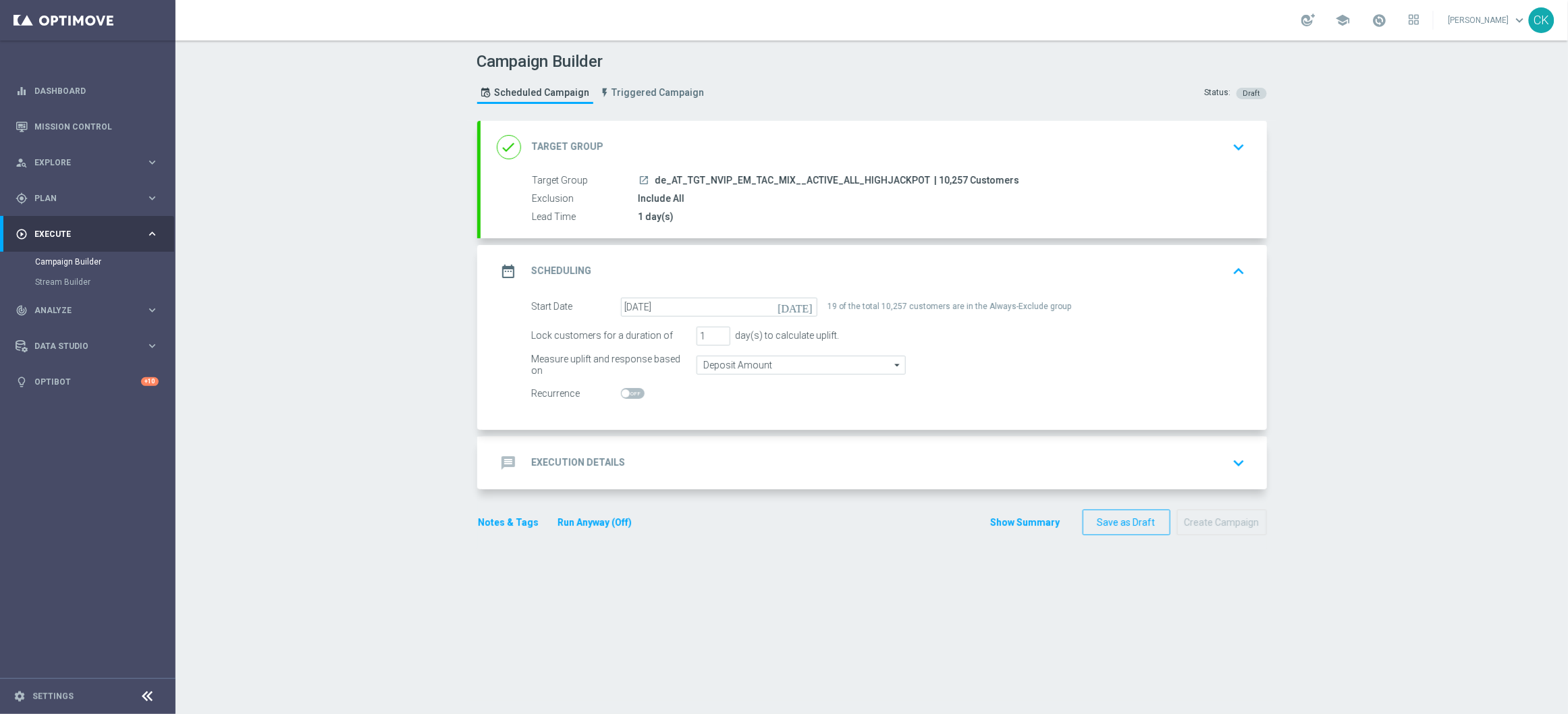
click at [557, 460] on h2 "Execution Details" at bounding box center [578, 463] width 94 height 13
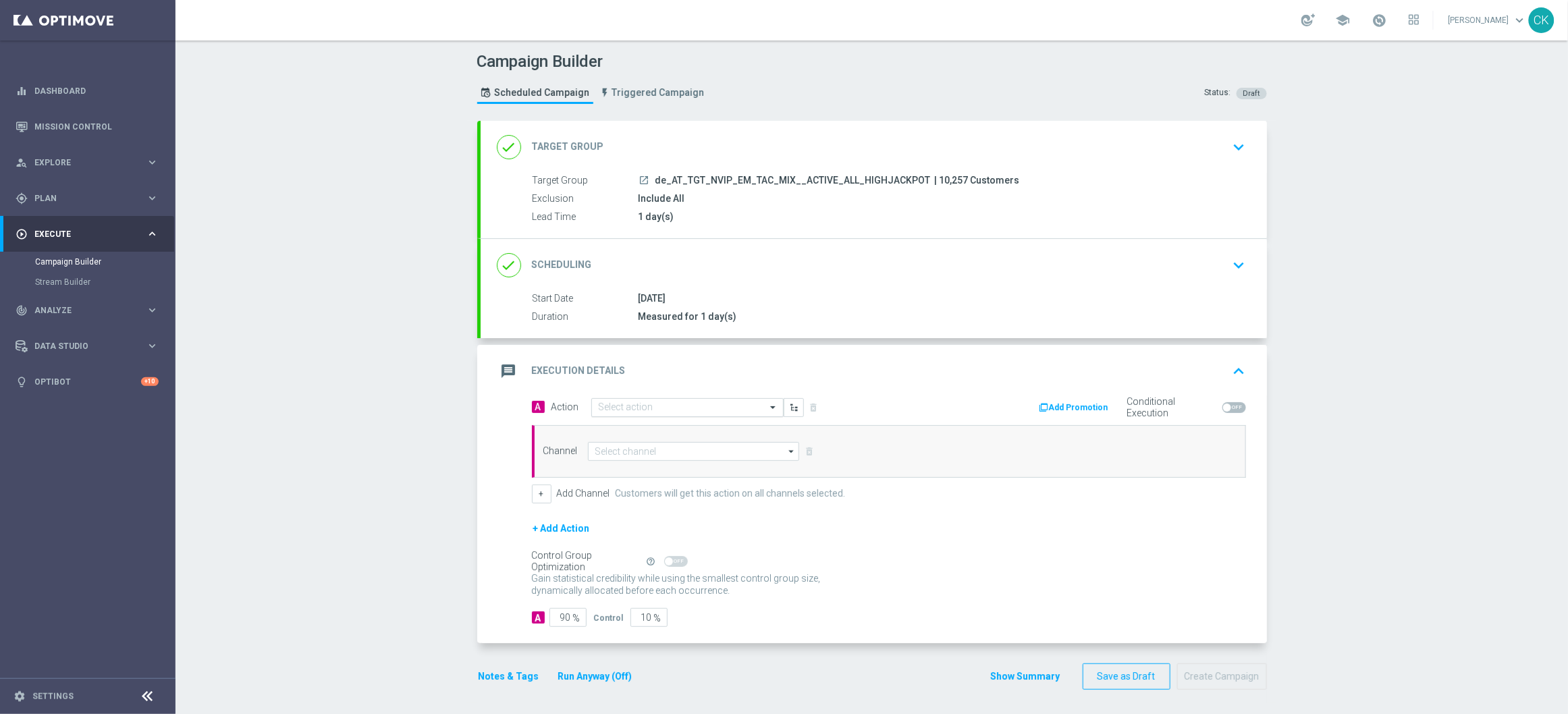
click at [644, 406] on input "text" at bounding box center [674, 408] width 151 height 11
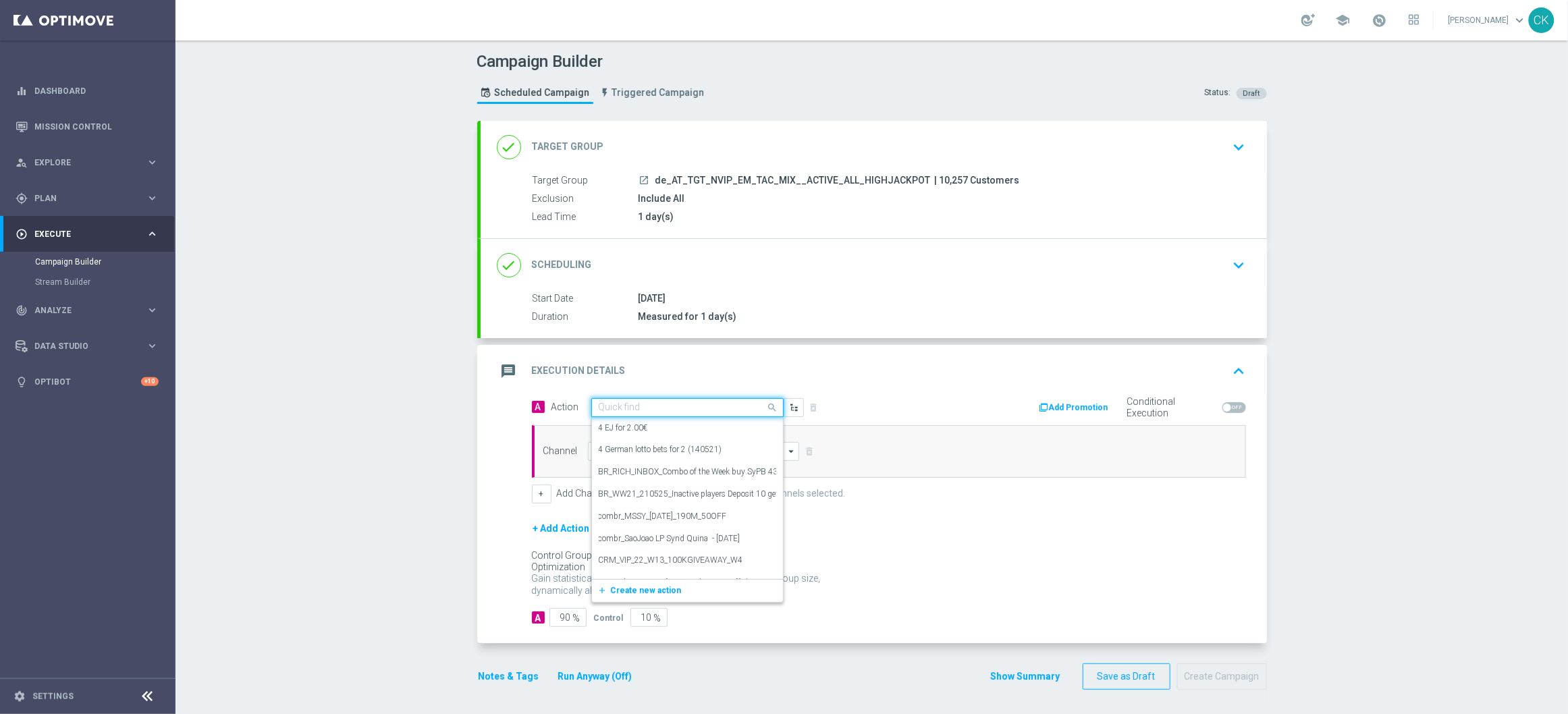
paste input "Oktoberfest Promotion - AT Lotto-themed"
type input "Oktoberfest Promotion - AT Lotto-themed"
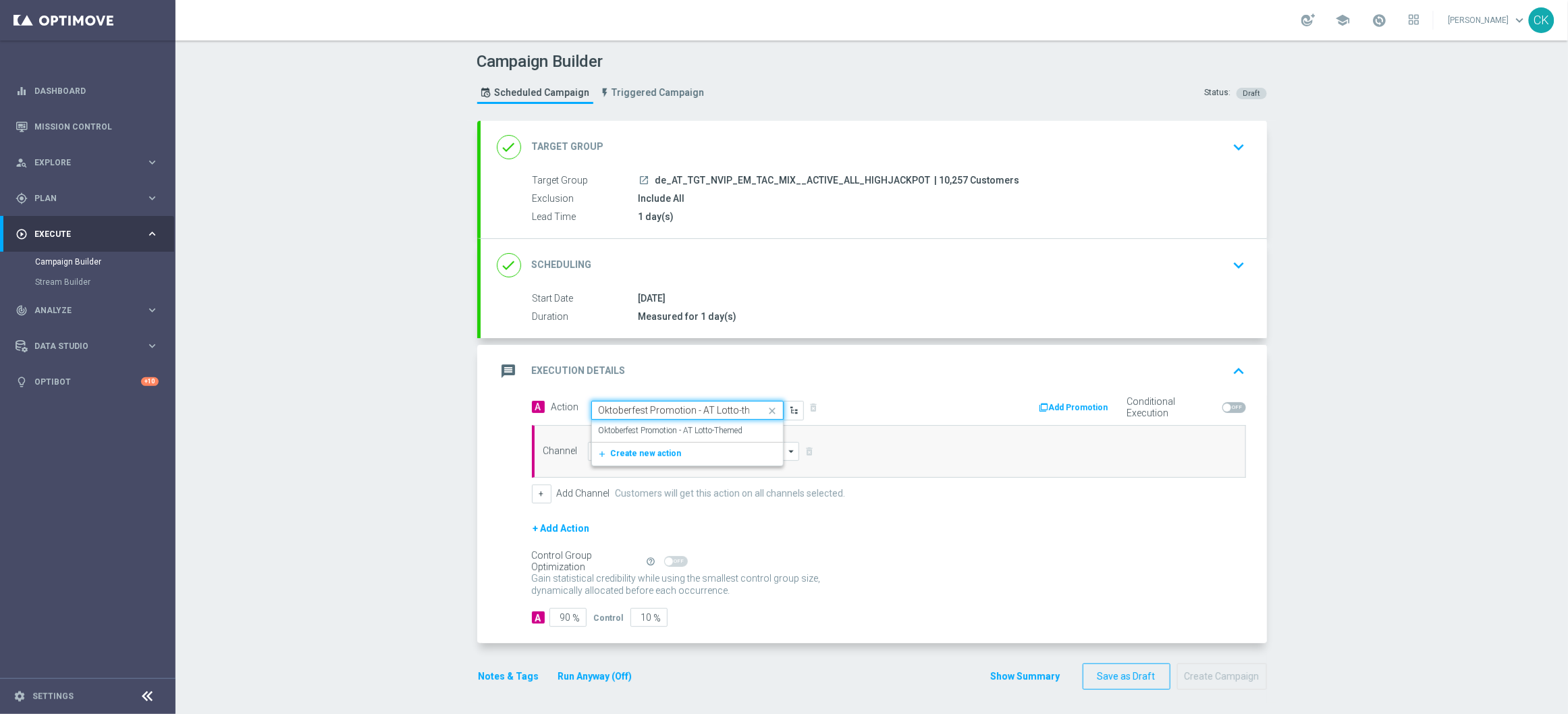
scroll to position [0, 20]
click at [643, 430] on label "Oktoberfest Promotion - AT Lotto-Themed" at bounding box center [671, 431] width 144 height 11
click at [637, 450] on input at bounding box center [694, 451] width 212 height 19
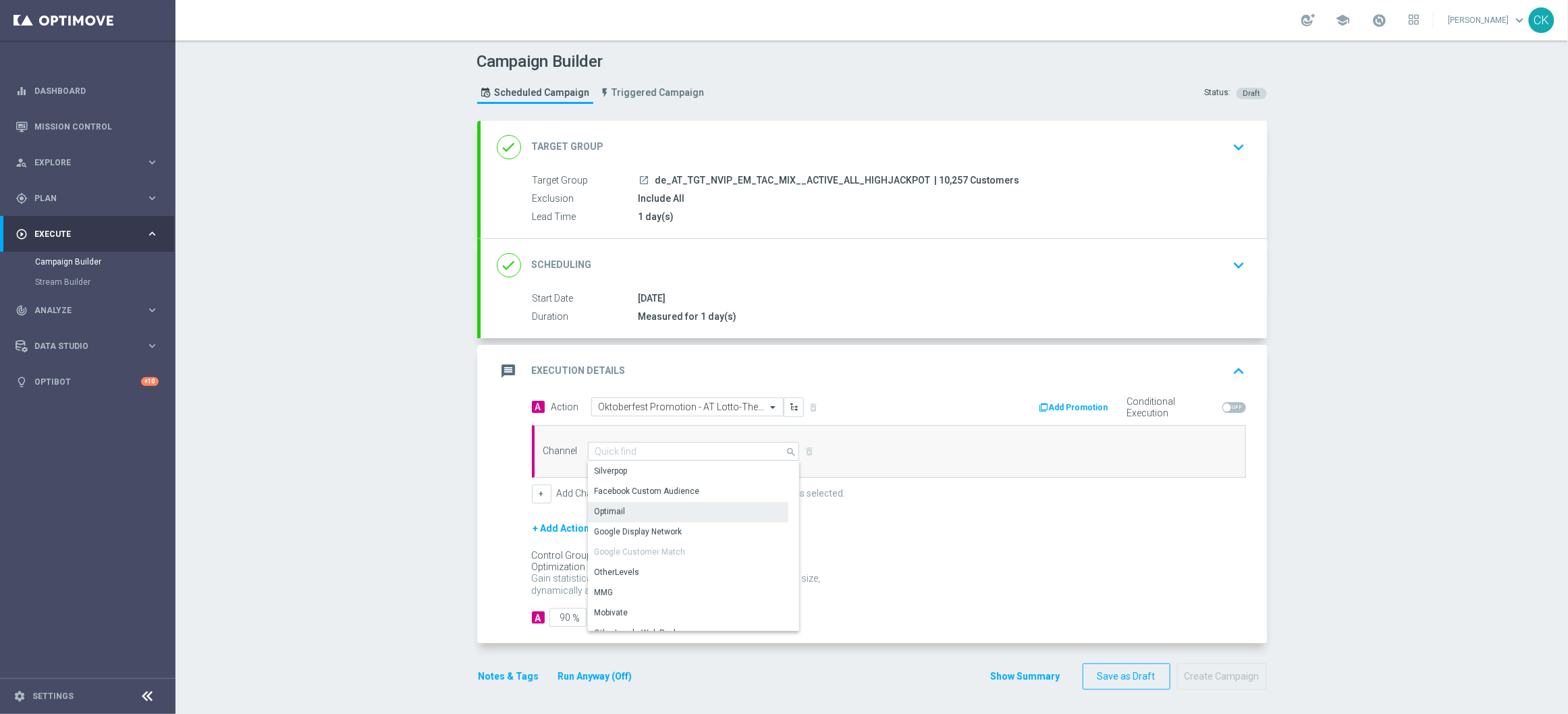
click at [635, 511] on div "Optimail" at bounding box center [688, 511] width 201 height 19
type input "Optimail"
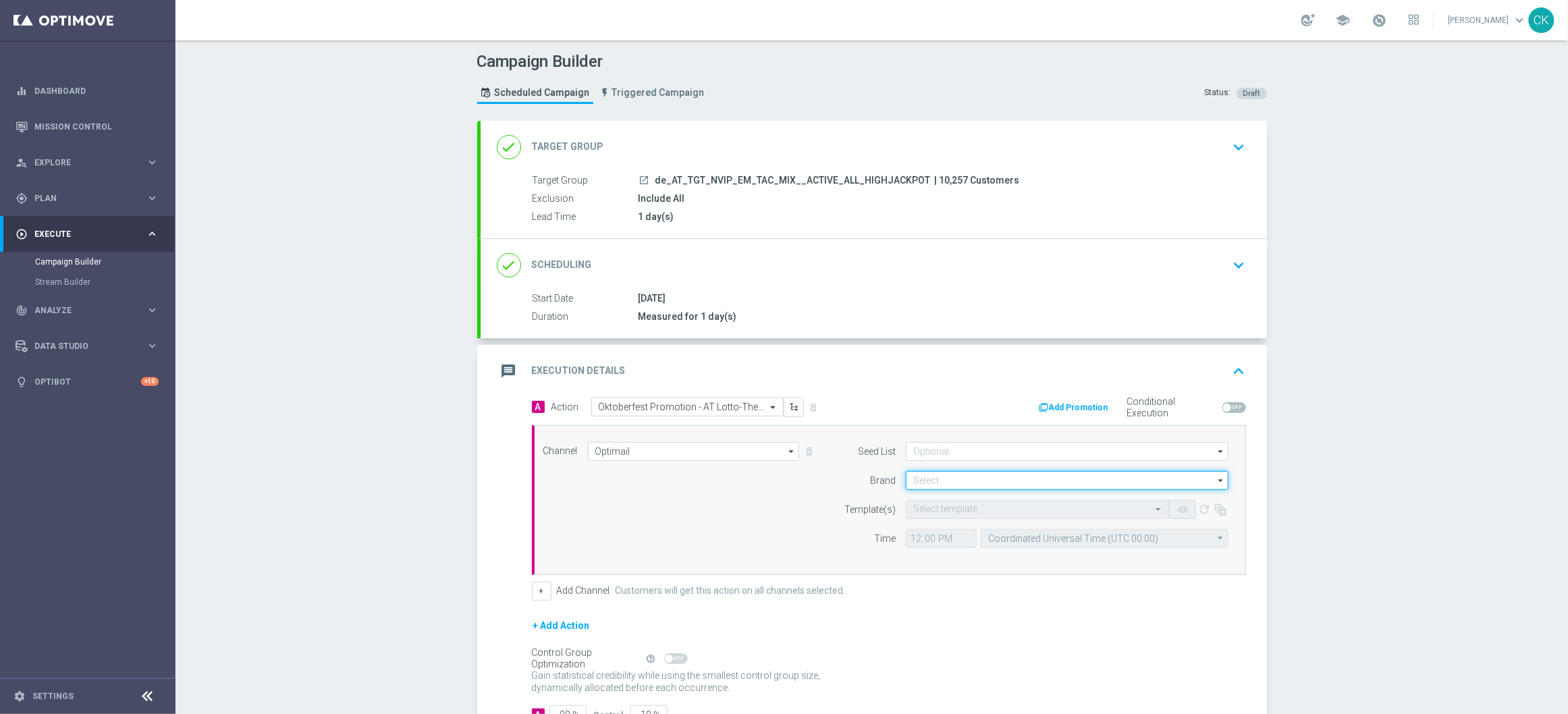
click at [985, 476] on input at bounding box center [1067, 480] width 323 height 19
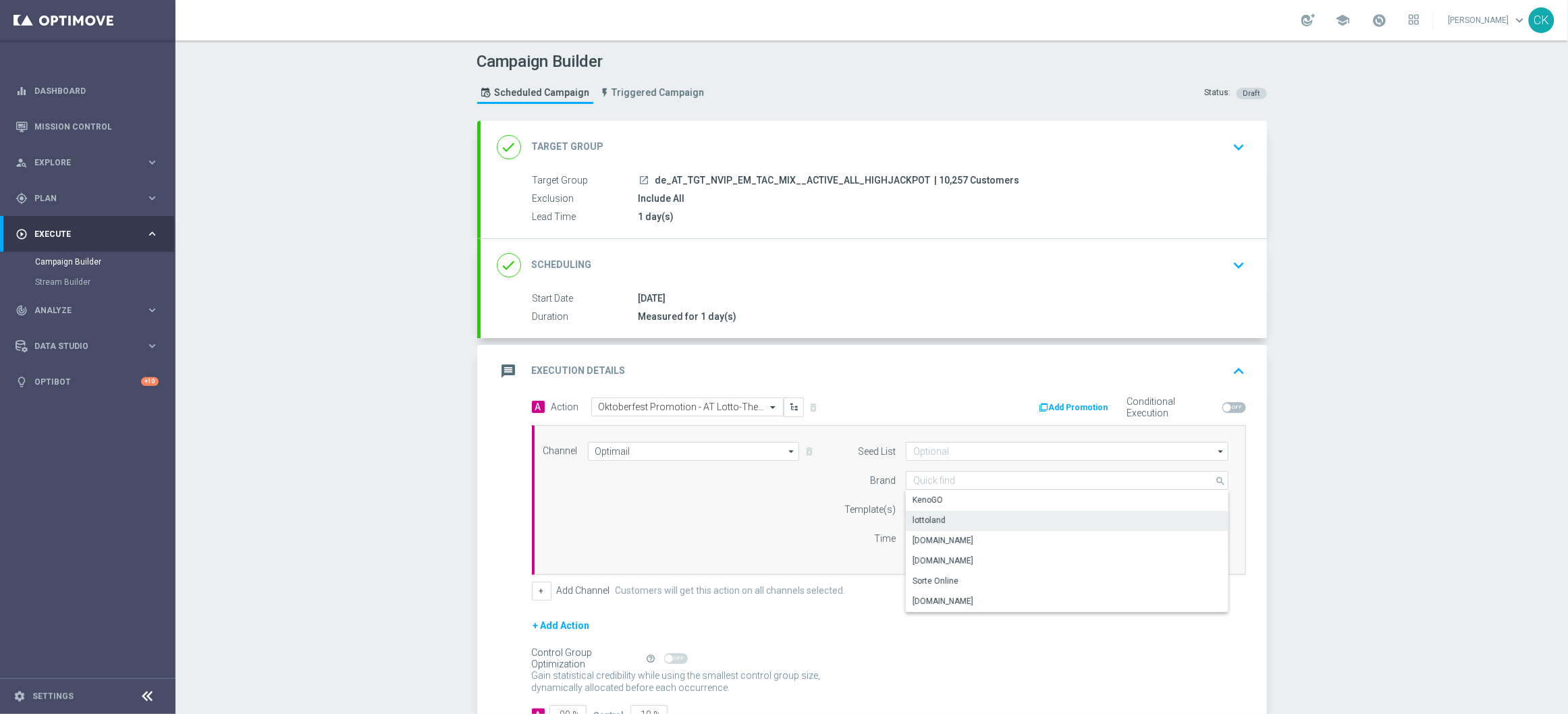
click at [954, 522] on div "lottoland" at bounding box center [1067, 520] width 323 height 19
type input "lottoland"
click at [938, 508] on input "text" at bounding box center [1023, 510] width 221 height 11
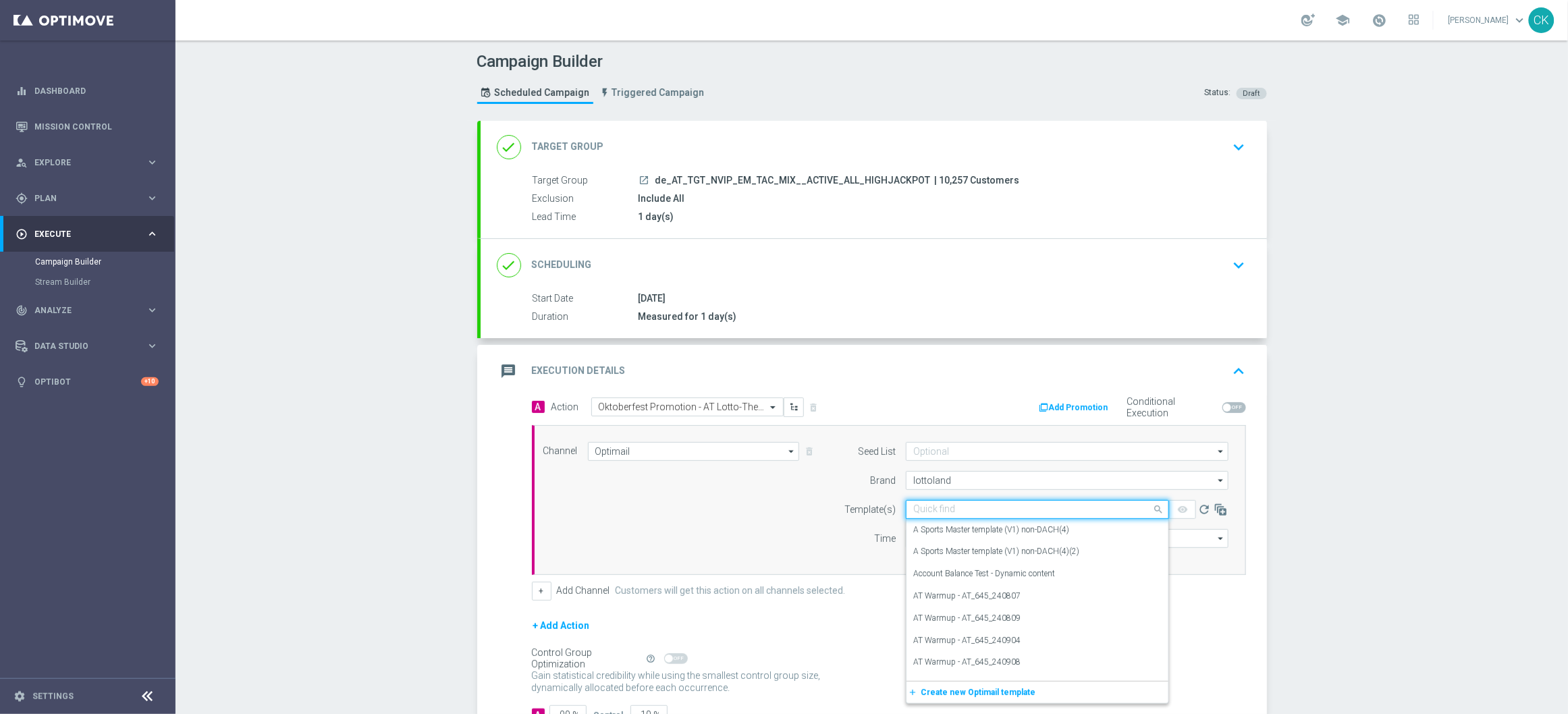
paste input "AT__OKT_645_251001__NVIP_EMA_TAC_MIX"
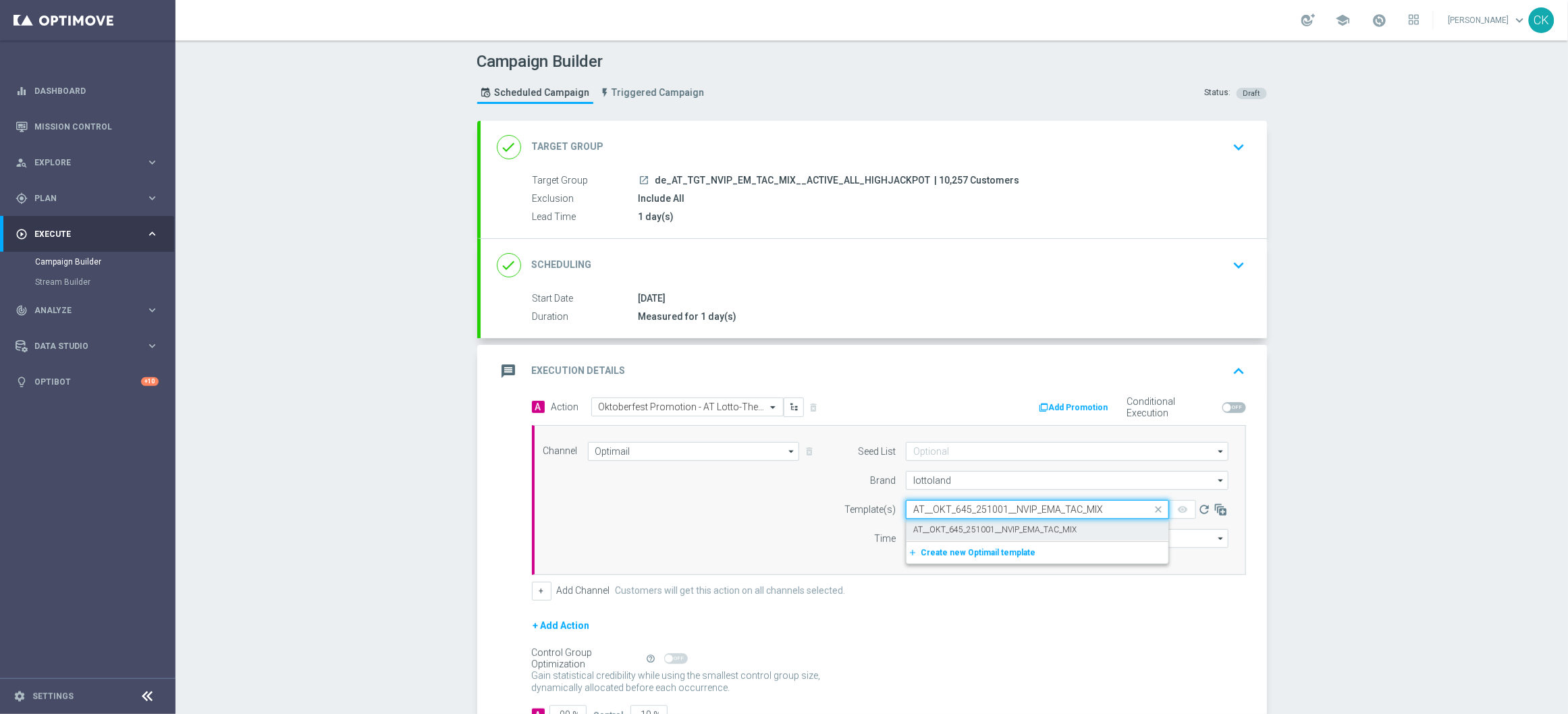
click at [935, 532] on label "AT__OKT_645_251001__NVIP_EMA_TAC_MIX" at bounding box center [995, 530] width 163 height 11
type input "AT__OKT_645_251001__NVIP_EMA_TAC_MIX"
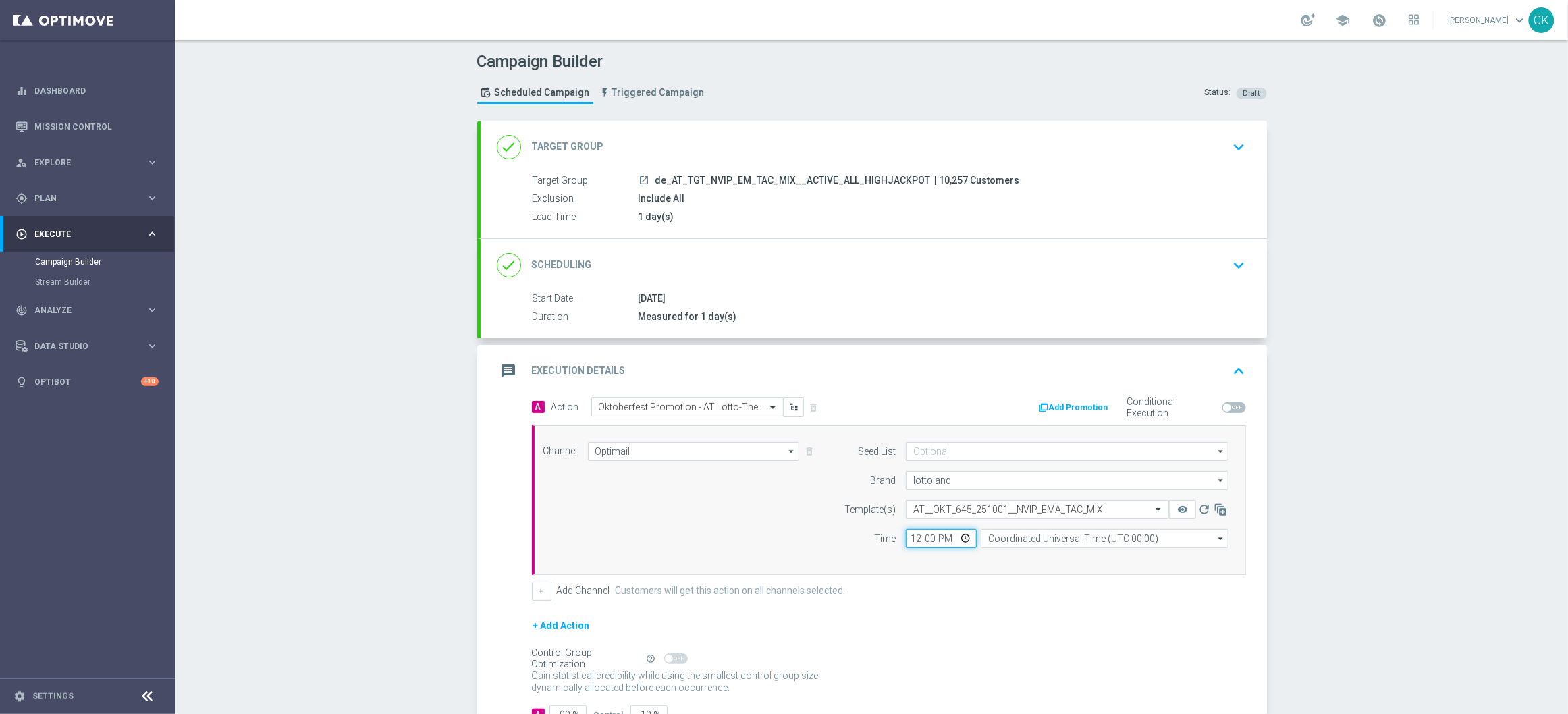
click at [908, 547] on input "12:00" at bounding box center [941, 538] width 71 height 19
type input "06:00"
click at [1100, 540] on input "Coordinated Universal Time (UTC 00:00)" at bounding box center [1105, 538] width 248 height 19
click at [1040, 558] on div "Central European Time ([GEOGRAPHIC_DATA]) (UTC +02:00)" at bounding box center [1097, 558] width 220 height 12
type input "Central European Time ([GEOGRAPHIC_DATA]) (UTC +02:00)"
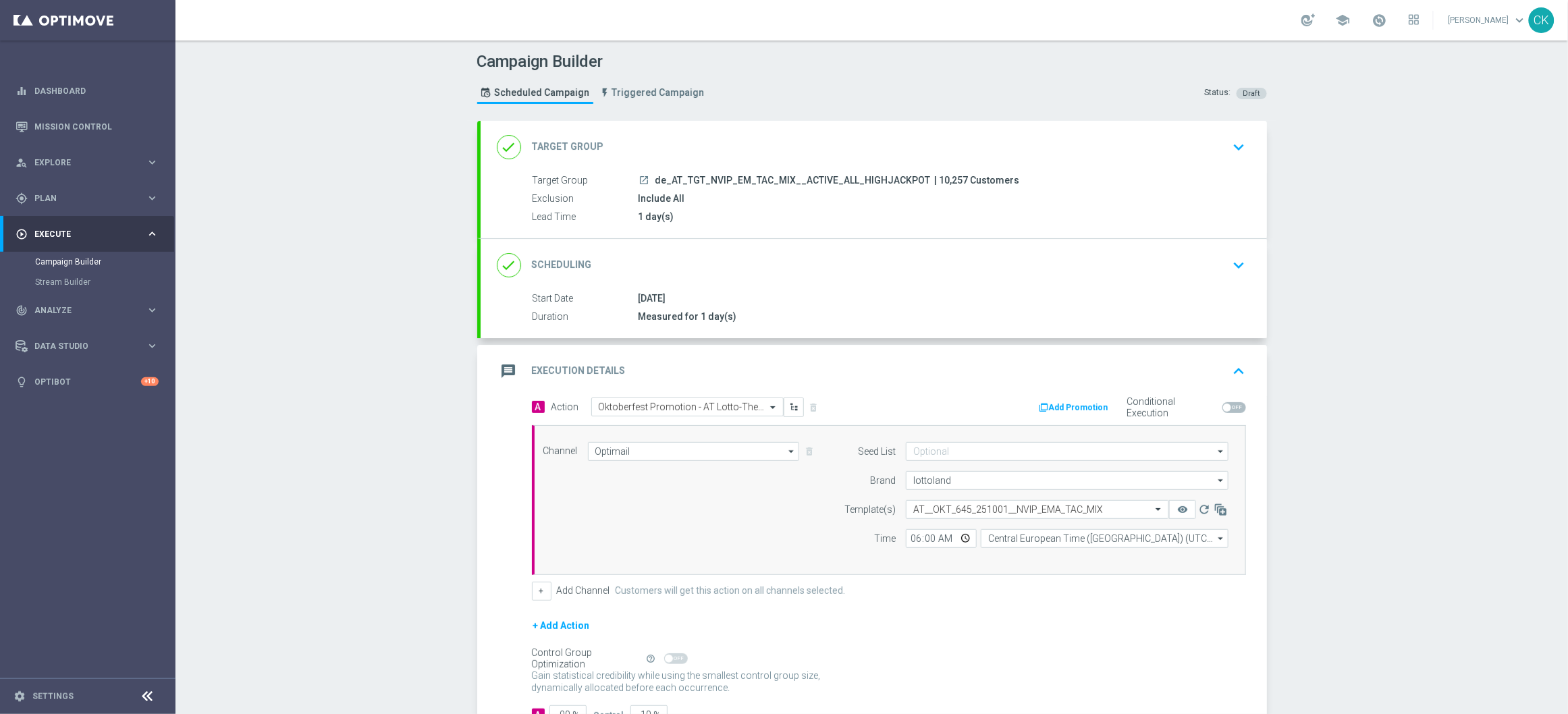
scroll to position [101, 0]
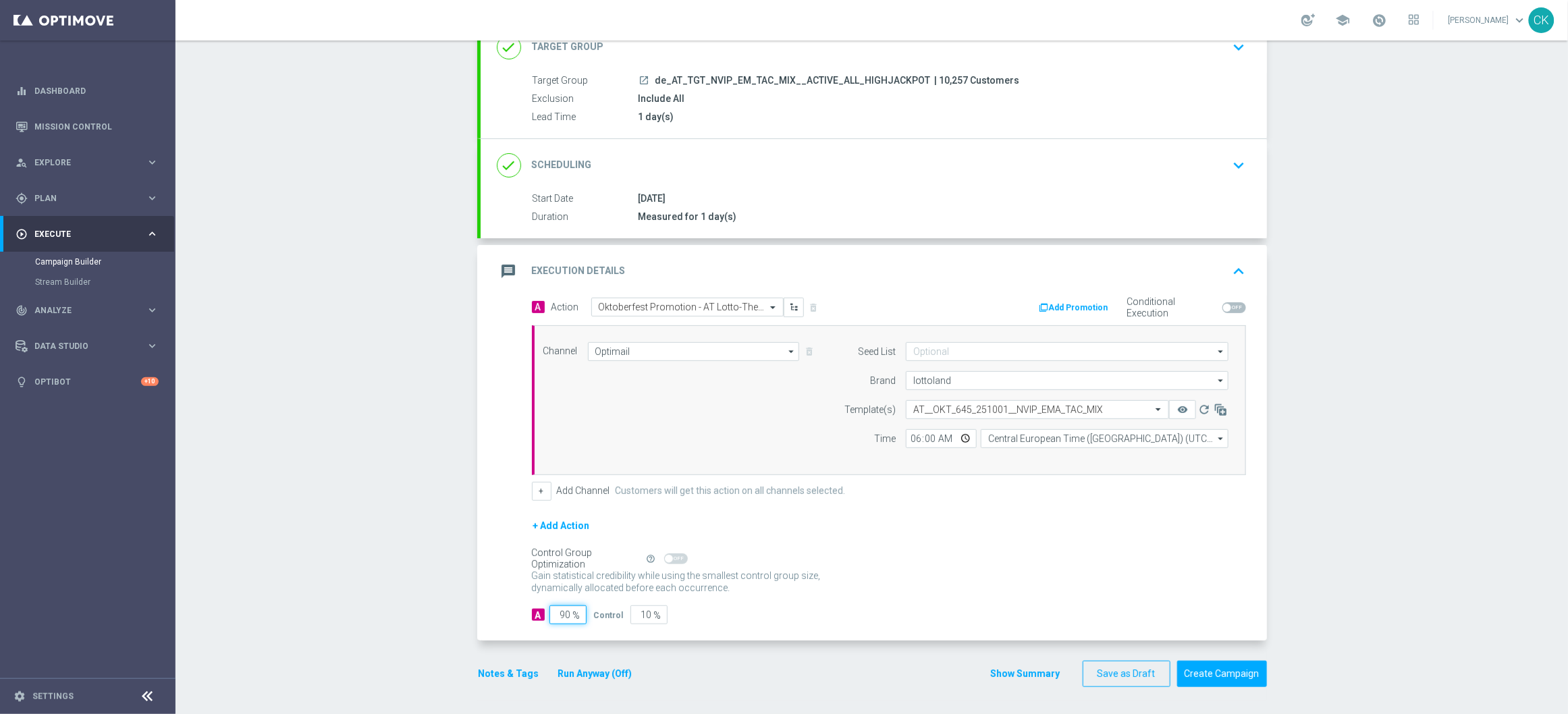
click at [564, 616] on input "90" at bounding box center [568, 614] width 37 height 19
type input "9"
type input "91"
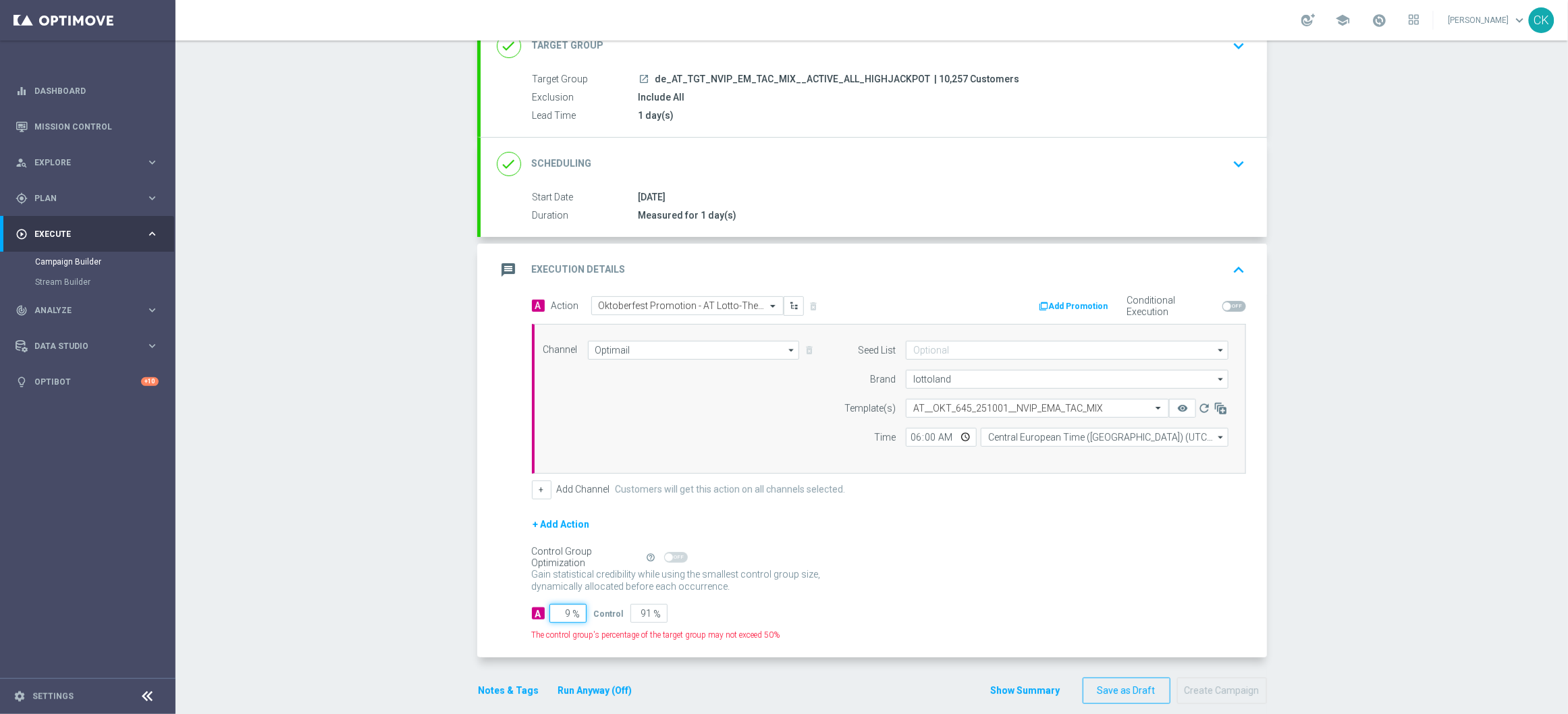
type input "98"
type input "2"
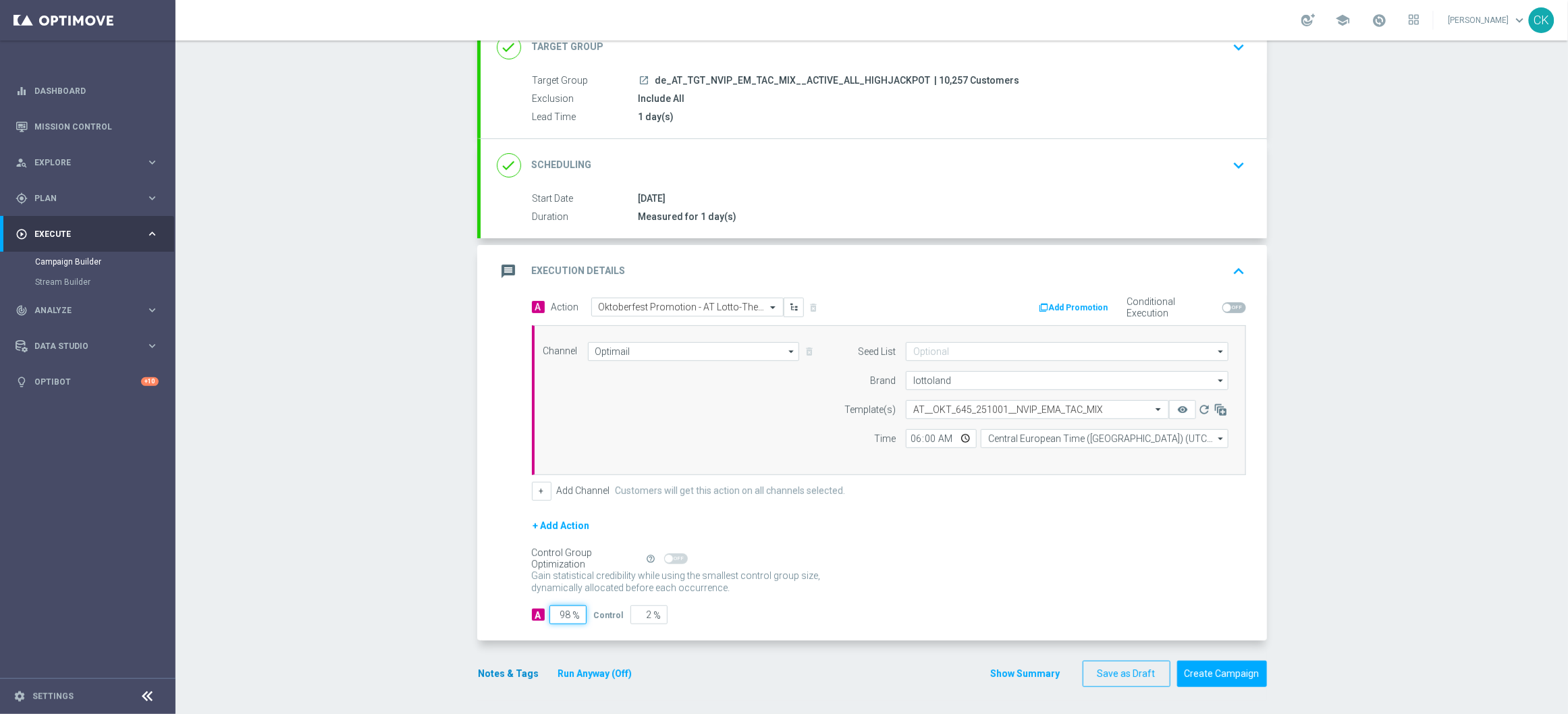
type input "98"
click at [492, 679] on button "Notes & Tags" at bounding box center [509, 674] width 63 height 17
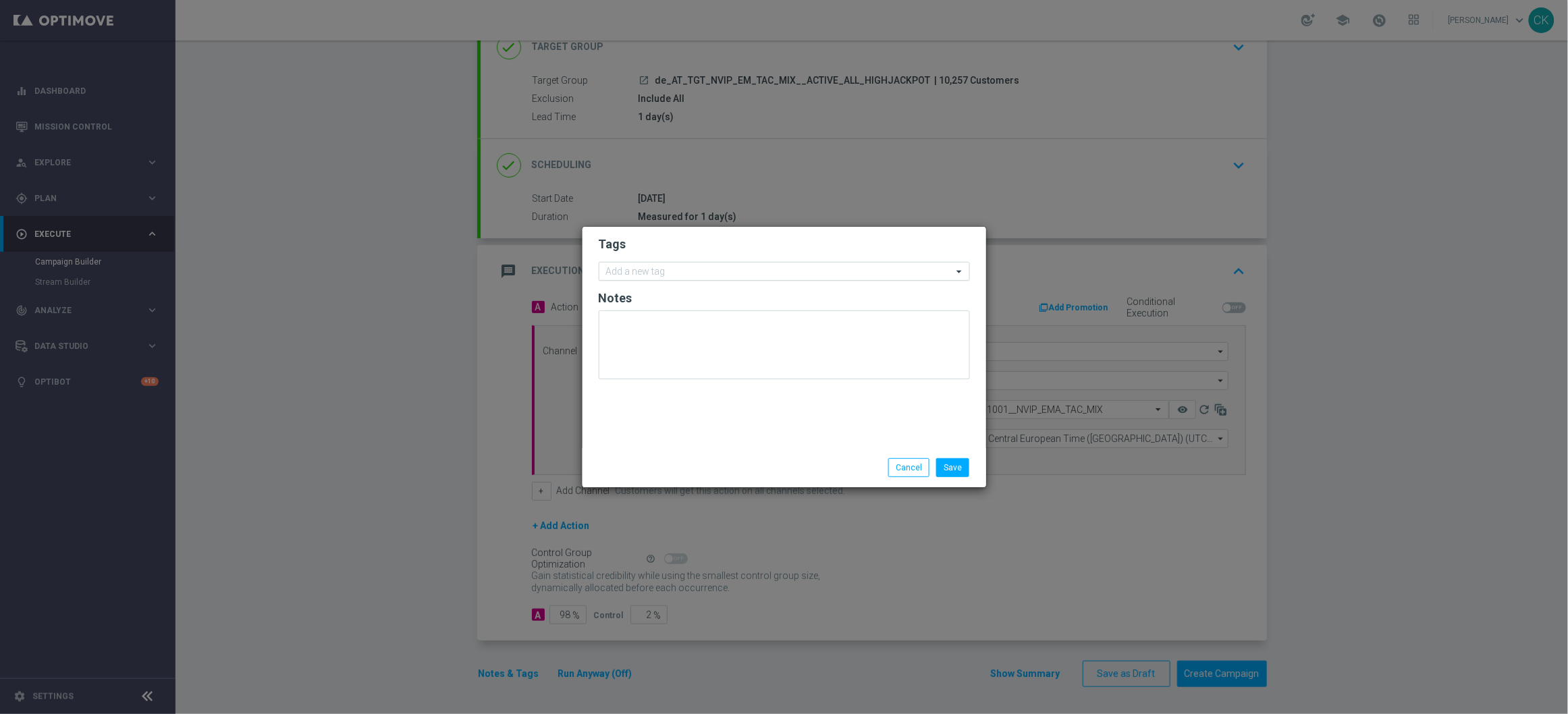
click at [700, 269] on input "text" at bounding box center [779, 272] width 347 height 11
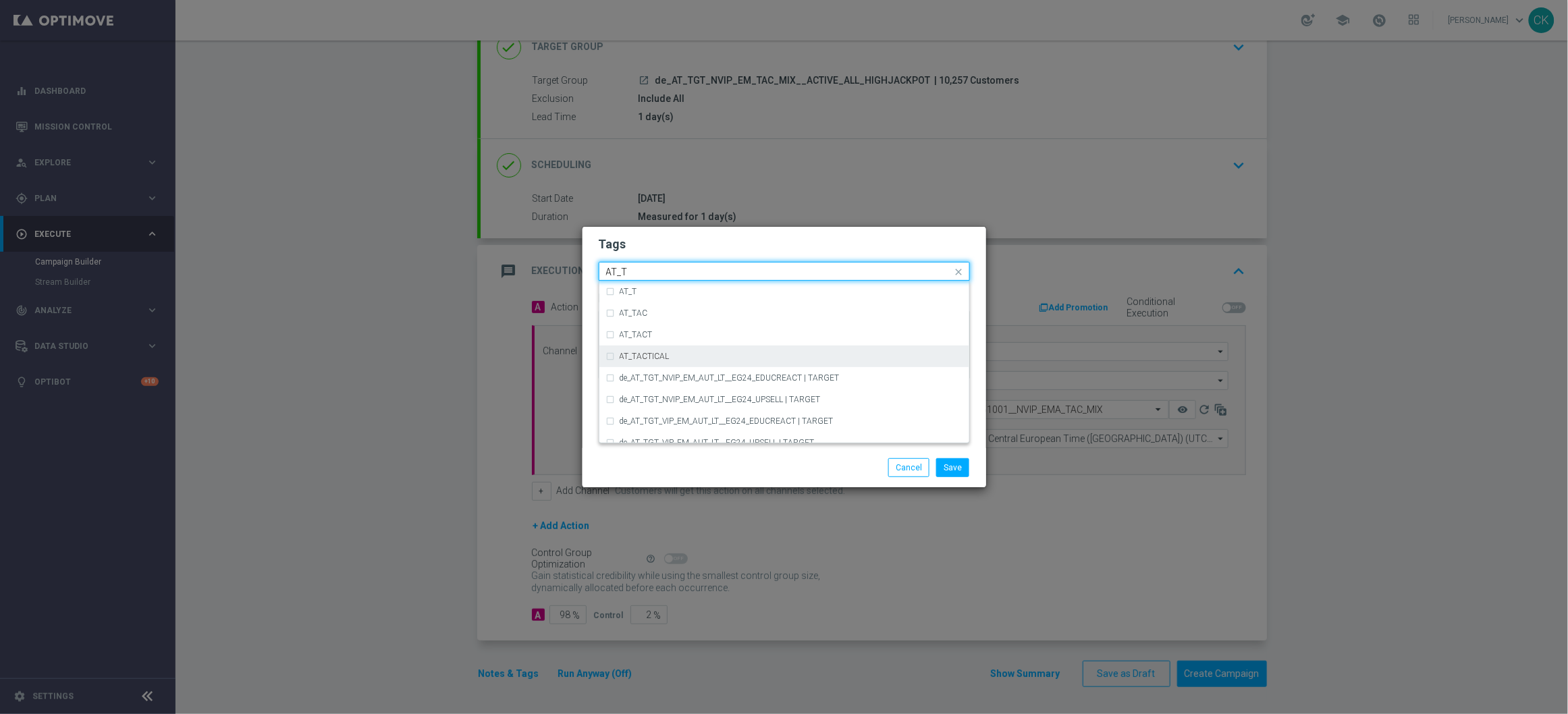
click at [709, 356] on div "AT_TACTICAL" at bounding box center [791, 356] width 343 height 8
type input "AT_T"
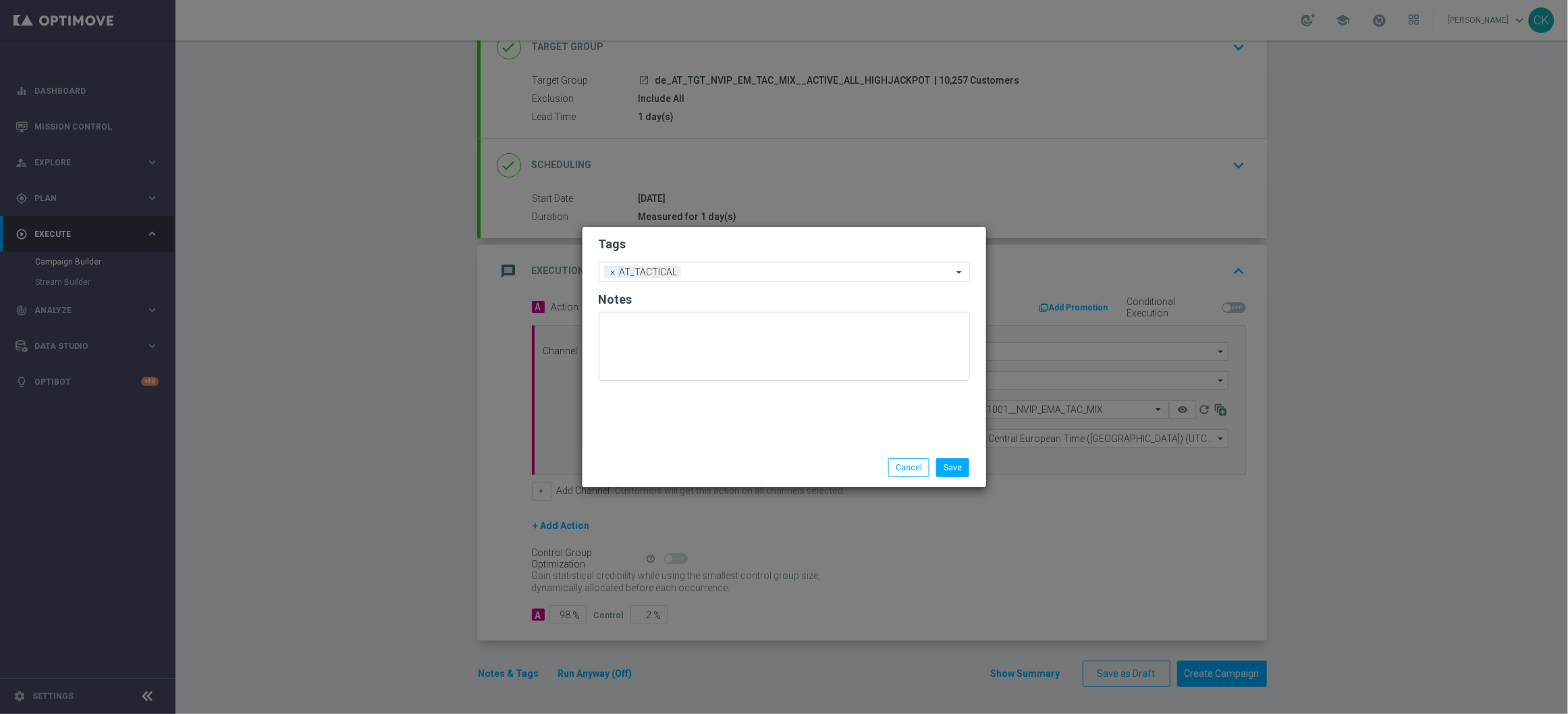
click at [679, 465] on div "Save Cancel" at bounding box center [785, 468] width 392 height 19
click at [957, 469] on button "Save" at bounding box center [952, 468] width 33 height 19
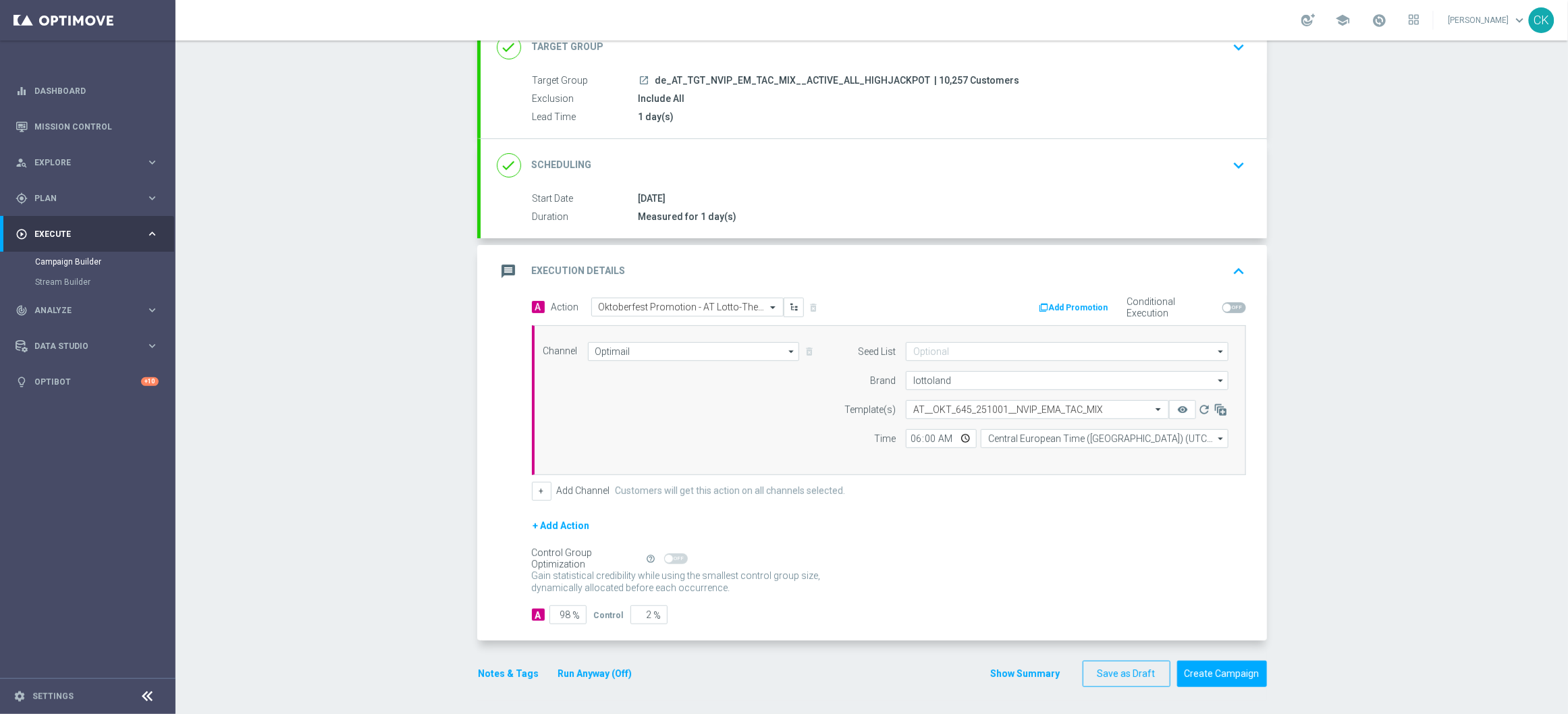
click at [491, 671] on button "Notes & Tags" at bounding box center [509, 674] width 63 height 17
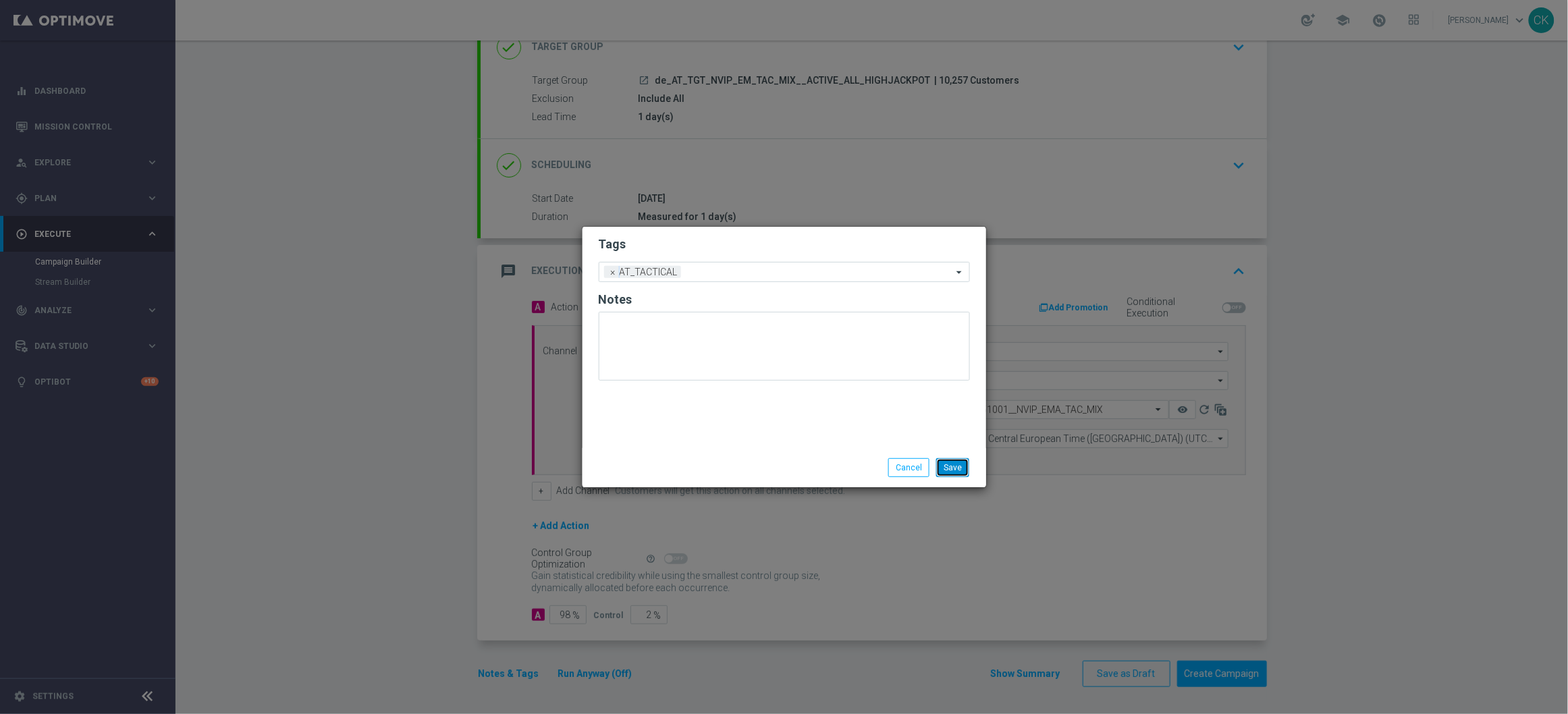
click at [959, 462] on button "Save" at bounding box center [952, 468] width 33 height 19
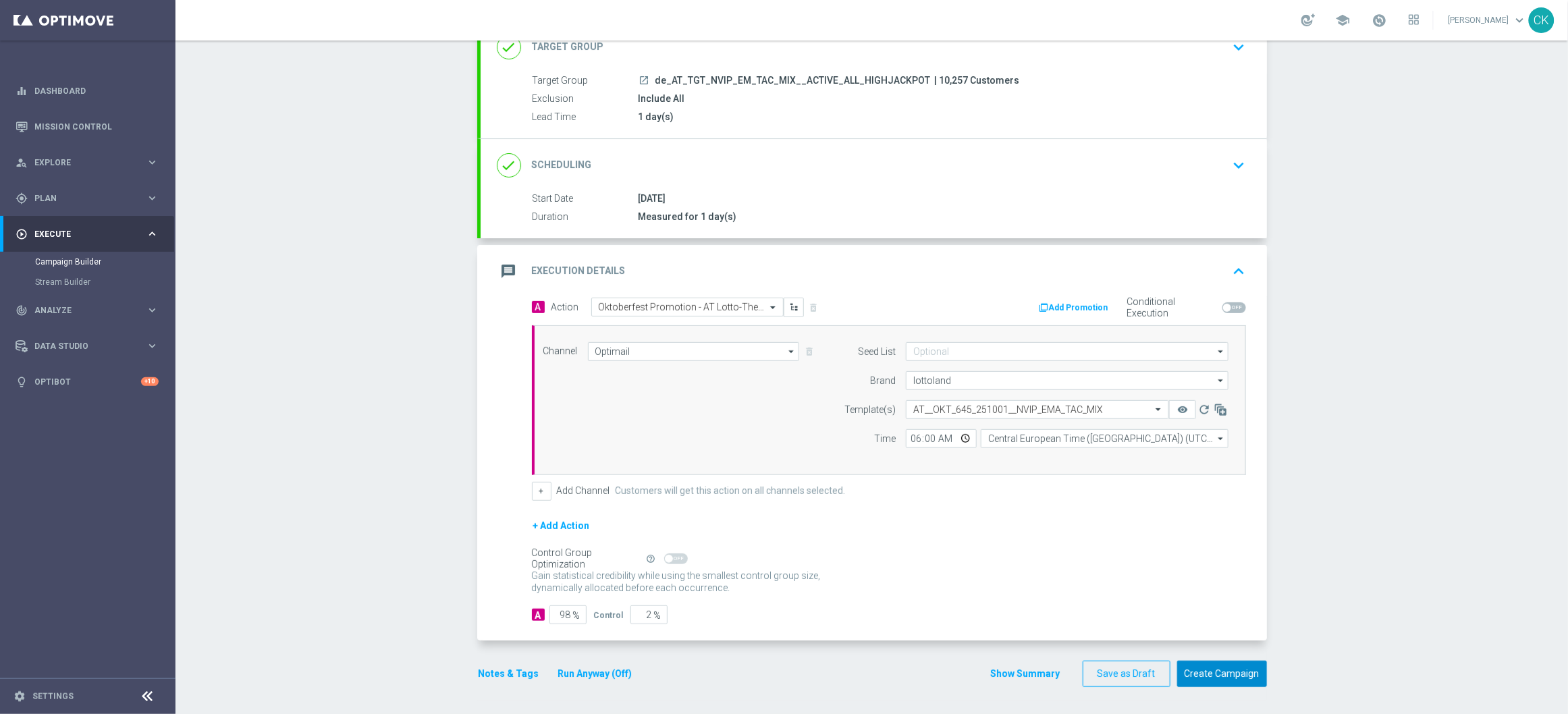
click at [1214, 670] on button "Create Campaign" at bounding box center [1221, 673] width 89 height 26
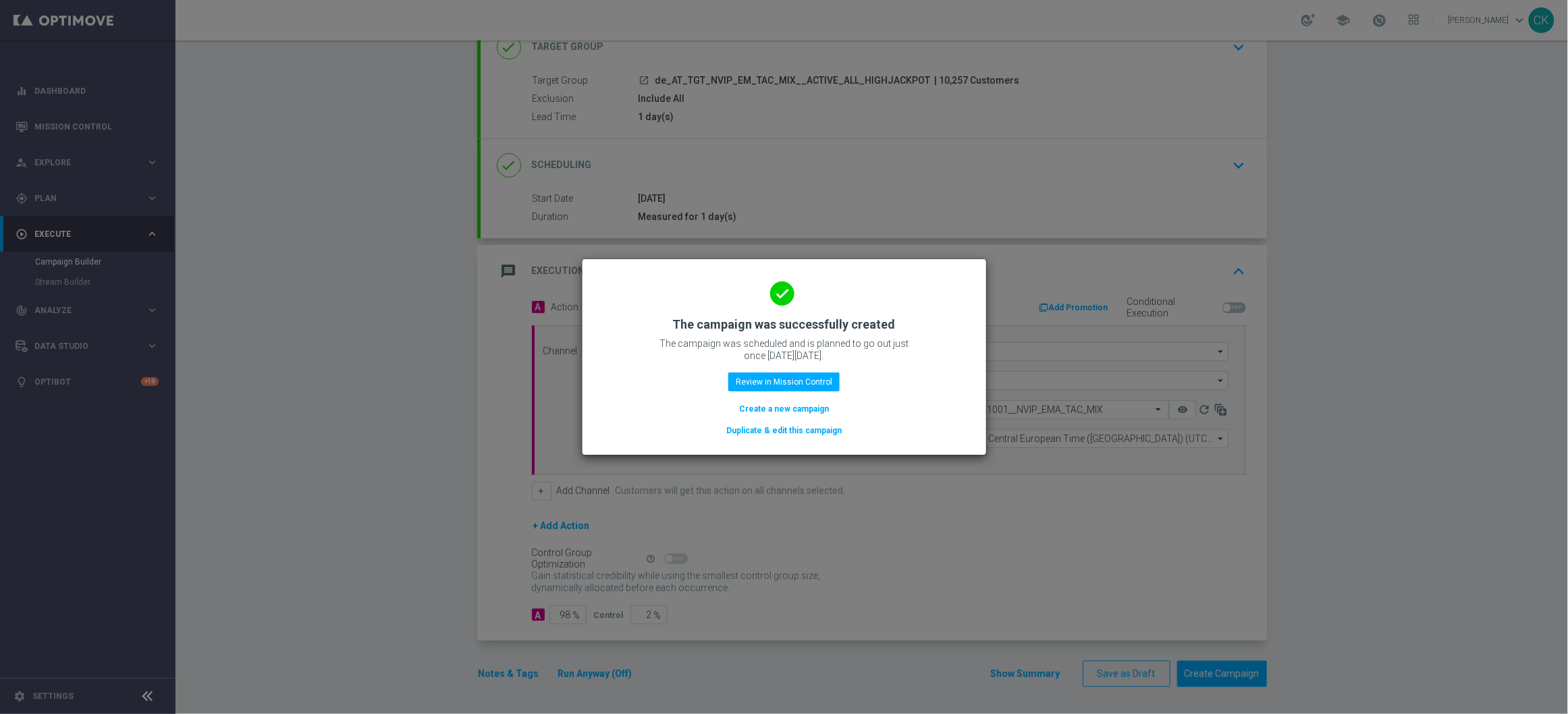
click at [764, 402] on button "Create a new campaign" at bounding box center [783, 408] width 92 height 15
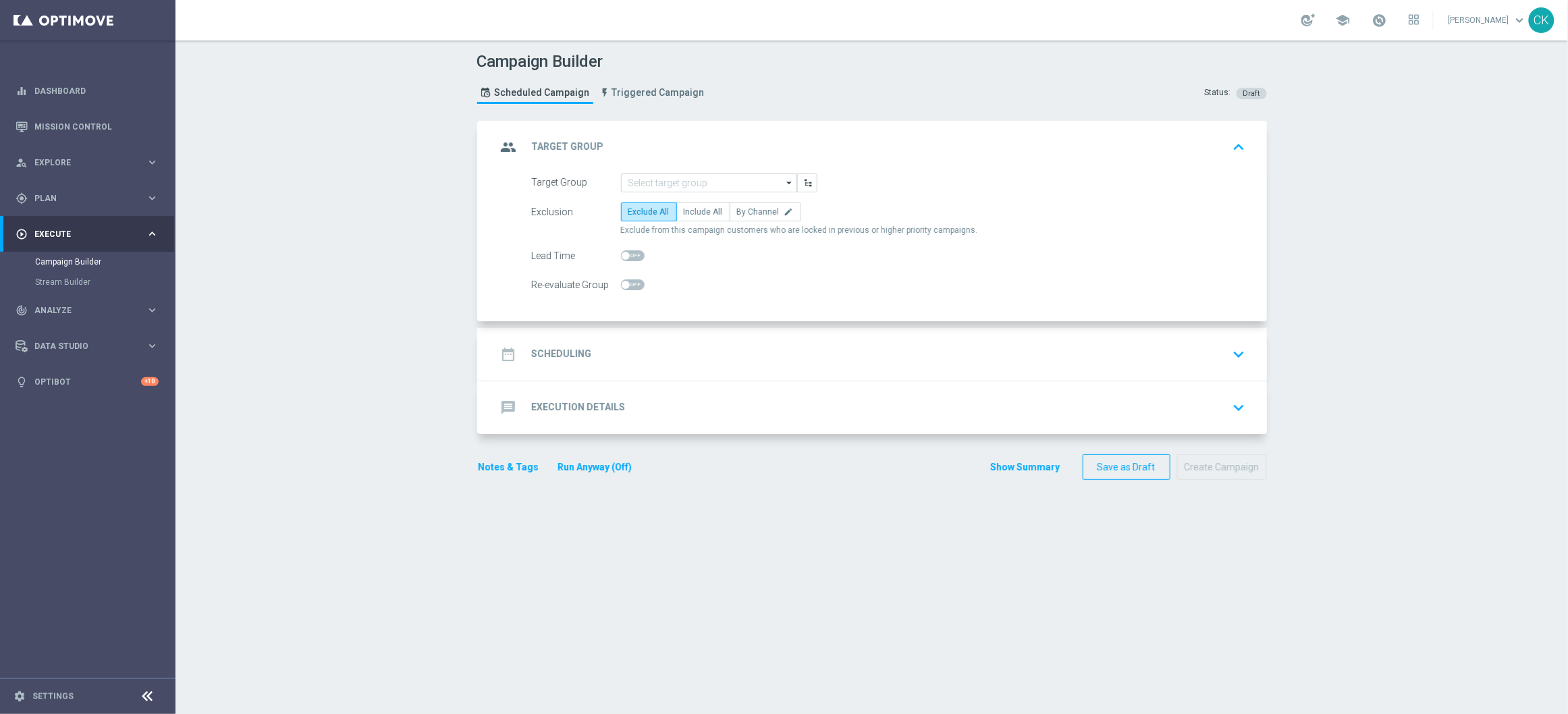
scroll to position [0, 0]
click at [672, 176] on input at bounding box center [709, 182] width 176 height 19
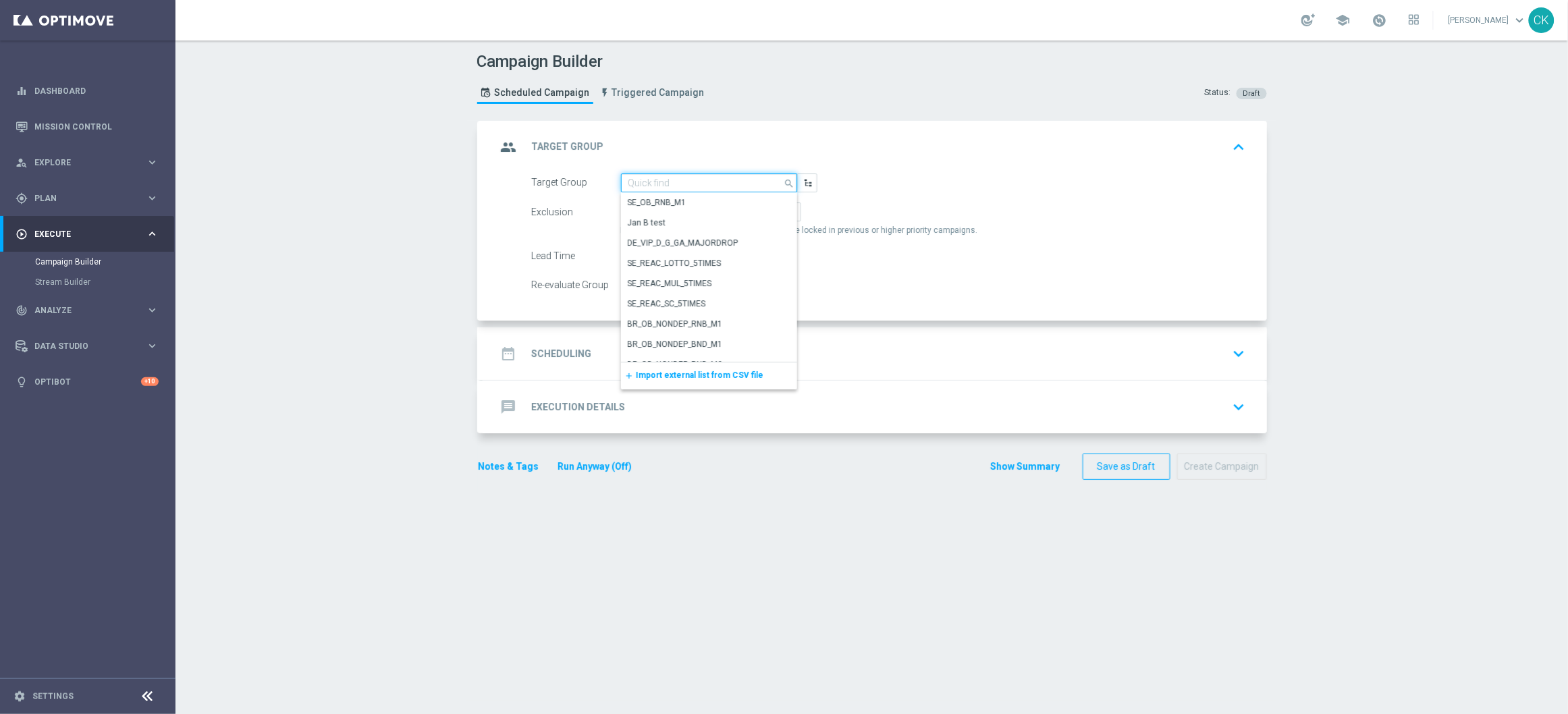
paste input "de_AT_TGT_NVIP_EM_TAC_LT__REACTIVATED_645"
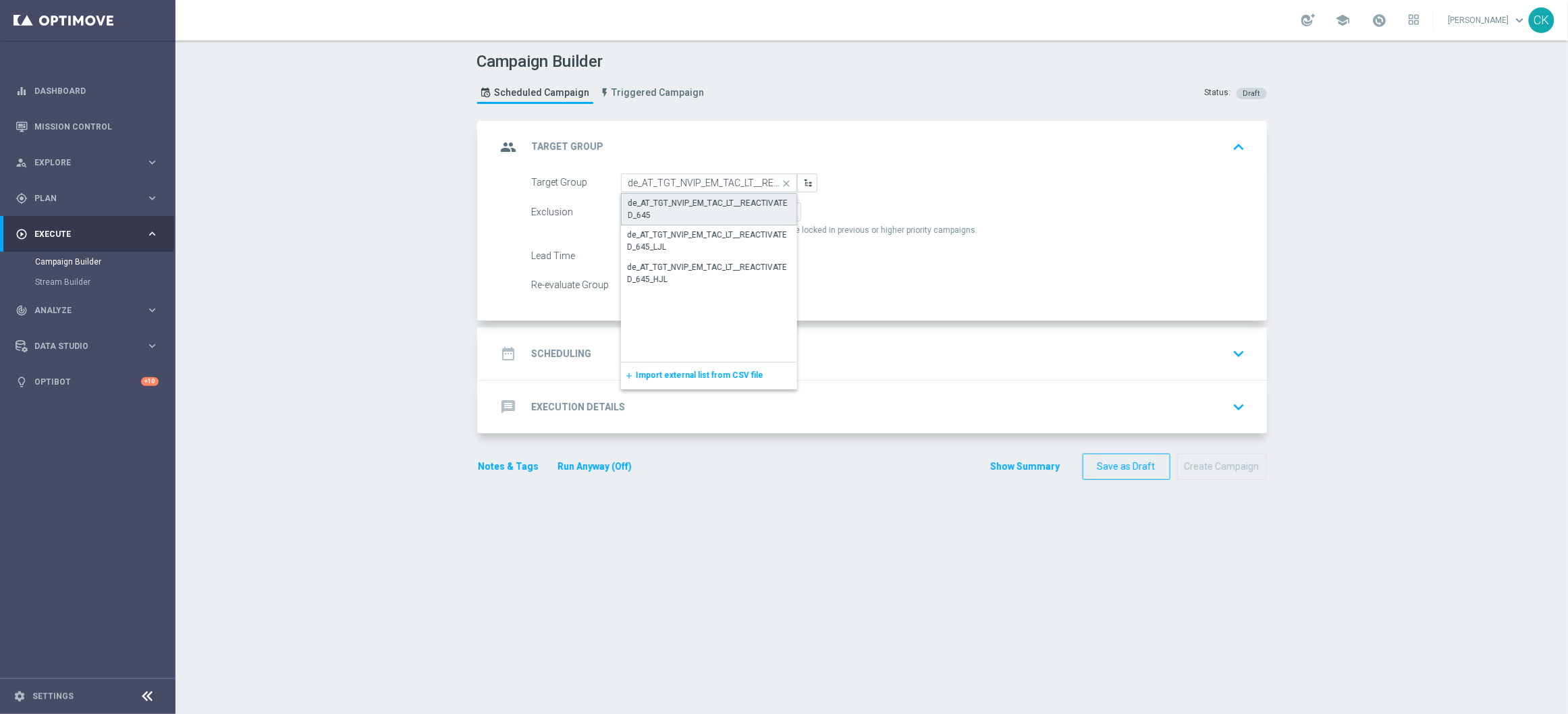
click at [678, 207] on div "de_AT_TGT_NVIP_EM_TAC_LT__REACTIVATED_645" at bounding box center [709, 209] width 161 height 24
type input "de_AT_TGT_NVIP_EM_TAC_LT__REACTIVATED_645"
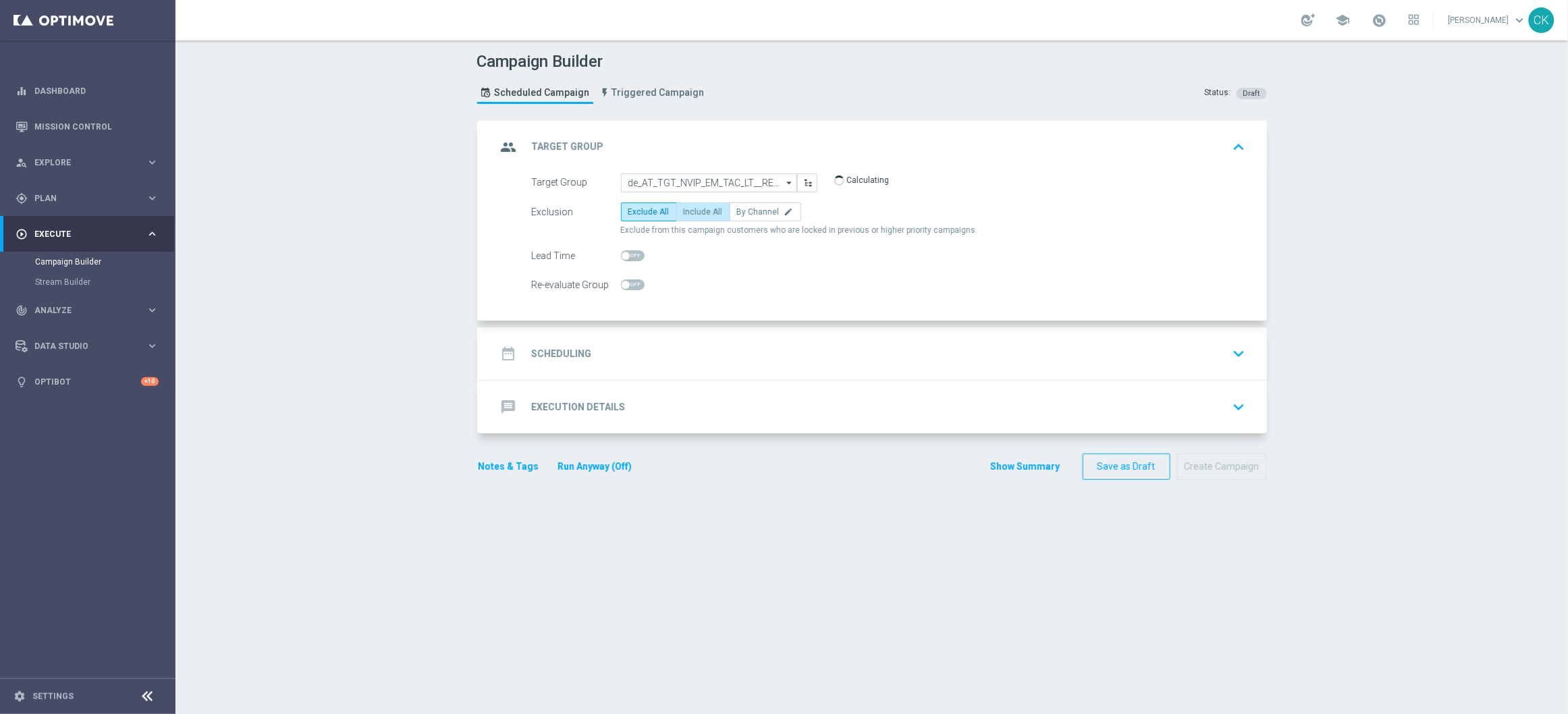
click at [690, 213] on span "Include All" at bounding box center [704, 211] width 39 height 9
click at [690, 213] on input "Include All" at bounding box center [688, 214] width 8 height 8
radio input "true"
click at [628, 256] on span at bounding box center [633, 255] width 24 height 11
click at [628, 256] on input "checkbox" at bounding box center [633, 255] width 24 height 11
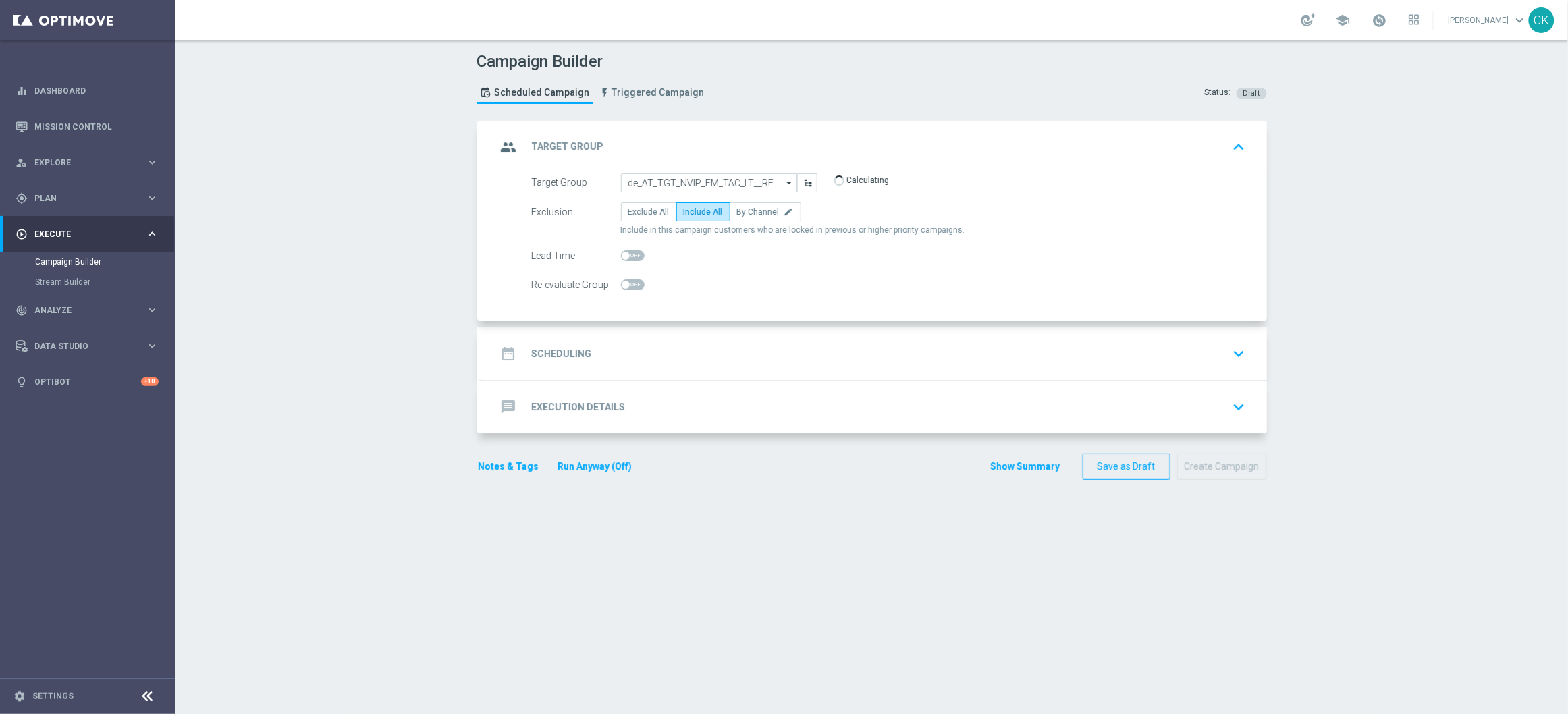
checkbox input "true"
click at [545, 358] on h2 "Scheduling" at bounding box center [561, 353] width 60 height 13
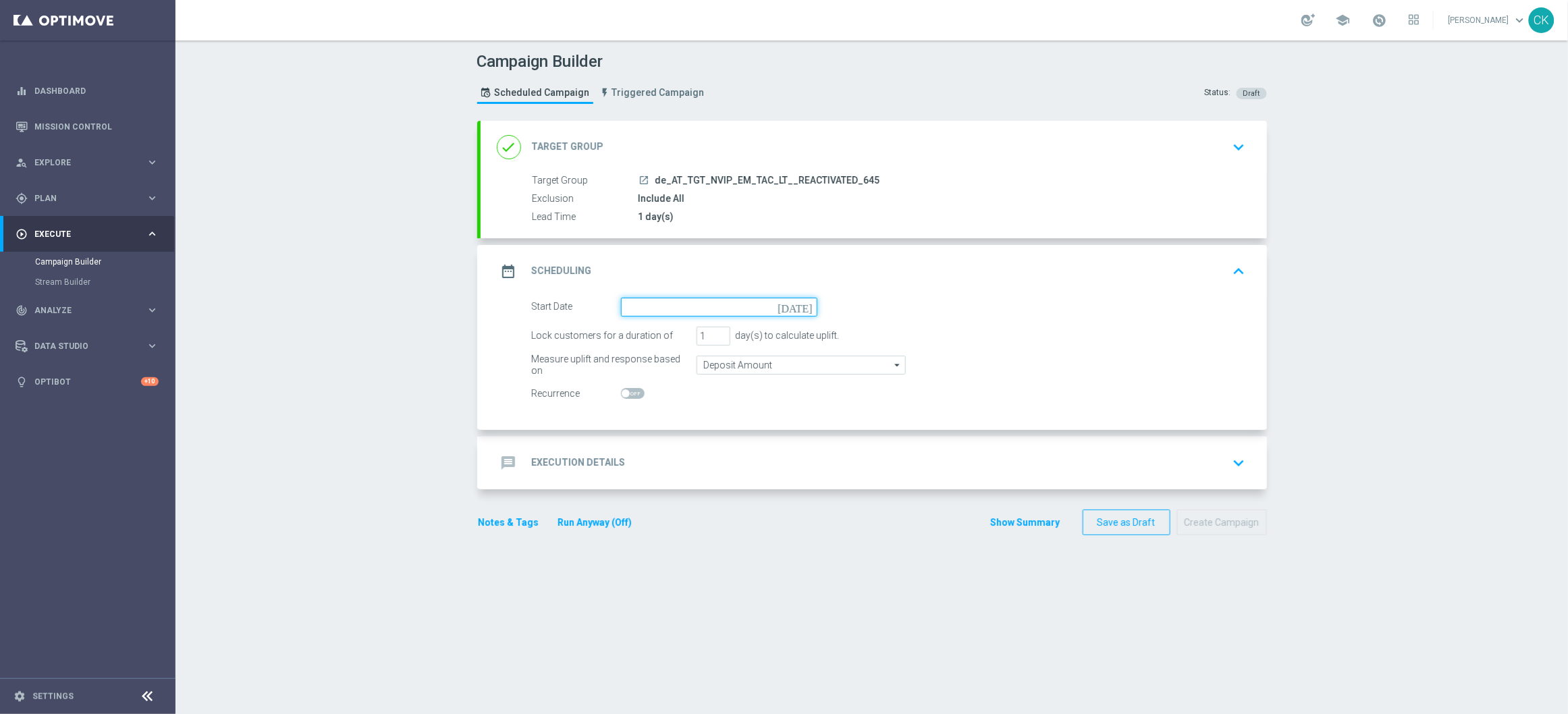
click at [683, 306] on input at bounding box center [719, 307] width 197 height 19
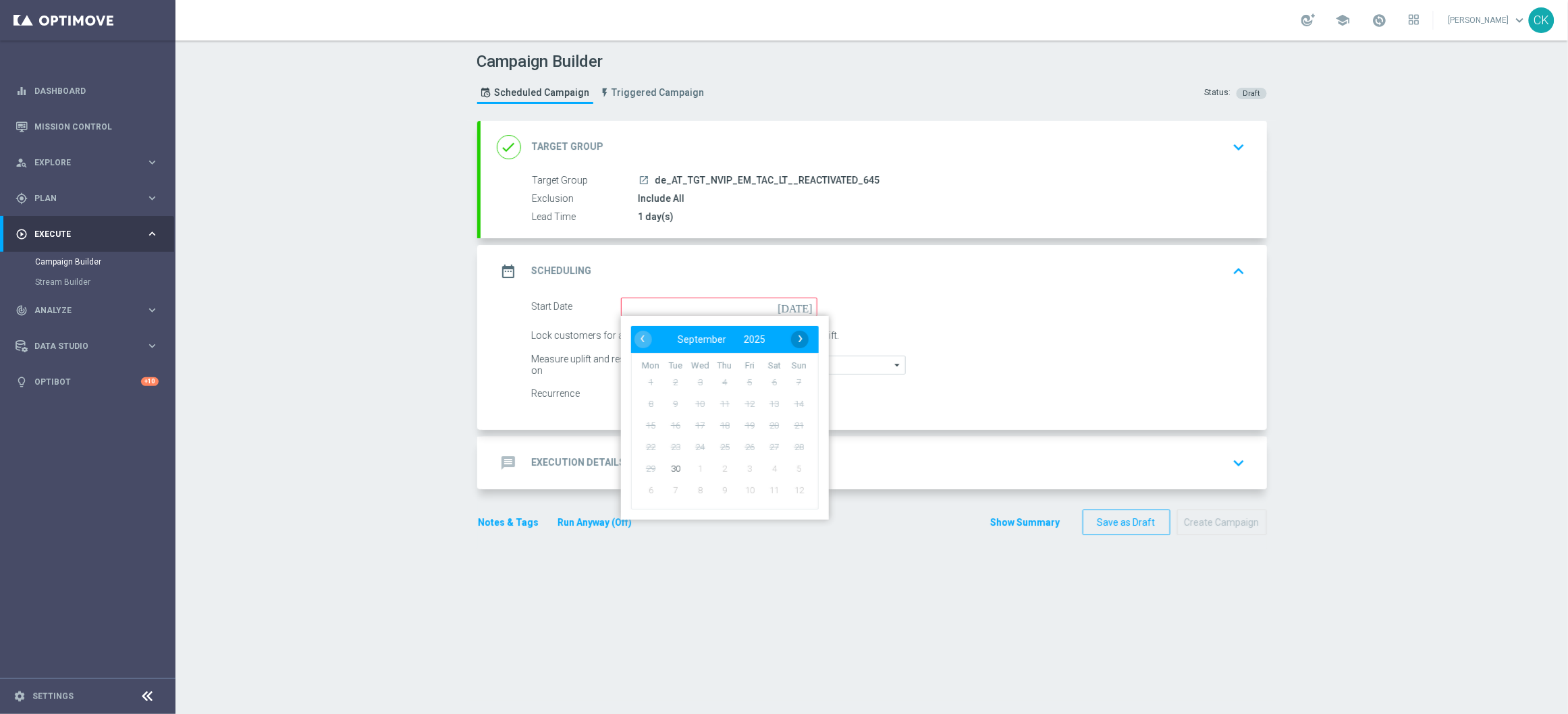
click at [796, 330] on span "›" at bounding box center [800, 339] width 18 height 18
click at [696, 379] on span "1" at bounding box center [699, 382] width 22 height 22
type input "[DATE]"
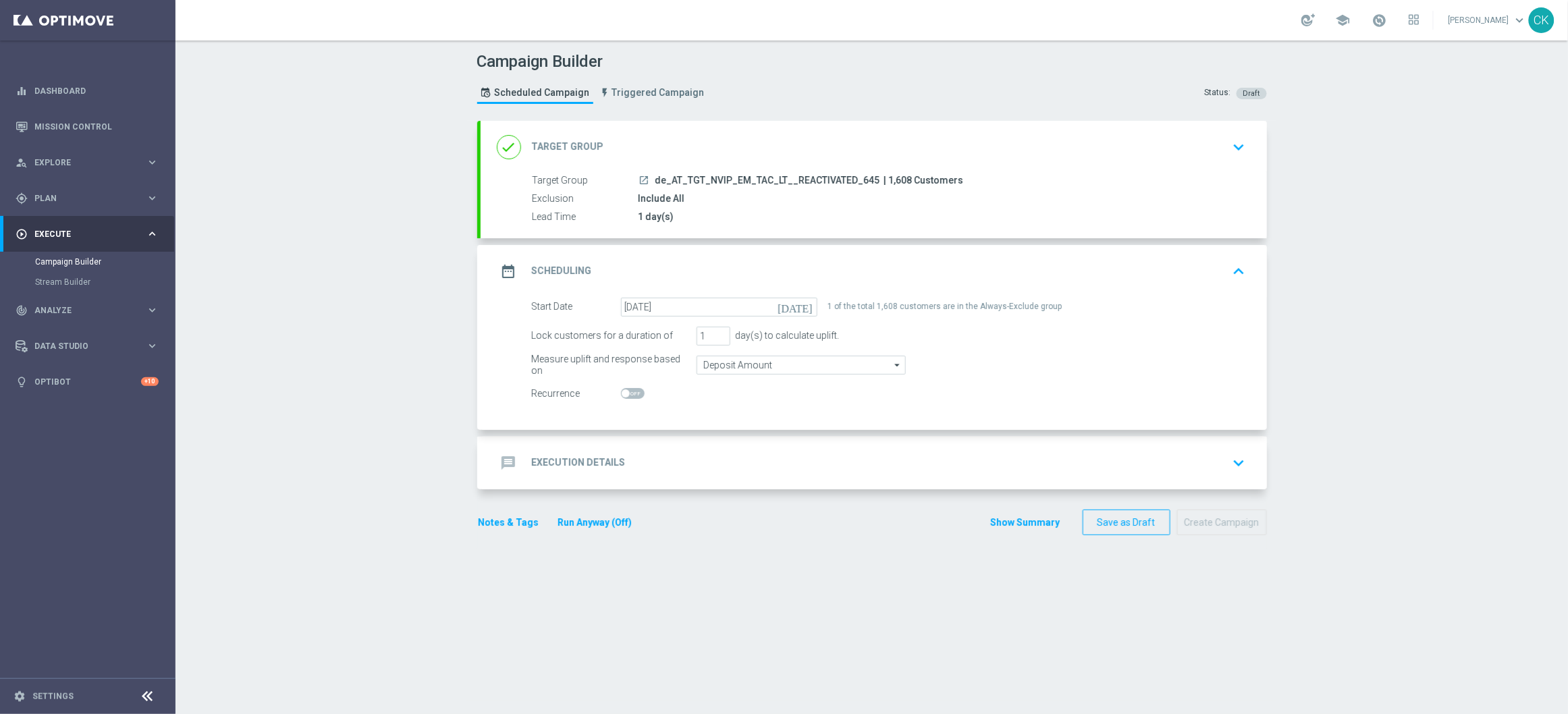
click at [547, 458] on h2 "Execution Details" at bounding box center [578, 463] width 94 height 13
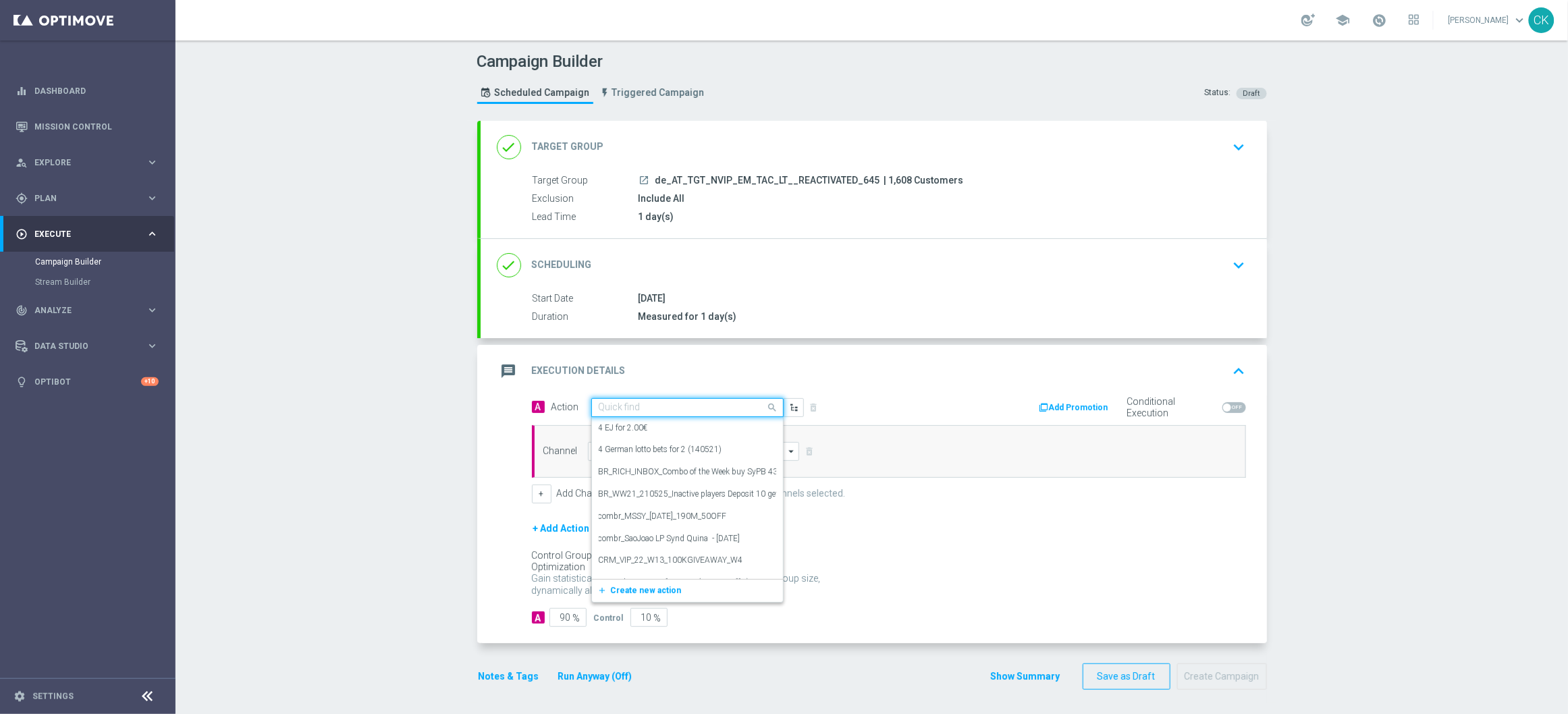
click at [640, 403] on input "text" at bounding box center [674, 408] width 151 height 11
paste input "6 lines AT [GEOGRAPHIC_DATA] inkl. Lotto+ with 10% off"
type input "6 lines AT [GEOGRAPHIC_DATA] inkl. Lotto+ with 10% off"
click at [592, 444] on button "add_new Create new action" at bounding box center [685, 450] width 186 height 15
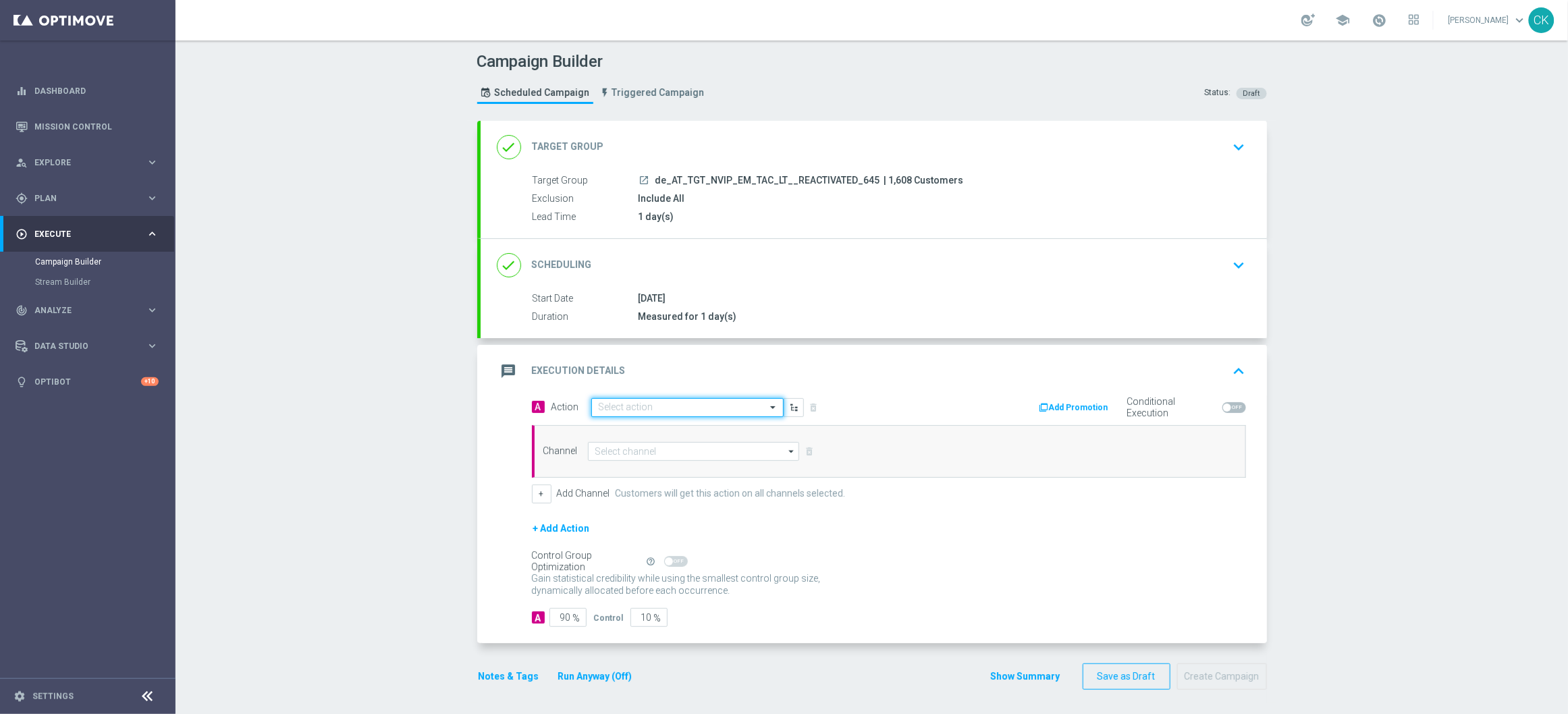
scroll to position [0, 0]
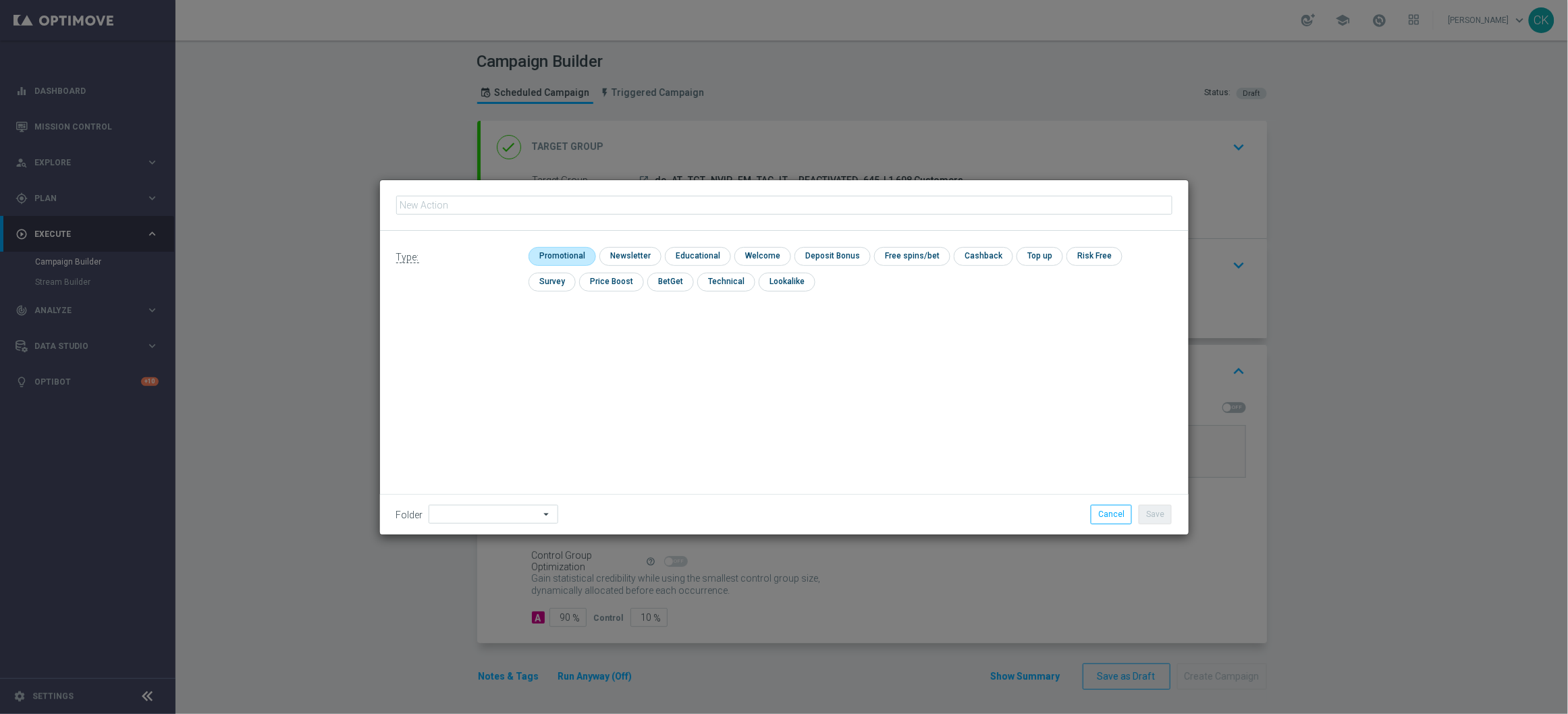
type input "6 lines AT [GEOGRAPHIC_DATA] inkl. Lotto+ with 10% off"
click at [556, 251] on input "checkbox" at bounding box center [560, 256] width 64 height 18
checkbox input "true"
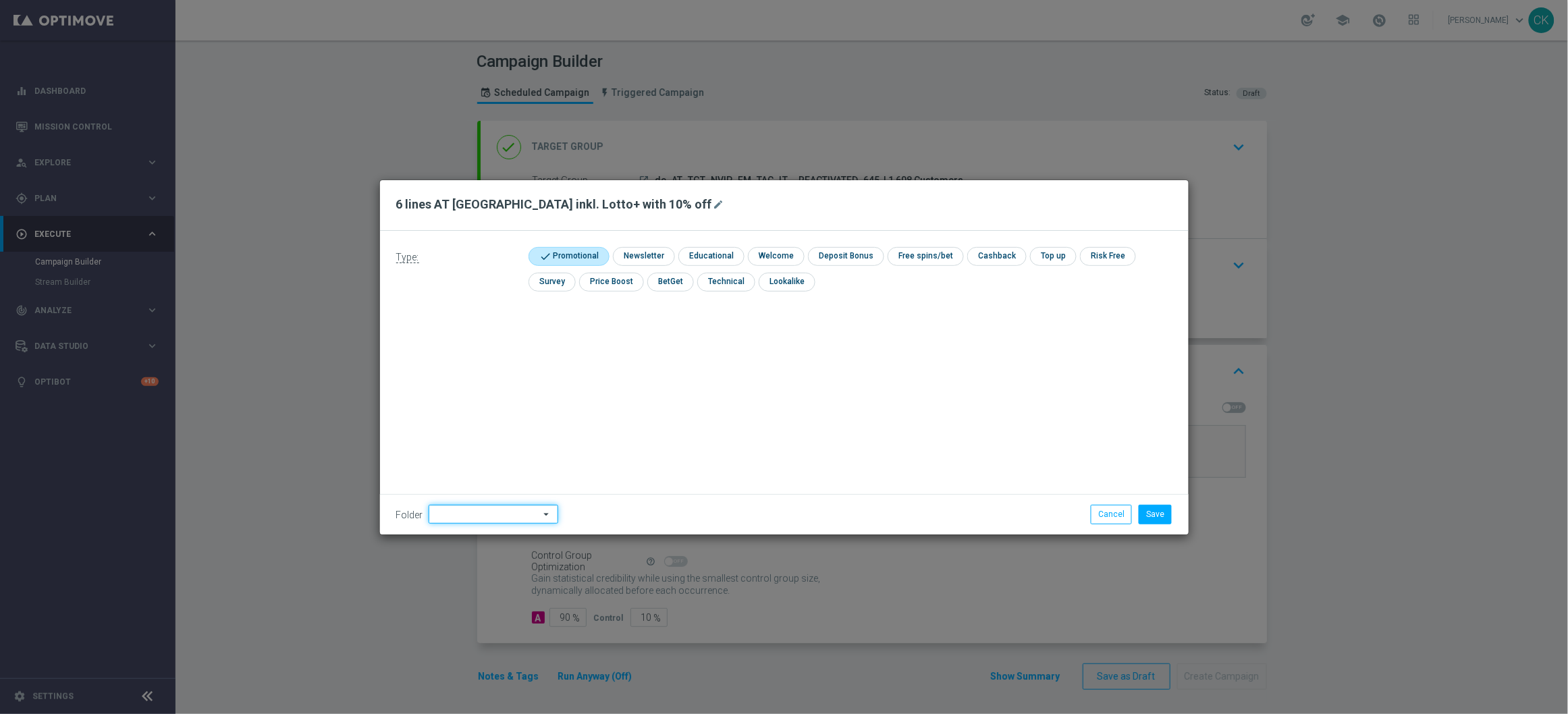
click at [487, 511] on input at bounding box center [493, 514] width 130 height 19
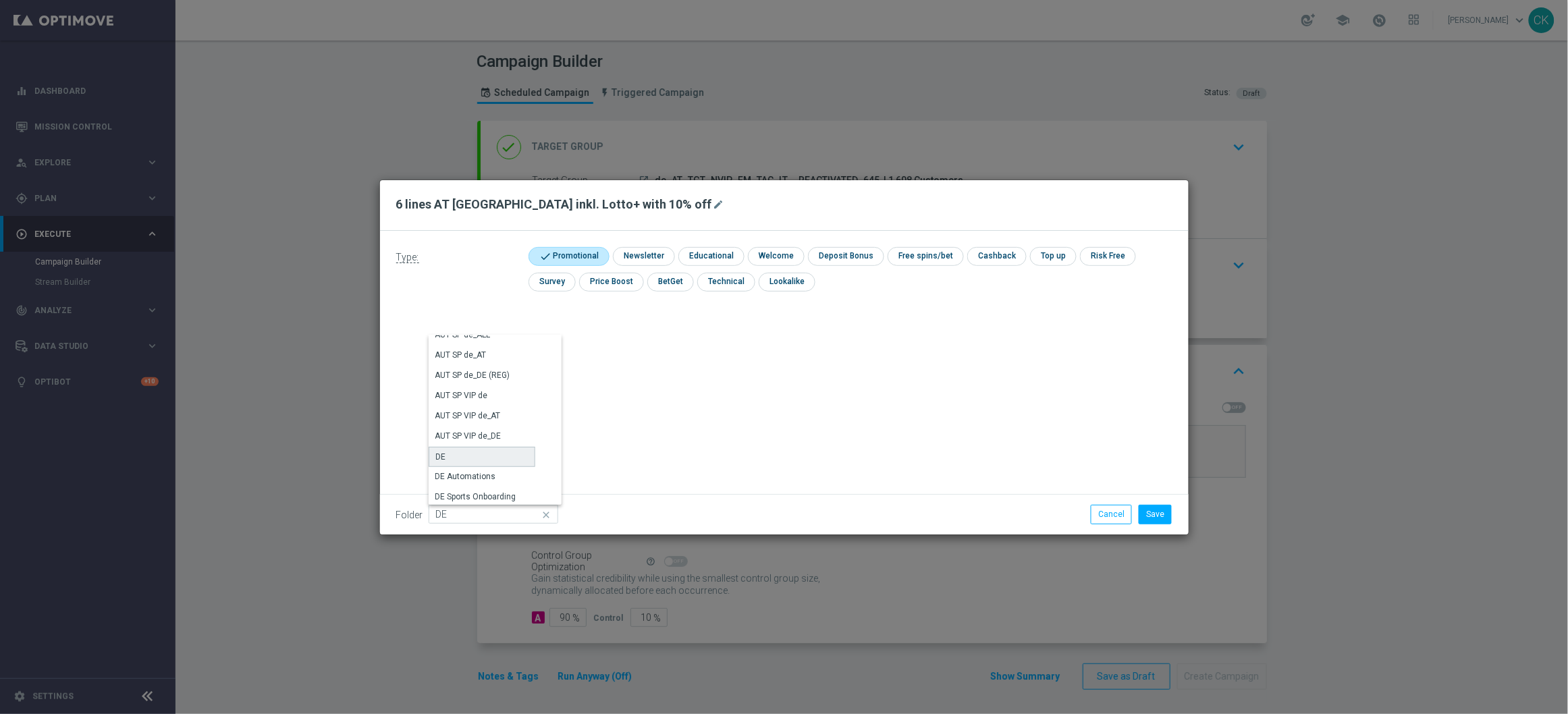
click at [499, 451] on div "DE" at bounding box center [481, 456] width 106 height 20
type input "DE"
click at [1157, 514] on button "Save" at bounding box center [1155, 514] width 33 height 19
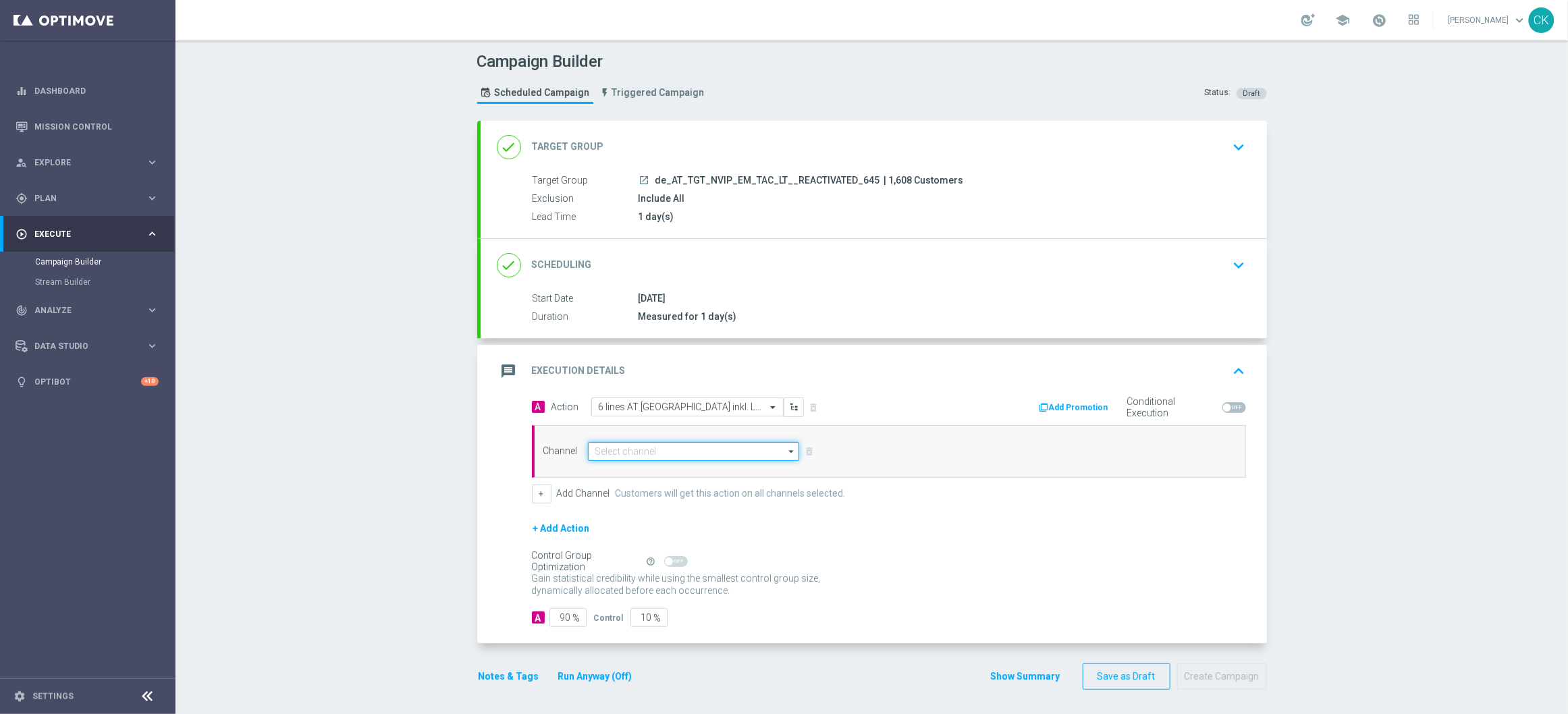
click at [599, 451] on input at bounding box center [694, 451] width 212 height 19
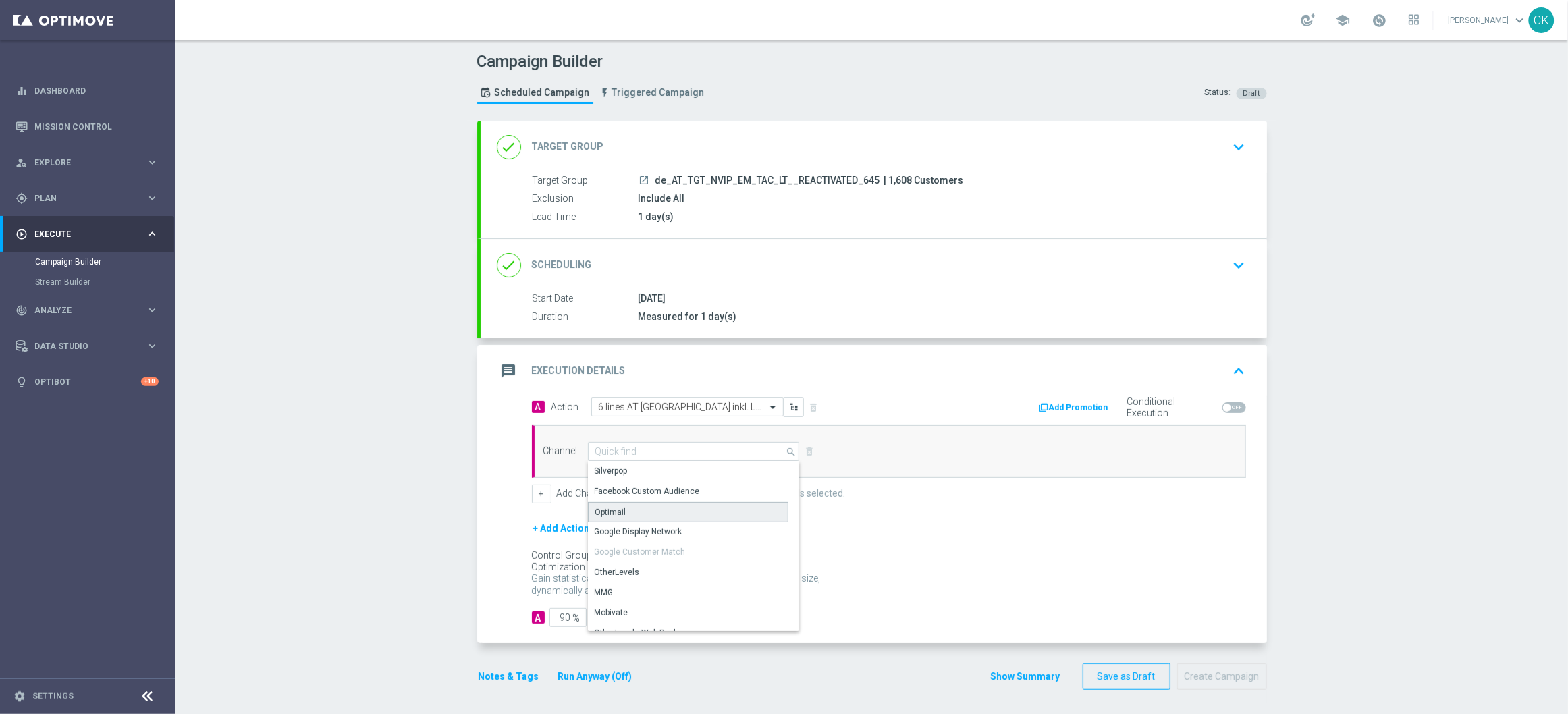
click at [602, 508] on div "Optimail" at bounding box center [611, 512] width 31 height 12
type input "Optimail"
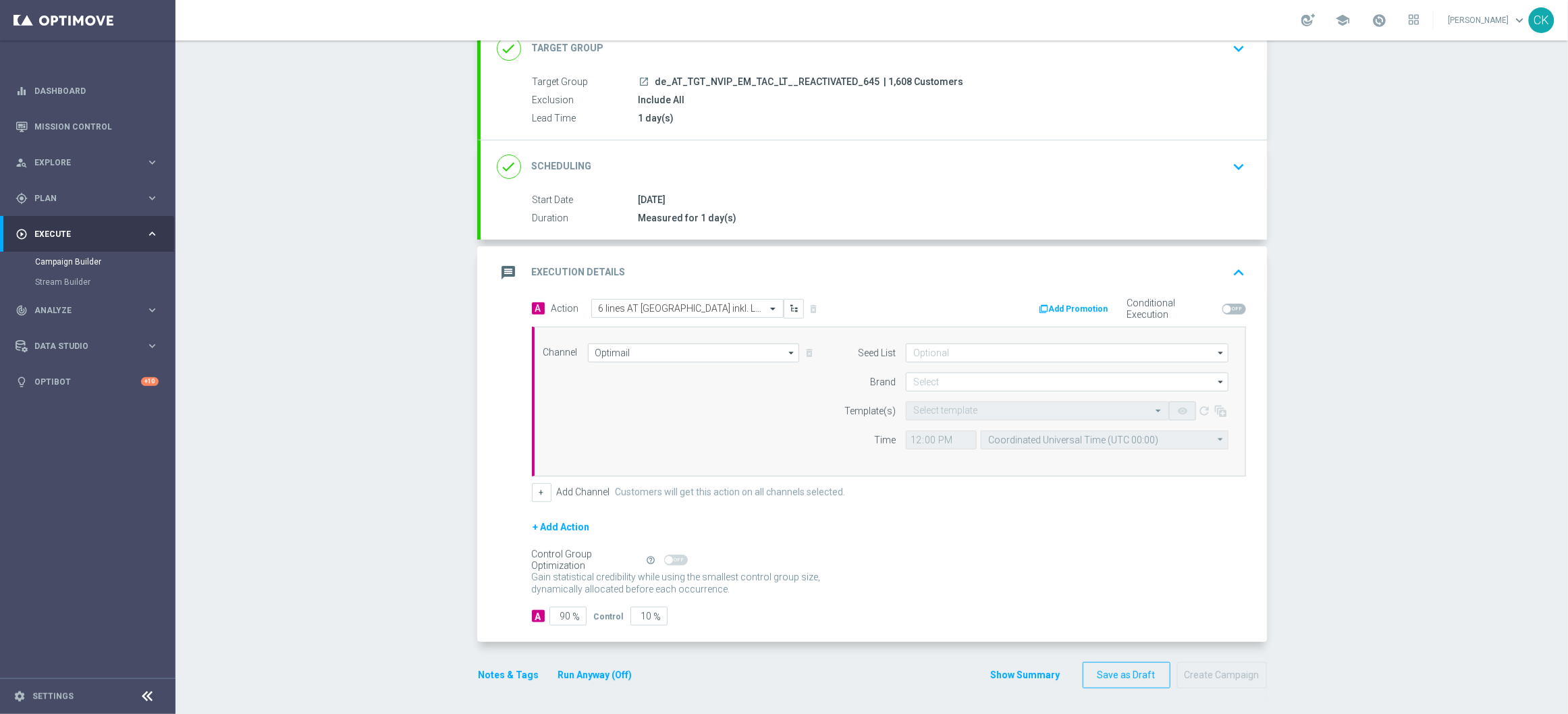
scroll to position [101, 0]
click at [943, 377] on input at bounding box center [1067, 380] width 323 height 19
click at [935, 417] on div "lottoland" at bounding box center [929, 420] width 33 height 12
type input "lottoland"
click at [935, 408] on input "text" at bounding box center [1023, 410] width 221 height 11
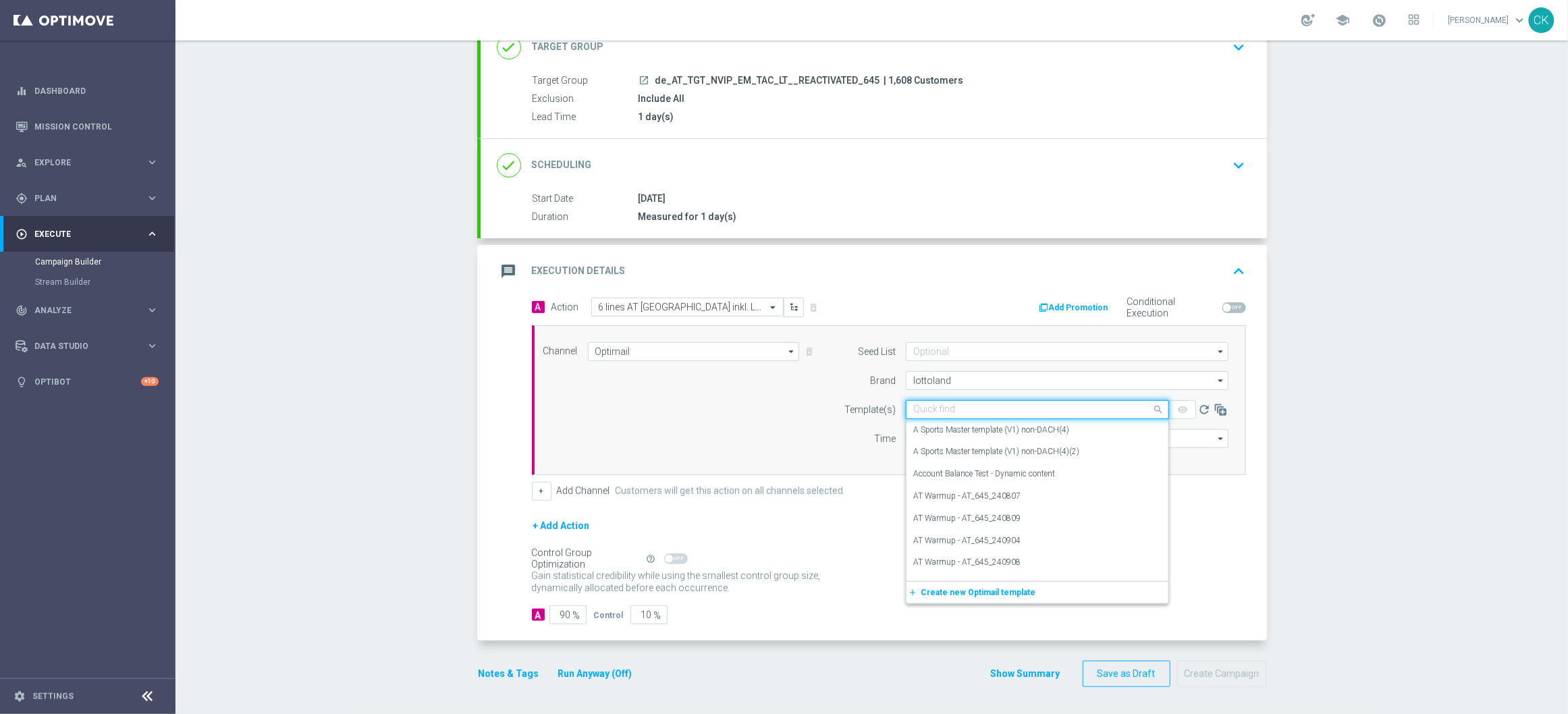
paste input "AT__645_REACT_251001__NVIP_EMA_TAC_LT"
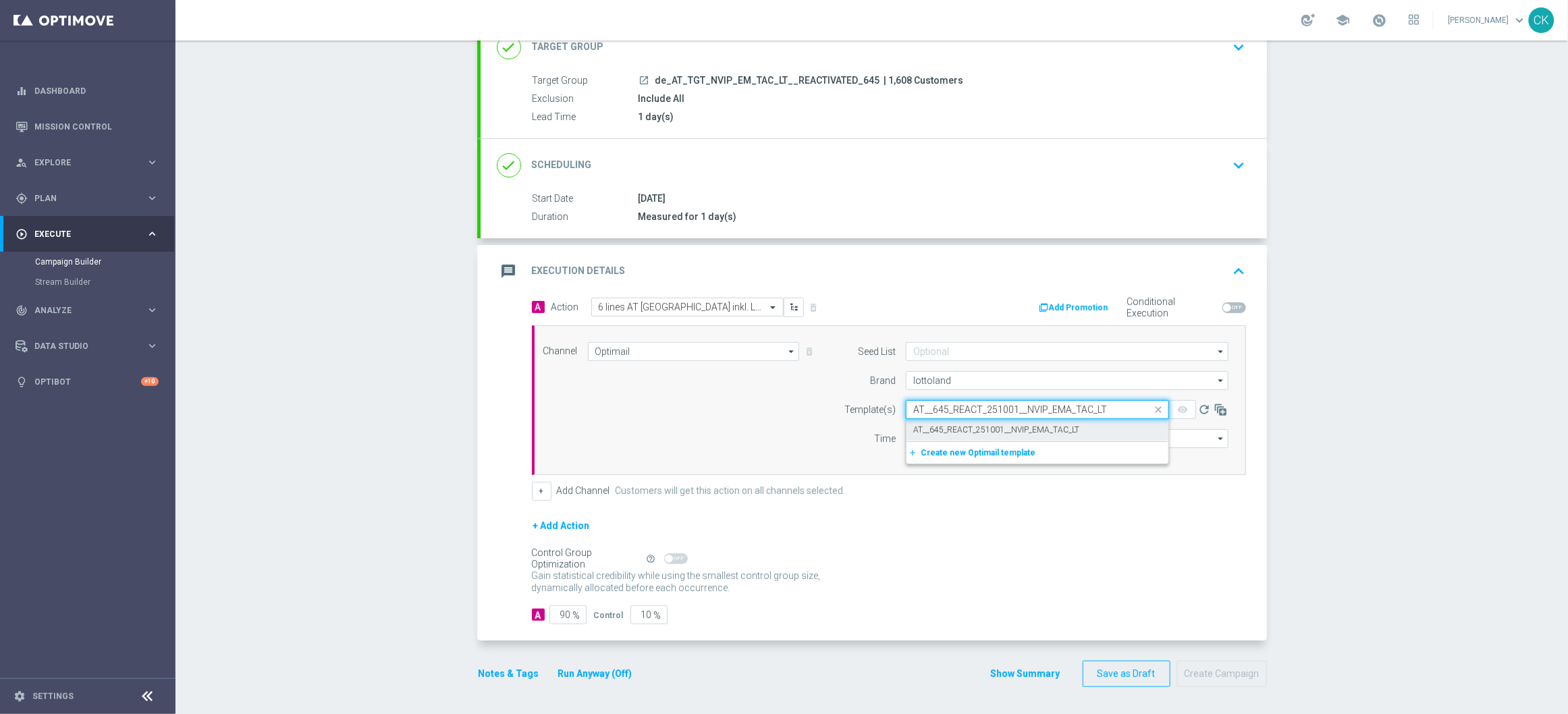
click at [933, 427] on label "AT__645_REACT_251001__NVIP_EMA_TAC_LT" at bounding box center [996, 430] width 166 height 11
type input "AT__645_REACT_251001__NVIP_EMA_TAC_LT"
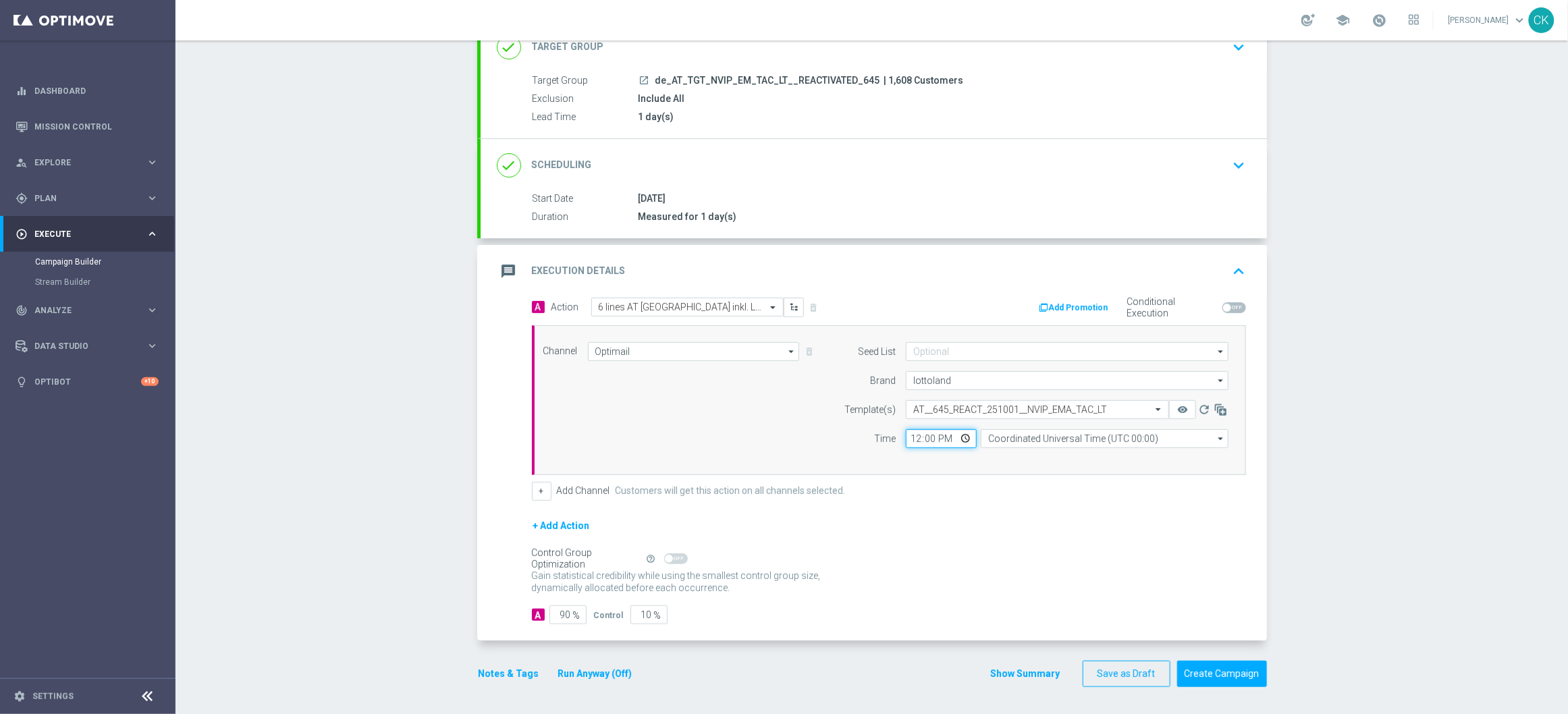
click at [911, 437] on input "12:00" at bounding box center [941, 438] width 71 height 19
type input "06:00"
click at [1084, 441] on input "Coordinated Universal Time (UTC 00:00)" at bounding box center [1105, 438] width 248 height 19
click at [1071, 457] on div "Central European Time ([GEOGRAPHIC_DATA]) (UTC +02:00)" at bounding box center [1097, 458] width 220 height 12
type input "Central European Time ([GEOGRAPHIC_DATA]) (UTC +02:00)"
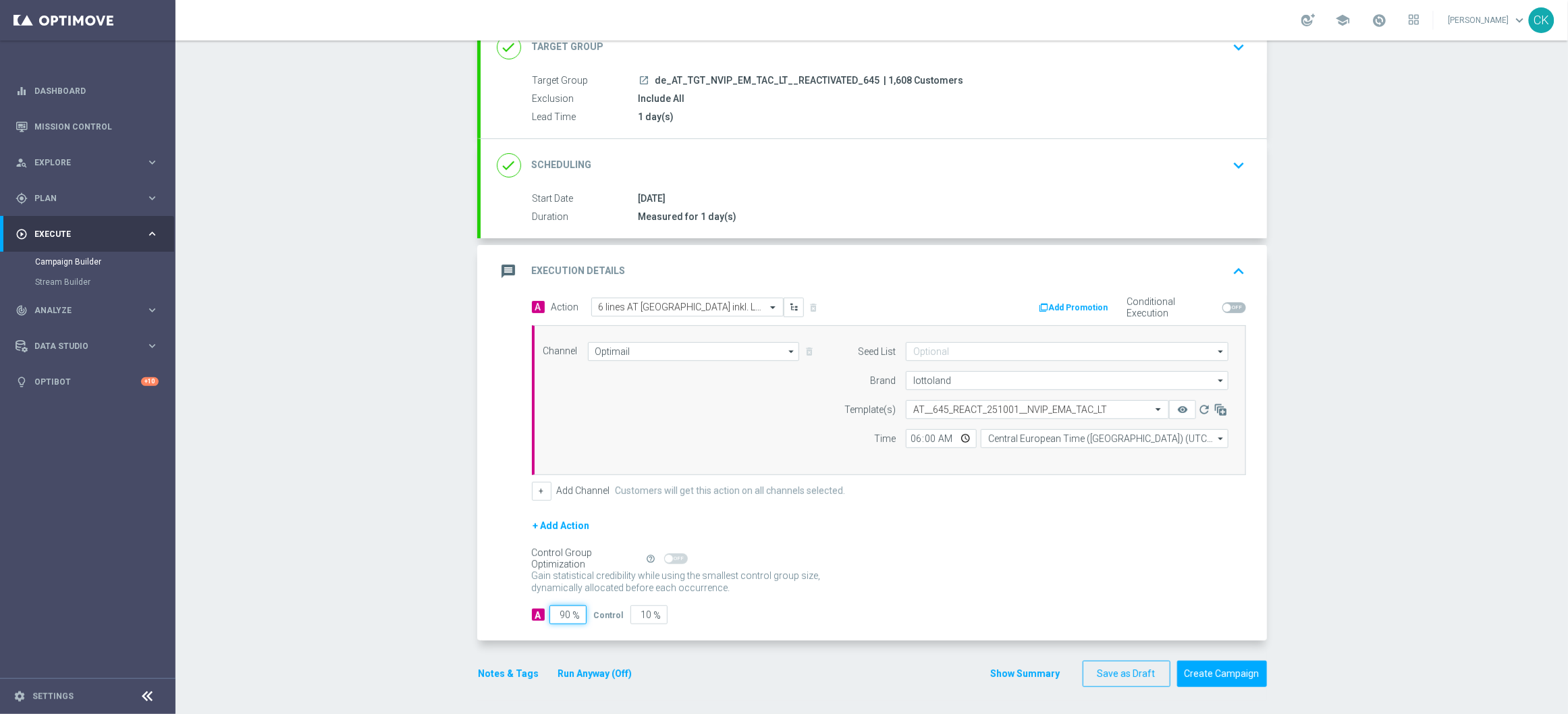
click at [562, 615] on input "90" at bounding box center [568, 614] width 37 height 19
click at [565, 615] on input "90" at bounding box center [568, 614] width 37 height 19
type input "9"
type input "91"
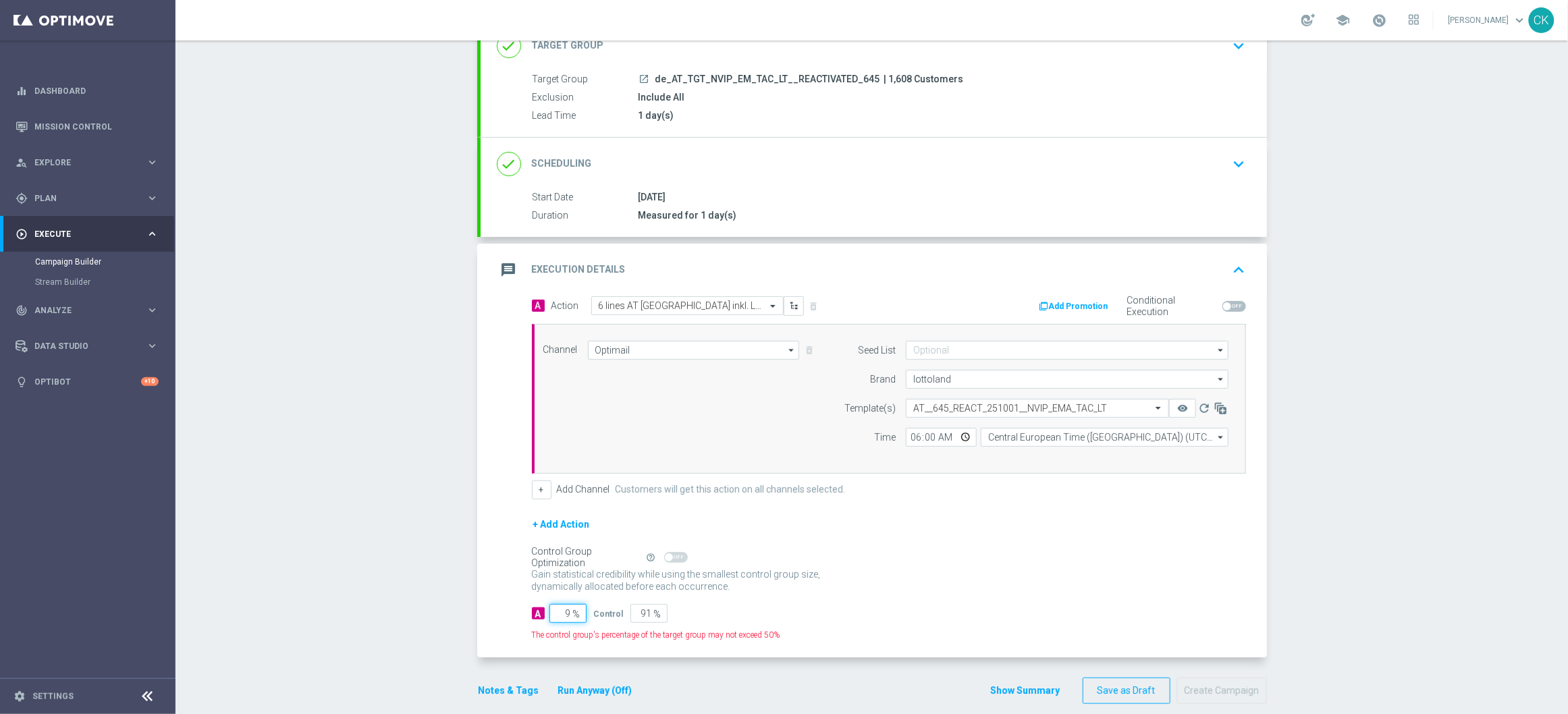
type input "98"
type input "2"
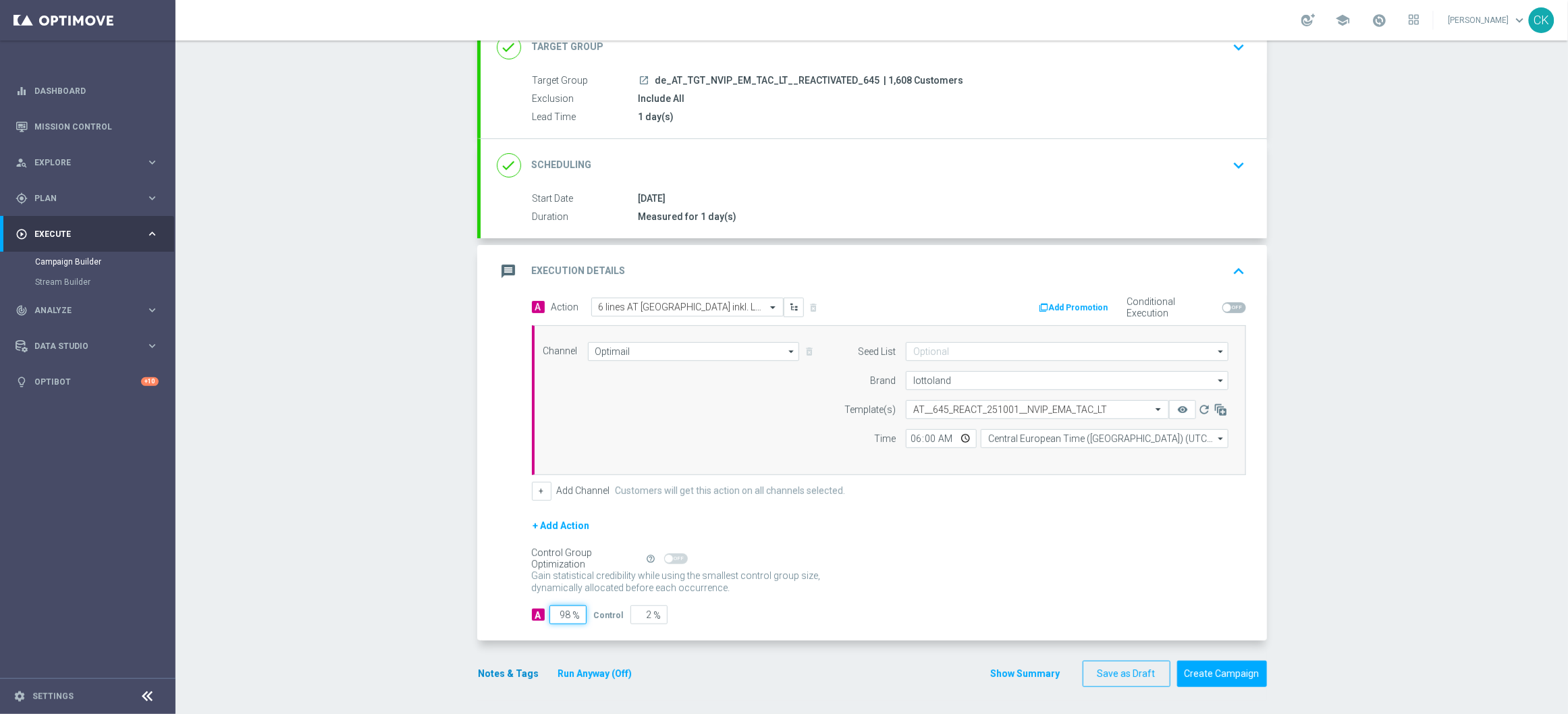
type input "98"
click at [496, 669] on button "Notes & Tags" at bounding box center [509, 674] width 63 height 17
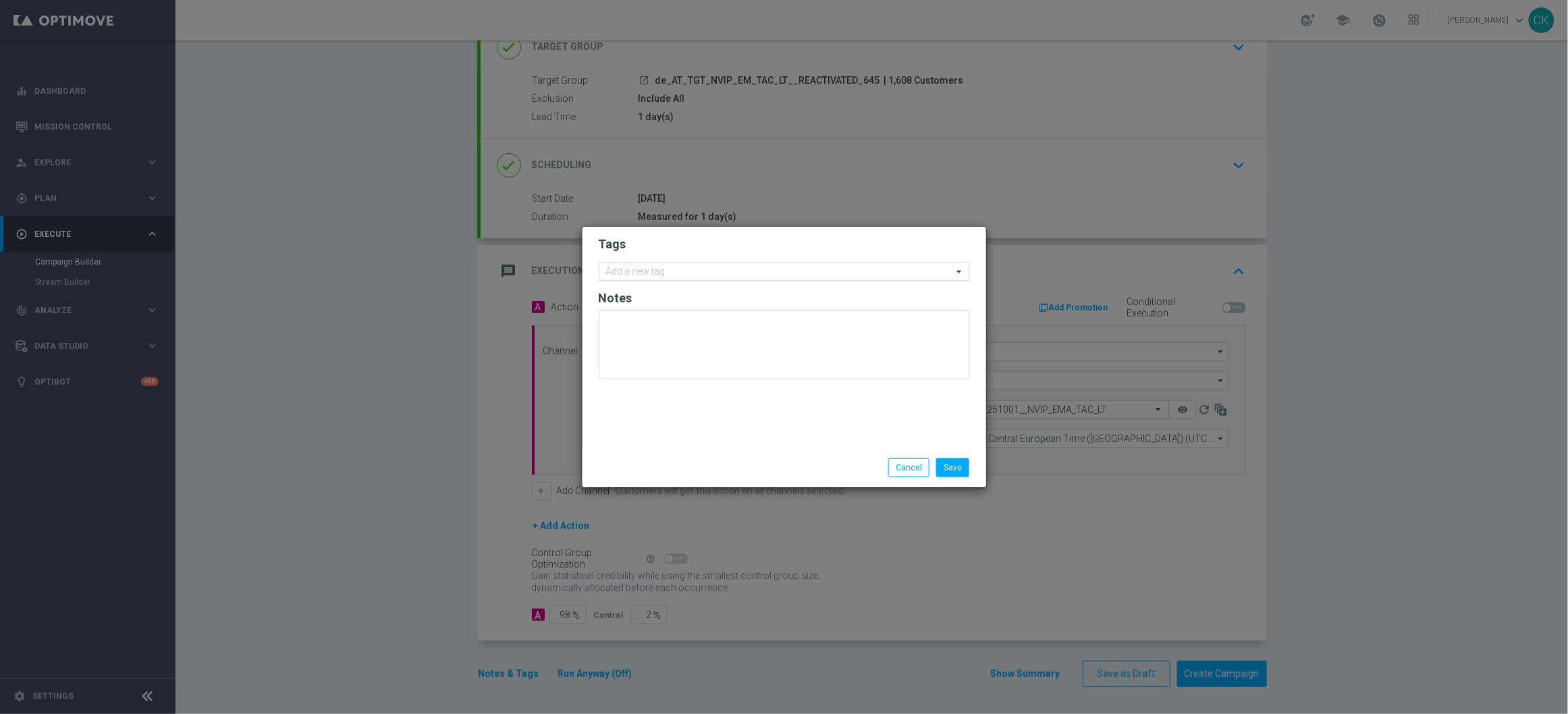
click at [649, 276] on input "text" at bounding box center [779, 272] width 347 height 11
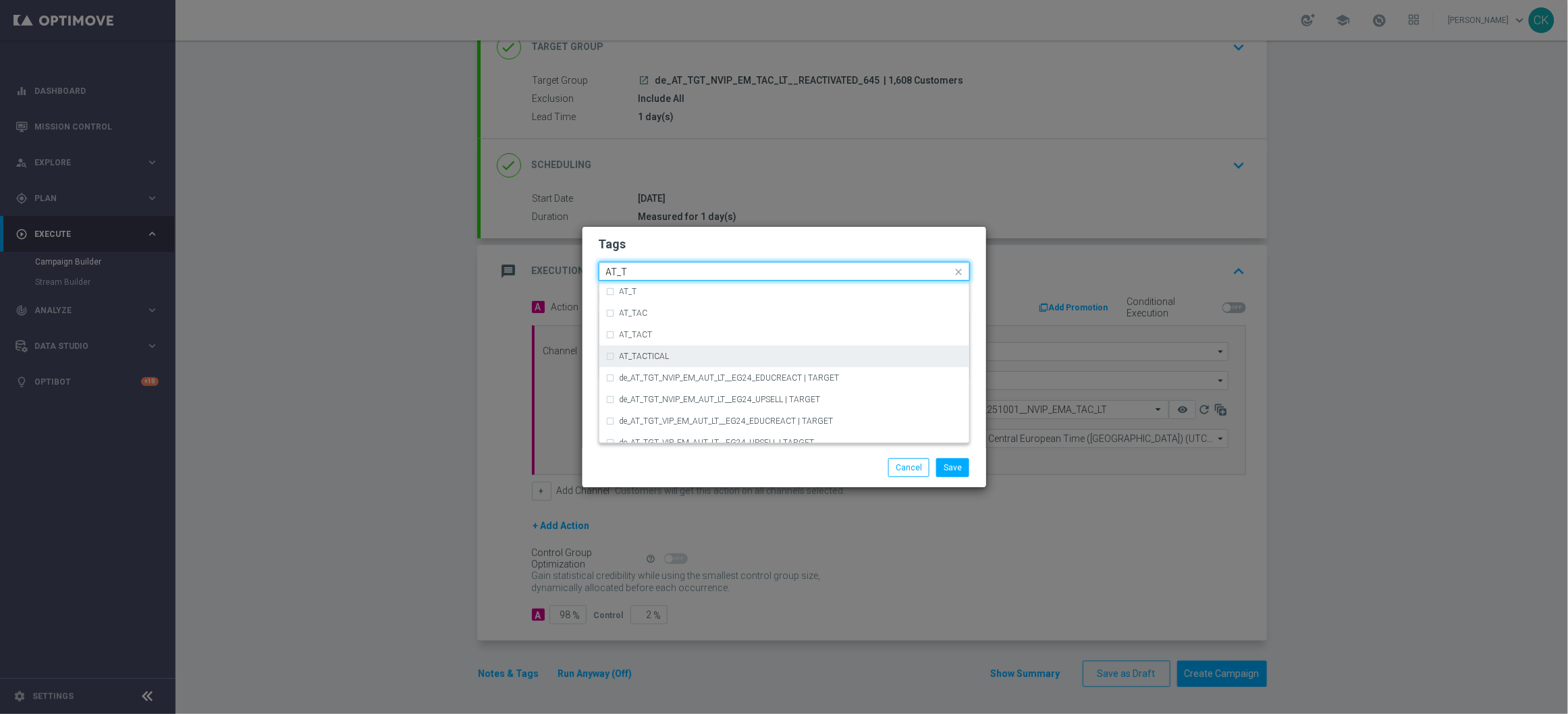
click at [654, 358] on label "AT_TACTICAL" at bounding box center [645, 356] width 50 height 8
type input "AT_T"
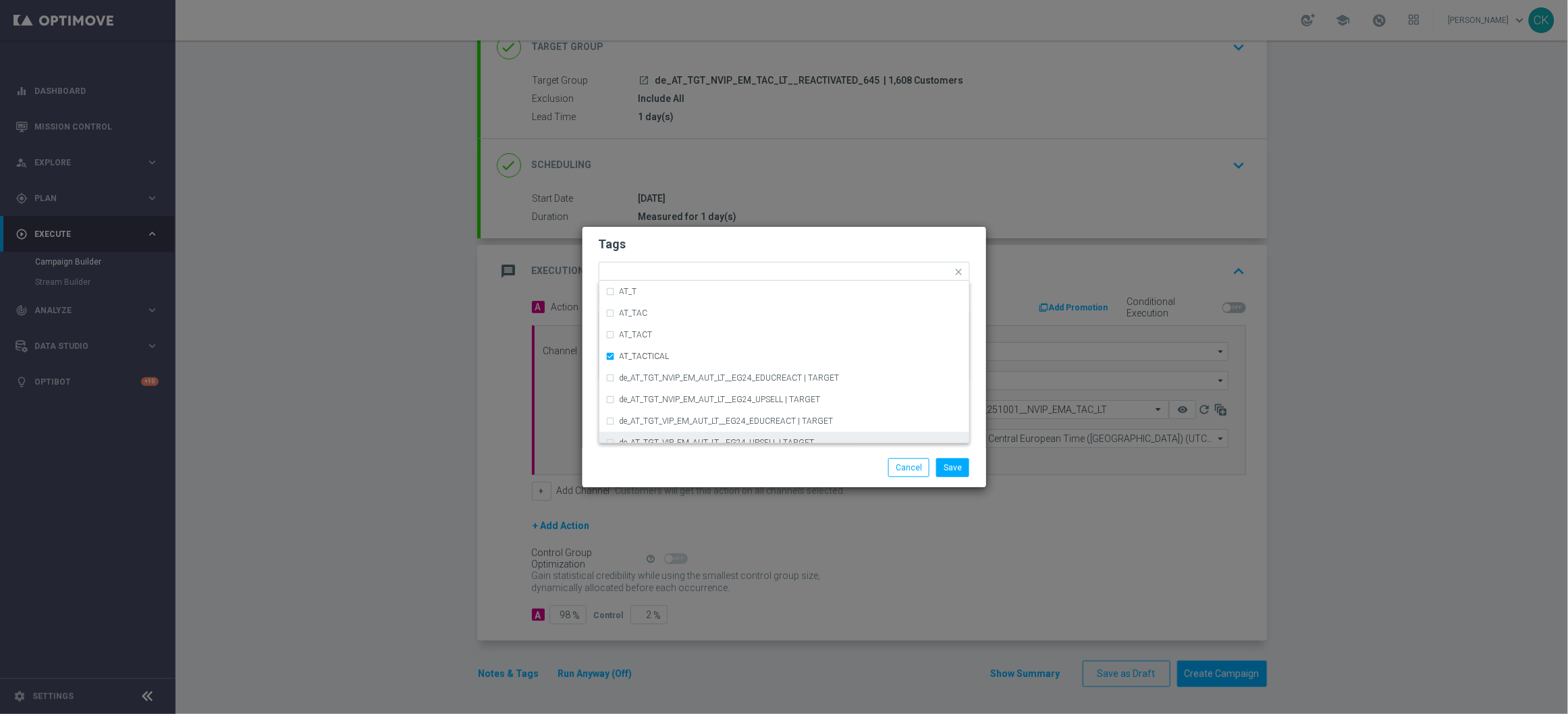
click at [683, 463] on div "Save Cancel" at bounding box center [785, 468] width 392 height 19
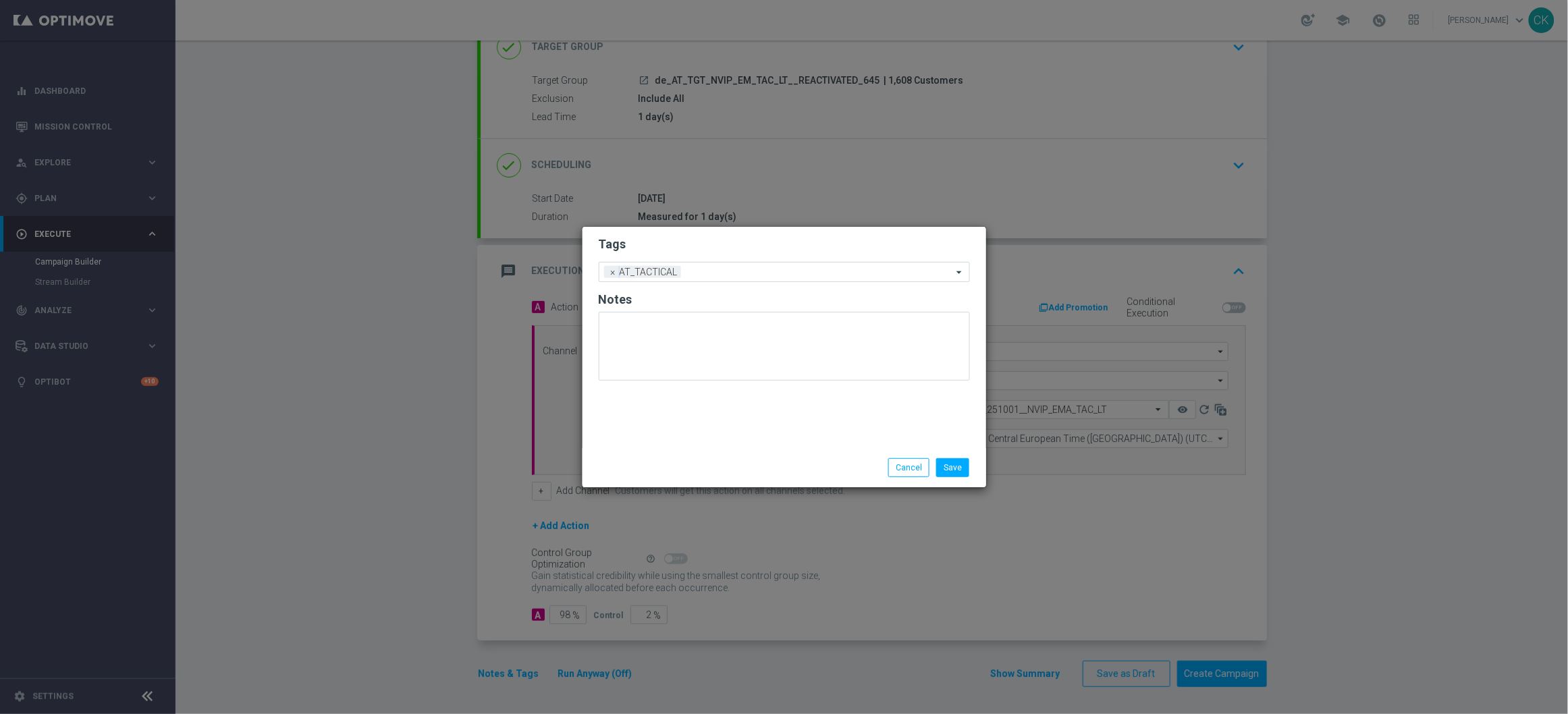
click at [964, 481] on div "Save Cancel" at bounding box center [784, 468] width 404 height 39
click at [952, 470] on button "Save" at bounding box center [952, 468] width 33 height 19
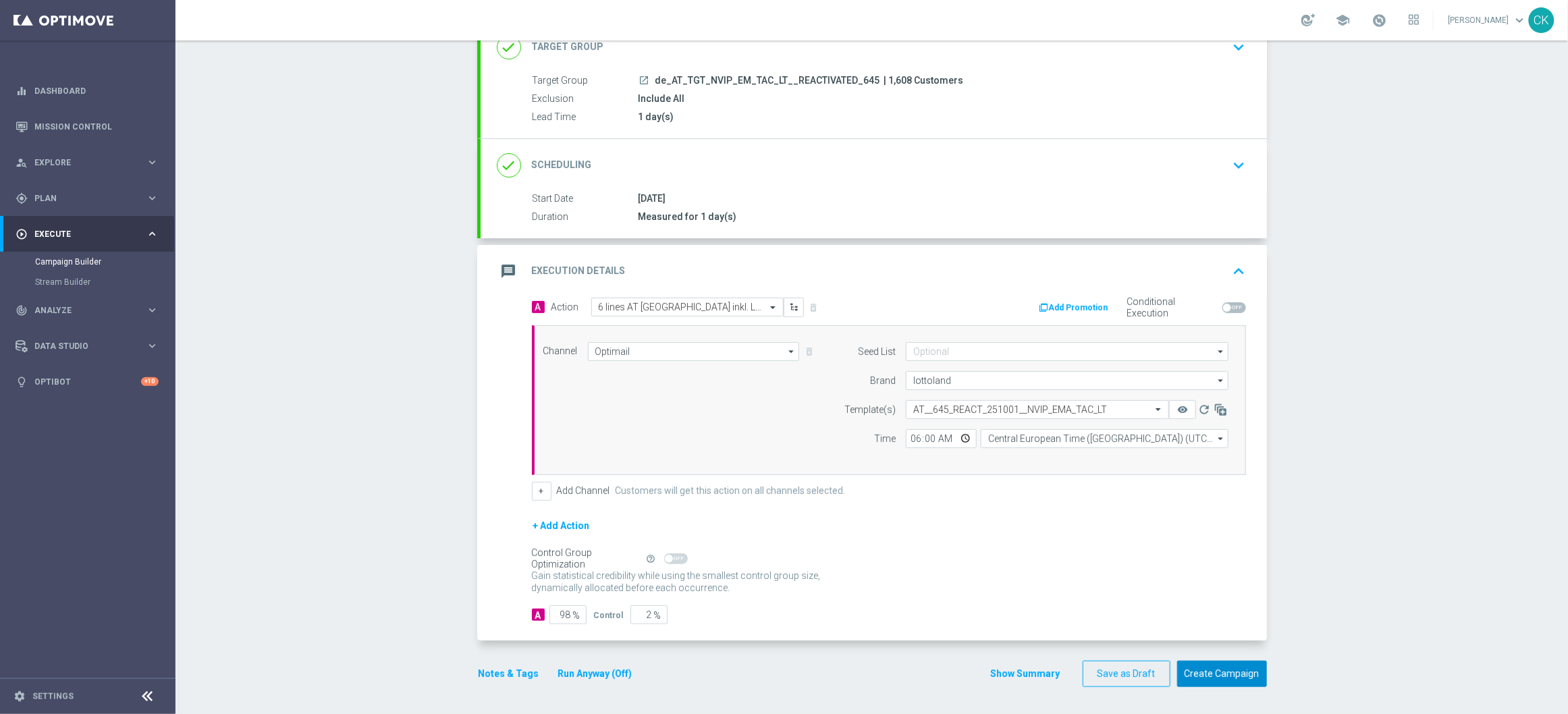
click at [1224, 678] on button "Create Campaign" at bounding box center [1221, 673] width 89 height 26
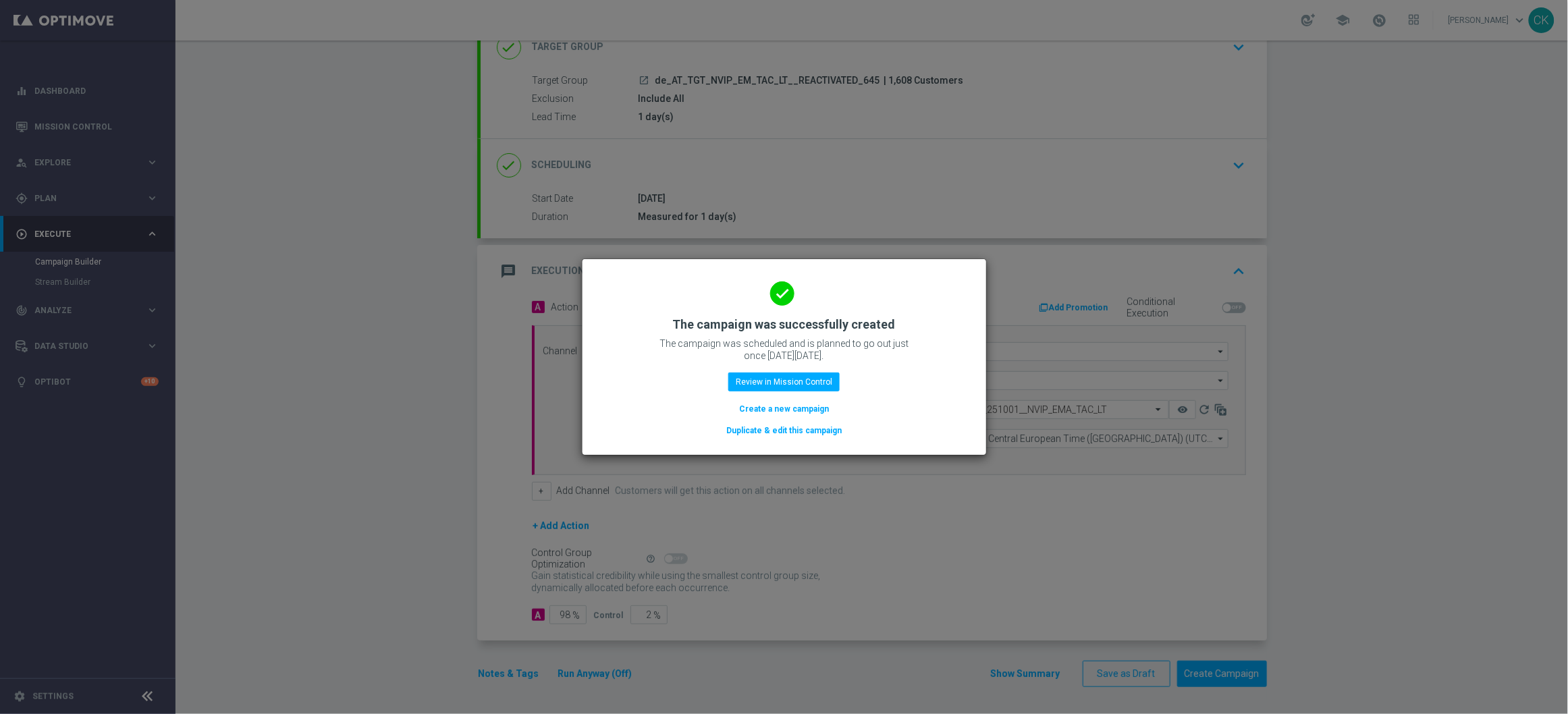
click at [776, 407] on button "Create a new campaign" at bounding box center [783, 408] width 92 height 15
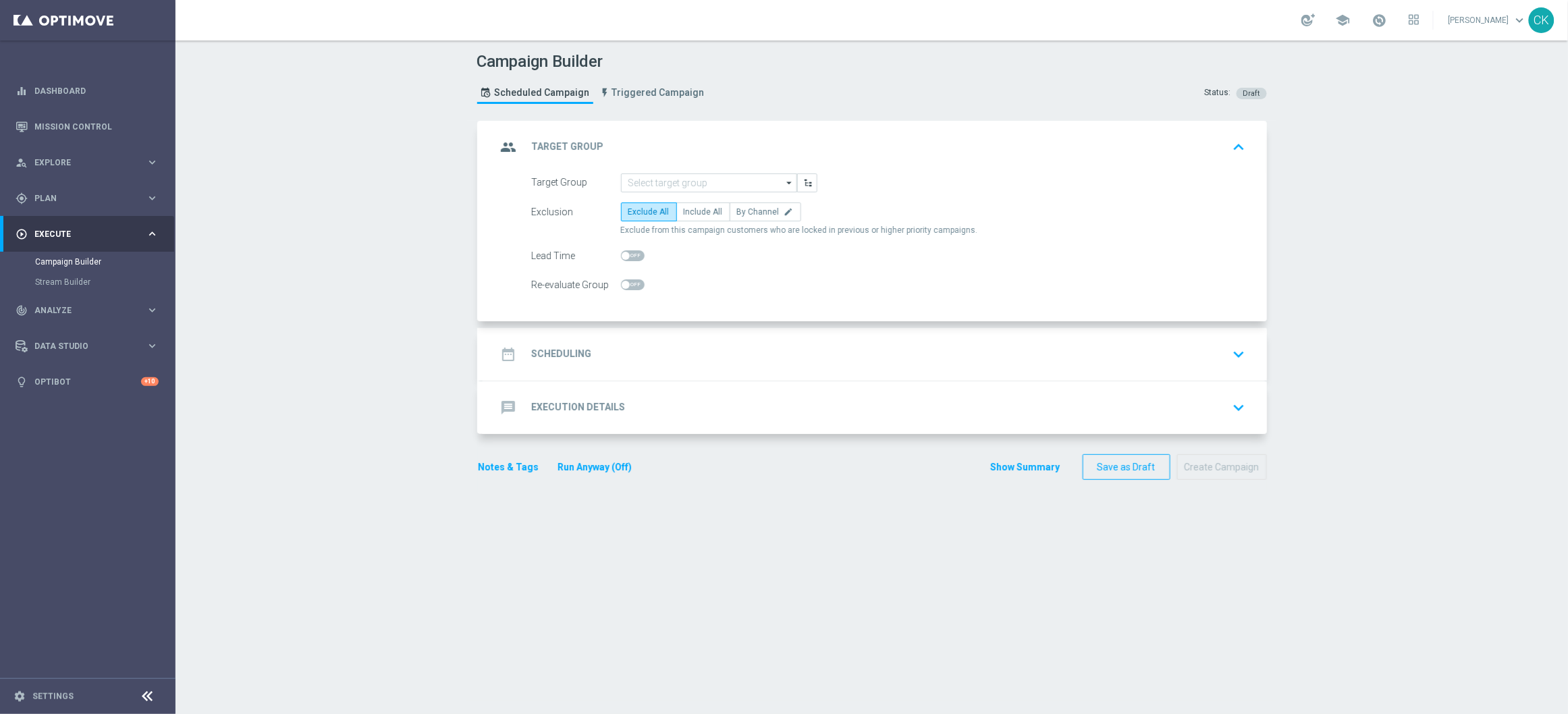
scroll to position [0, 0]
click at [665, 181] on input at bounding box center [709, 182] width 176 height 19
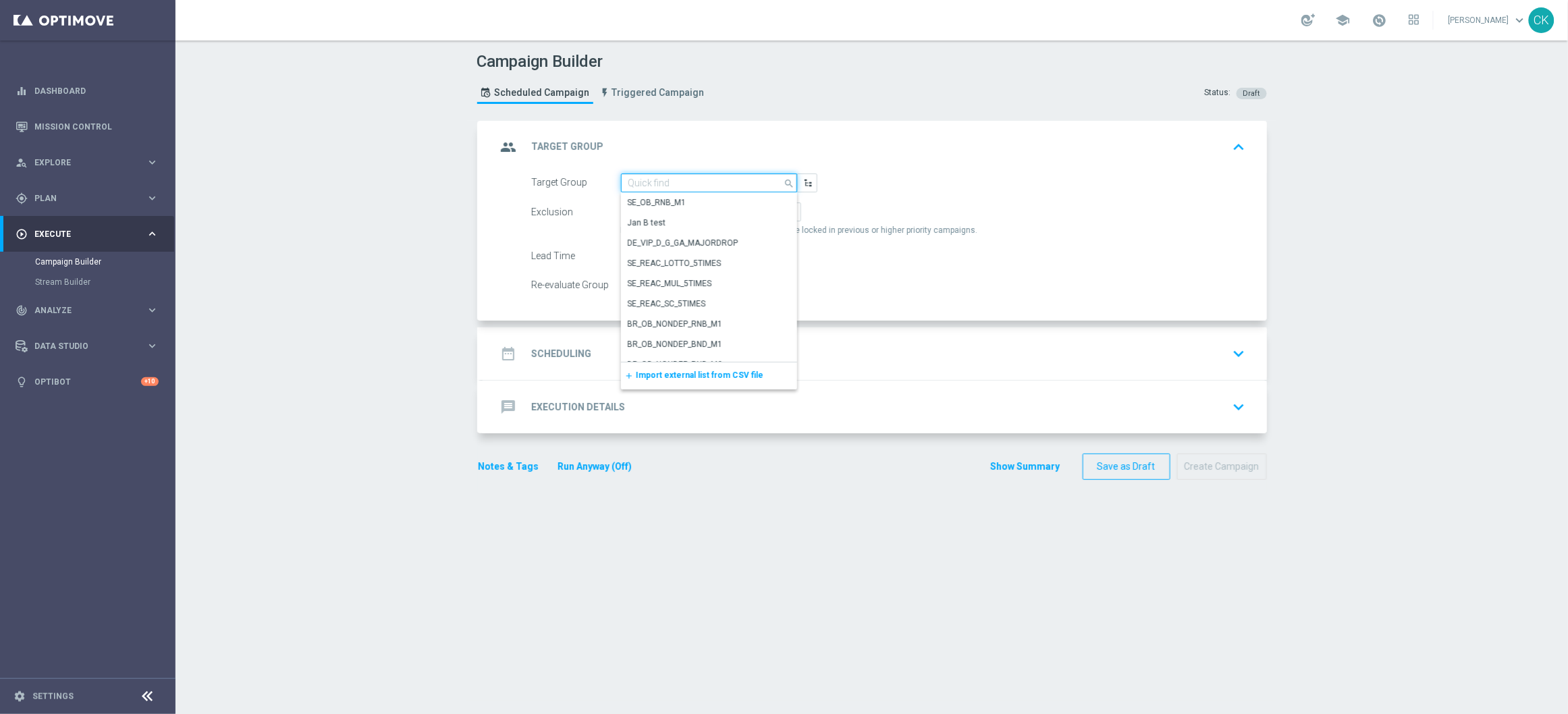
paste input "de_AT_TGT_NVIP_EM_TAC_LT__CHURNED_645"
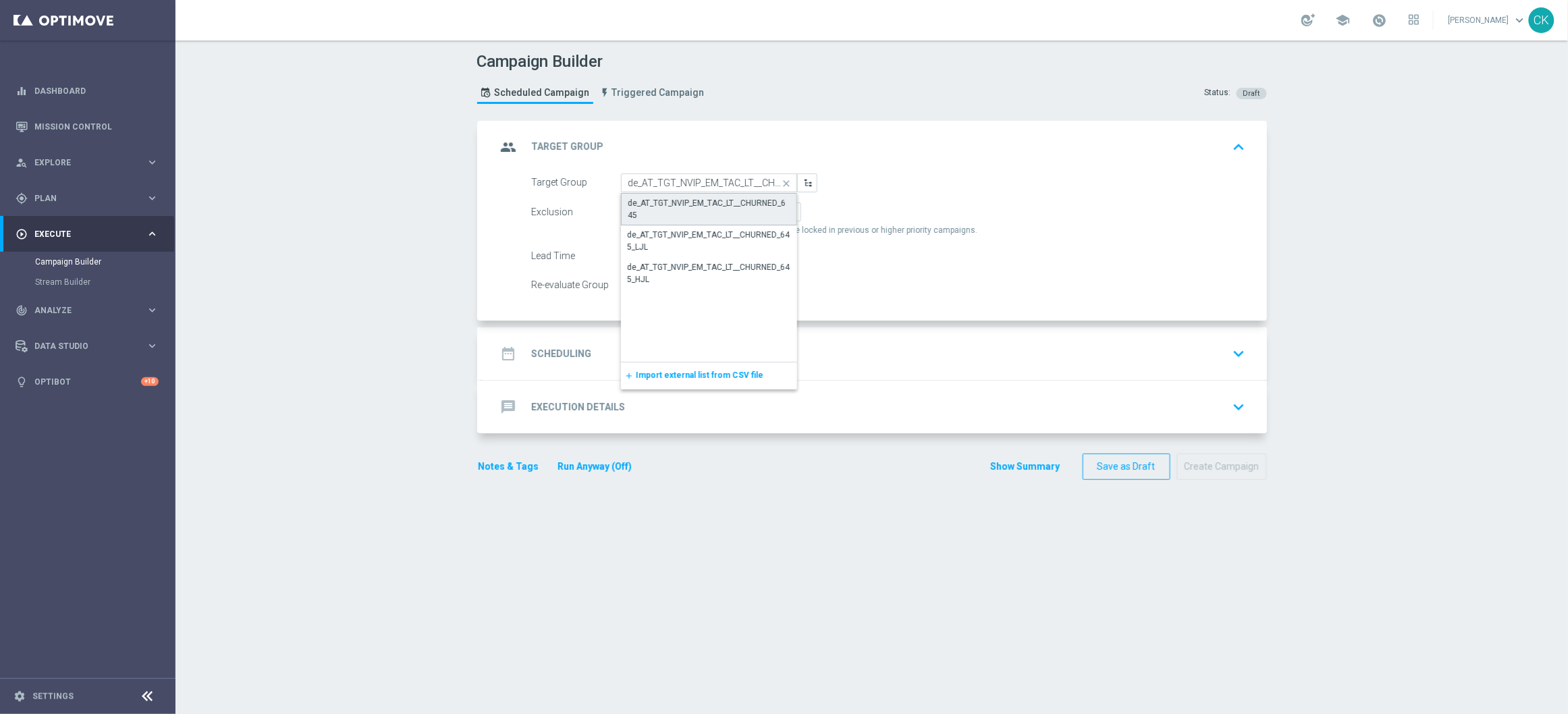
click at [678, 206] on div "de_AT_TGT_NVIP_EM_TAC_LT__CHURNED_645" at bounding box center [709, 209] width 161 height 24
type input "de_AT_TGT_NVIP_EM_TAC_LT__CHURNED_645"
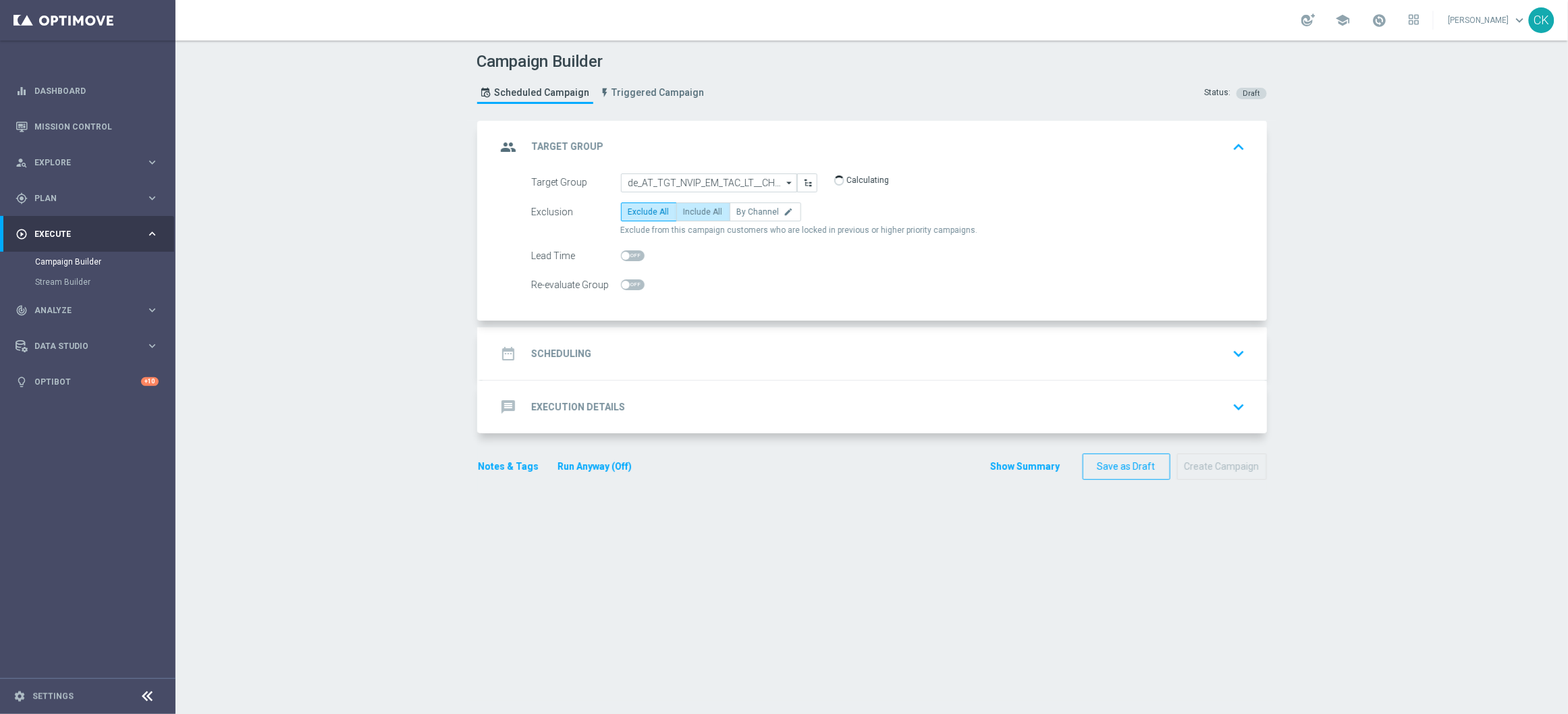
click at [684, 207] on span "Include All" at bounding box center [704, 211] width 39 height 9
click at [684, 210] on input "Include All" at bounding box center [688, 214] width 8 height 8
radio input "true"
click at [621, 256] on span at bounding box center [625, 255] width 8 height 8
click at [621, 256] on input "checkbox" at bounding box center [633, 255] width 24 height 11
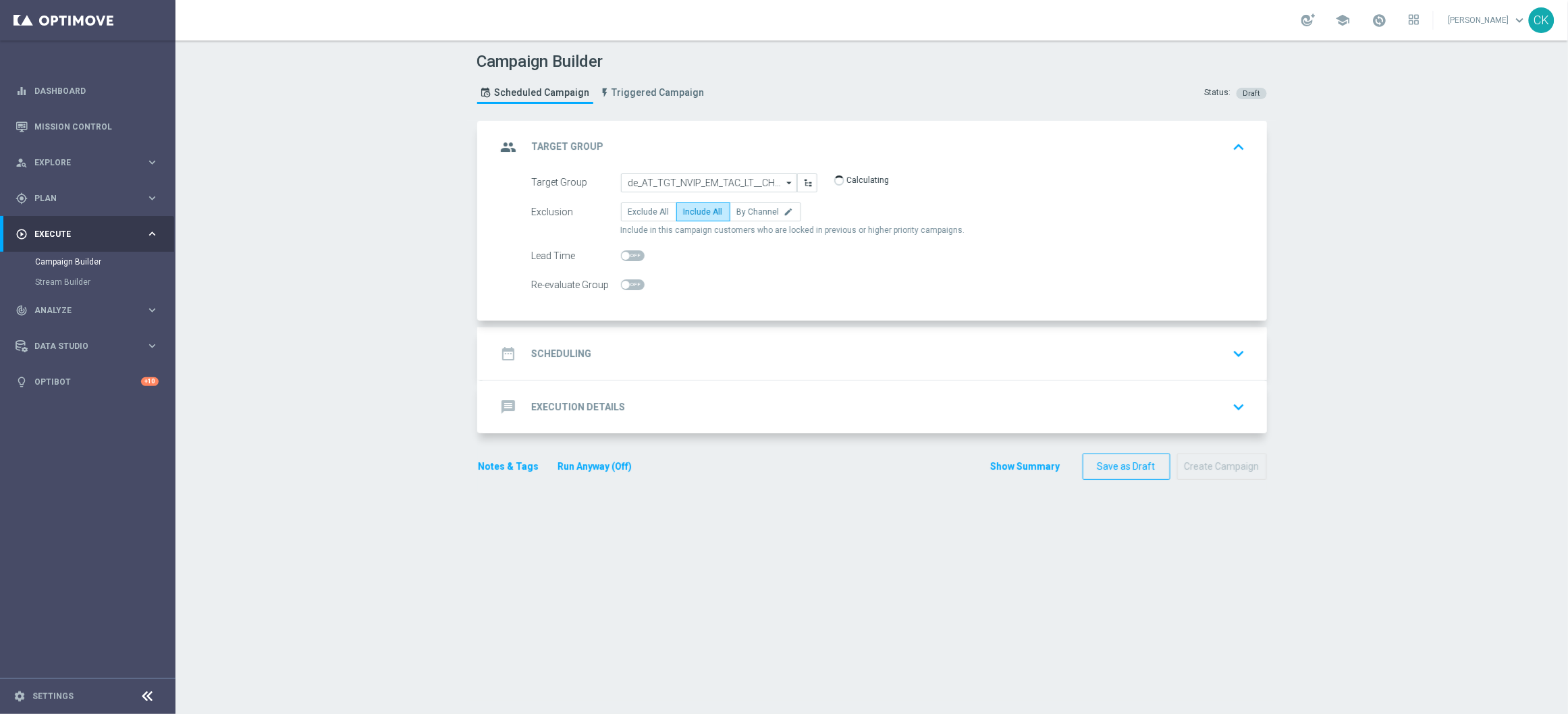
checkbox input "true"
click at [556, 358] on h2 "Scheduling" at bounding box center [561, 353] width 60 height 13
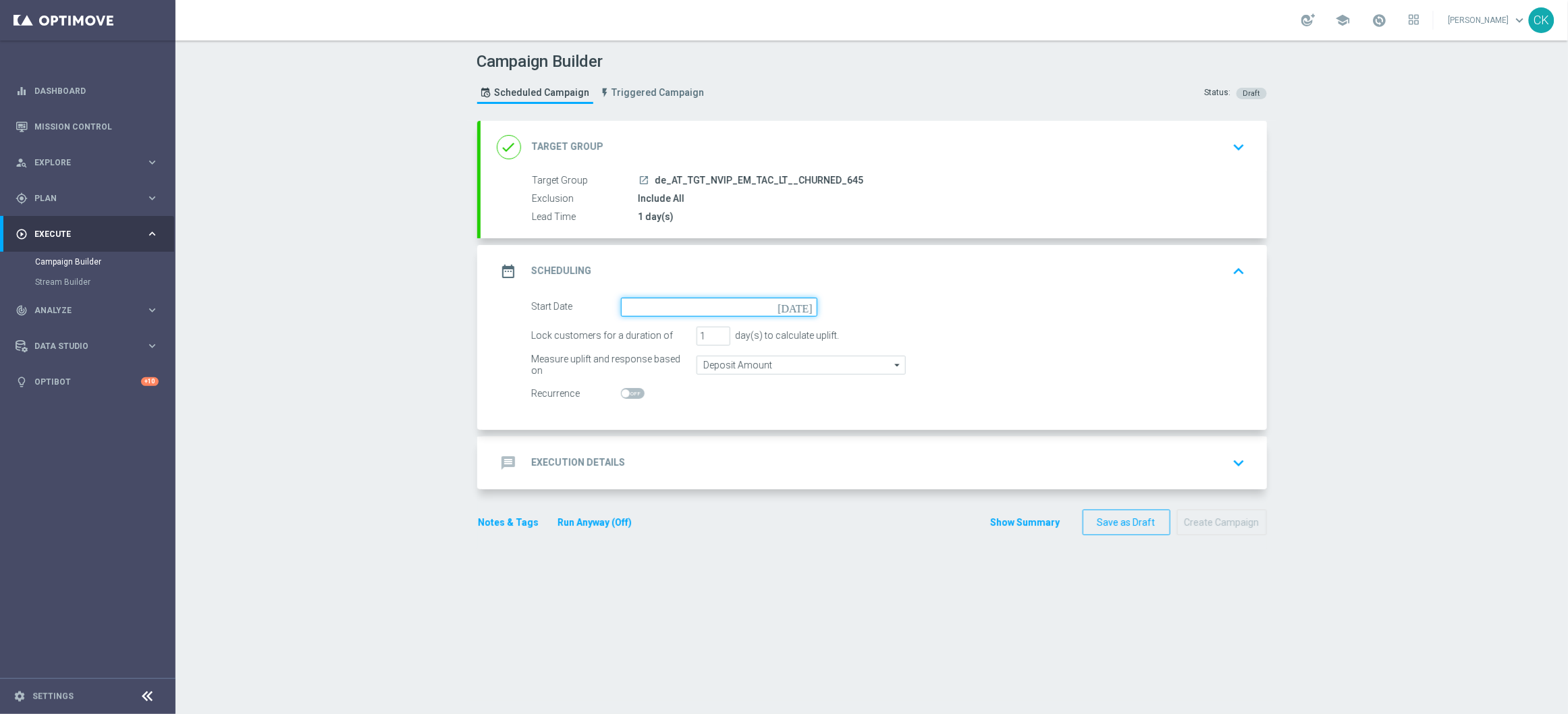
click at [662, 304] on input at bounding box center [719, 307] width 197 height 19
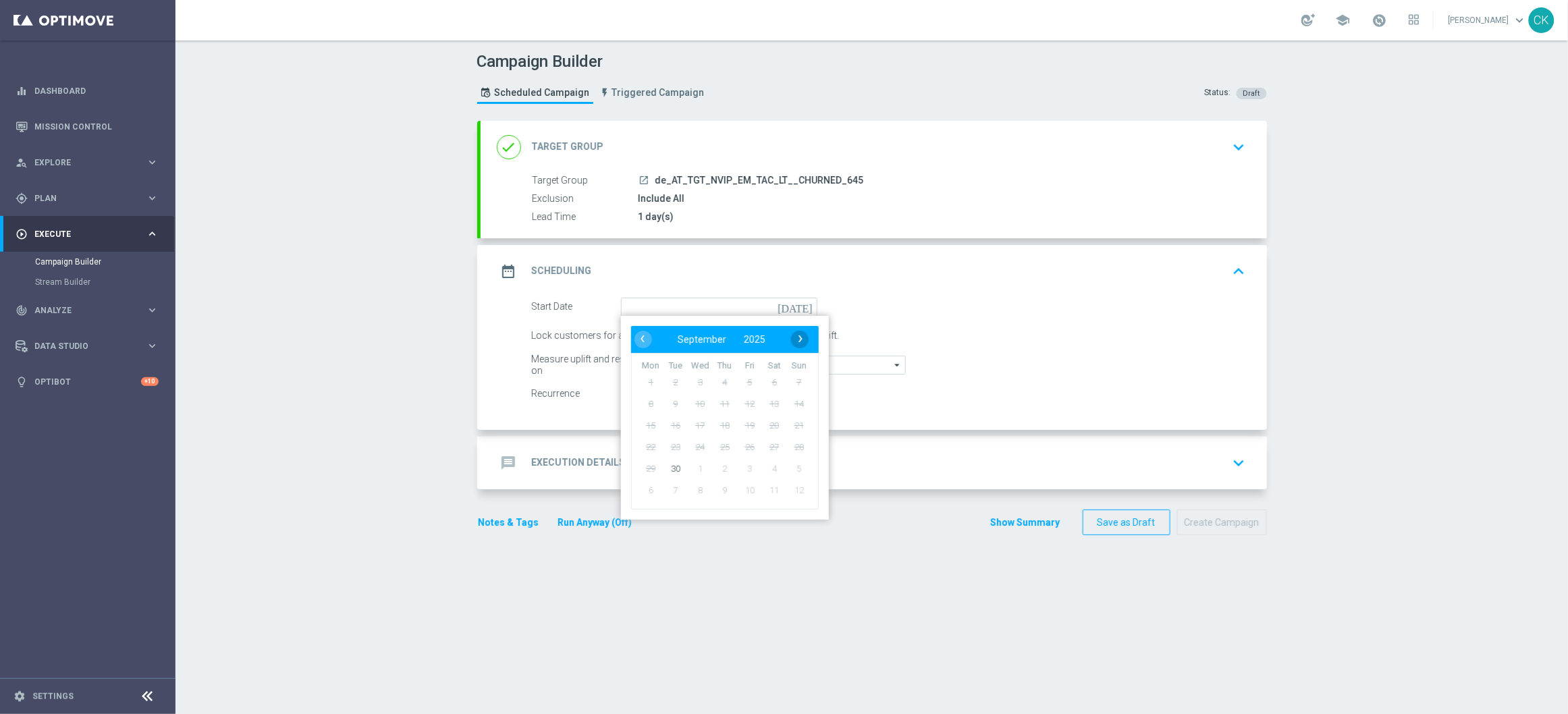
click at [792, 330] on span "›" at bounding box center [800, 339] width 18 height 18
click at [699, 376] on span "1" at bounding box center [699, 382] width 22 height 22
type input "[DATE]"
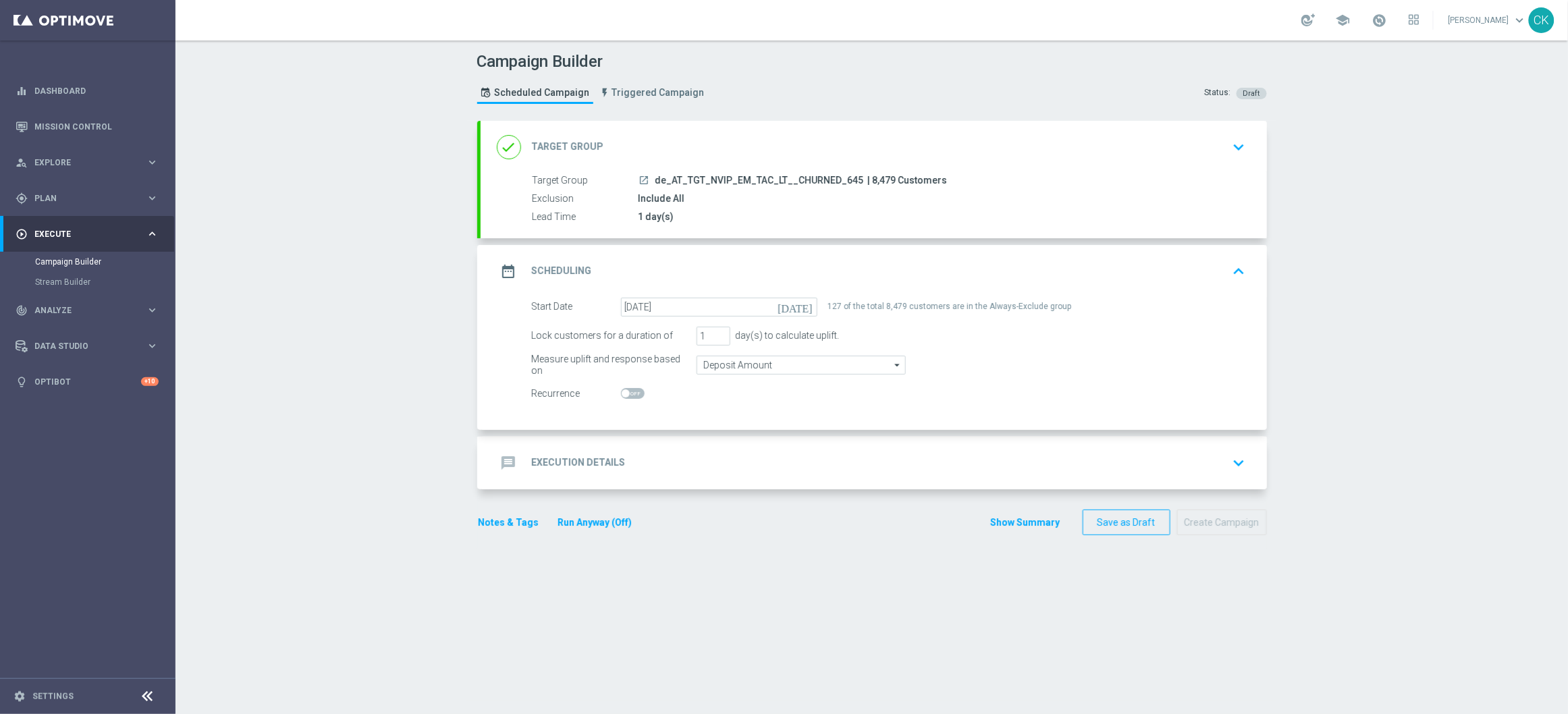
click at [564, 456] on h2 "Execution Details" at bounding box center [578, 463] width 94 height 13
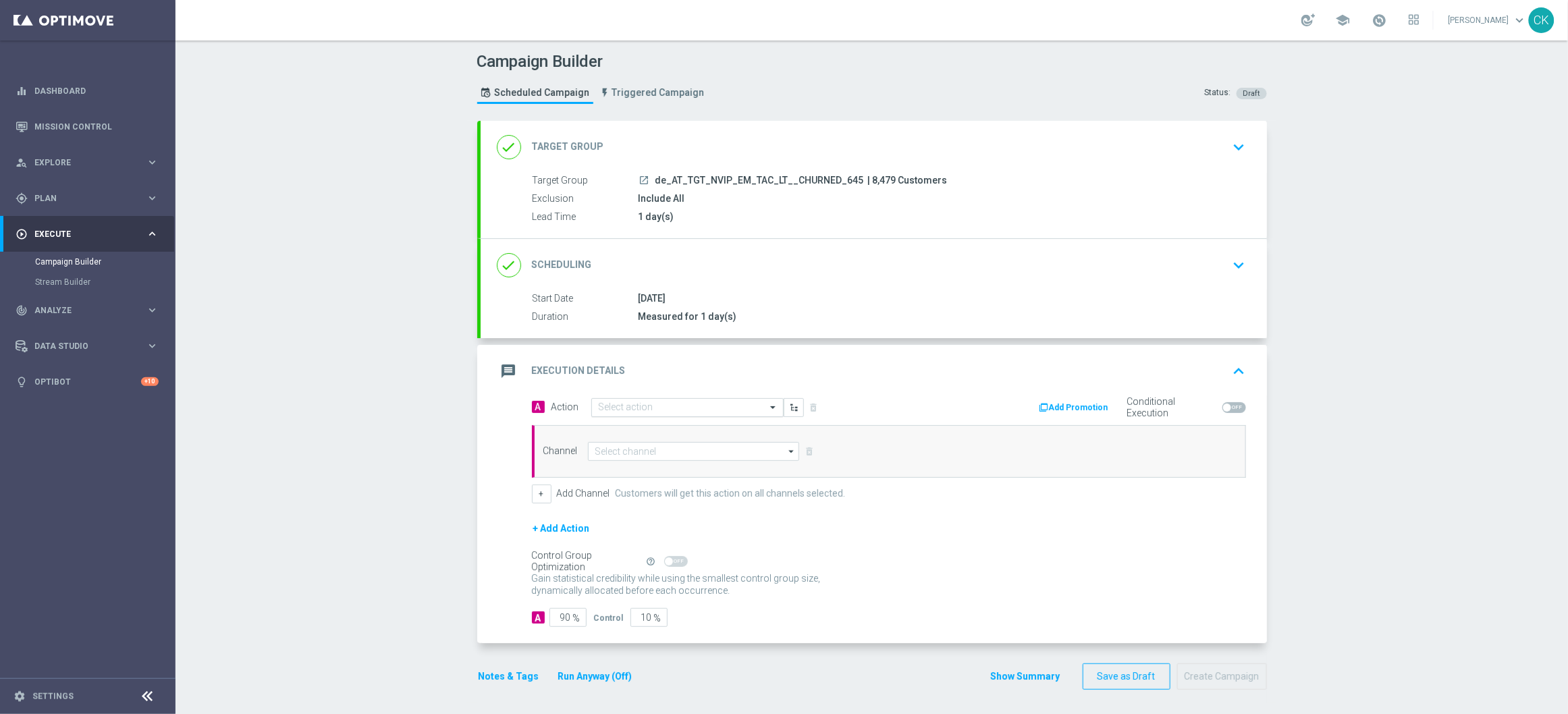
click at [689, 404] on input "text" at bounding box center [674, 408] width 151 height 11
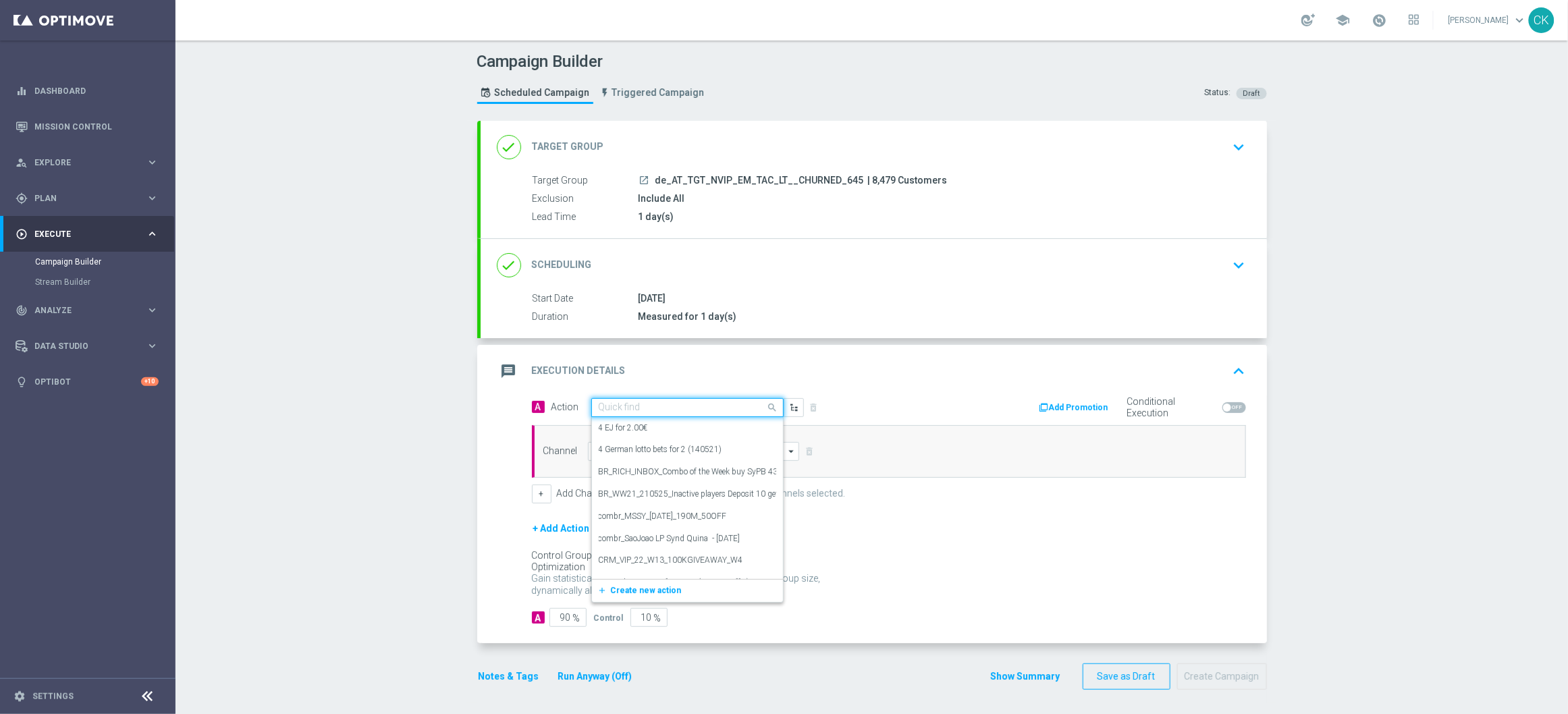
paste input "3 lines AT [GEOGRAPHIC_DATA] inkl. Lotto+ with 30% off"
type input "3 lines AT [GEOGRAPHIC_DATA] inkl. Lotto+ with 30% off"
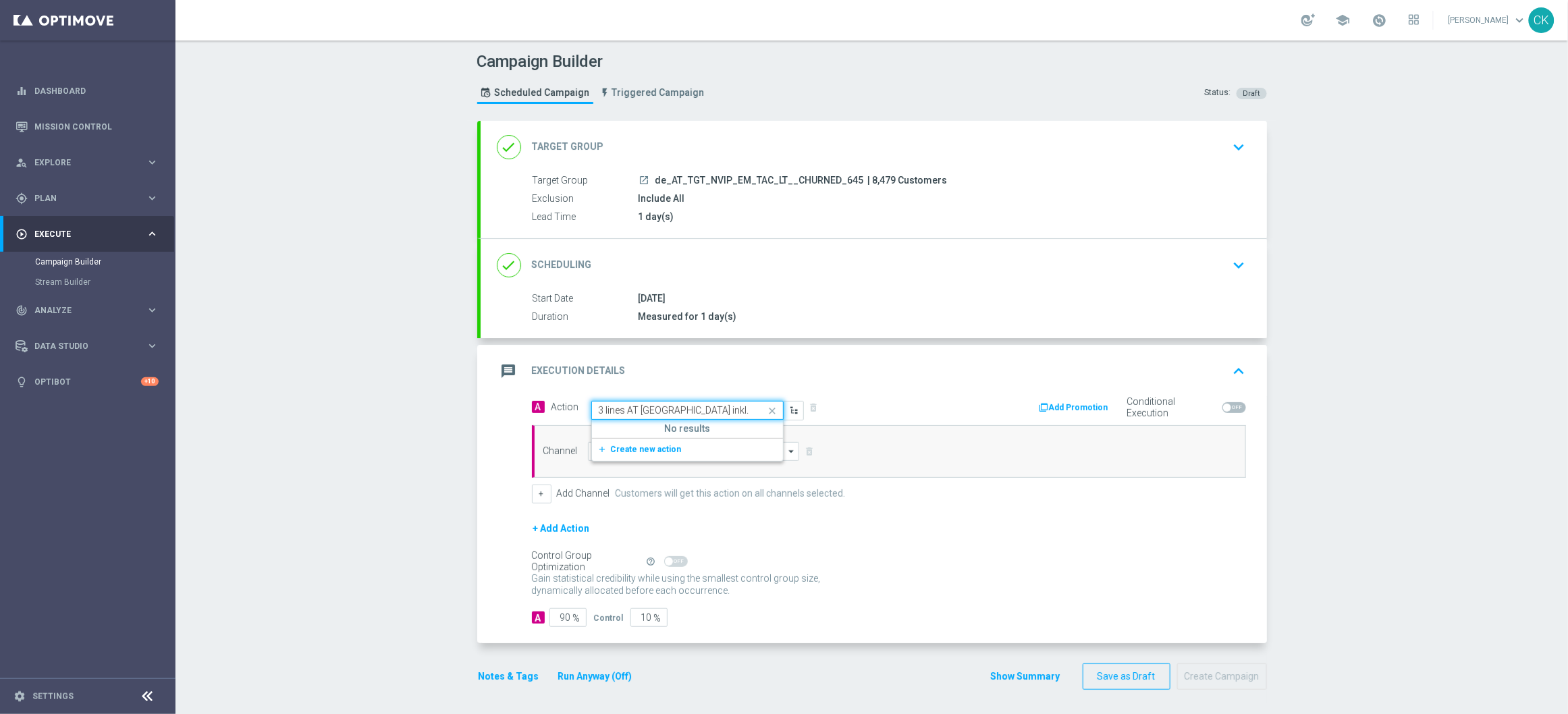
scroll to position [0, 14]
click at [598, 448] on icon "add_new" at bounding box center [604, 449] width 13 height 9
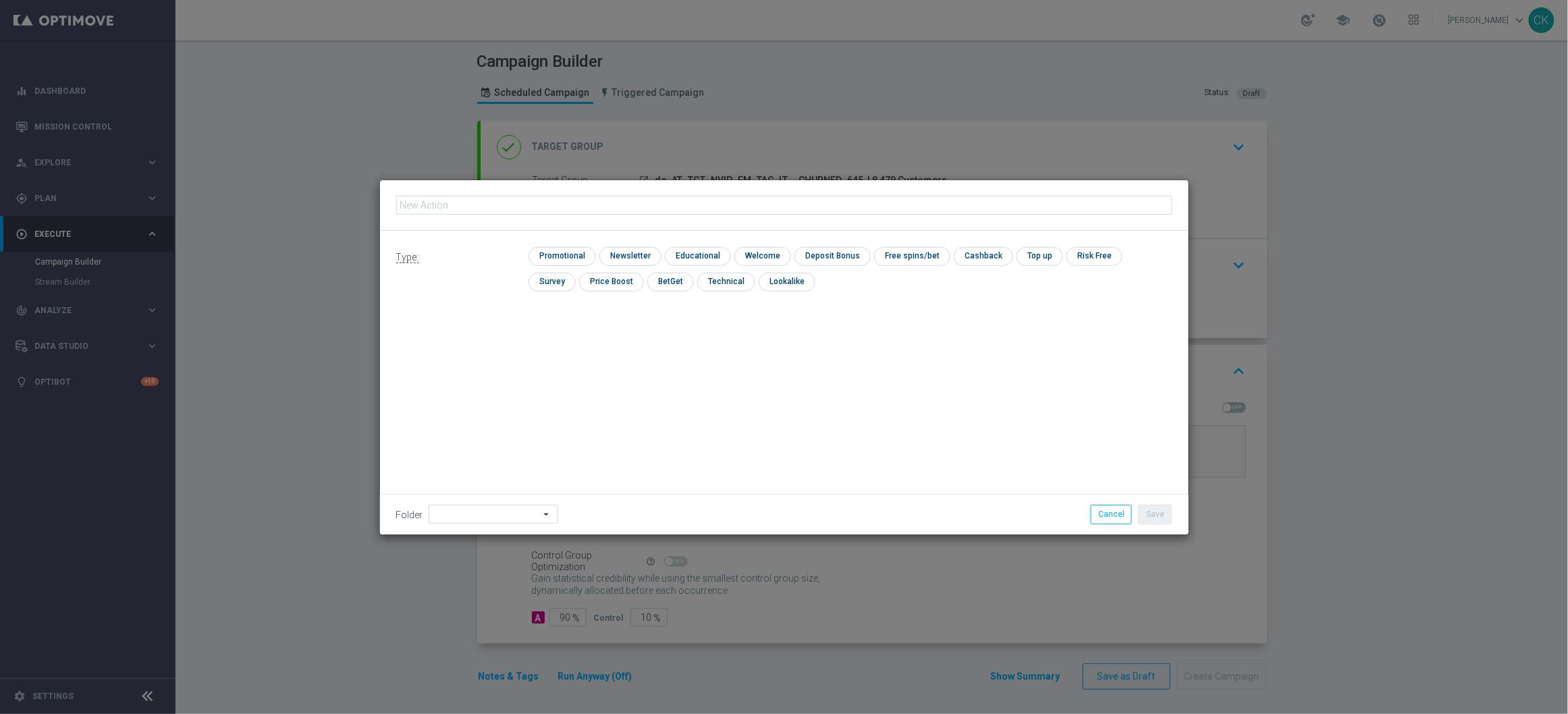
type input "3 lines AT [GEOGRAPHIC_DATA] inkl. Lotto+ with 30% off"
click at [556, 253] on input "checkbox" at bounding box center [560, 256] width 64 height 18
checkbox input "true"
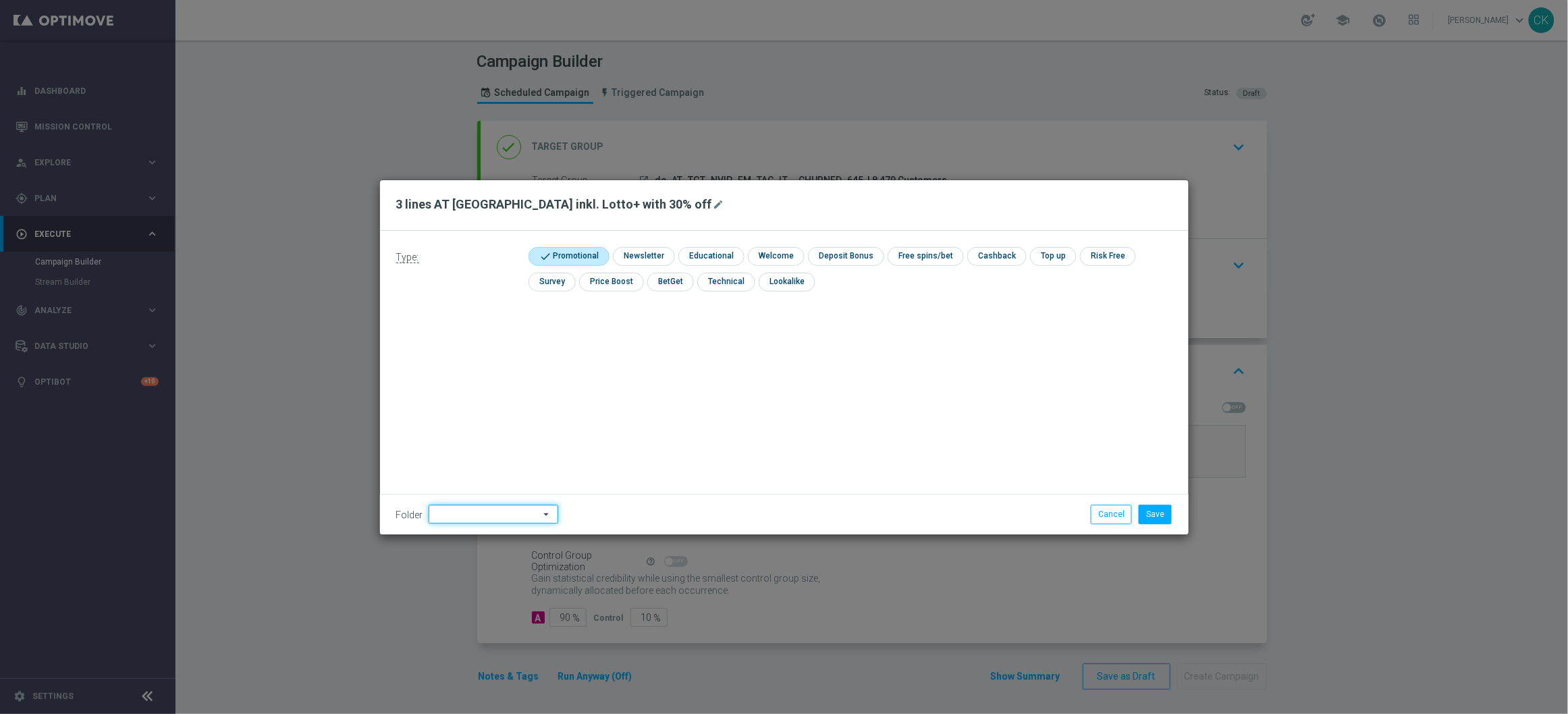
click at [461, 514] on input at bounding box center [493, 514] width 130 height 19
click at [465, 363] on div "DE" at bounding box center [481, 360] width 106 height 20
type input "DE"
click at [465, 363] on div "Type: check Promotional check Newsletter check Educational check Welcome check …" at bounding box center [784, 382] width 809 height 303
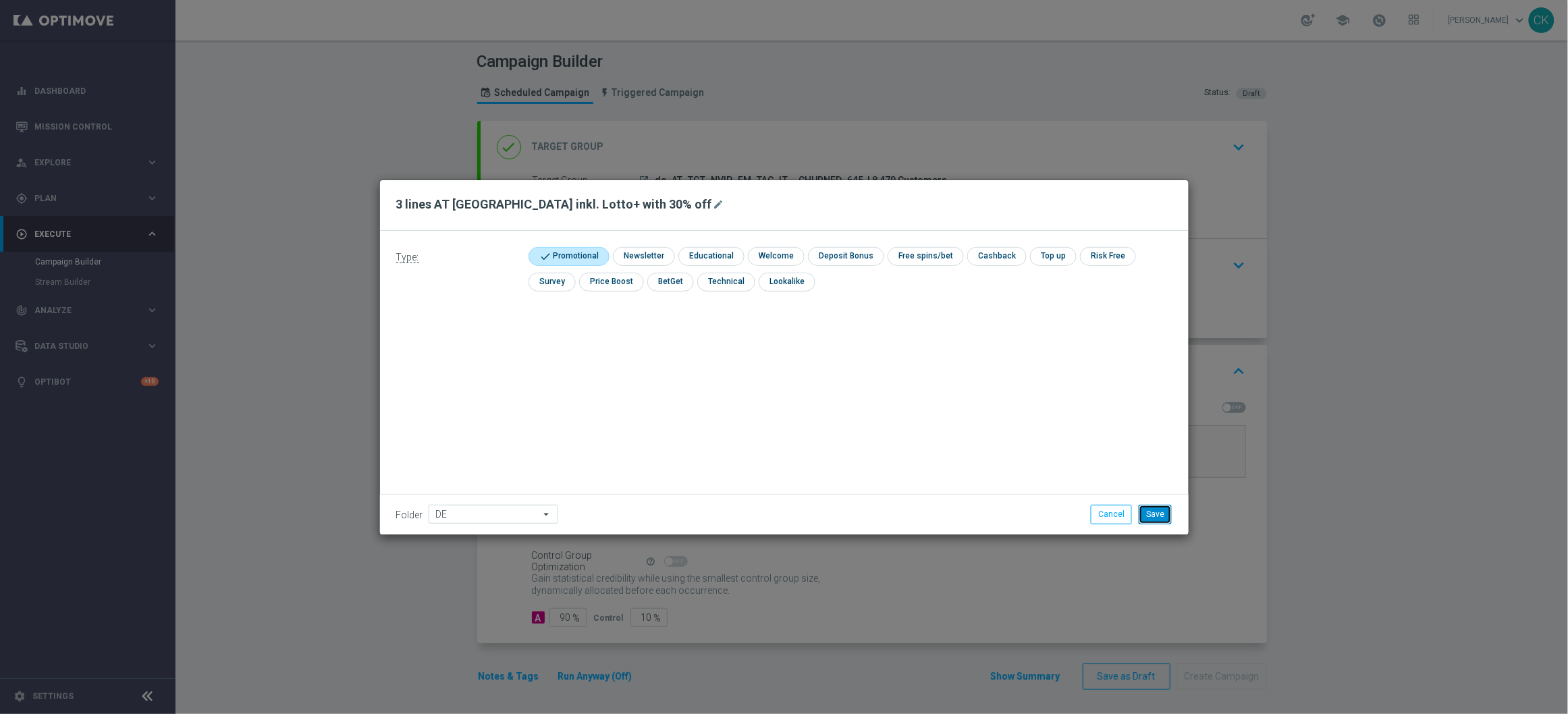
click at [1164, 511] on button "Save" at bounding box center [1155, 514] width 33 height 19
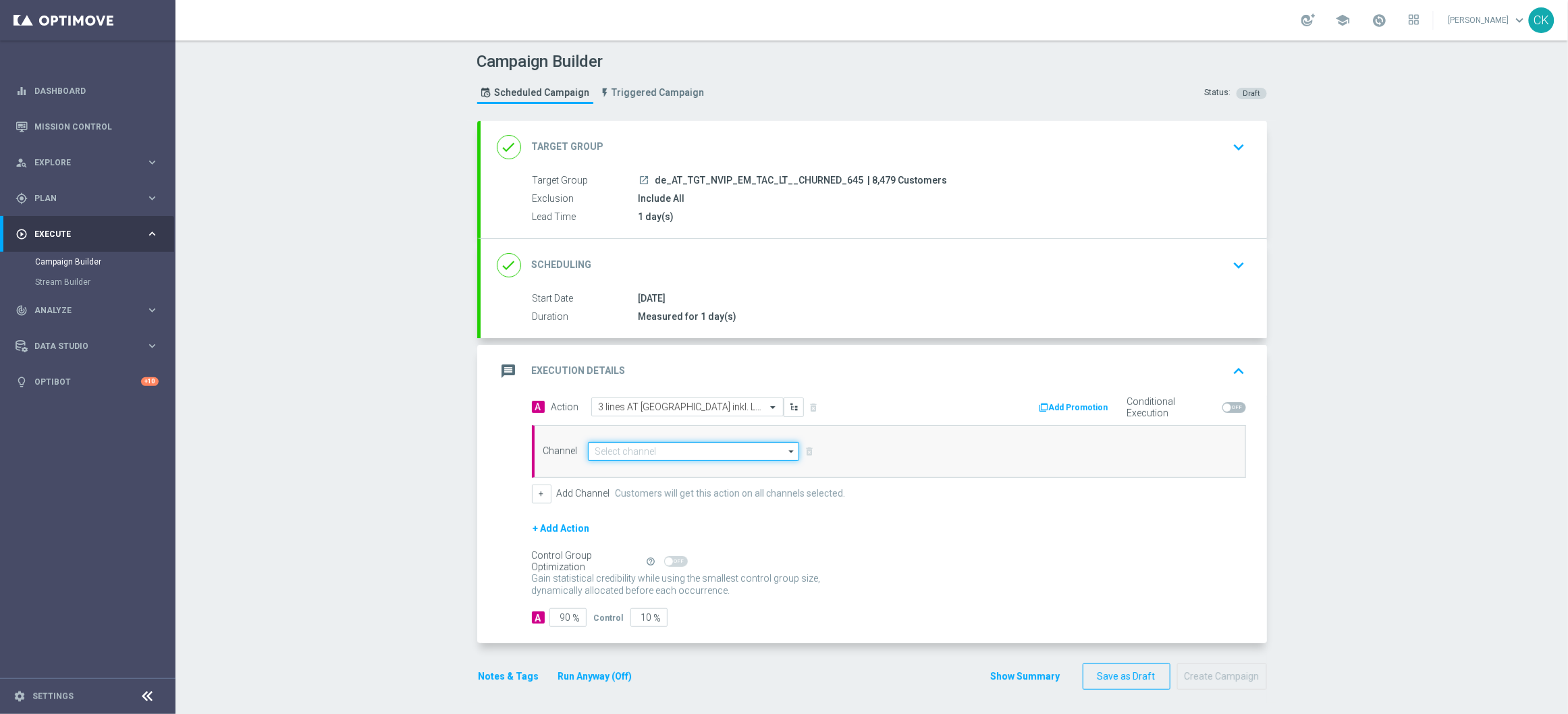
click at [657, 449] on input at bounding box center [694, 451] width 212 height 19
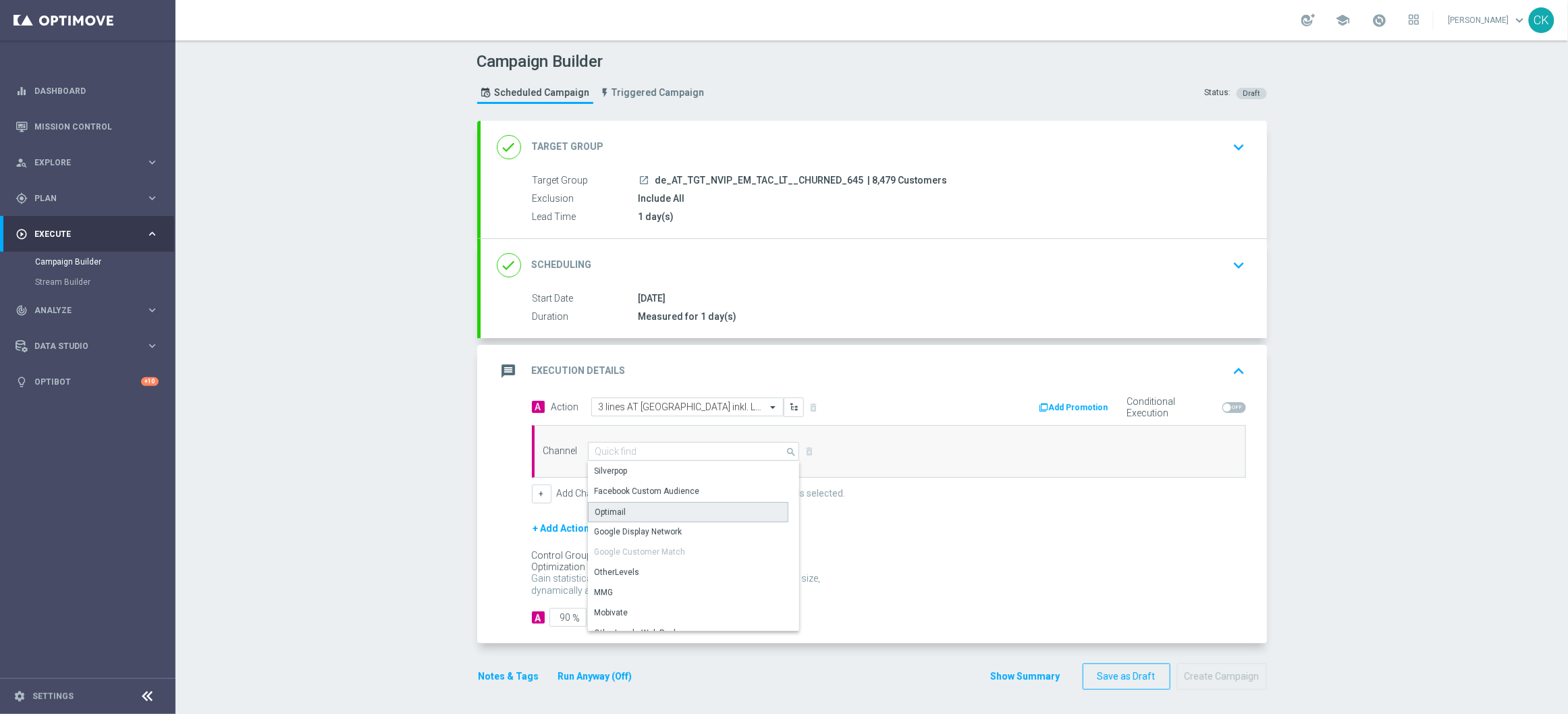
click at [642, 511] on div "Optimail" at bounding box center [688, 512] width 201 height 20
type input "Optimail"
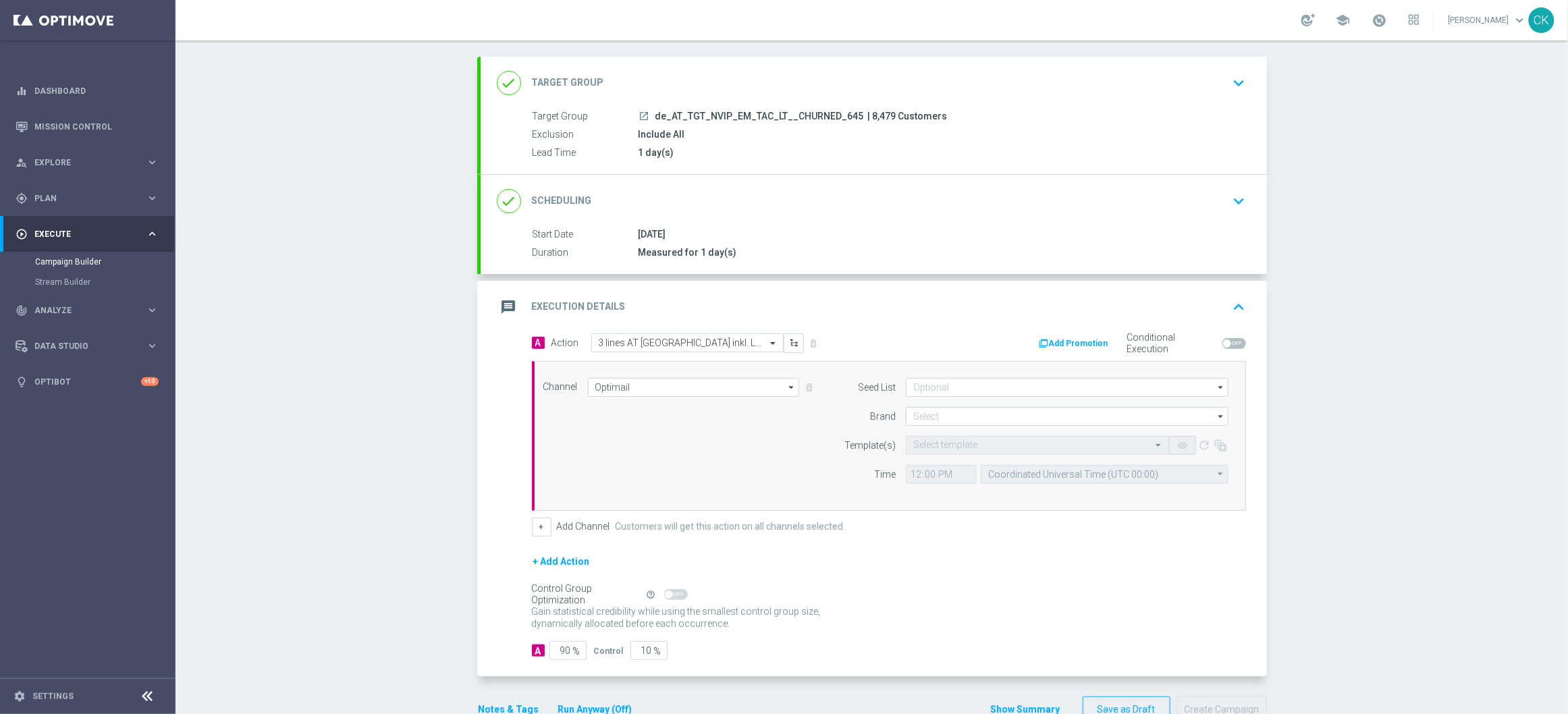
scroll to position [78, 0]
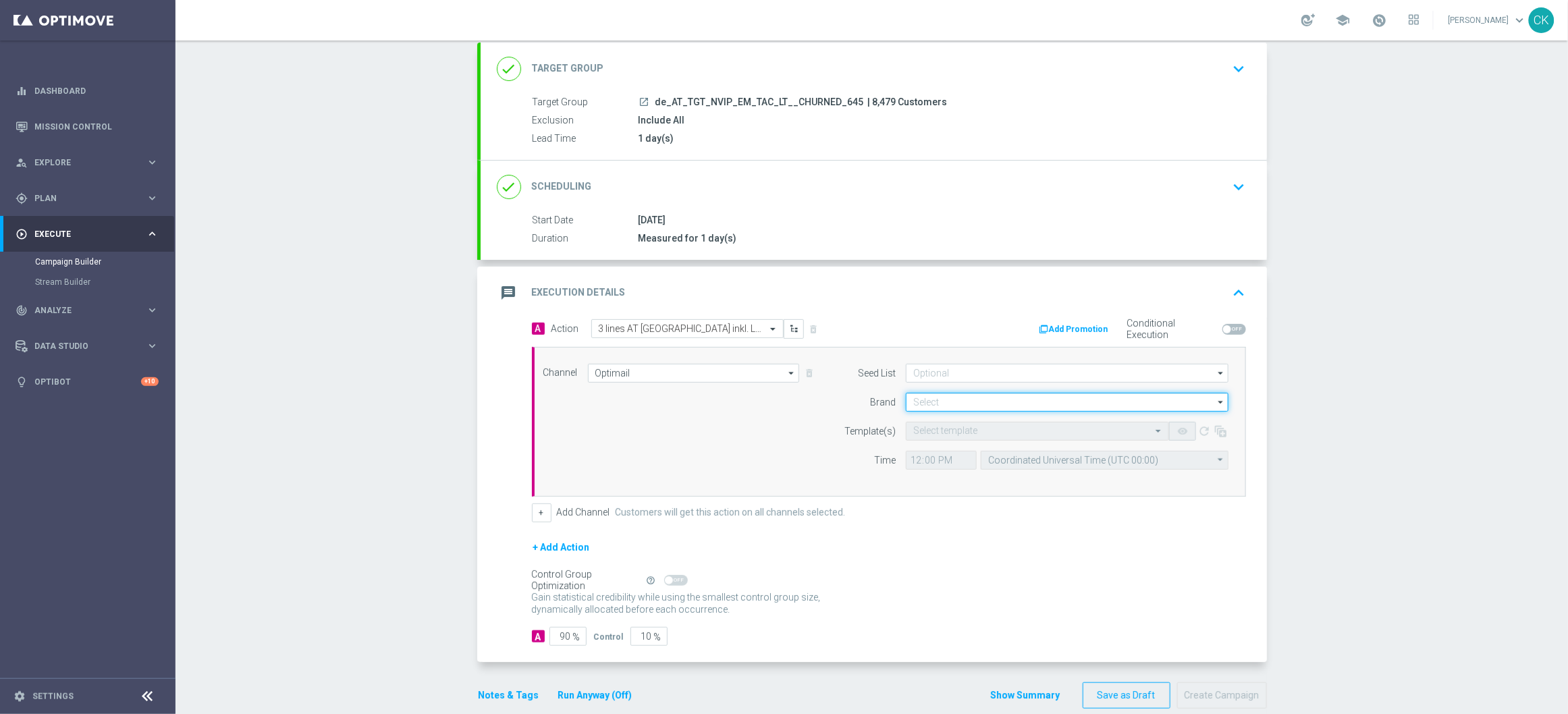
click at [965, 399] on input at bounding box center [1067, 402] width 323 height 19
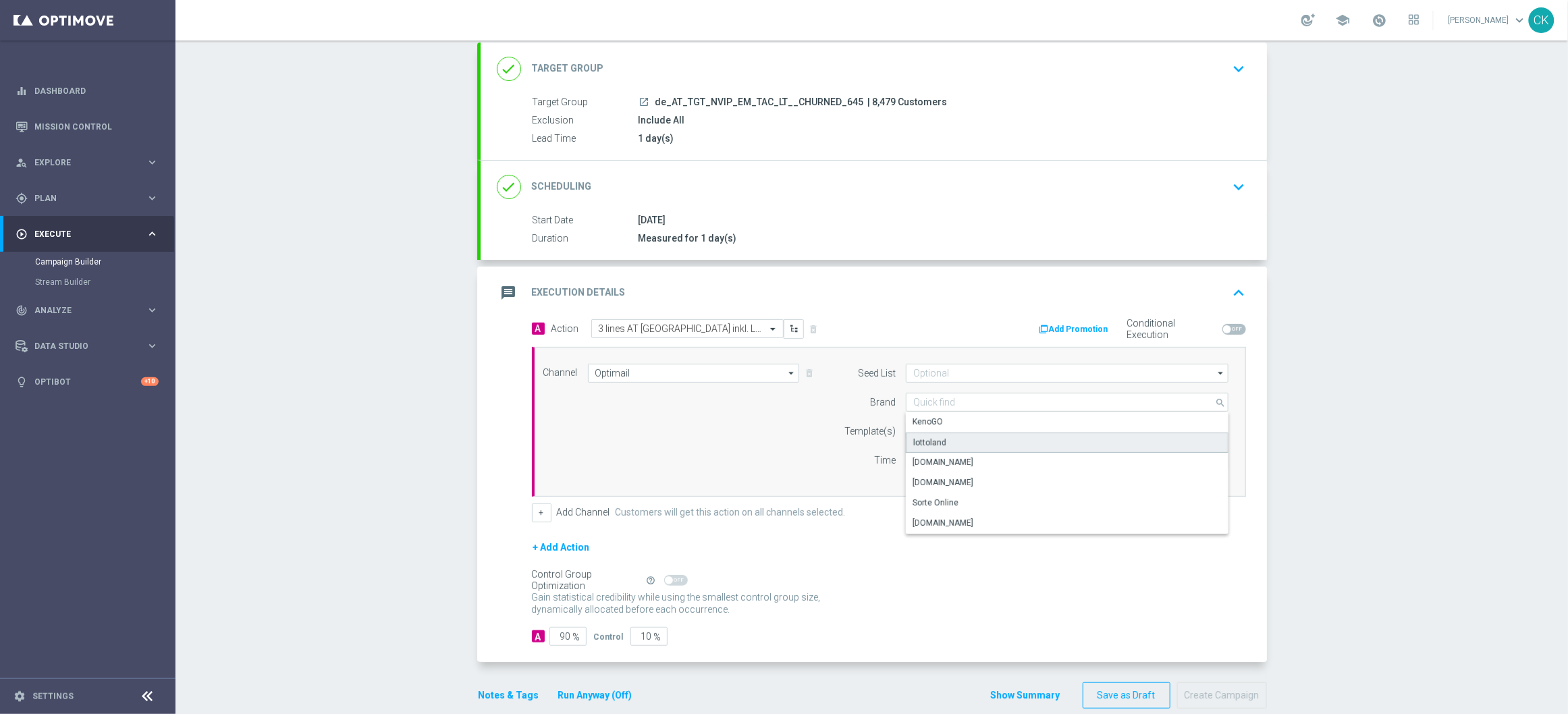
click at [962, 441] on div "lottoland" at bounding box center [1067, 442] width 323 height 20
type input "lottoland"
click at [962, 431] on input "text" at bounding box center [1023, 432] width 221 height 11
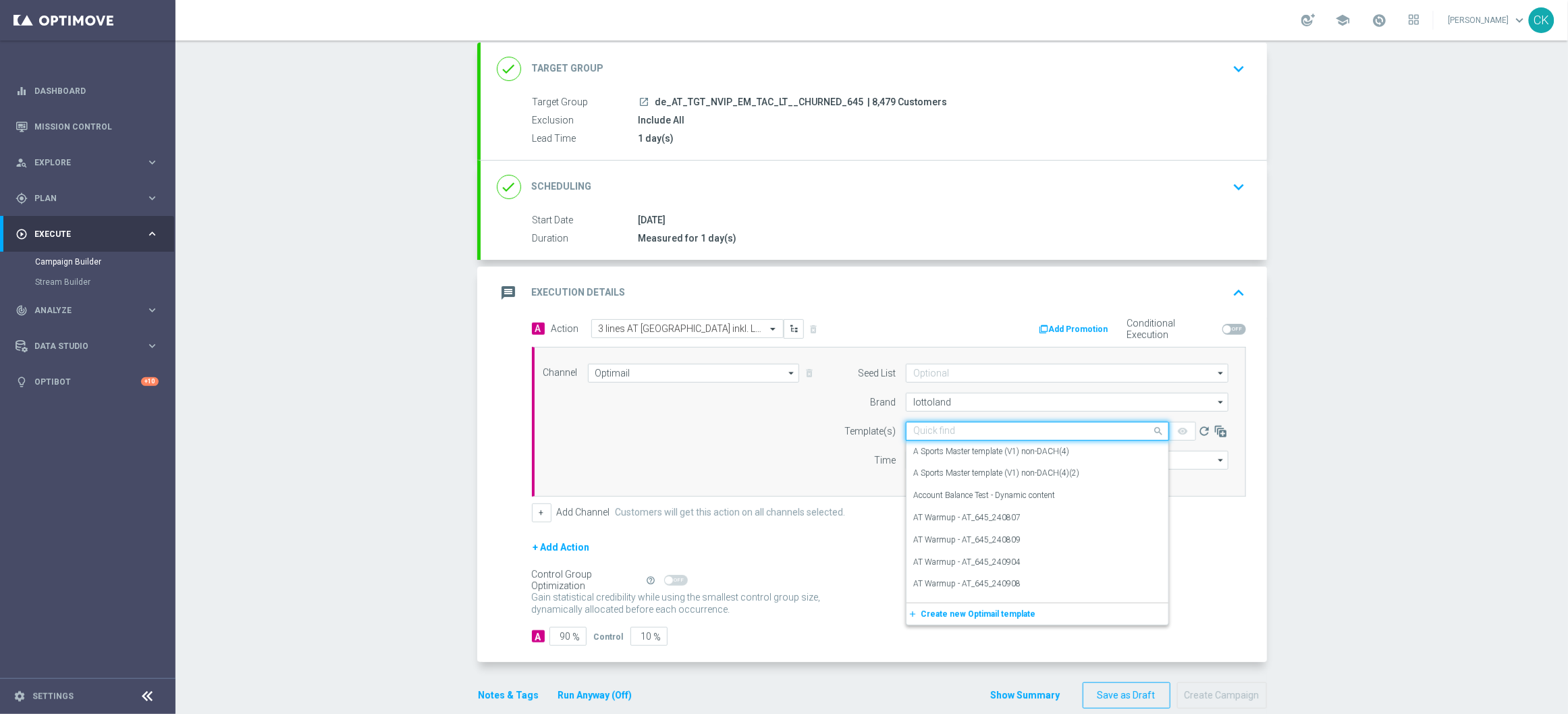
paste input "AT__645_CHURNED_251001__NVIP_EMA_TAC_LT"
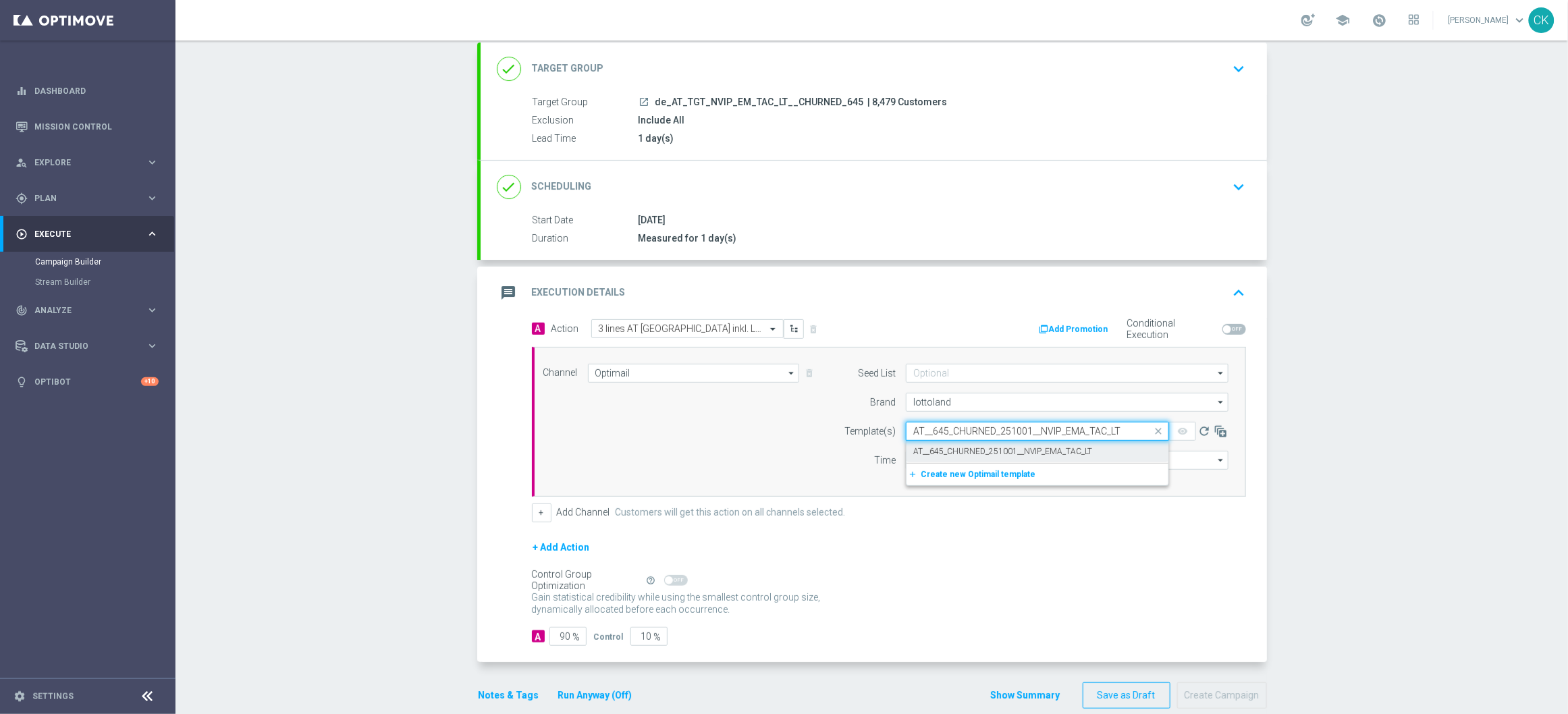
click at [945, 446] on label "AT__645_CHURNED_251001__NVIP_EMA_TAC_LT" at bounding box center [1002, 451] width 179 height 11
type input "AT__645_CHURNED_251001__NVIP_EMA_TAC_LT"
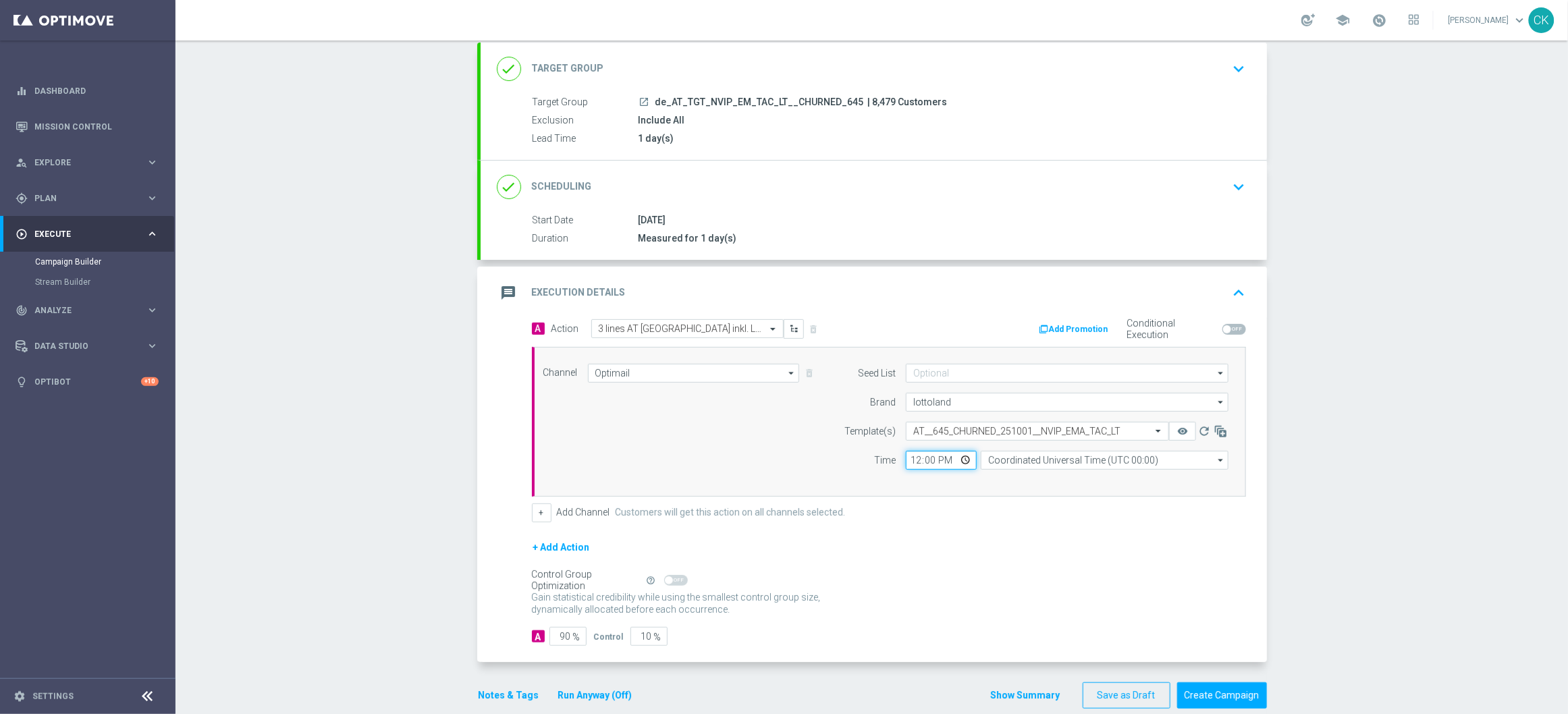
click at [908, 460] on input "12:00" at bounding box center [941, 460] width 71 height 19
type input "06:00"
click at [1095, 463] on input "Coordinated Universal Time (UTC 00:00)" at bounding box center [1105, 460] width 248 height 19
click at [1085, 480] on div "Central European Time ([GEOGRAPHIC_DATA]) (UTC +02:00)" at bounding box center [1097, 480] width 220 height 12
type input "Central European Time ([GEOGRAPHIC_DATA]) (UTC +02:00)"
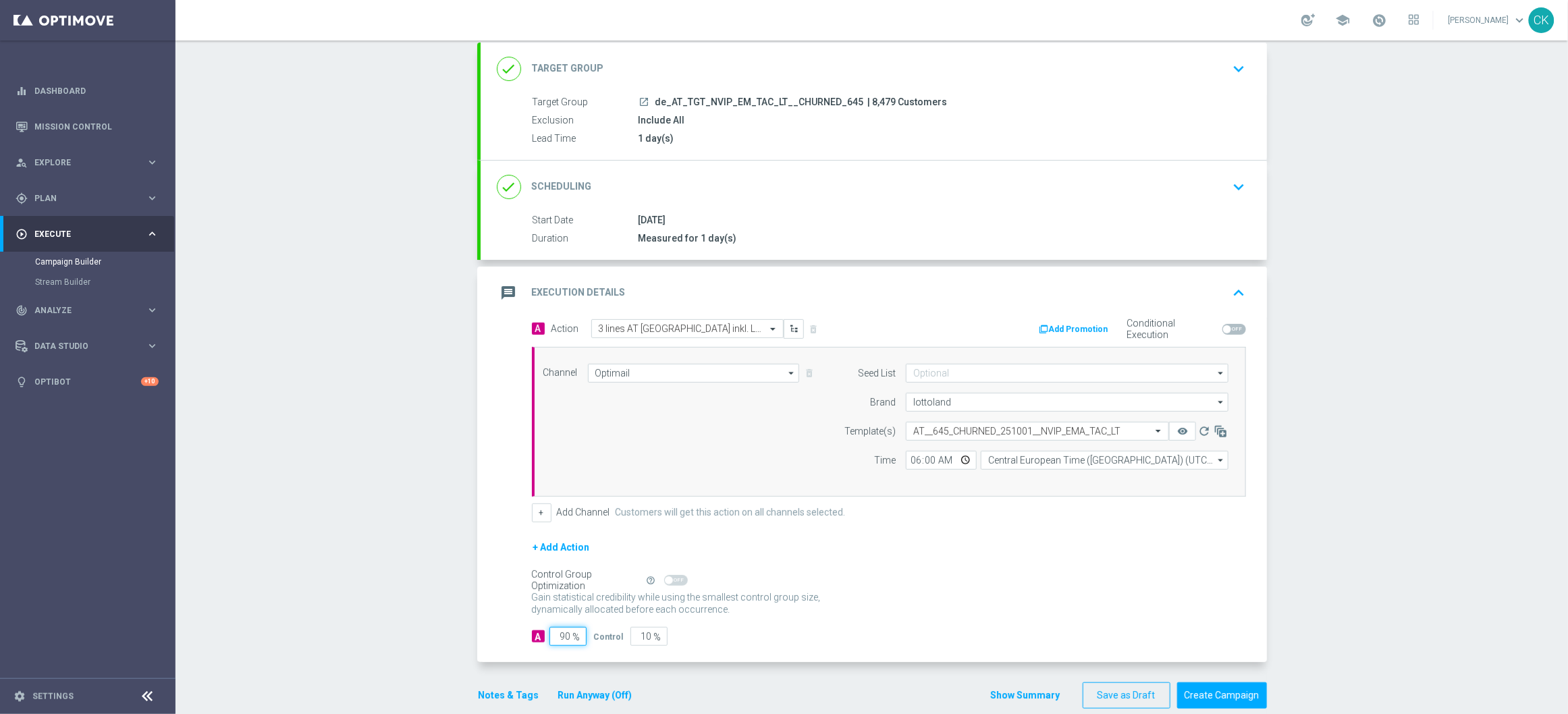
click at [564, 637] on input "90" at bounding box center [568, 636] width 37 height 19
type input "9"
type input "91"
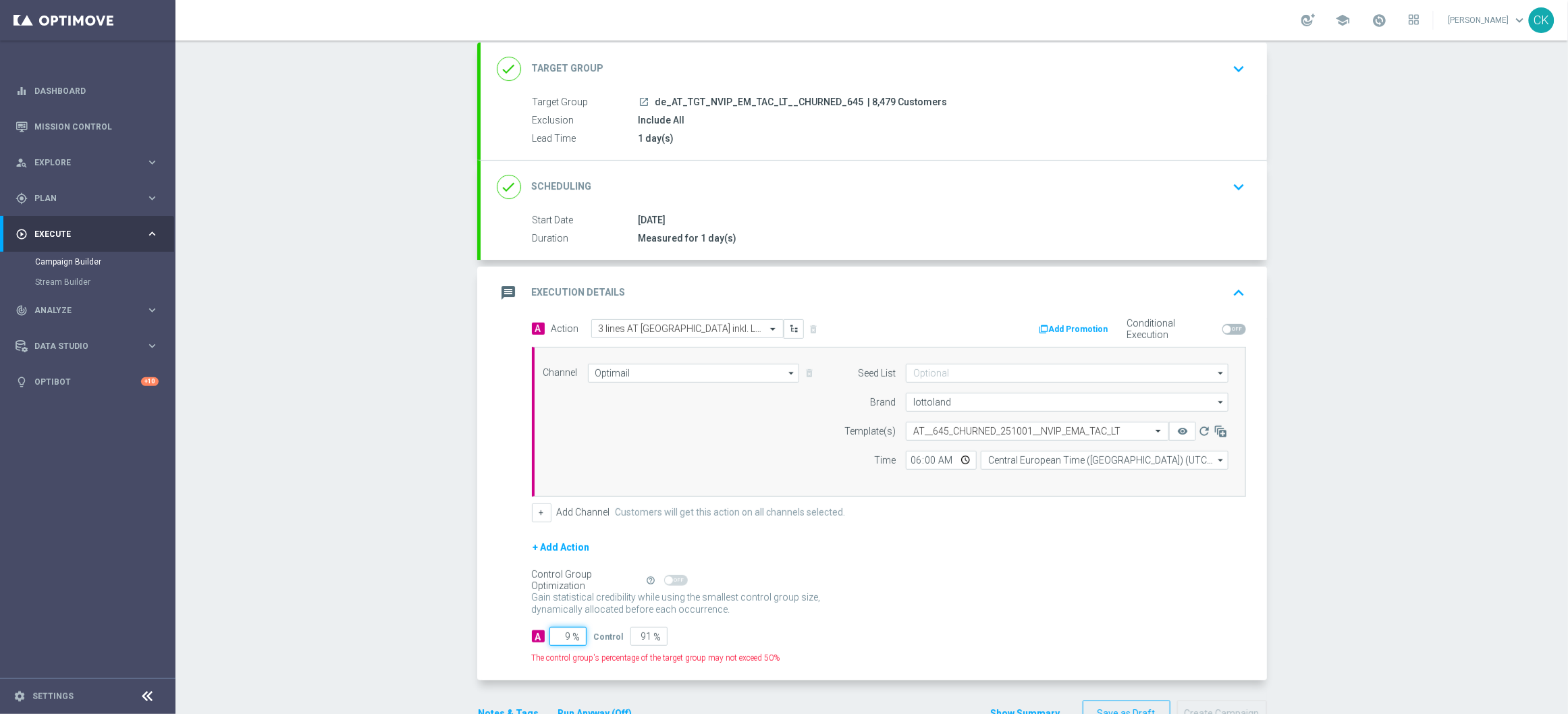
type input "98"
type input "2"
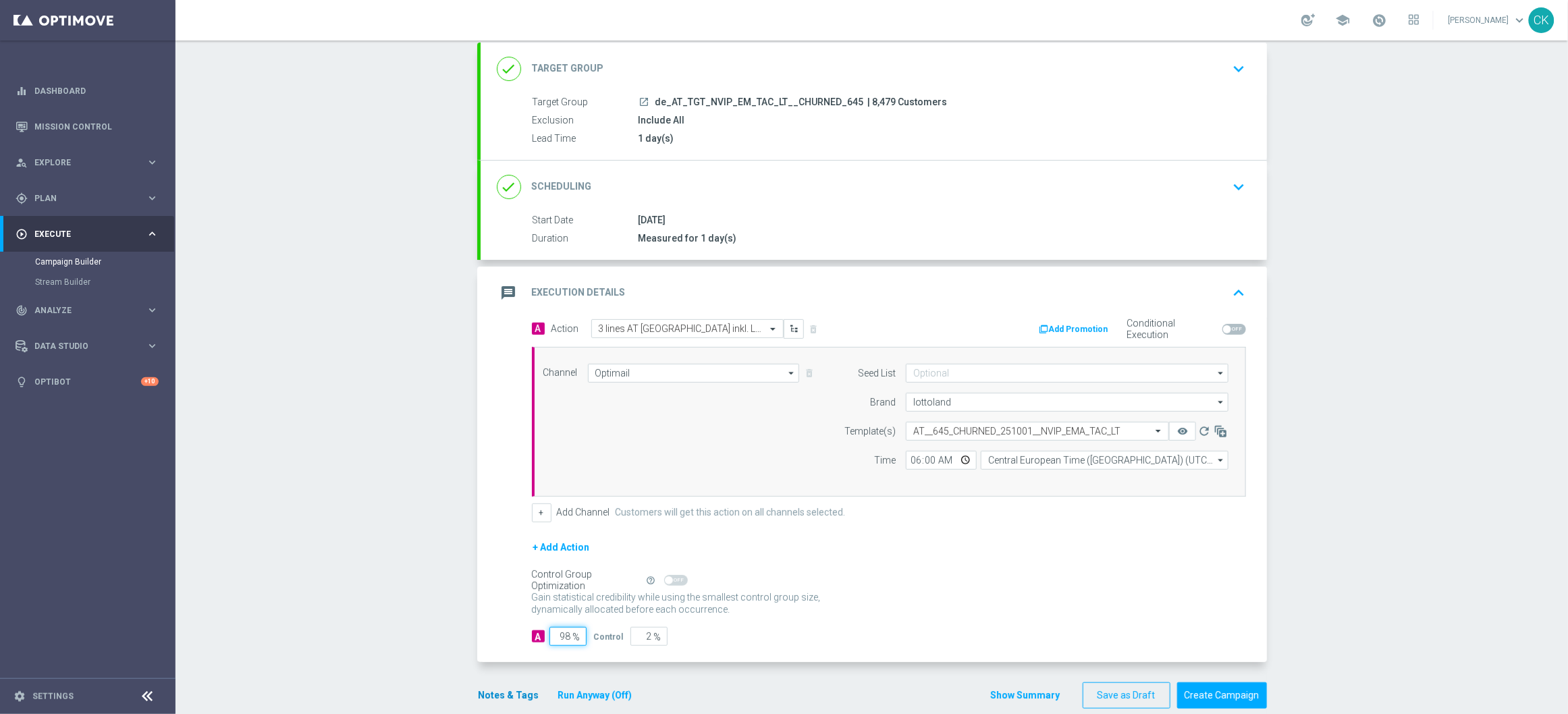
type input "98"
click at [496, 696] on button "Notes & Tags" at bounding box center [509, 695] width 63 height 17
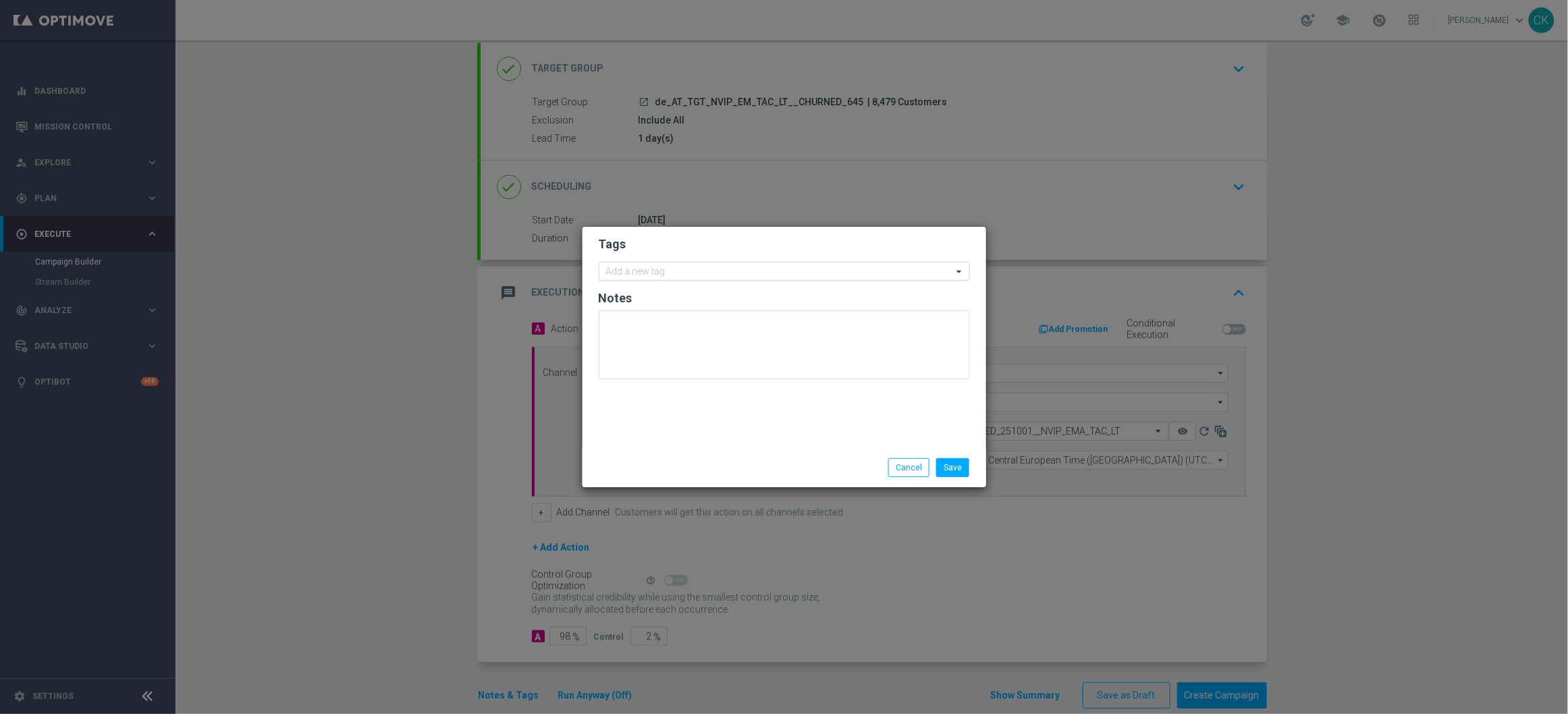
click at [661, 265] on div "Add a new tag" at bounding box center [776, 272] width 353 height 17
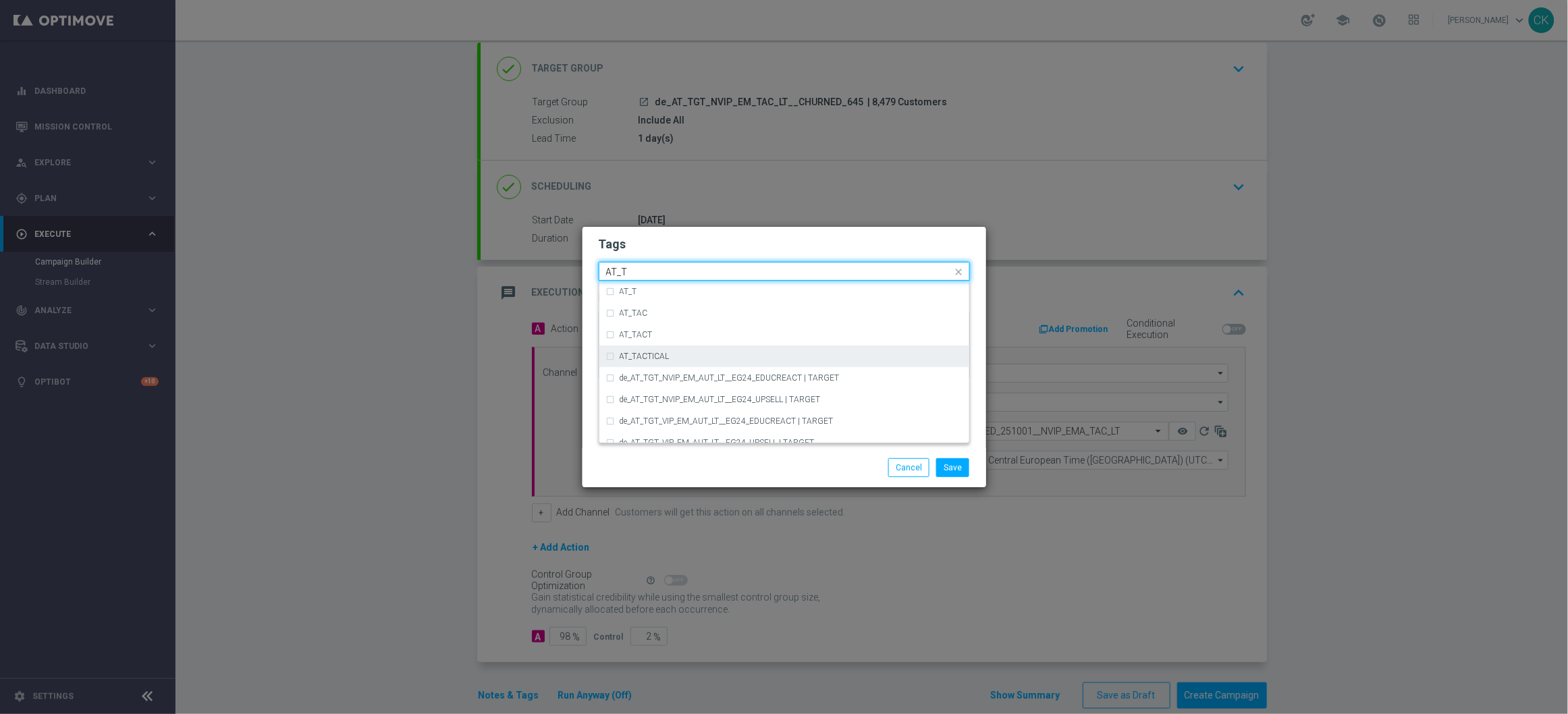
click at [676, 363] on div "AT_TACTICAL" at bounding box center [784, 356] width 356 height 22
type input "AT_T"
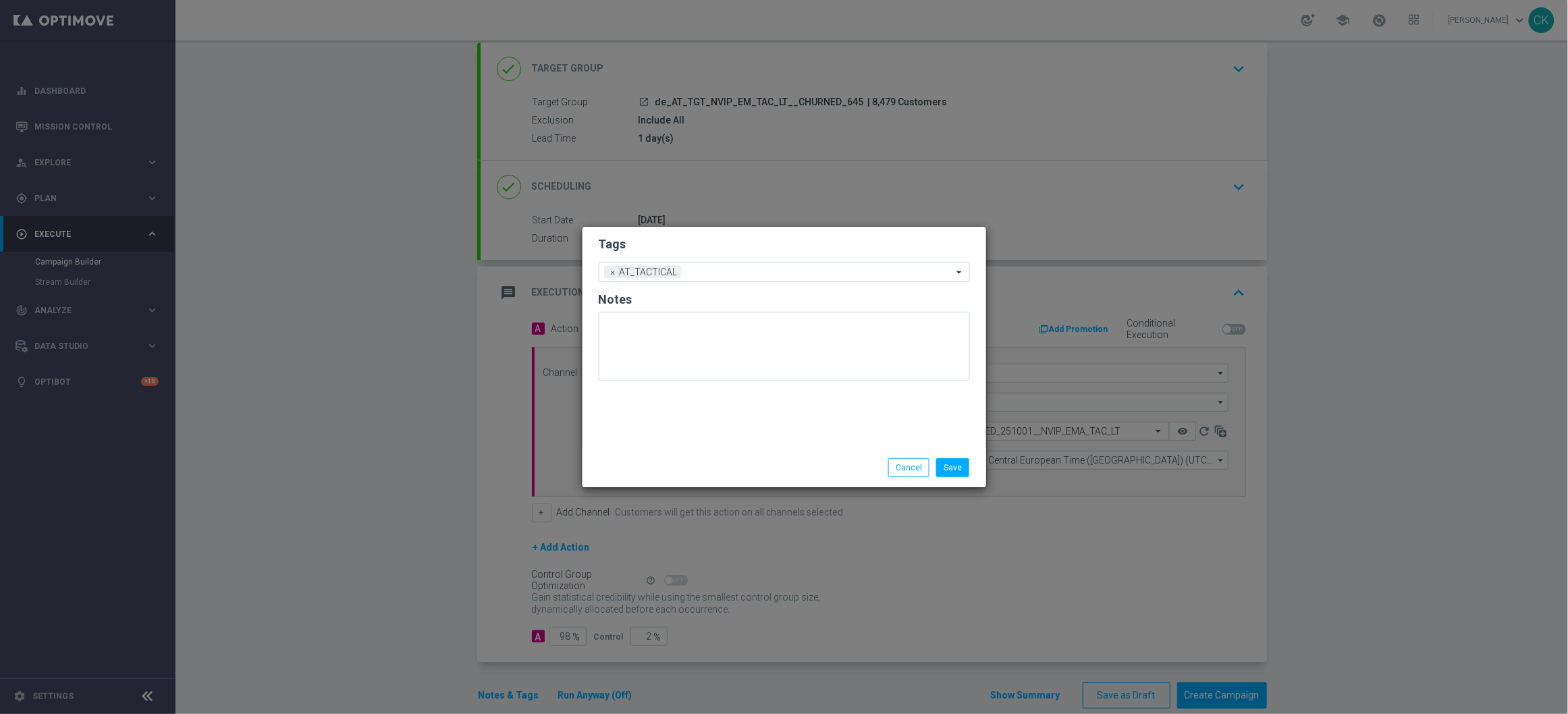
click at [676, 453] on div "Save Cancel" at bounding box center [784, 468] width 404 height 39
click at [946, 480] on div "Save Cancel" at bounding box center [784, 468] width 404 height 39
click at [954, 470] on button "Save" at bounding box center [952, 468] width 33 height 19
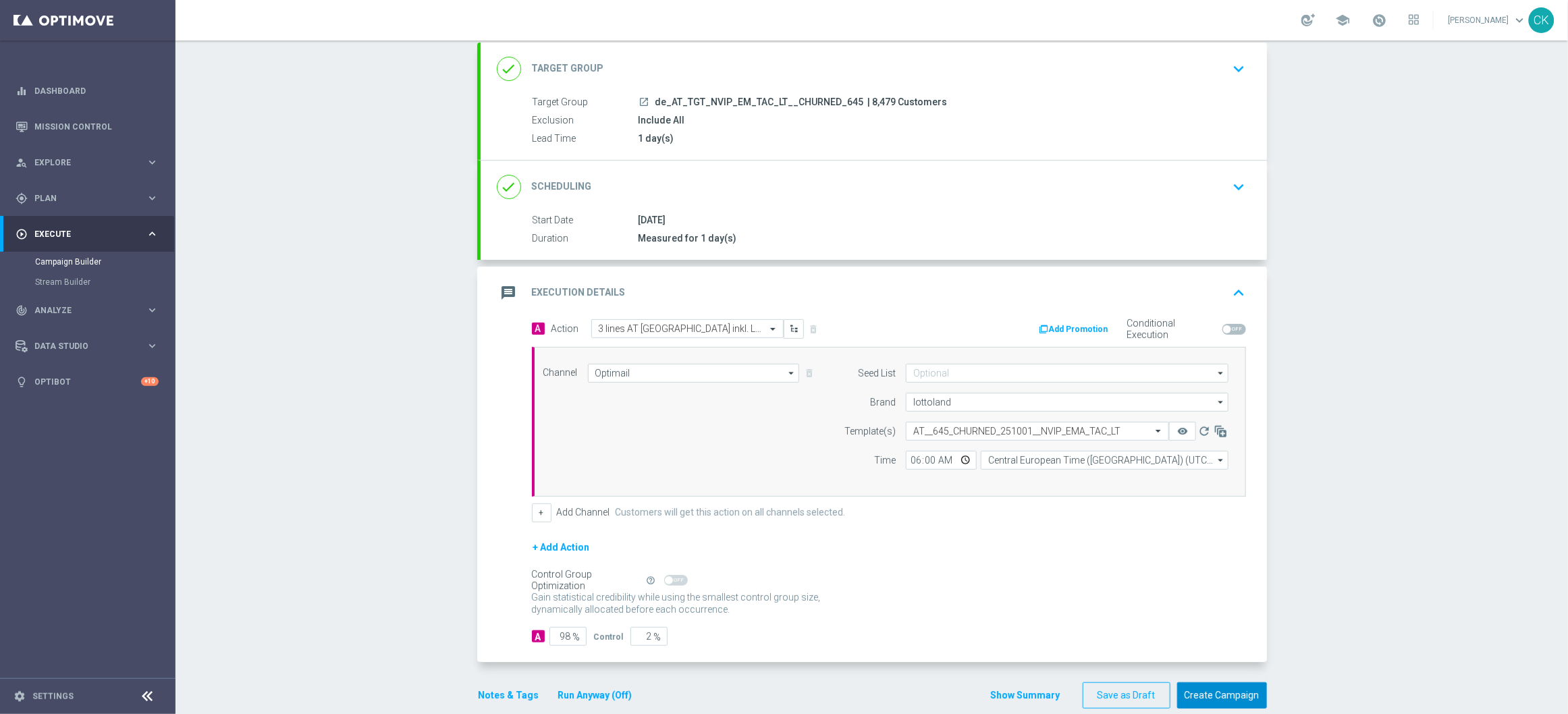
click at [1212, 691] on button "Create Campaign" at bounding box center [1221, 695] width 89 height 26
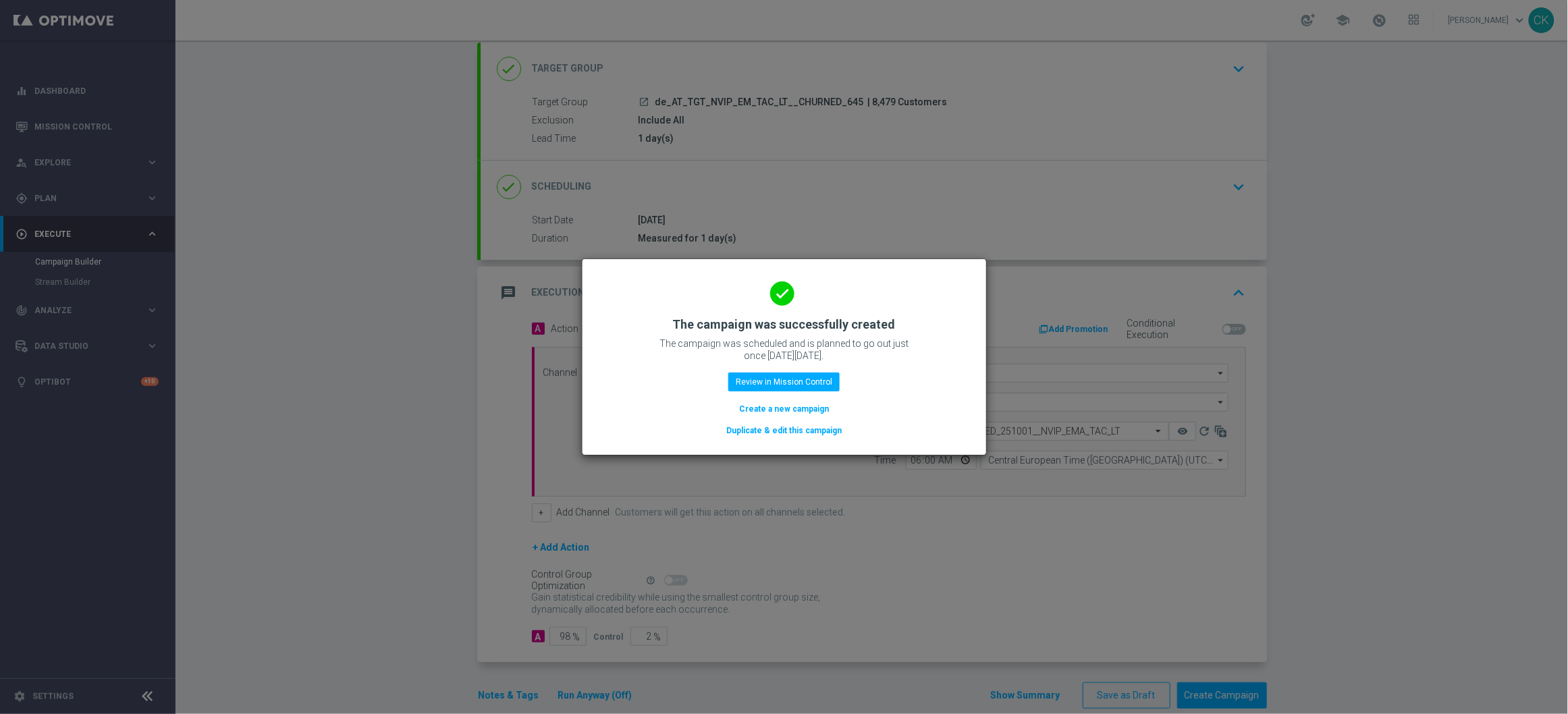
click at [761, 429] on button "Duplicate & edit this campaign" at bounding box center [784, 430] width 118 height 15
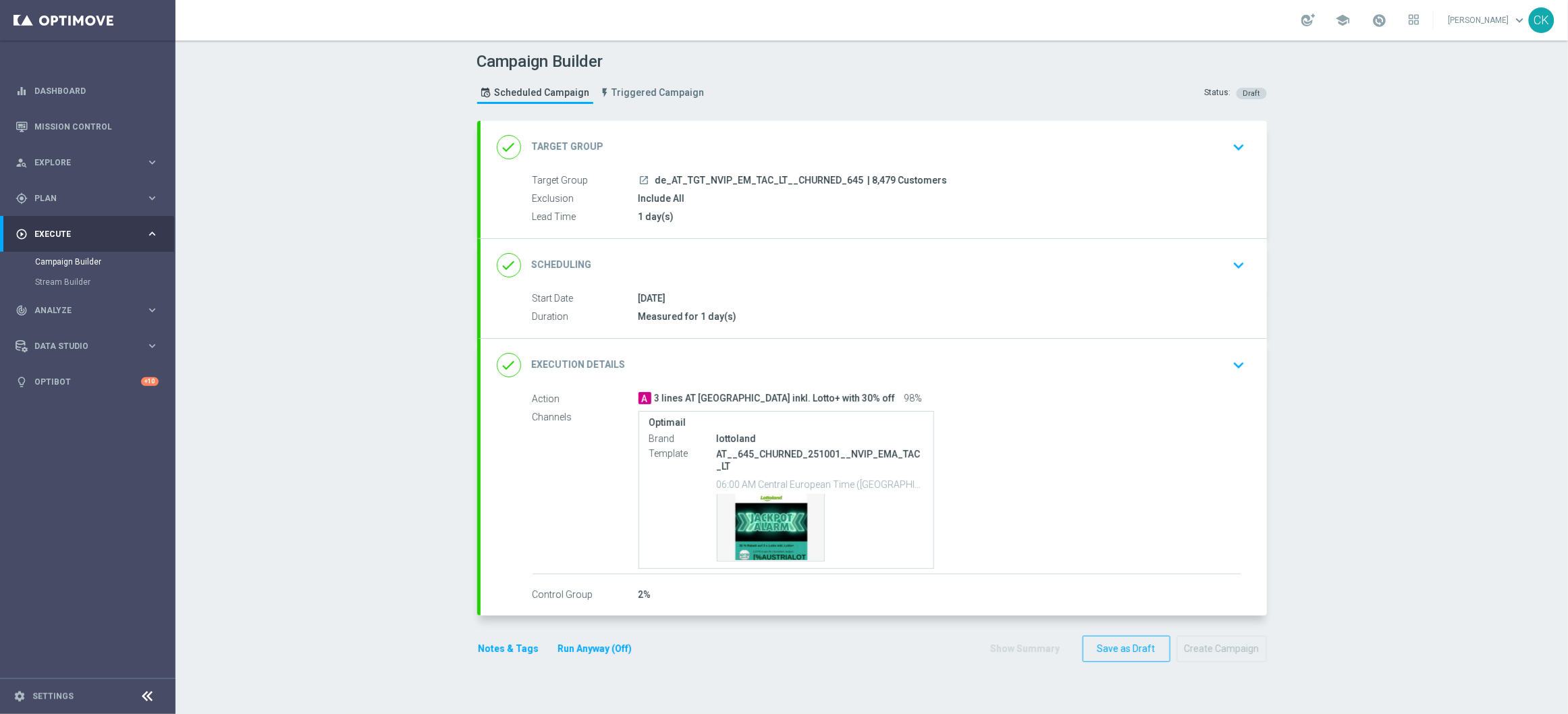
click at [705, 142] on div "done Target Group keyboard_arrow_down" at bounding box center [873, 147] width 754 height 25
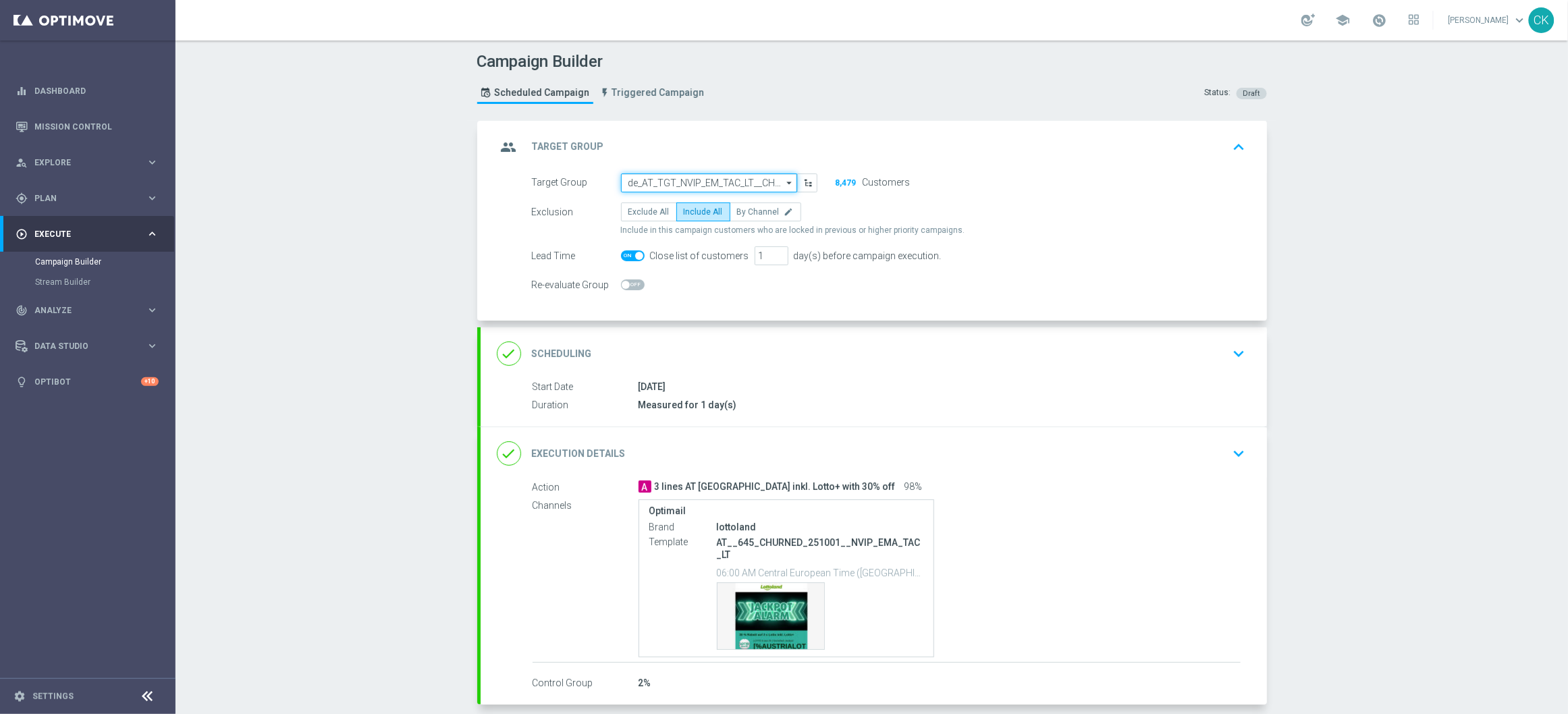
click at [697, 180] on input "de_AT_TGT_NVIP_EM_TAC_LT__CHURNED_645" at bounding box center [709, 182] width 176 height 19
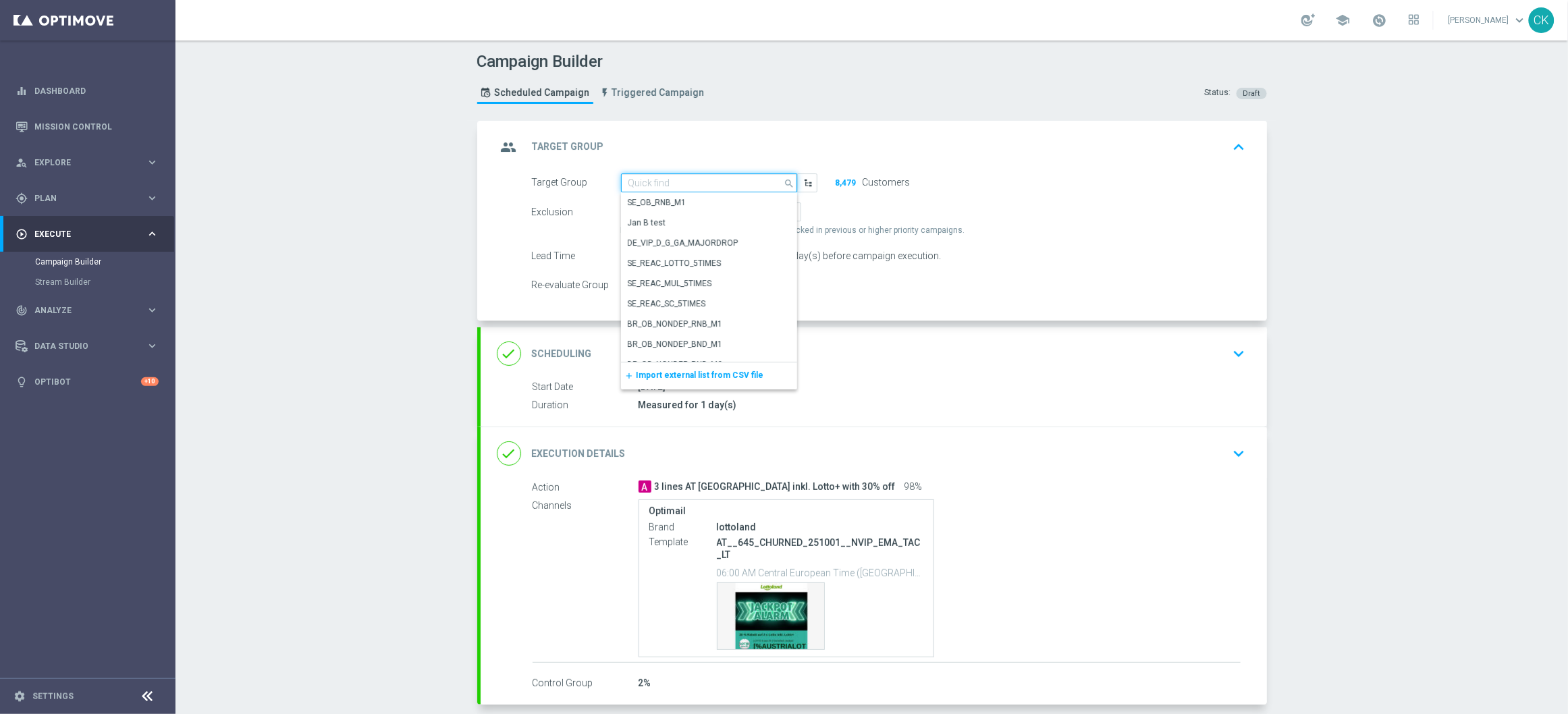
paste input "AT__LASTYEAR_LOTTO__NVIP_EMA_TAC_MIX"
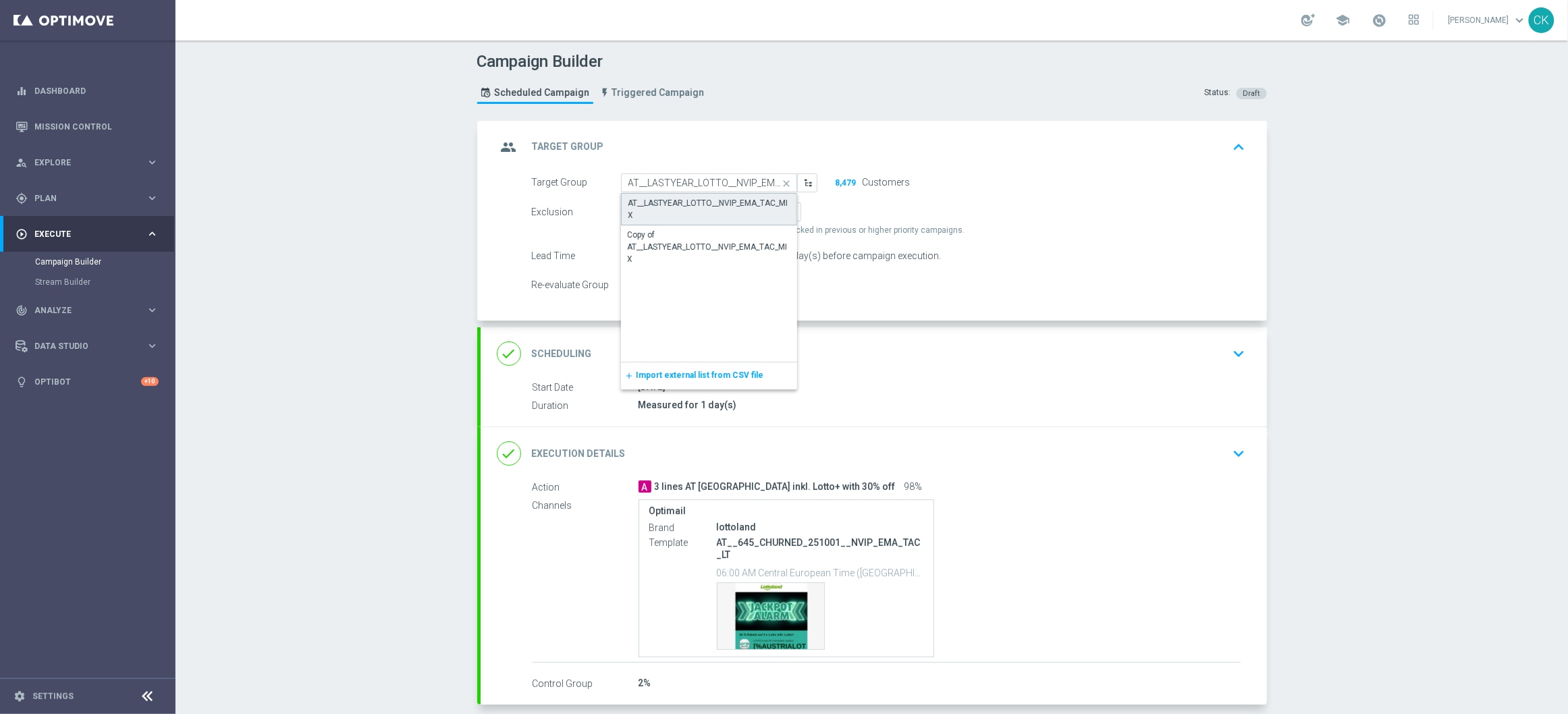
click at [691, 199] on div "AT__LASTYEAR_LOTTO__NVIP_EMA_TAC_MIX" at bounding box center [709, 209] width 161 height 24
type input "AT__LASTYEAR_LOTTO__NVIP_EMA_TAC_MIX"
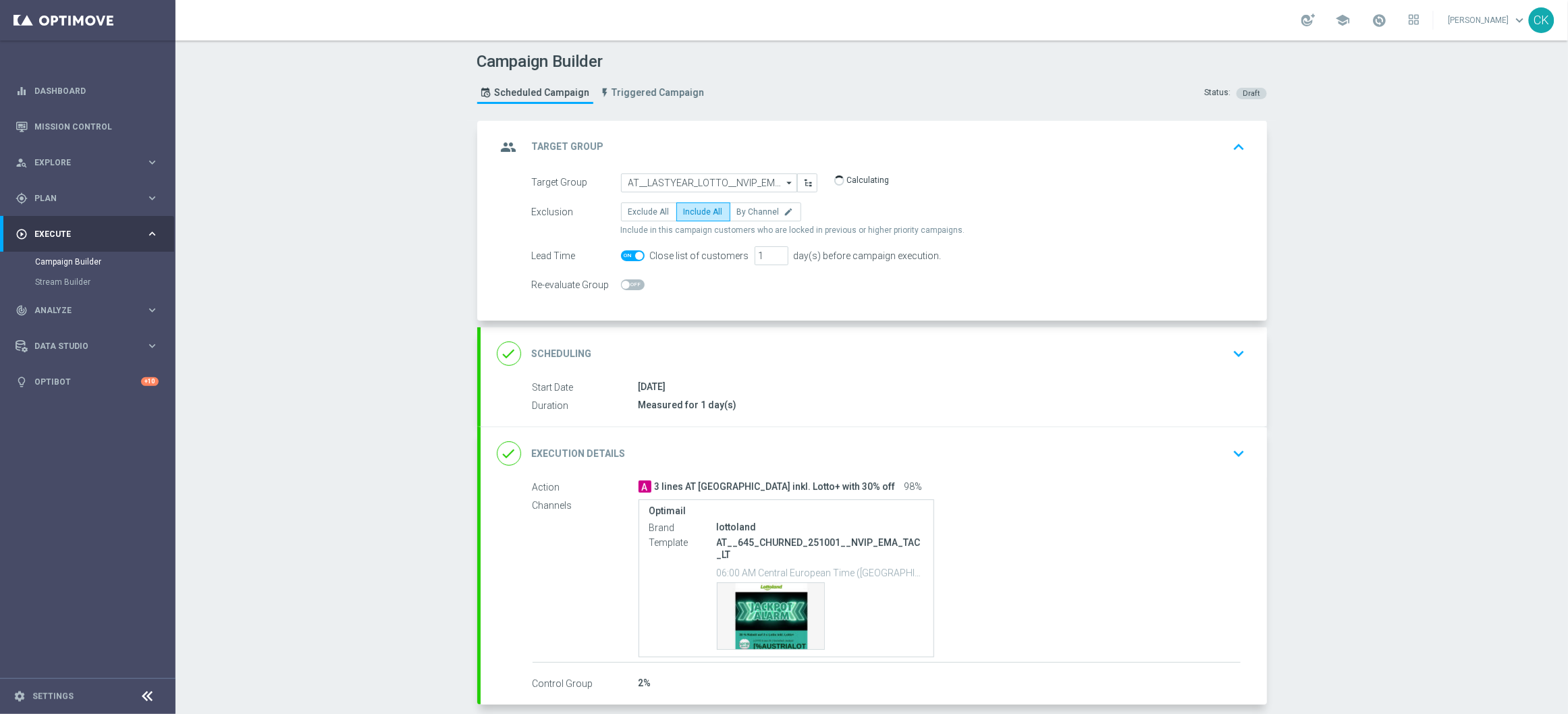
click at [635, 256] on span at bounding box center [639, 255] width 8 height 8
click at [634, 256] on input "checkbox" at bounding box center [633, 255] width 24 height 11
checkbox input "false"
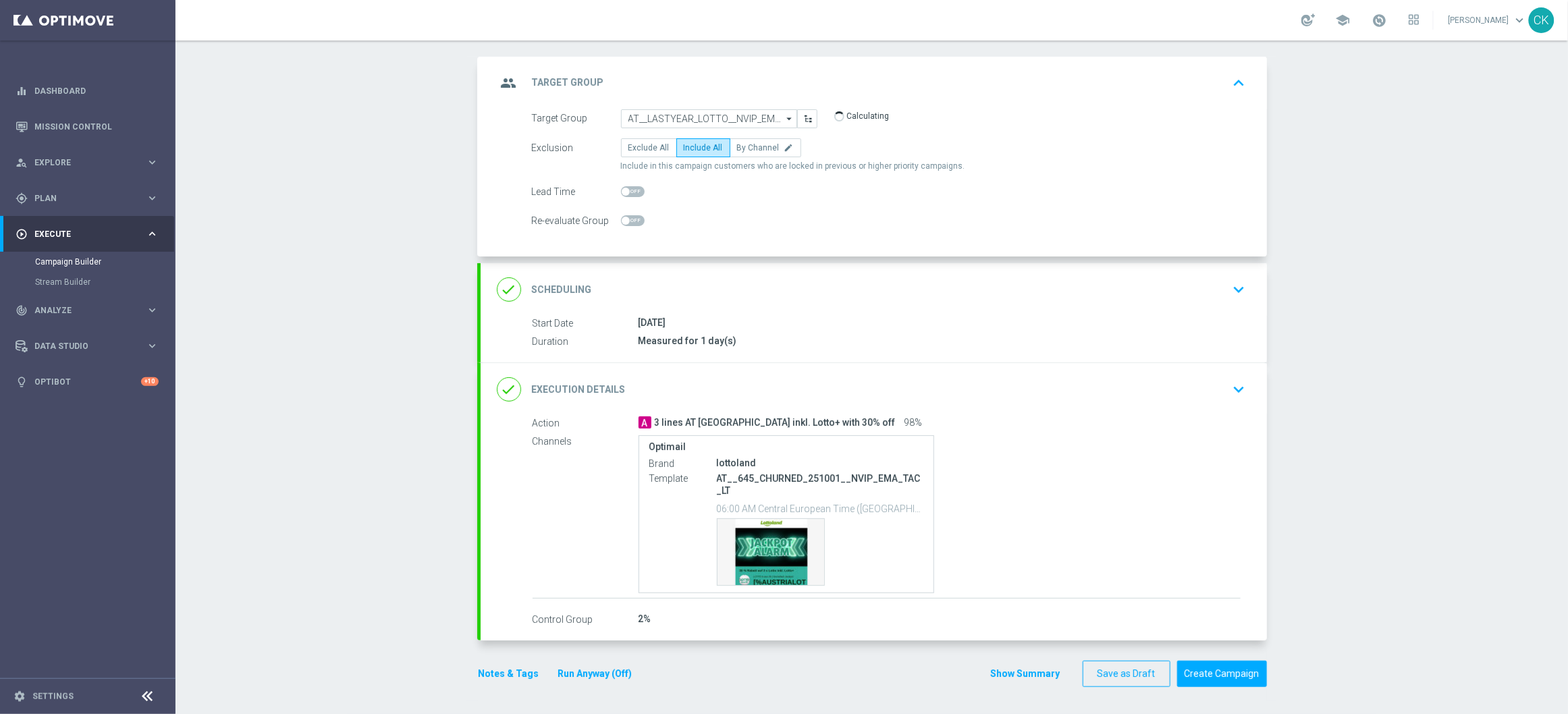
click at [588, 671] on button "Run Anyway (Off)" at bounding box center [595, 674] width 77 height 17
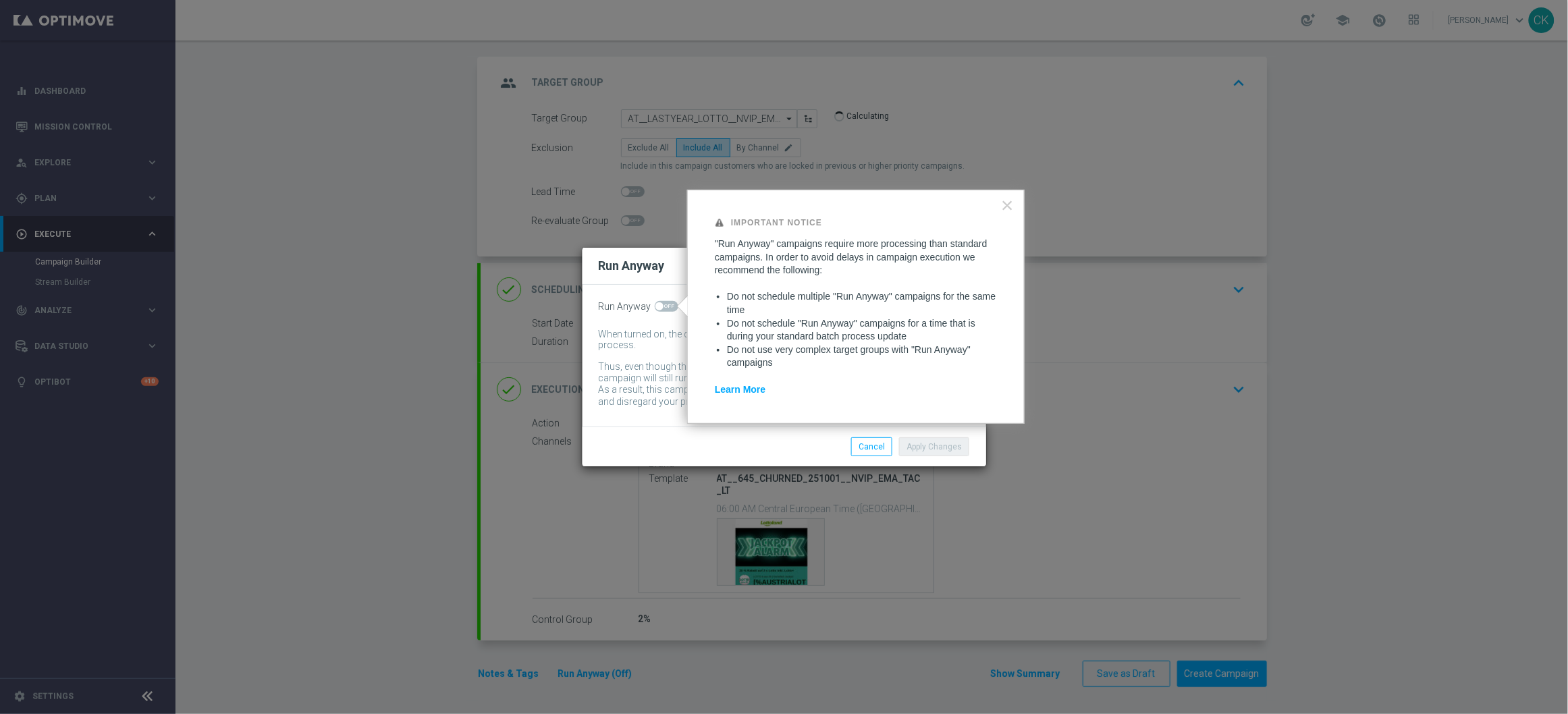
click at [661, 306] on span at bounding box center [659, 306] width 8 height 8
click at [661, 306] on input "checkbox" at bounding box center [666, 306] width 24 height 11
checkbox input "true"
click at [957, 449] on button "Apply Changes" at bounding box center [934, 446] width 70 height 19
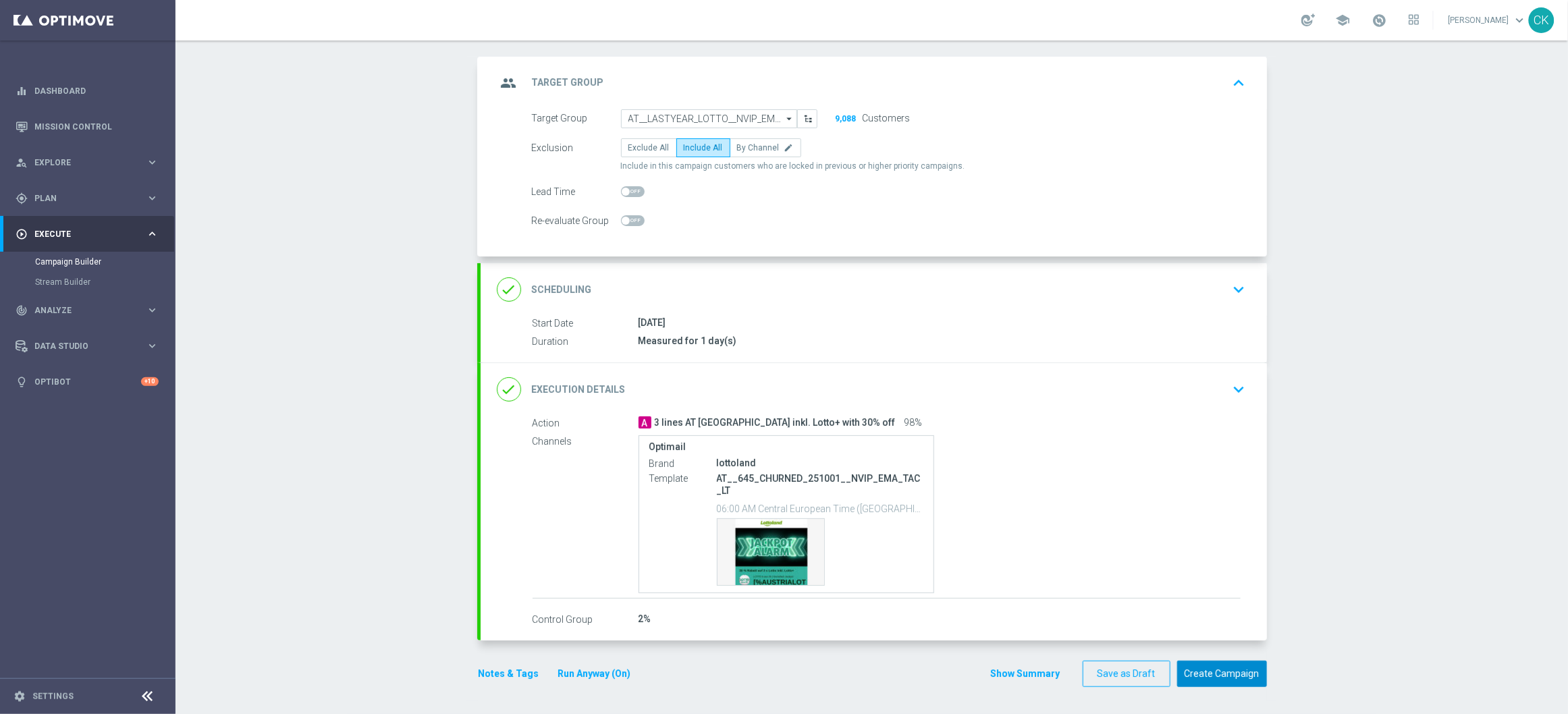
click at [1209, 675] on button "Create Campaign" at bounding box center [1221, 673] width 89 height 26
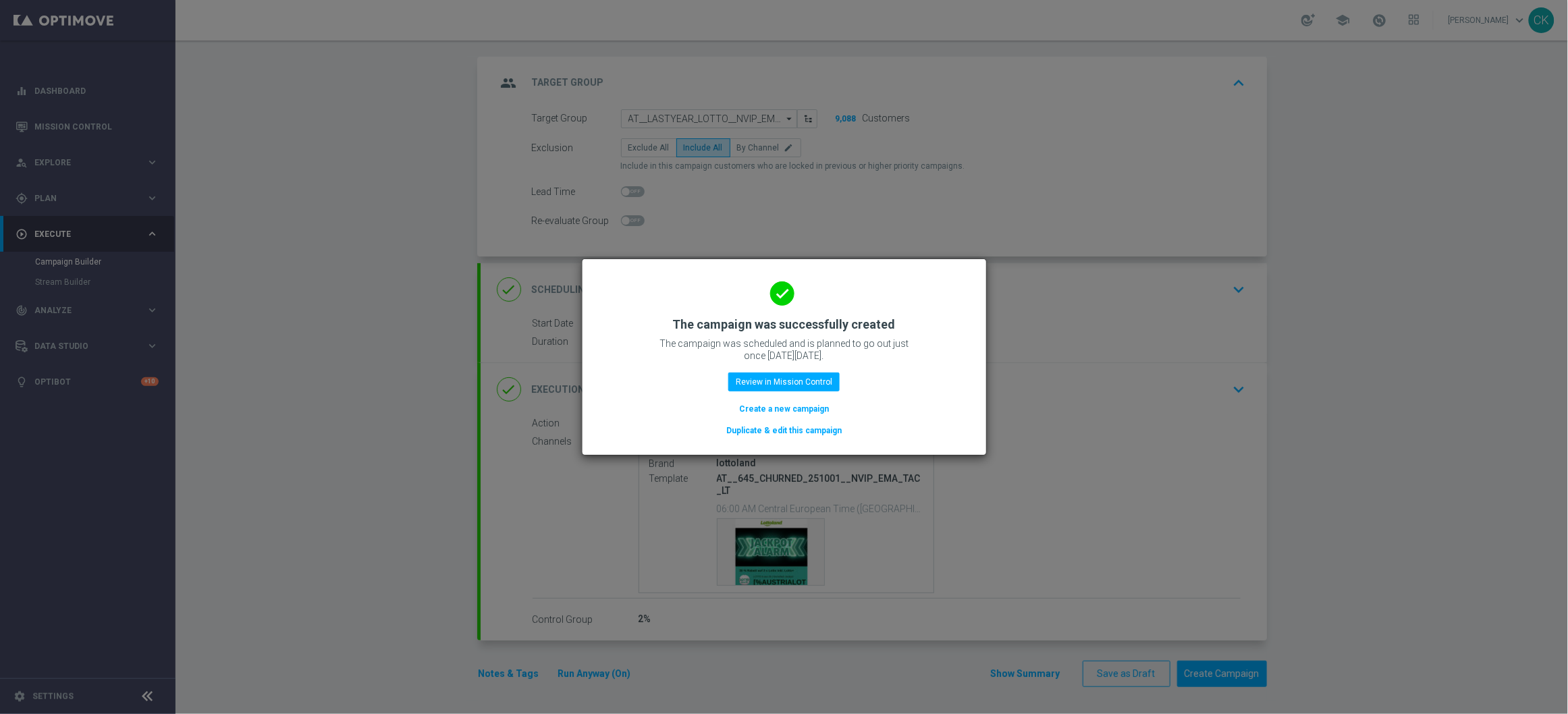
click at [808, 403] on button "Create a new campaign" at bounding box center [783, 408] width 92 height 15
